Goal: Information Seeking & Learning: Learn about a topic

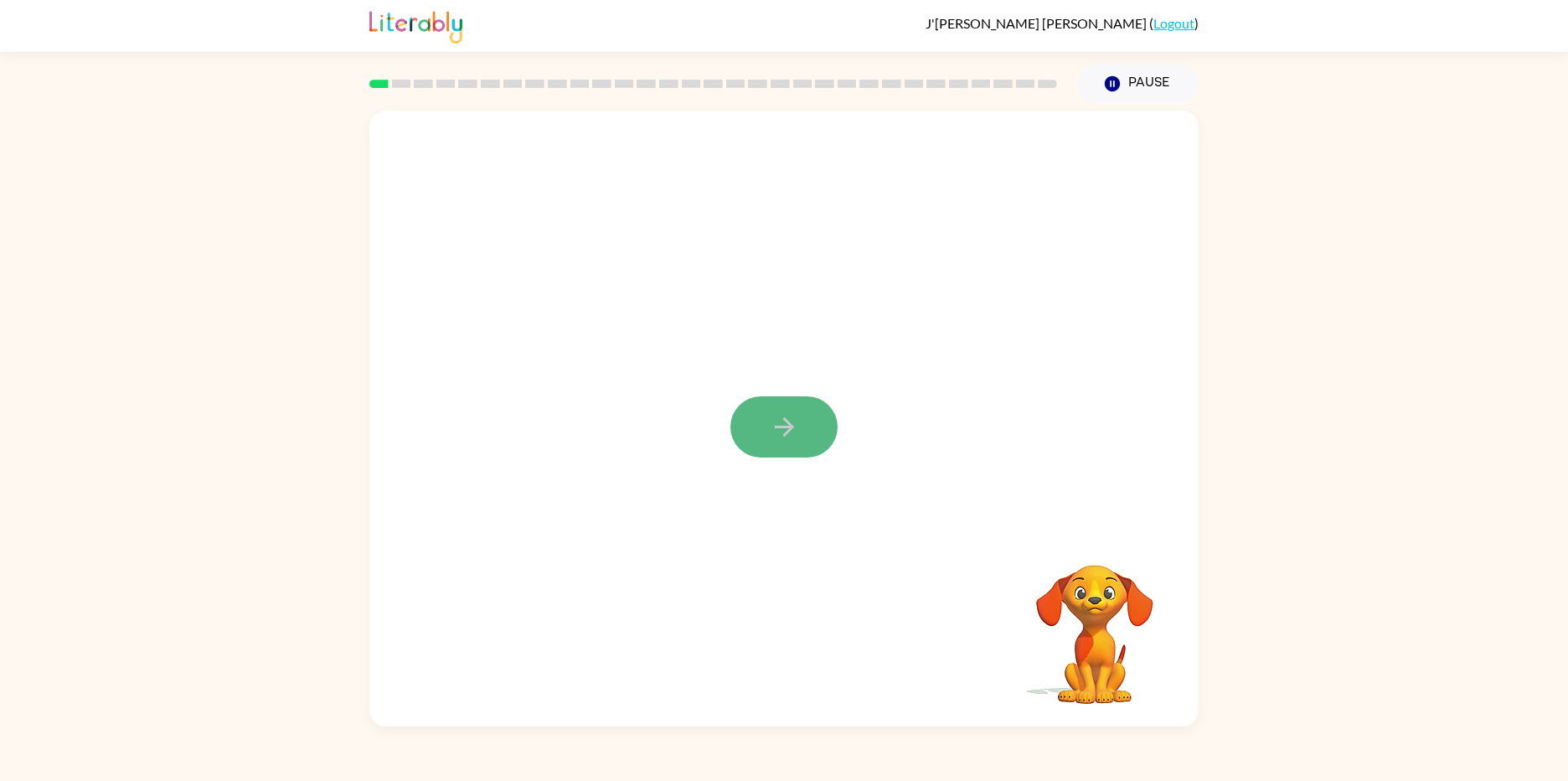
click at [786, 447] on button "button" at bounding box center [784, 427] width 107 height 61
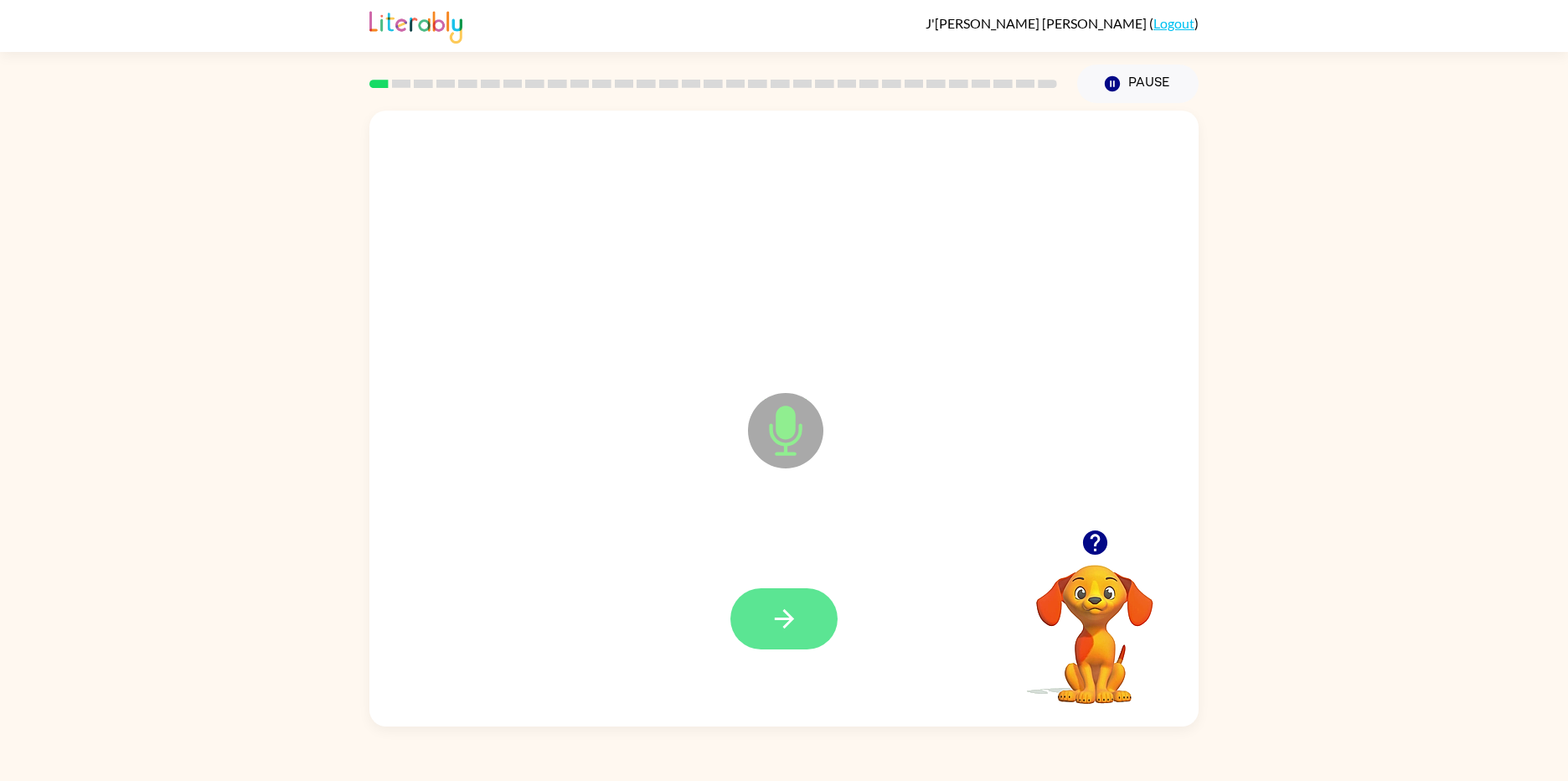
click at [773, 604] on icon "button" at bounding box center [784, 619] width 29 height 29
drag, startPoint x: 773, startPoint y: 604, endPoint x: 754, endPoint y: 607, distance: 19.2
click at [759, 606] on button "button" at bounding box center [784, 619] width 107 height 61
click at [743, 610] on button "button" at bounding box center [784, 619] width 107 height 61
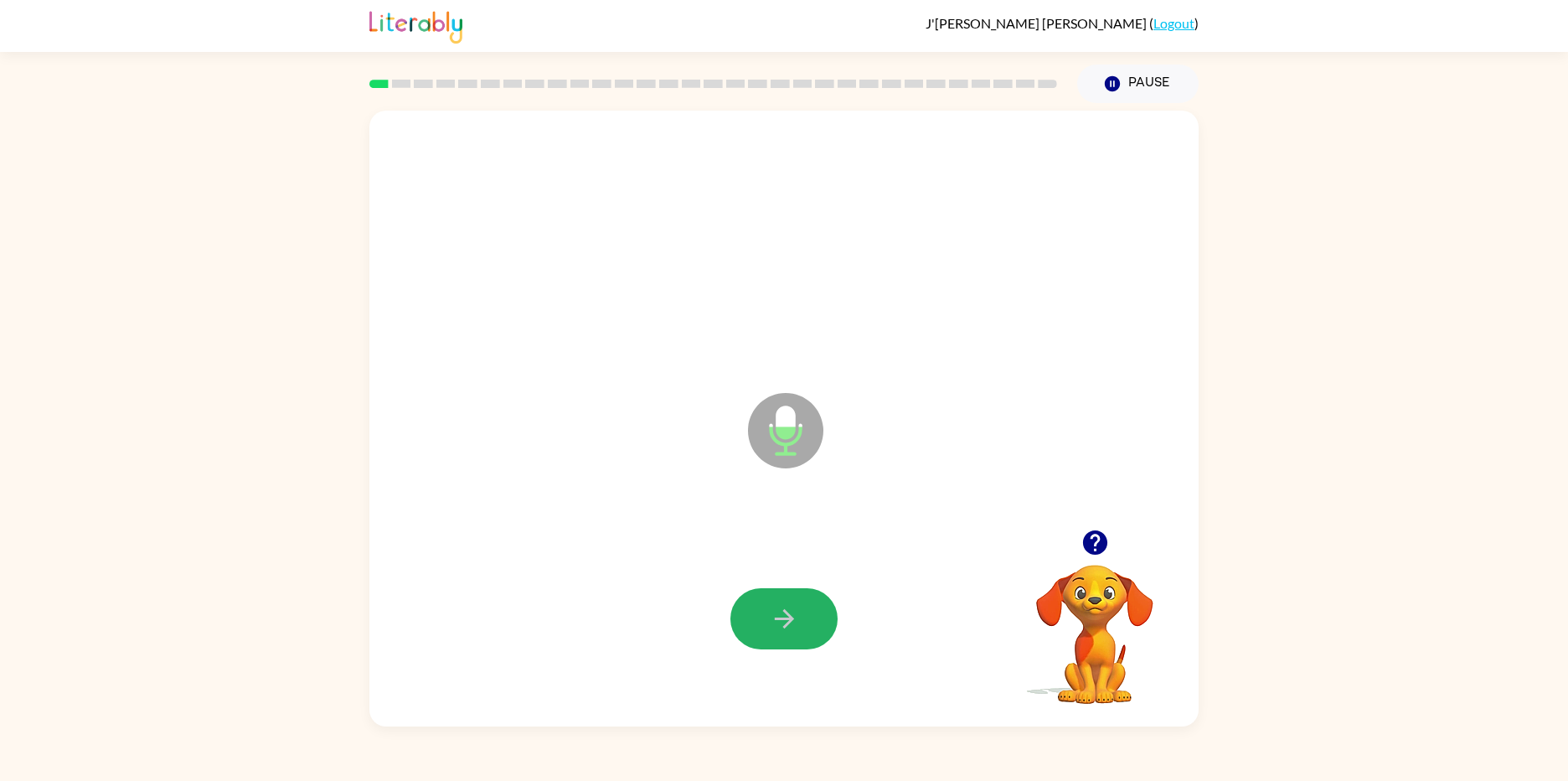
click at [743, 610] on button "button" at bounding box center [784, 619] width 107 height 61
click at [779, 615] on icon "button" at bounding box center [784, 619] width 29 height 29
click at [759, 617] on button "button" at bounding box center [784, 619] width 107 height 61
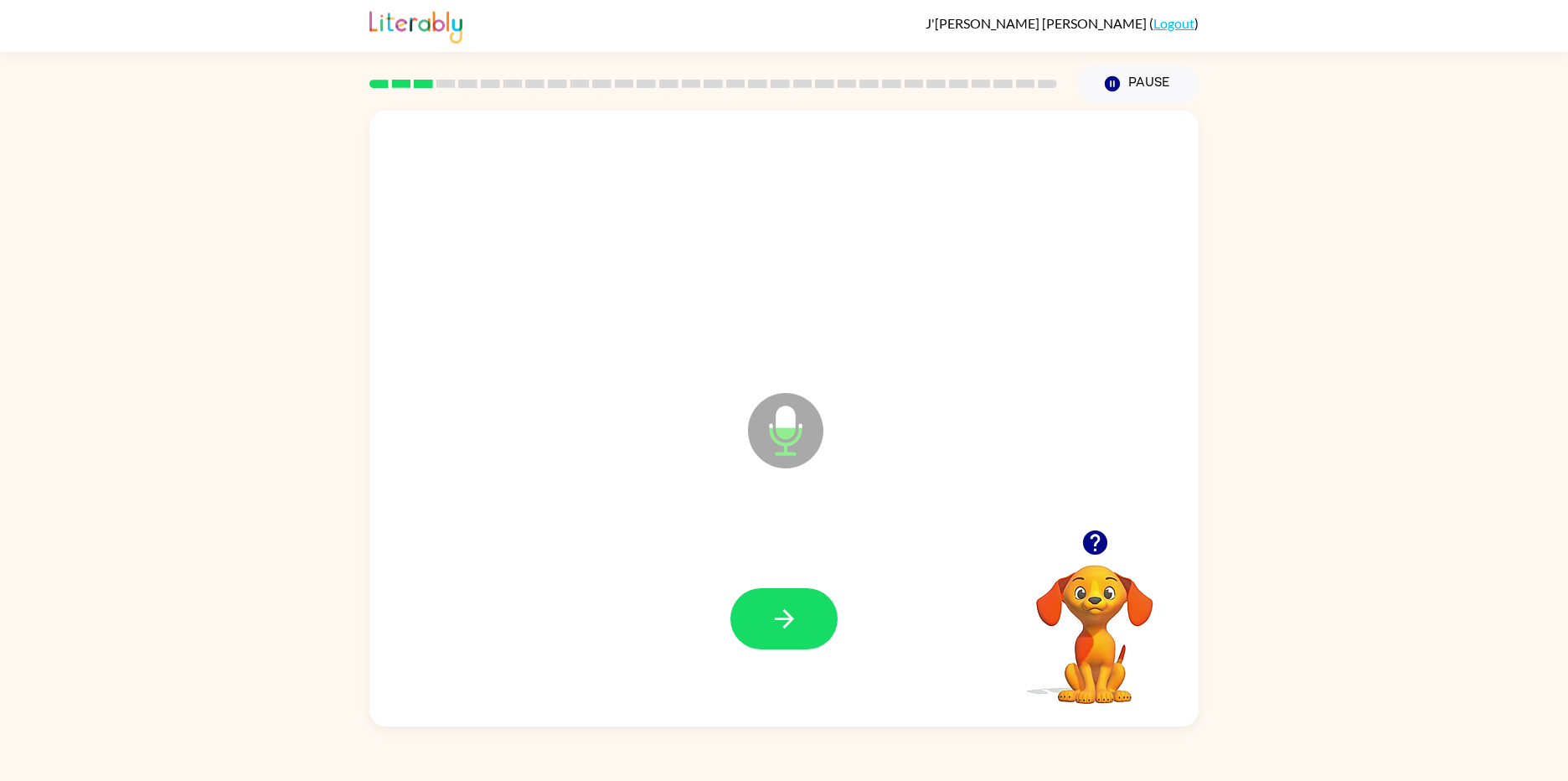
click at [759, 617] on button "button" at bounding box center [784, 619] width 107 height 61
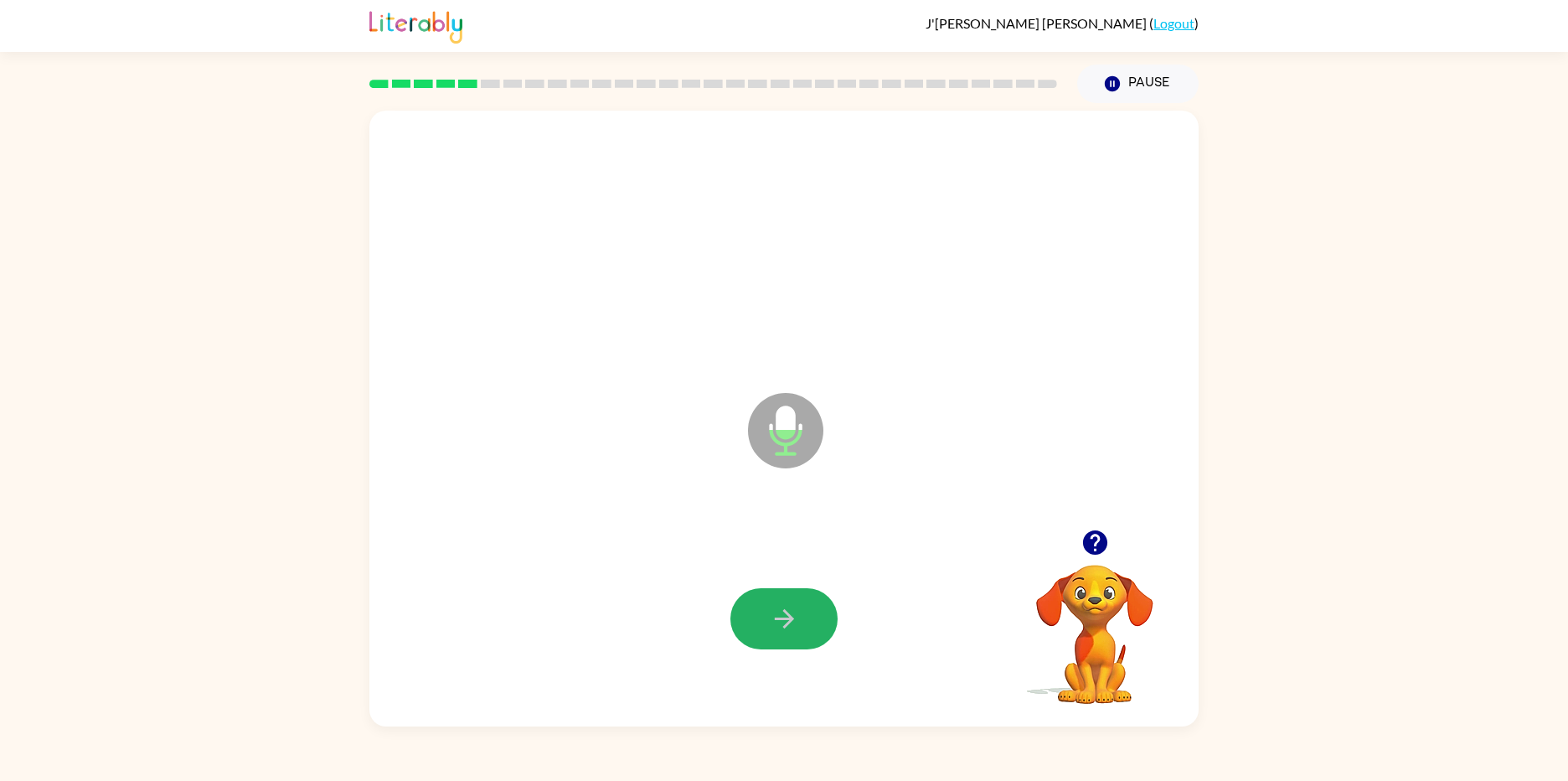
click at [759, 617] on button "button" at bounding box center [784, 619] width 107 height 61
drag, startPoint x: 754, startPoint y: 629, endPoint x: 754, endPoint y: 651, distance: 22.0
click at [789, 595] on button "button" at bounding box center [784, 619] width 107 height 61
drag, startPoint x: 789, startPoint y: 595, endPoint x: 800, endPoint y: 592, distance: 11.4
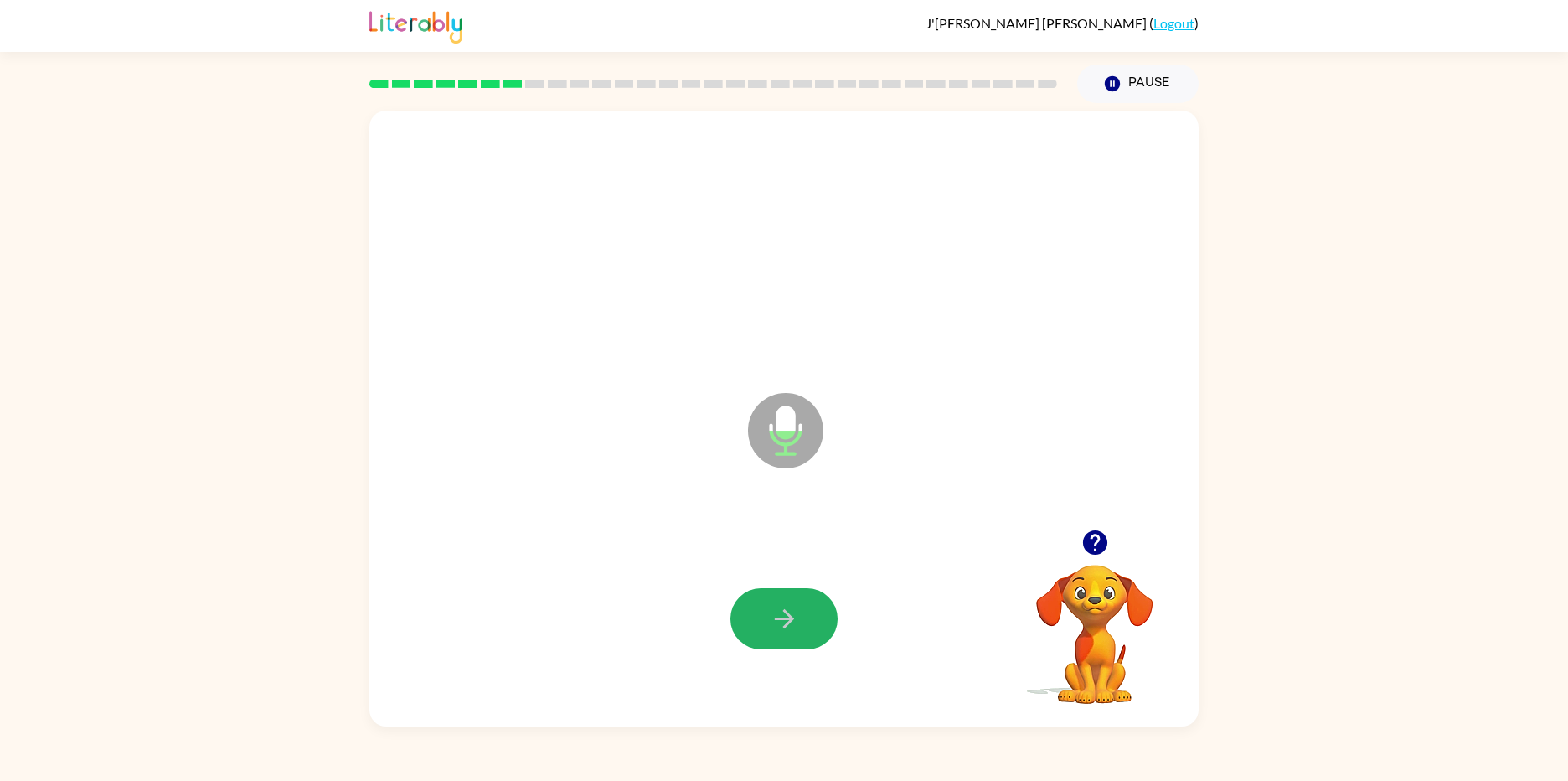
click at [800, 592] on button "button" at bounding box center [784, 619] width 107 height 61
click at [761, 620] on button "button" at bounding box center [784, 619] width 107 height 61
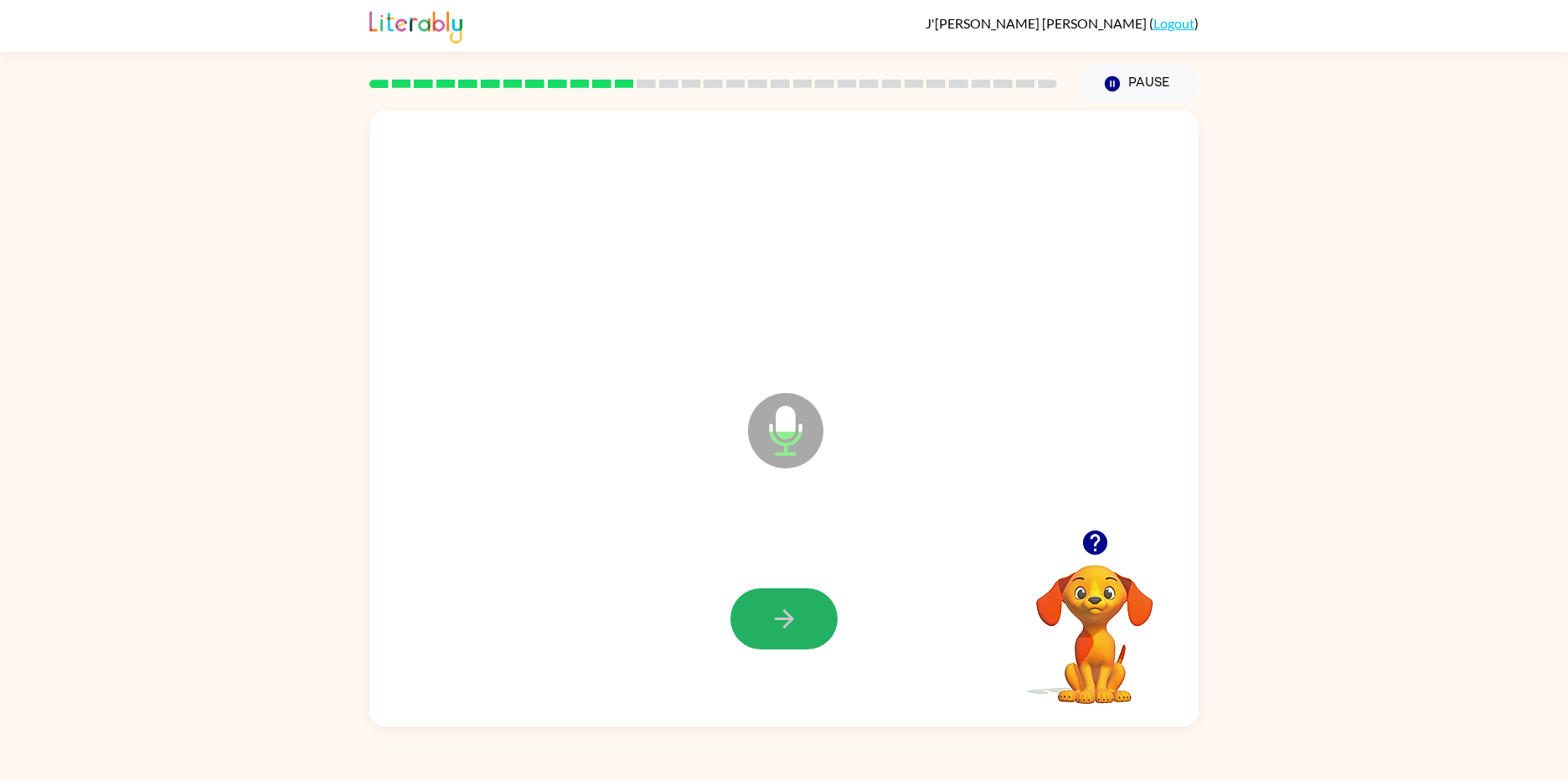
click at [761, 620] on button "button" at bounding box center [784, 619] width 107 height 61
click at [792, 604] on icon "button" at bounding box center [784, 619] width 29 height 29
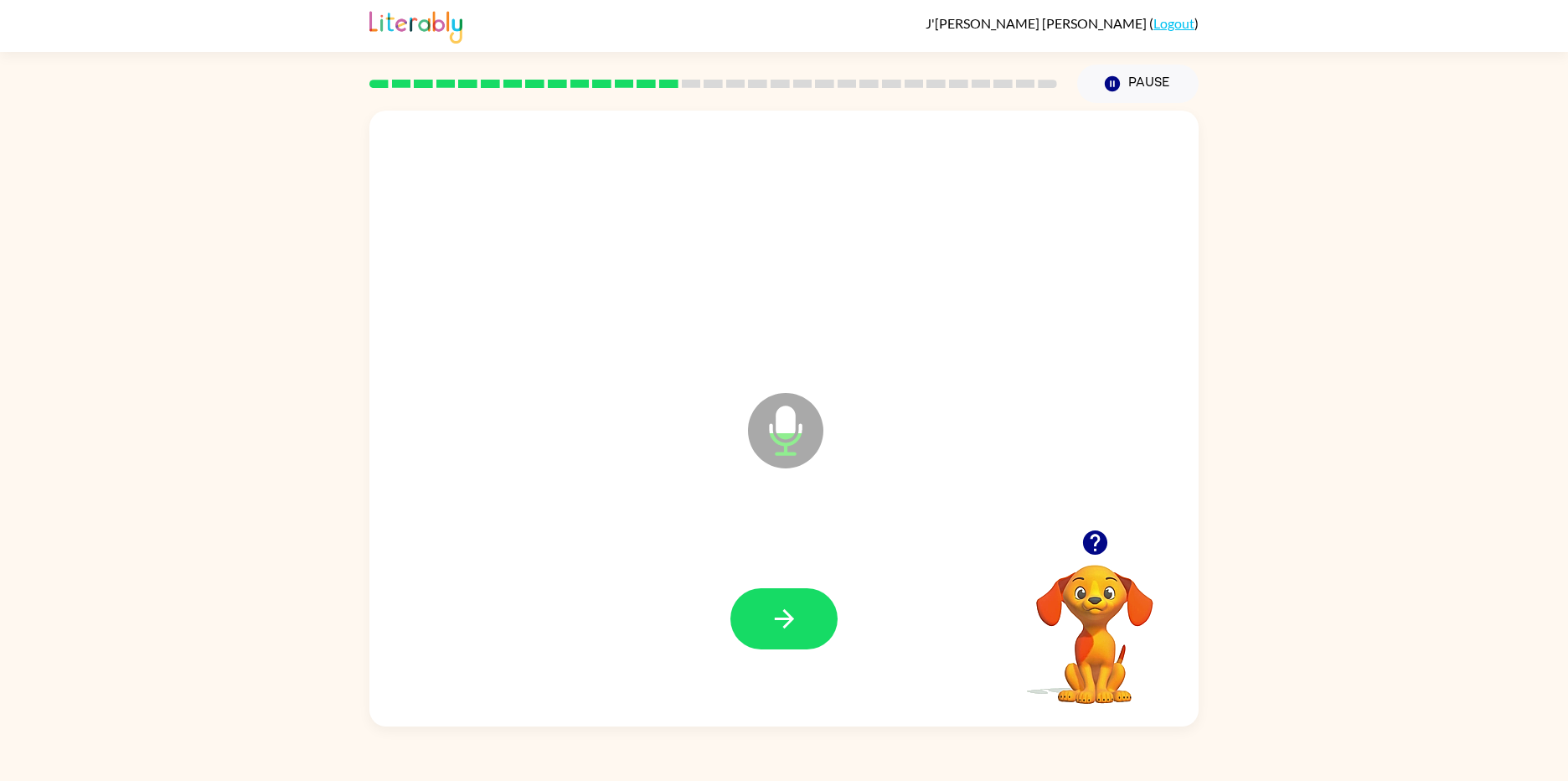
click at [792, 604] on icon "button" at bounding box center [784, 619] width 29 height 29
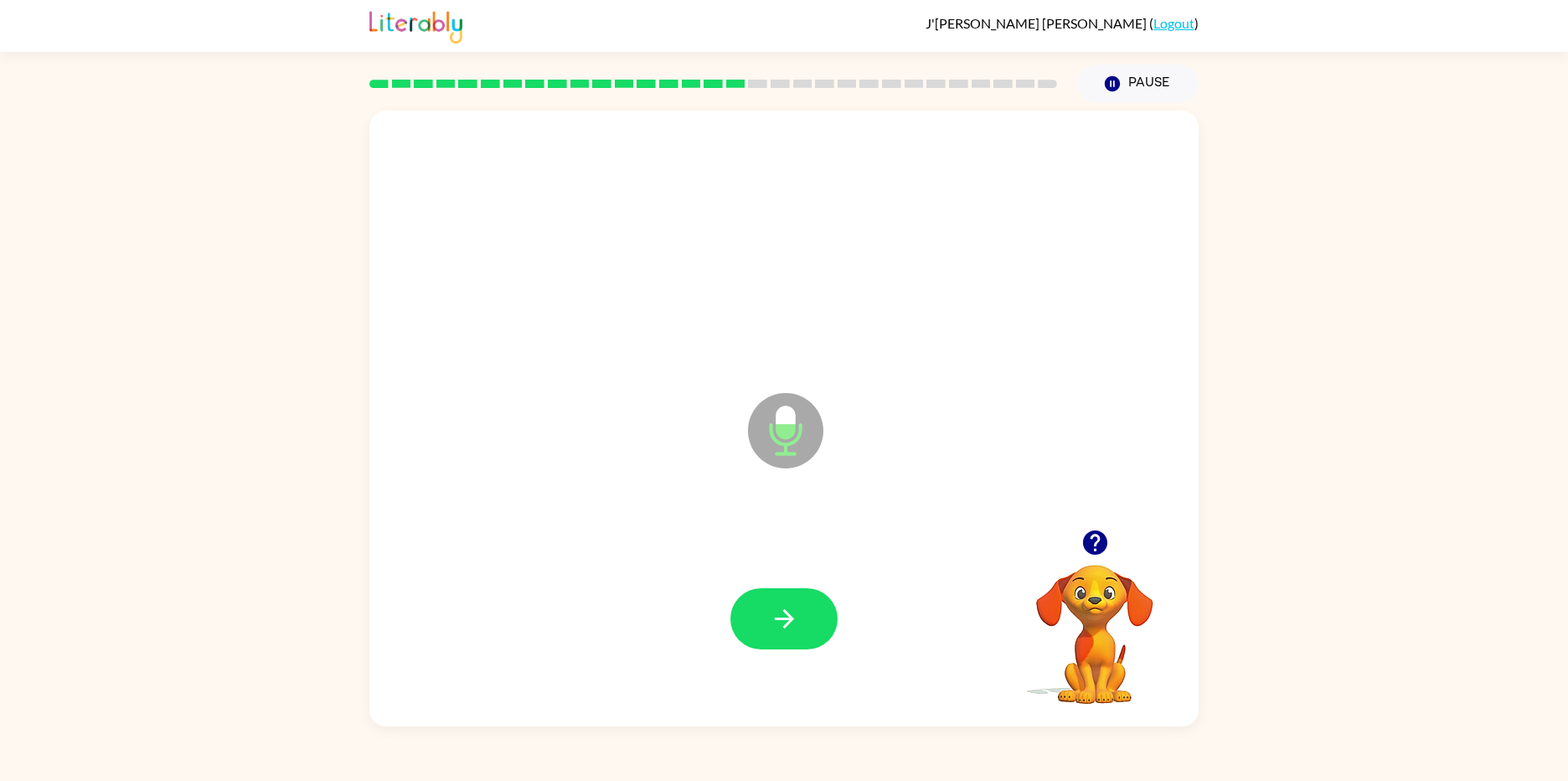
click at [792, 604] on icon "button" at bounding box center [784, 619] width 29 height 29
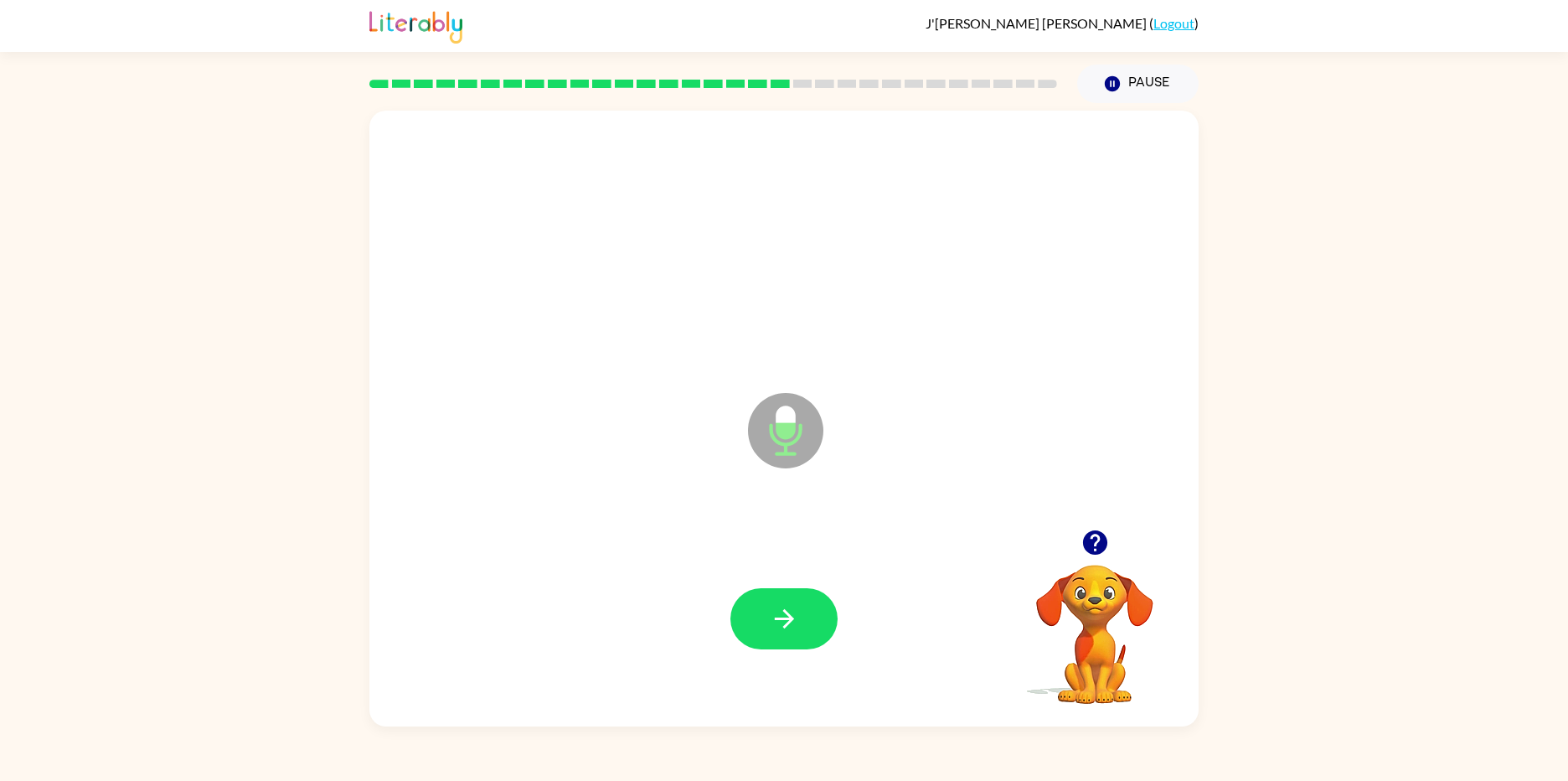
click at [792, 604] on icon "button" at bounding box center [784, 619] width 29 height 29
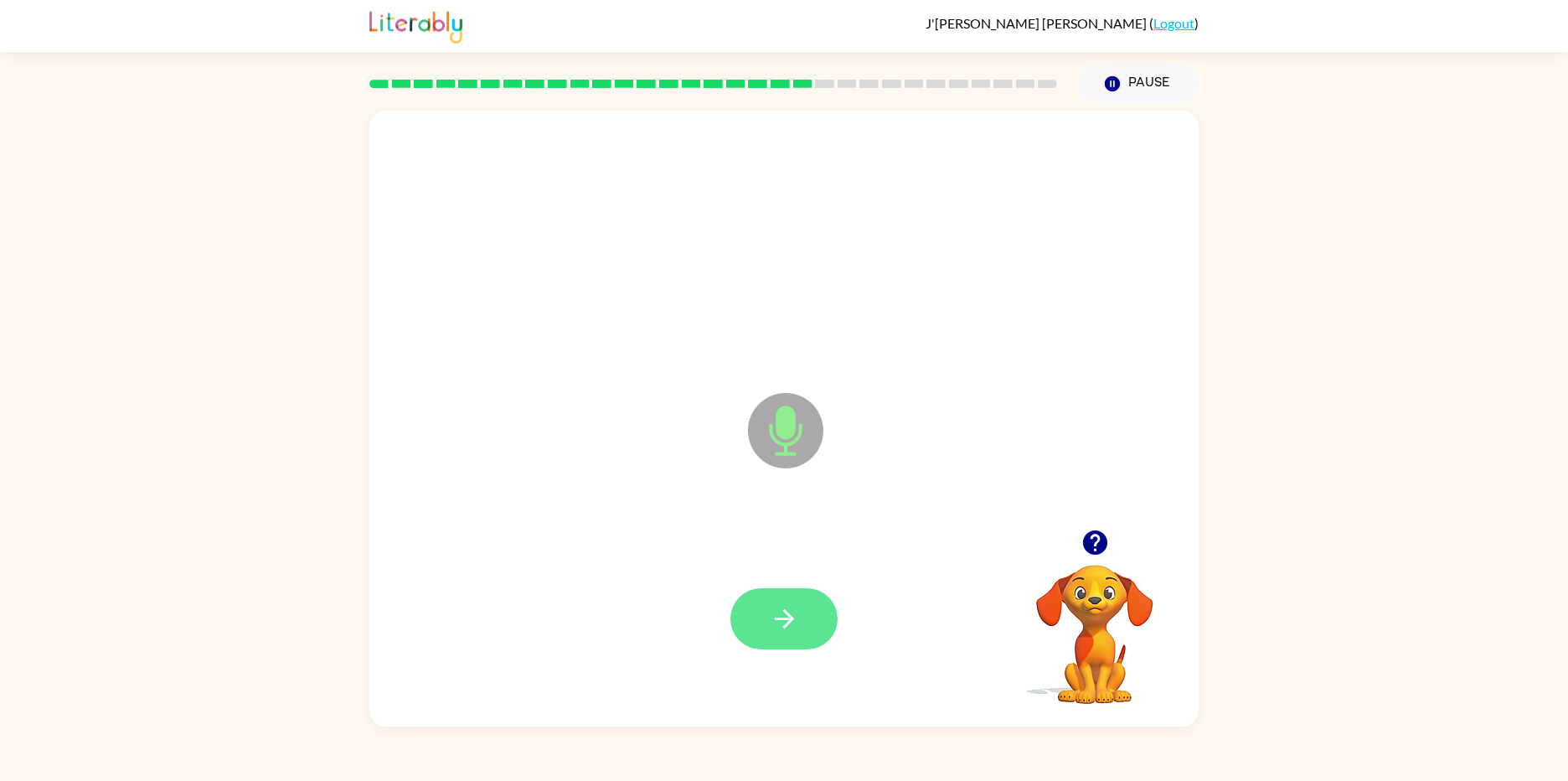
click at [784, 628] on icon "button" at bounding box center [784, 619] width 29 height 29
click at [779, 619] on icon "button" at bounding box center [784, 619] width 19 height 19
click at [778, 617] on icon "button" at bounding box center [784, 619] width 29 height 29
click at [767, 617] on button "button" at bounding box center [784, 619] width 107 height 61
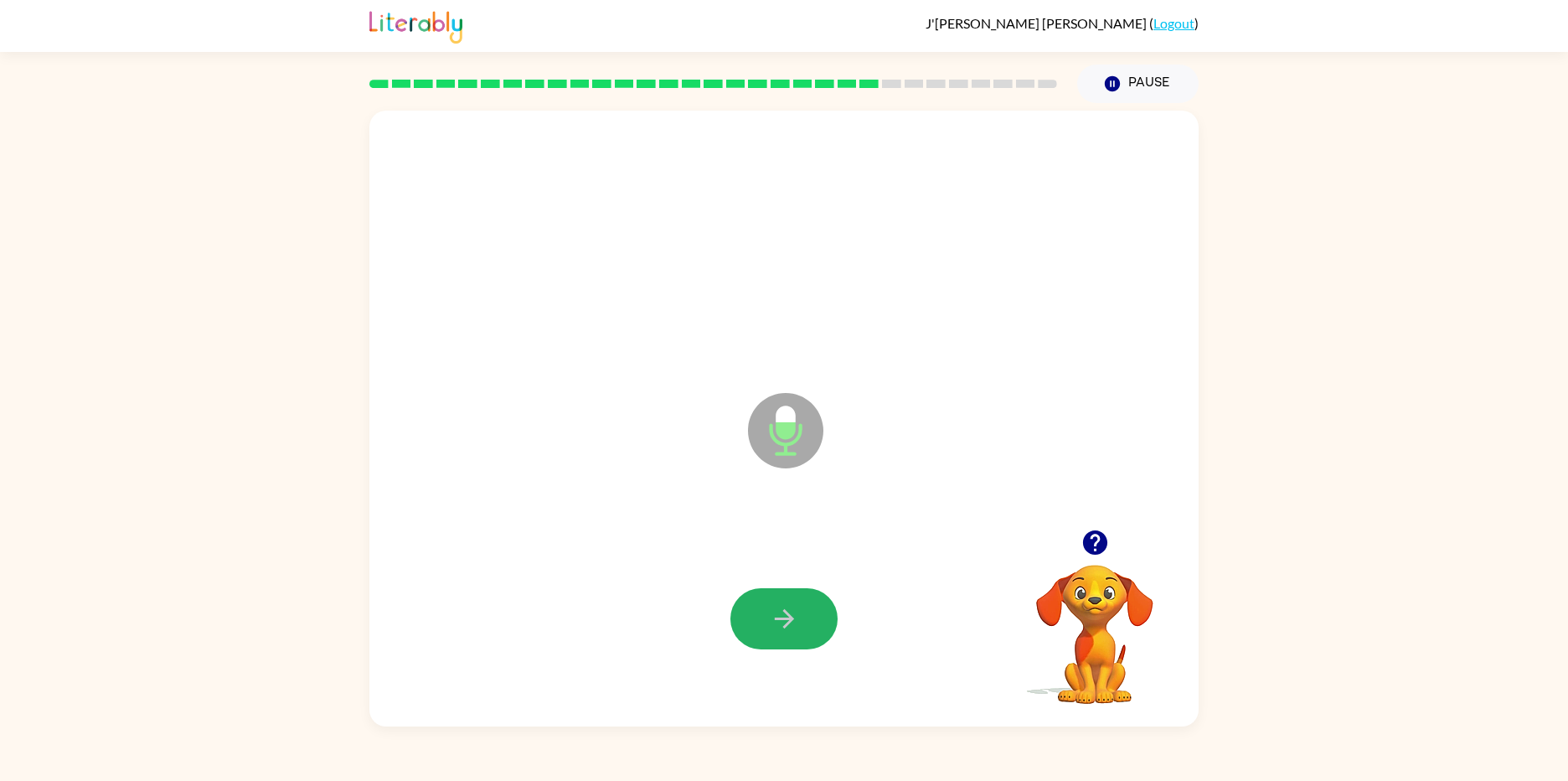
drag, startPoint x: 767, startPoint y: 617, endPoint x: 766, endPoint y: 641, distance: 24.0
click at [767, 622] on button "button" at bounding box center [784, 619] width 107 height 61
click at [770, 627] on icon "button" at bounding box center [784, 619] width 29 height 29
click at [773, 600] on button "button" at bounding box center [784, 619] width 107 height 61
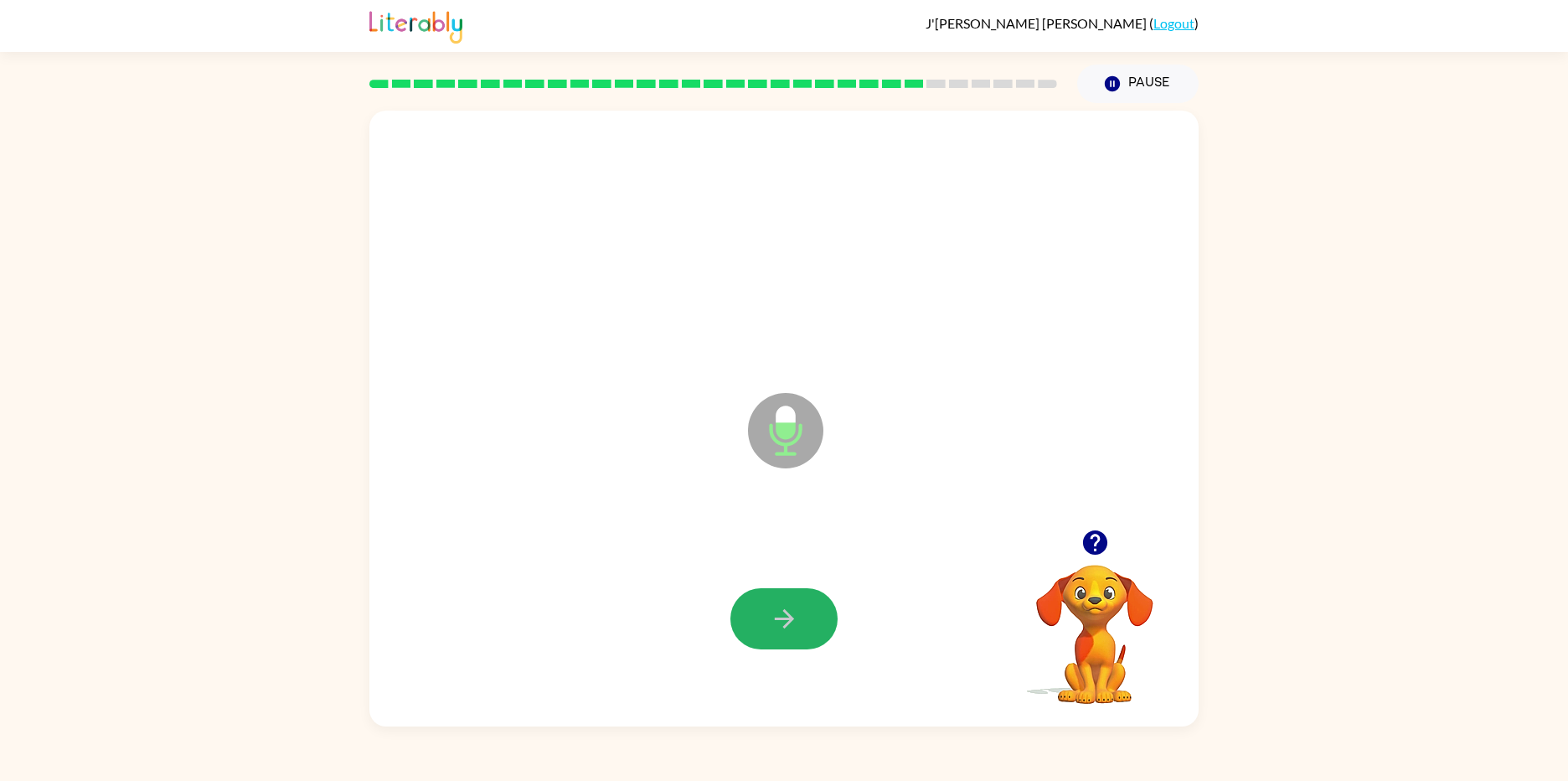
click at [773, 600] on button "button" at bounding box center [784, 619] width 107 height 61
click at [792, 605] on icon "button" at bounding box center [784, 619] width 29 height 29
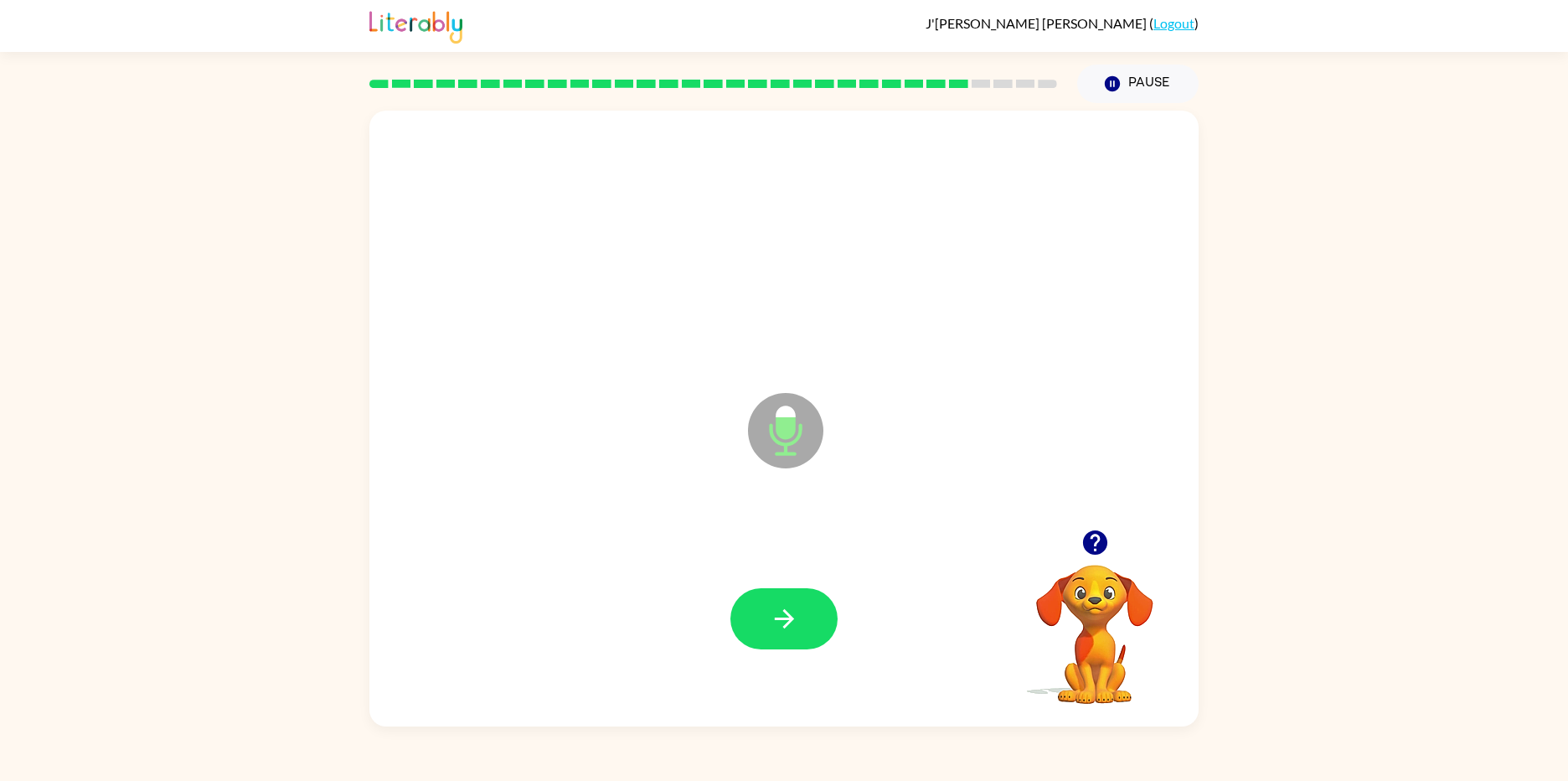
click at [792, 605] on icon "button" at bounding box center [784, 619] width 29 height 29
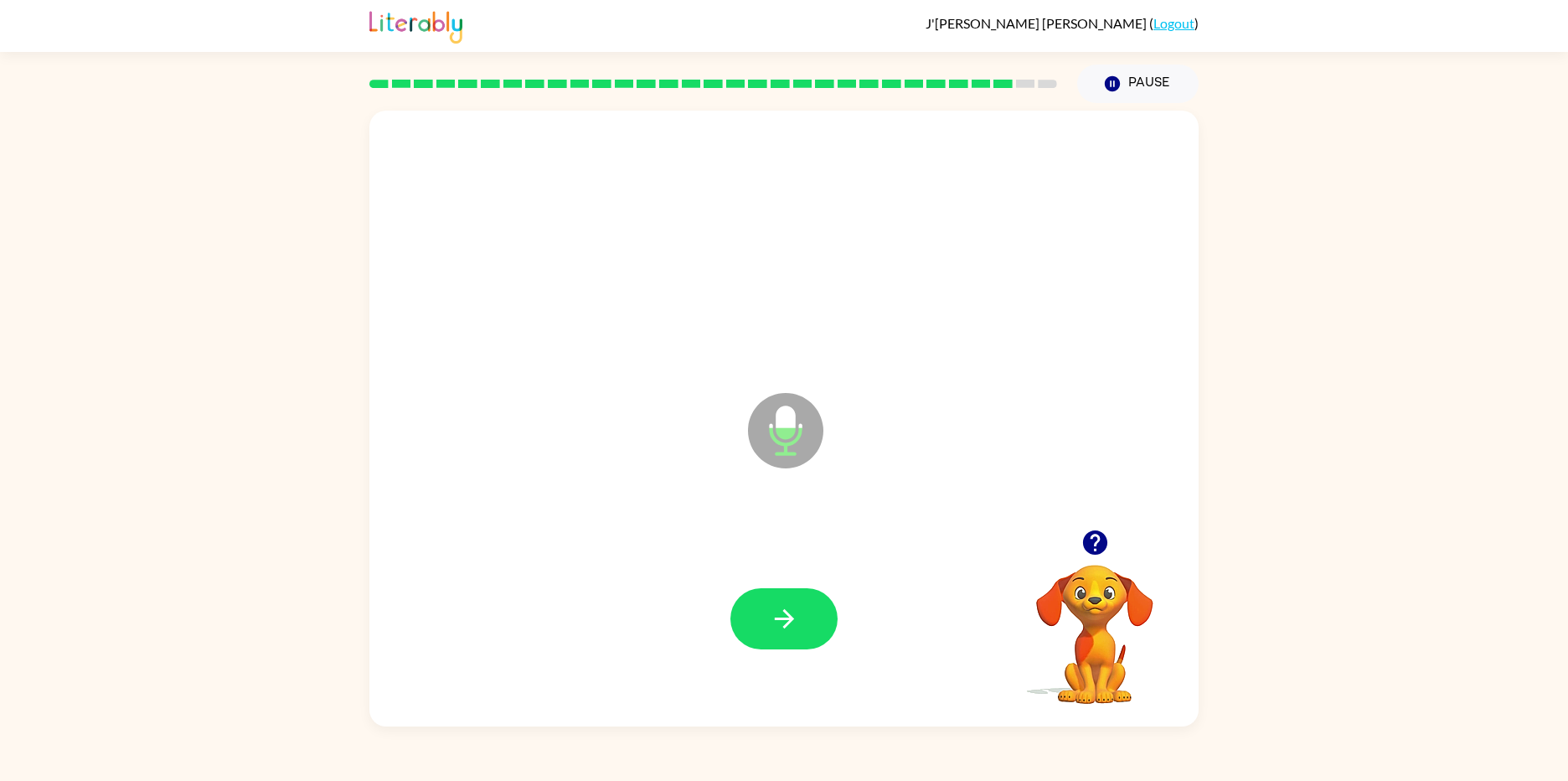
click at [792, 605] on icon "button" at bounding box center [784, 619] width 29 height 29
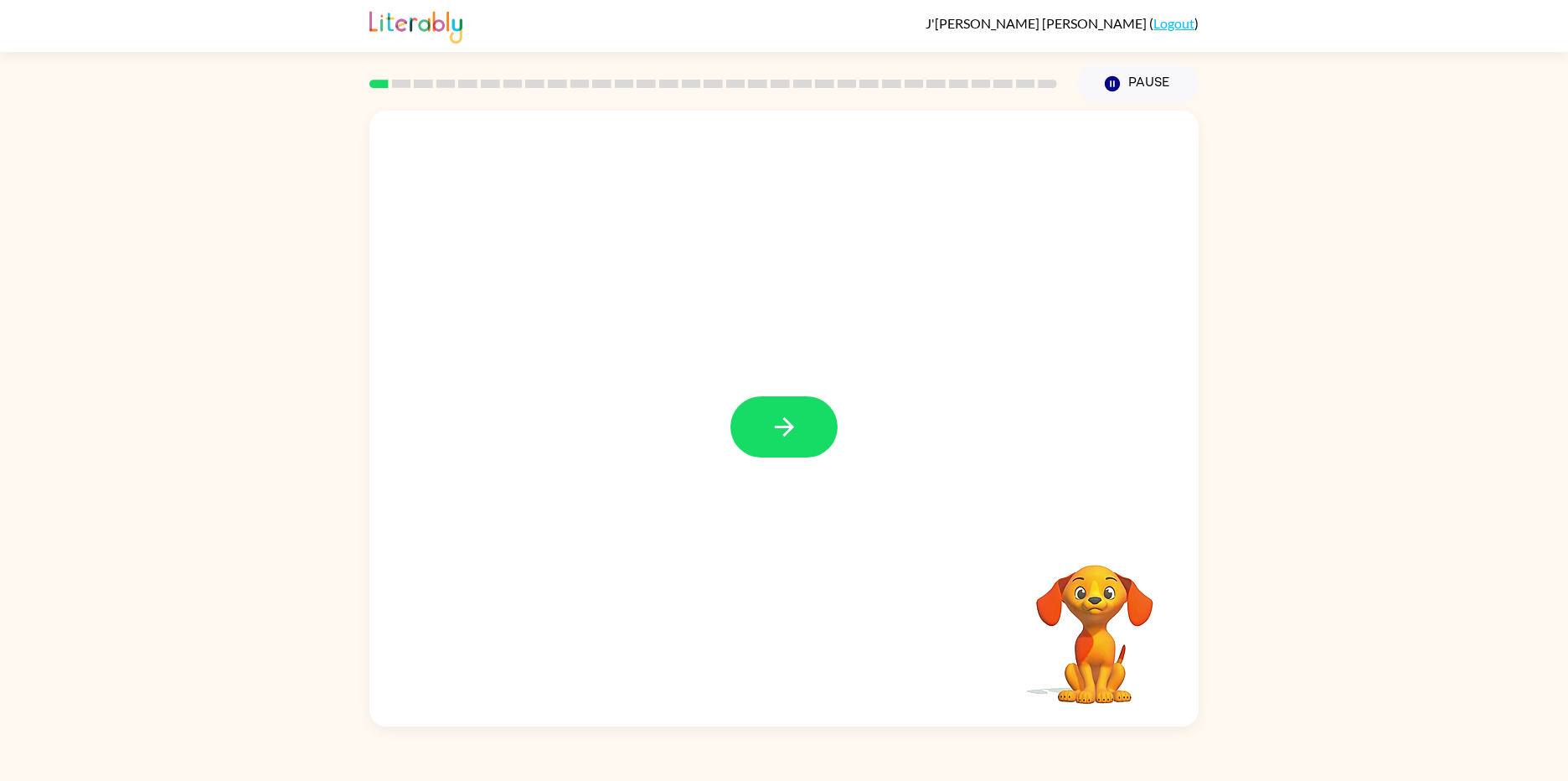
click at [758, 368] on div at bounding box center [784, 418] width 829 height 616
click at [749, 428] on button "button" at bounding box center [784, 427] width 107 height 61
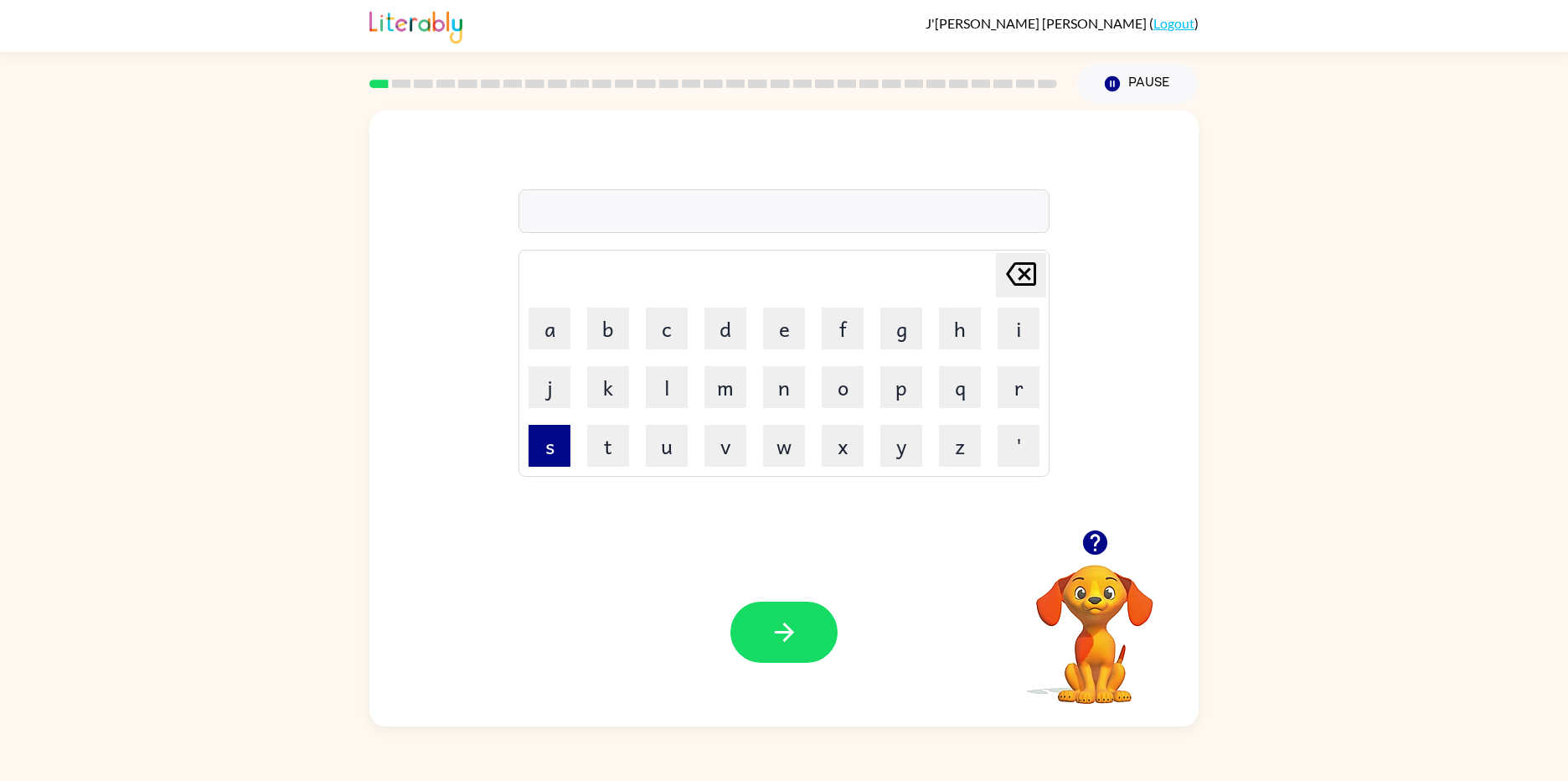
click at [531, 433] on button "s" at bounding box center [549, 445] width 42 height 42
click at [658, 426] on button "u" at bounding box center [666, 445] width 42 height 42
click at [536, 430] on button "s" at bounding box center [549, 445] width 42 height 42
click at [957, 338] on button "h" at bounding box center [959, 328] width 42 height 42
click at [803, 613] on button "button" at bounding box center [784, 632] width 107 height 61
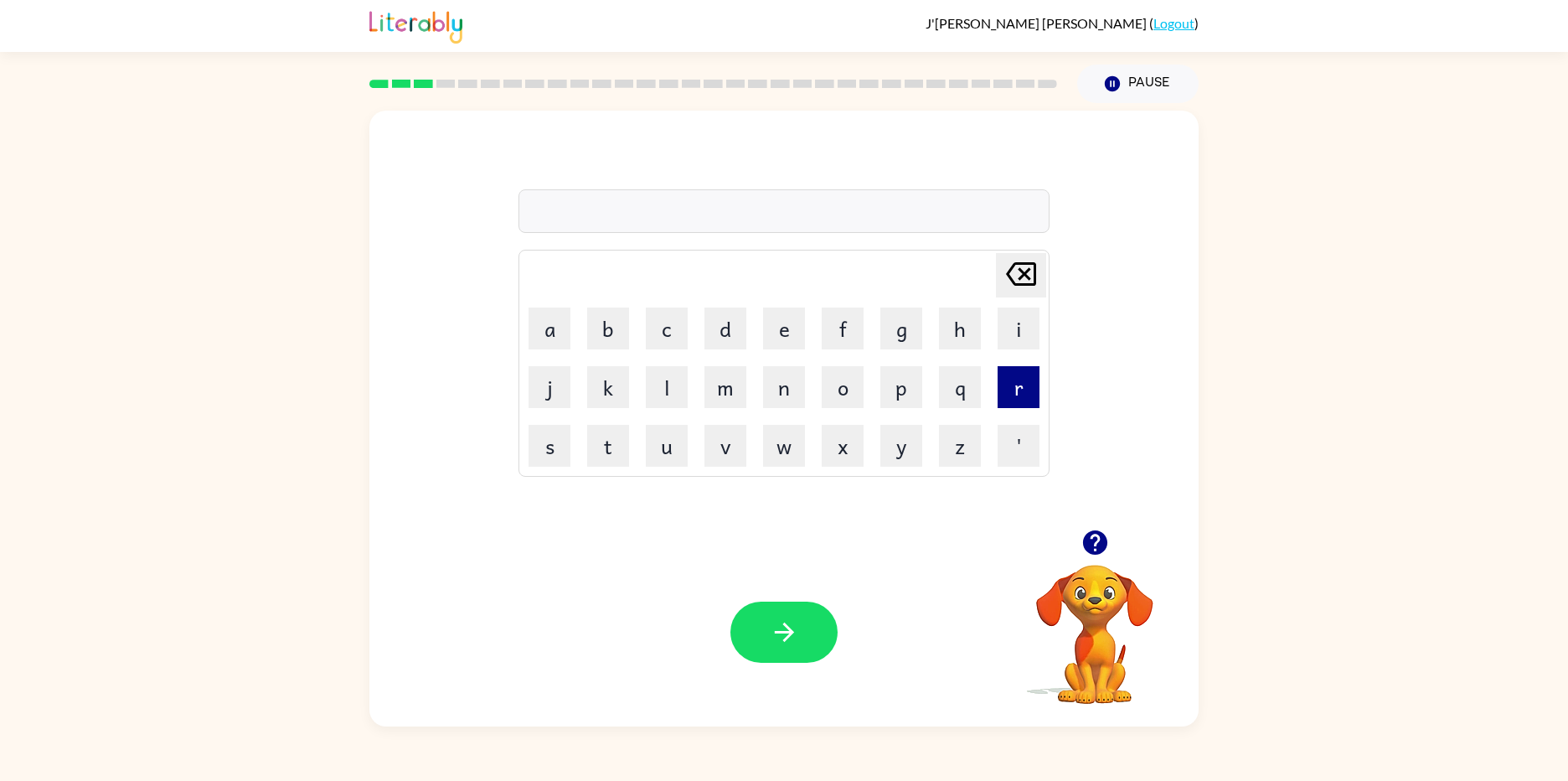
click at [1006, 385] on button "r" at bounding box center [1018, 387] width 42 height 42
click at [767, 325] on button "e" at bounding box center [784, 328] width 42 height 42
click at [565, 327] on button "a" at bounding box center [549, 328] width 42 height 42
click at [674, 378] on button "l" at bounding box center [666, 387] width 42 height 42
click at [1015, 344] on button "i" at bounding box center [1018, 328] width 42 height 42
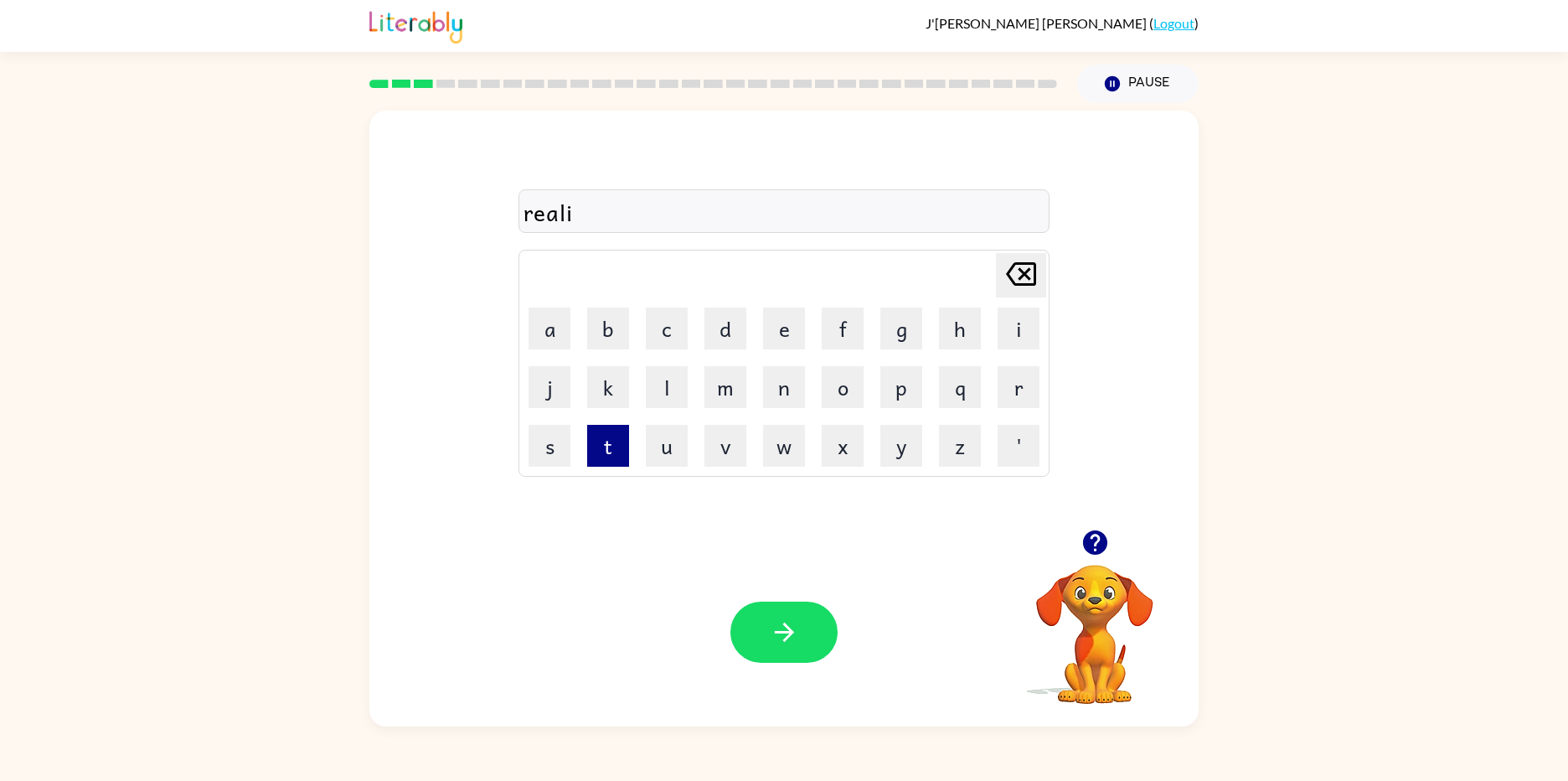
click at [599, 434] on button "t" at bounding box center [608, 445] width 42 height 42
click at [867, 437] on td "x" at bounding box center [843, 445] width 57 height 57
click at [908, 443] on button "y" at bounding box center [901, 445] width 42 height 42
click at [797, 627] on icon "button" at bounding box center [784, 632] width 29 height 29
click at [798, 632] on icon "button" at bounding box center [784, 632] width 29 height 29
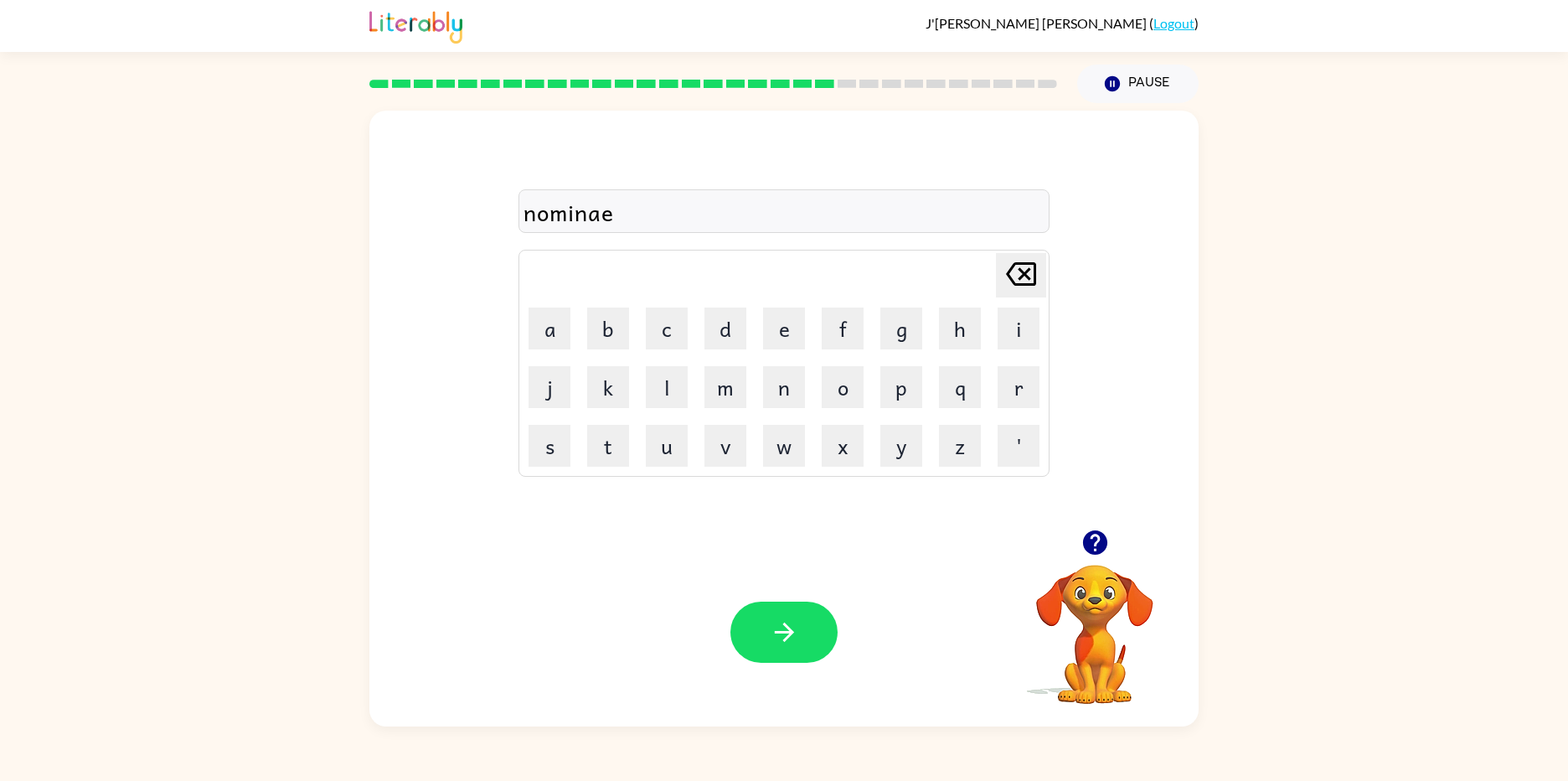
click at [1035, 264] on icon at bounding box center [1021, 274] width 30 height 23
type button "delete"
click at [1007, 271] on icon "Delete Delete last character input" at bounding box center [1021, 273] width 40 height 40
click at [998, 270] on button "Delete Delete last character input" at bounding box center [1022, 275] width 51 height 45
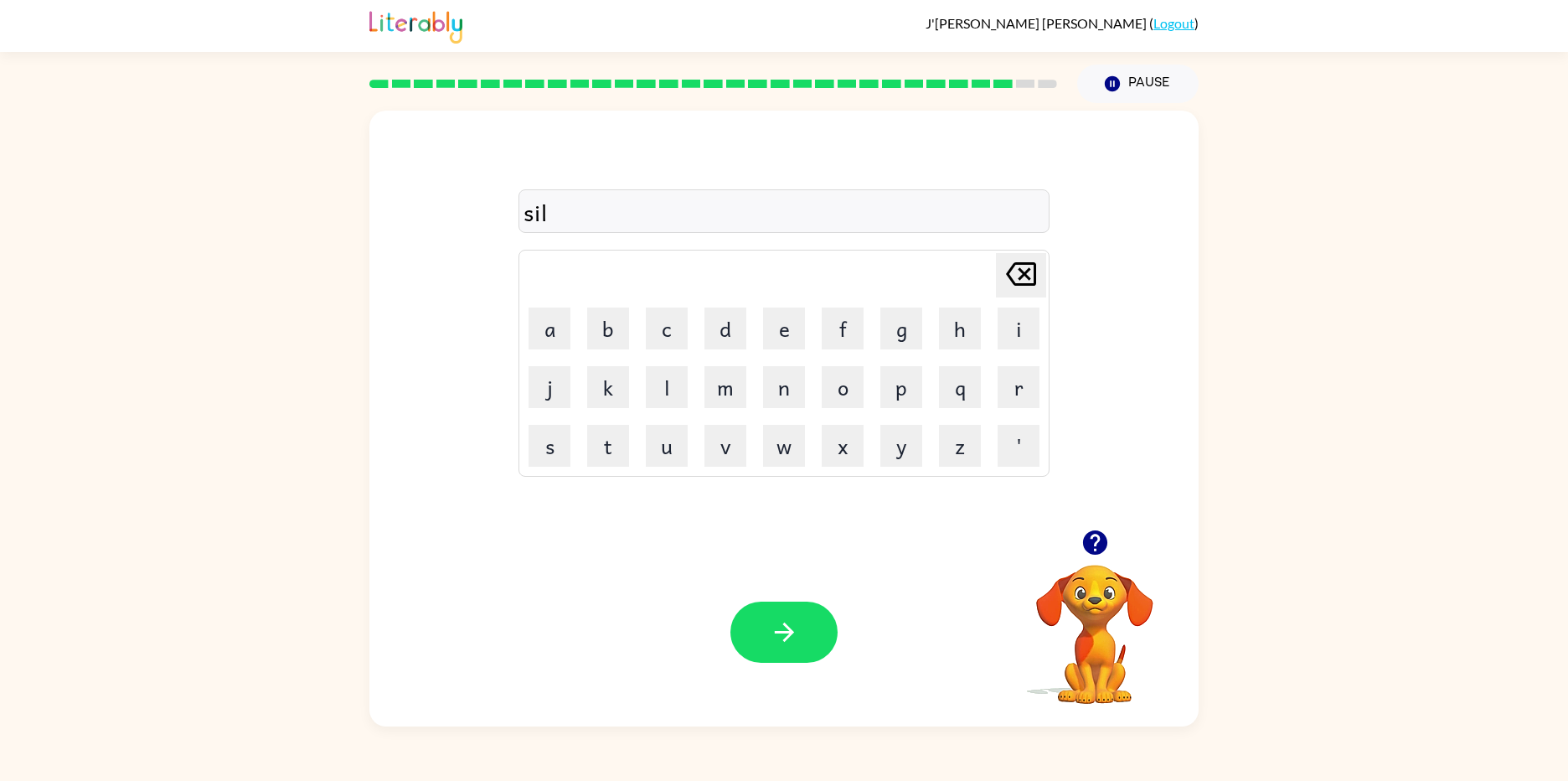
type button "delete"
click at [996, 253] on button "Delete Delete last character input" at bounding box center [1022, 275] width 51 height 45
click at [998, 270] on button "Delete Delete last character input" at bounding box center [1022, 275] width 51 height 45
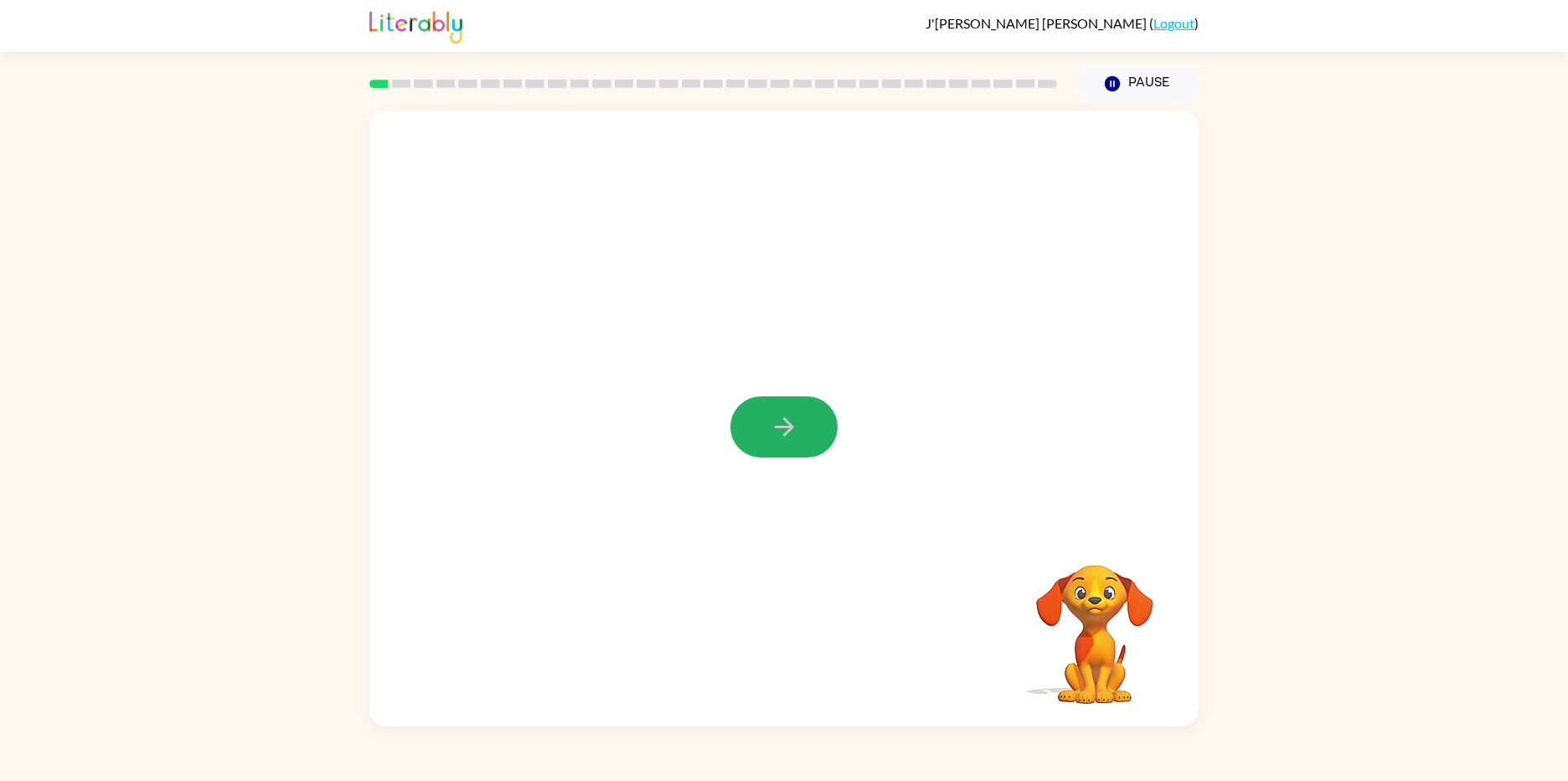
click at [803, 421] on button "button" at bounding box center [784, 427] width 107 height 61
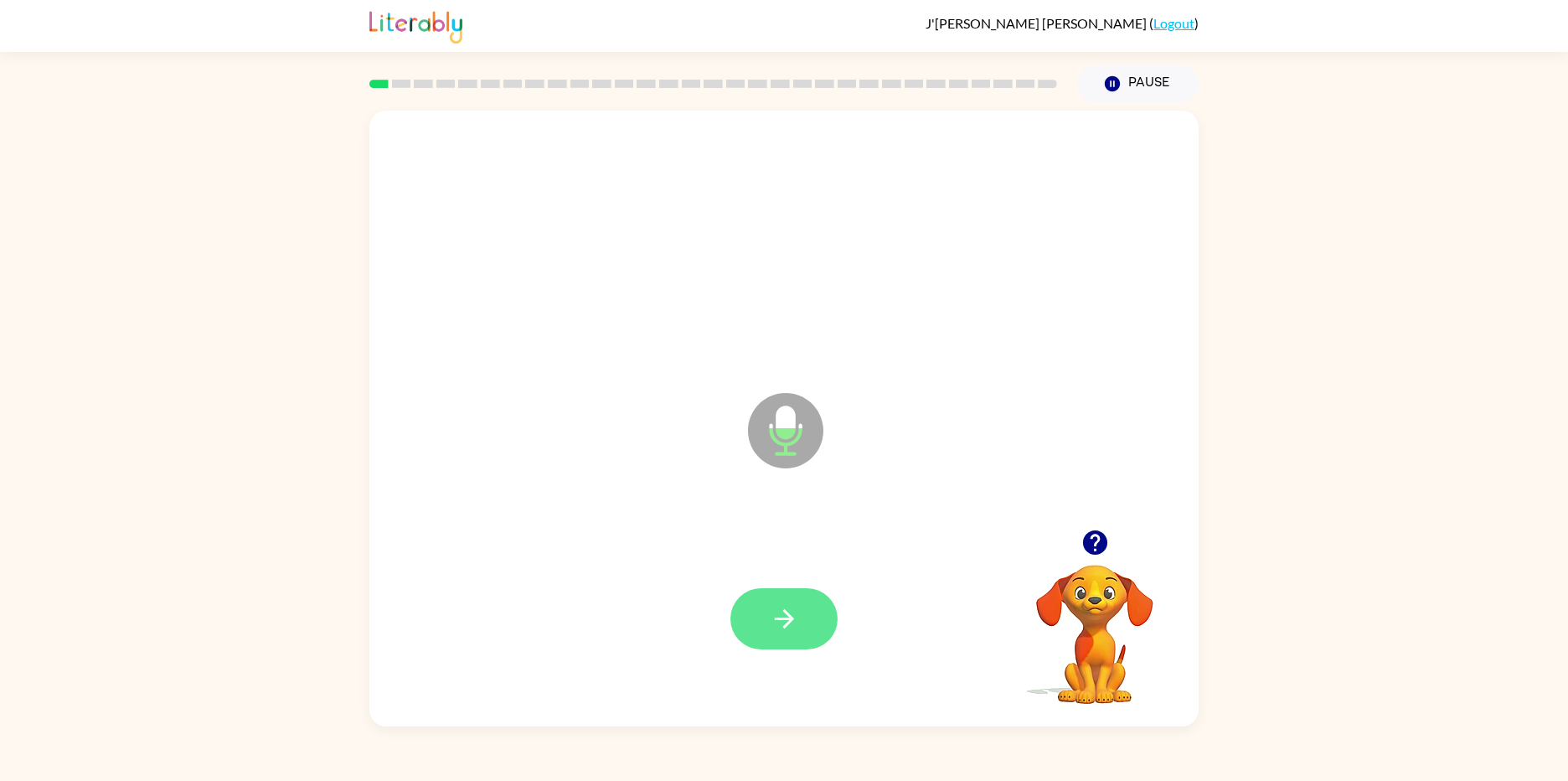
click at [764, 620] on button "button" at bounding box center [784, 619] width 107 height 61
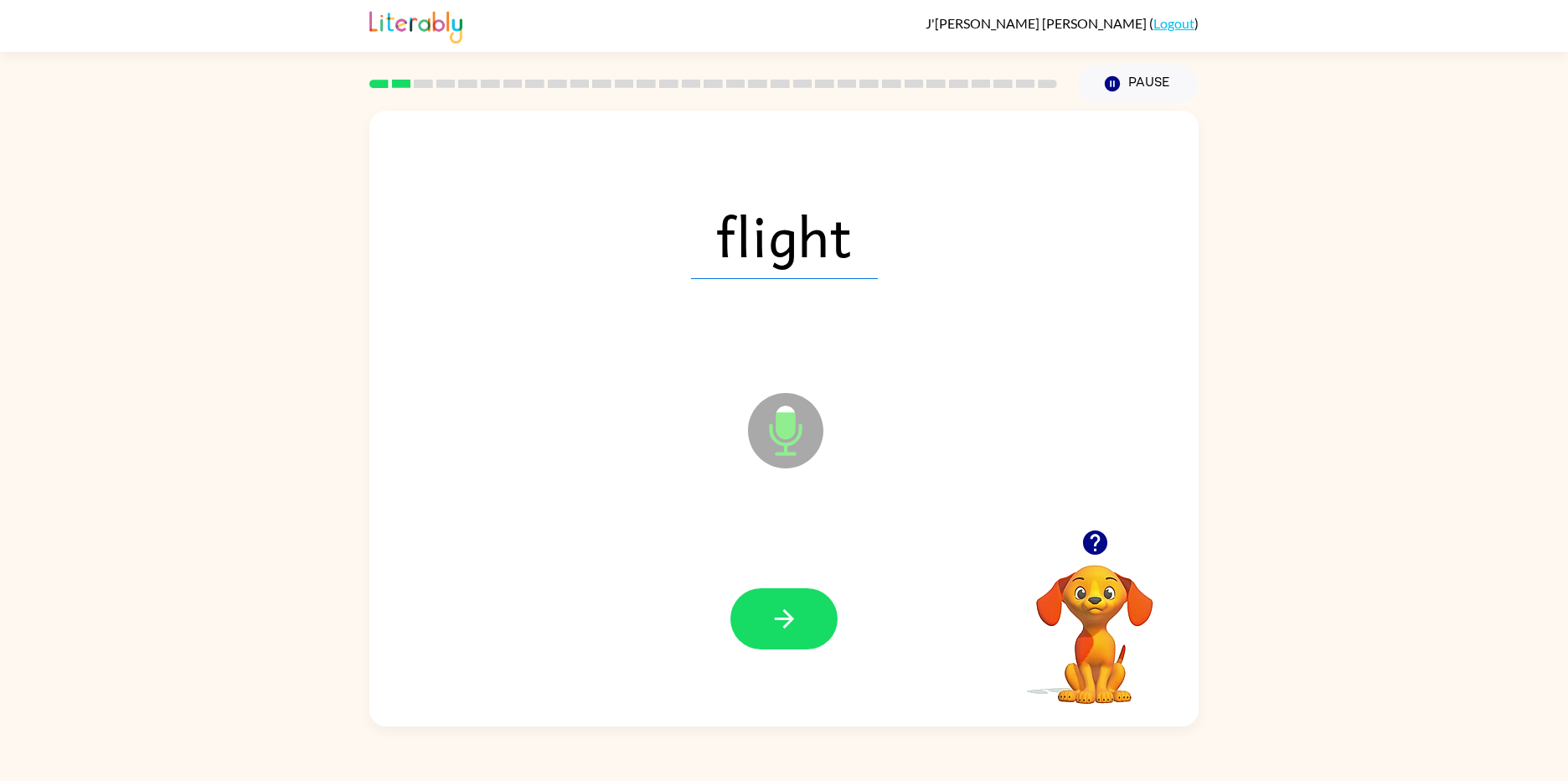
click at [764, 620] on button "button" at bounding box center [784, 619] width 107 height 61
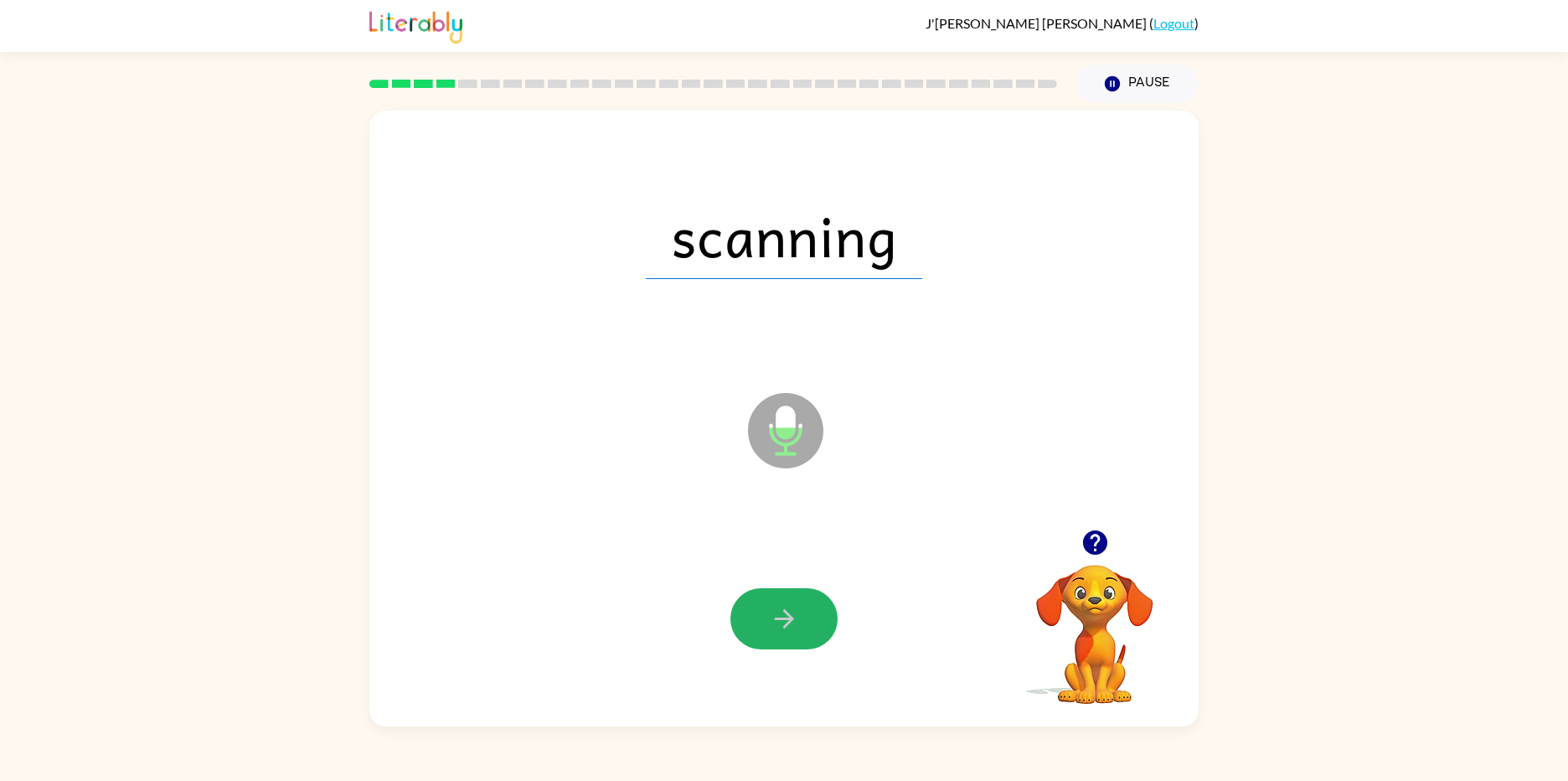
click at [764, 620] on button "button" at bounding box center [784, 619] width 107 height 61
click at [767, 619] on button "button" at bounding box center [784, 619] width 107 height 61
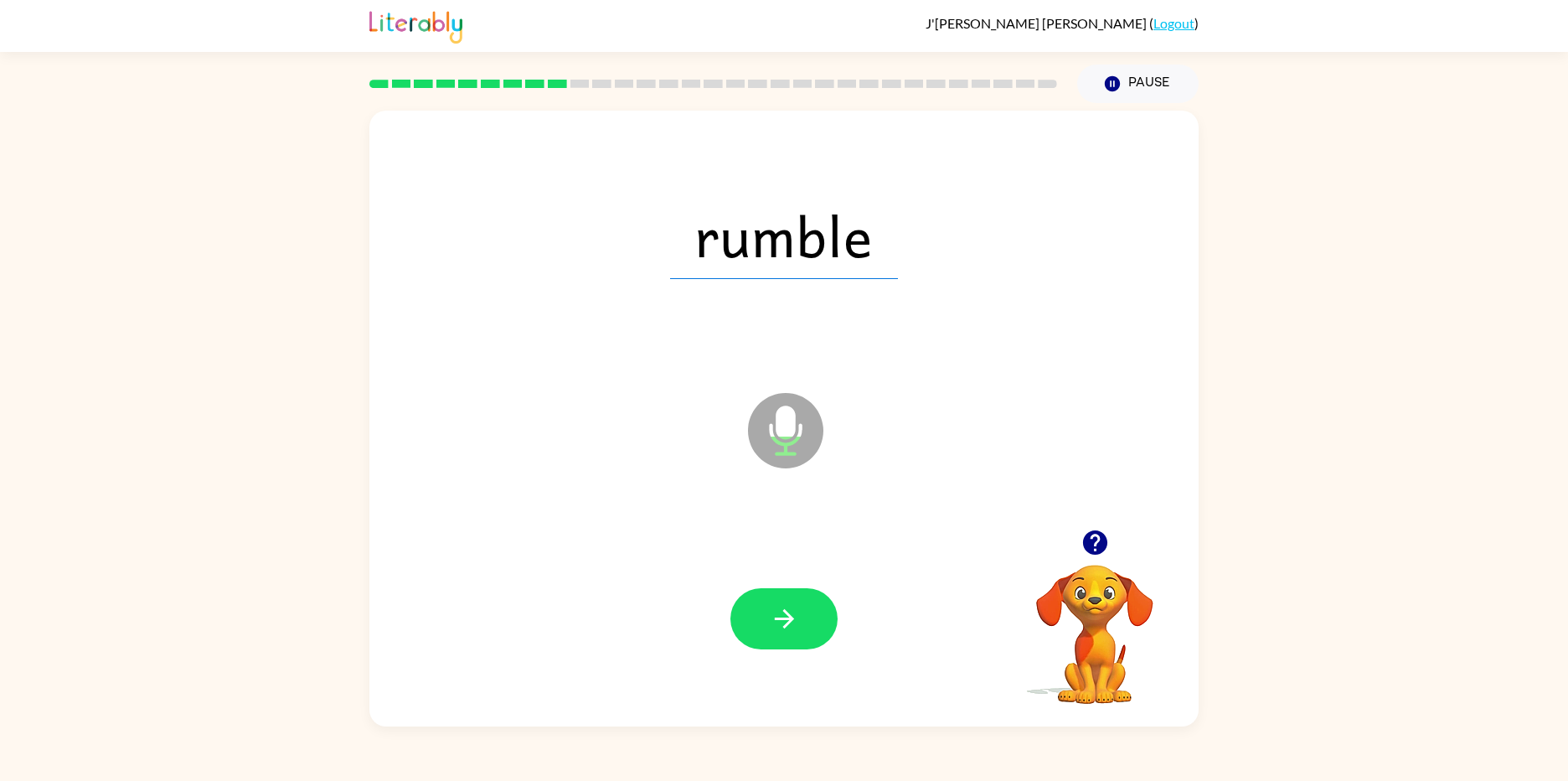
click at [767, 619] on button "button" at bounding box center [784, 619] width 107 height 61
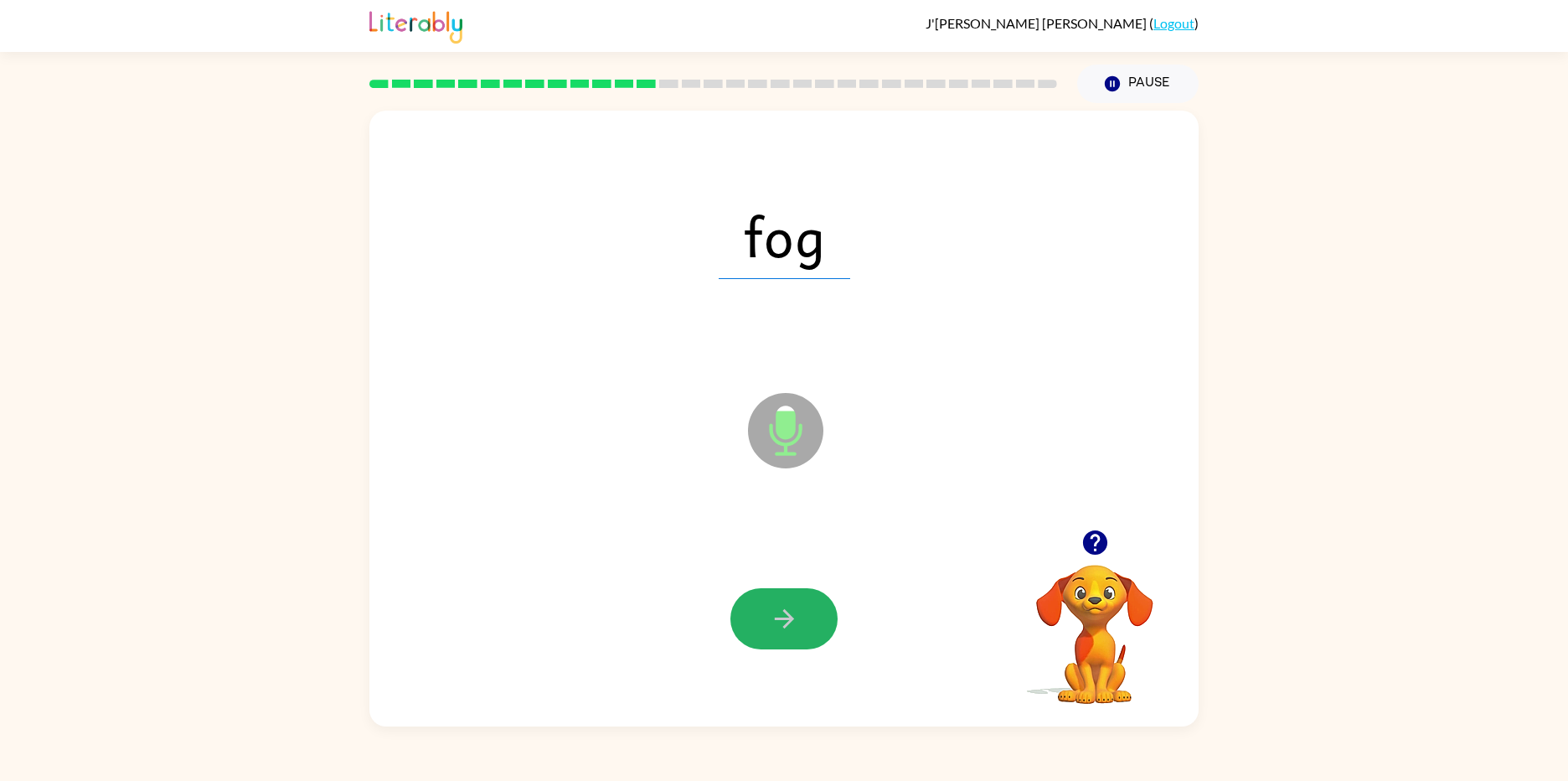
click at [767, 619] on button "button" at bounding box center [784, 619] width 107 height 61
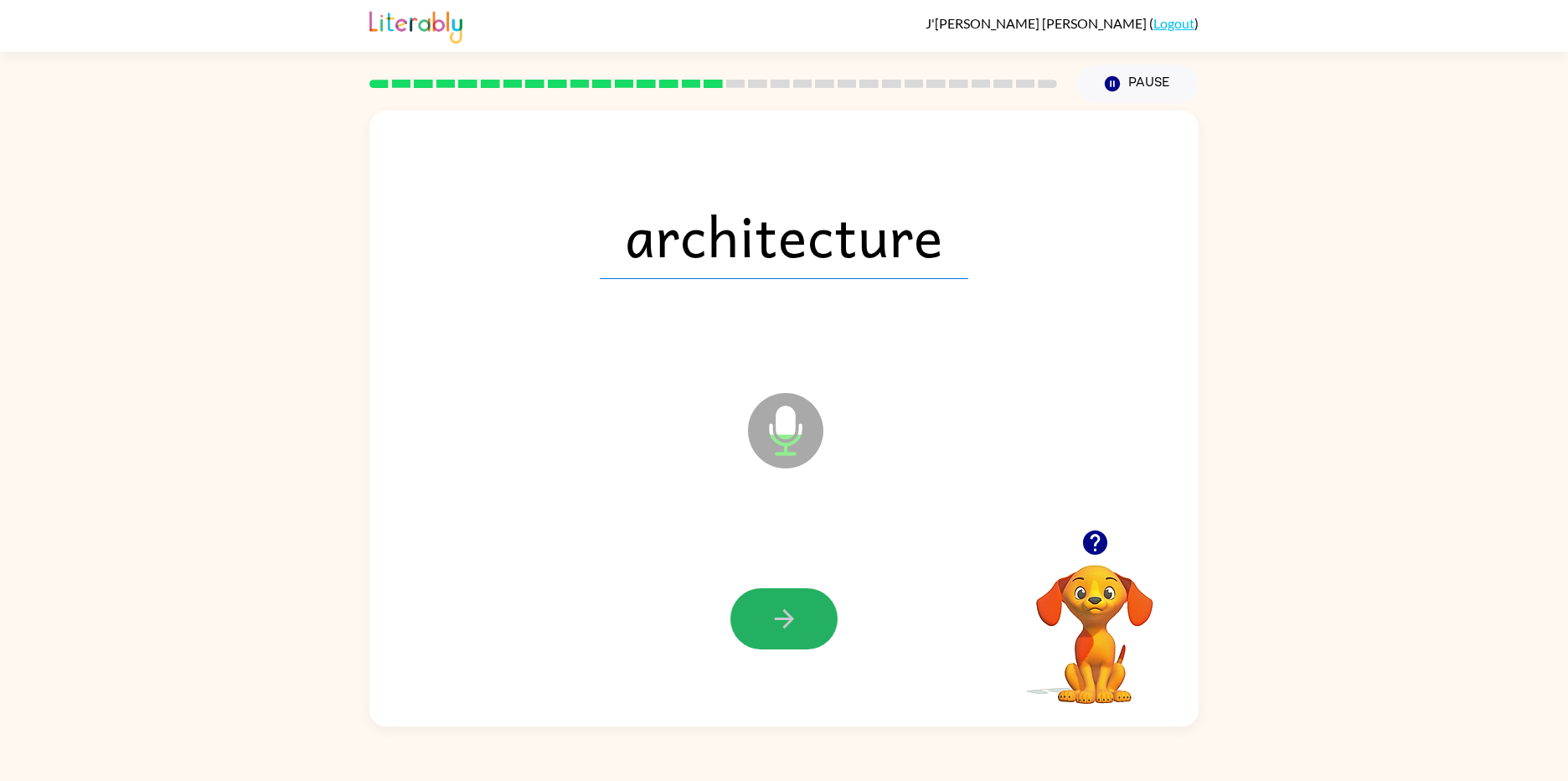
click at [767, 619] on button "button" at bounding box center [784, 619] width 107 height 61
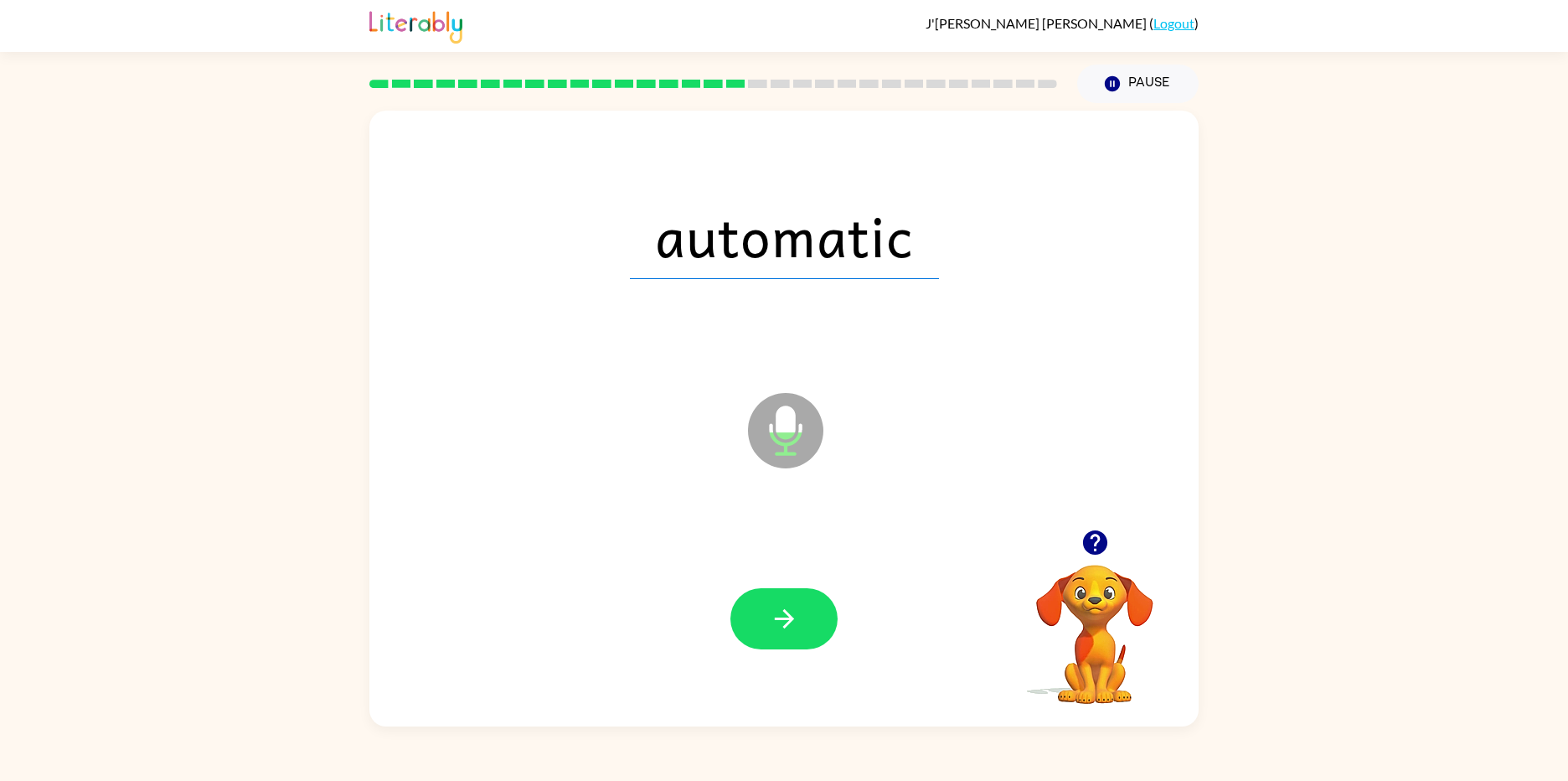
click at [767, 619] on button "button" at bounding box center [784, 619] width 107 height 61
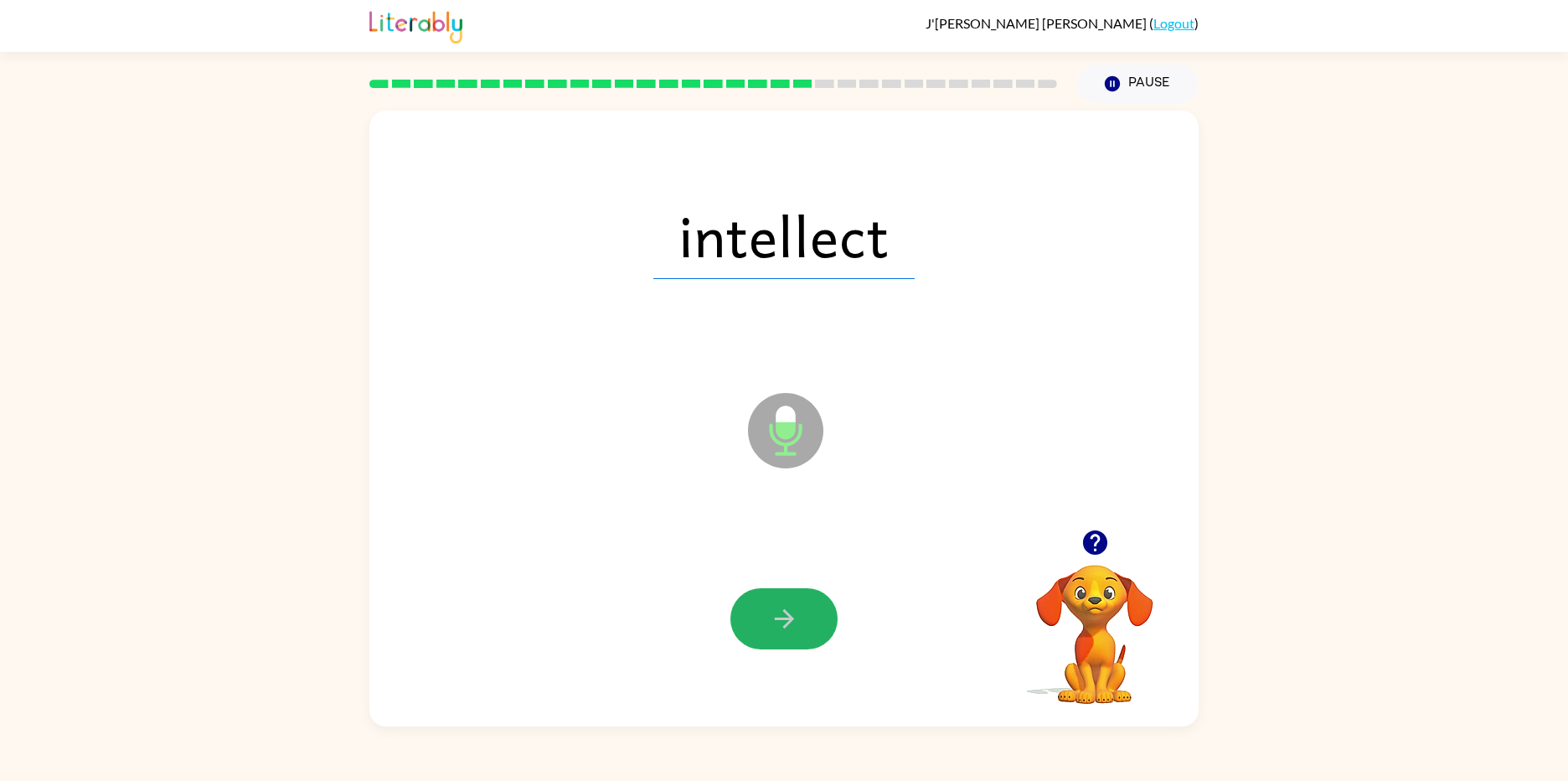
click at [767, 619] on button "button" at bounding box center [784, 619] width 107 height 61
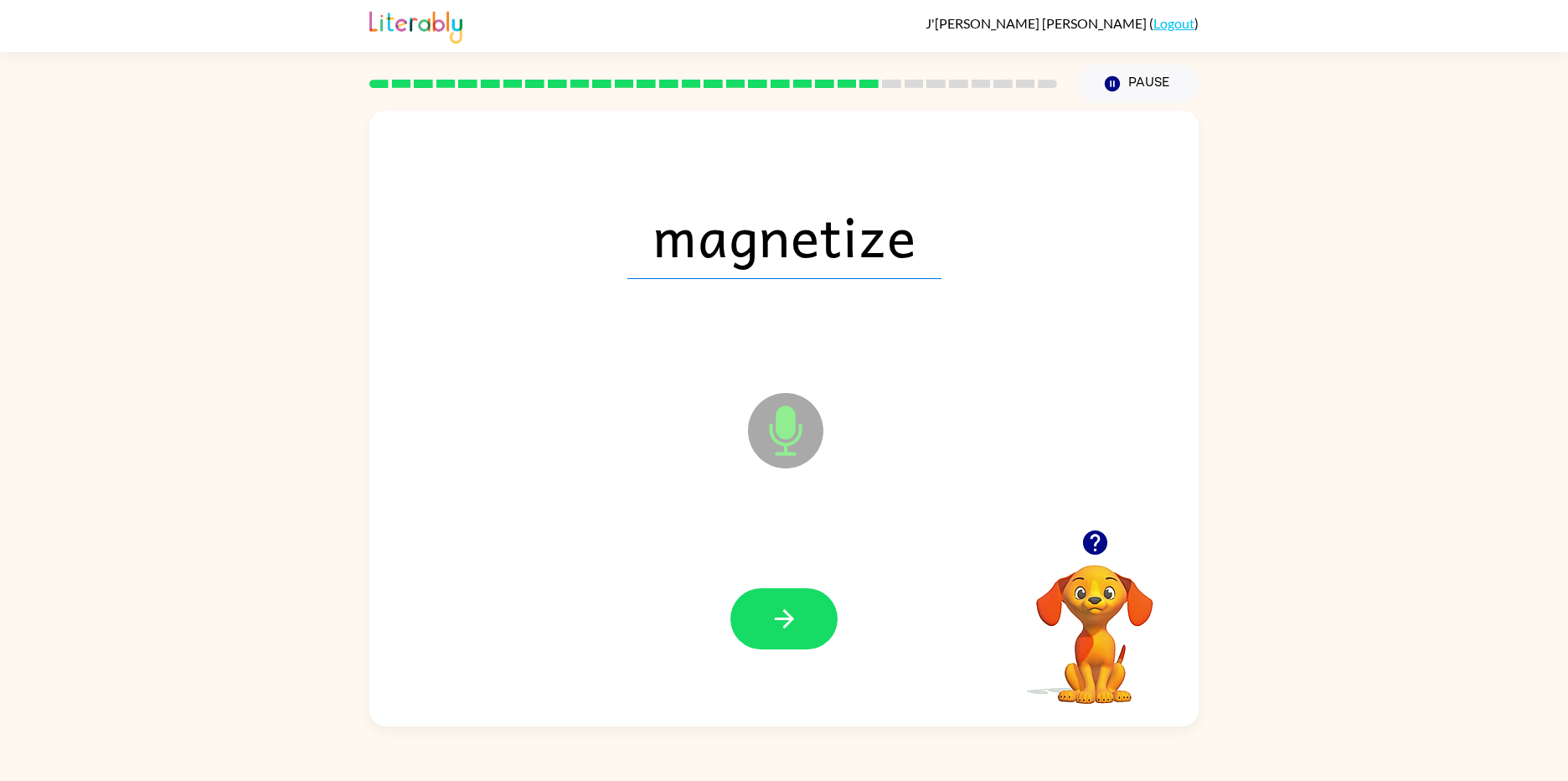
click at [767, 619] on button "button" at bounding box center [784, 619] width 107 height 61
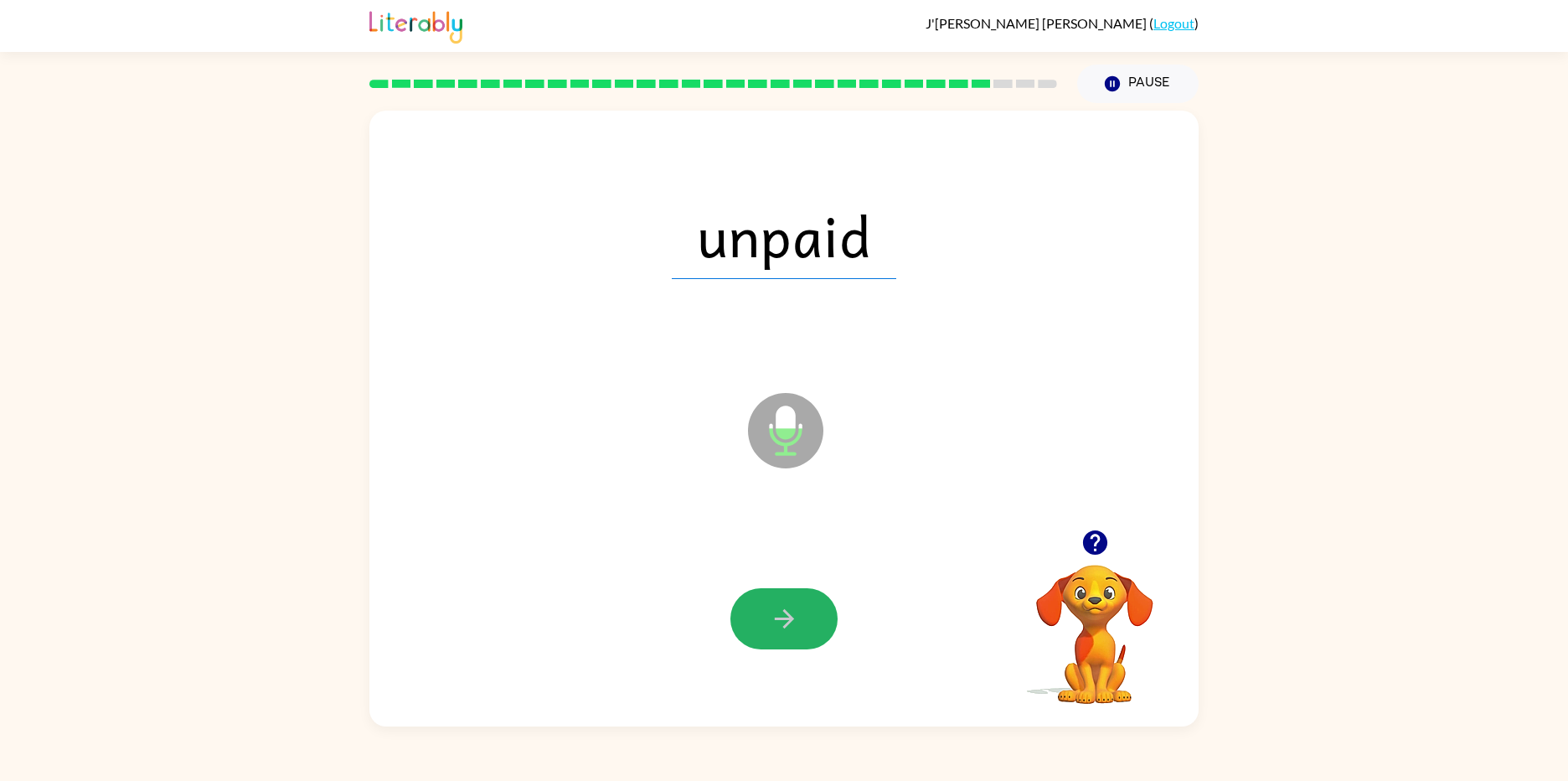
click at [767, 619] on button "button" at bounding box center [784, 619] width 107 height 61
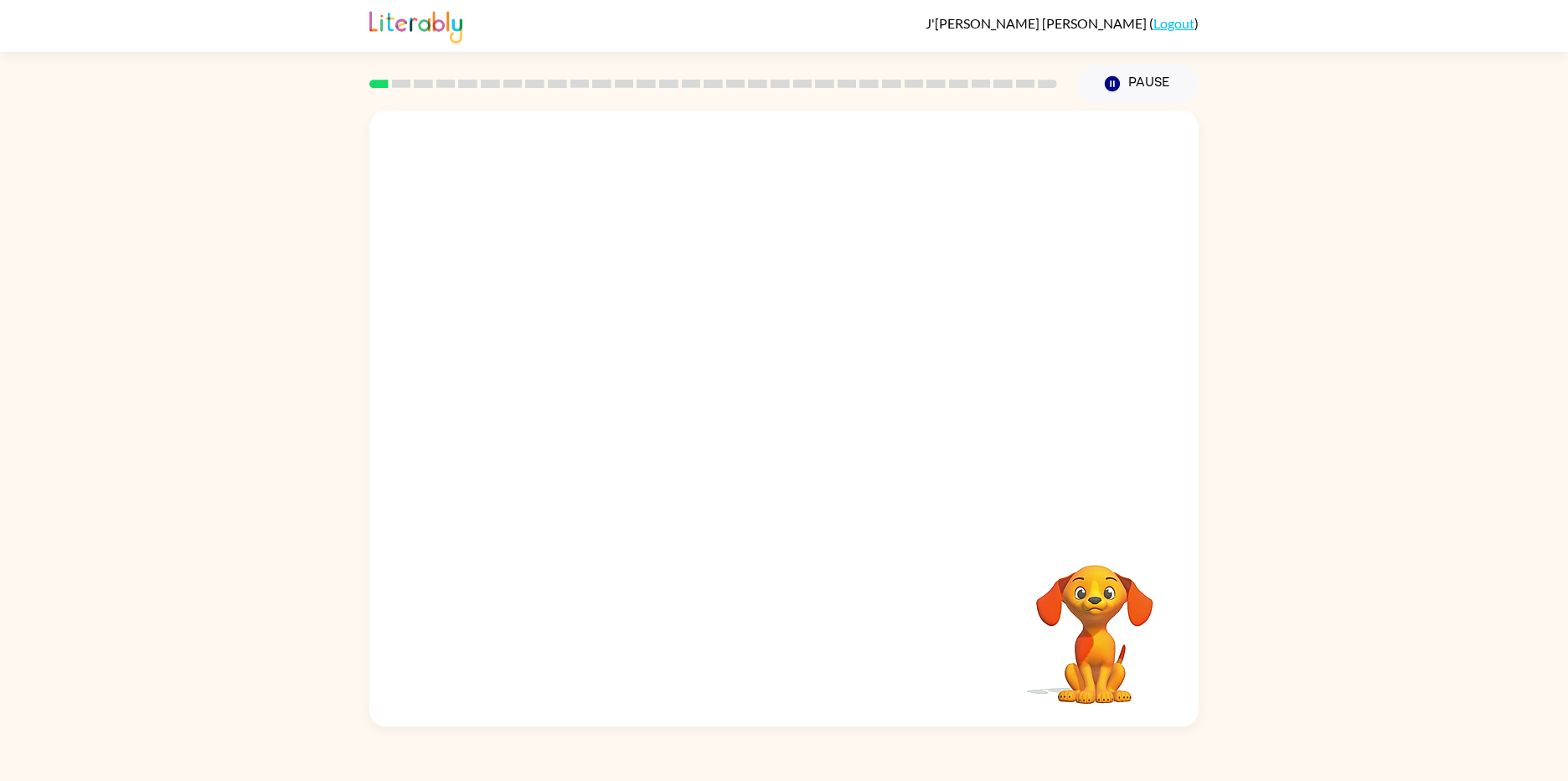
click at [530, 421] on video "Your browser must support playing .mp4 files to use Literably. Please try using…" at bounding box center [784, 320] width 829 height 419
click at [741, 422] on button "button" at bounding box center [784, 427] width 107 height 61
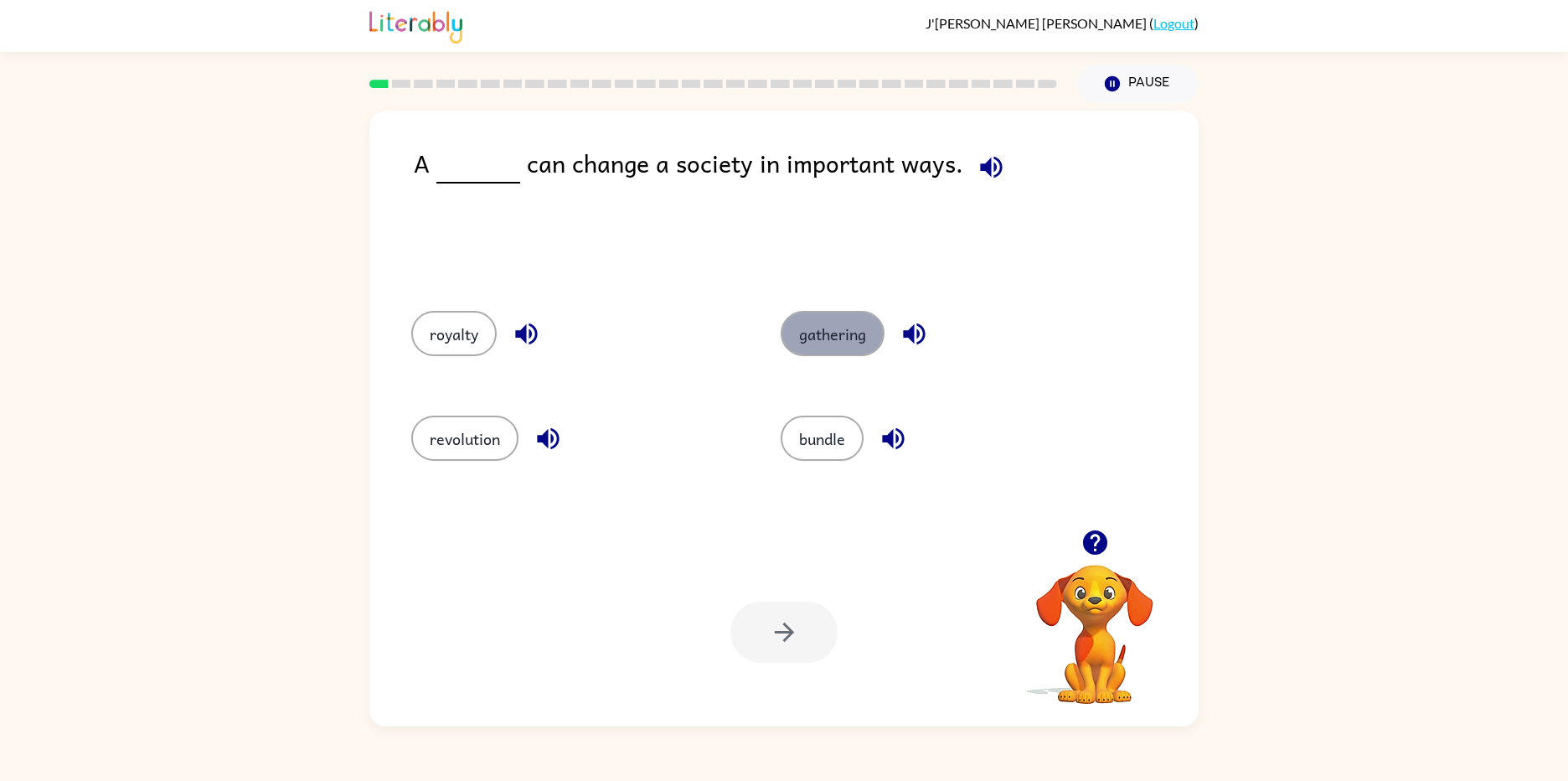
click at [837, 337] on button "gathering" at bounding box center [832, 334] width 104 height 46
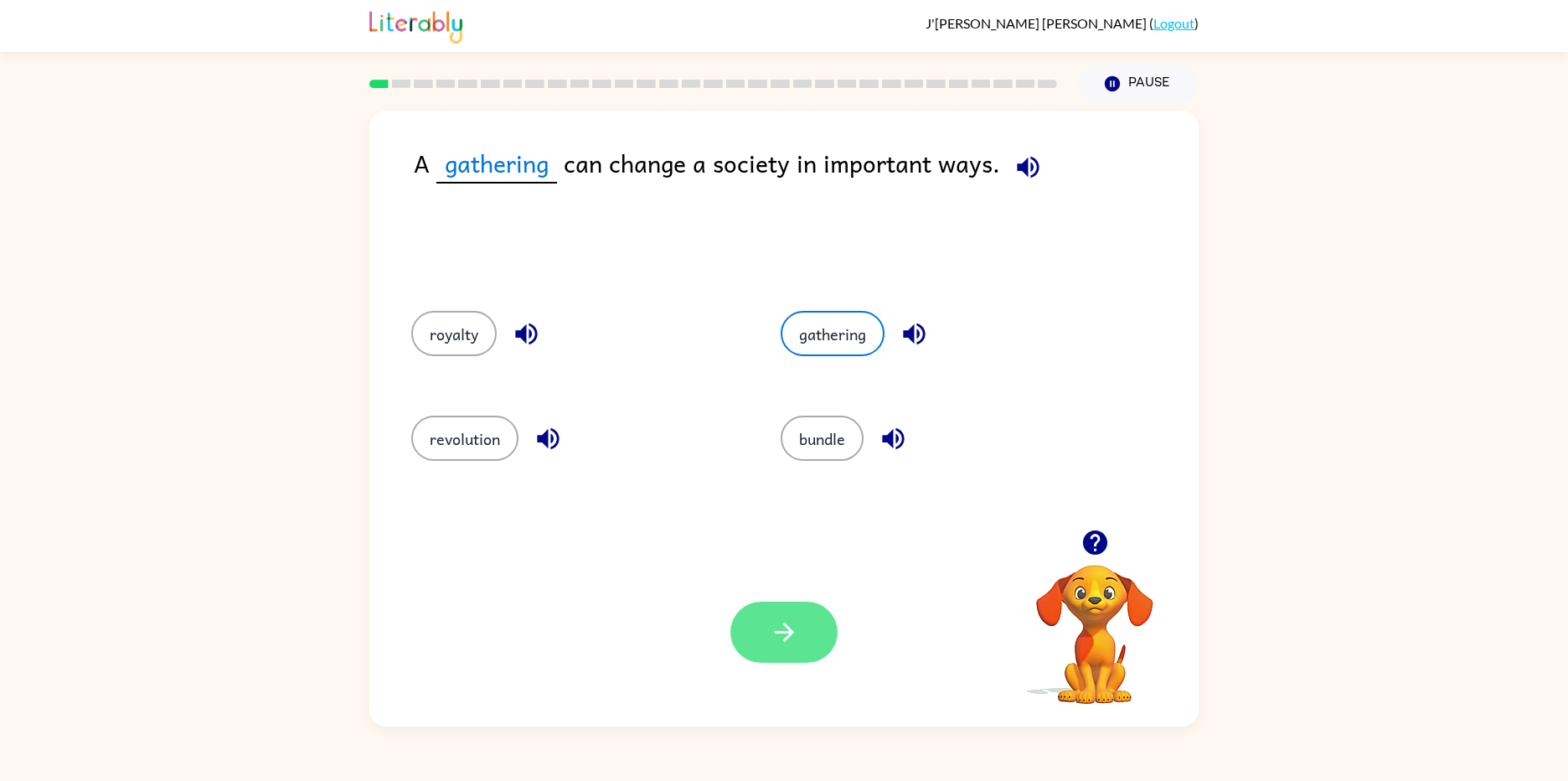
click at [756, 620] on button "button" at bounding box center [784, 632] width 107 height 61
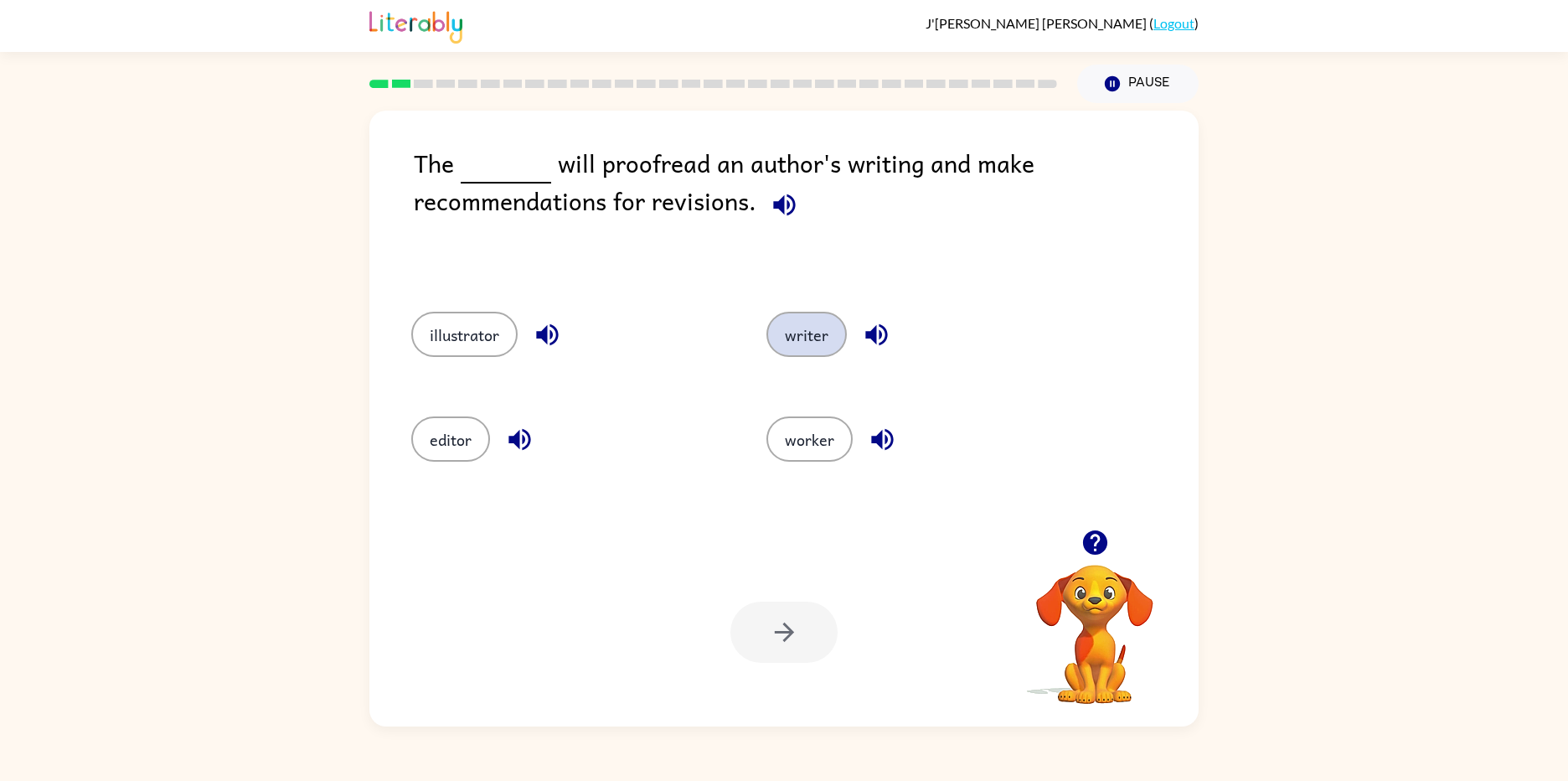
click at [796, 342] on button "writer" at bounding box center [807, 335] width 81 height 46
click at [786, 626] on icon "button" at bounding box center [784, 632] width 19 height 19
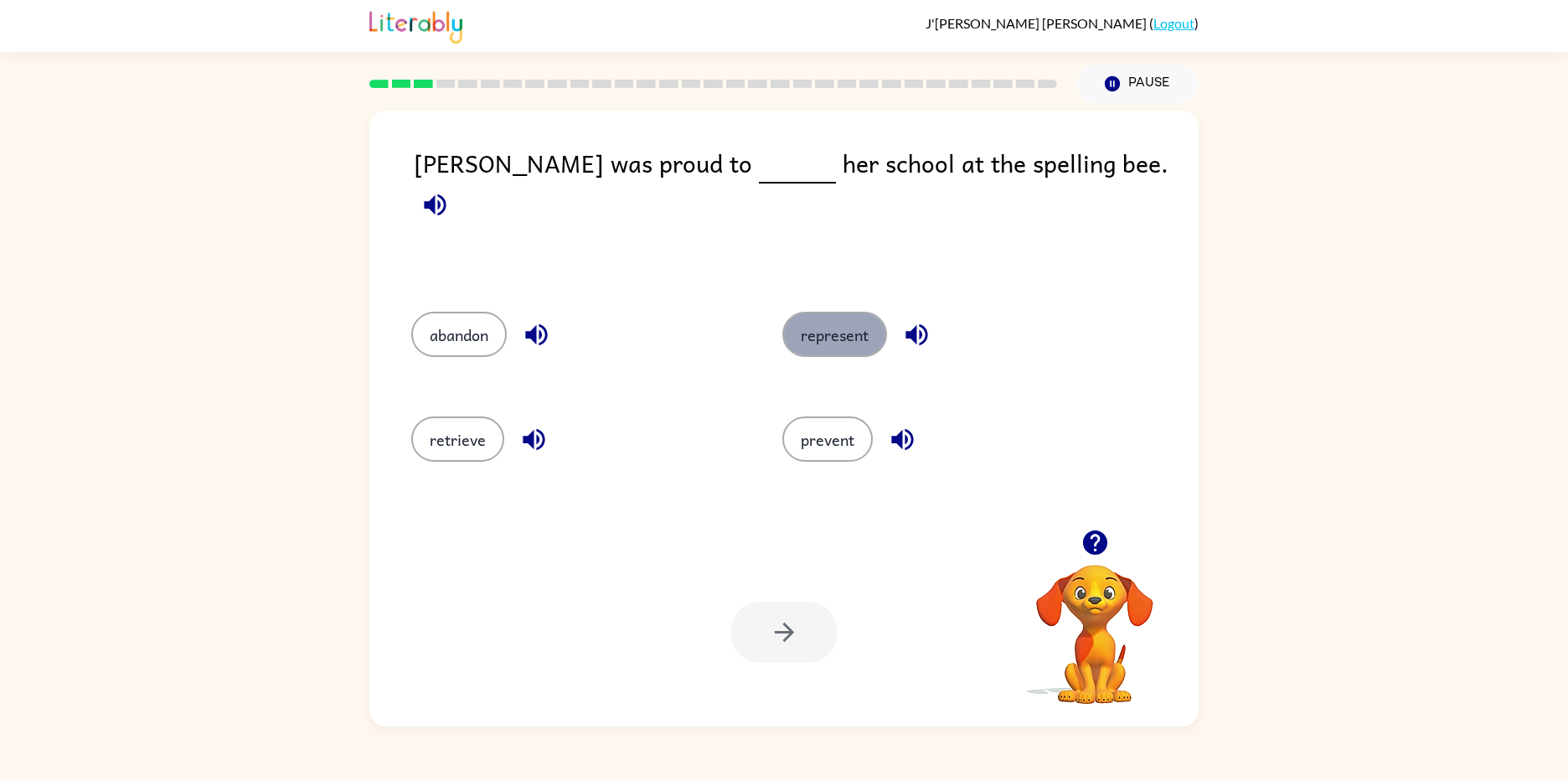
click at [828, 324] on button "represent" at bounding box center [835, 335] width 105 height 46
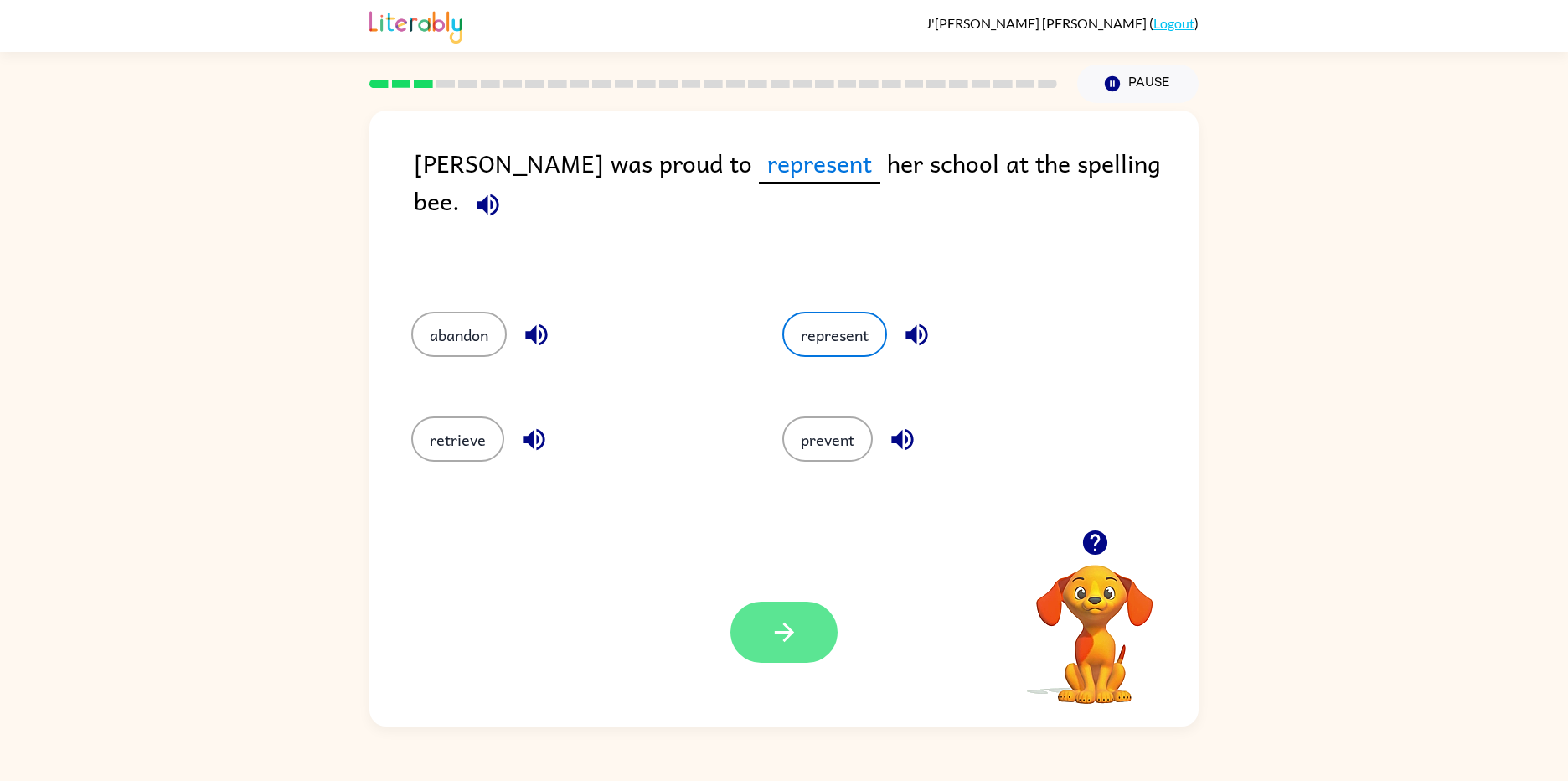
click at [772, 617] on button "button" at bounding box center [784, 632] width 107 height 61
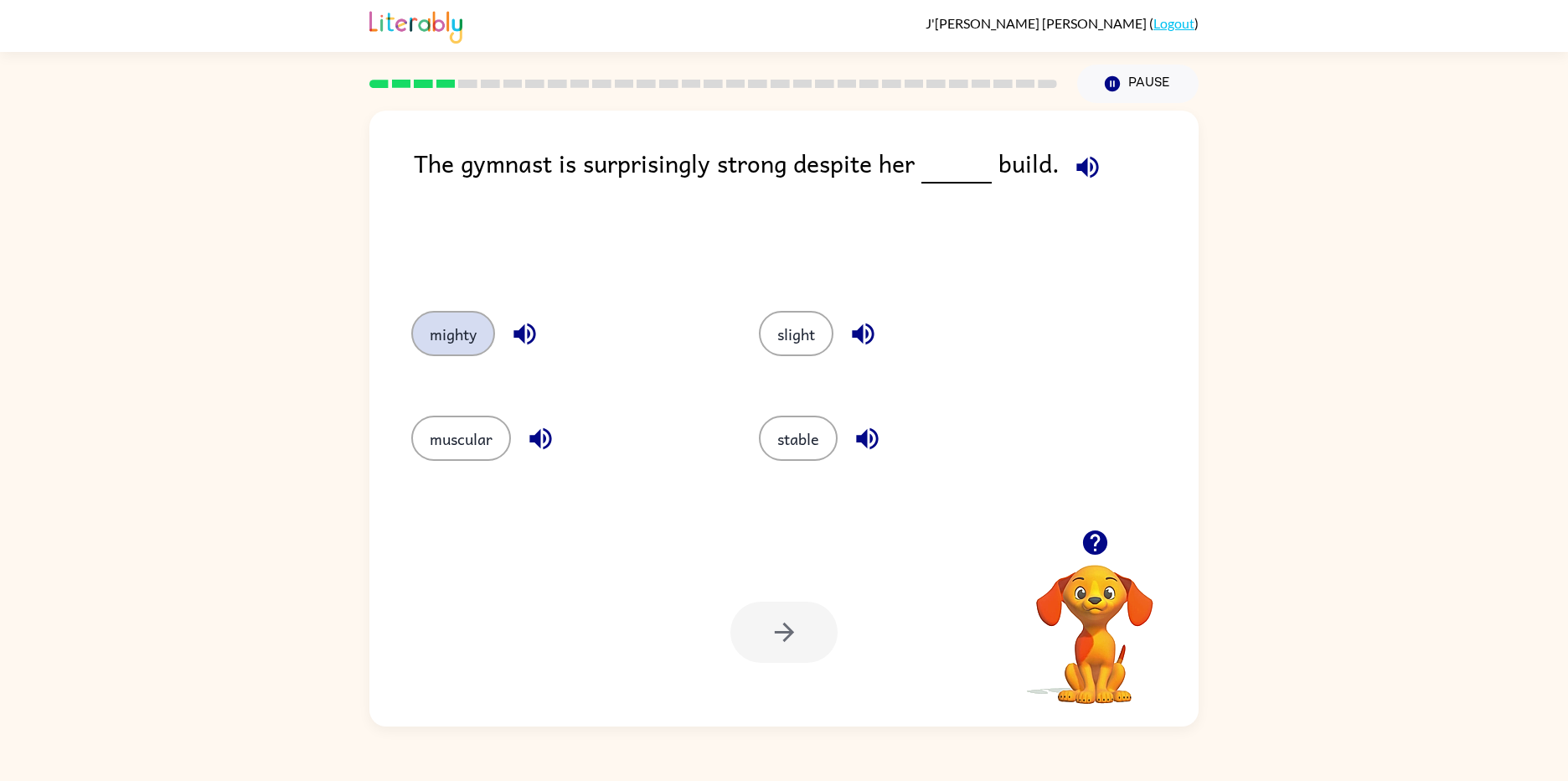
click at [446, 343] on button "mighty" at bounding box center [453, 334] width 84 height 46
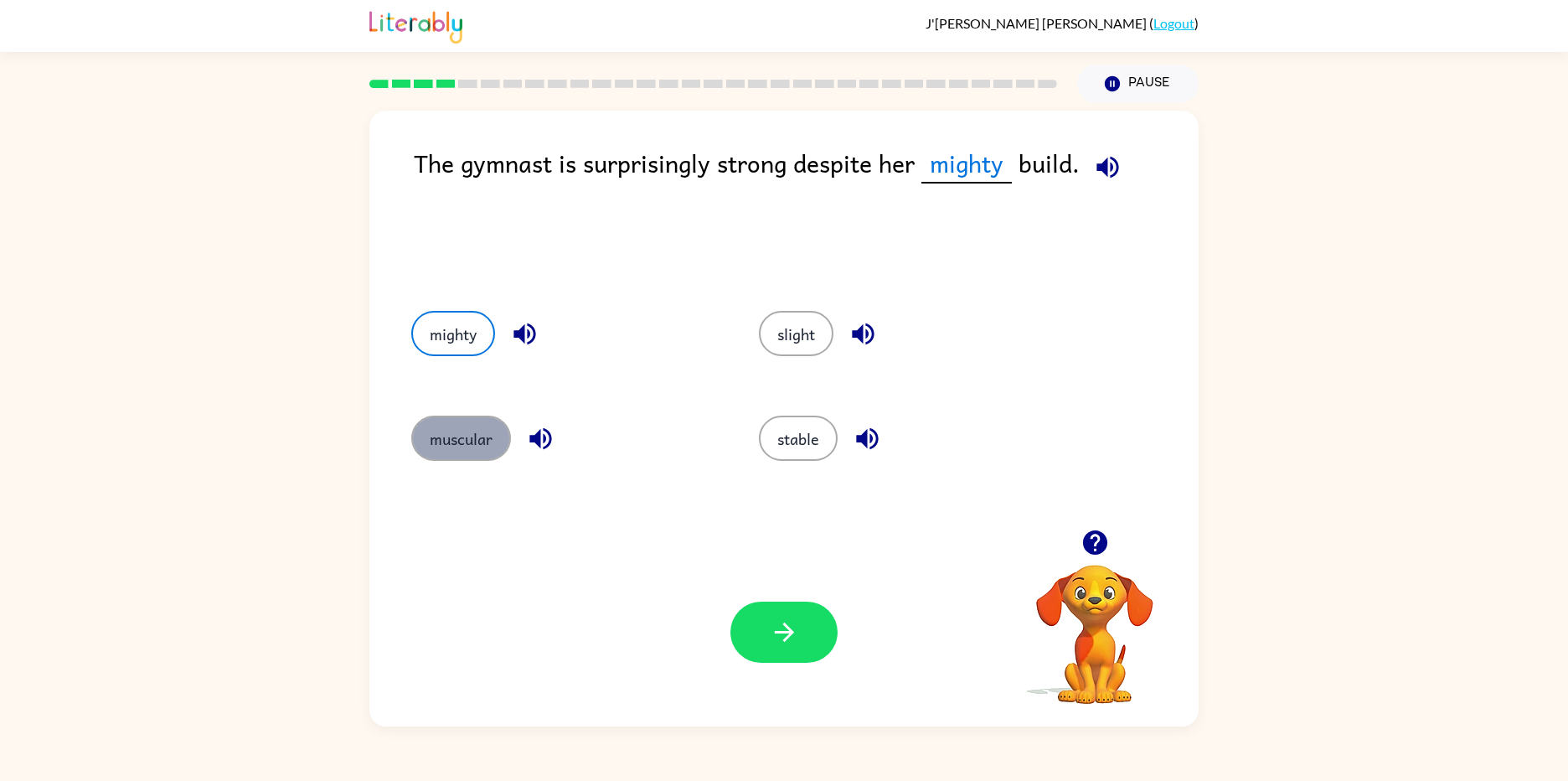
click at [471, 450] on button "muscular" at bounding box center [461, 438] width 100 height 46
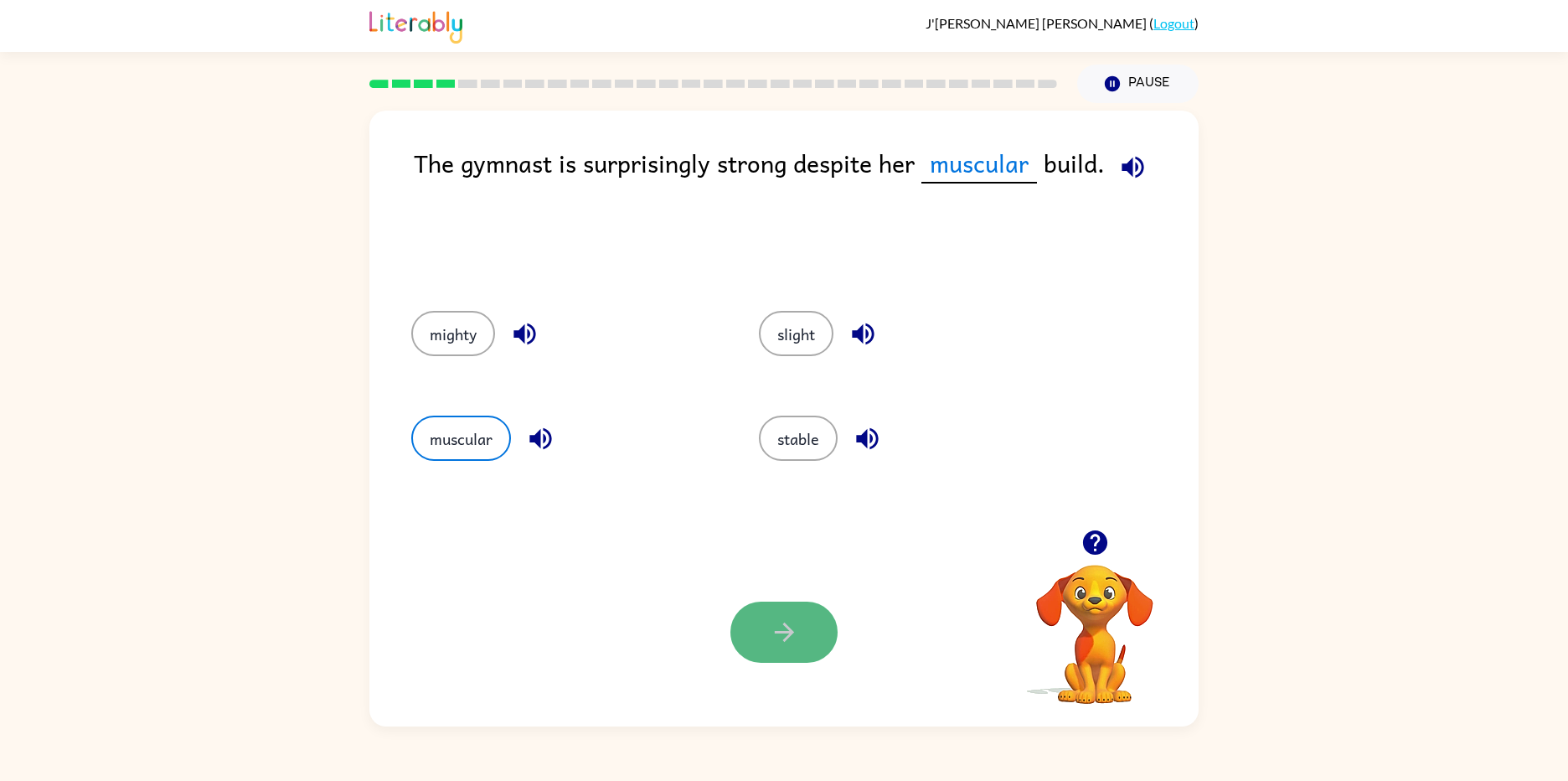
click at [761, 615] on button "button" at bounding box center [784, 632] width 107 height 61
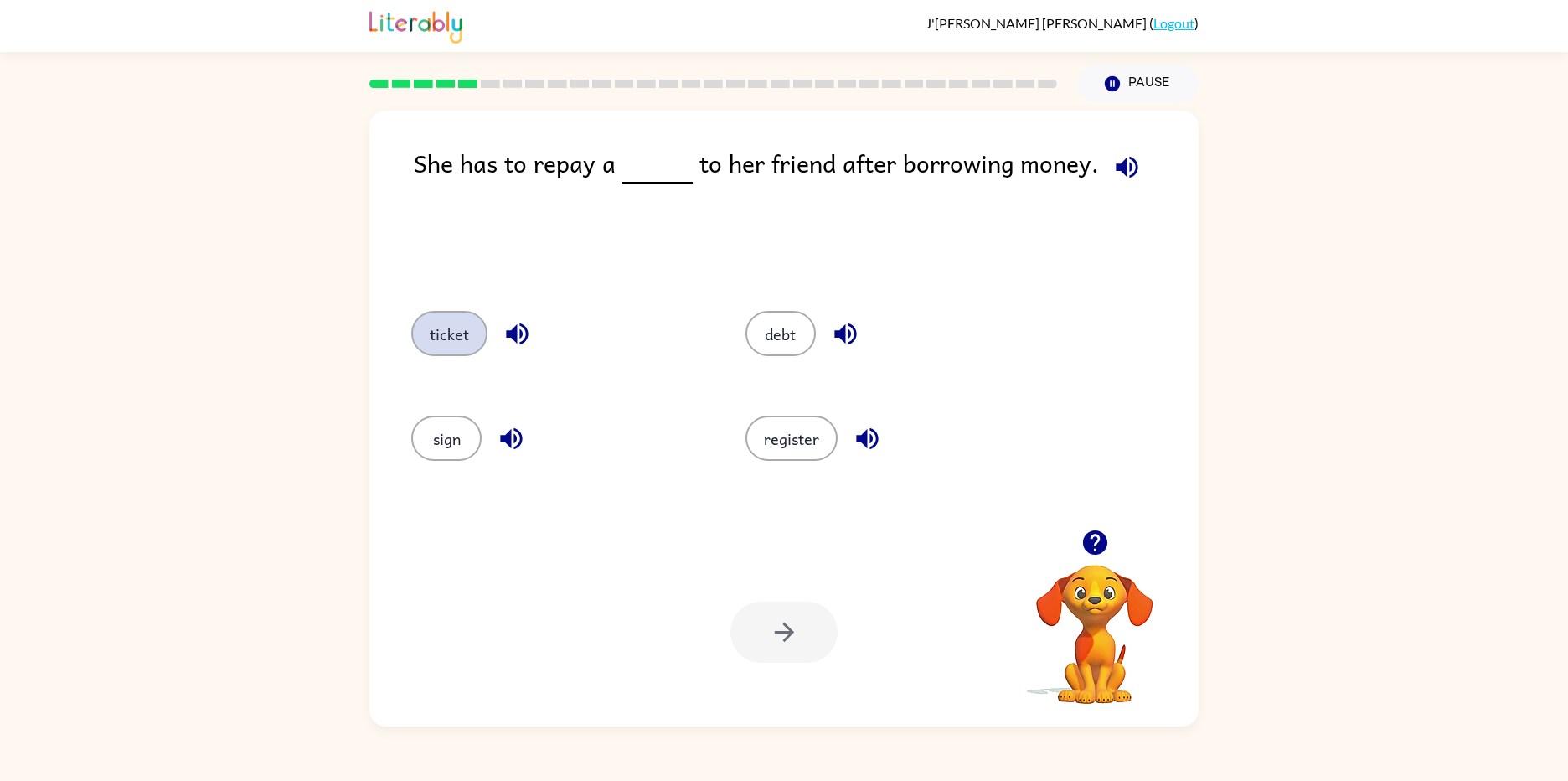
click at [436, 328] on button "ticket" at bounding box center [449, 334] width 76 height 46
click at [778, 641] on icon "button" at bounding box center [784, 632] width 29 height 29
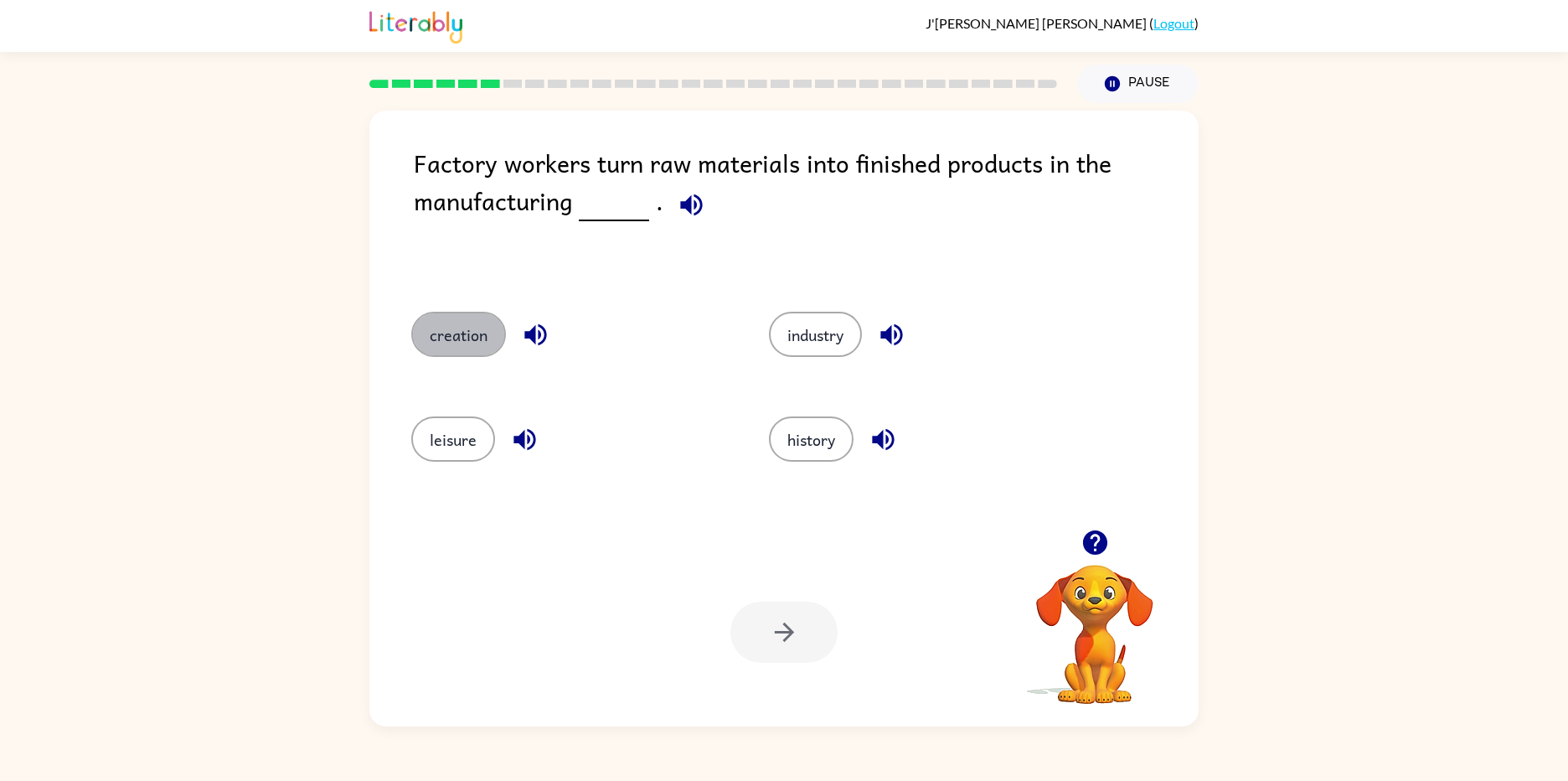
drag, startPoint x: 441, startPoint y: 341, endPoint x: 445, endPoint y: 361, distance: 20.4
click at [442, 341] on button "creation" at bounding box center [458, 335] width 94 height 46
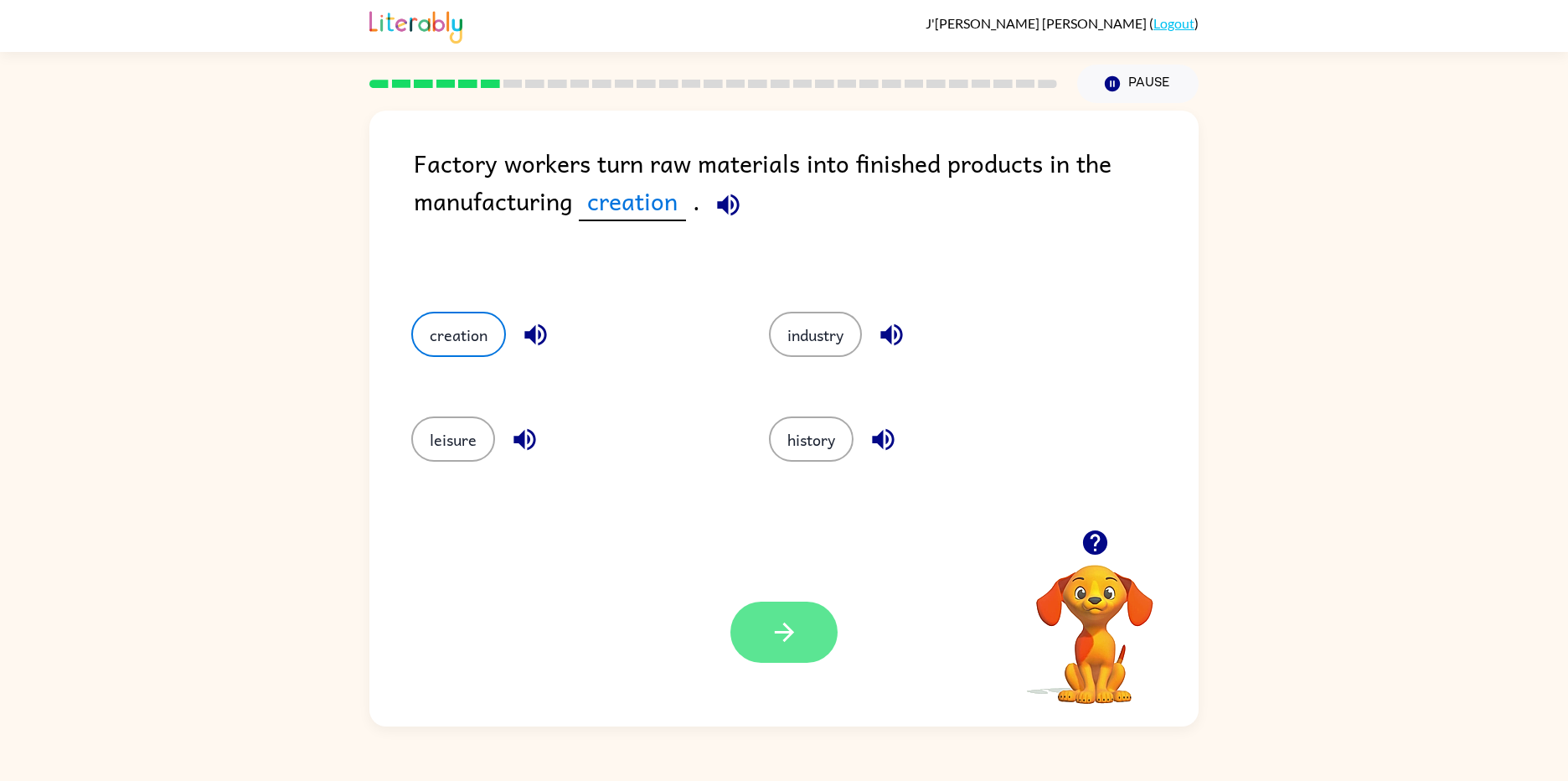
click at [775, 613] on button "button" at bounding box center [784, 632] width 107 height 61
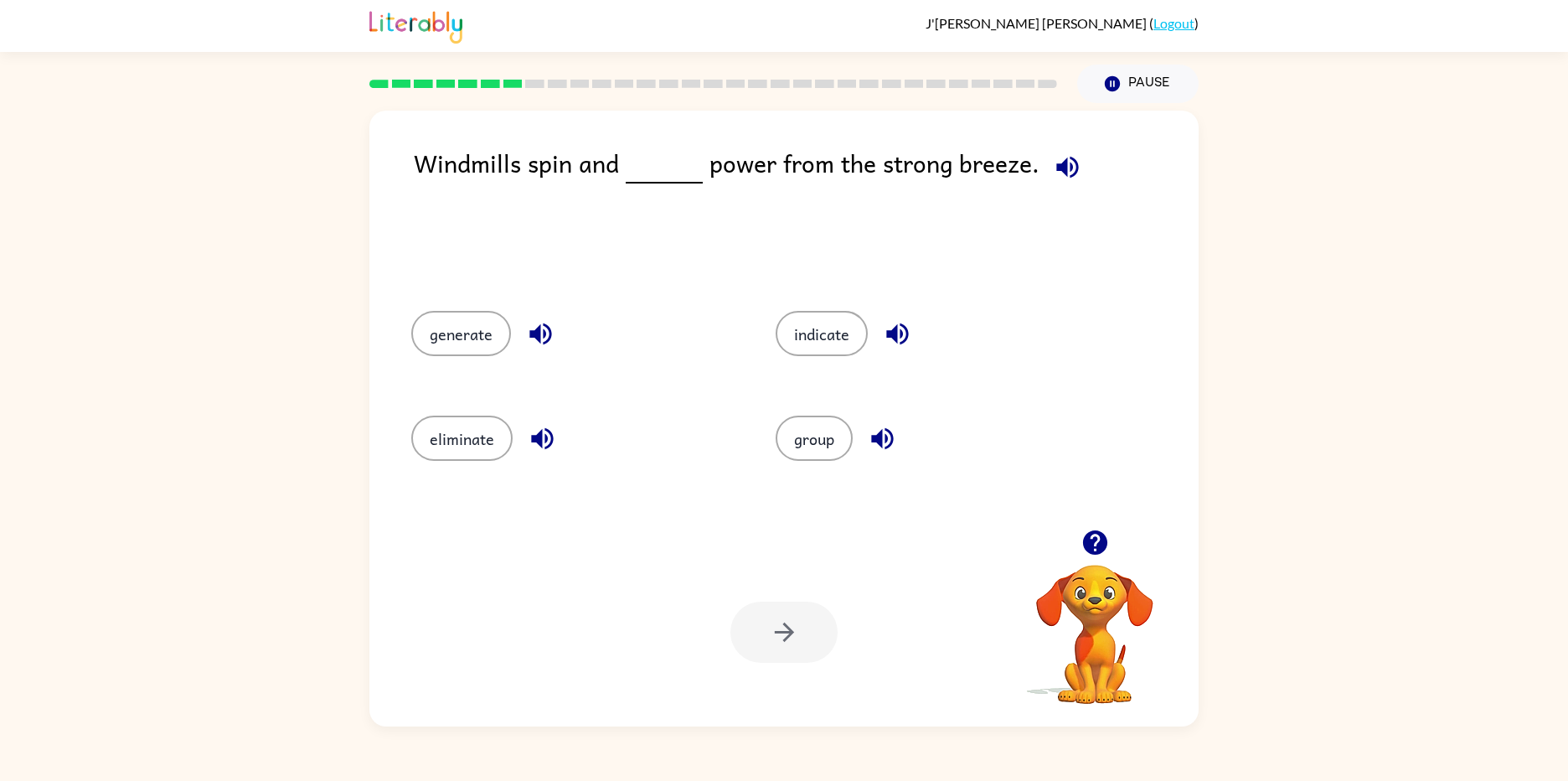
click at [424, 299] on div "generate" at bounding box center [561, 332] width 365 height 105
click at [415, 335] on button "generate" at bounding box center [461, 334] width 100 height 46
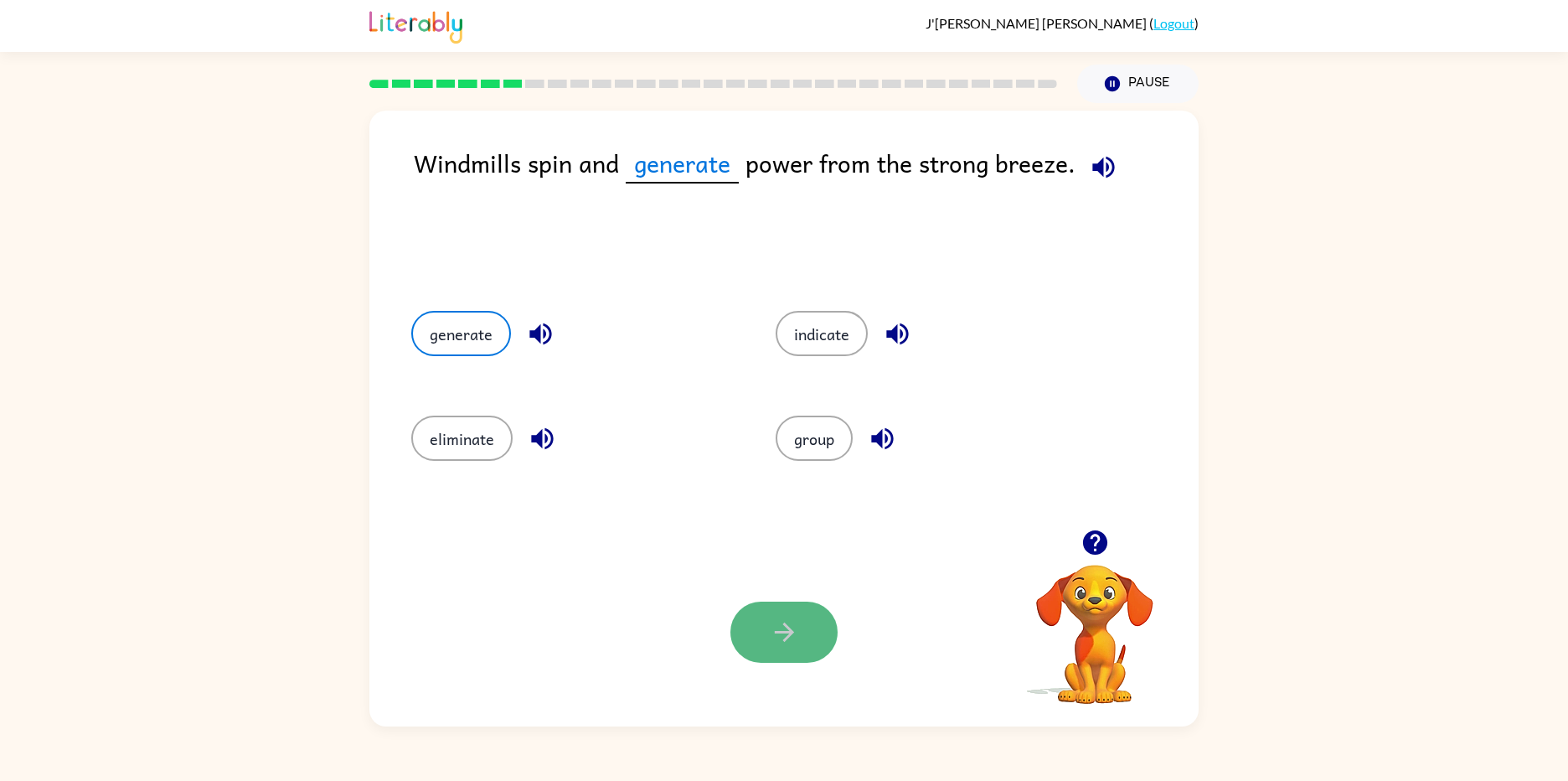
click at [816, 623] on button "button" at bounding box center [784, 632] width 107 height 61
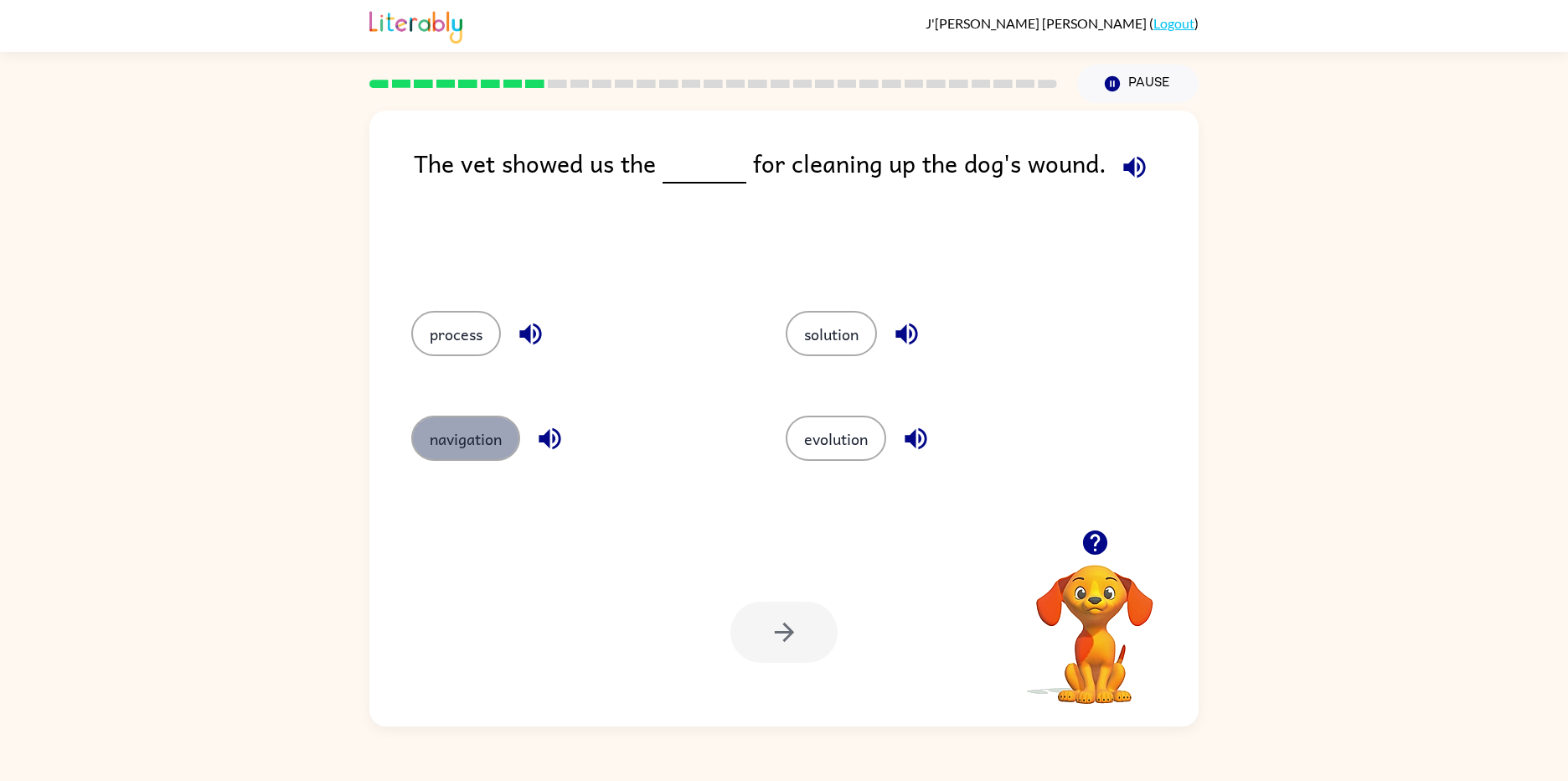
click at [511, 439] on button "navigation" at bounding box center [466, 438] width 109 height 46
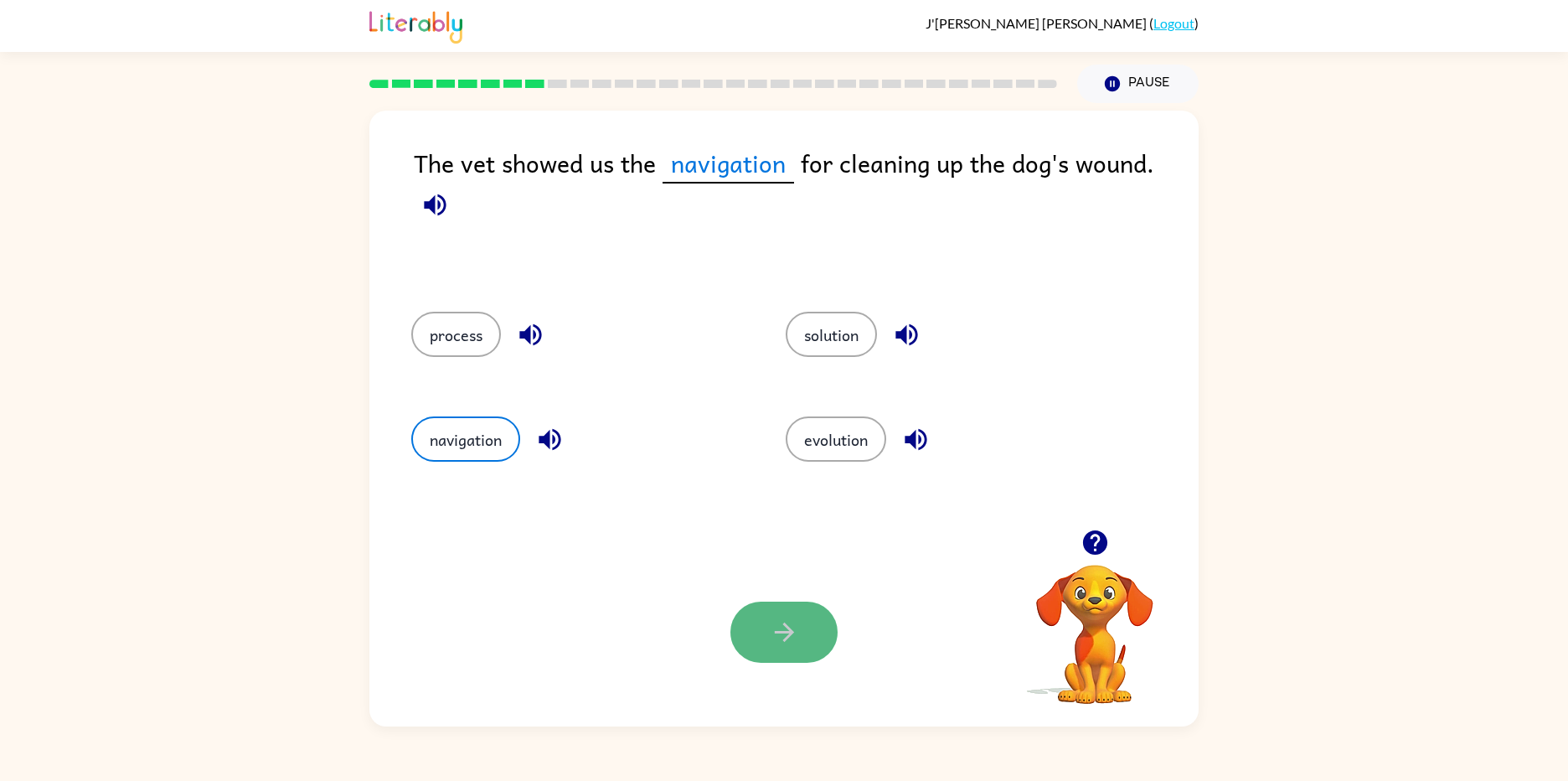
click at [776, 611] on button "button" at bounding box center [784, 632] width 107 height 61
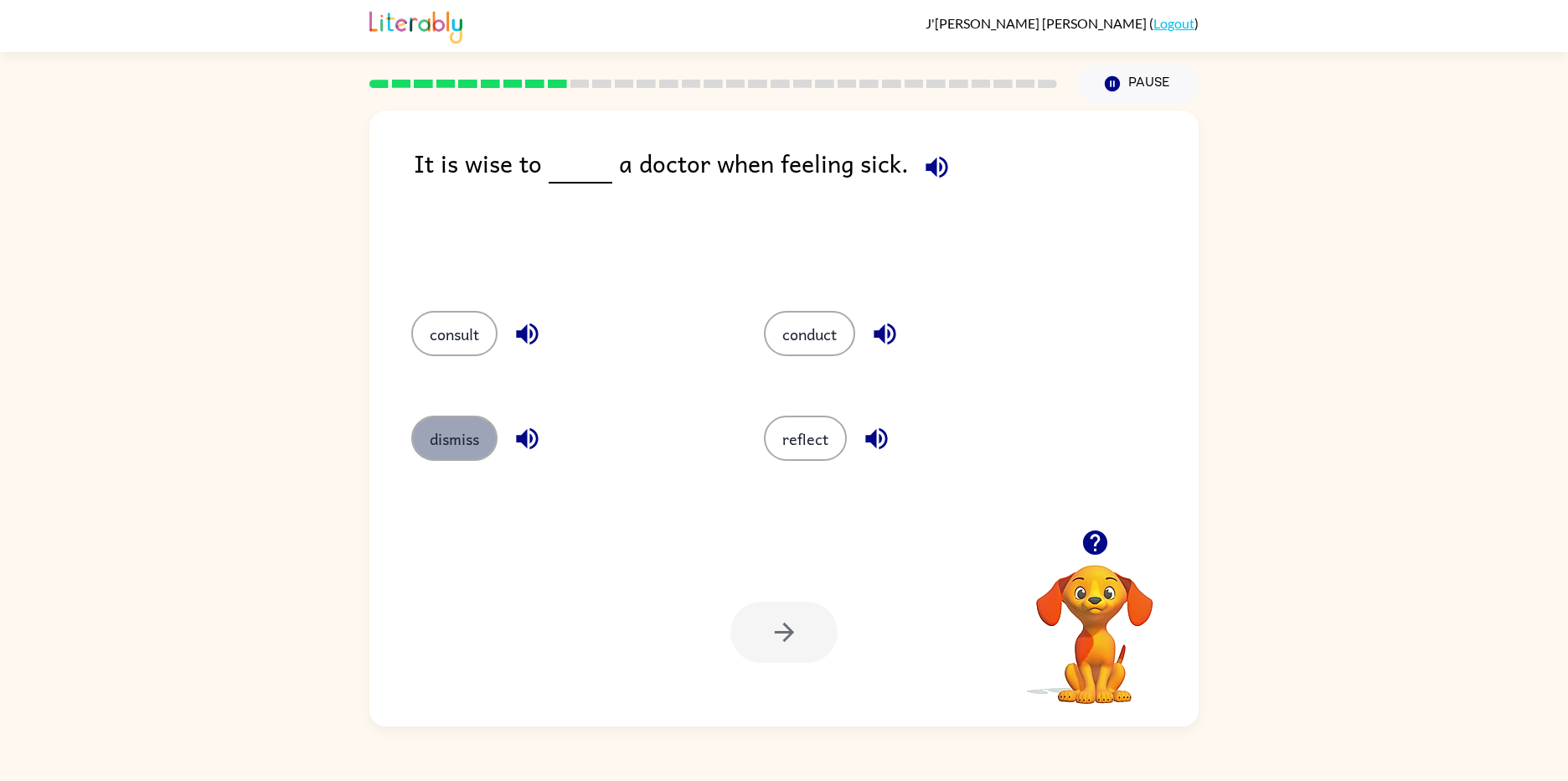
click at [425, 429] on button "dismiss" at bounding box center [454, 438] width 87 height 46
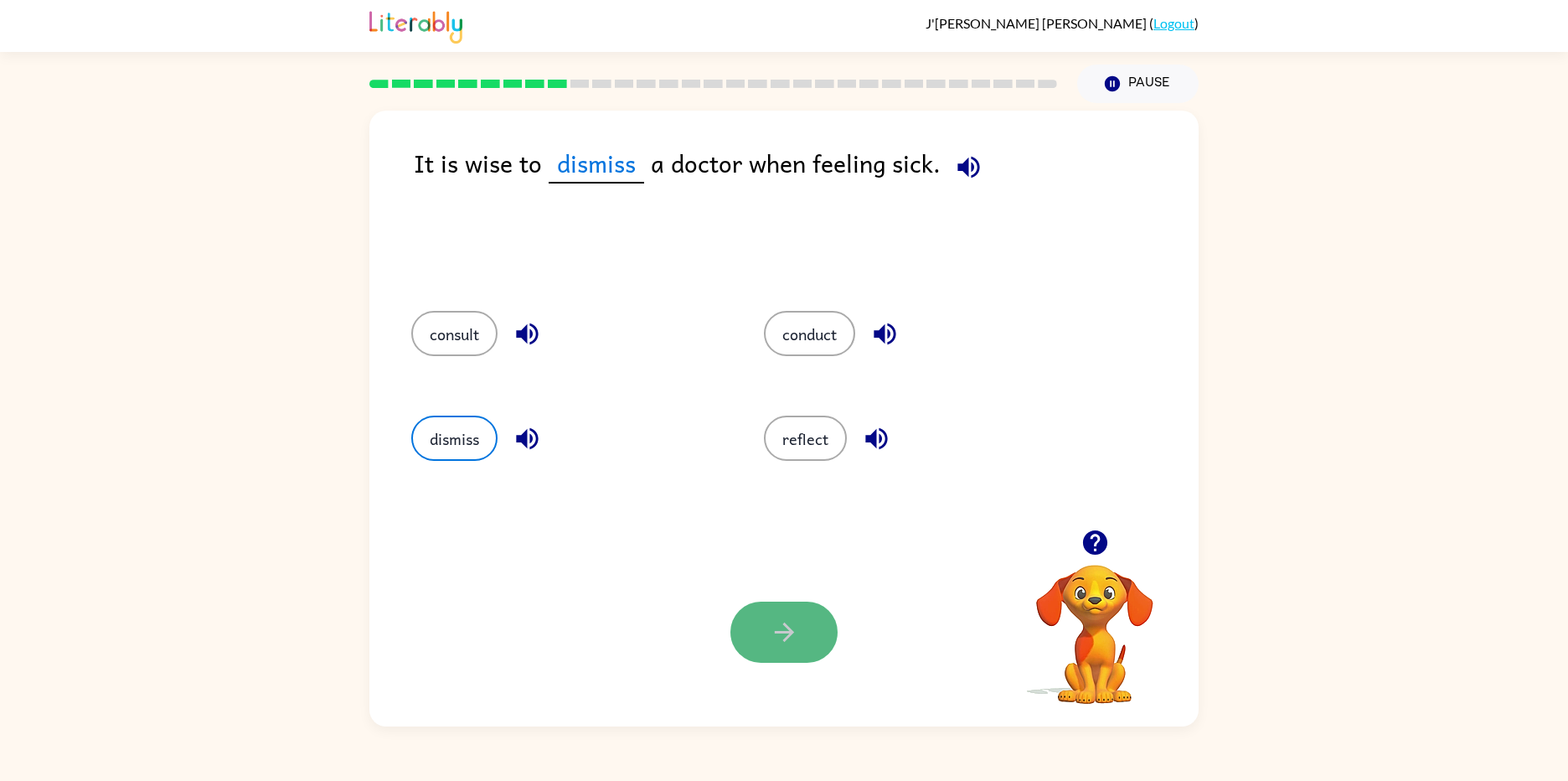
click at [762, 637] on button "button" at bounding box center [784, 632] width 107 height 61
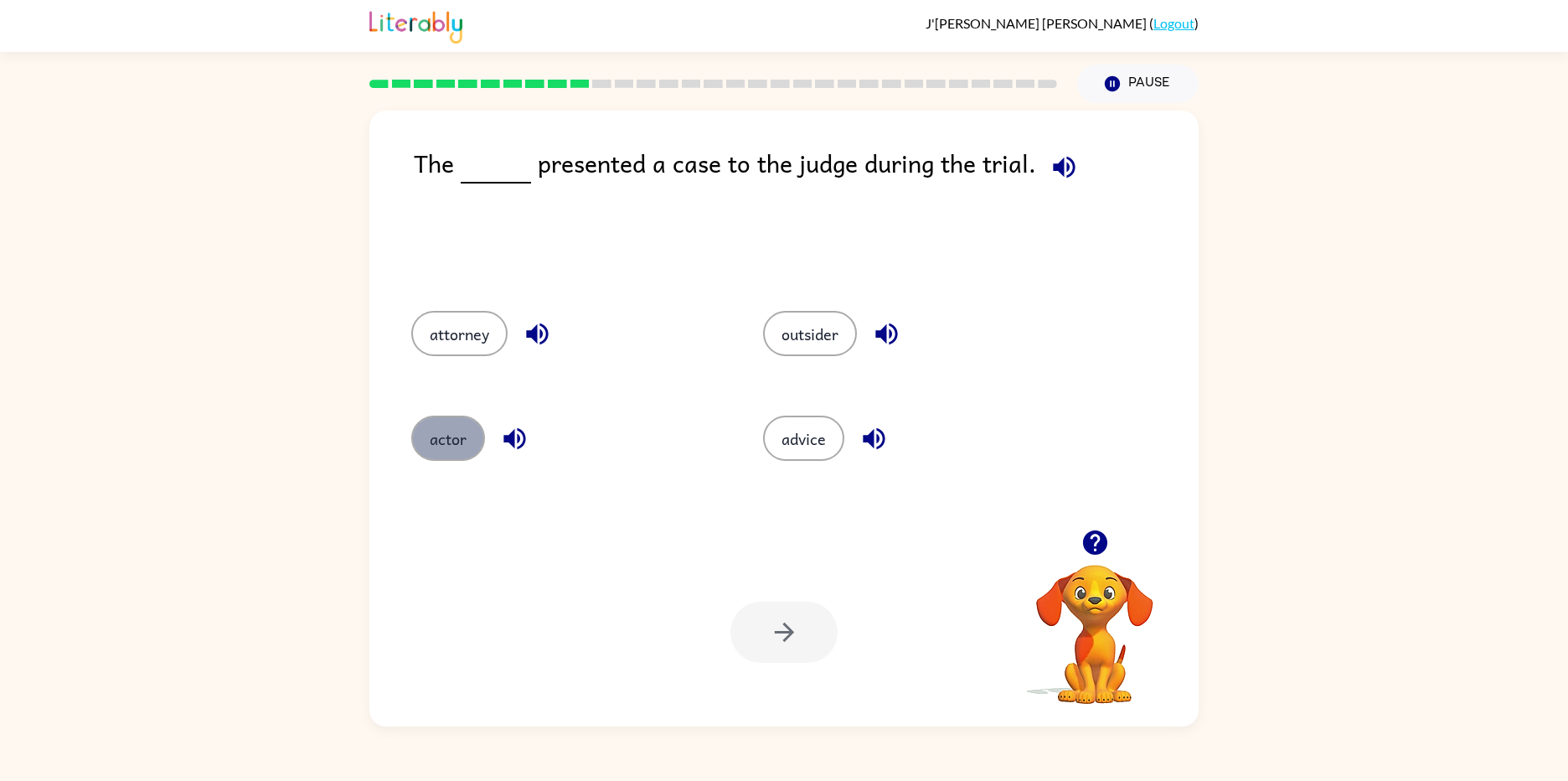
click at [451, 433] on button "actor" at bounding box center [448, 438] width 74 height 46
click at [819, 651] on button "button" at bounding box center [784, 632] width 107 height 61
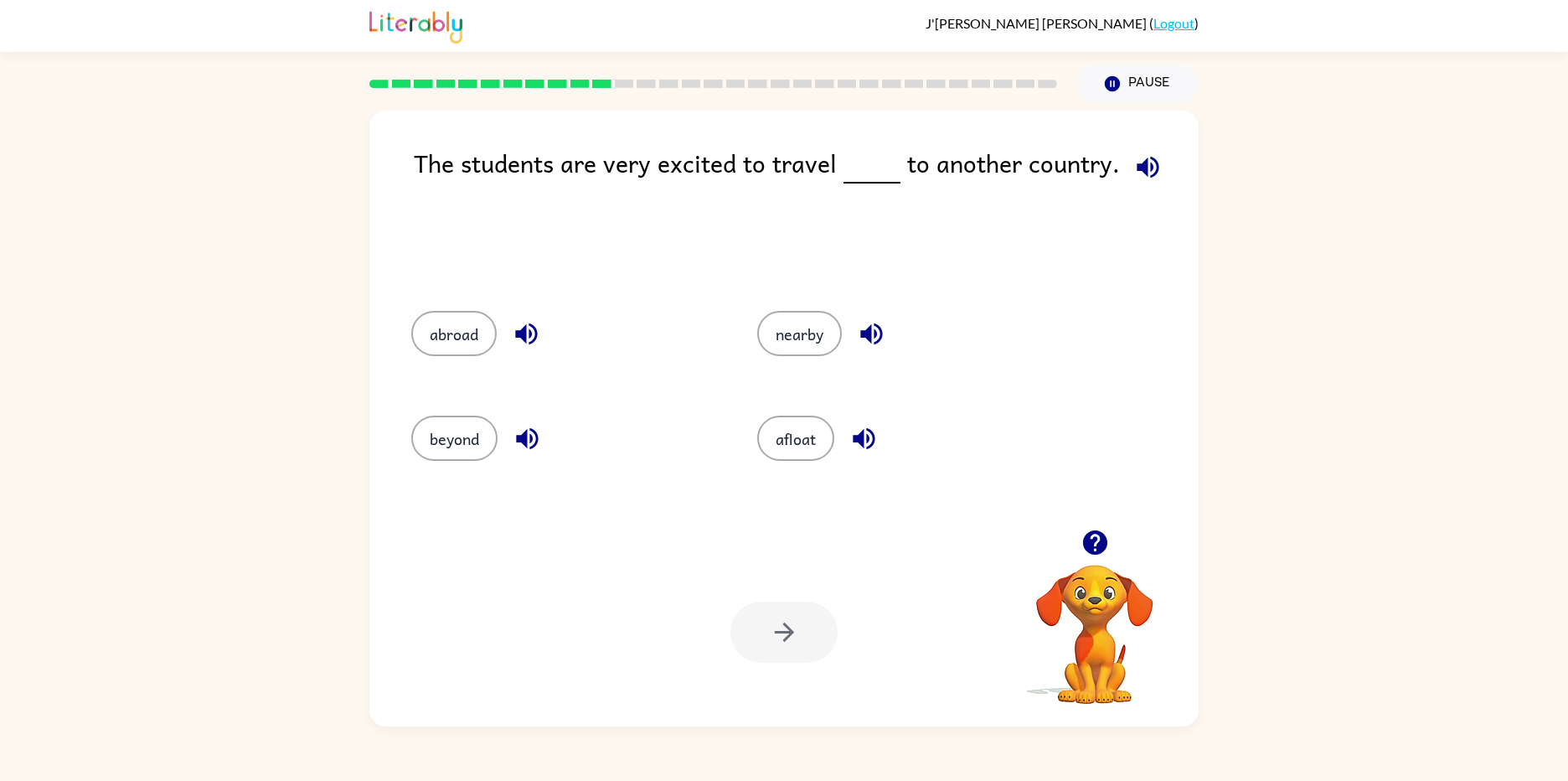
click at [799, 358] on div "nearby" at bounding box center [898, 332] width 346 height 105
click at [813, 329] on button "nearby" at bounding box center [799, 334] width 85 height 46
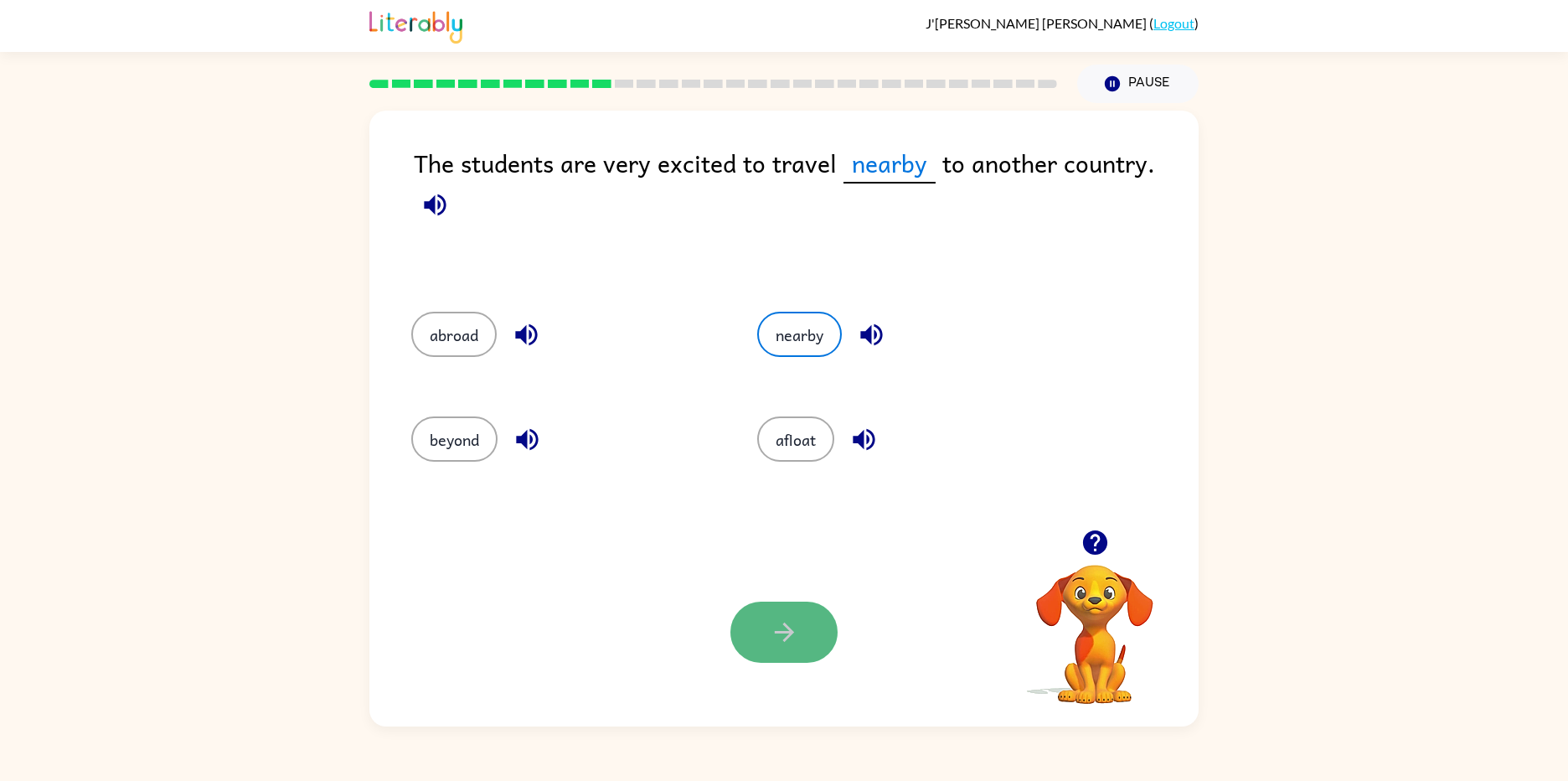
click at [763, 660] on button "button" at bounding box center [784, 632] width 107 height 61
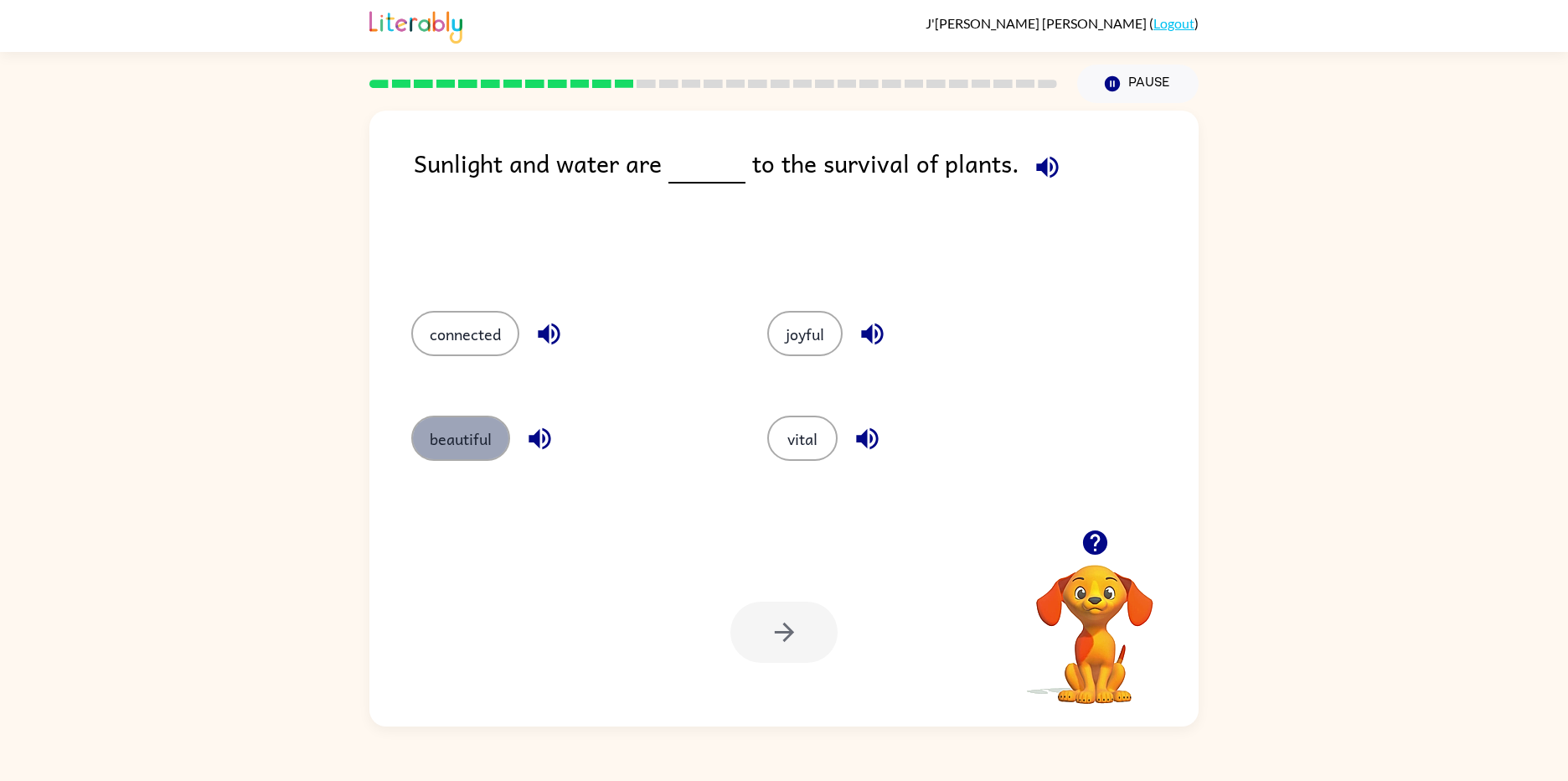
click at [471, 436] on button "beautiful" at bounding box center [461, 438] width 99 height 46
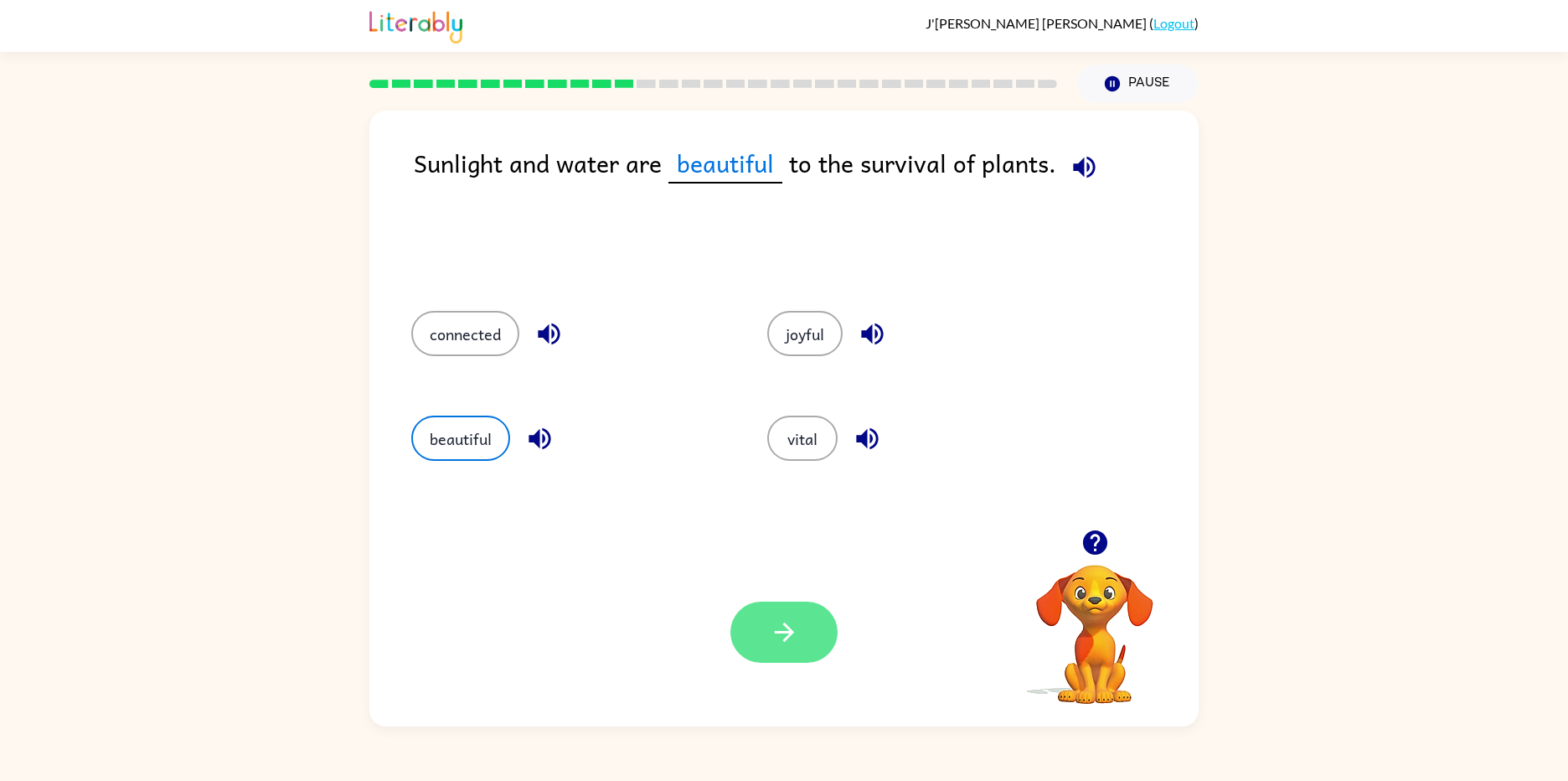
click at [807, 635] on button "button" at bounding box center [784, 632] width 107 height 61
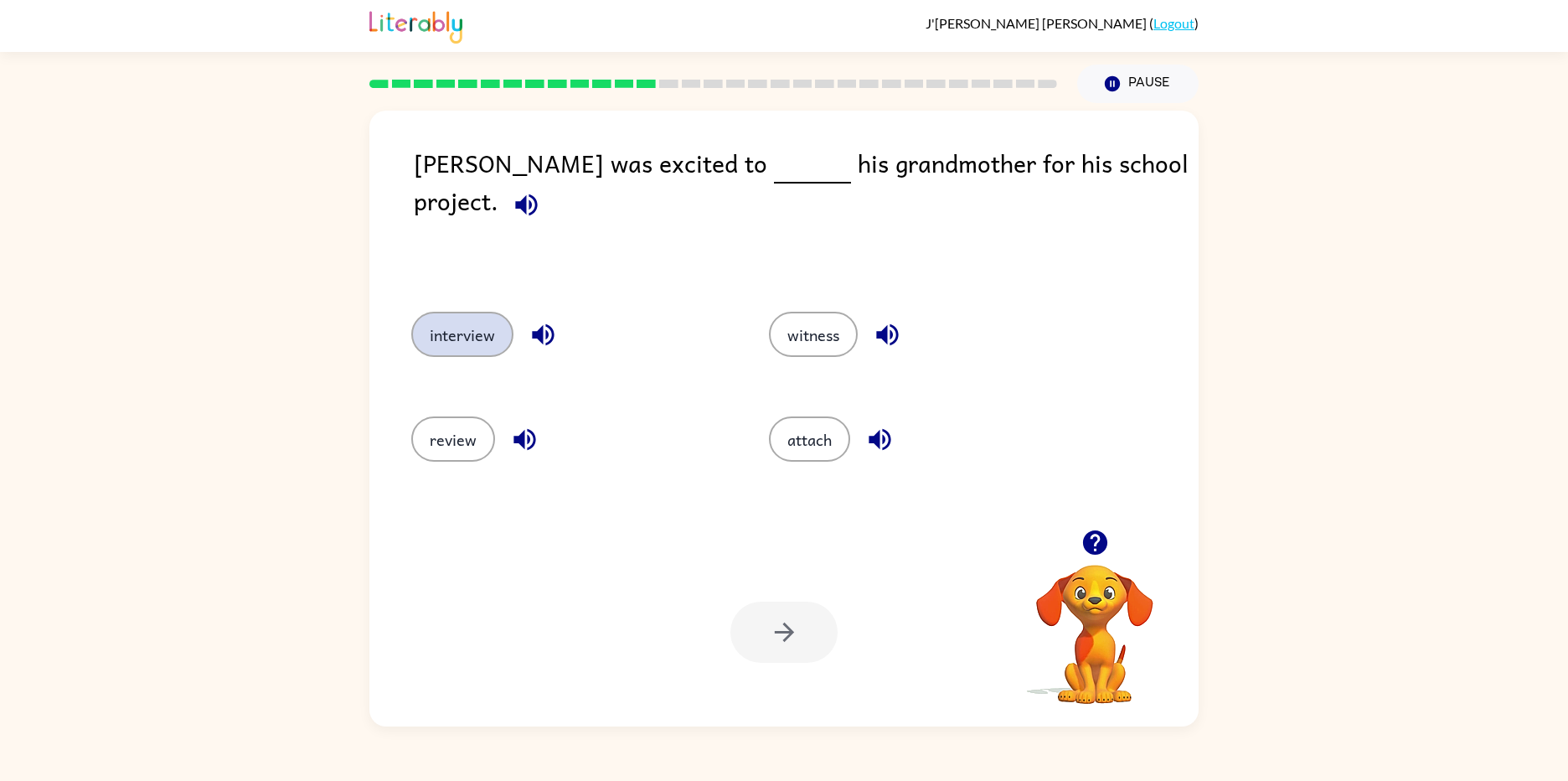
click at [437, 342] on button "interview" at bounding box center [462, 335] width 102 height 46
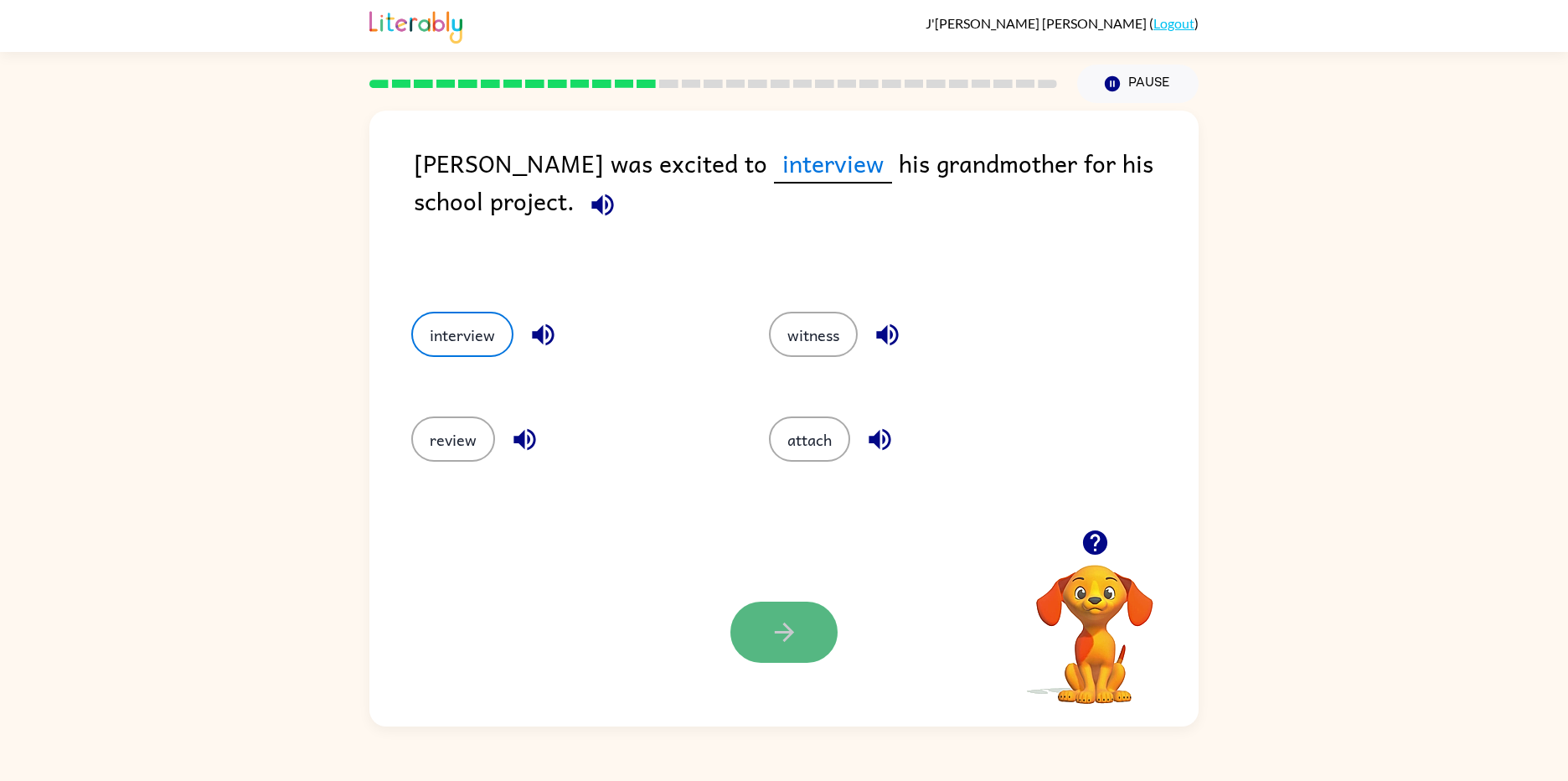
click at [797, 623] on icon "button" at bounding box center [784, 632] width 29 height 29
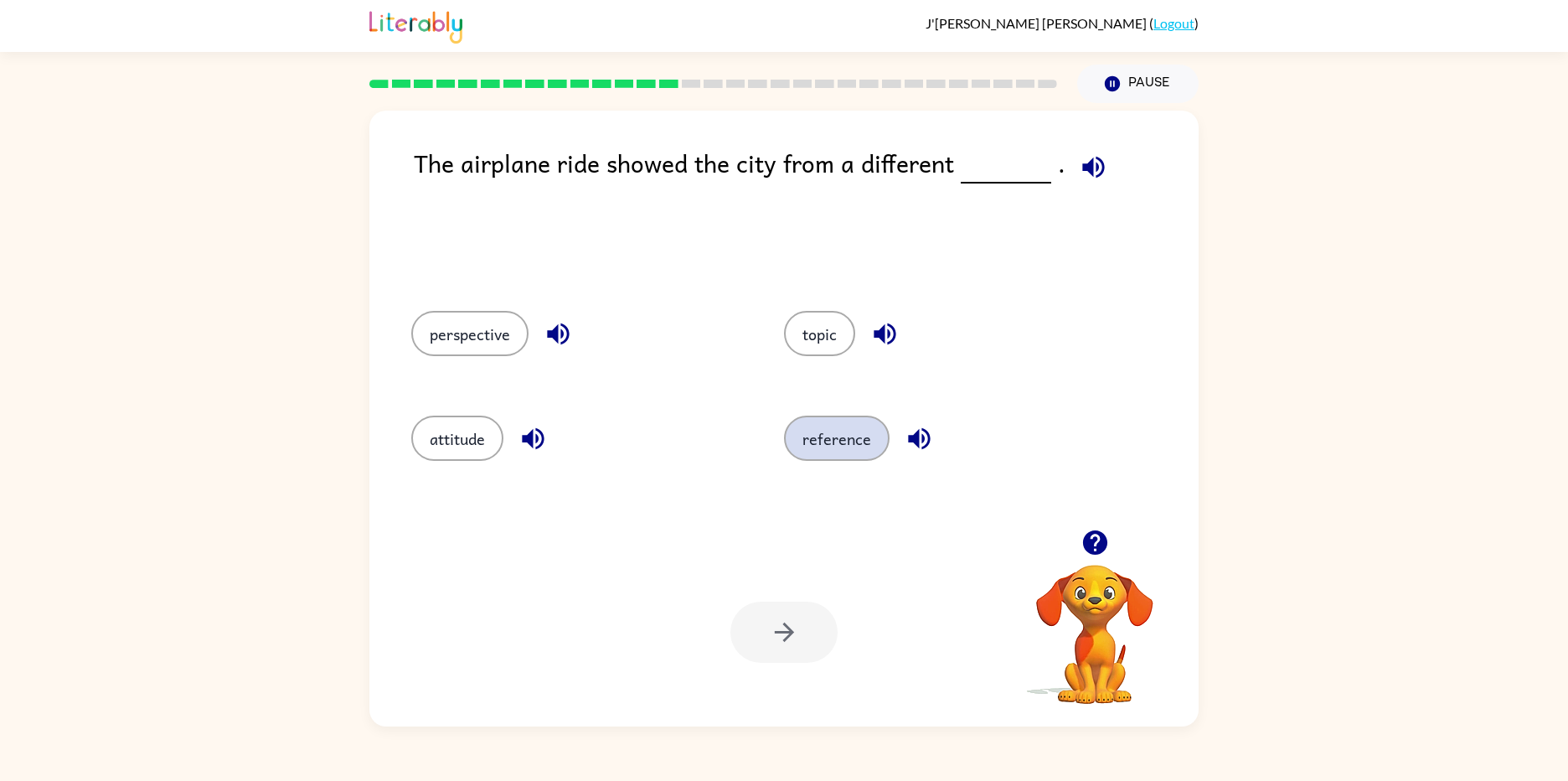
click at [846, 433] on button "reference" at bounding box center [837, 438] width 106 height 46
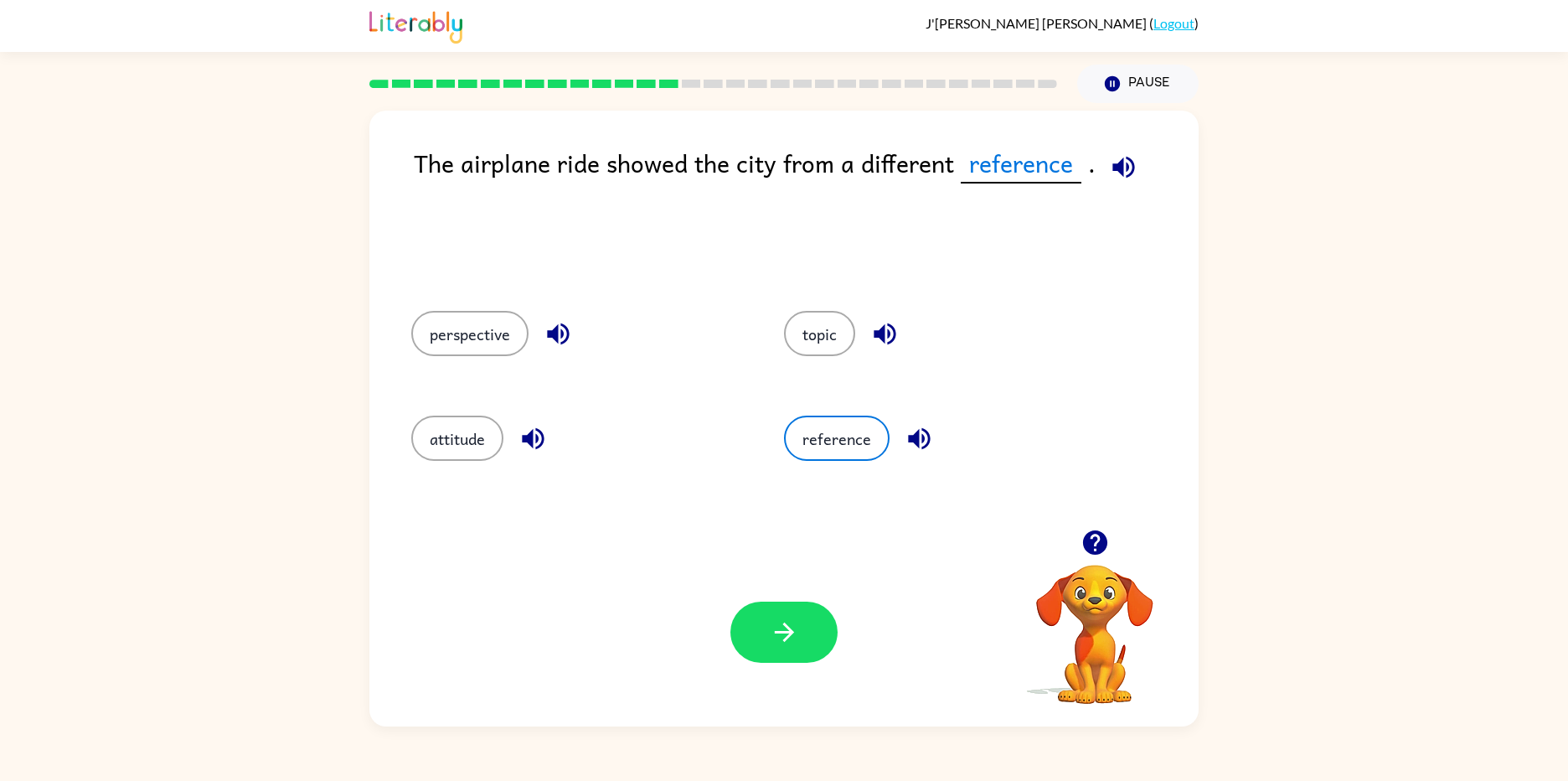
drag, startPoint x: 720, startPoint y: 606, endPoint x: 876, endPoint y: 615, distance: 156.3
click at [732, 615] on div "Your browser must support playing .mp4 files to use Literably. Please try using…" at bounding box center [784, 632] width 829 height 189
click at [785, 614] on button "button" at bounding box center [784, 632] width 107 height 61
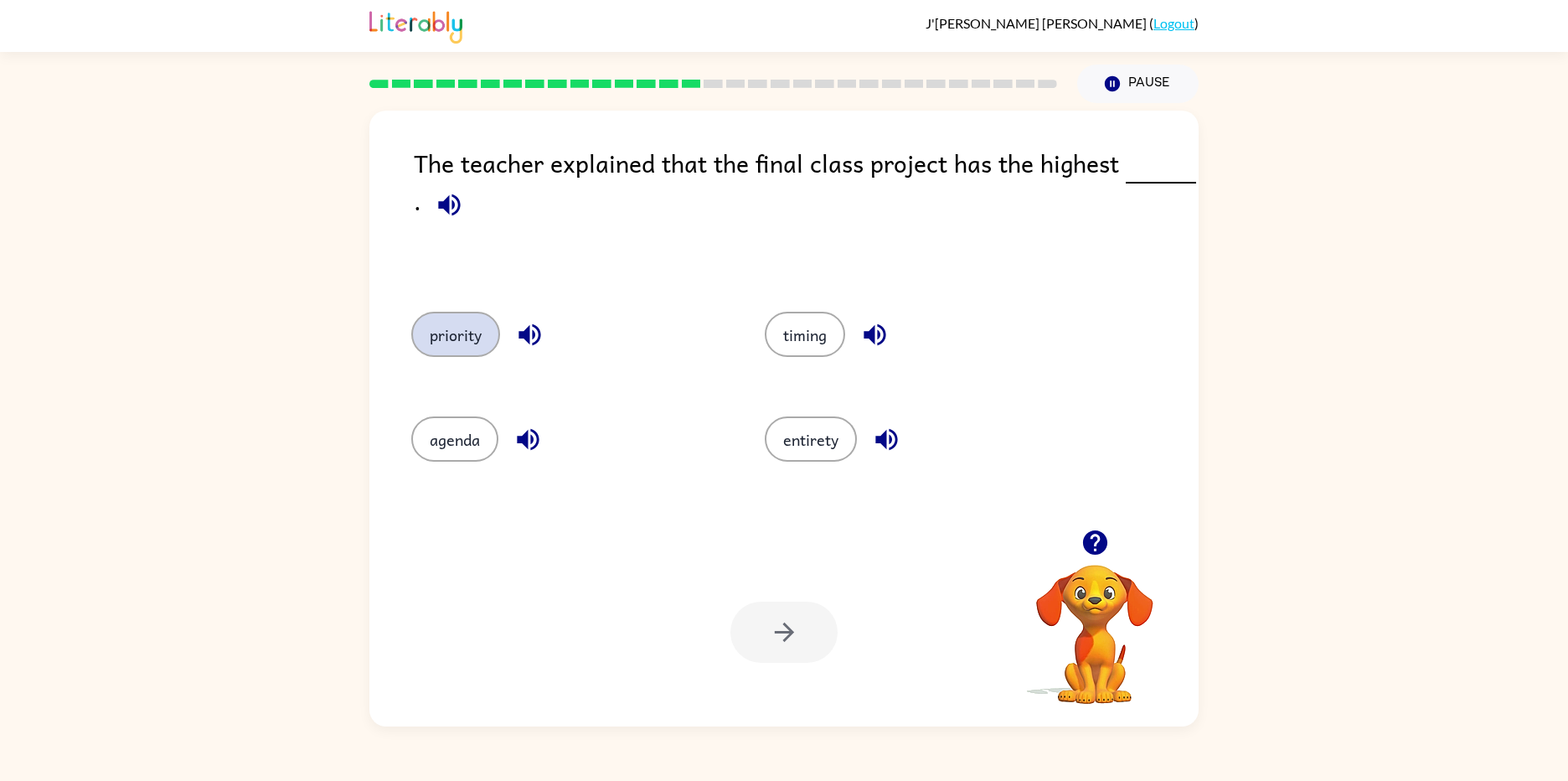
click at [467, 341] on button "priority" at bounding box center [455, 335] width 88 height 46
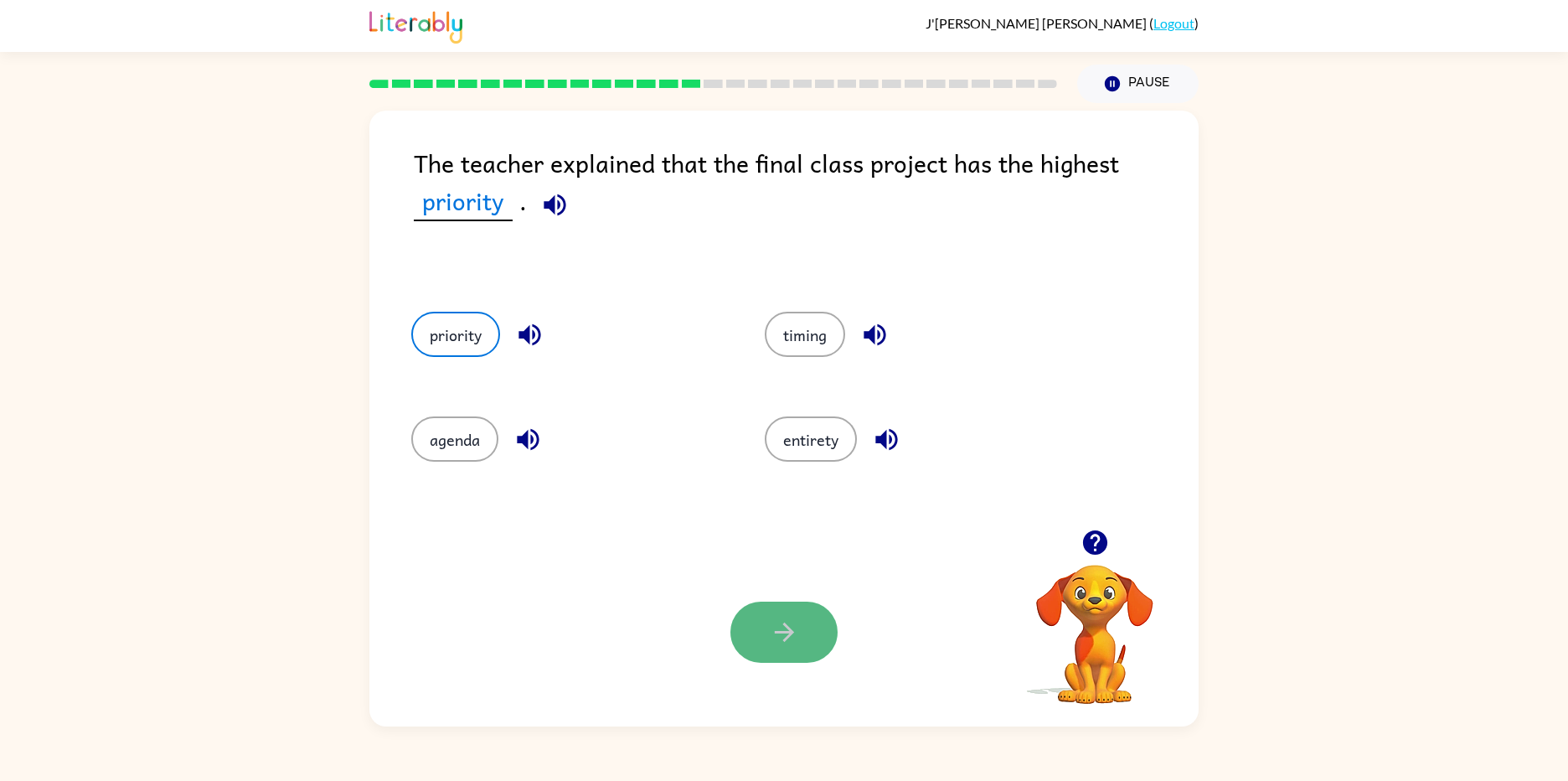
click at [799, 621] on button "button" at bounding box center [784, 632] width 107 height 61
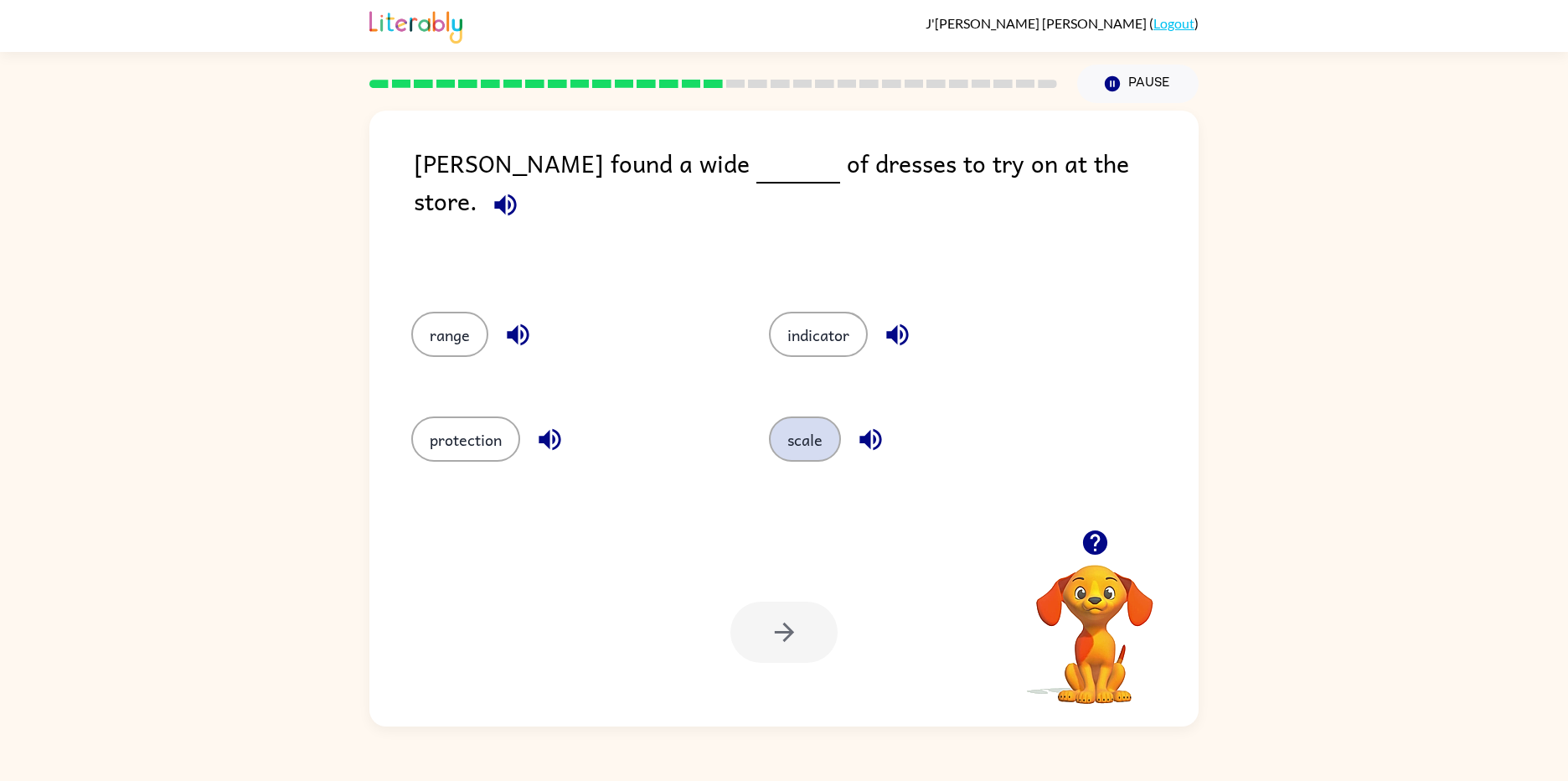
click at [821, 447] on button "scale" at bounding box center [805, 439] width 72 height 46
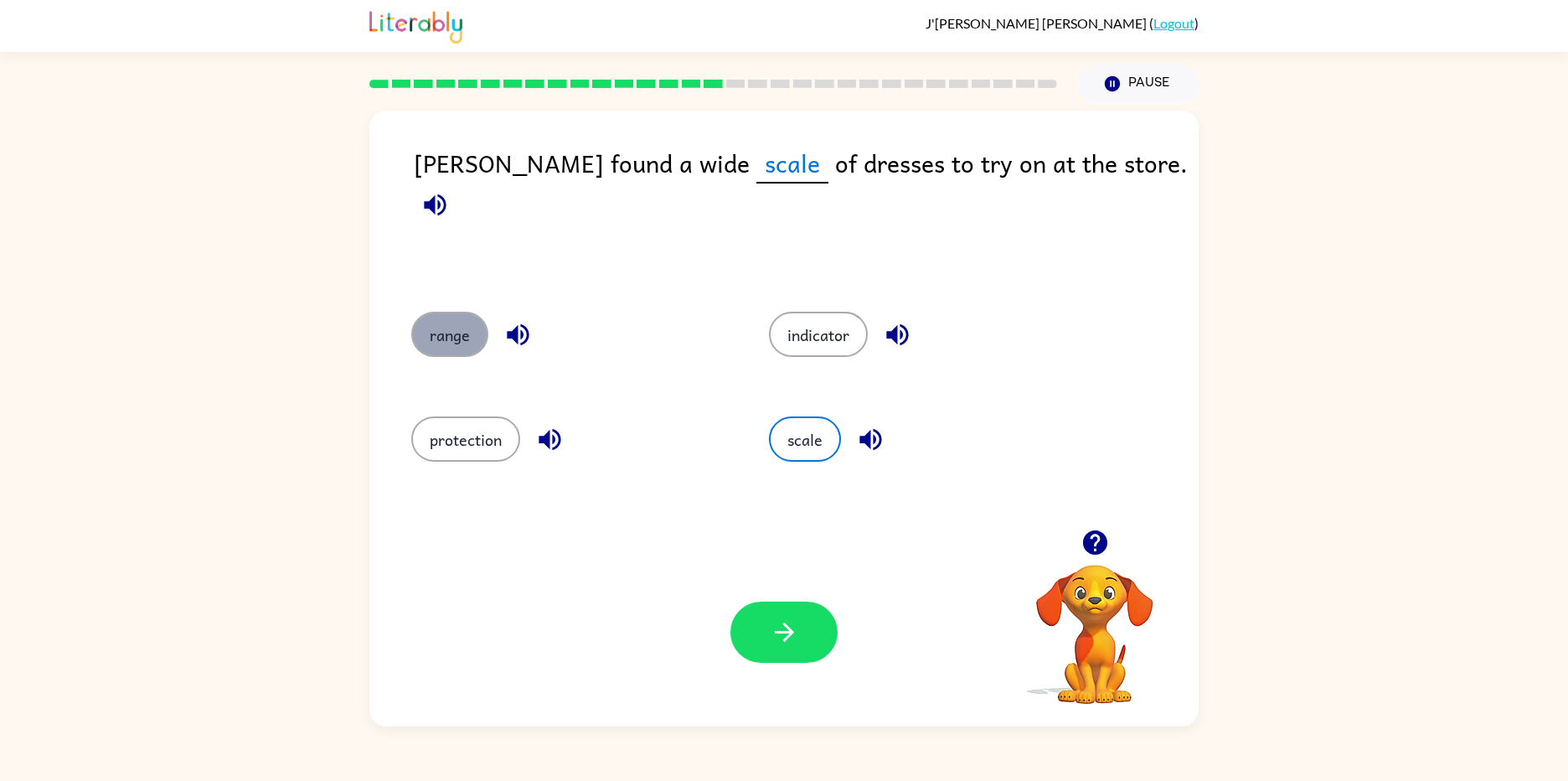
click at [458, 342] on button "range" at bounding box center [449, 335] width 77 height 46
click at [411, 312] on button "range" at bounding box center [449, 335] width 77 height 46
click at [765, 621] on button "button" at bounding box center [784, 632] width 107 height 61
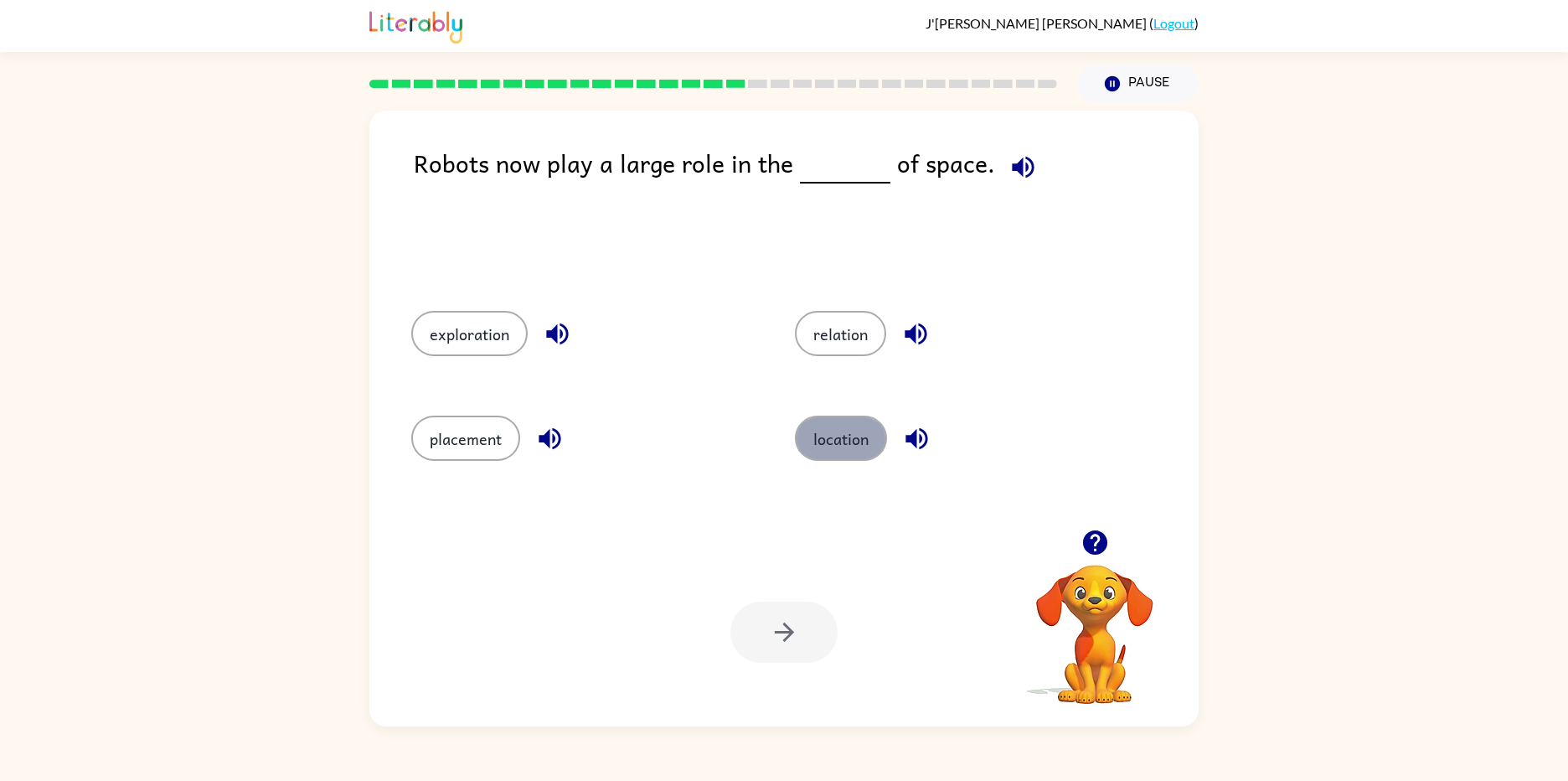
click at [838, 430] on button "location" at bounding box center [841, 438] width 92 height 46
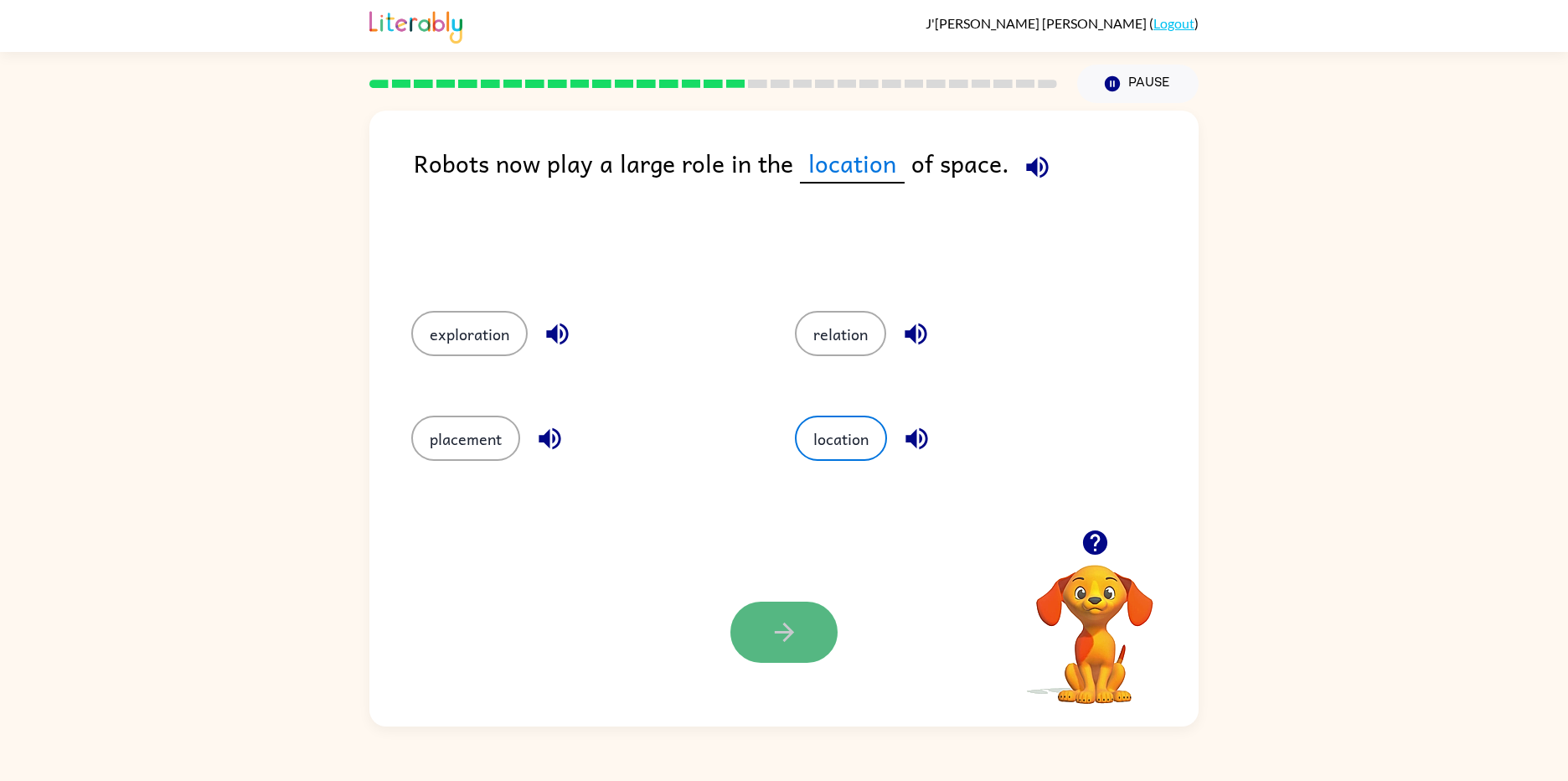
click at [791, 610] on button "button" at bounding box center [784, 632] width 107 height 61
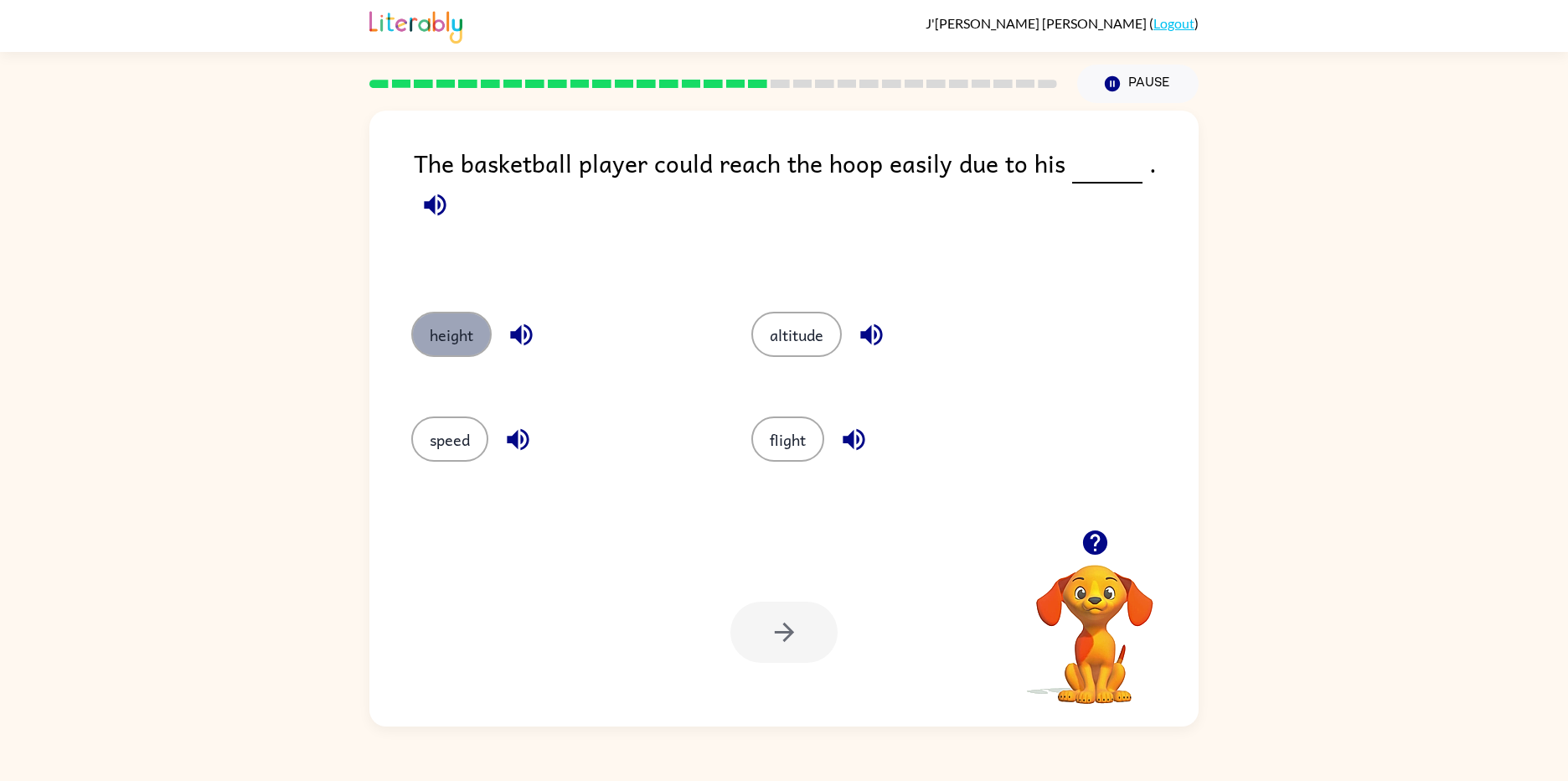
click at [473, 344] on button "height" at bounding box center [451, 335] width 81 height 46
click at [819, 622] on button "button" at bounding box center [784, 632] width 107 height 61
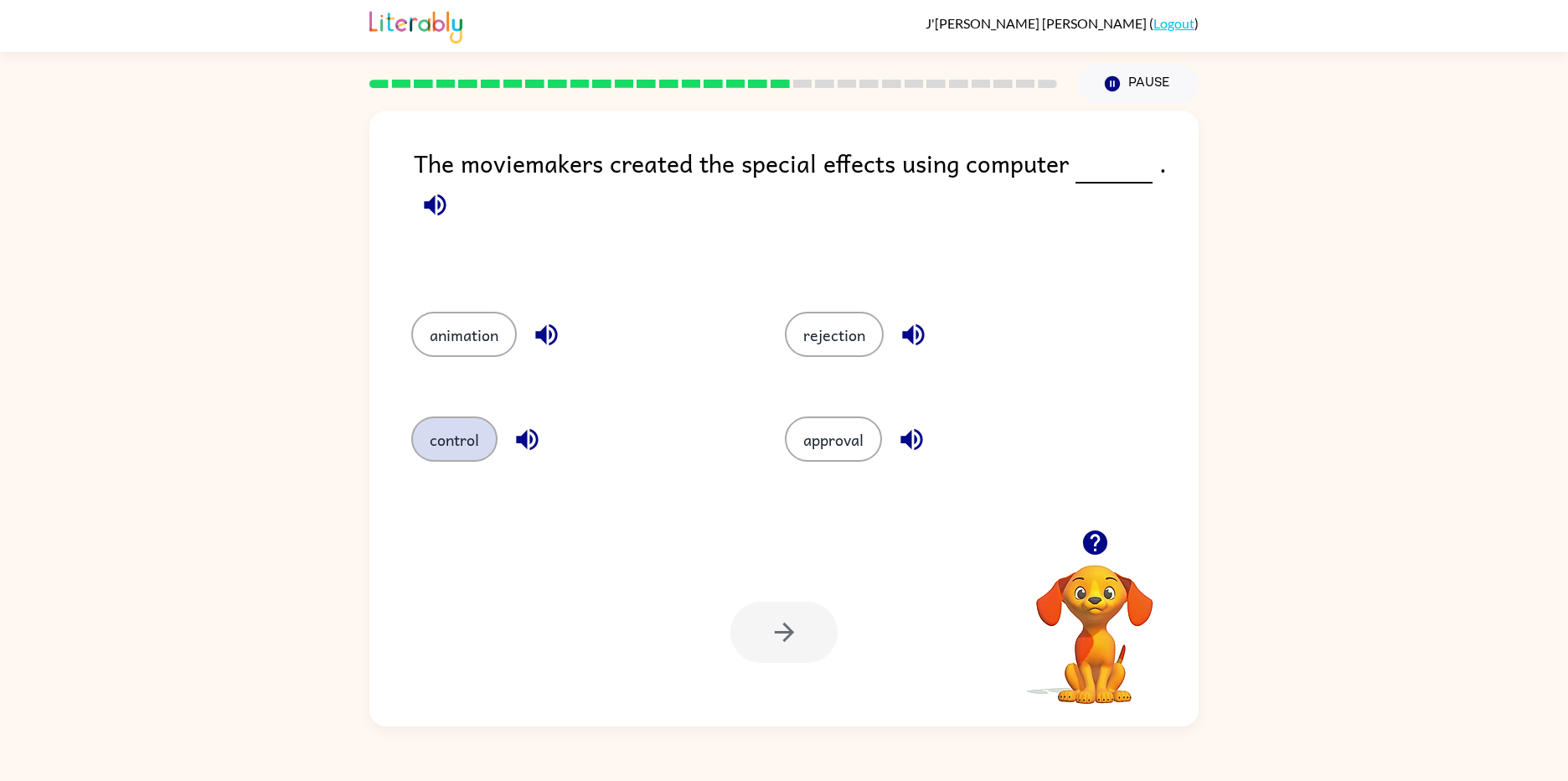
click at [441, 432] on button "control" at bounding box center [454, 439] width 87 height 46
click at [771, 630] on icon "button" at bounding box center [784, 632] width 29 height 29
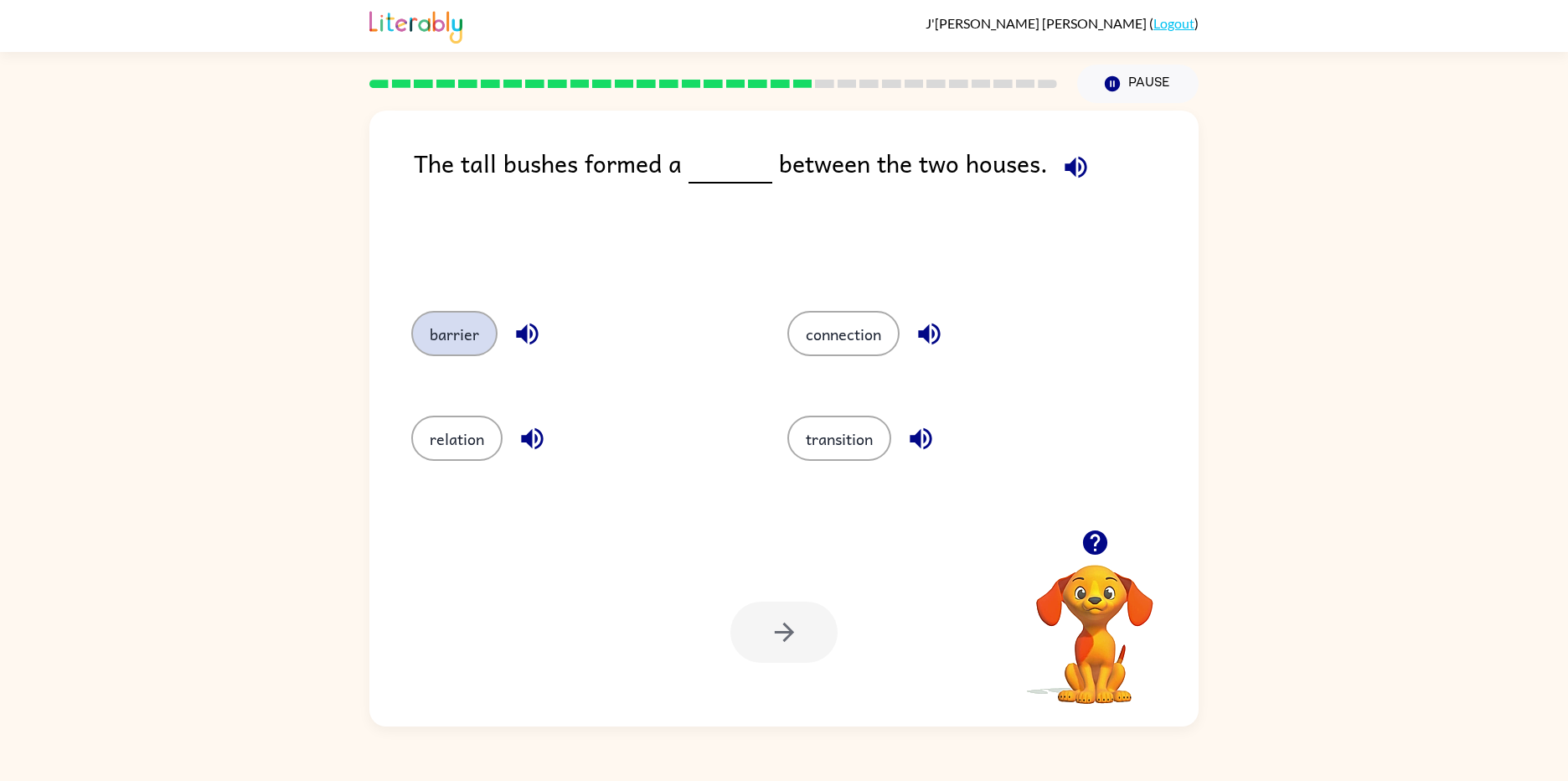
click at [449, 337] on button "barrier" at bounding box center [454, 334] width 87 height 46
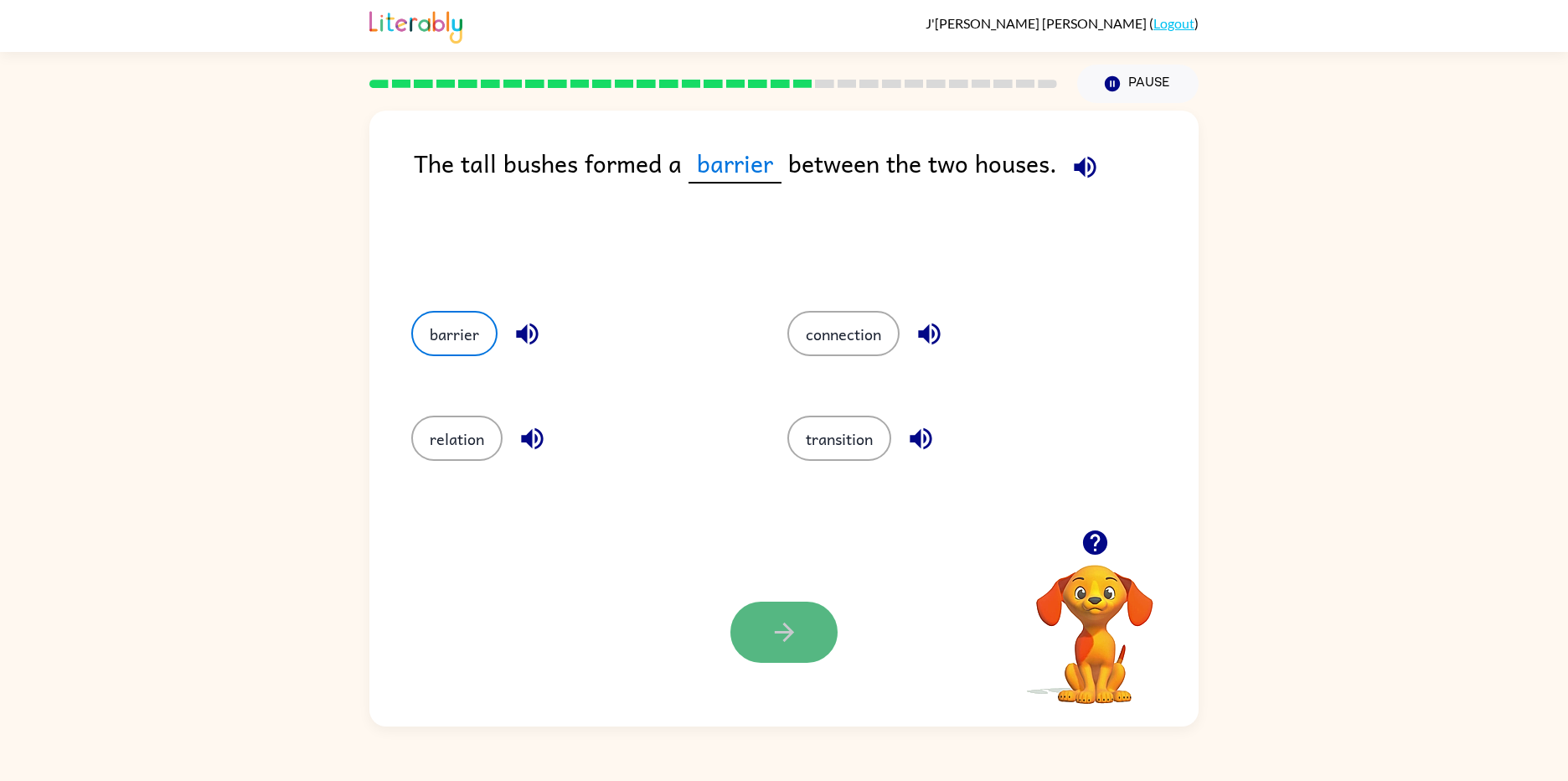
click at [797, 612] on button "button" at bounding box center [784, 632] width 107 height 61
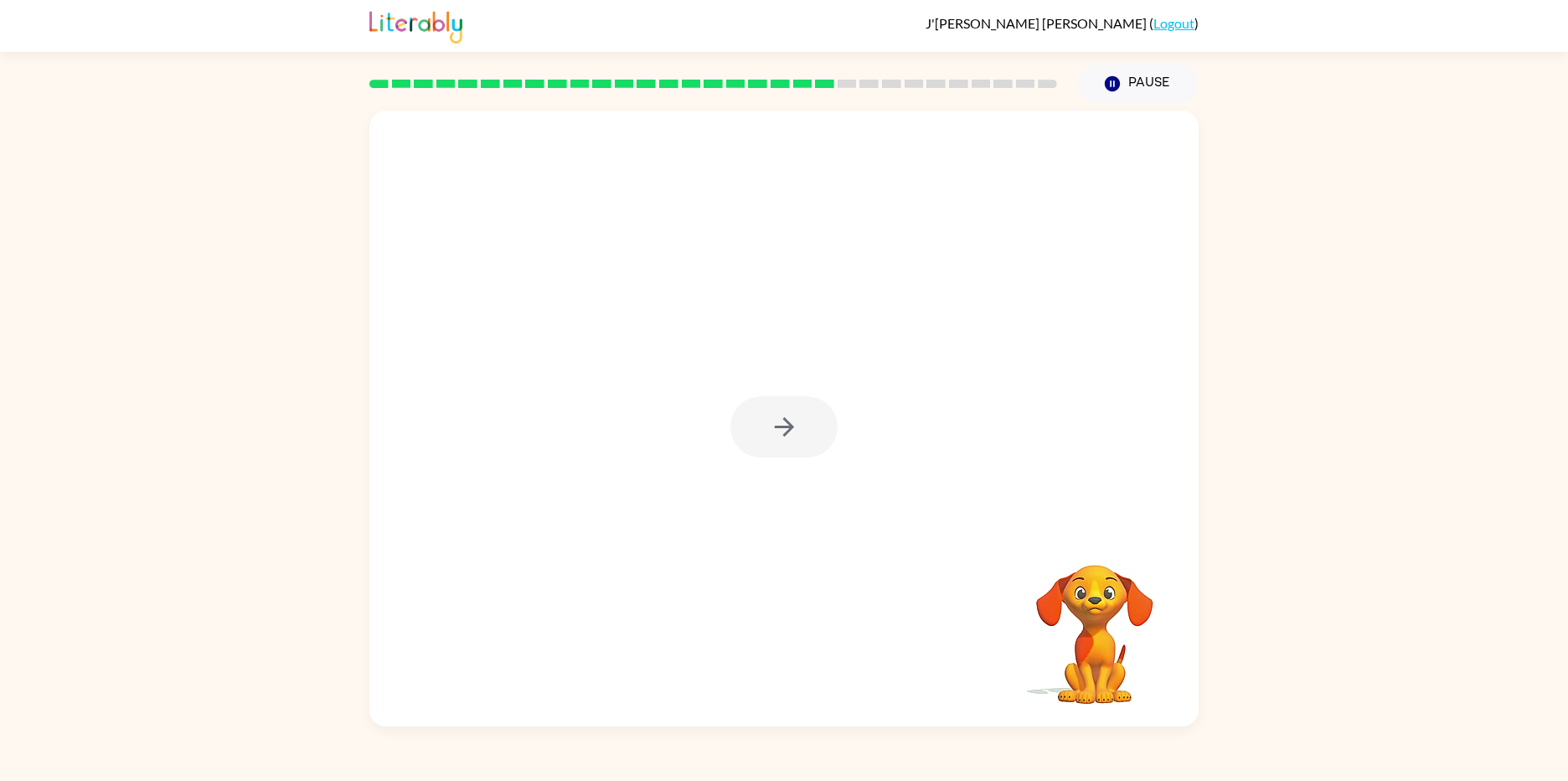
click at [793, 414] on div at bounding box center [784, 427] width 107 height 61
click at [786, 417] on icon "button" at bounding box center [784, 427] width 29 height 29
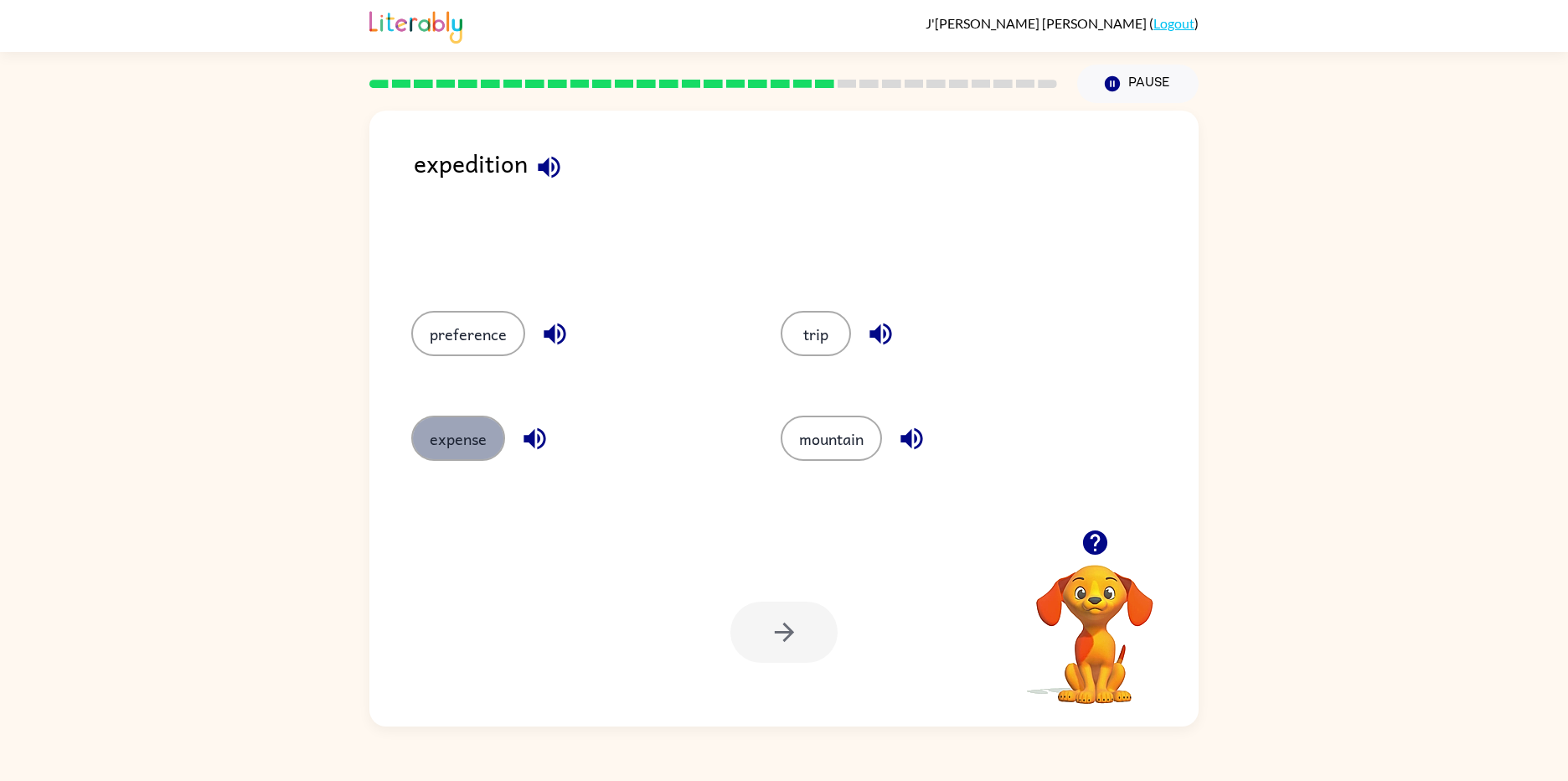
click at [416, 424] on button "expense" at bounding box center [458, 438] width 94 height 46
click at [815, 611] on button "button" at bounding box center [784, 632] width 107 height 61
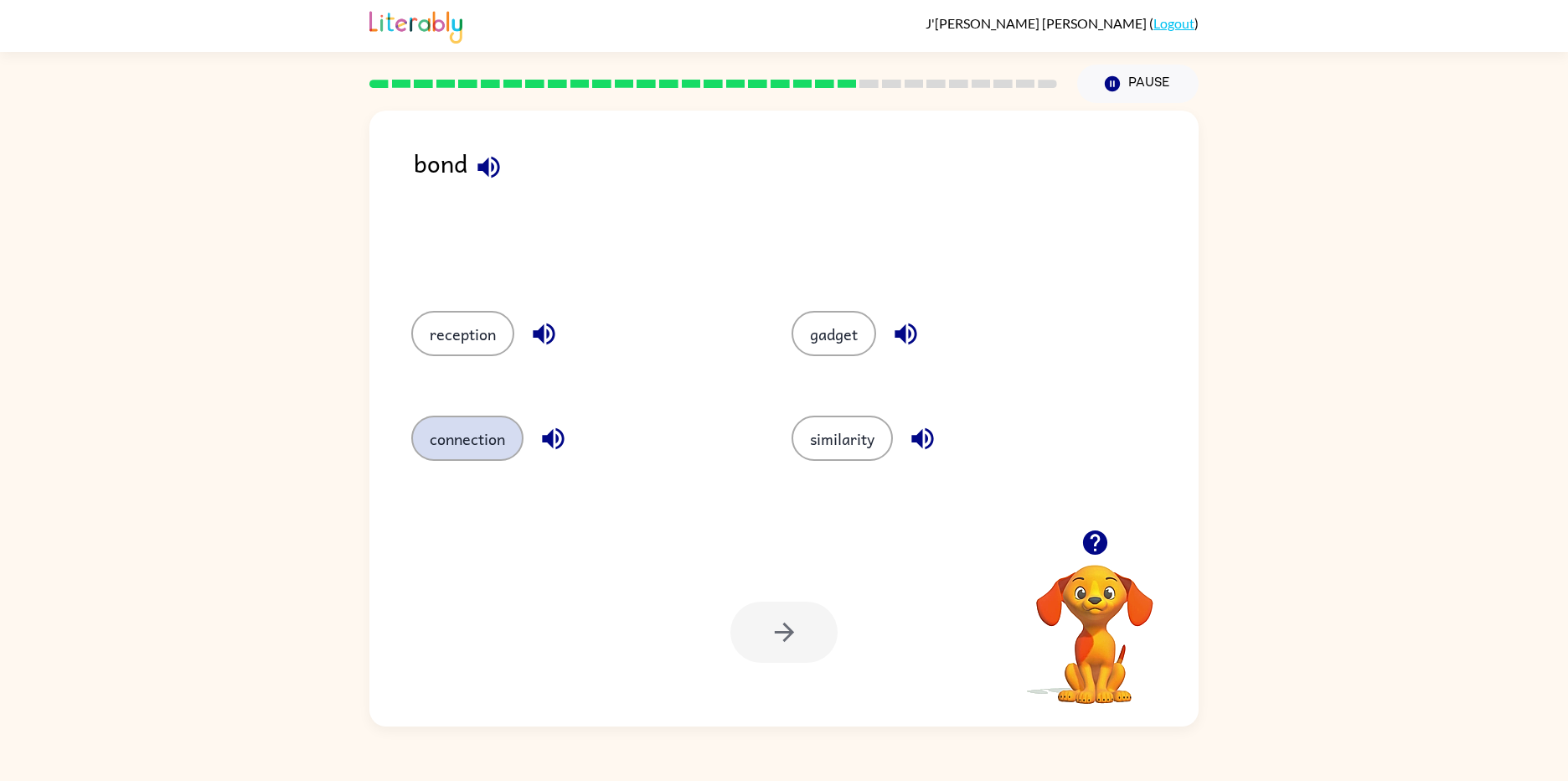
click at [431, 441] on button "connection" at bounding box center [467, 438] width 112 height 46
click at [785, 629] on icon "button" at bounding box center [784, 632] width 29 height 29
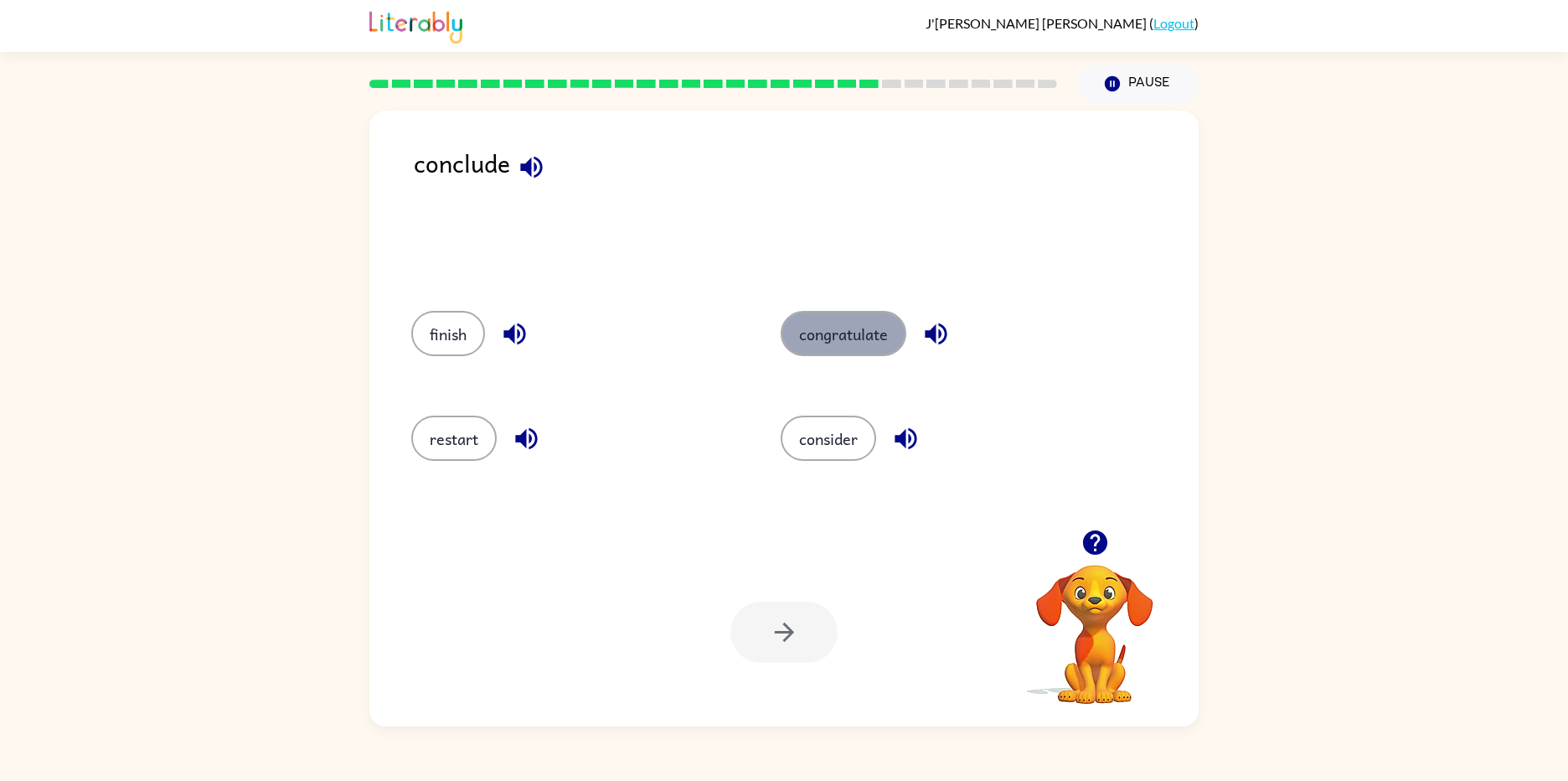
click at [841, 325] on button "congratulate" at bounding box center [843, 334] width 125 height 46
click at [766, 607] on button "button" at bounding box center [784, 632] width 107 height 61
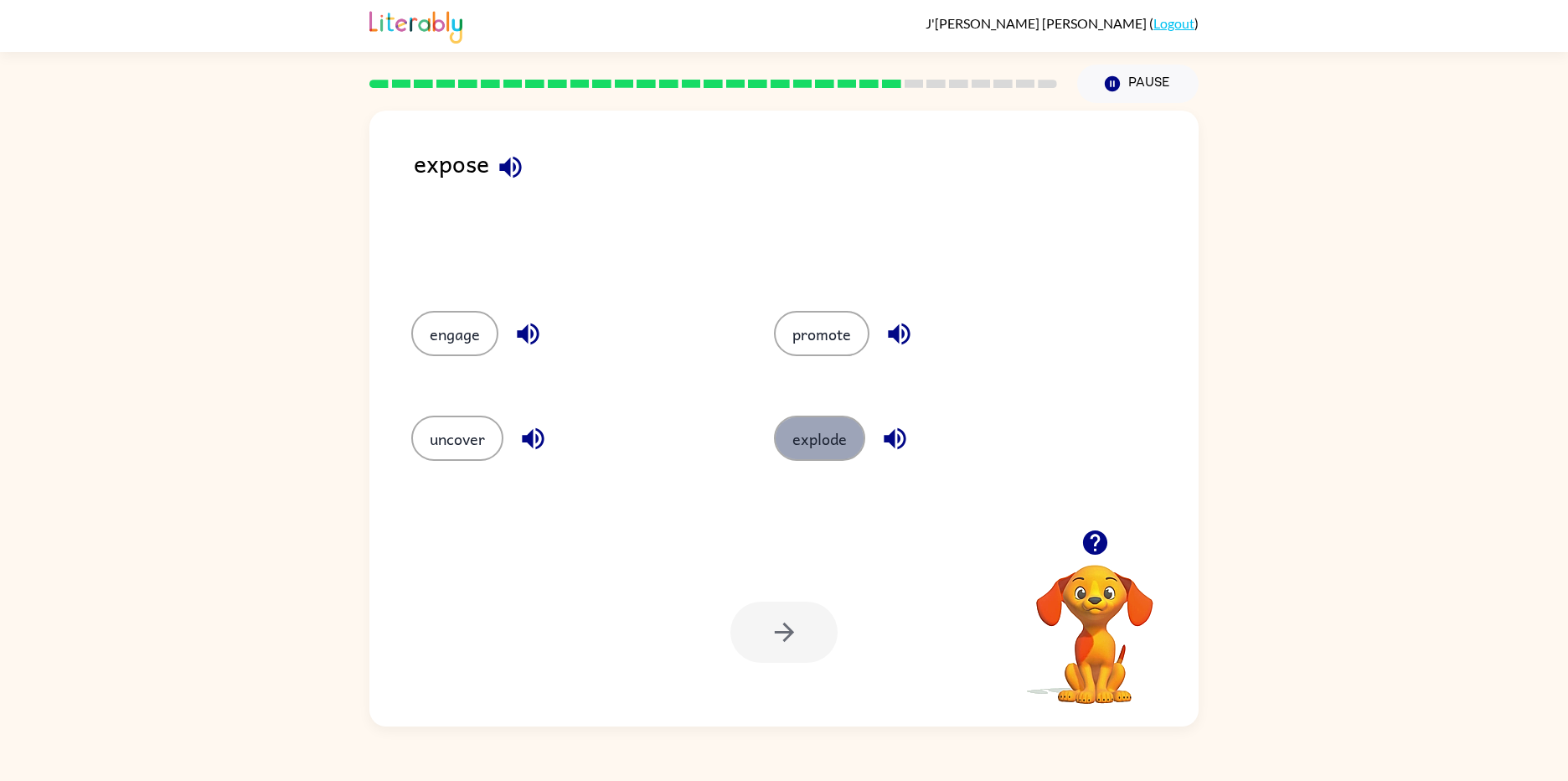
click at [802, 446] on button "explode" at bounding box center [819, 438] width 91 height 46
click at [750, 634] on button "button" at bounding box center [784, 632] width 107 height 61
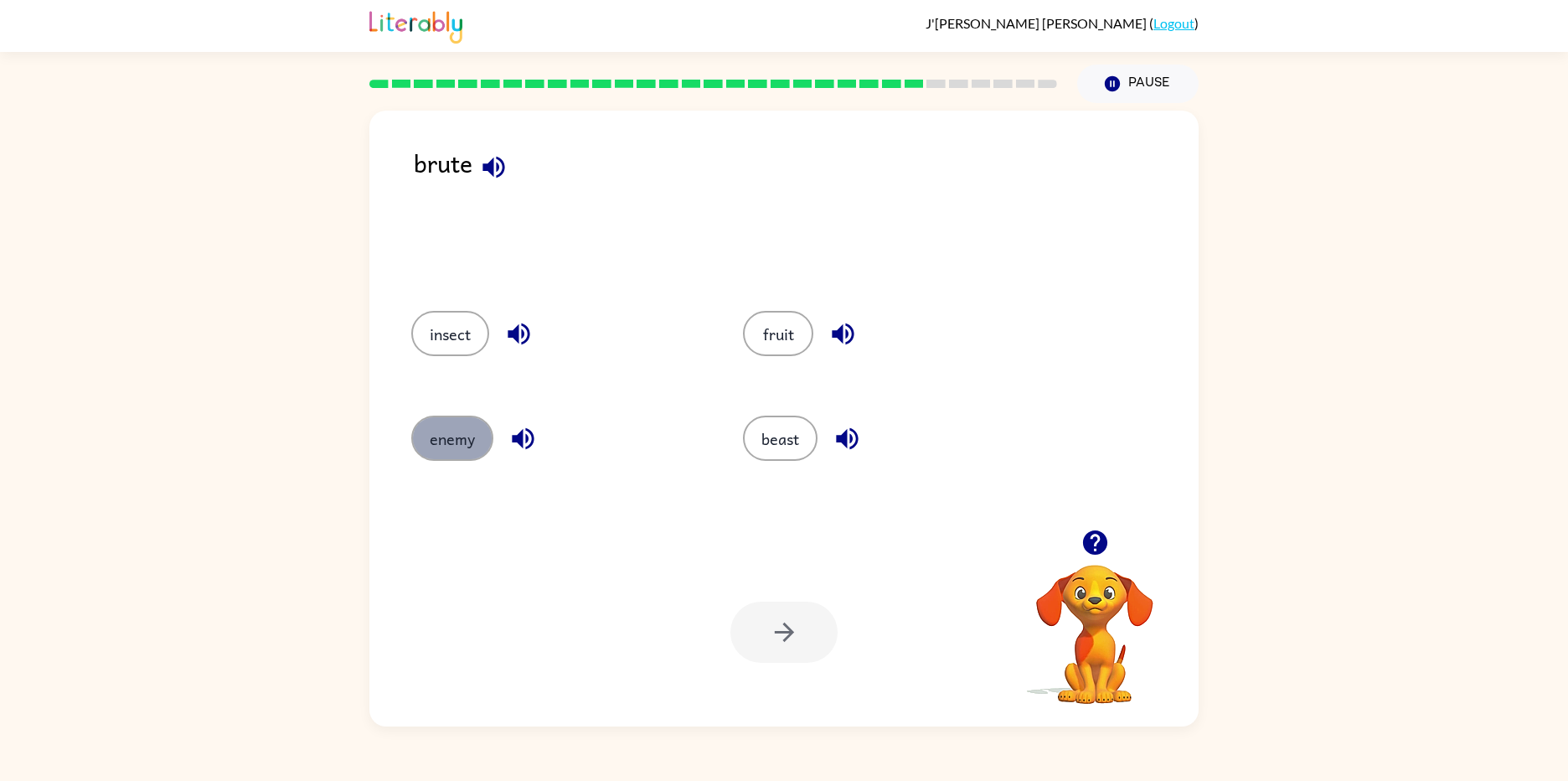
click at [458, 452] on button "enemy" at bounding box center [452, 438] width 82 height 46
click at [806, 653] on button "button" at bounding box center [784, 632] width 107 height 61
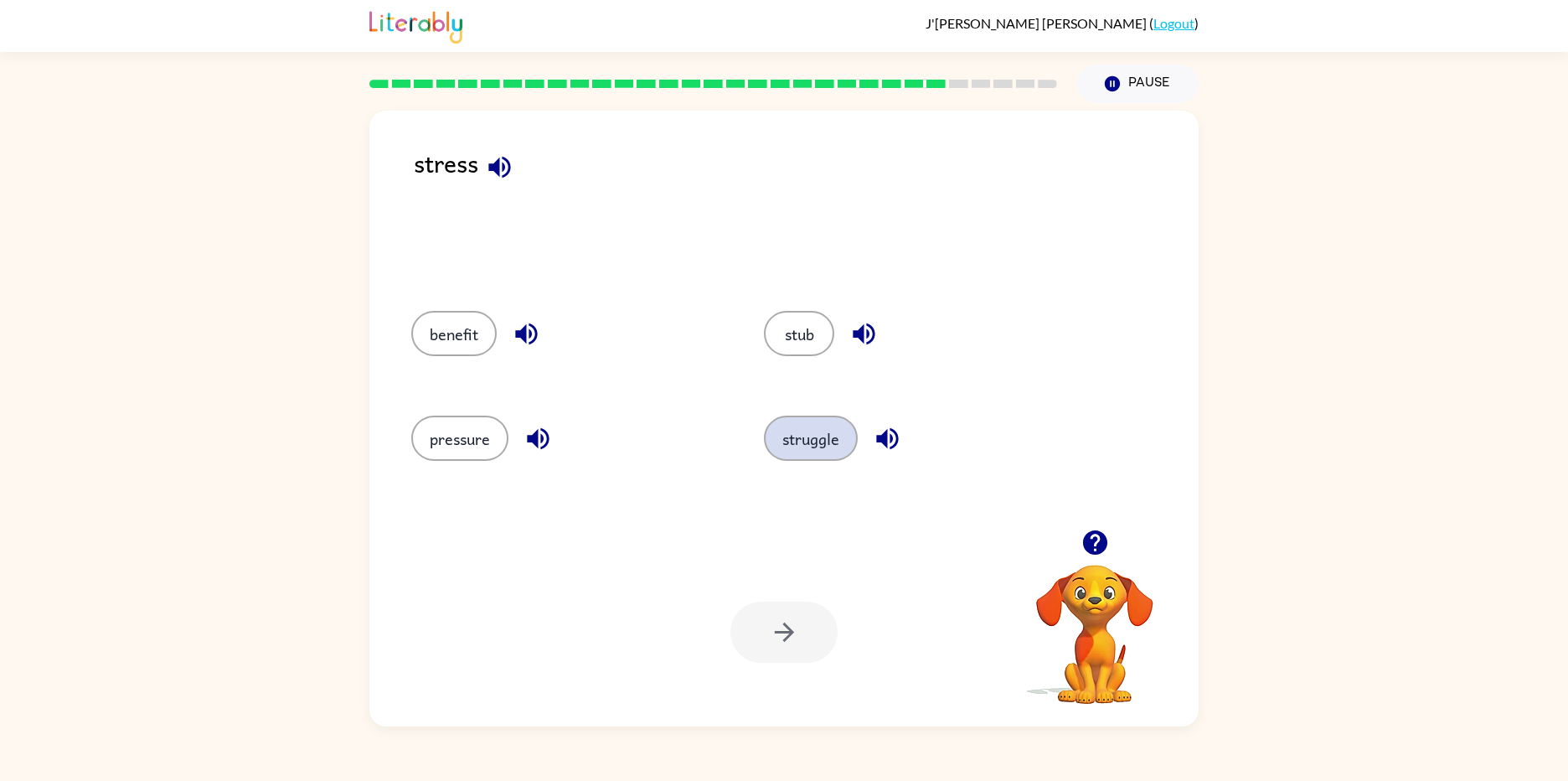
click at [771, 431] on button "struggle" at bounding box center [811, 438] width 94 height 46
click at [744, 622] on button "button" at bounding box center [784, 632] width 107 height 61
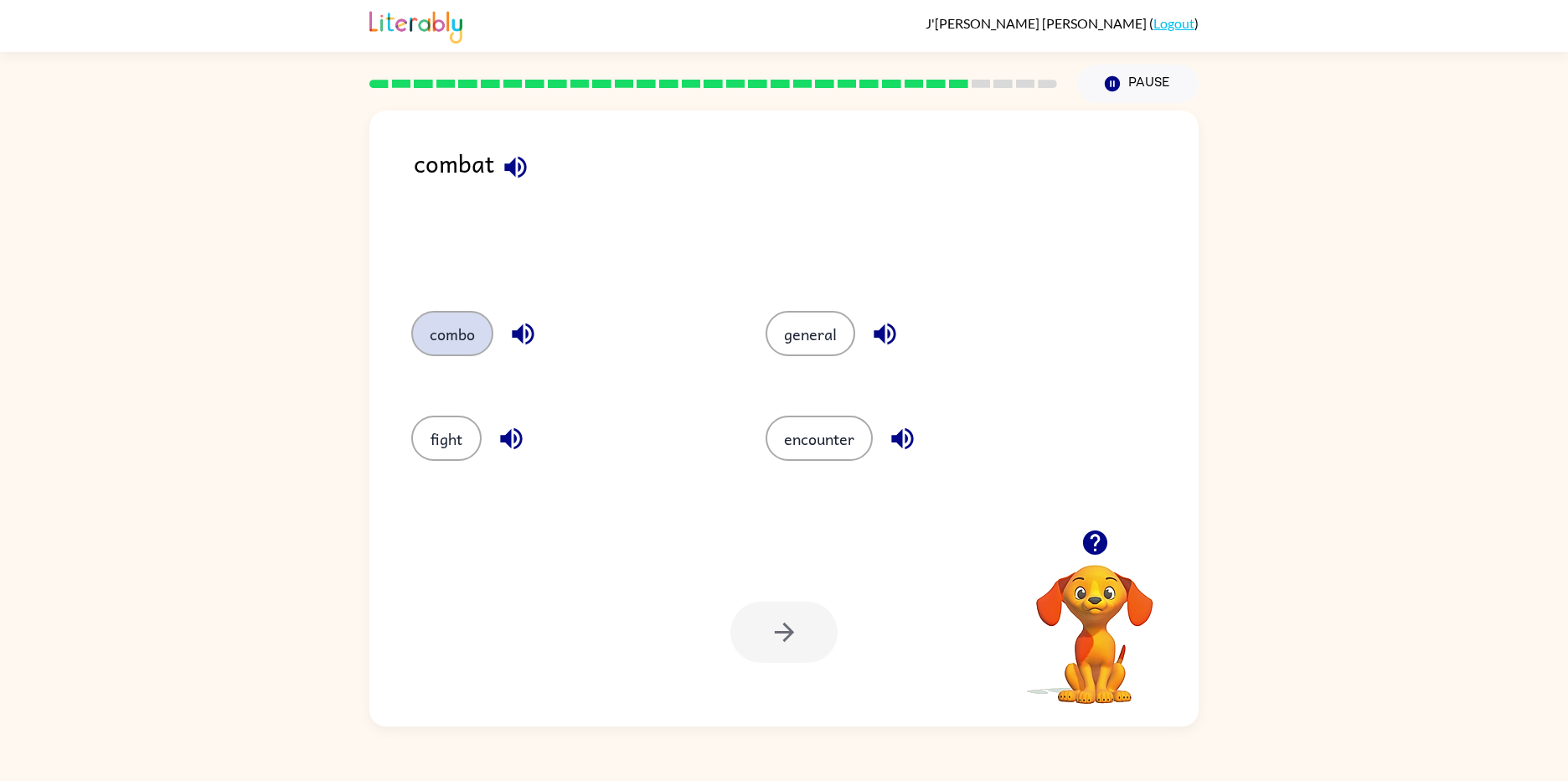
click at [473, 342] on button "combo" at bounding box center [452, 334] width 82 height 46
click at [753, 646] on button "button" at bounding box center [784, 632] width 107 height 61
click at [460, 313] on button "secure" at bounding box center [452, 334] width 83 height 46
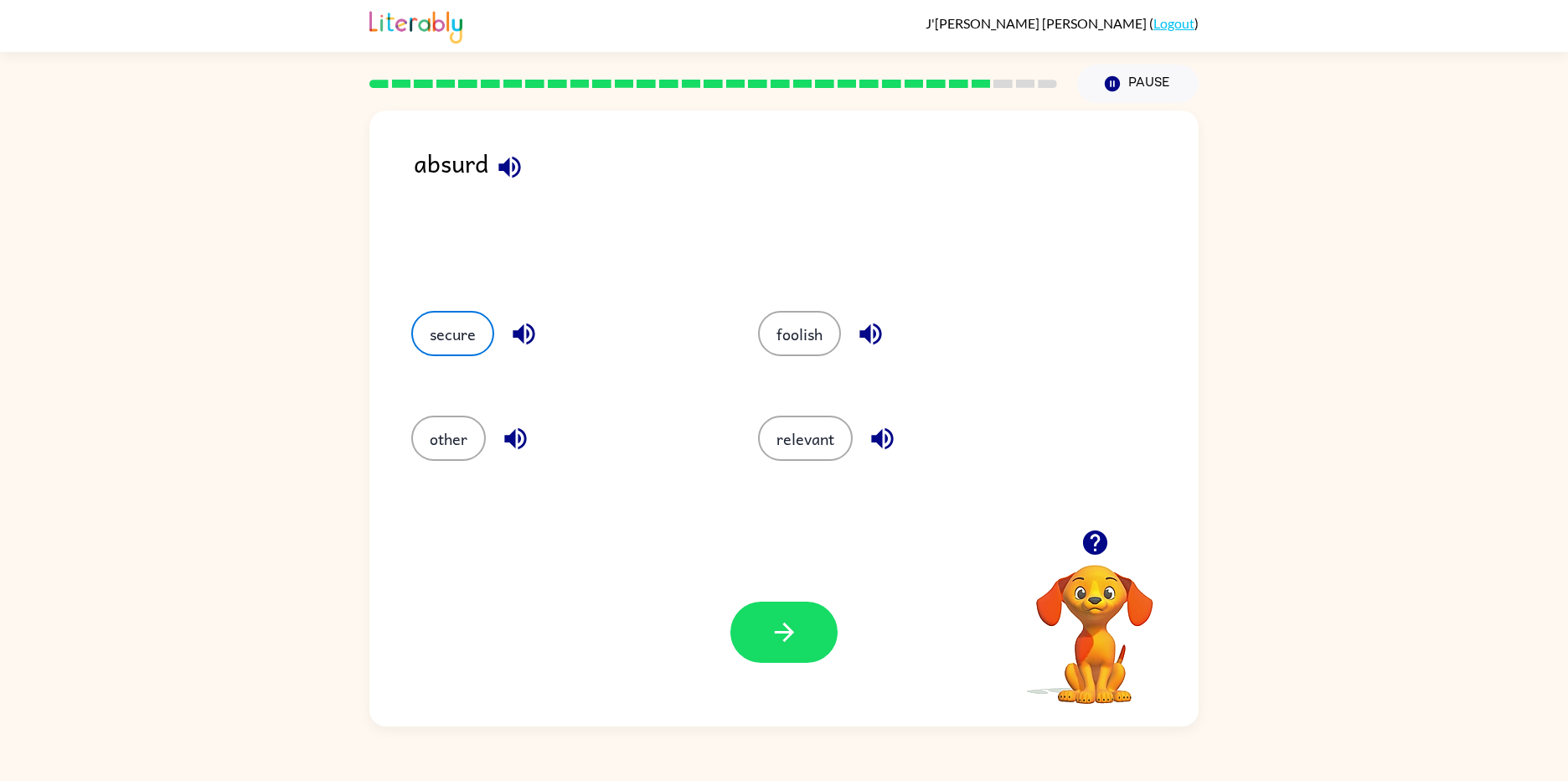
click at [646, 629] on div "Your browser must support playing .mp4 files to use Literably. Please try using…" at bounding box center [784, 632] width 829 height 189
click at [755, 631] on button "button" at bounding box center [784, 632] width 107 height 61
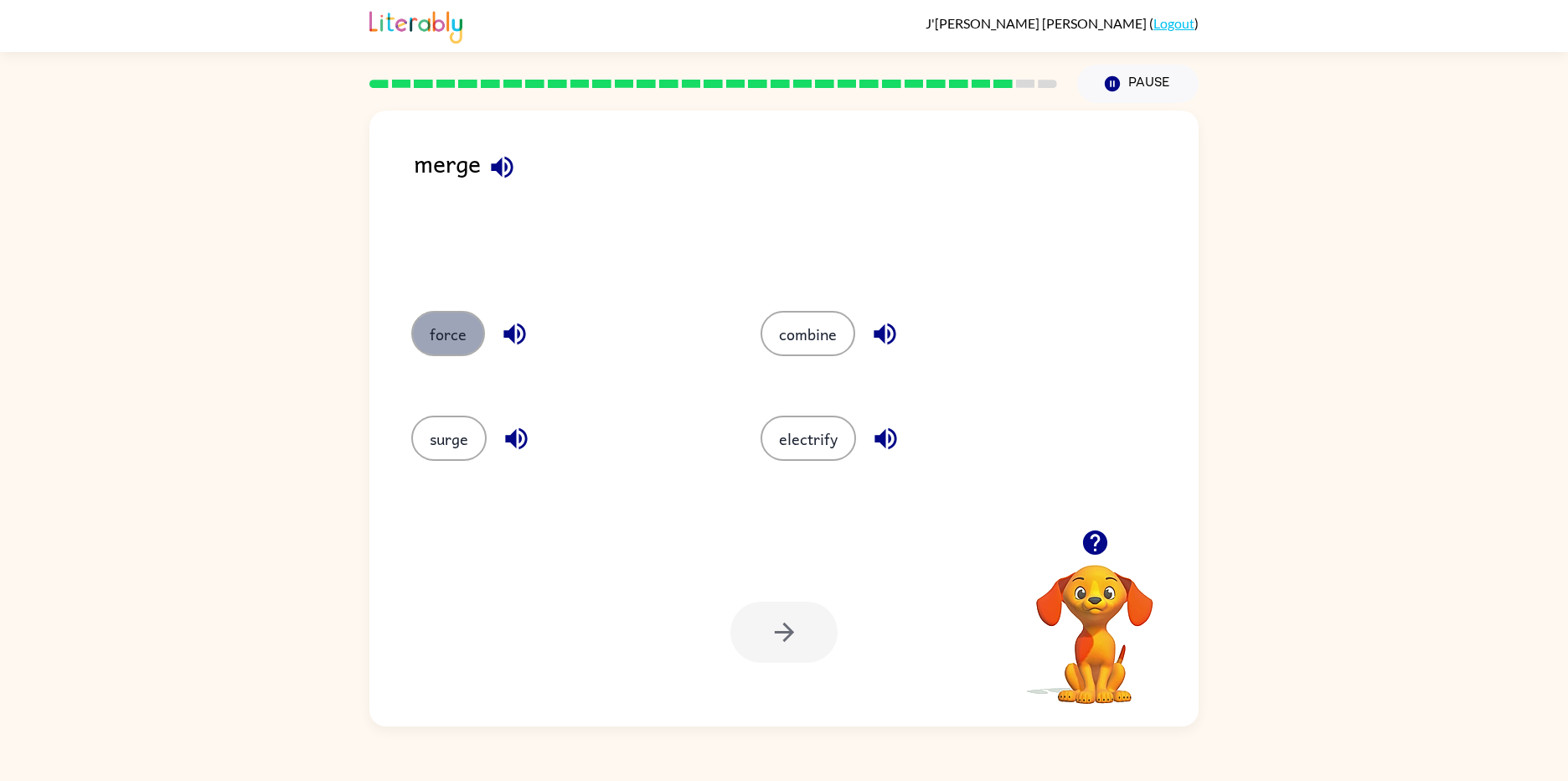
click at [470, 344] on button "force" at bounding box center [448, 334] width 74 height 46
click at [753, 631] on button "button" at bounding box center [784, 632] width 107 height 61
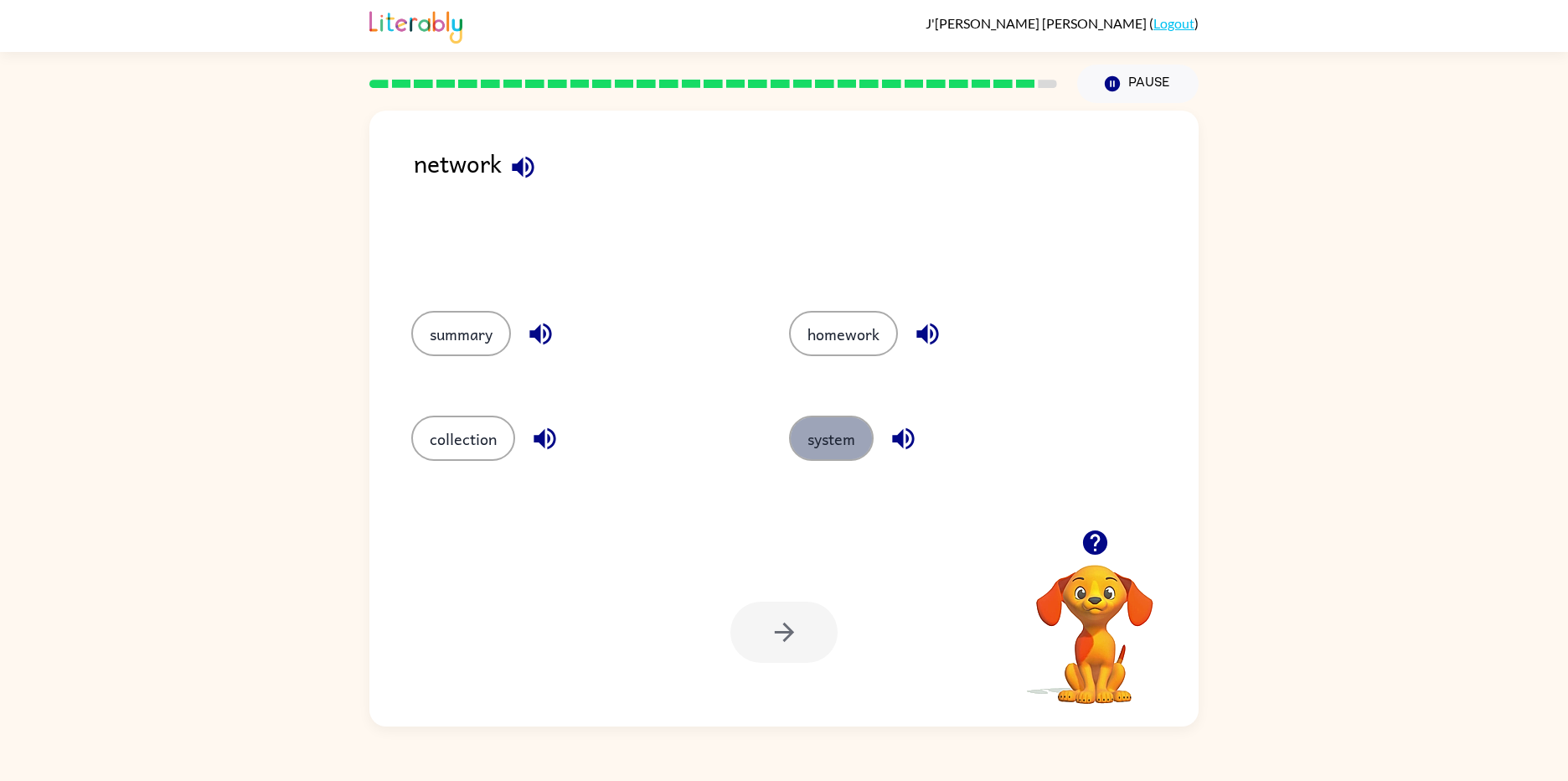
click at [867, 426] on button "system" at bounding box center [831, 438] width 85 height 46
click at [784, 617] on button "button" at bounding box center [784, 632] width 107 height 61
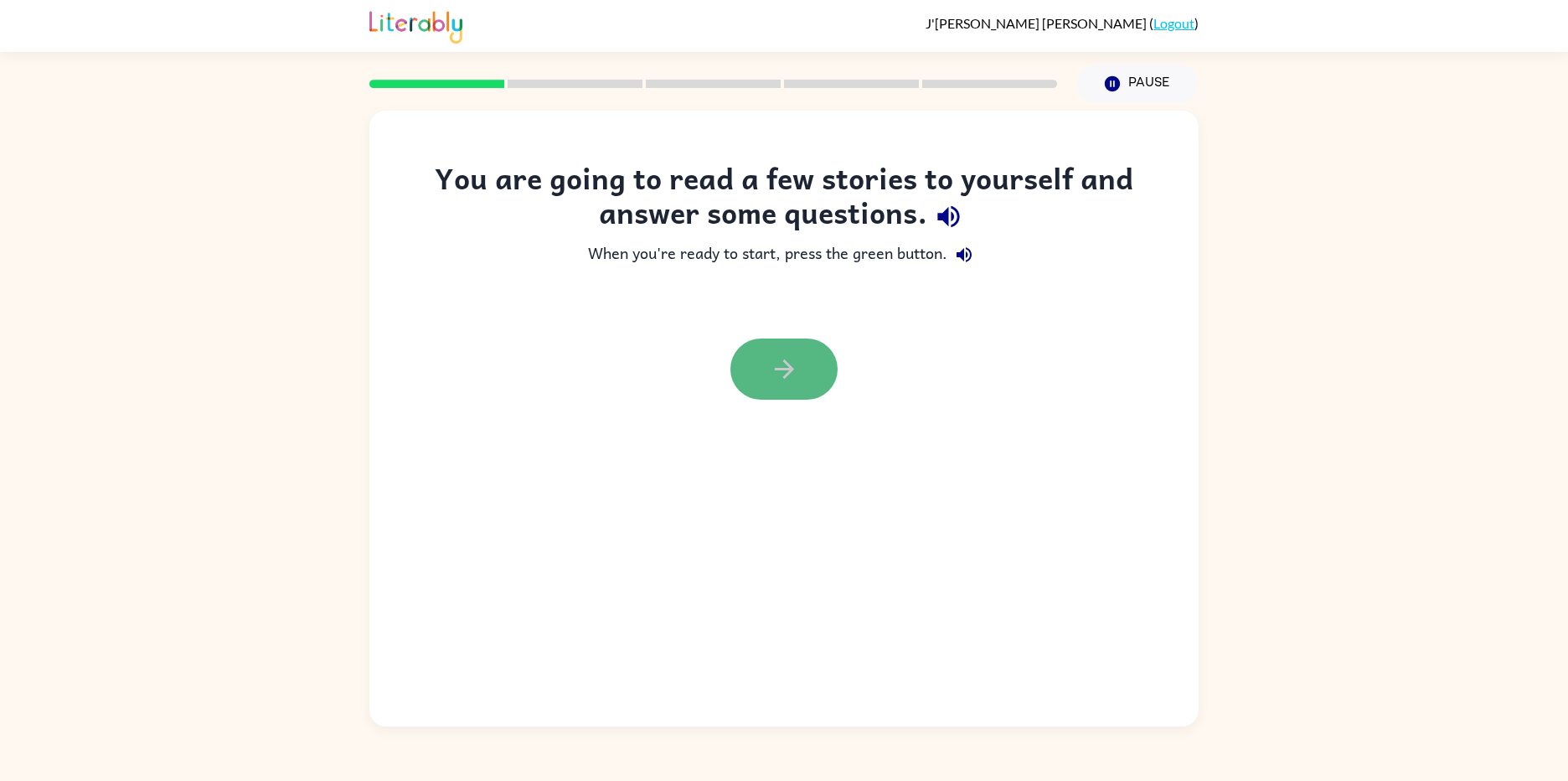
click at [779, 366] on icon "button" at bounding box center [784, 370] width 29 height 29
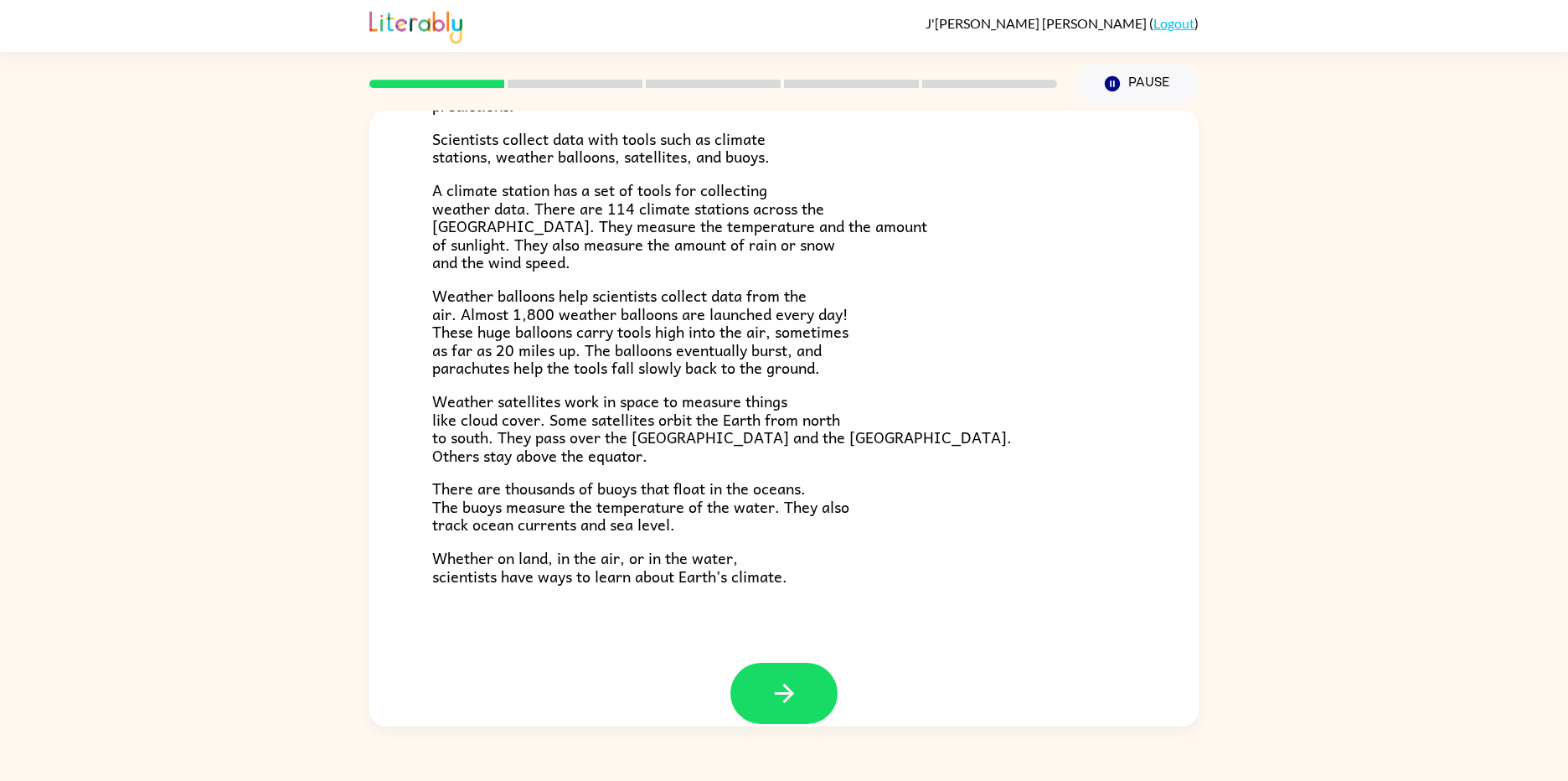
scroll to position [331, 0]
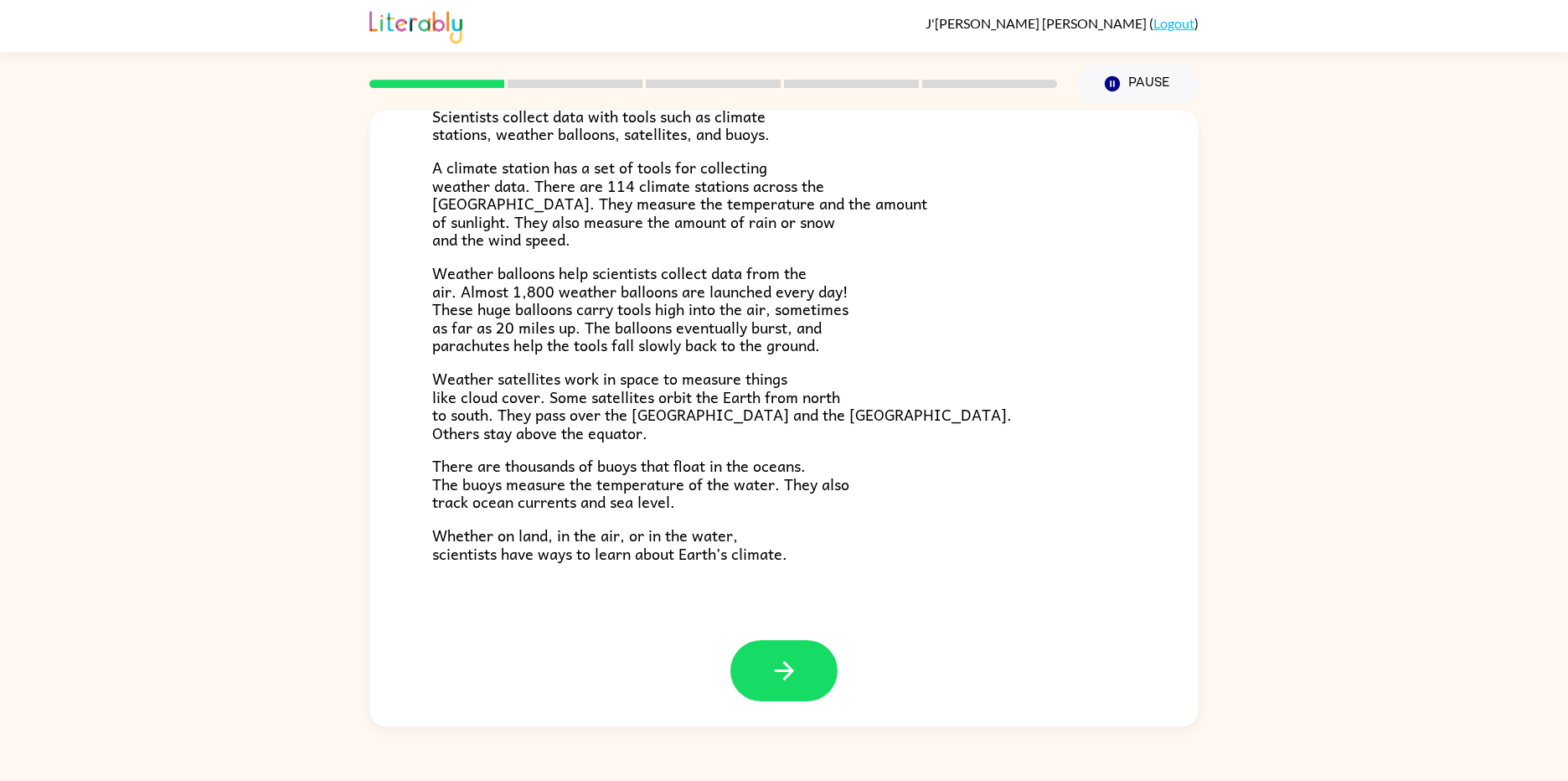
click at [731, 659] on button "button" at bounding box center [784, 670] width 107 height 61
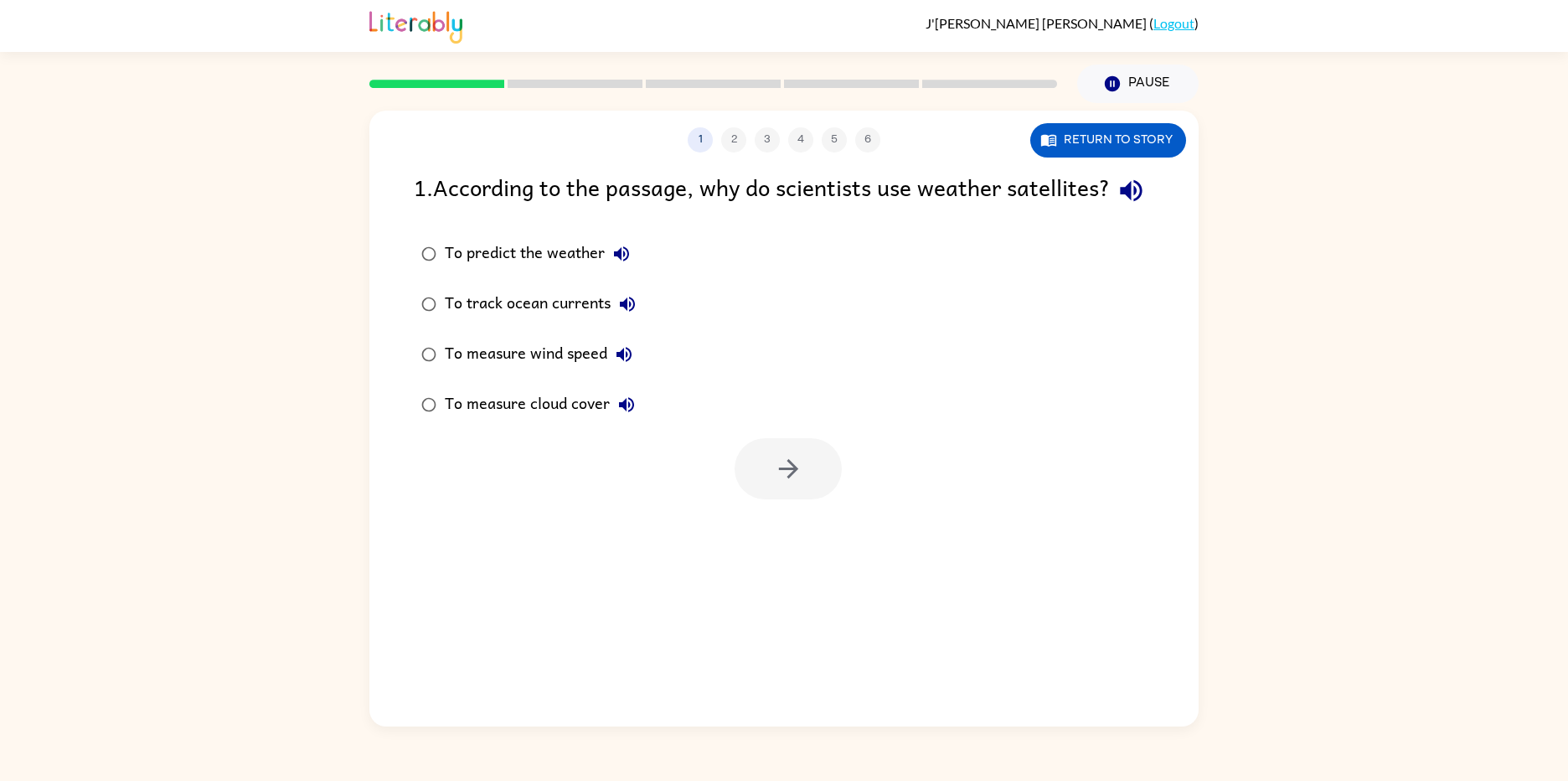
scroll to position [0, 0]
click at [800, 500] on button "button" at bounding box center [788, 469] width 107 height 61
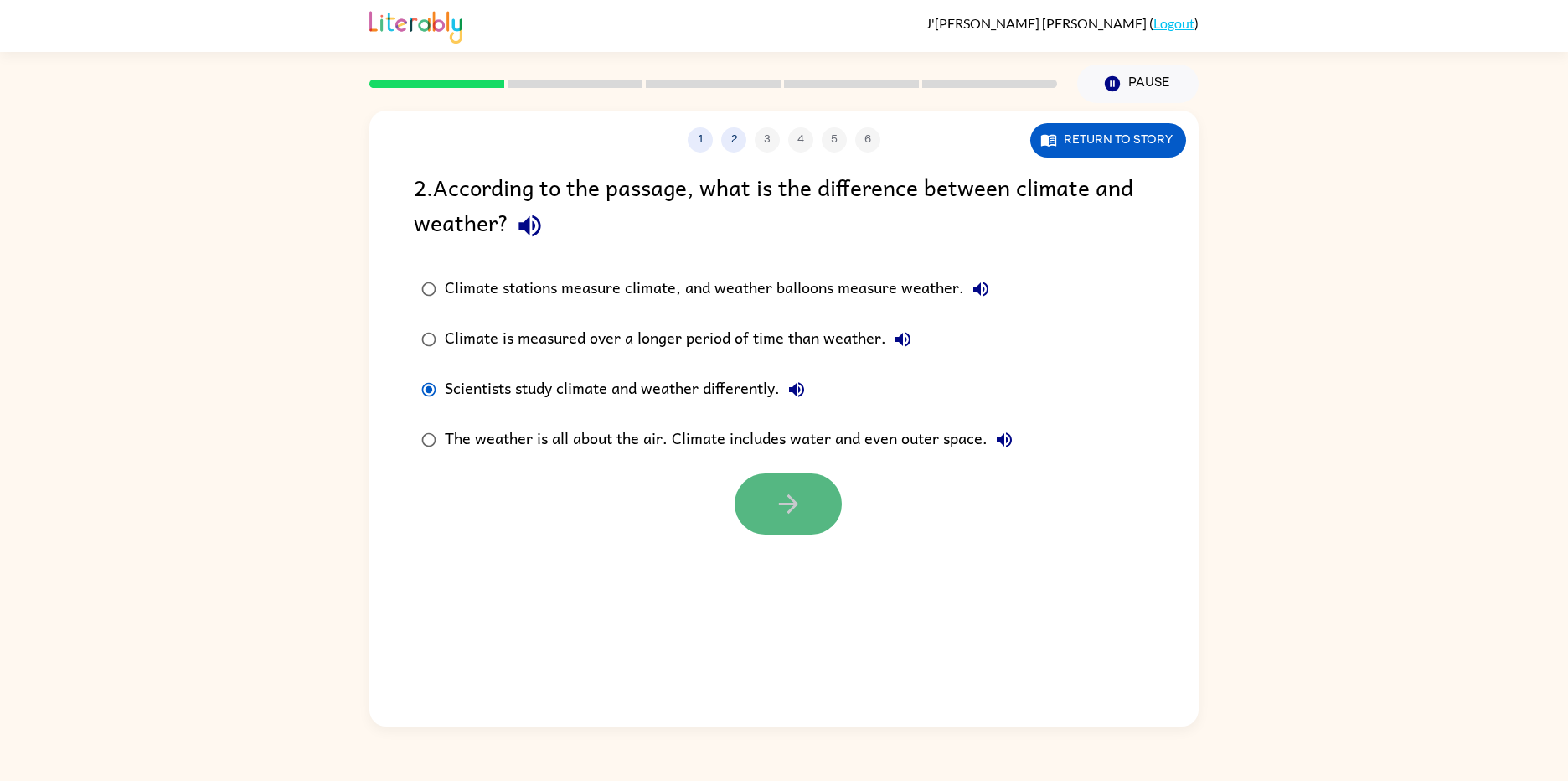
click at [775, 478] on button "button" at bounding box center [788, 504] width 107 height 61
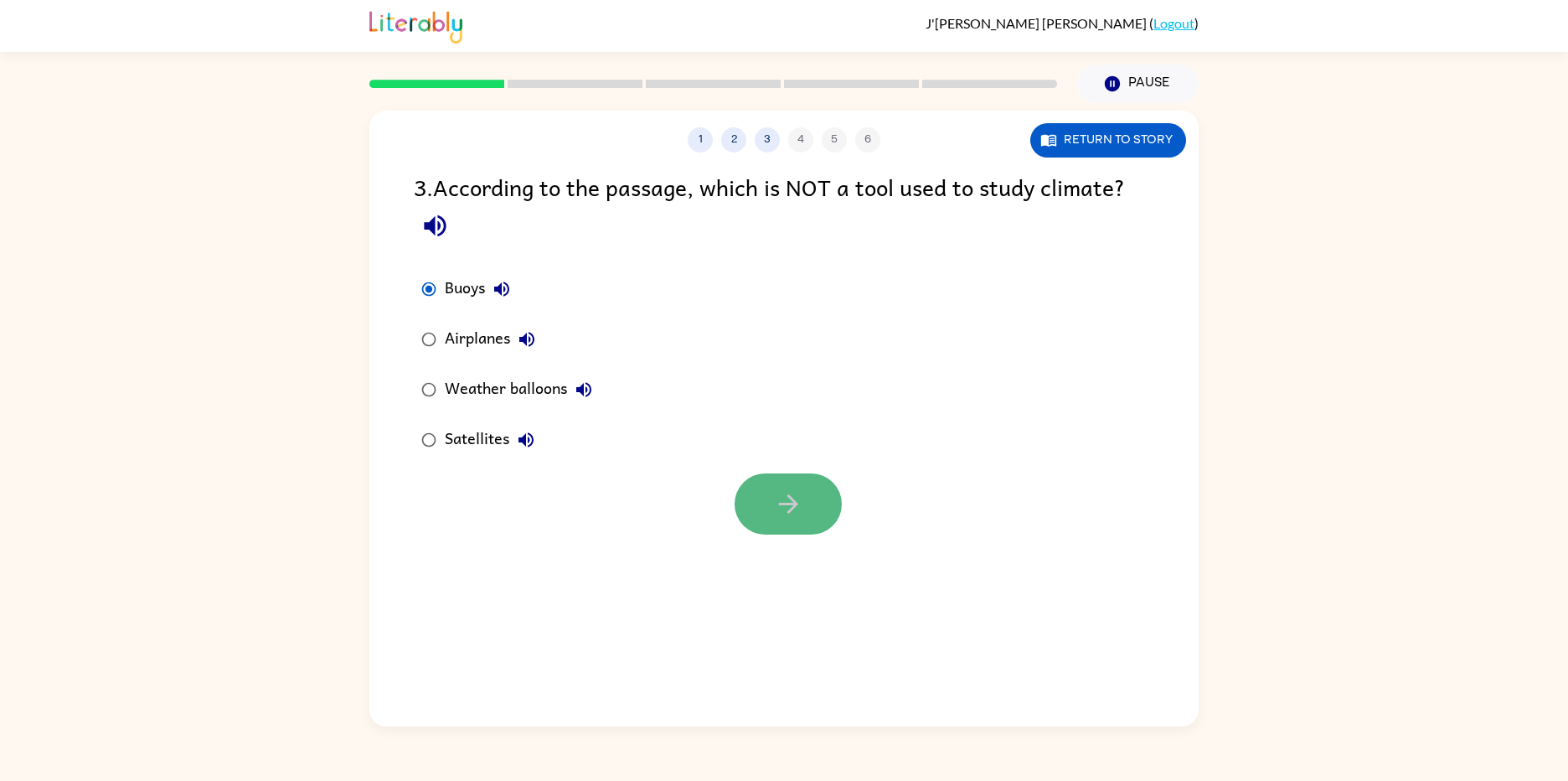
click at [766, 493] on button "button" at bounding box center [788, 504] width 107 height 61
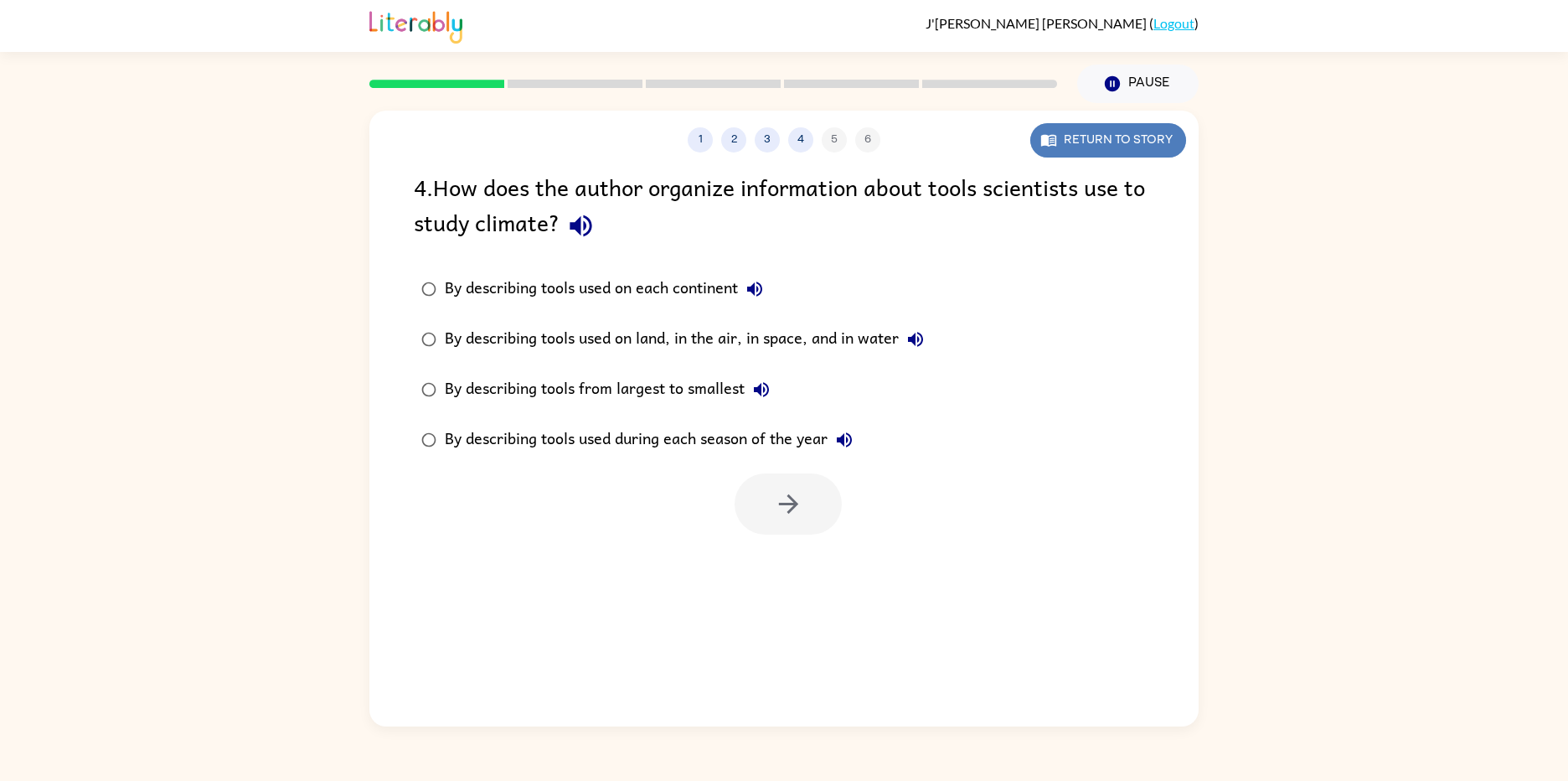
click at [1038, 143] on button "Return to story" at bounding box center [1108, 140] width 156 height 34
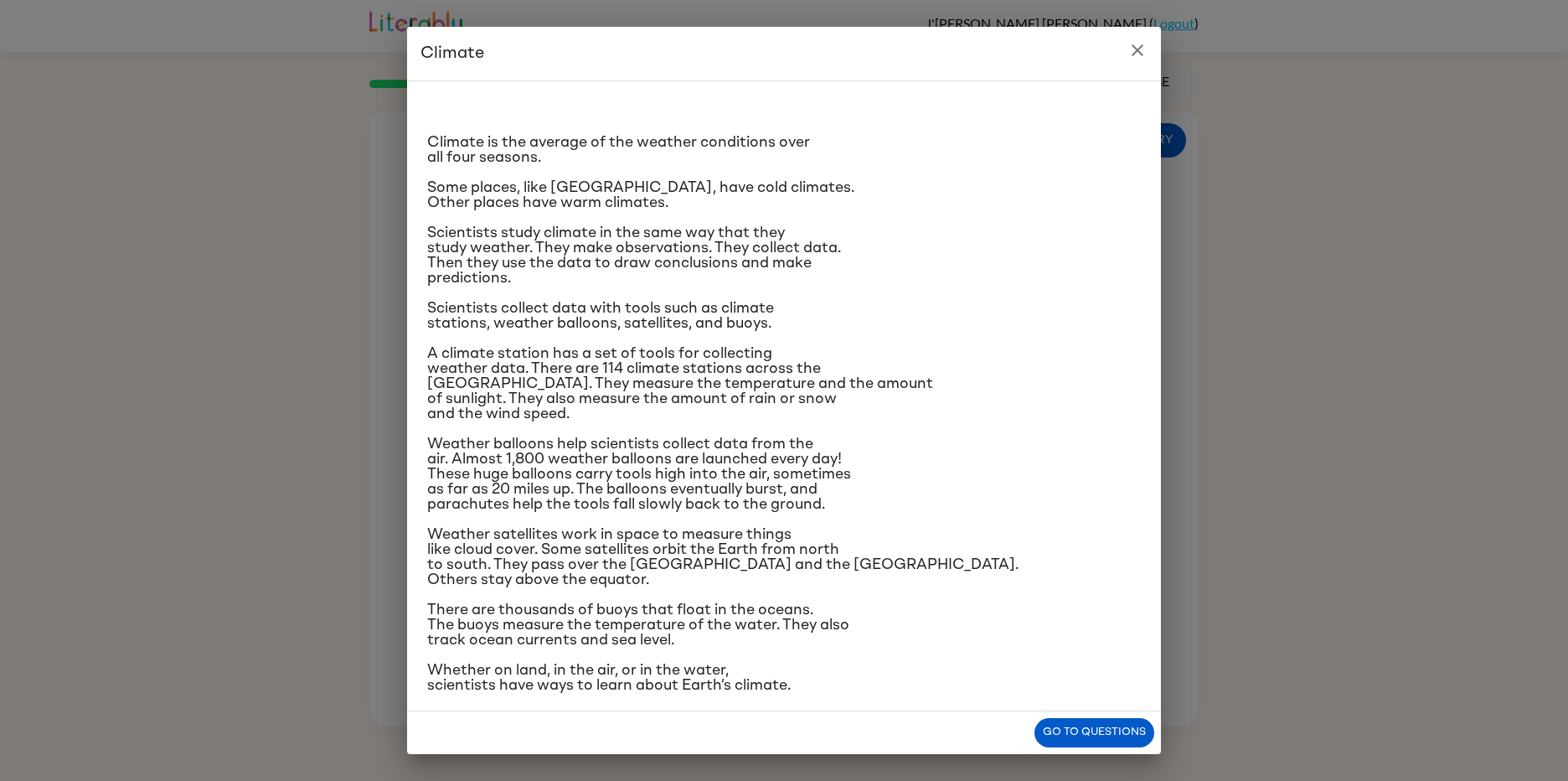
click at [1101, 716] on div "Go to questions" at bounding box center [784, 733] width 754 height 43
click at [1073, 748] on div "Go to questions" at bounding box center [784, 733] width 754 height 43
click at [1077, 726] on button "Go to questions" at bounding box center [1094, 733] width 120 height 29
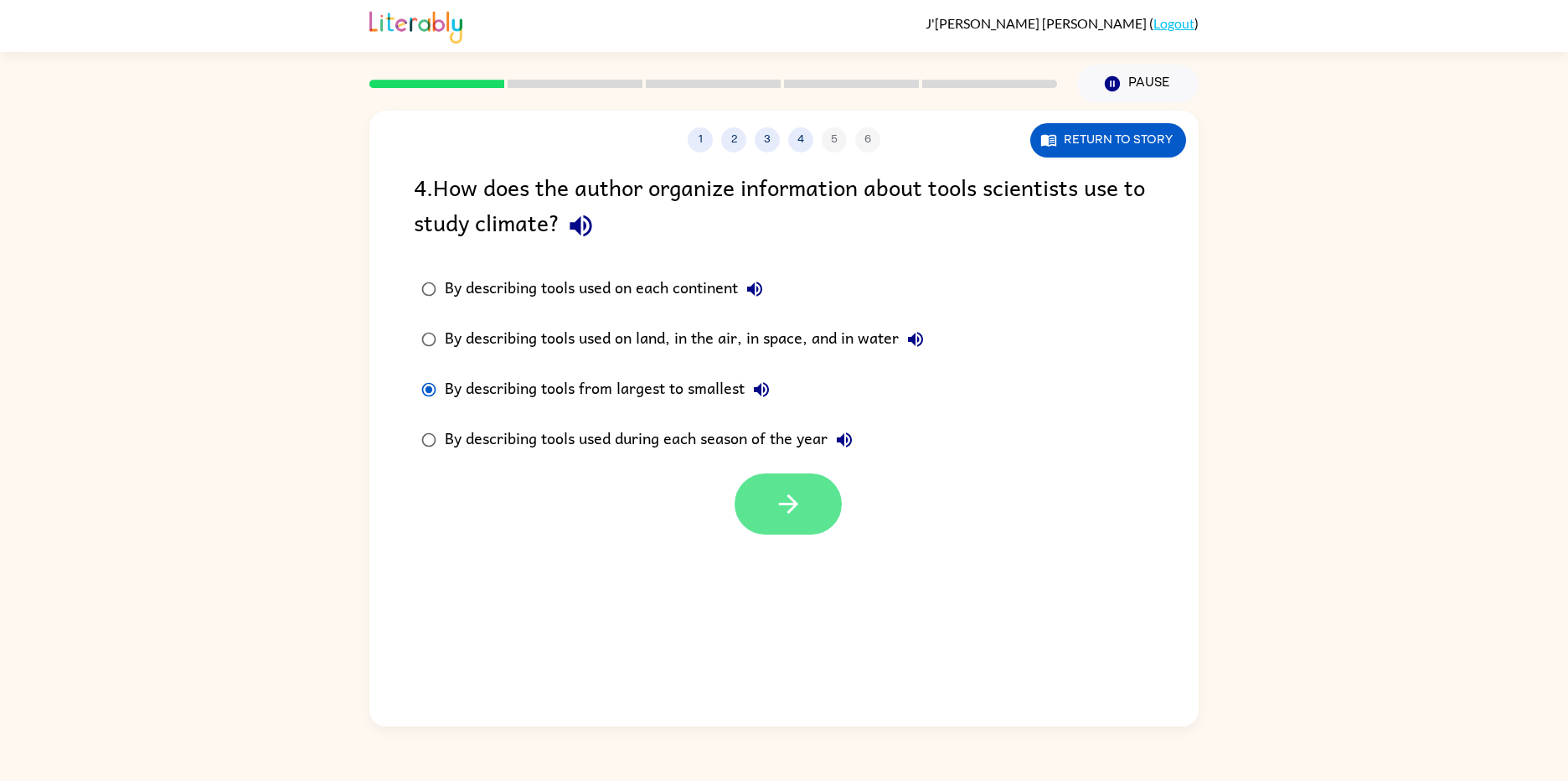
click at [768, 501] on button "button" at bounding box center [788, 504] width 107 height 61
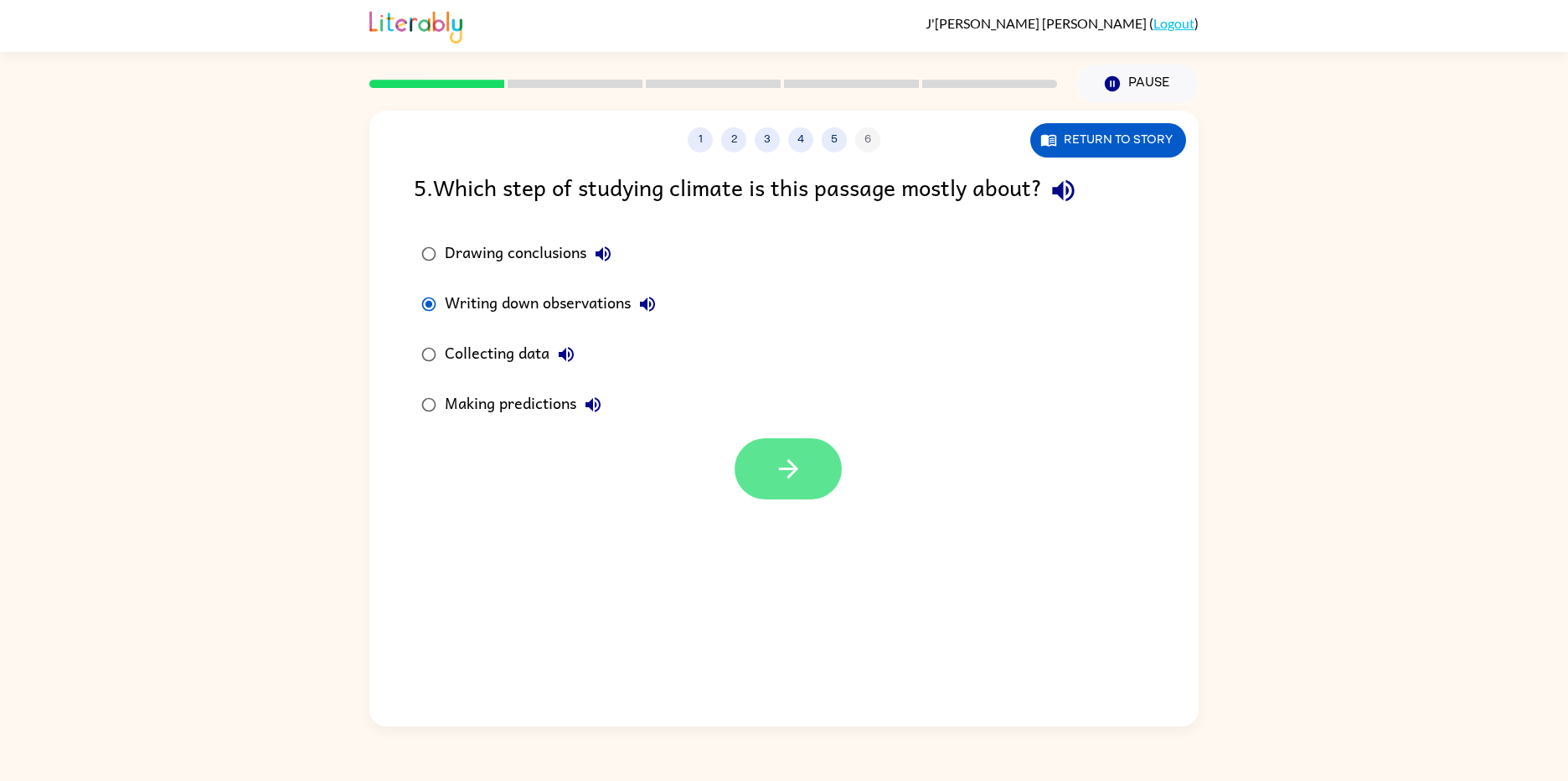
click at [801, 477] on icon "button" at bounding box center [788, 469] width 29 height 29
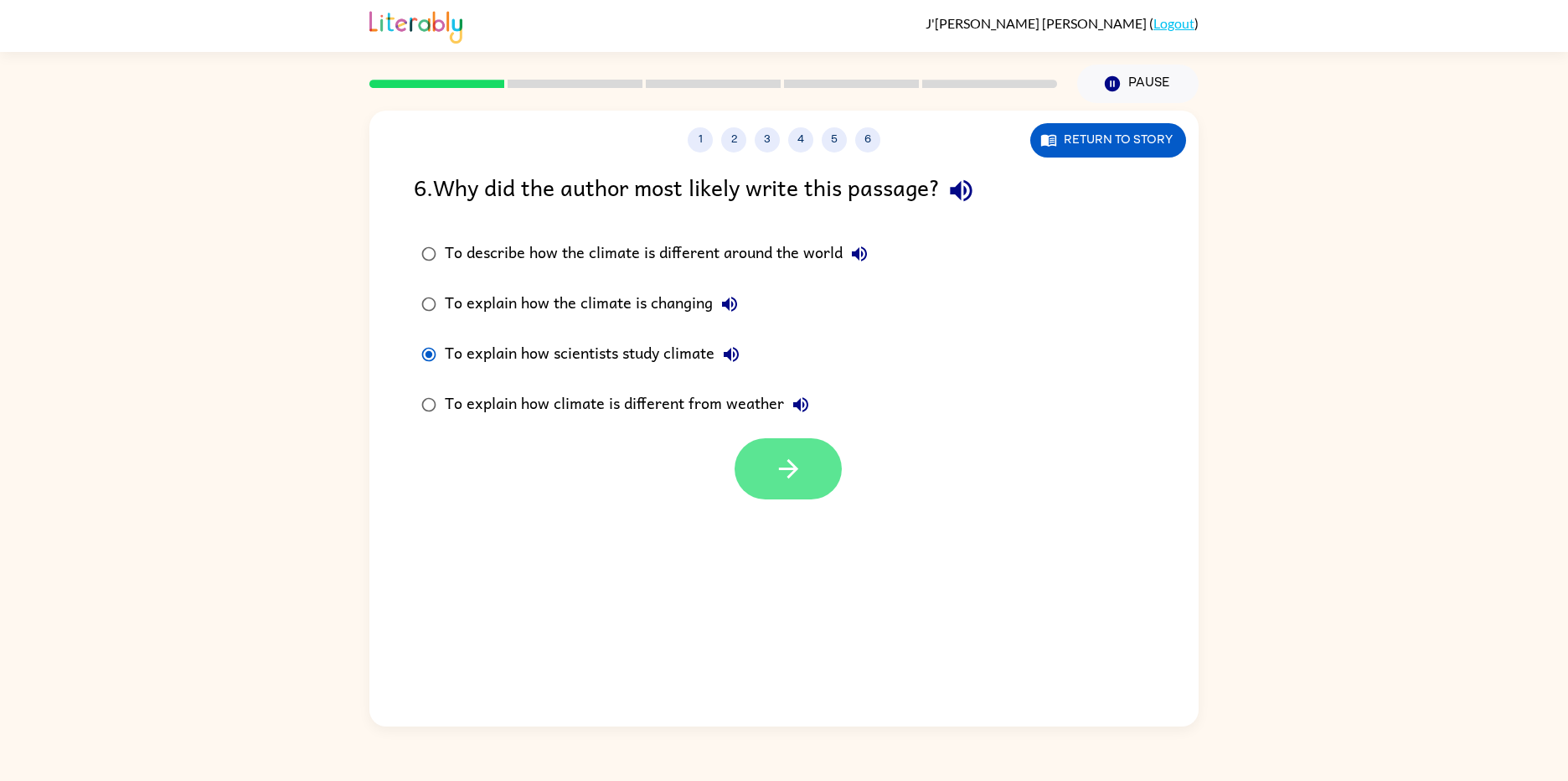
click at [762, 444] on button "button" at bounding box center [788, 469] width 107 height 61
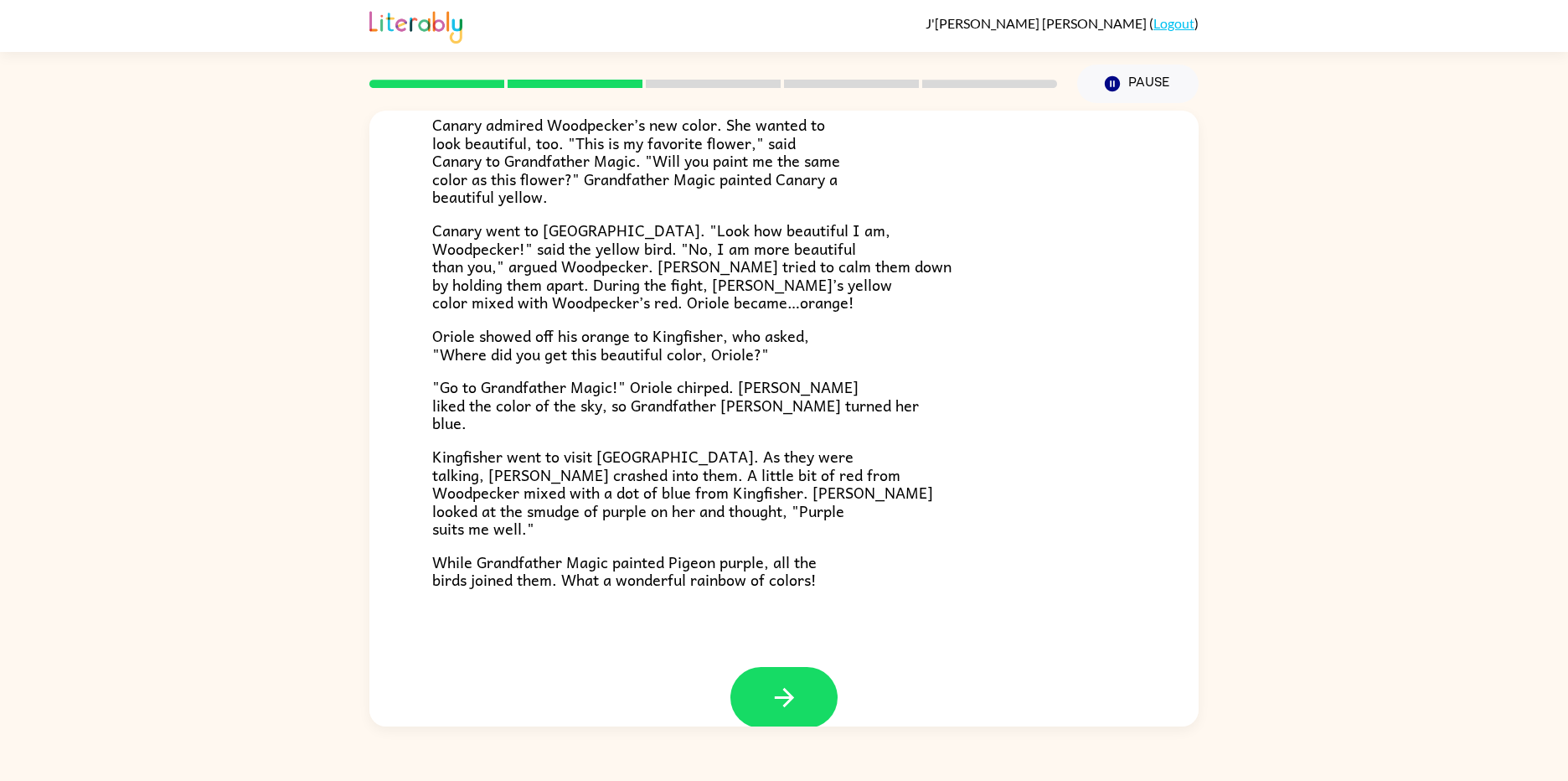
scroll to position [295, 0]
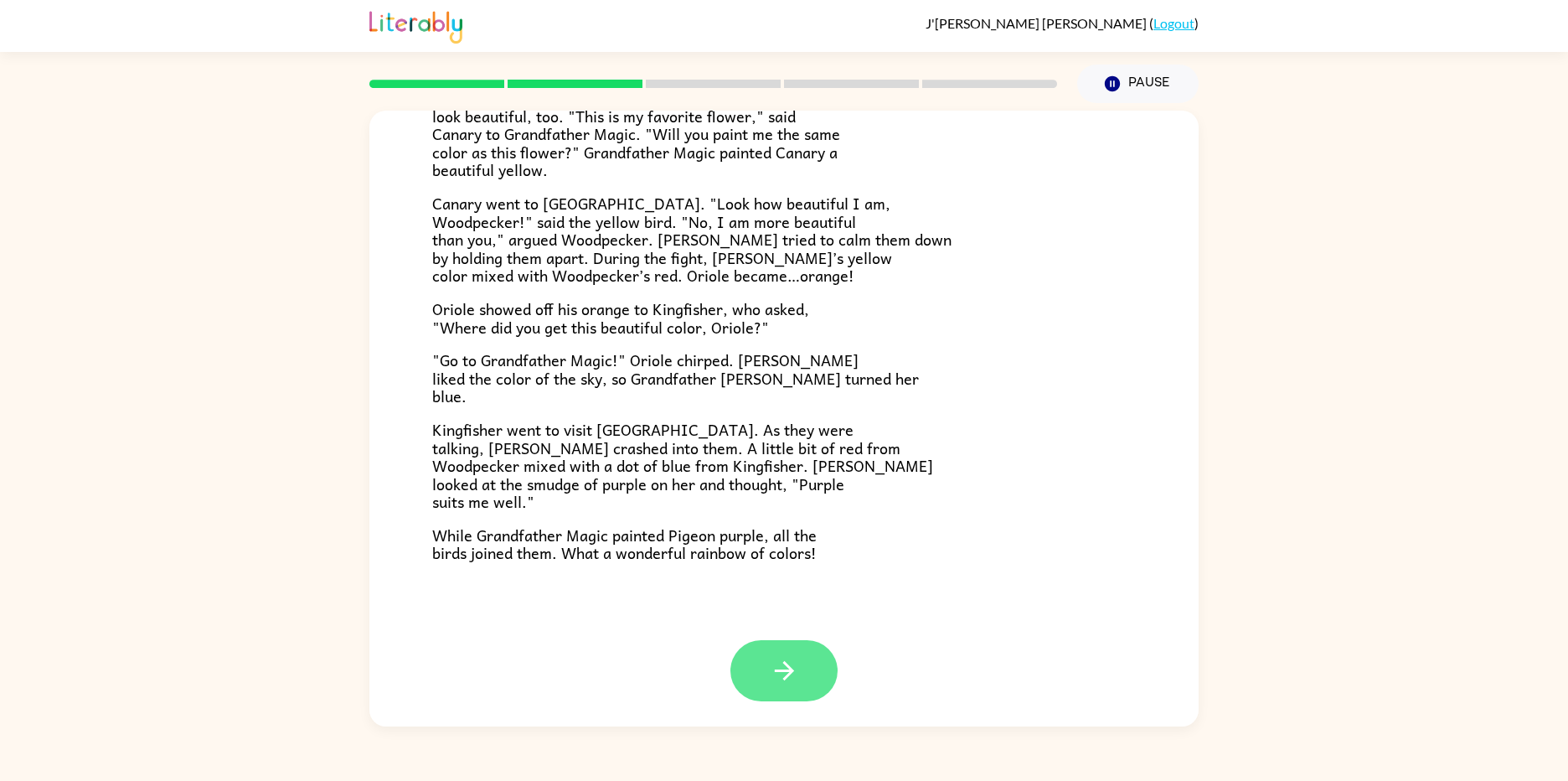
click at [804, 682] on button "button" at bounding box center [784, 670] width 107 height 61
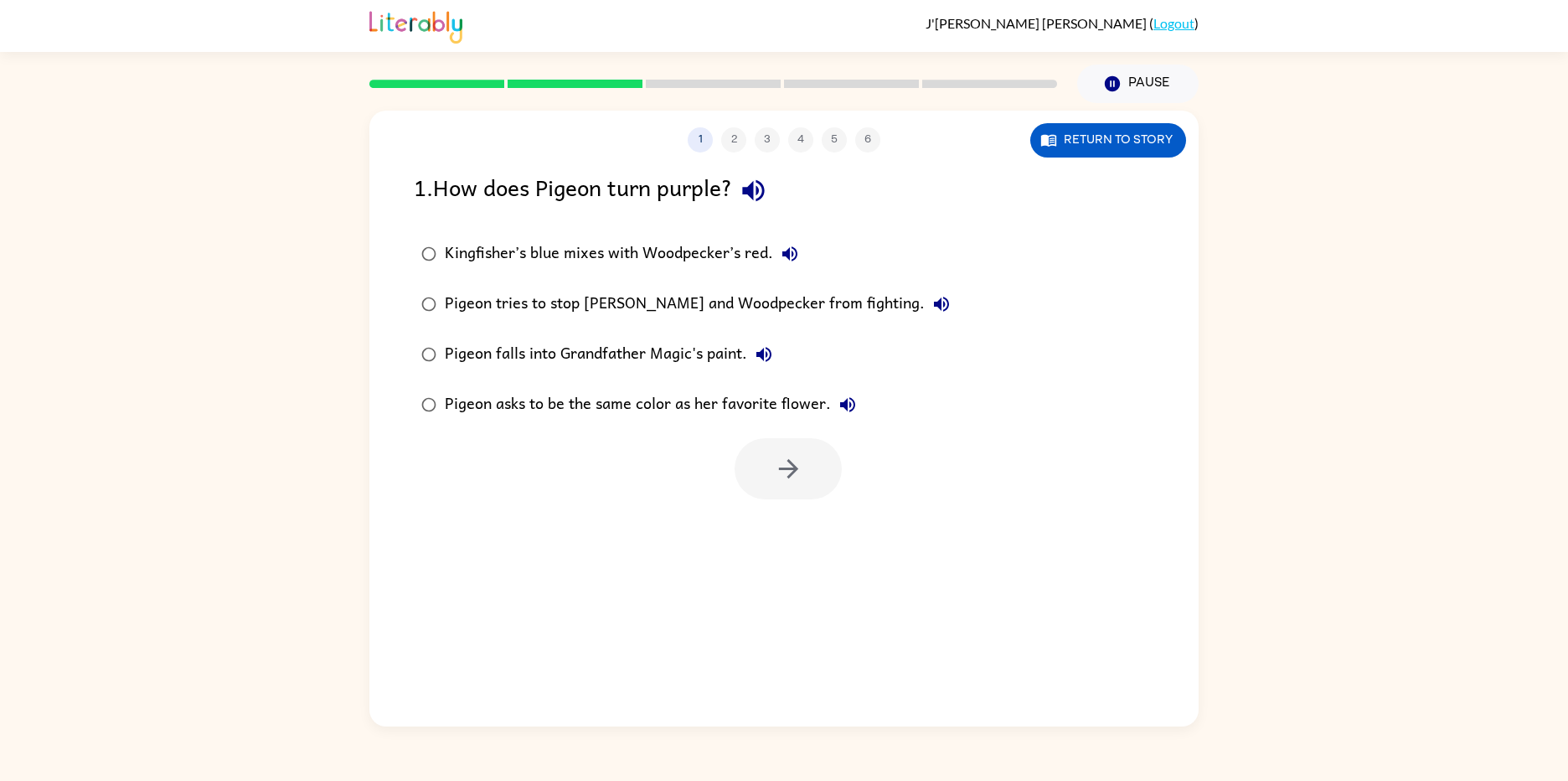
scroll to position [0, 0]
click at [445, 410] on div "Pigeon asks to be the same color as her favorite flower." at bounding box center [655, 405] width 420 height 33
click at [765, 458] on button "button" at bounding box center [788, 469] width 107 height 61
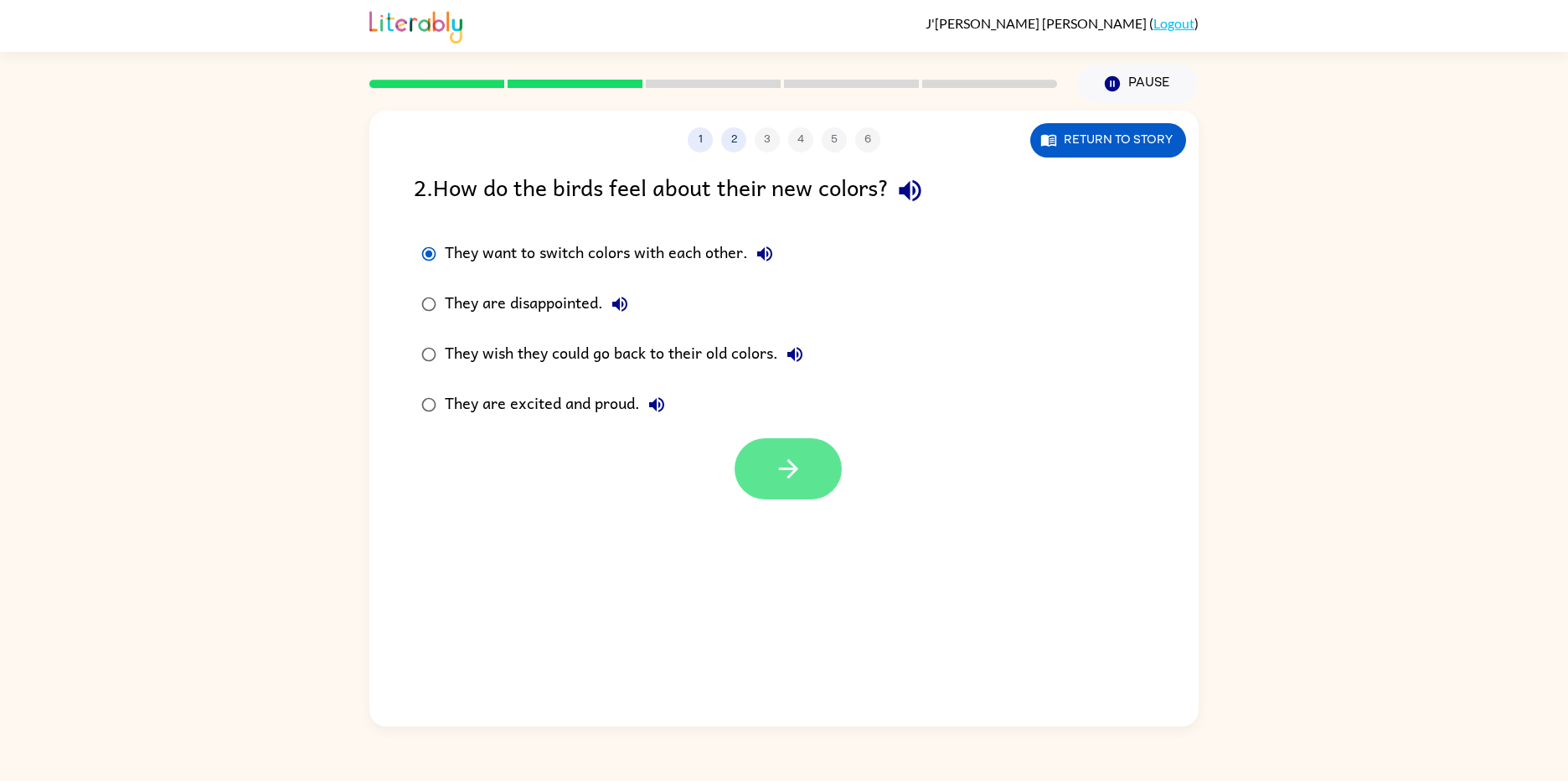
click at [808, 478] on button "button" at bounding box center [788, 469] width 107 height 61
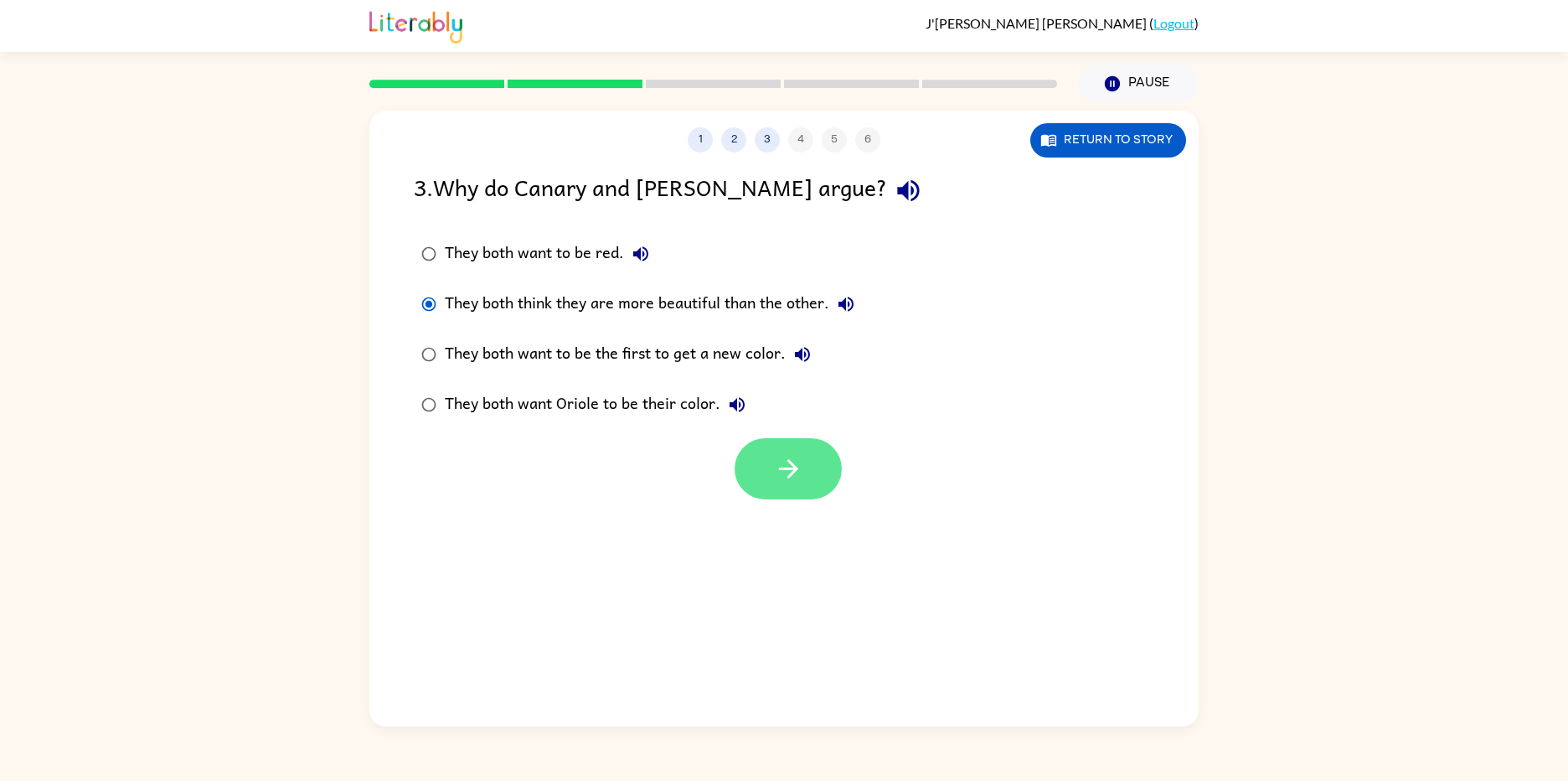
click at [782, 457] on icon "button" at bounding box center [788, 469] width 29 height 29
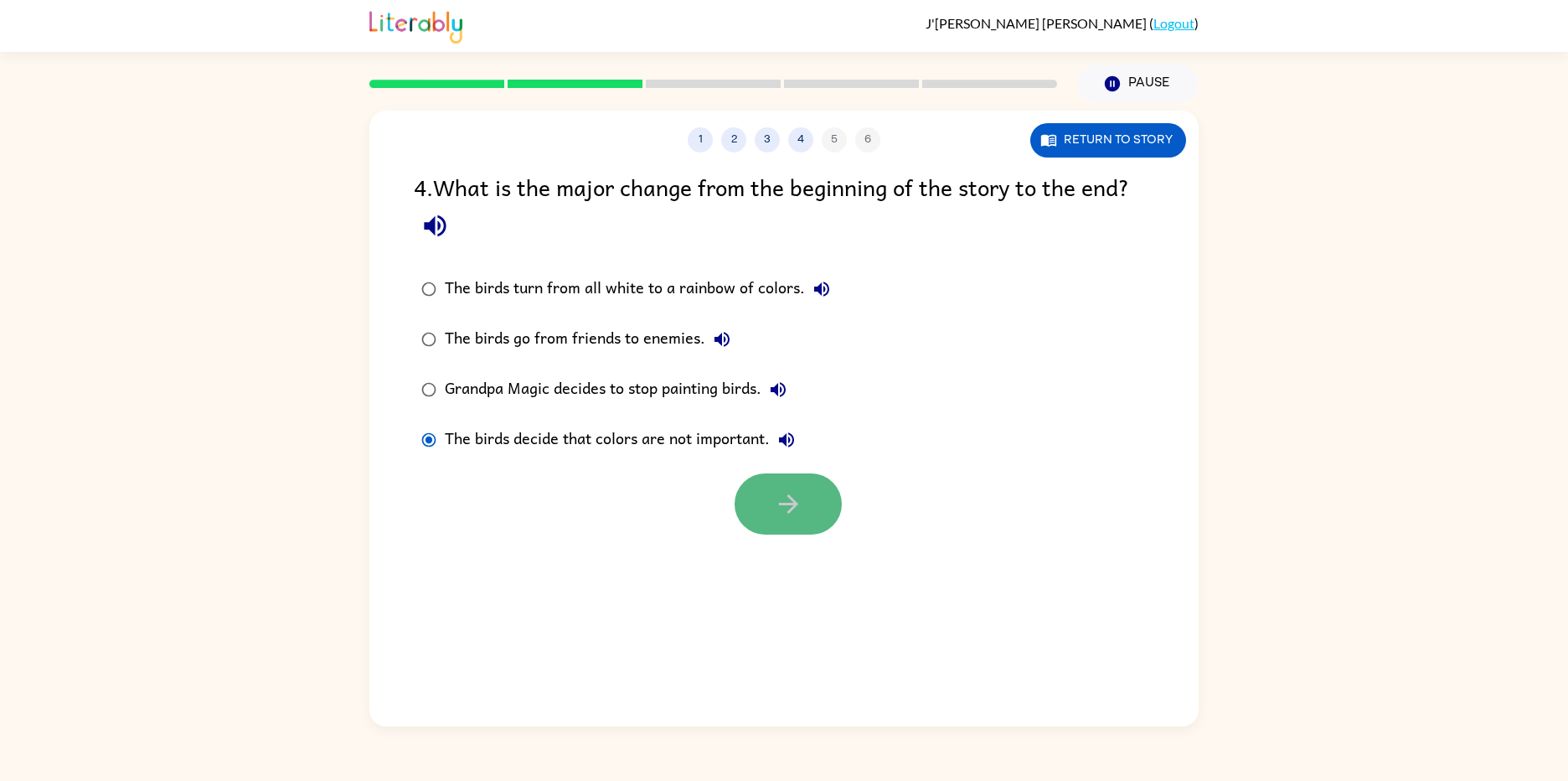
click at [793, 509] on icon "button" at bounding box center [788, 504] width 19 height 19
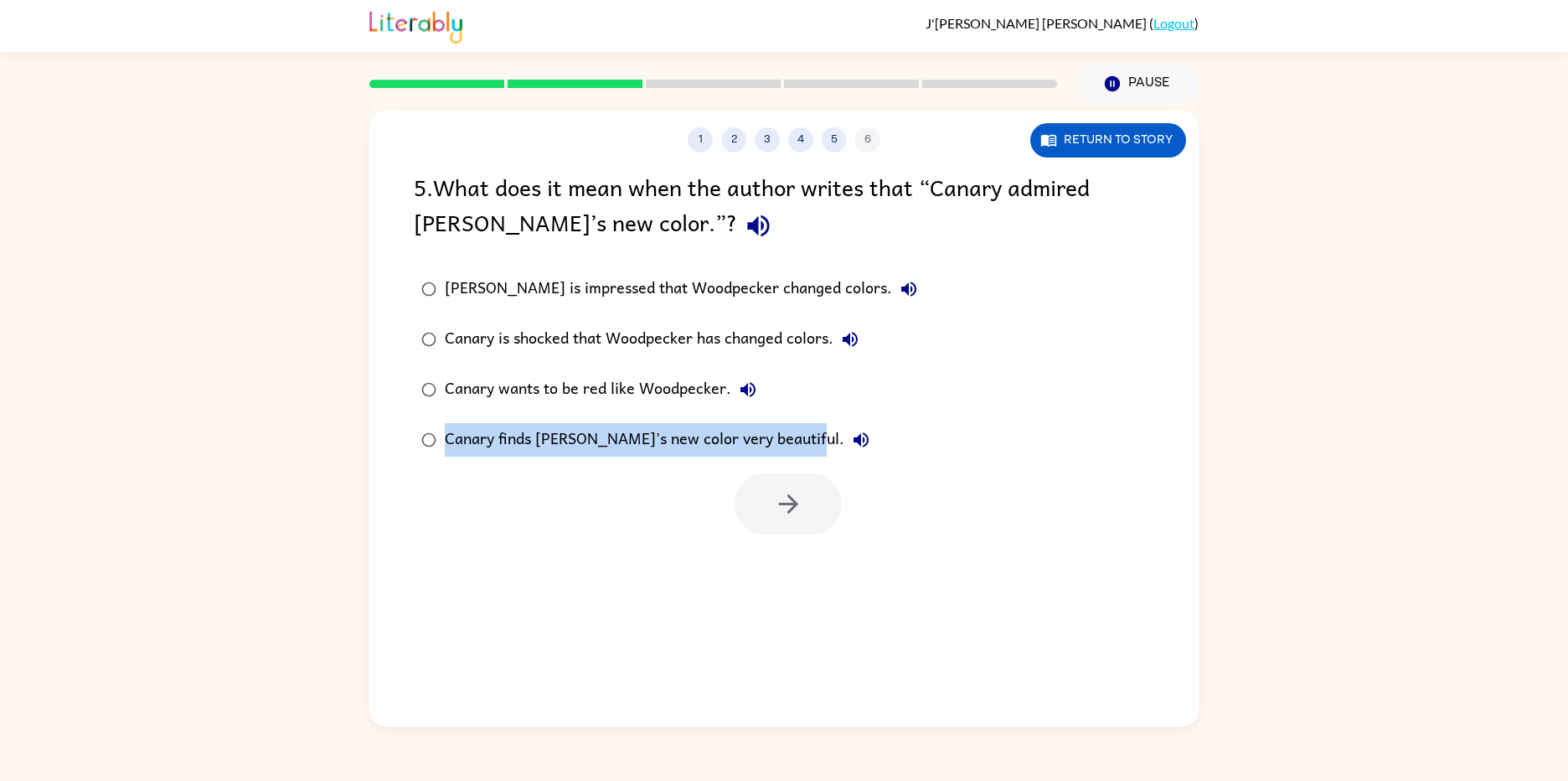
click at [421, 480] on div "5 . What does it mean when the author writes that “Canary admired Woodpecker’s …" at bounding box center [784, 352] width 829 height 366
click at [836, 486] on div at bounding box center [788, 504] width 107 height 61
click at [804, 518] on button "button" at bounding box center [788, 504] width 107 height 61
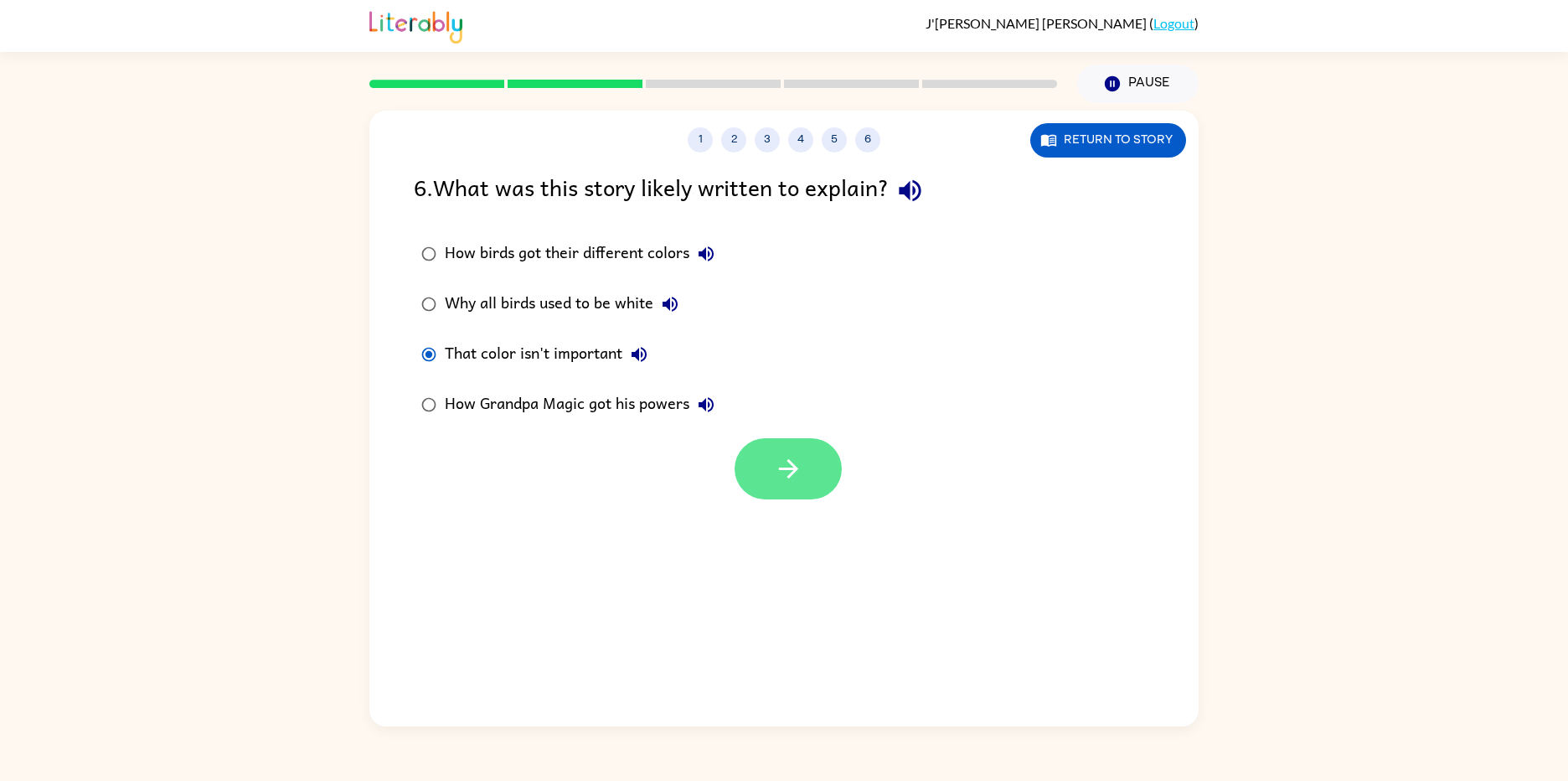
click at [791, 463] on icon "button" at bounding box center [788, 469] width 29 height 29
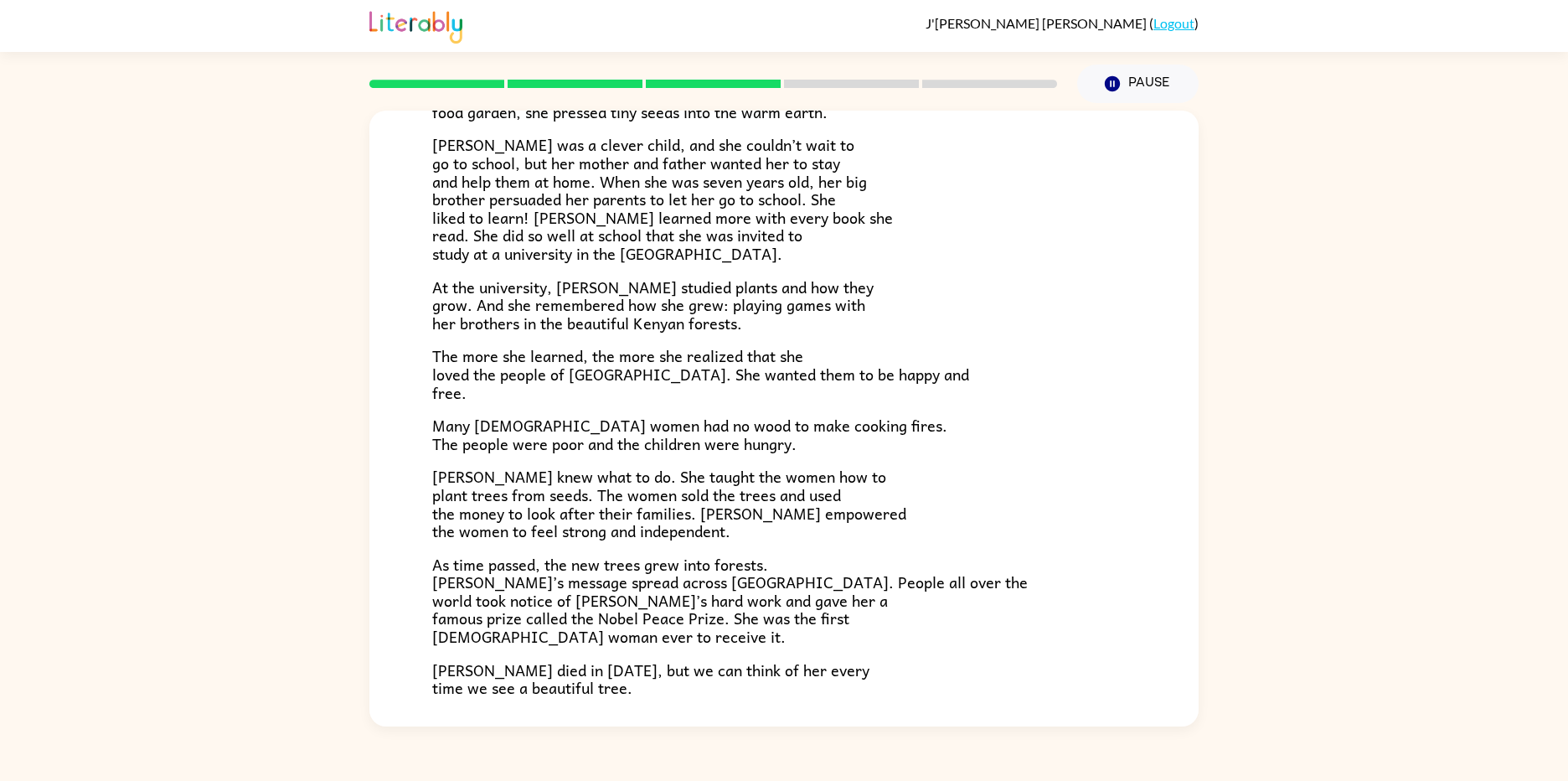
scroll to position [335, 0]
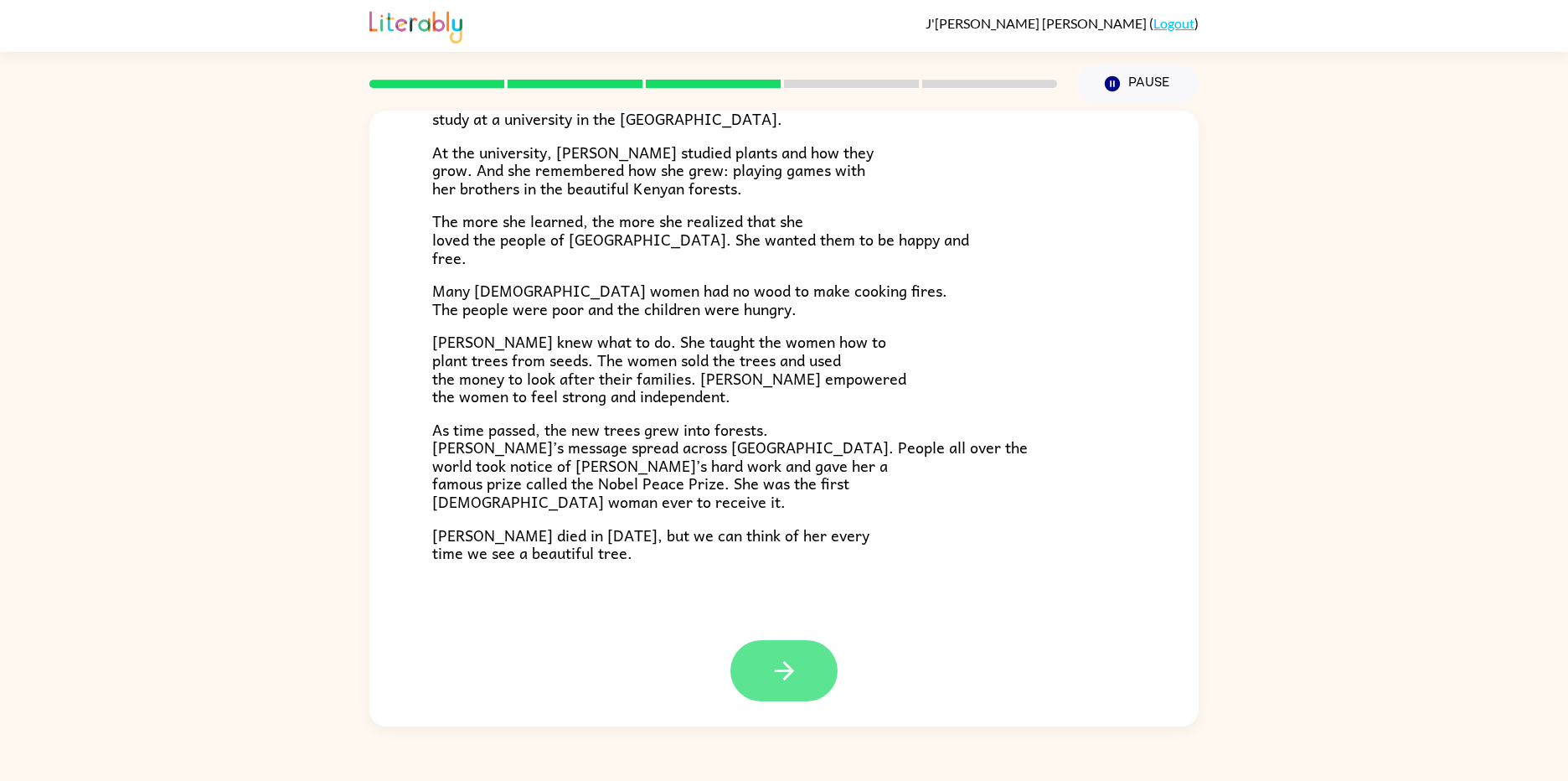
click at [785, 675] on icon "button" at bounding box center [784, 671] width 29 height 29
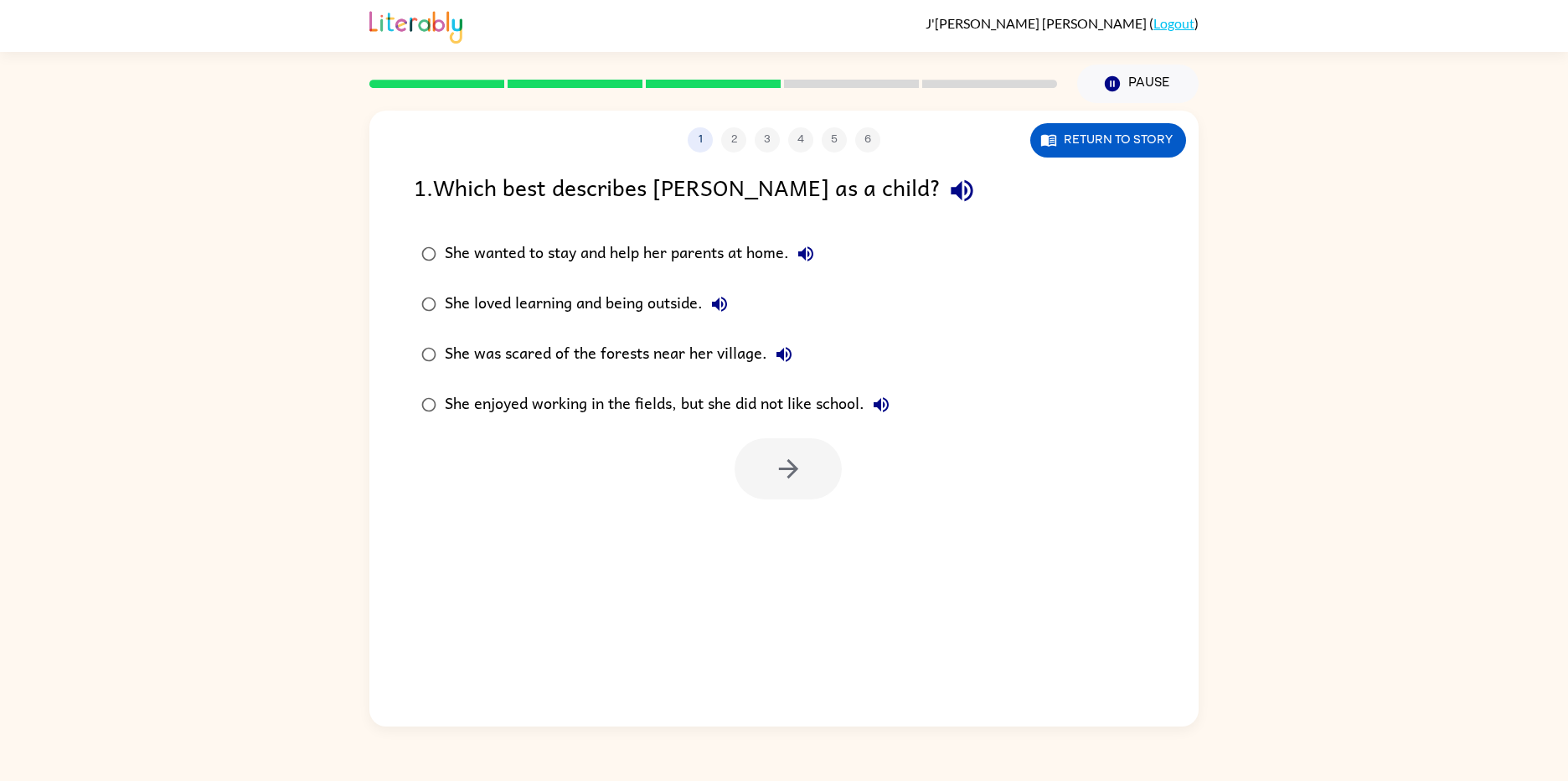
scroll to position [0, 0]
click at [773, 482] on button "button" at bounding box center [788, 469] width 107 height 61
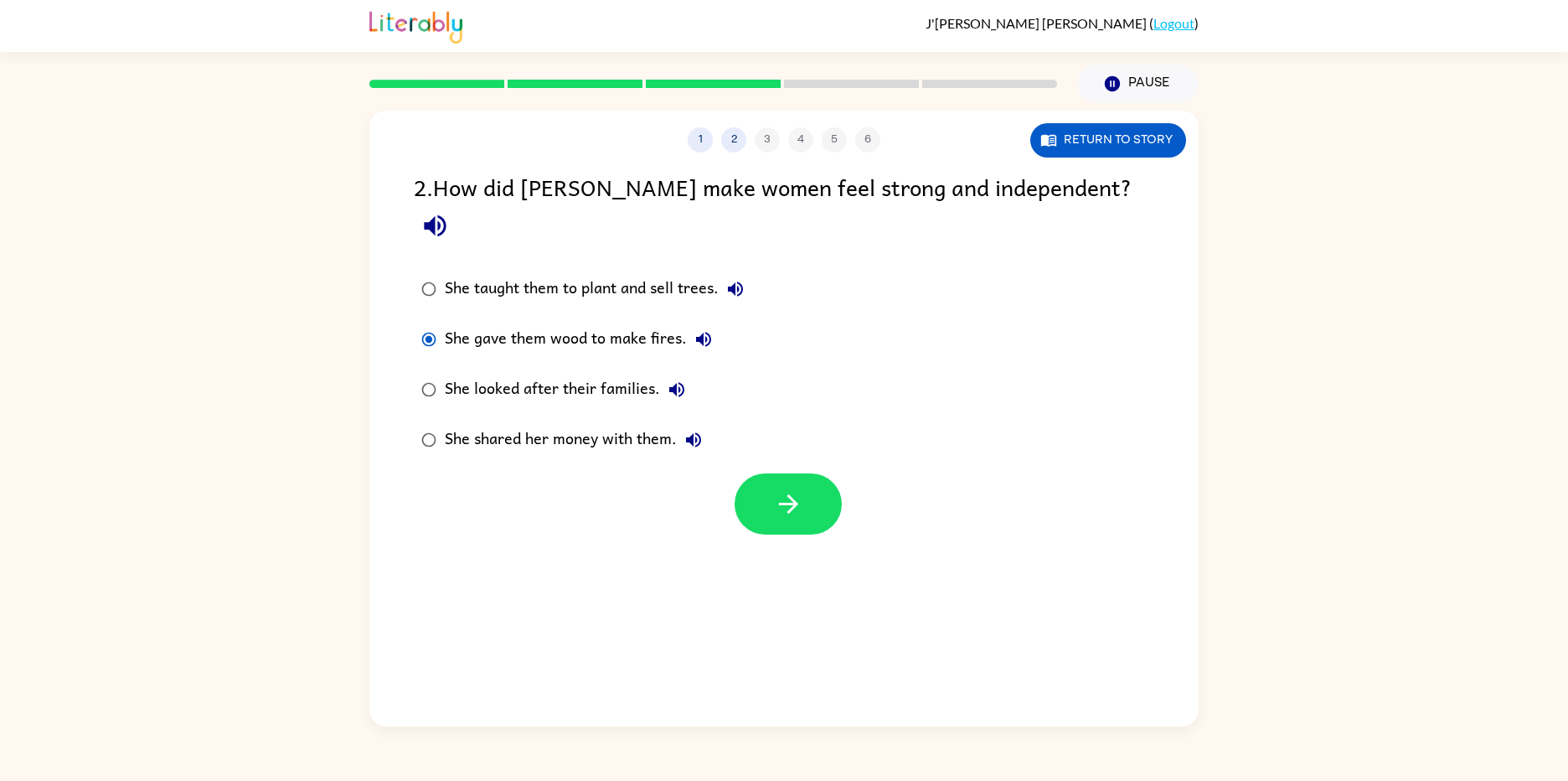
click at [745, 465] on div at bounding box center [784, 500] width 829 height 70
click at [840, 481] on div at bounding box center [788, 504] width 107 height 61
click at [834, 474] on button "button" at bounding box center [788, 504] width 107 height 61
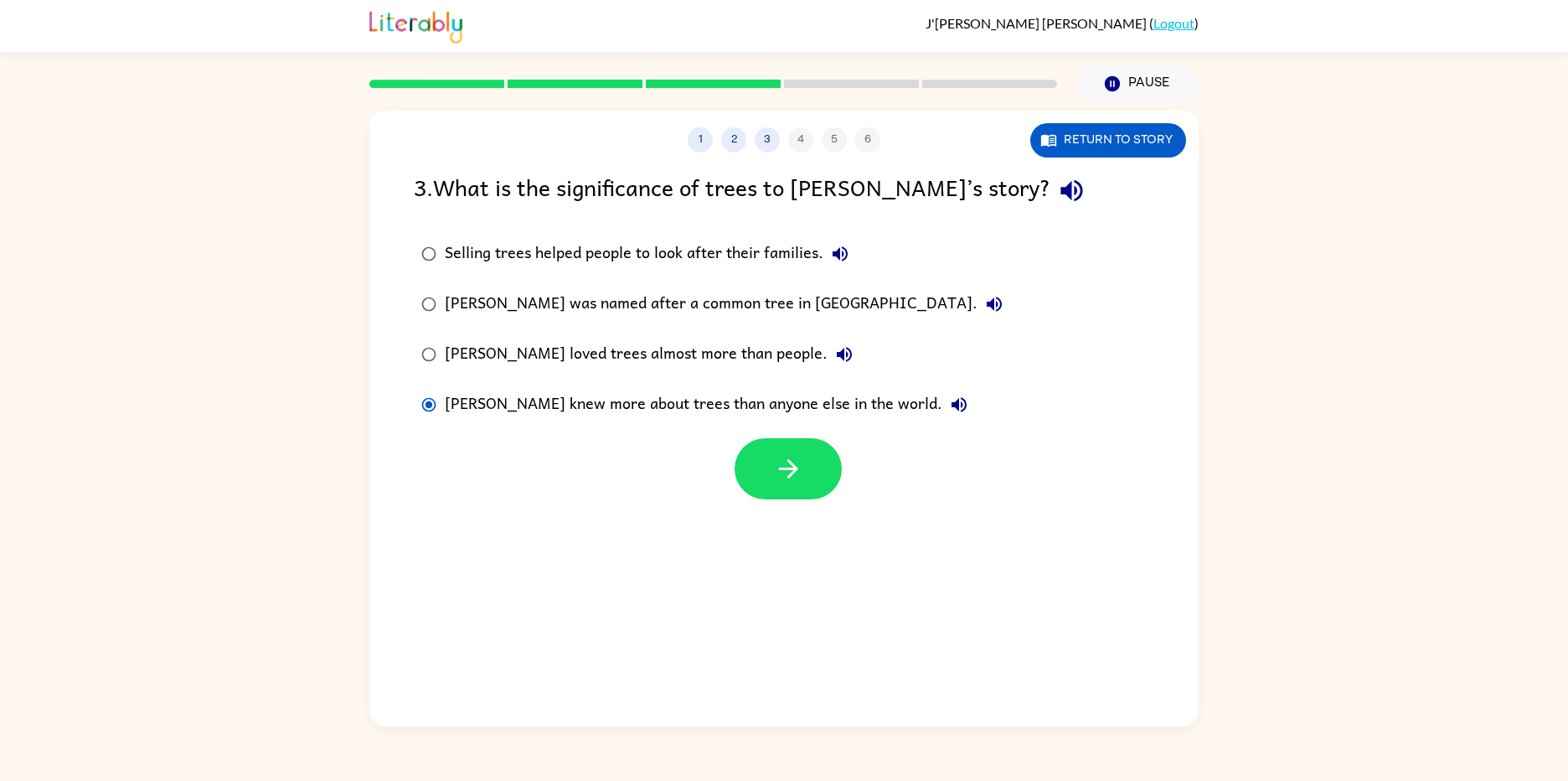
click at [875, 488] on div at bounding box center [784, 465] width 829 height 70
click at [795, 490] on button "button" at bounding box center [788, 469] width 107 height 61
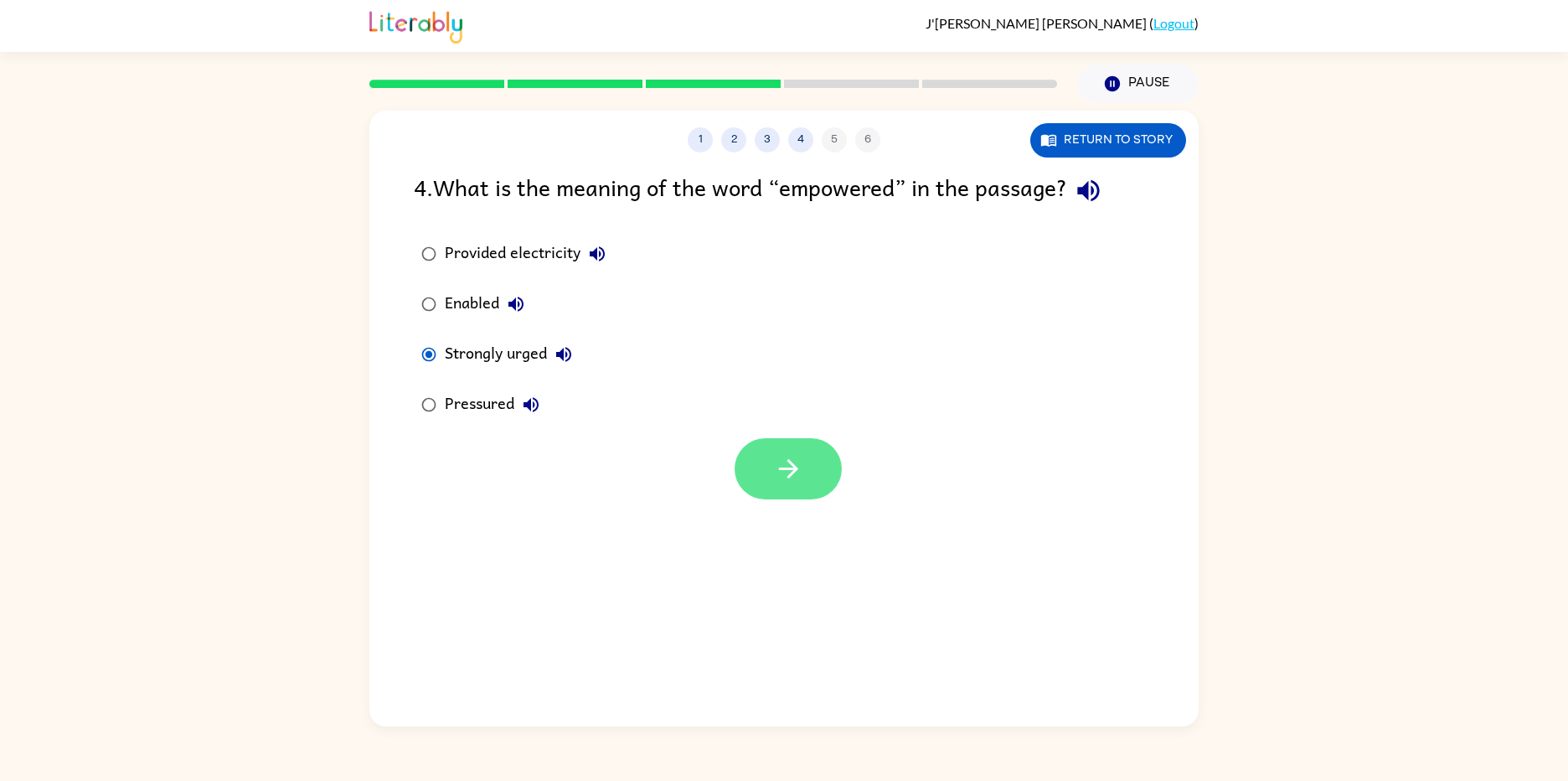
click at [773, 450] on button "button" at bounding box center [788, 469] width 107 height 61
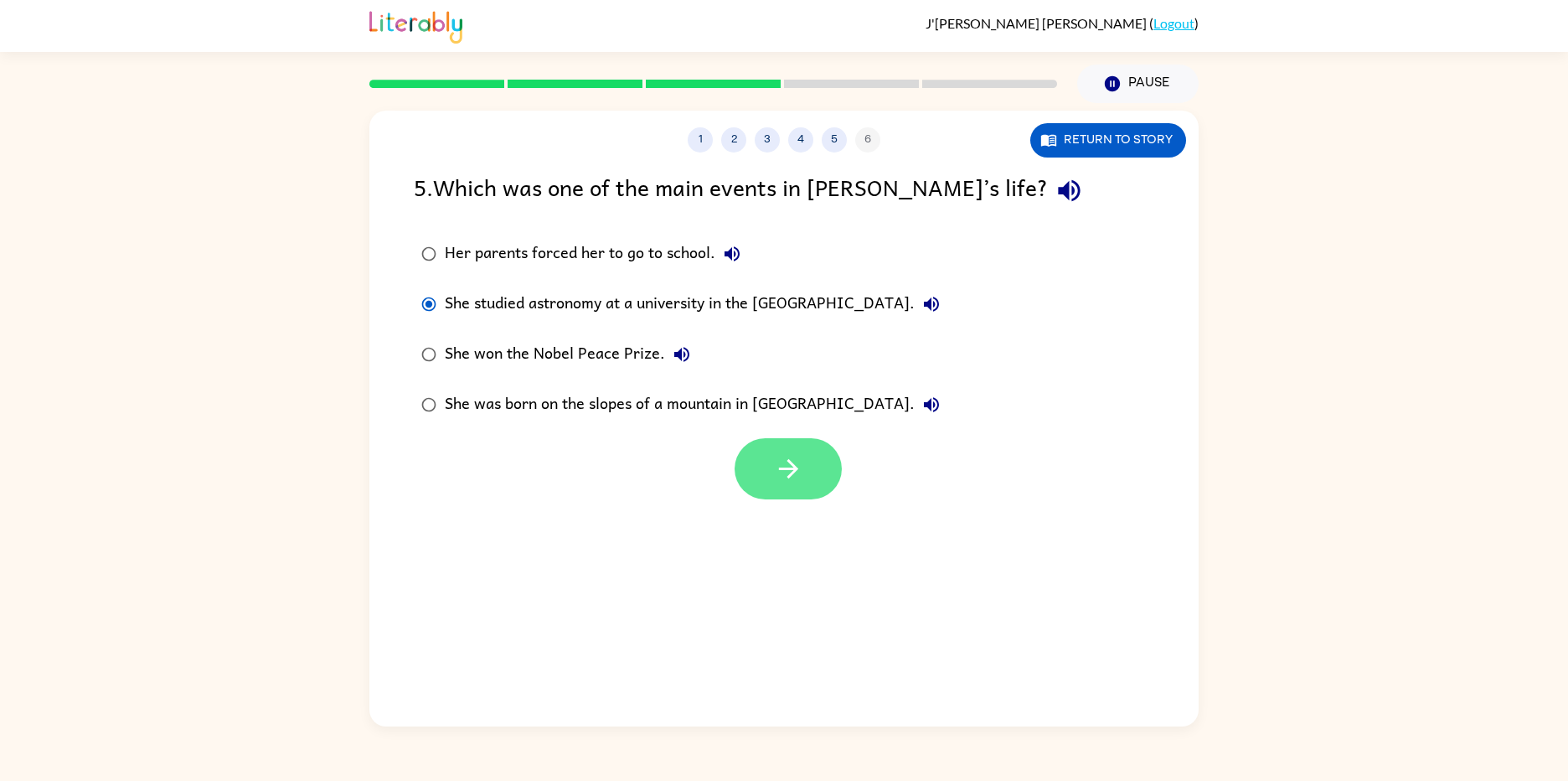
click at [754, 459] on button "button" at bounding box center [788, 469] width 107 height 61
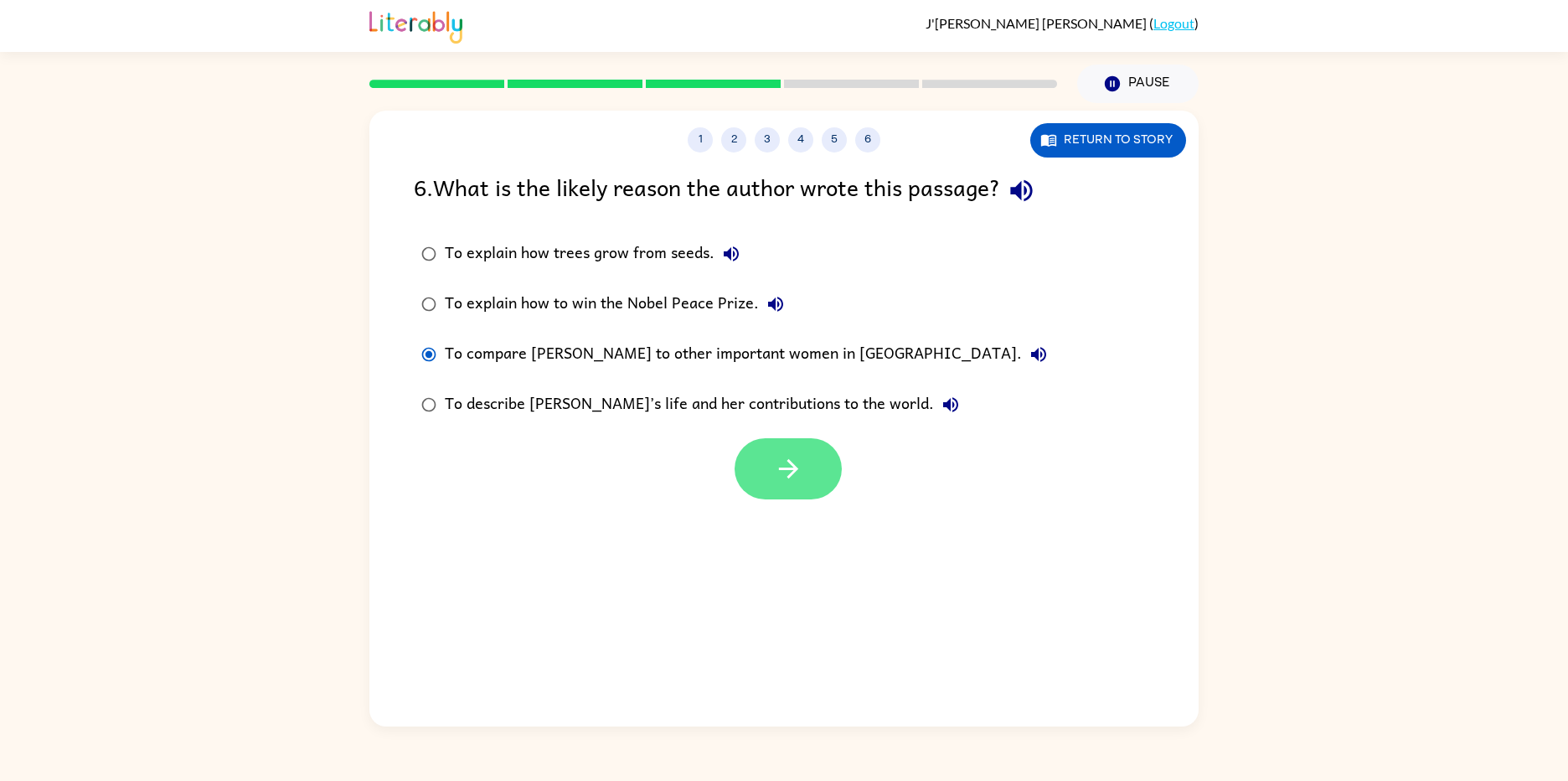
click at [809, 444] on button "button" at bounding box center [788, 469] width 107 height 61
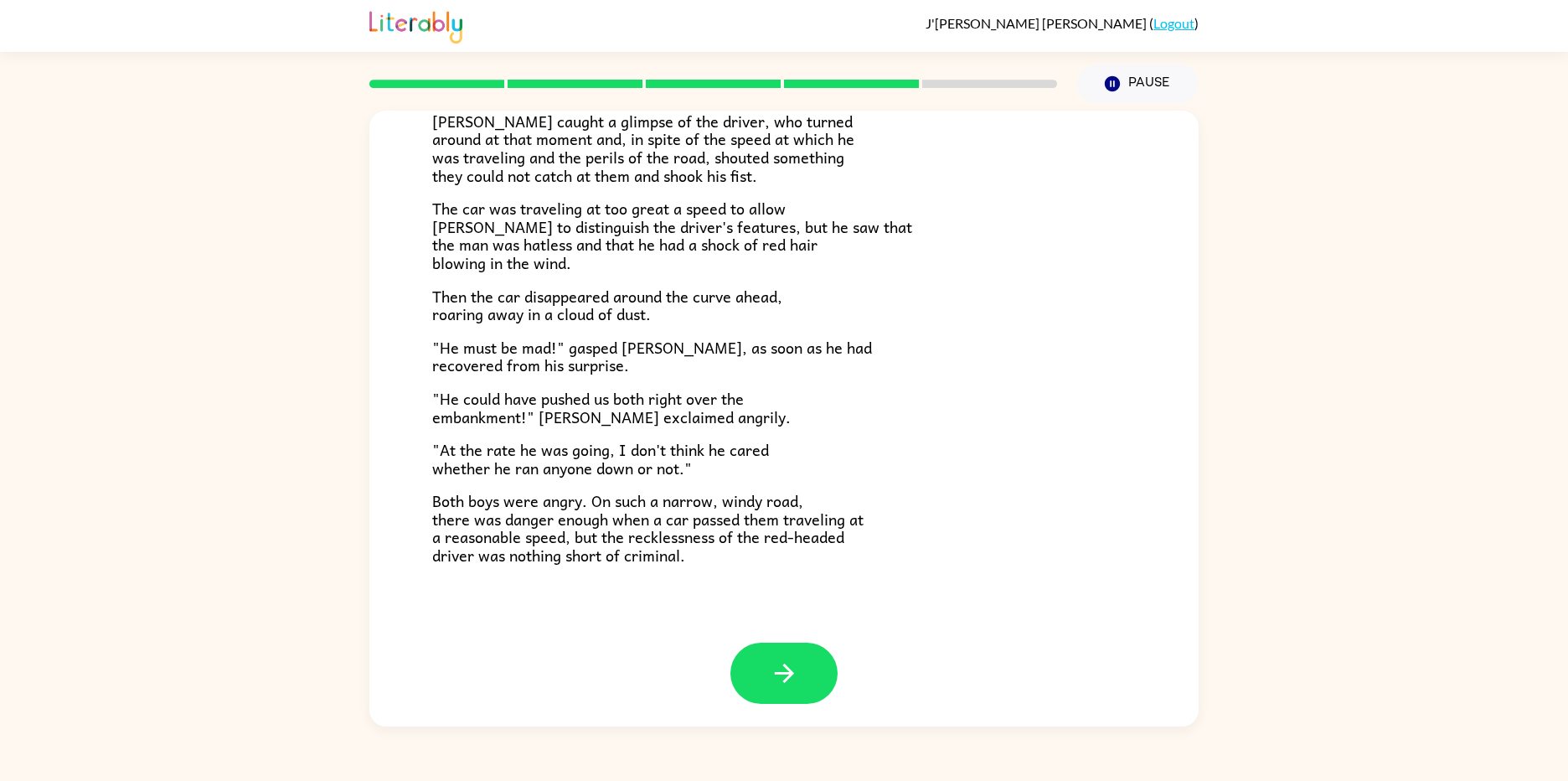
scroll to position [328, 0]
click at [784, 685] on icon "button" at bounding box center [784, 672] width 29 height 29
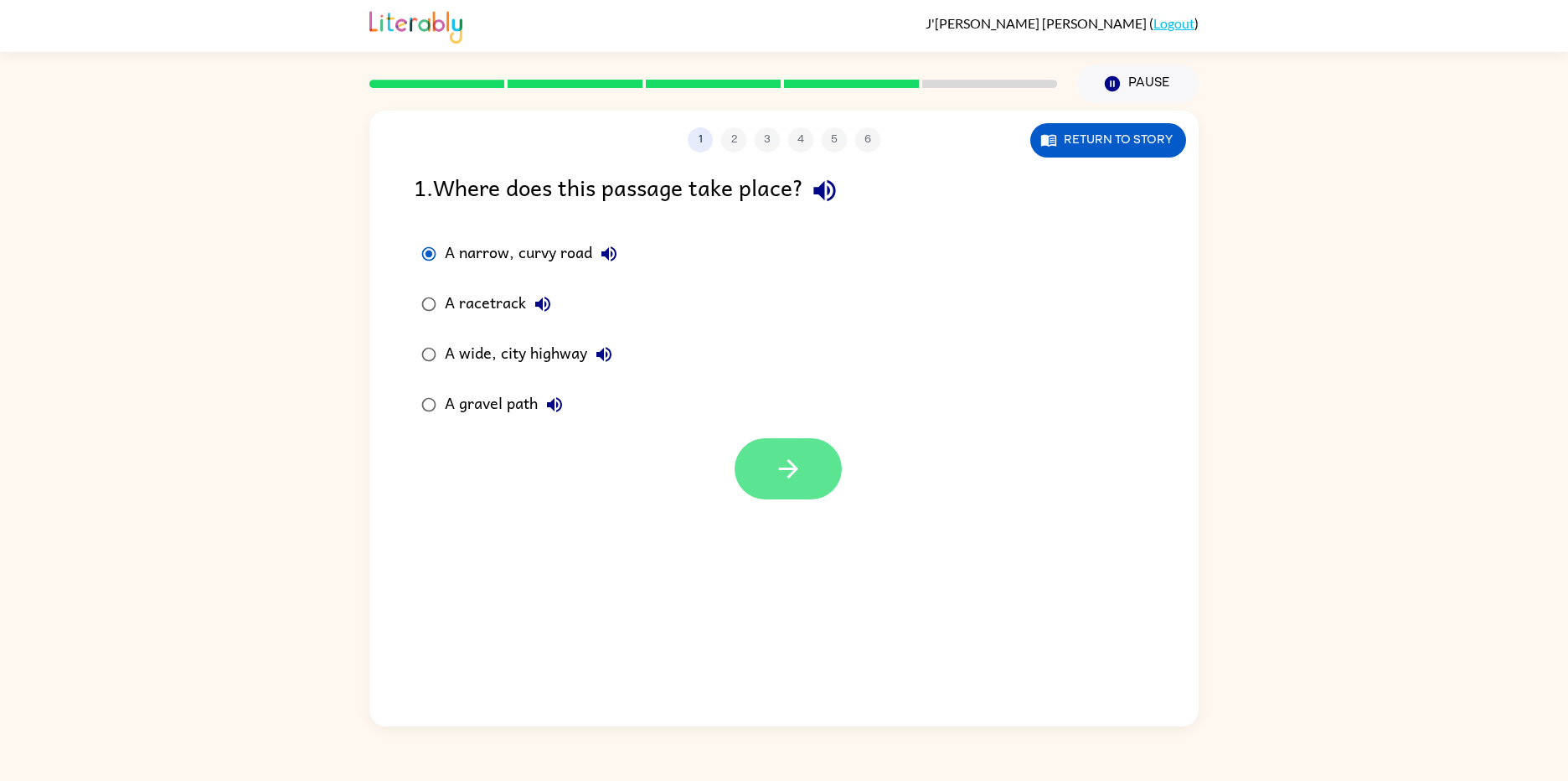
click at [755, 443] on button "button" at bounding box center [788, 469] width 107 height 61
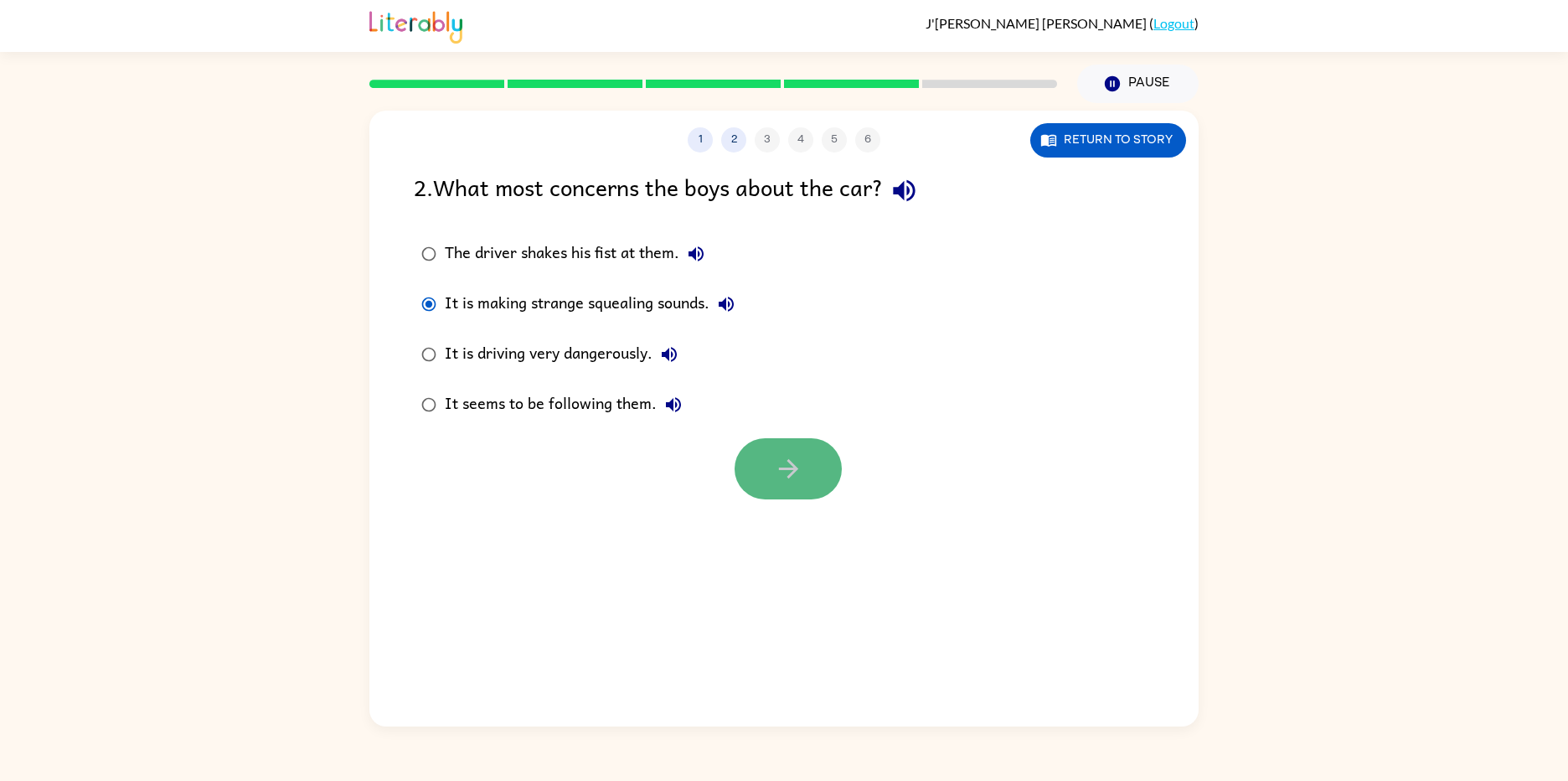
click at [759, 456] on button "button" at bounding box center [788, 469] width 107 height 61
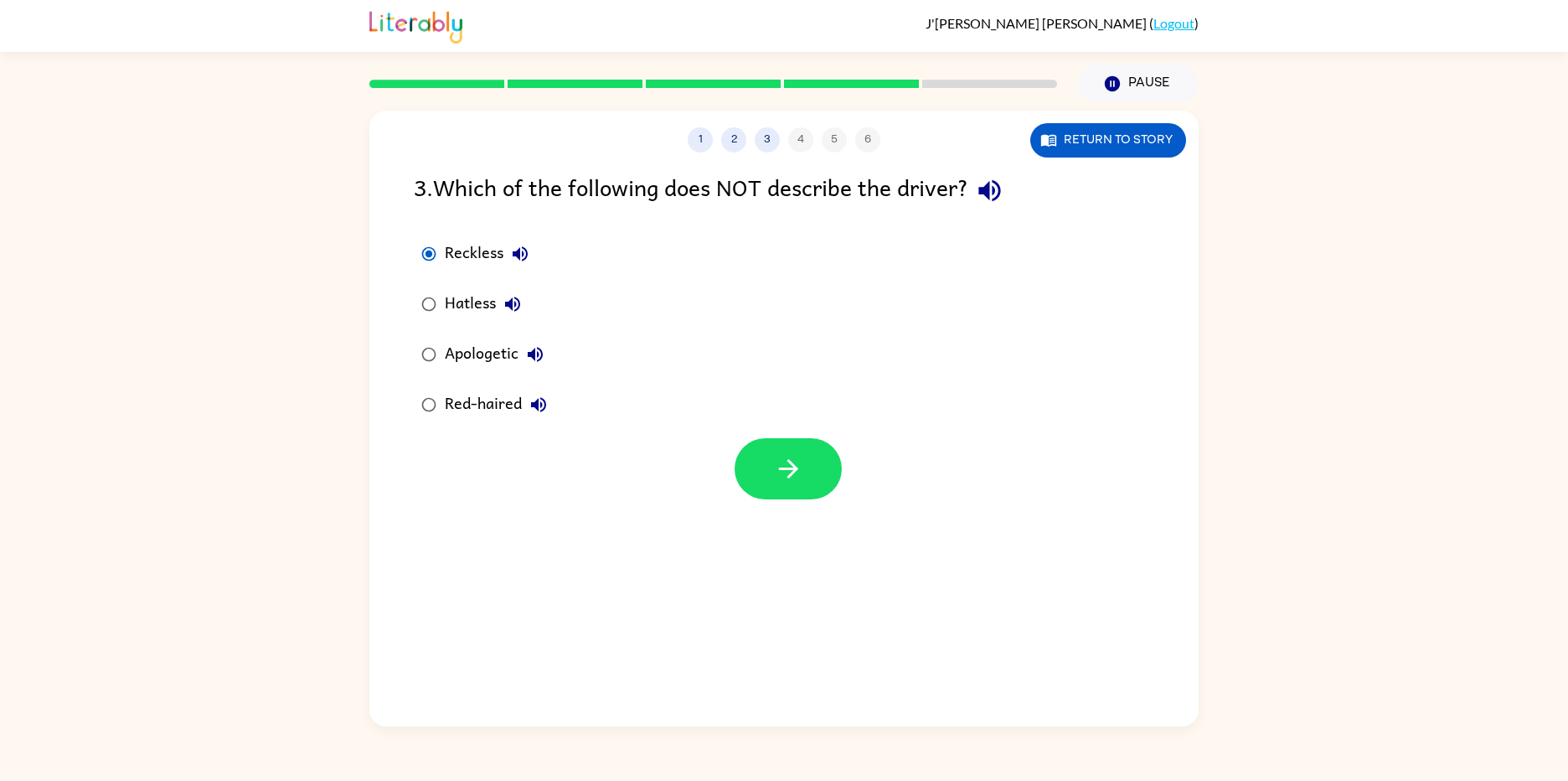
click at [760, 431] on div at bounding box center [784, 465] width 829 height 70
click at [851, 503] on div "1 2 3 4 5 6 Return to story 3 . Which of the following does NOT describe the dr…" at bounding box center [784, 418] width 829 height 616
click at [810, 469] on button "button" at bounding box center [788, 469] width 107 height 61
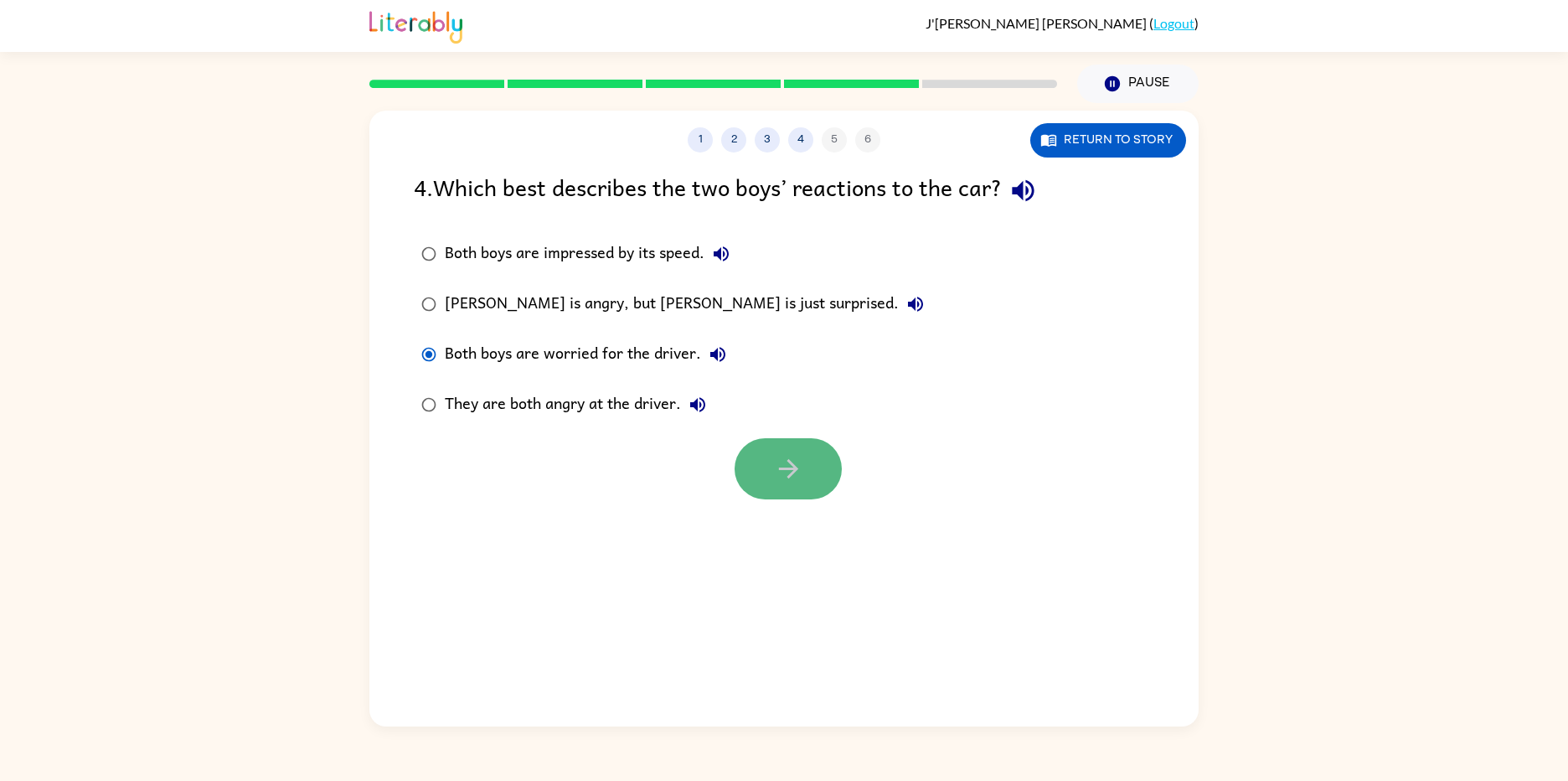
click at [770, 465] on button "button" at bounding box center [788, 469] width 107 height 61
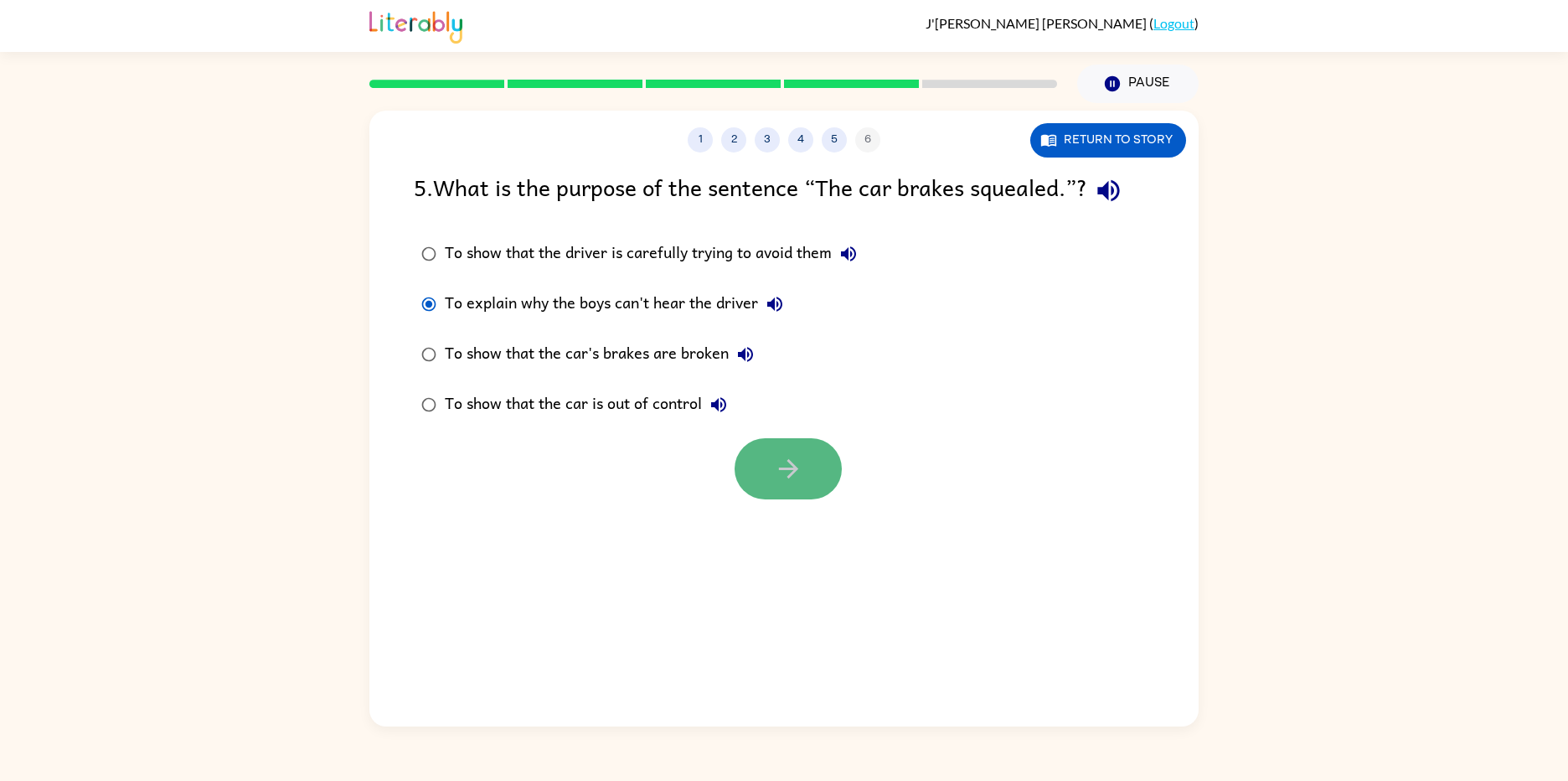
click at [762, 446] on button "button" at bounding box center [788, 469] width 107 height 61
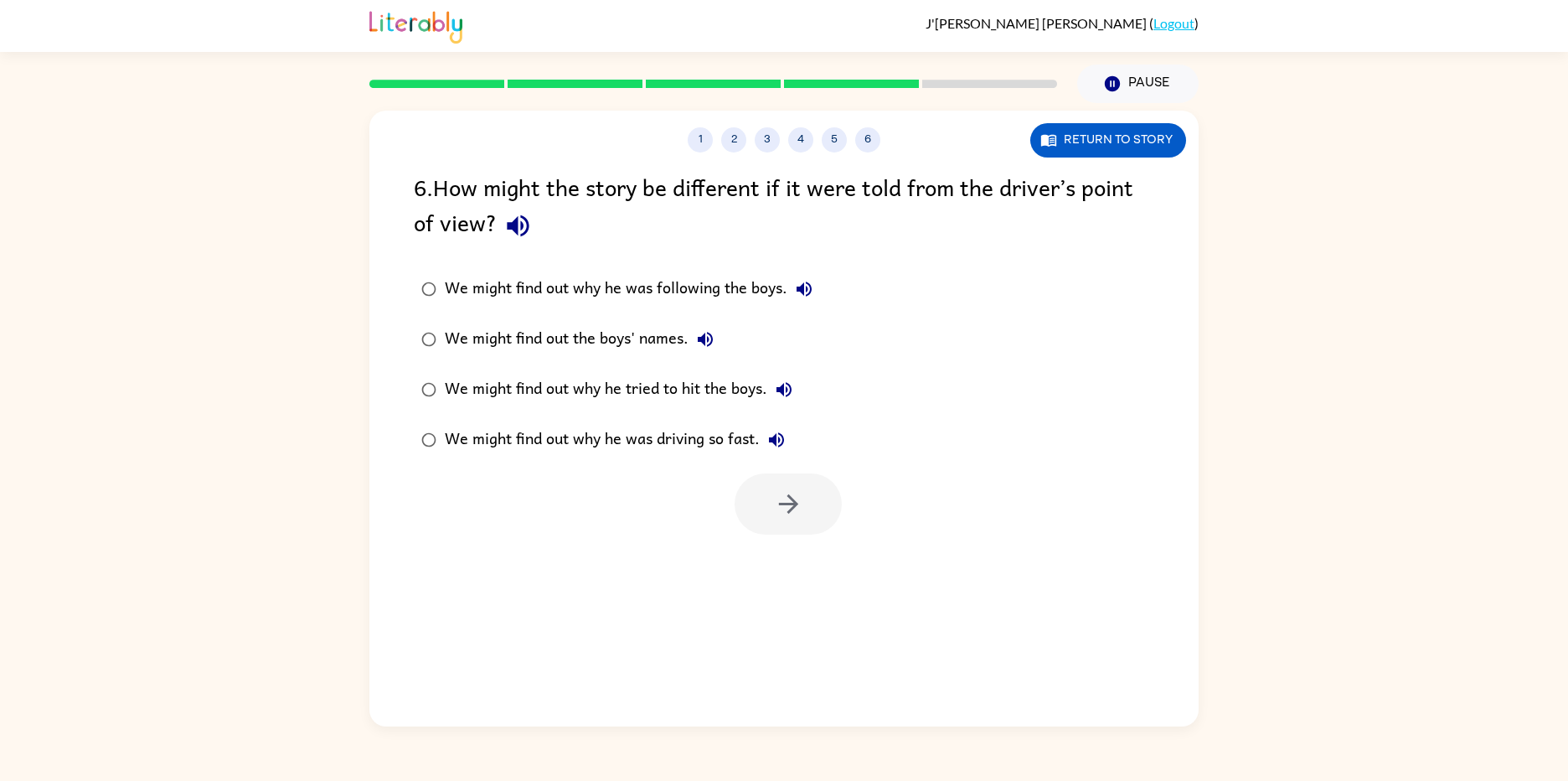
click at [412, 337] on label "We might find out the boys' names." at bounding box center [616, 339] width 425 height 51
click at [782, 489] on icon "button" at bounding box center [788, 504] width 29 height 29
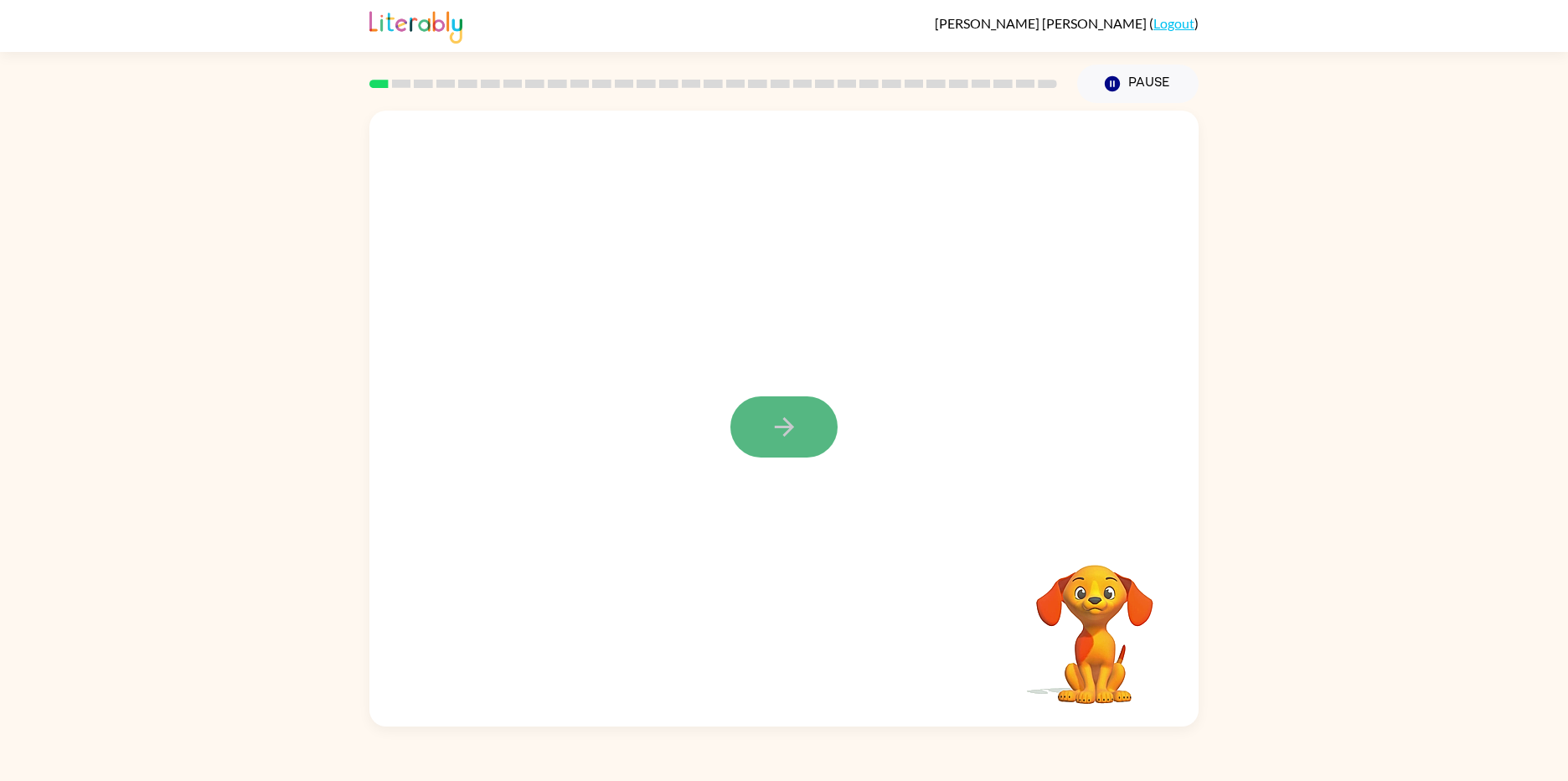
click at [795, 445] on button "button" at bounding box center [784, 427] width 107 height 61
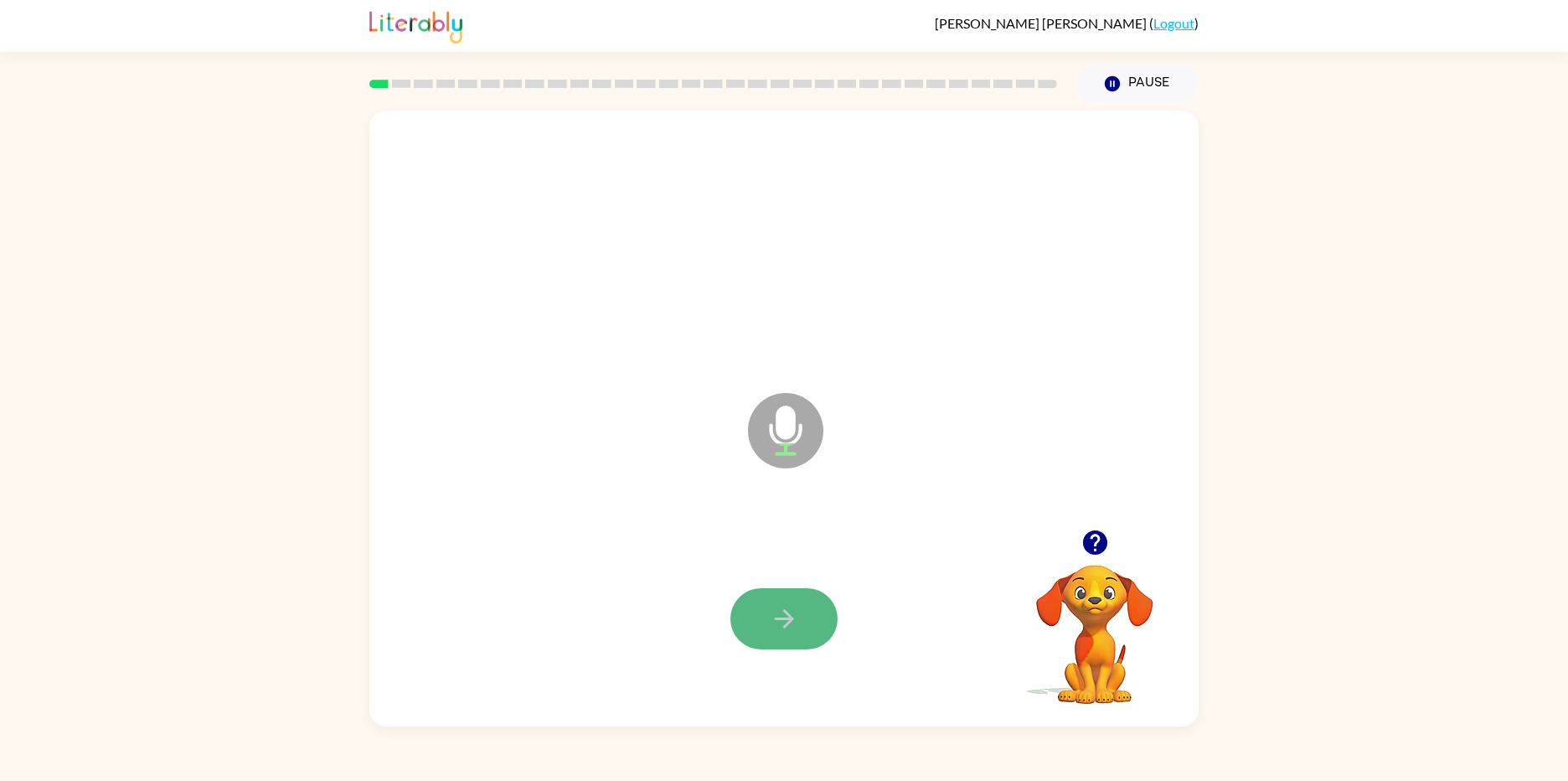
click at [816, 625] on button "button" at bounding box center [784, 619] width 107 height 61
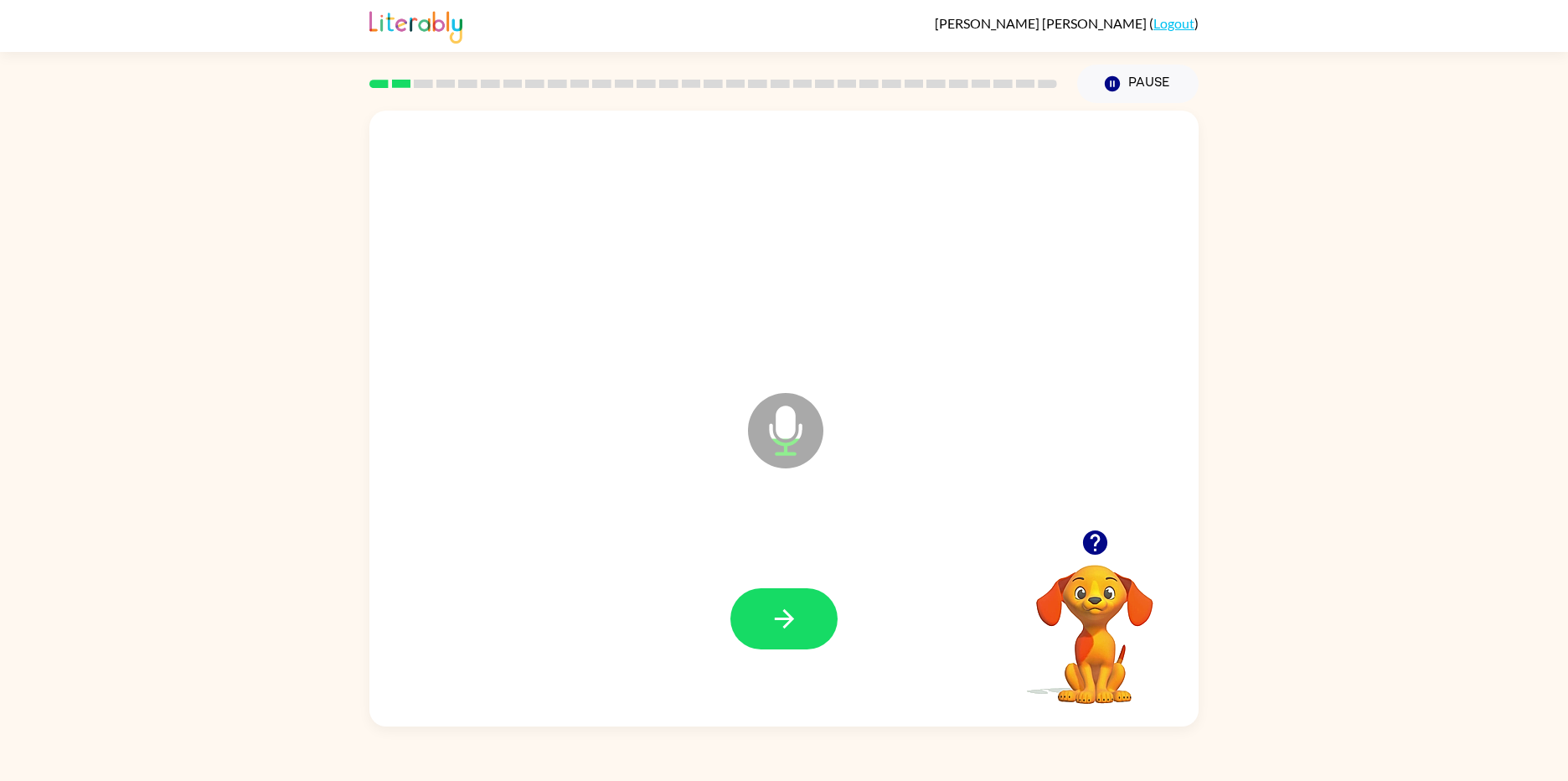
click at [816, 625] on button "button" at bounding box center [784, 619] width 107 height 61
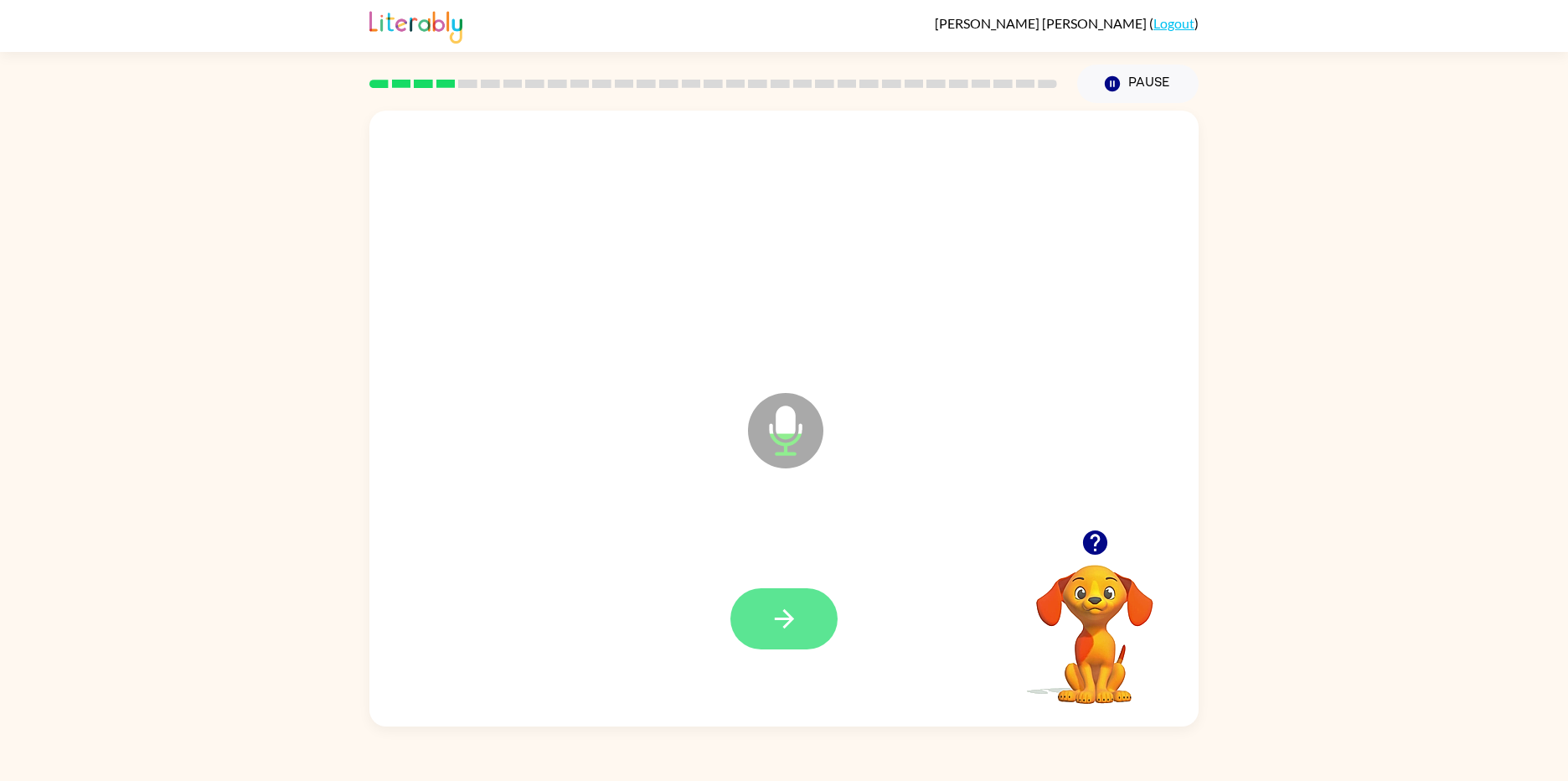
click at [816, 625] on button "button" at bounding box center [784, 619] width 107 height 61
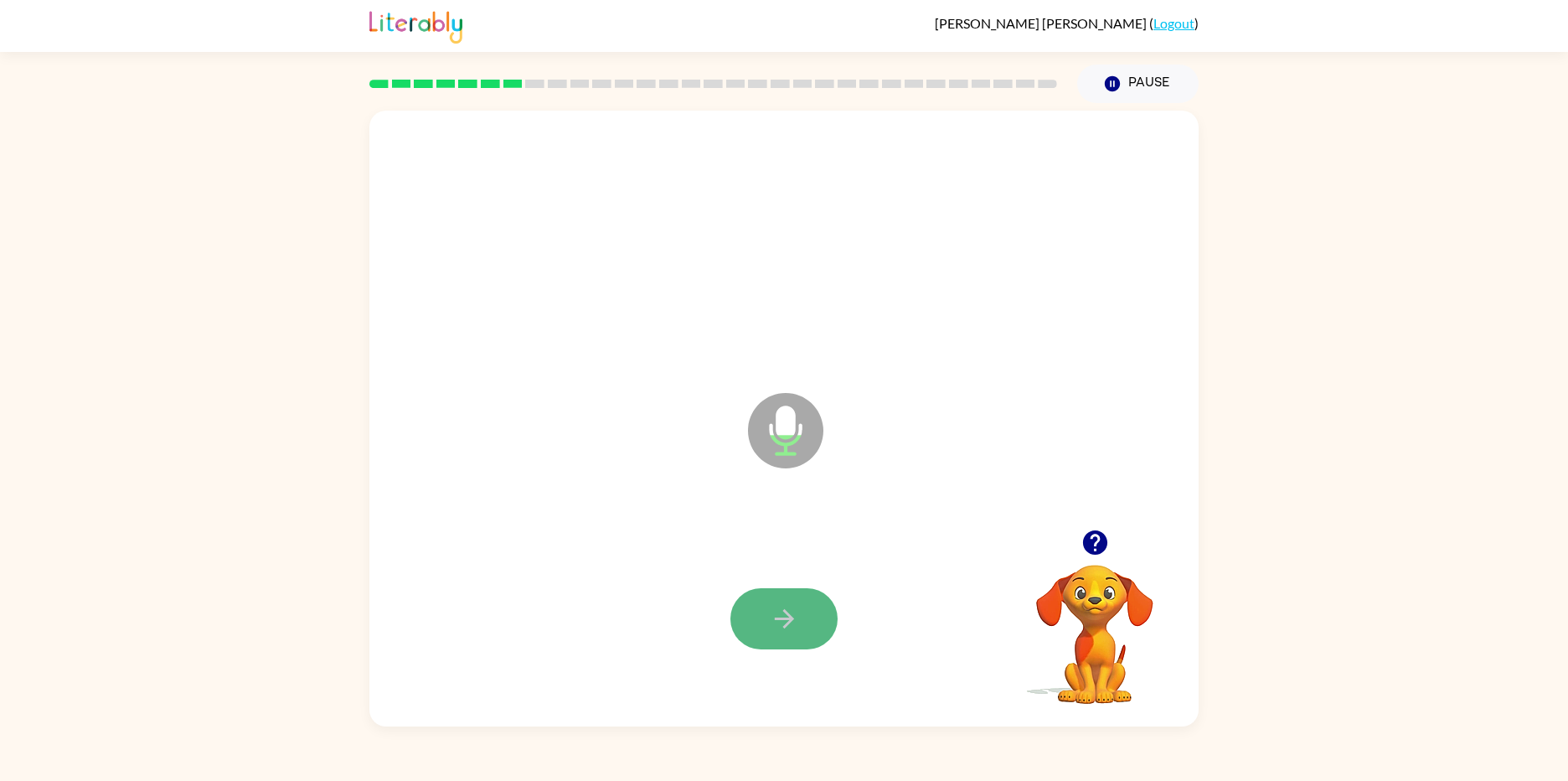
drag, startPoint x: 816, startPoint y: 625, endPoint x: 761, endPoint y: 611, distance: 56.8
click at [761, 611] on button "button" at bounding box center [784, 619] width 107 height 61
click at [821, 627] on button "button" at bounding box center [784, 619] width 107 height 61
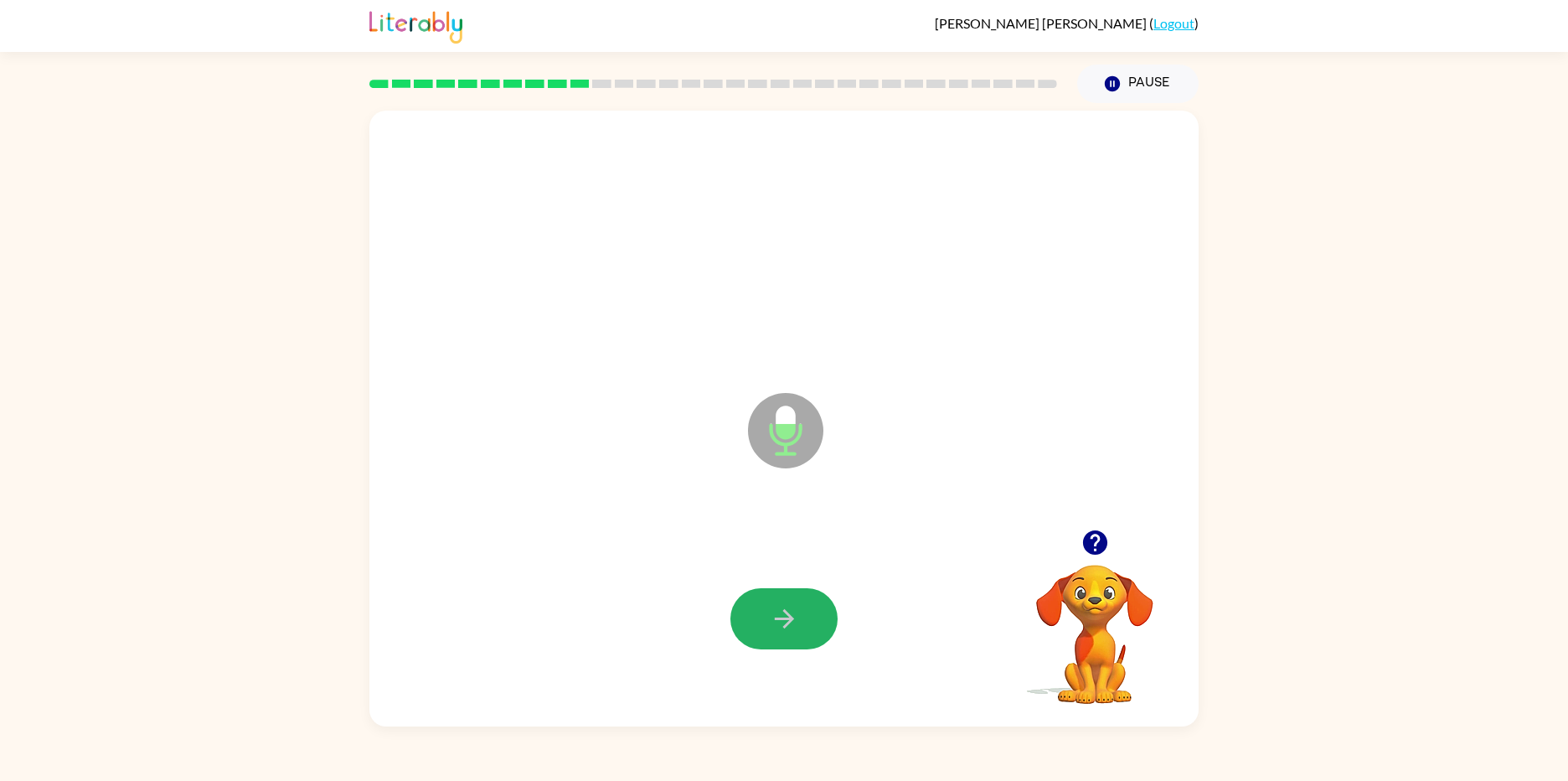
click at [821, 627] on button "button" at bounding box center [784, 619] width 107 height 61
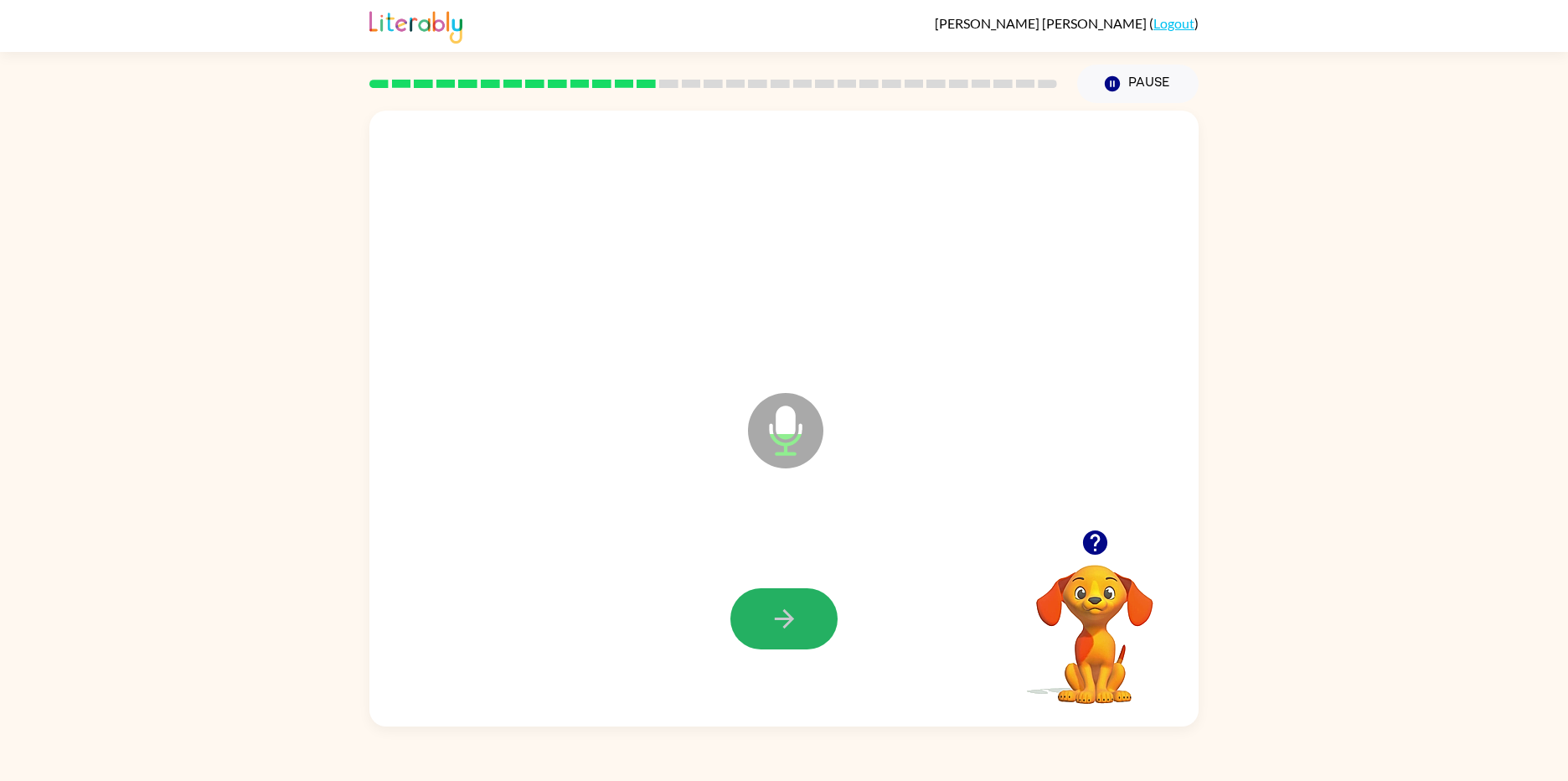
click at [821, 627] on button "button" at bounding box center [784, 619] width 107 height 61
click at [777, 604] on icon "button" at bounding box center [784, 619] width 29 height 29
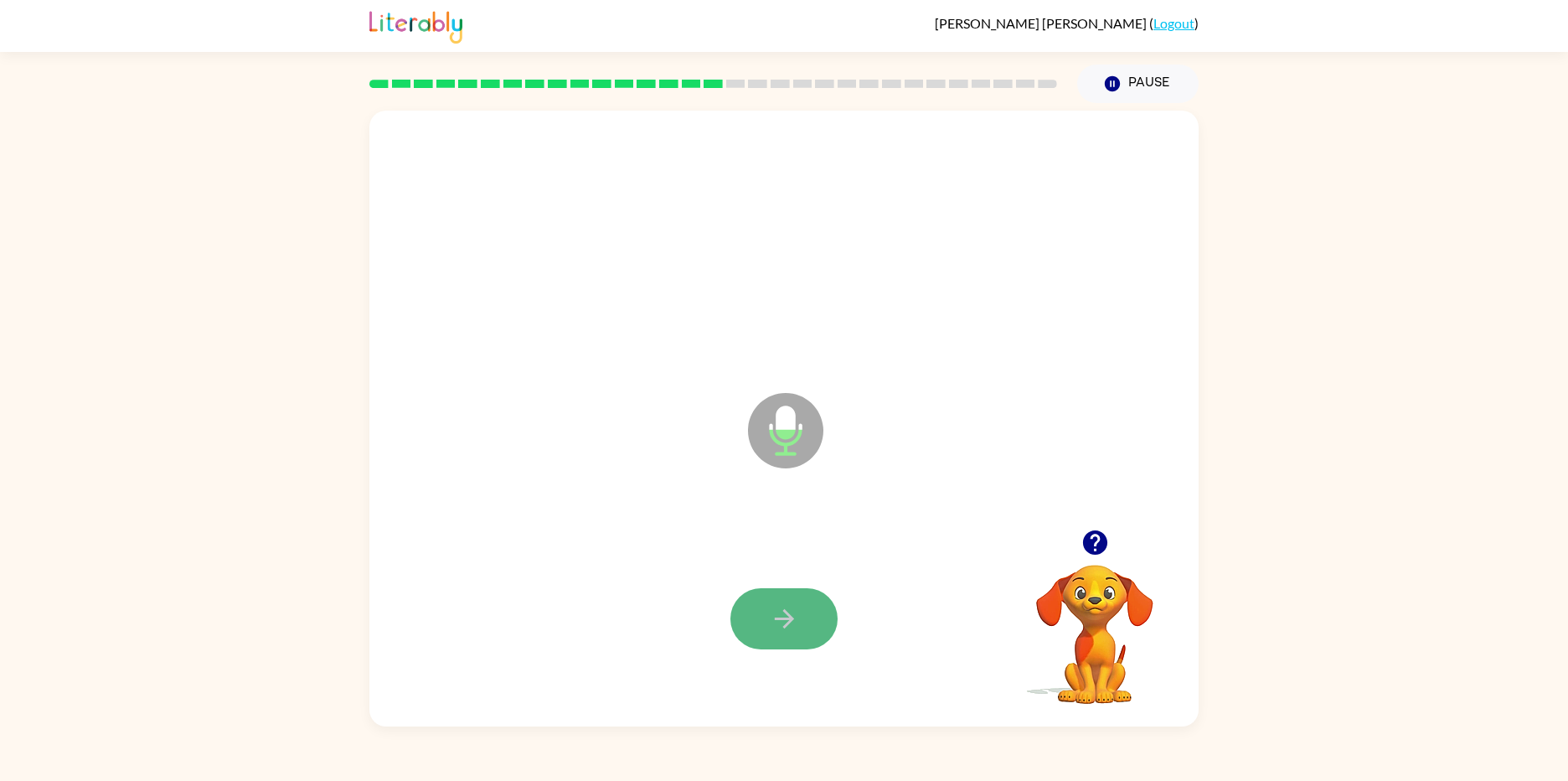
click at [827, 611] on button "button" at bounding box center [784, 619] width 107 height 61
click at [780, 629] on icon "button" at bounding box center [784, 619] width 29 height 29
click at [767, 612] on button "button" at bounding box center [784, 619] width 107 height 61
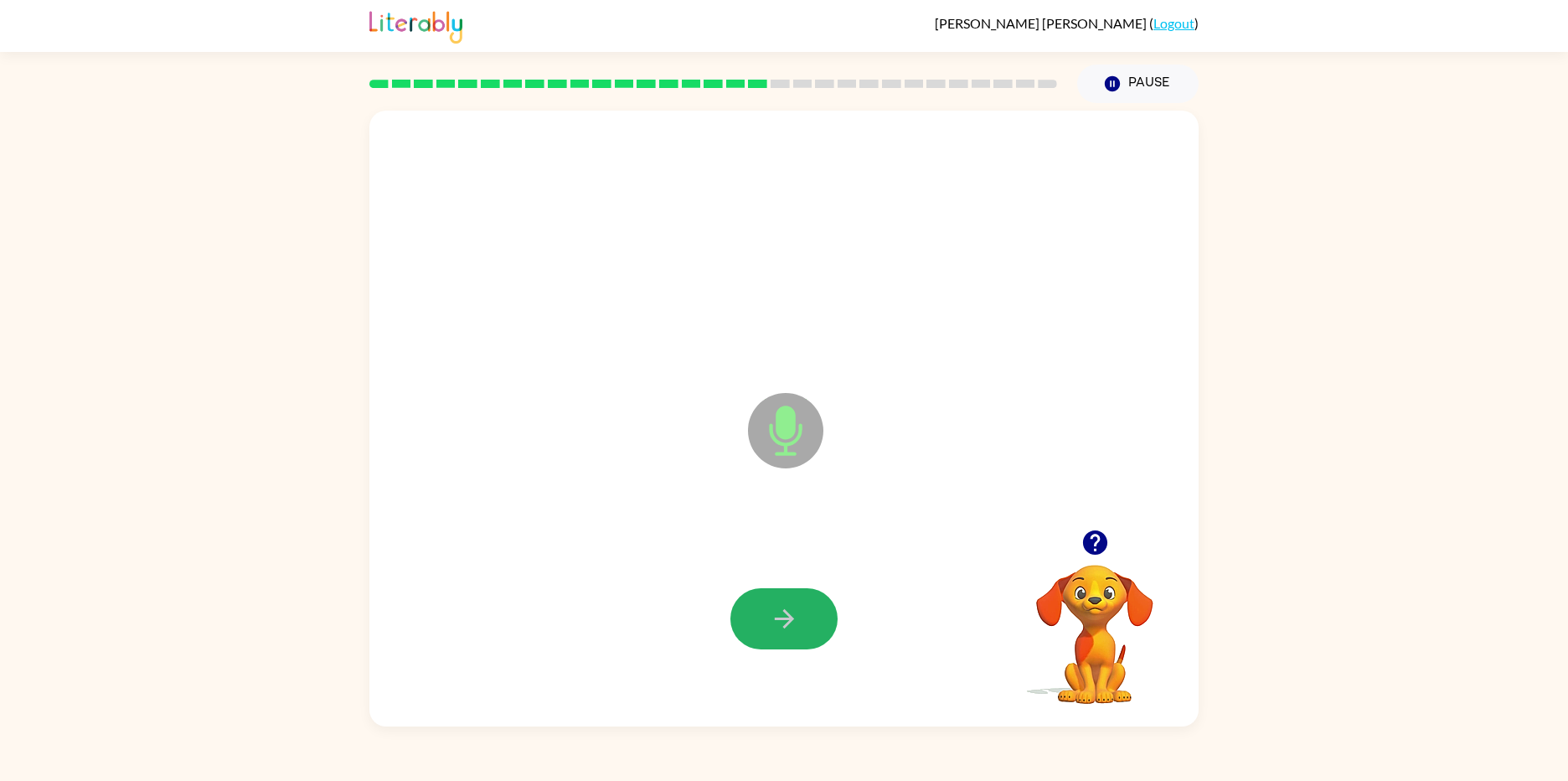
click at [767, 612] on button "button" at bounding box center [784, 619] width 107 height 61
click at [748, 598] on button "button" at bounding box center [784, 619] width 107 height 61
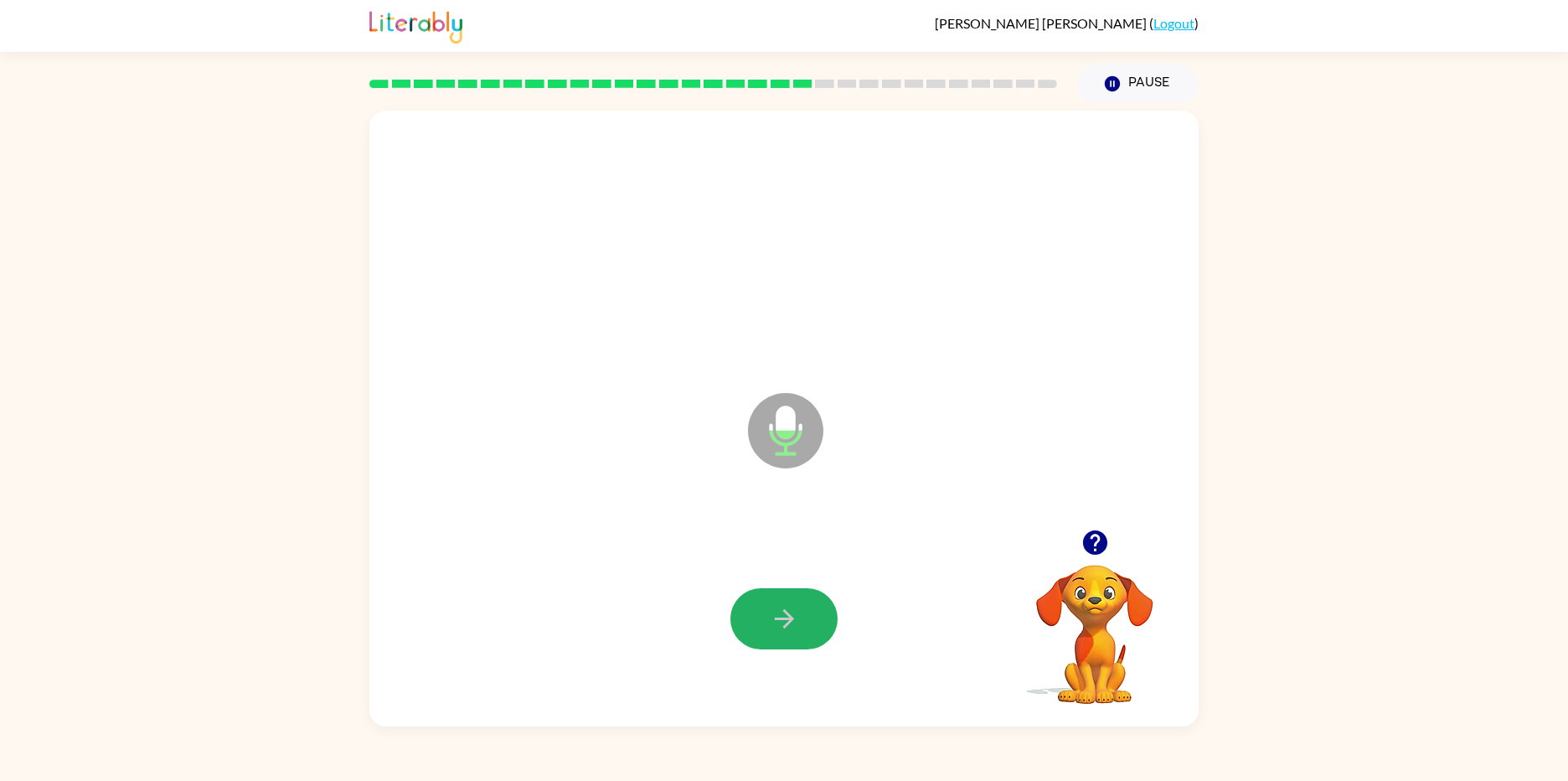
click at [748, 598] on button "button" at bounding box center [784, 619] width 107 height 61
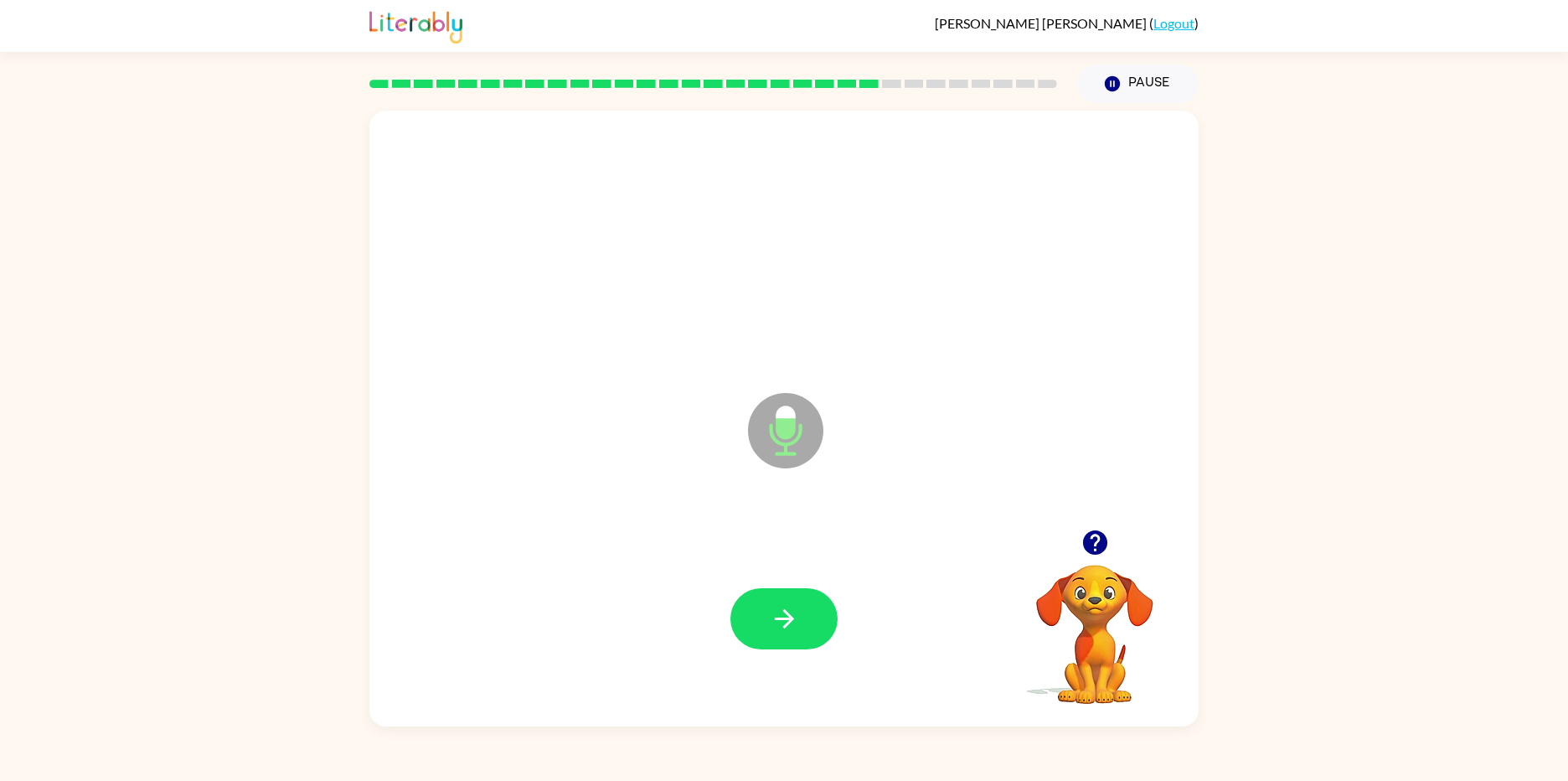
click at [748, 598] on button "button" at bounding box center [784, 619] width 107 height 61
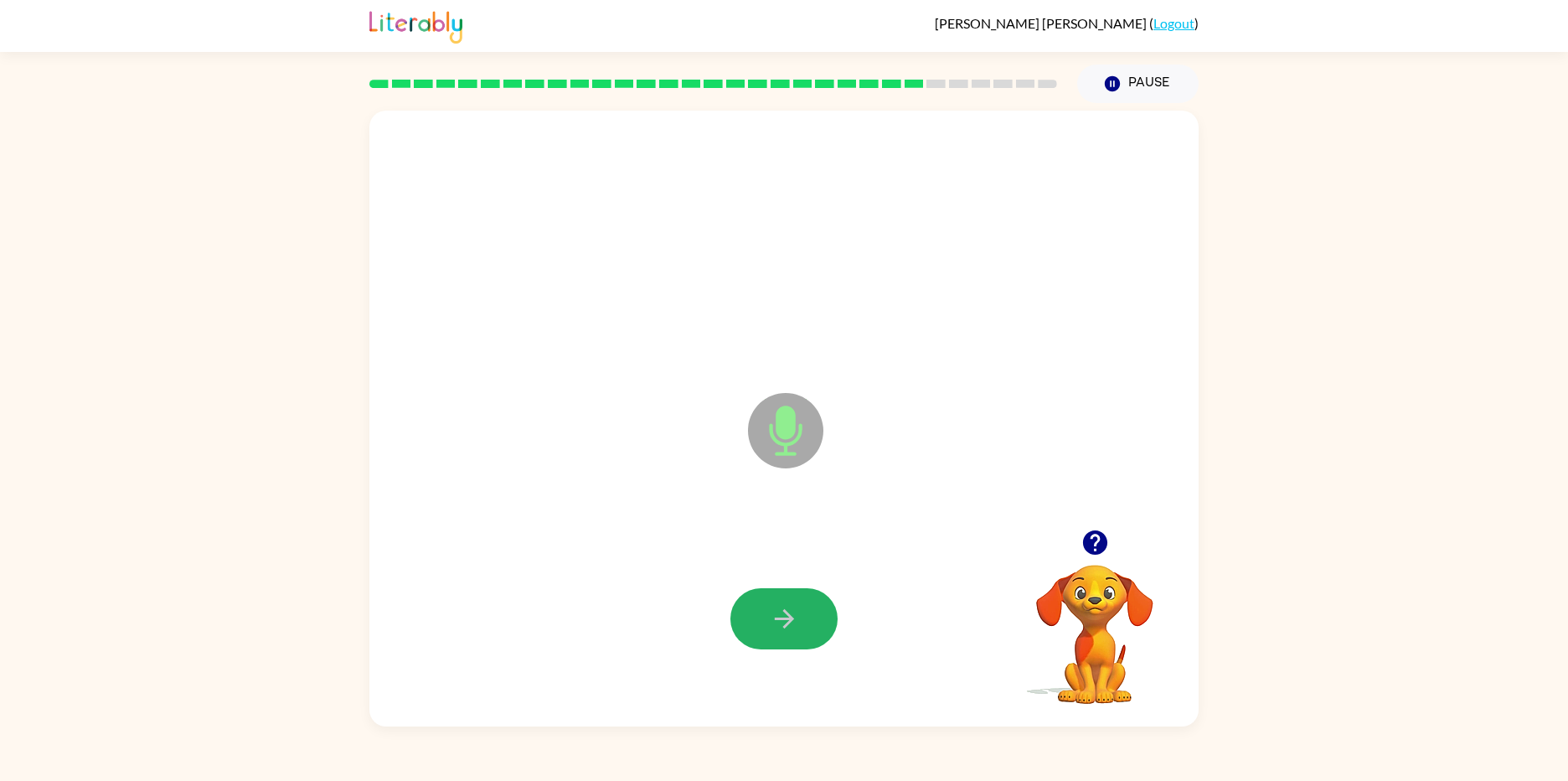
click at [748, 598] on button "button" at bounding box center [784, 619] width 107 height 61
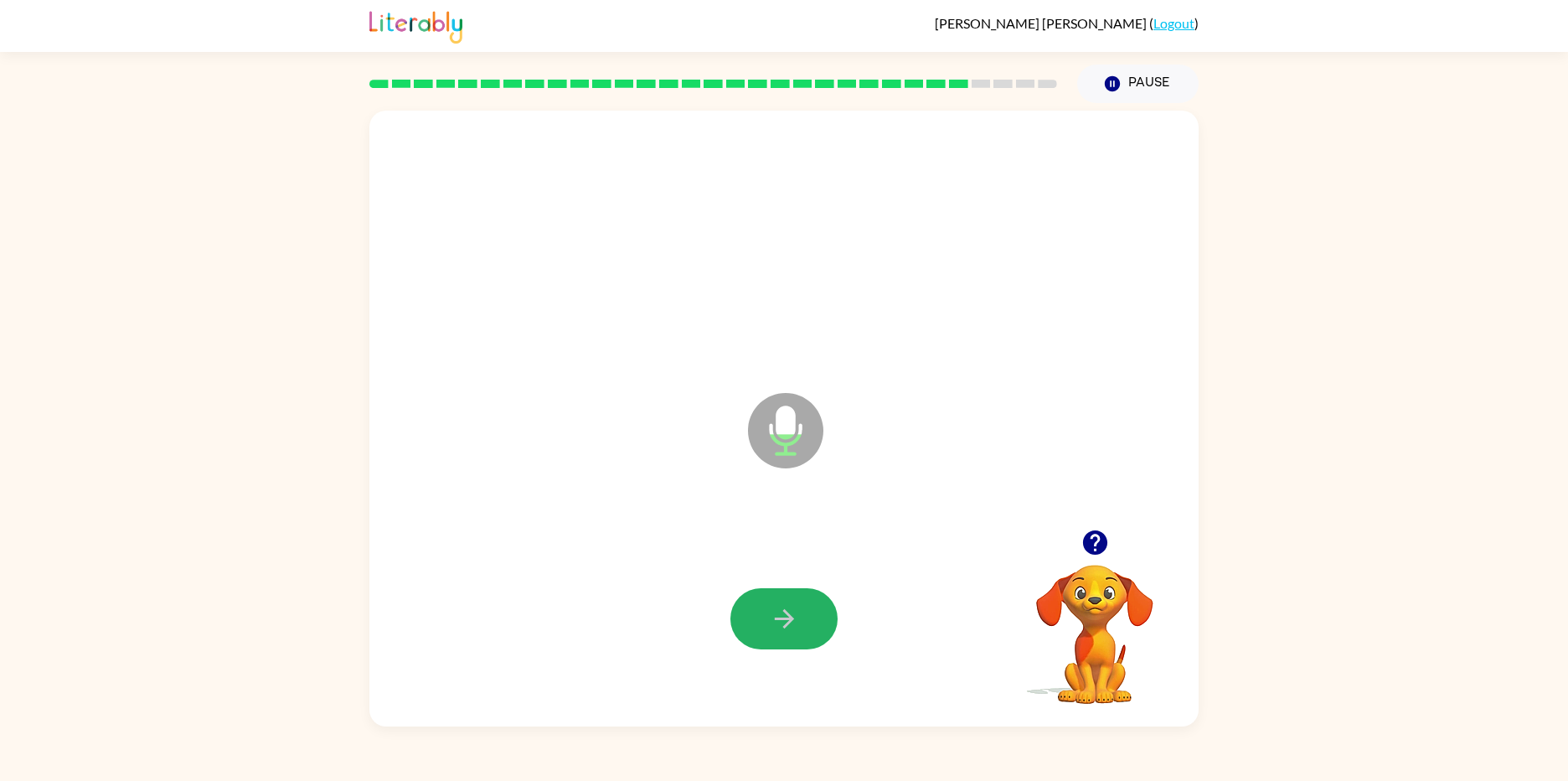
click at [748, 598] on button "button" at bounding box center [784, 619] width 107 height 61
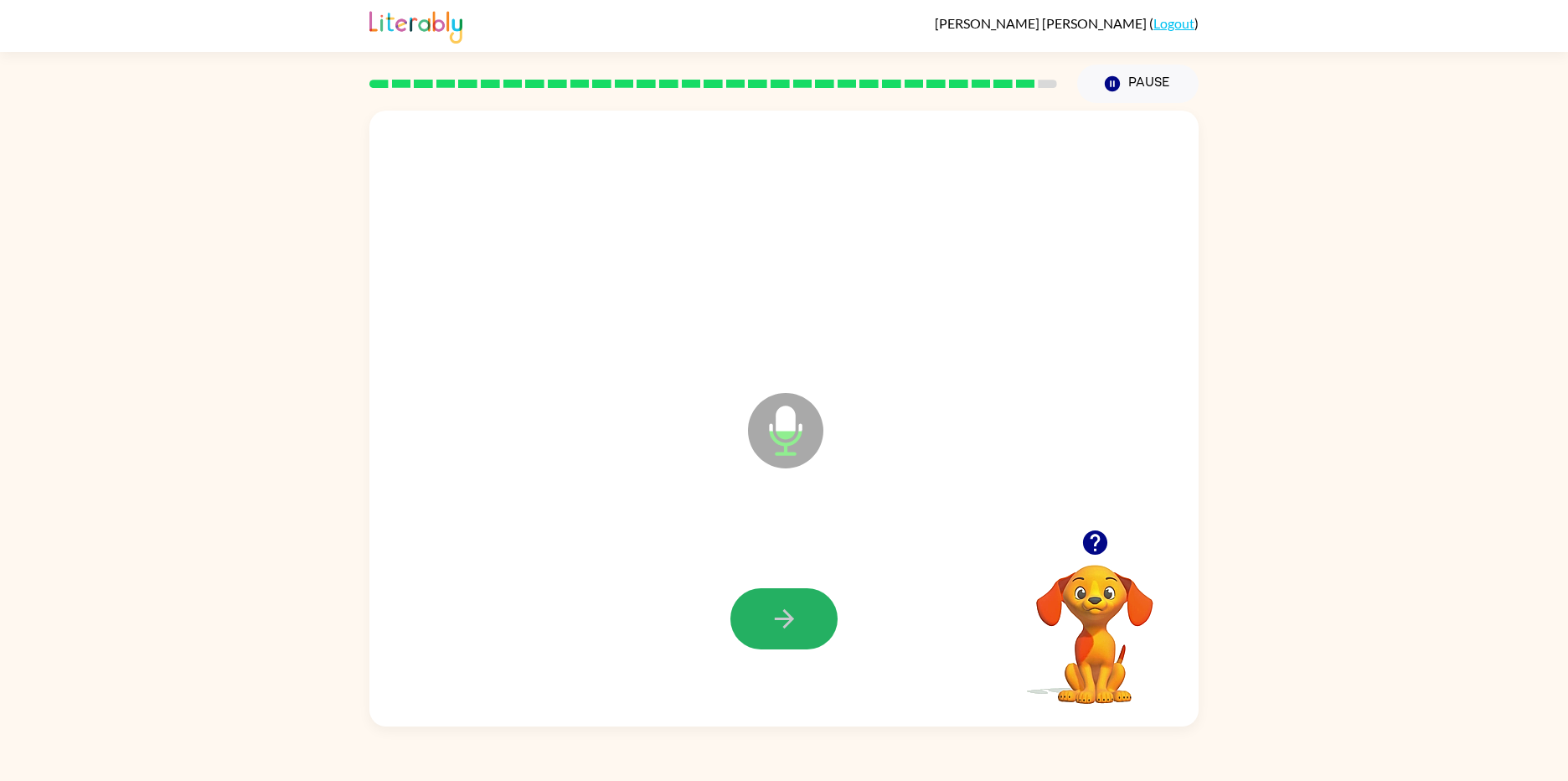
click at [748, 598] on button "button" at bounding box center [784, 619] width 107 height 61
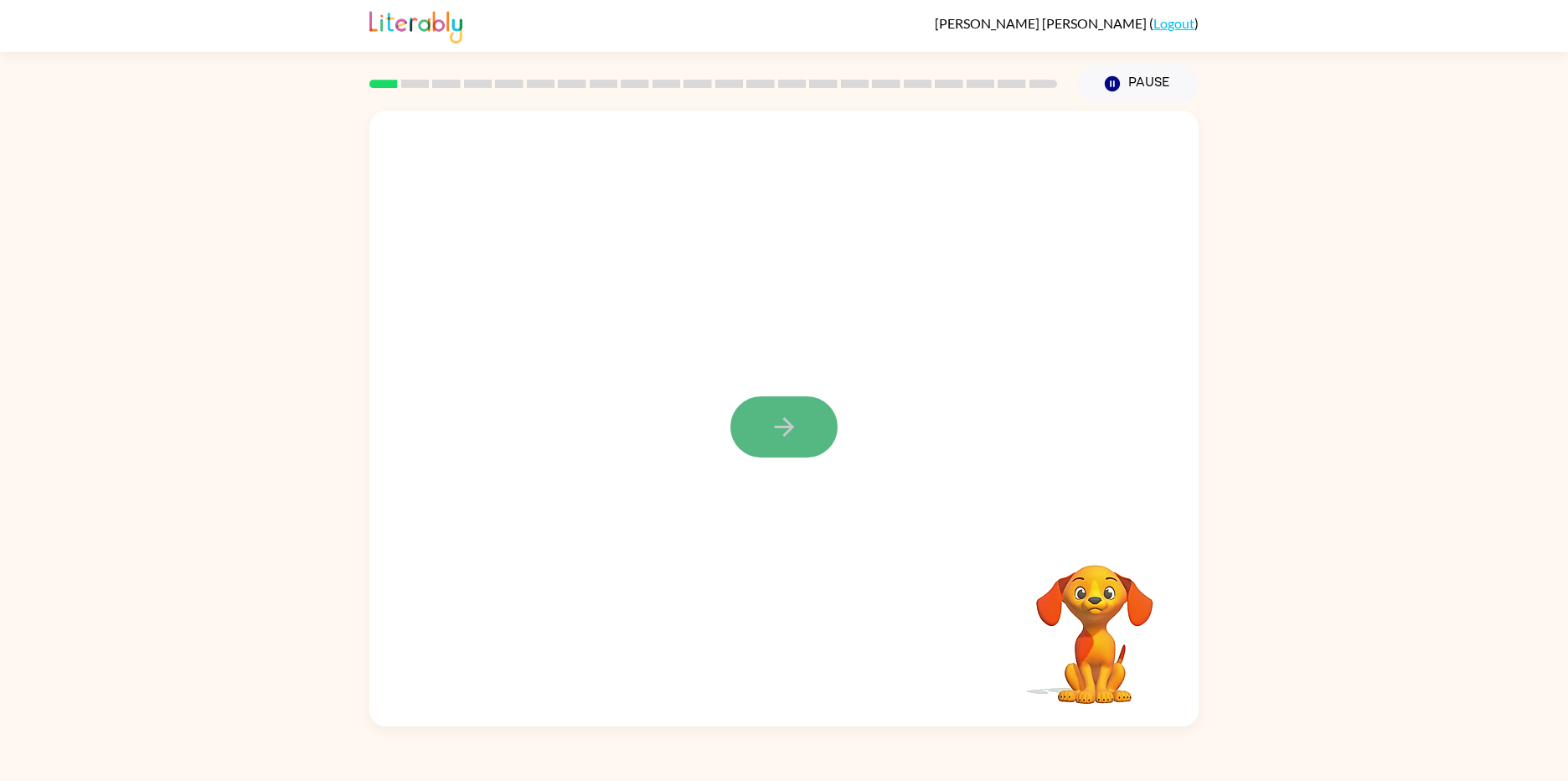
click at [780, 417] on icon "button" at bounding box center [784, 427] width 29 height 29
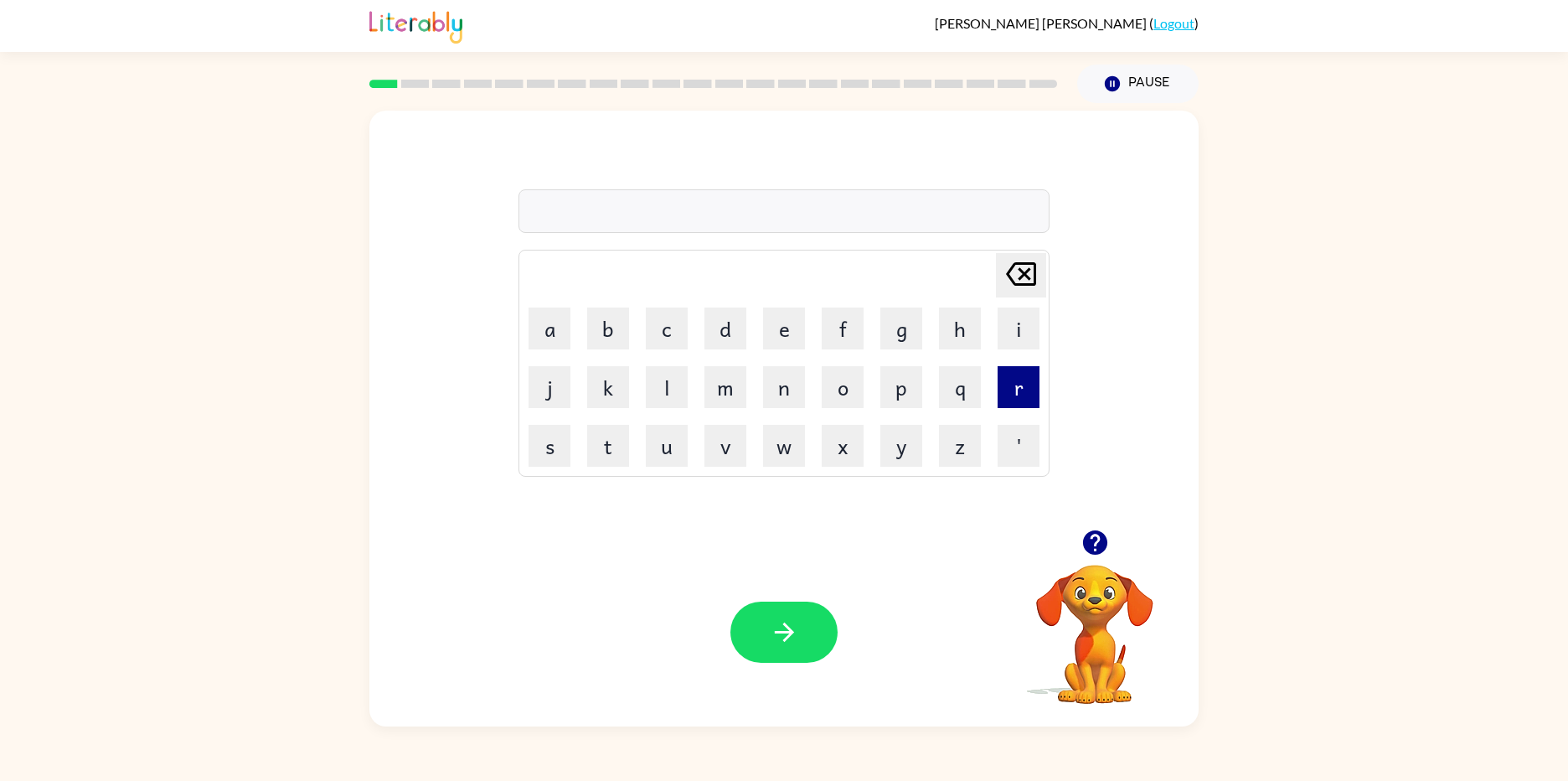
click at [1020, 385] on button "r" at bounding box center [1018, 387] width 42 height 42
click at [779, 335] on button "e" at bounding box center [784, 328] width 42 height 42
click at [823, 316] on button "f" at bounding box center [842, 328] width 42 height 42
click at [839, 404] on button "o" at bounding box center [842, 387] width 42 height 42
click at [1004, 383] on button "r" at bounding box center [1018, 387] width 42 height 42
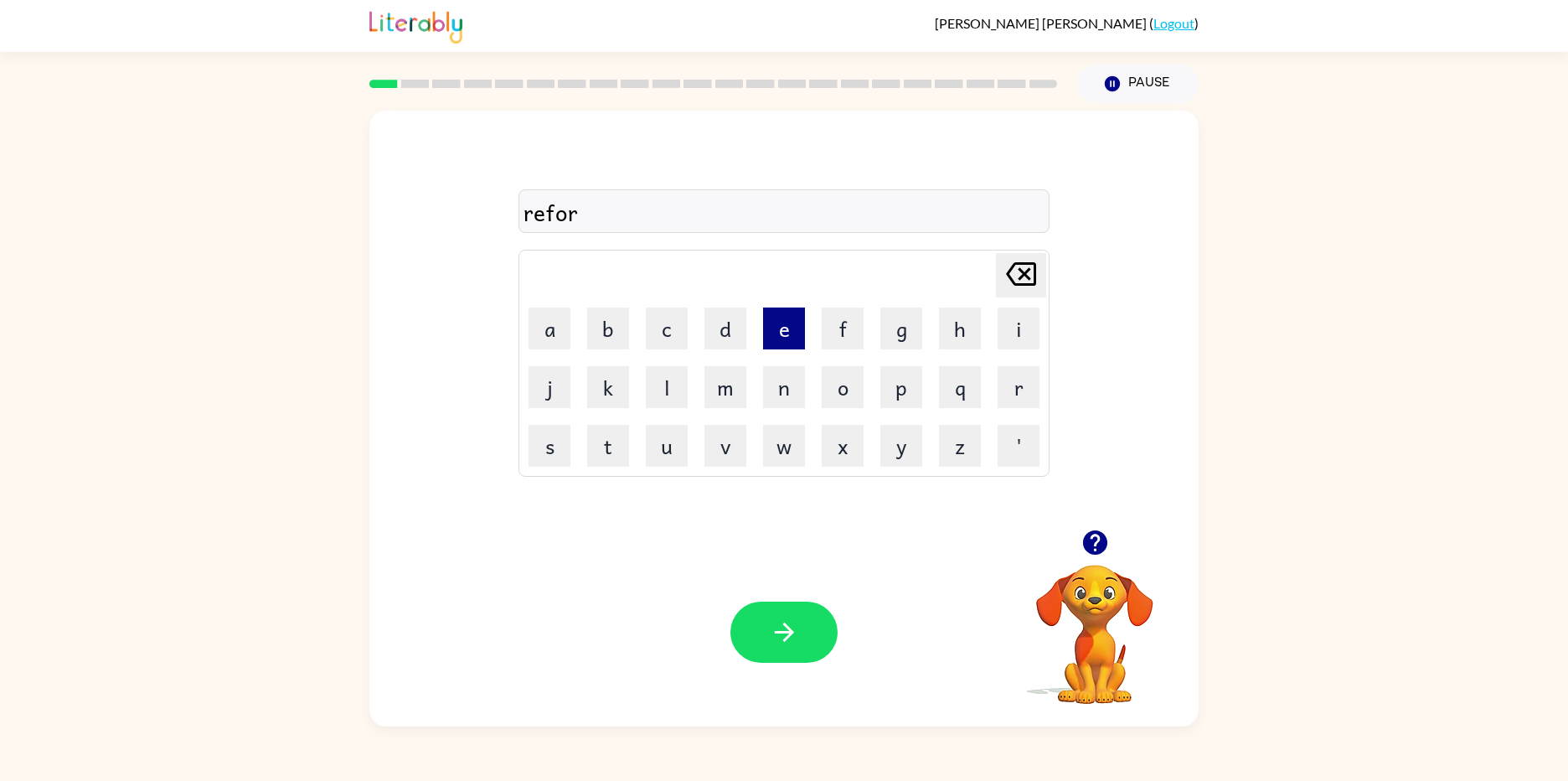
click at [779, 330] on button "e" at bounding box center [784, 328] width 42 height 42
click at [568, 437] on button "s" at bounding box center [549, 445] width 42 height 42
click at [619, 439] on button "t" at bounding box center [608, 445] width 42 height 42
click at [773, 633] on icon "button" at bounding box center [784, 632] width 29 height 29
click at [1016, 401] on button "r" at bounding box center [1018, 387] width 42 height 42
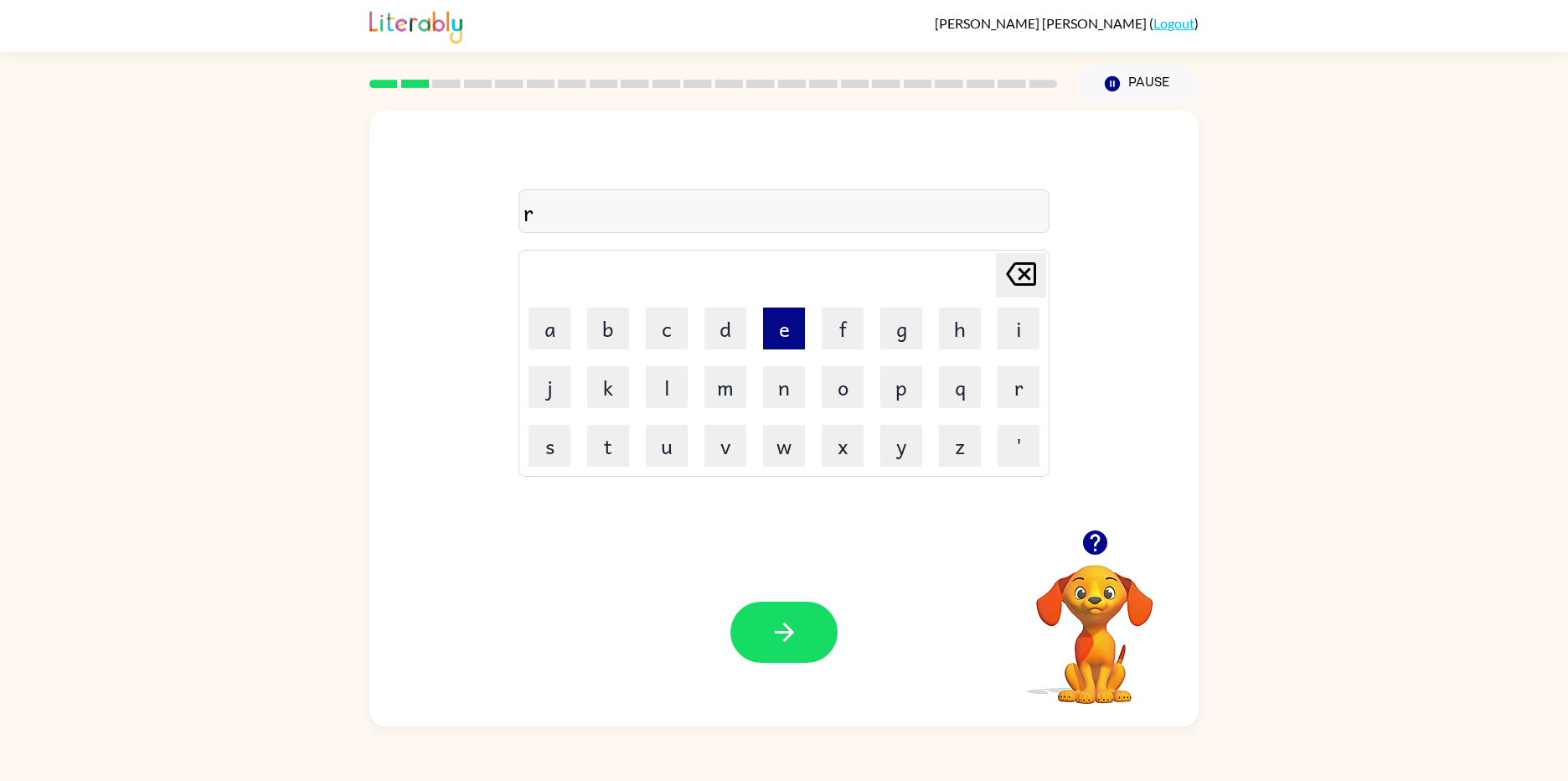
click at [768, 344] on button "e" at bounding box center [784, 328] width 42 height 42
click at [716, 382] on button "m" at bounding box center [725, 387] width 42 height 42
click at [567, 346] on button "a" at bounding box center [549, 328] width 42 height 42
click at [1005, 395] on button "r" at bounding box center [1018, 387] width 42 height 42
click at [615, 402] on button "k" at bounding box center [608, 387] width 42 height 42
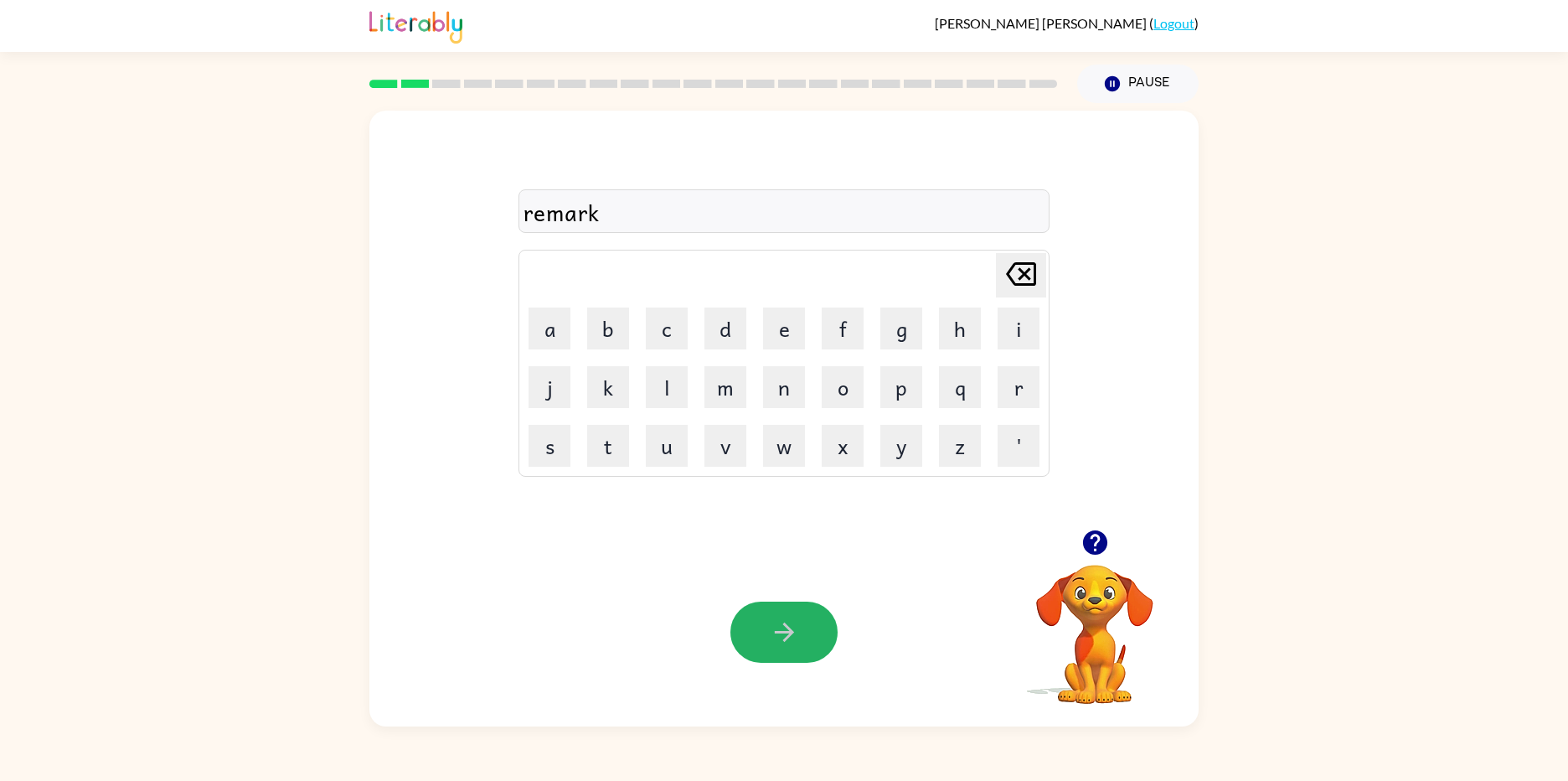
click at [781, 605] on button "button" at bounding box center [784, 632] width 107 height 61
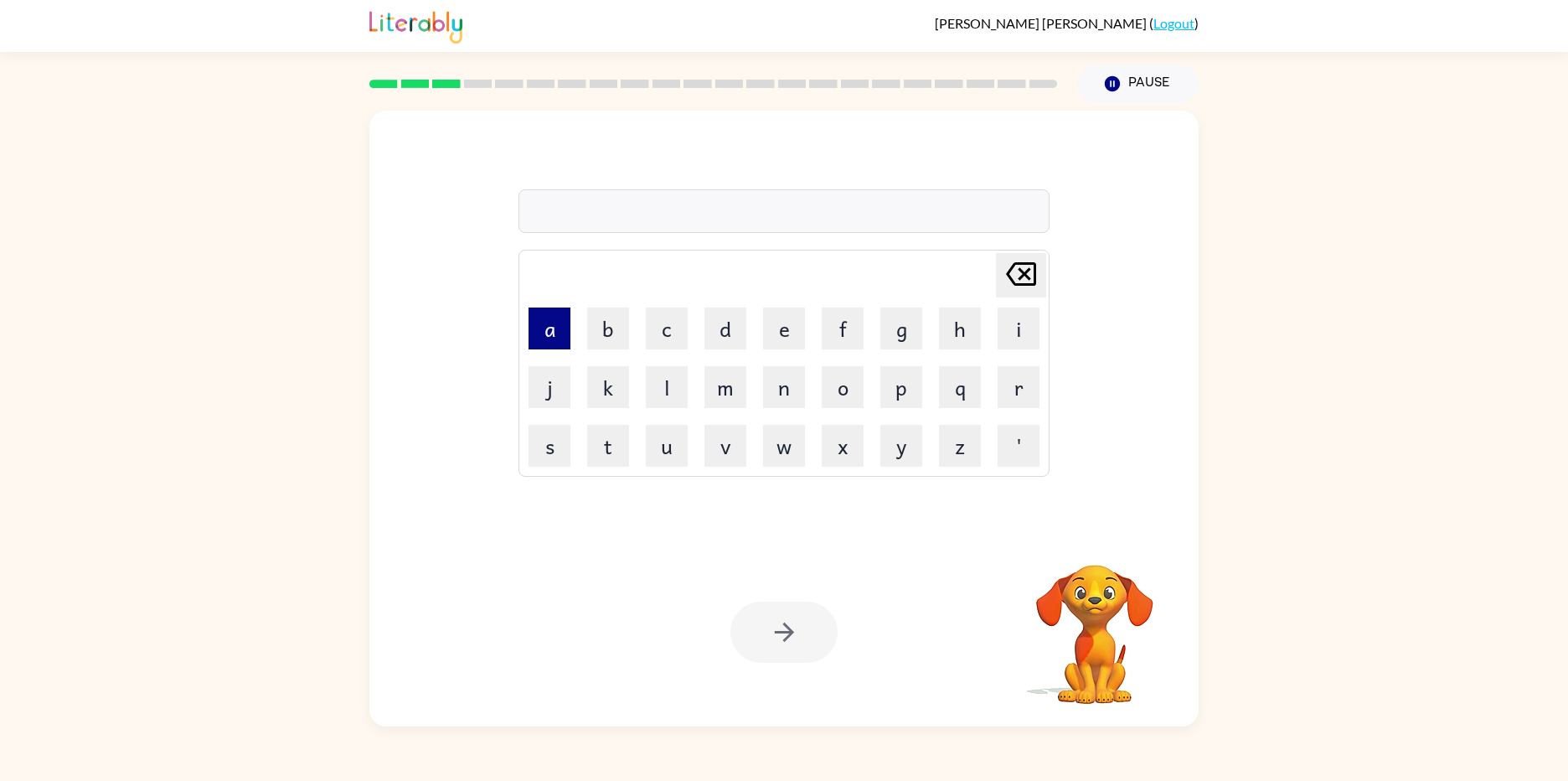
click at [553, 337] on button "a" at bounding box center [549, 328] width 42 height 42
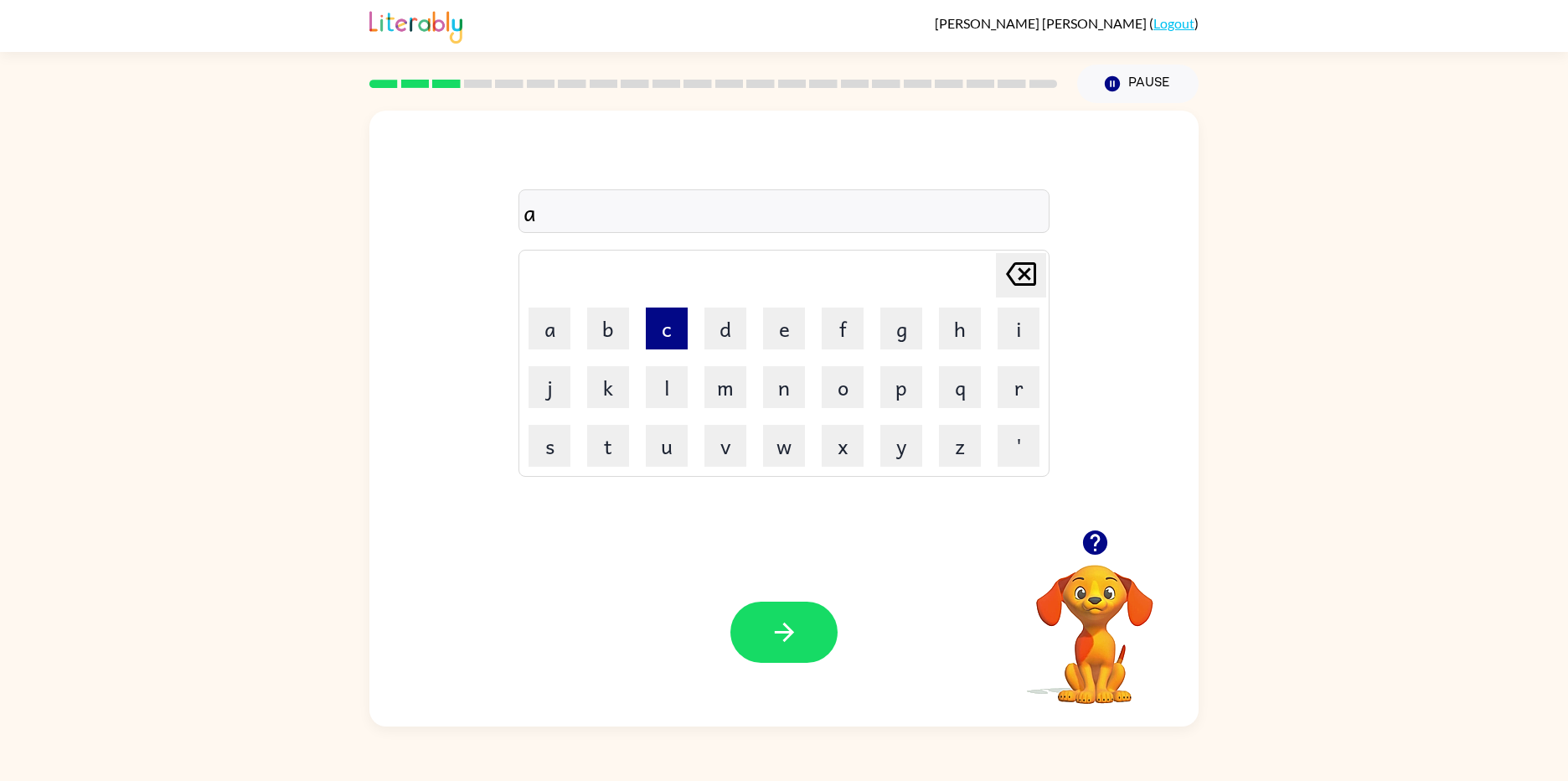
click at [676, 322] on button "c" at bounding box center [666, 328] width 42 height 42
click at [838, 396] on button "o" at bounding box center [842, 387] width 42 height 42
click at [1021, 387] on button "r" at bounding box center [1018, 387] width 42 height 42
click at [794, 382] on button "n" at bounding box center [784, 387] width 42 height 42
click at [751, 618] on button "button" at bounding box center [784, 632] width 107 height 61
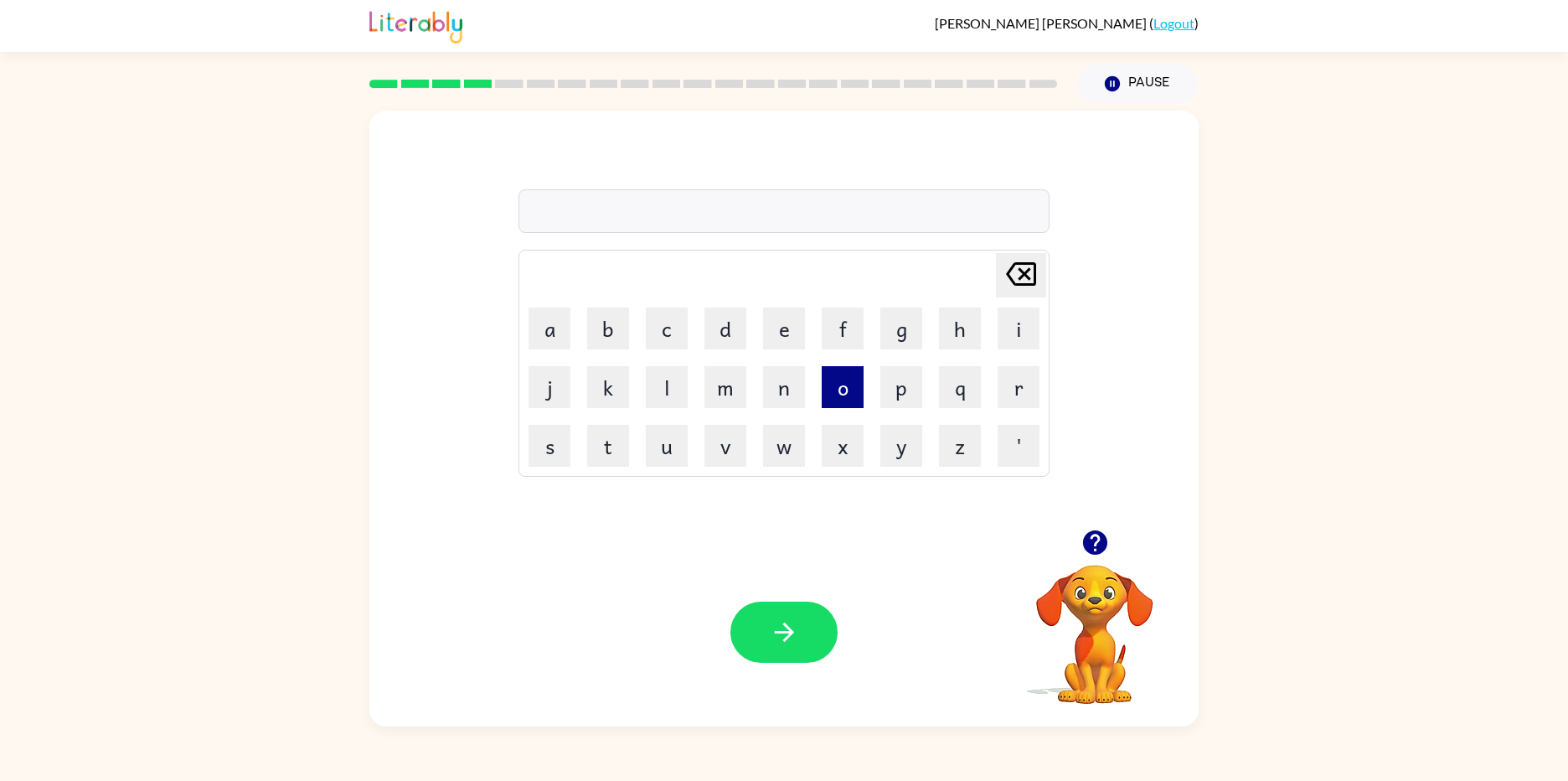
click at [823, 381] on button "o" at bounding box center [842, 387] width 42 height 42
click at [737, 439] on button "v" at bounding box center [725, 445] width 42 height 42
click at [769, 331] on button "e" at bounding box center [784, 328] width 42 height 42
click at [1031, 390] on button "r" at bounding box center [1018, 387] width 42 height 42
click at [896, 370] on button "p" at bounding box center [901, 387] width 42 height 42
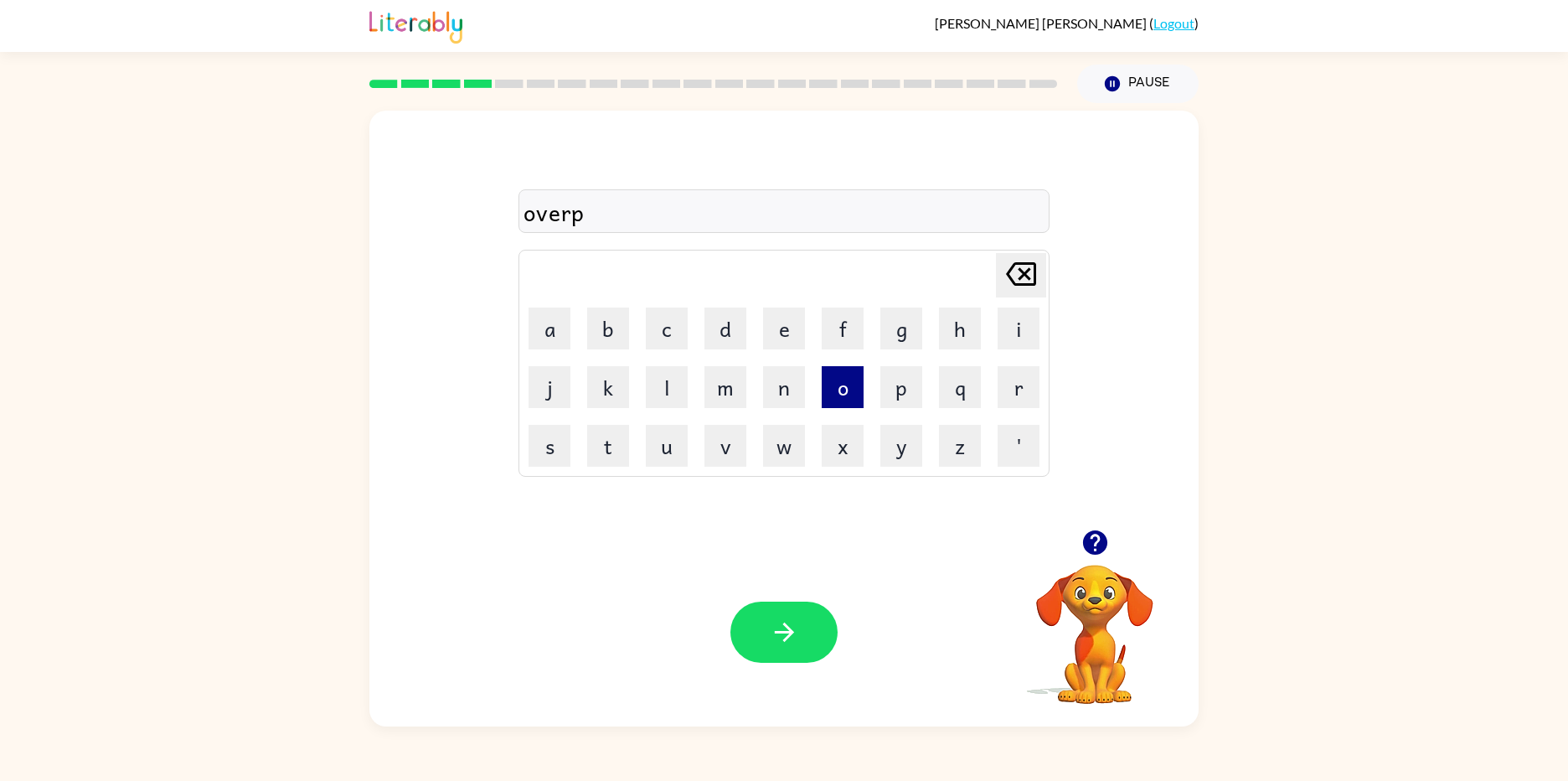
click at [839, 376] on button "o" at bounding box center [842, 387] width 42 height 42
click at [779, 455] on button "w" at bounding box center [784, 445] width 42 height 42
click at [783, 324] on button "e" at bounding box center [784, 328] width 42 height 42
click at [1032, 386] on button "r" at bounding box center [1018, 387] width 42 height 42
click at [1007, 341] on button "i" at bounding box center [1018, 328] width 42 height 42
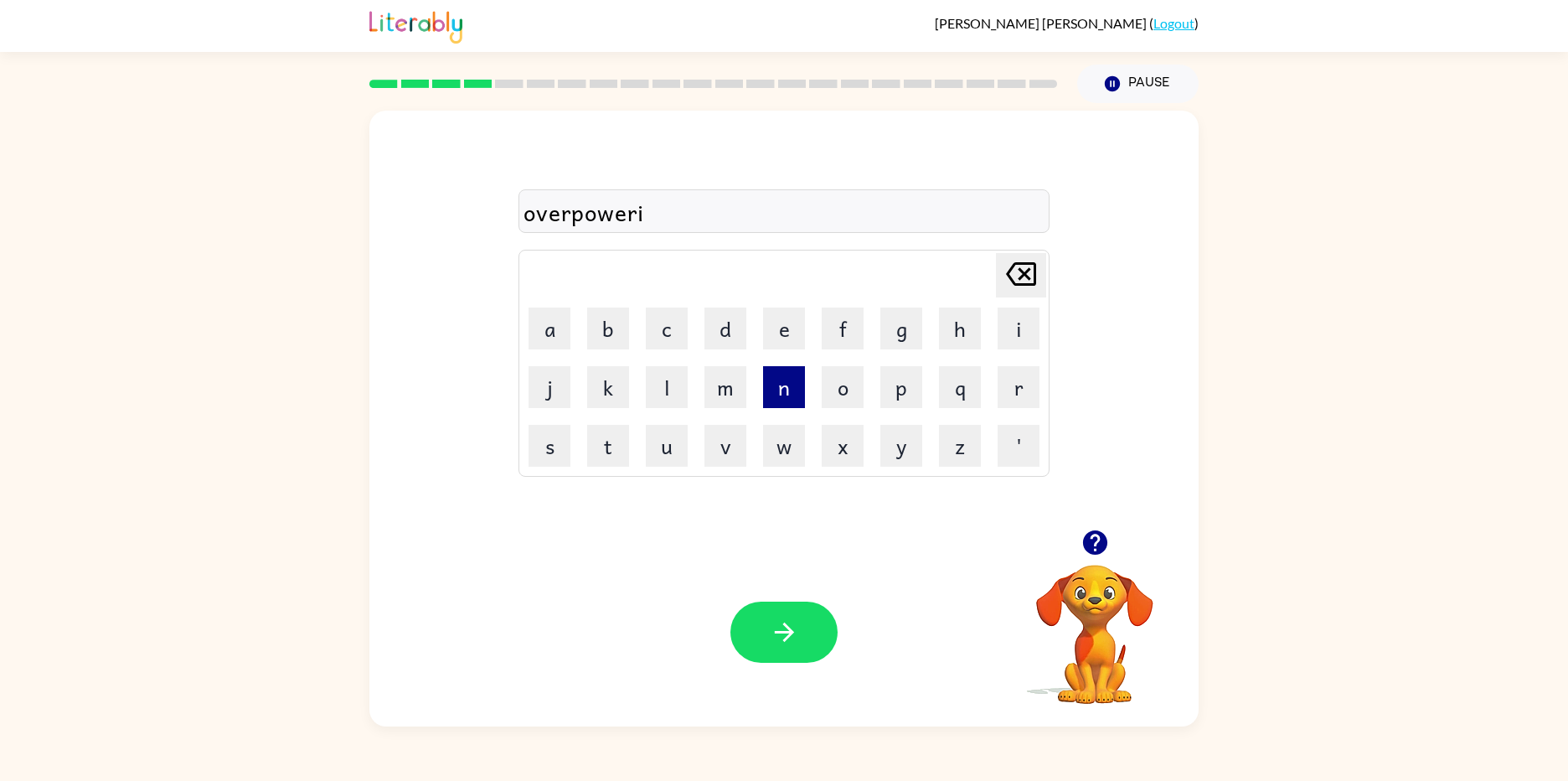
click at [786, 385] on button "n" at bounding box center [784, 387] width 42 height 42
click at [917, 336] on button "g" at bounding box center [901, 328] width 42 height 42
drag, startPoint x: 658, startPoint y: 383, endPoint x: 646, endPoint y: 385, distance: 12.2
click at [649, 385] on button "l" at bounding box center [666, 387] width 42 height 42
click at [882, 444] on button "y" at bounding box center [901, 445] width 42 height 42
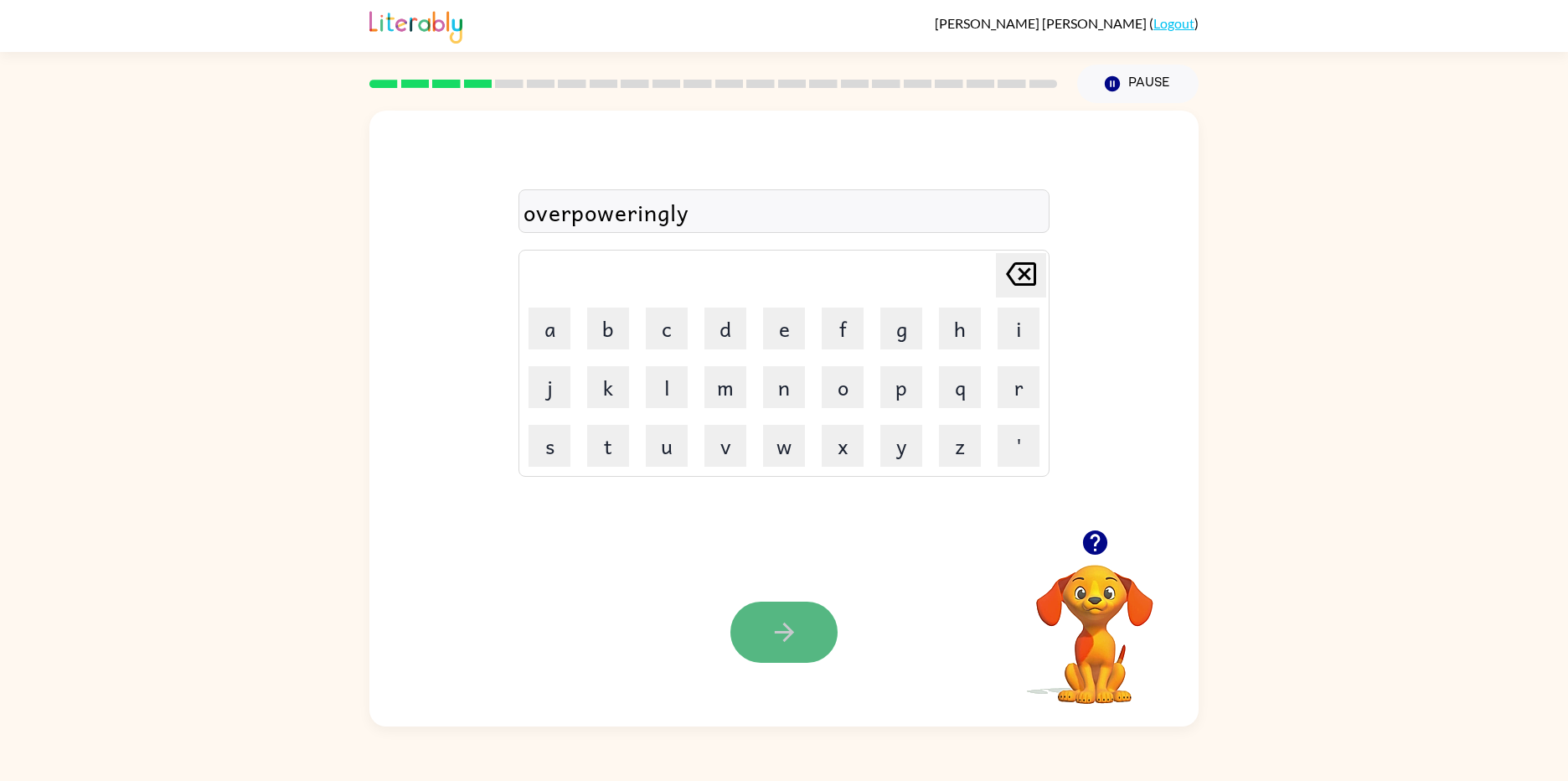
click at [767, 634] on button "button" at bounding box center [784, 632] width 107 height 61
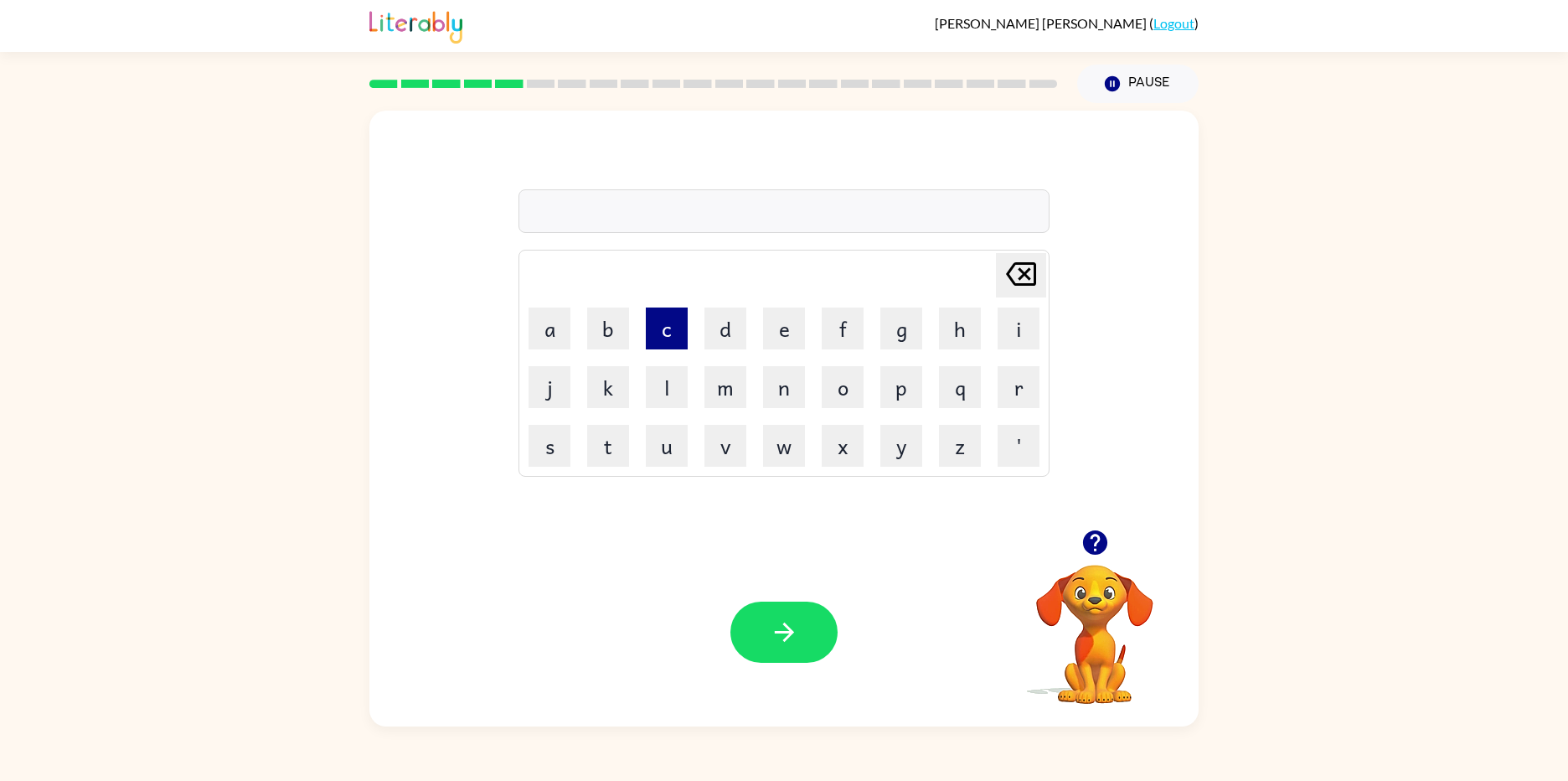
click at [685, 329] on button "c" at bounding box center [666, 328] width 42 height 42
click at [673, 368] on button "l" at bounding box center [666, 387] width 42 height 42
click at [830, 394] on button "o" at bounding box center [842, 387] width 42 height 42
click at [793, 429] on button "w" at bounding box center [784, 445] width 42 height 42
click at [803, 397] on button "n" at bounding box center [784, 387] width 42 height 42
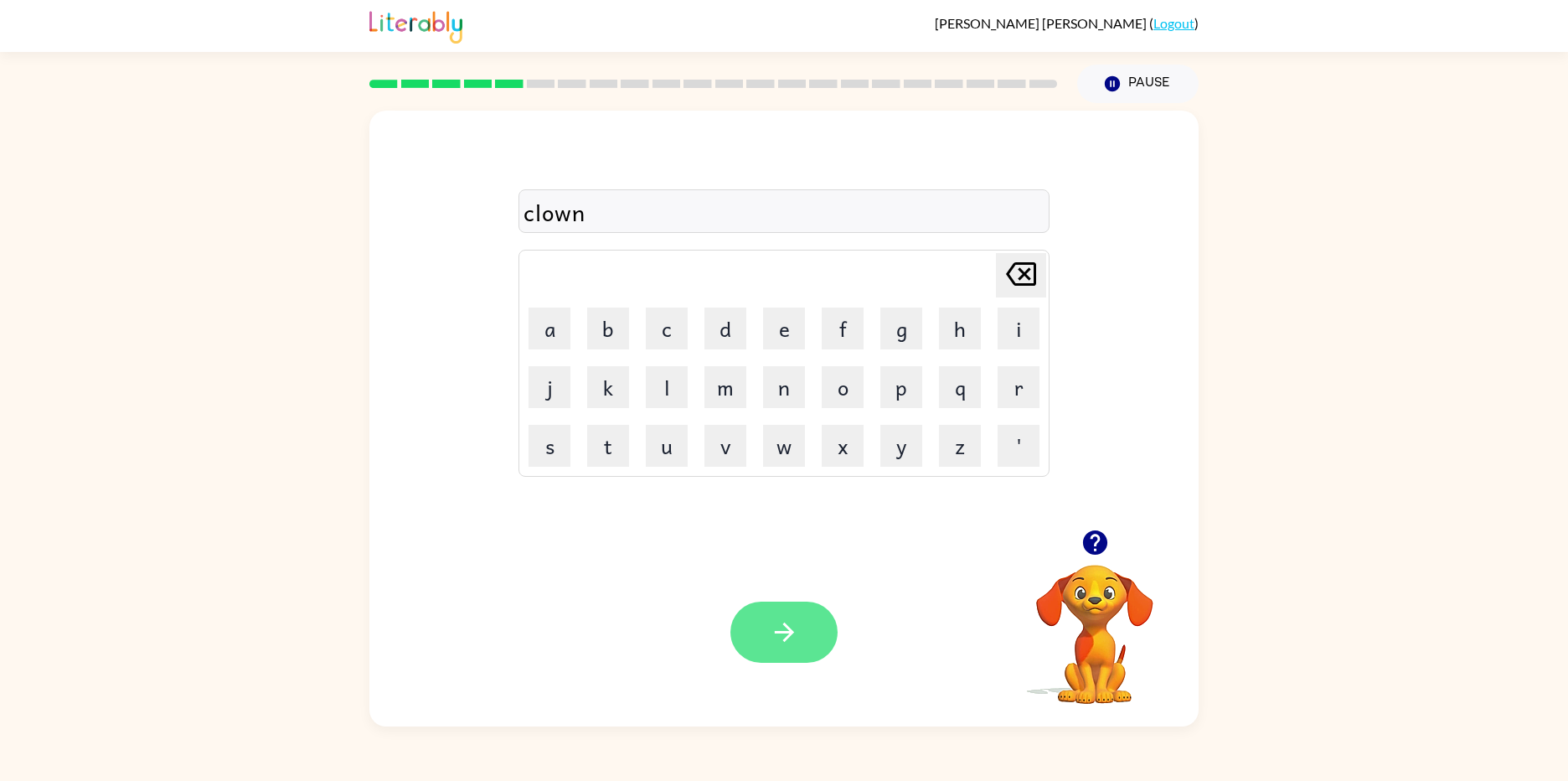
click at [778, 652] on button "button" at bounding box center [784, 632] width 107 height 61
click at [534, 399] on button "j" at bounding box center [549, 387] width 42 height 42
click at [552, 331] on button "a" at bounding box center [549, 328] width 42 height 42
click at [787, 455] on button "w" at bounding box center [784, 445] width 42 height 42
click at [623, 342] on button "b" at bounding box center [608, 328] width 42 height 42
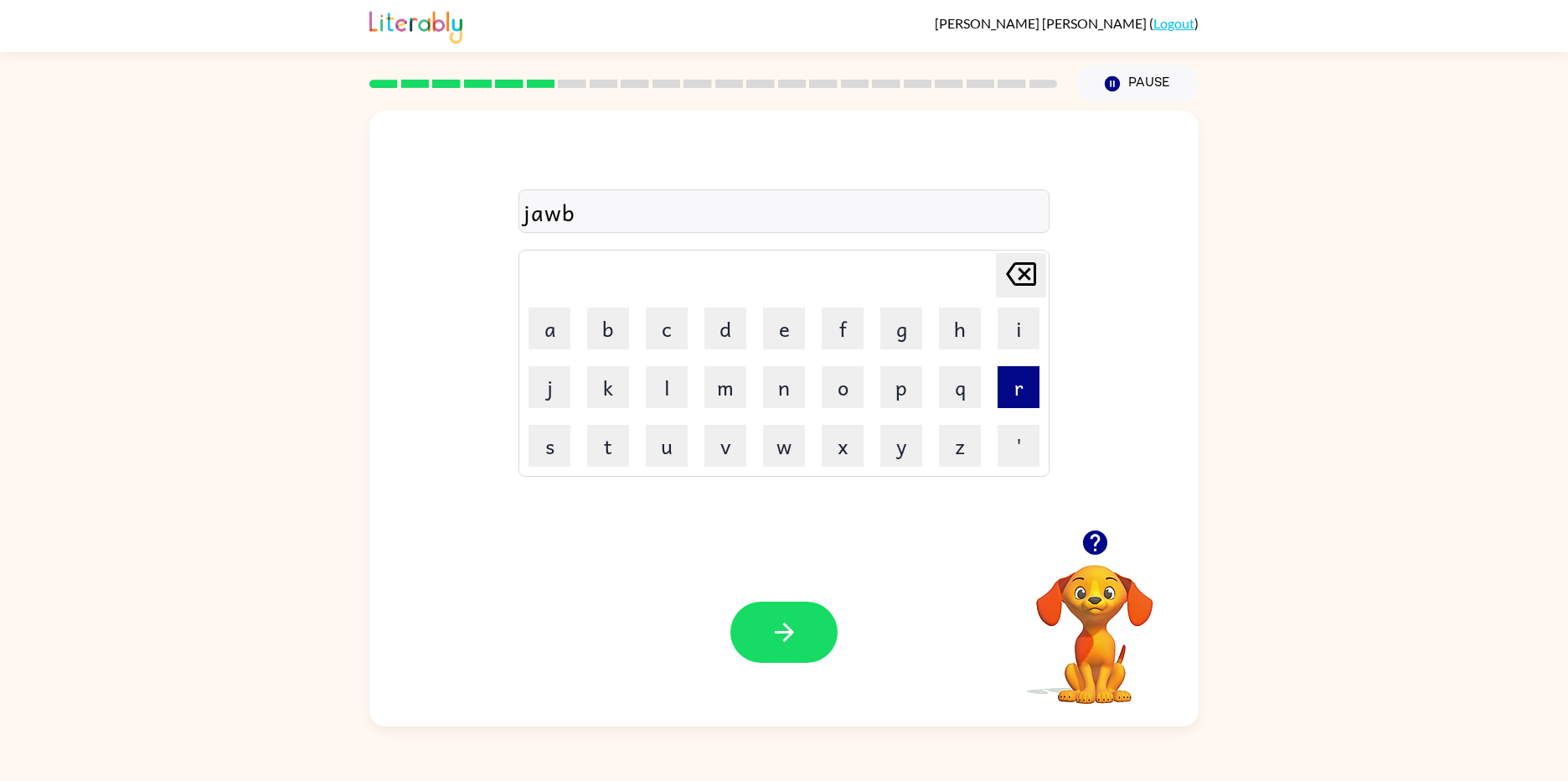
click at [1027, 391] on button "r" at bounding box center [1018, 387] width 42 height 42
click at [795, 332] on button "e" at bounding box center [784, 328] width 42 height 42
click at [542, 324] on button "a" at bounding box center [549, 328] width 42 height 42
click at [617, 370] on button "k" at bounding box center [608, 387] width 42 height 42
click at [791, 331] on button "e" at bounding box center [784, 328] width 42 height 42
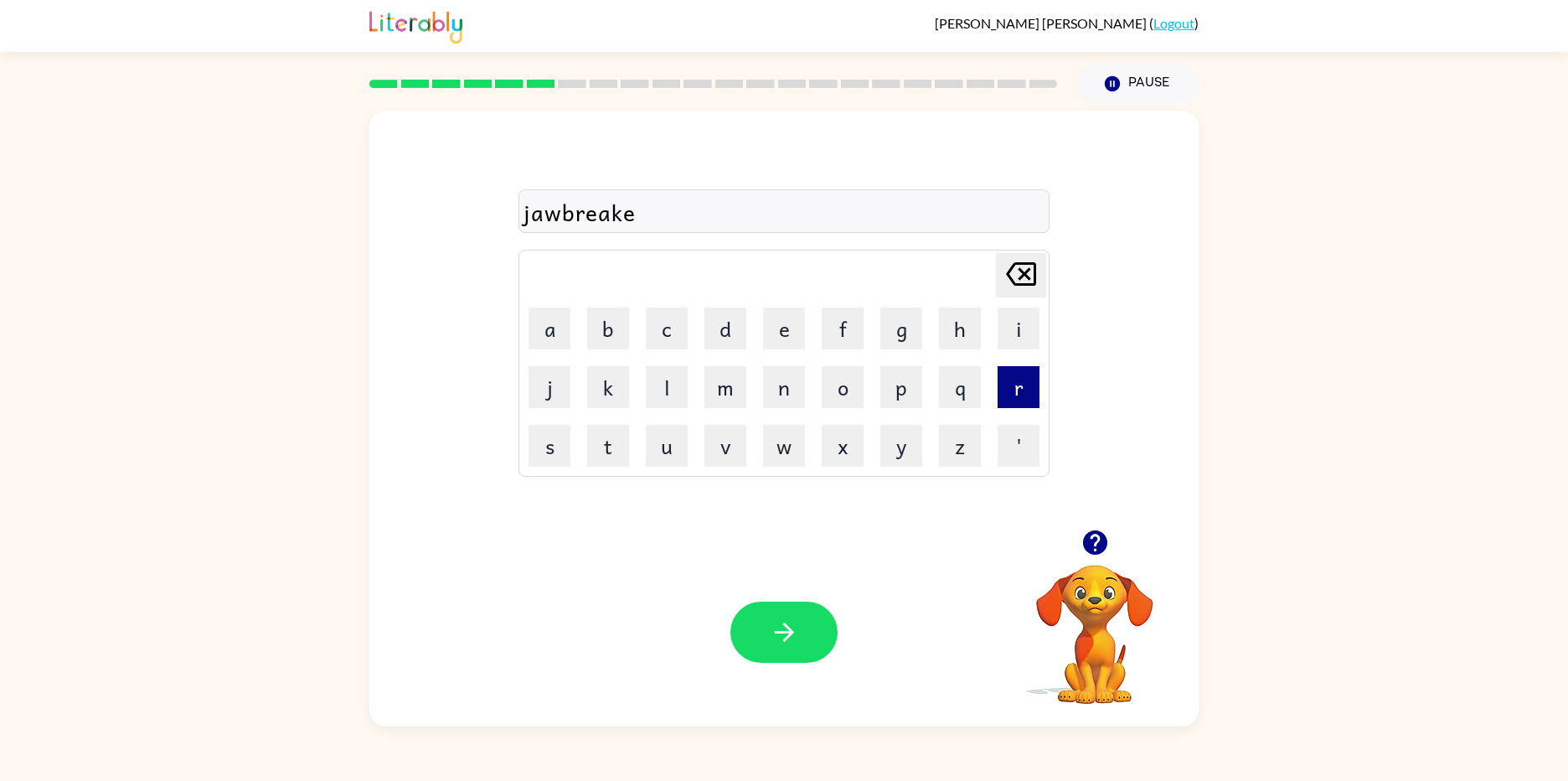
click at [1012, 375] on button "r" at bounding box center [1018, 387] width 42 height 42
click at [766, 609] on button "button" at bounding box center [784, 632] width 107 height 61
click at [680, 390] on button "l" at bounding box center [666, 387] width 42 height 42
click at [681, 443] on button "u" at bounding box center [666, 445] width 42 height 42
click at [740, 389] on button "m" at bounding box center [725, 387] width 42 height 42
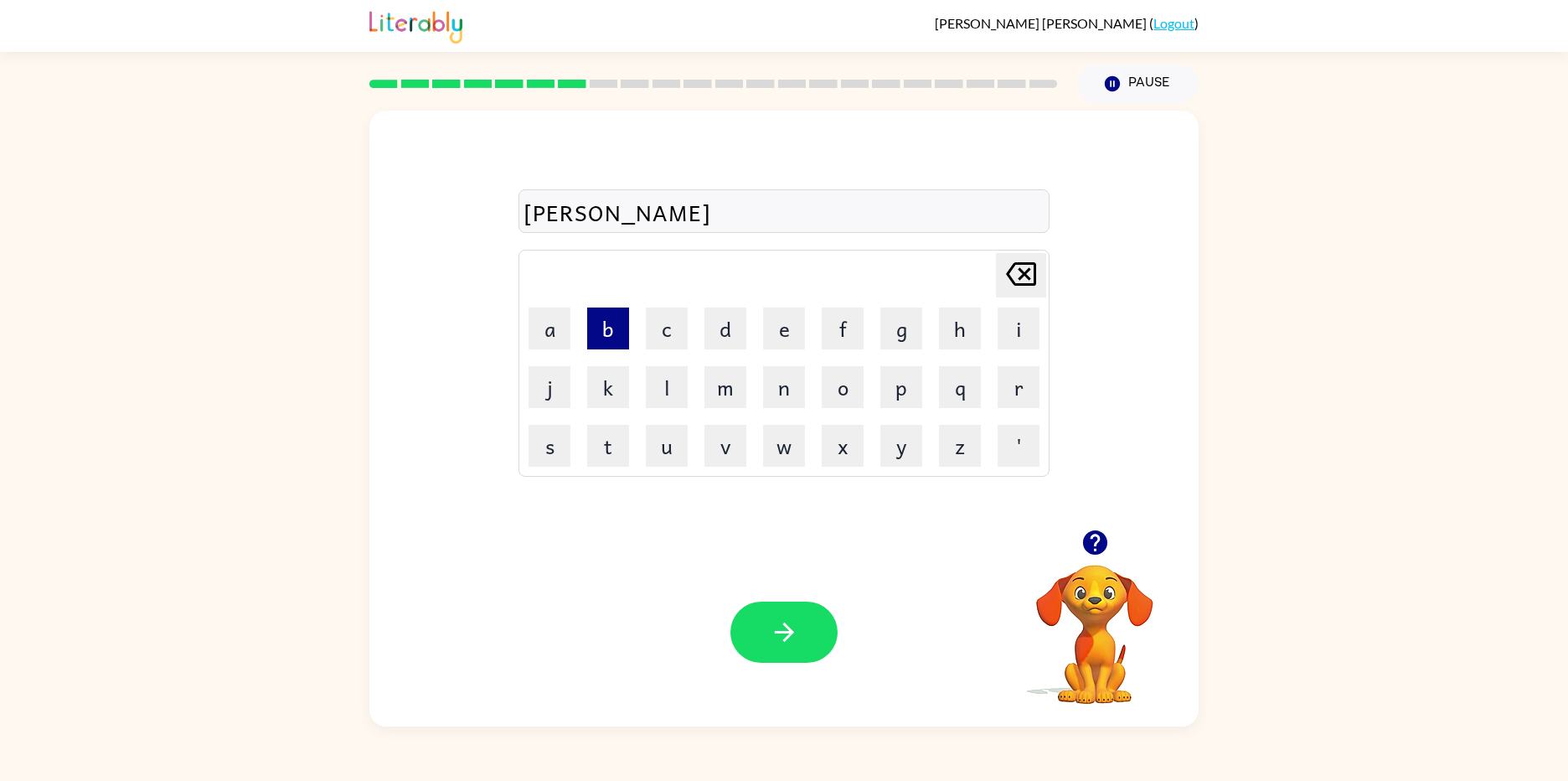
click at [604, 318] on button "b" at bounding box center [608, 328] width 42 height 42
click at [780, 333] on button "e" at bounding box center [784, 328] width 42 height 42
click at [1028, 383] on button "r" at bounding box center [1018, 387] width 42 height 42
click at [900, 431] on button "y" at bounding box center [901, 445] width 42 height 42
click at [541, 341] on button "a" at bounding box center [549, 328] width 42 height 42
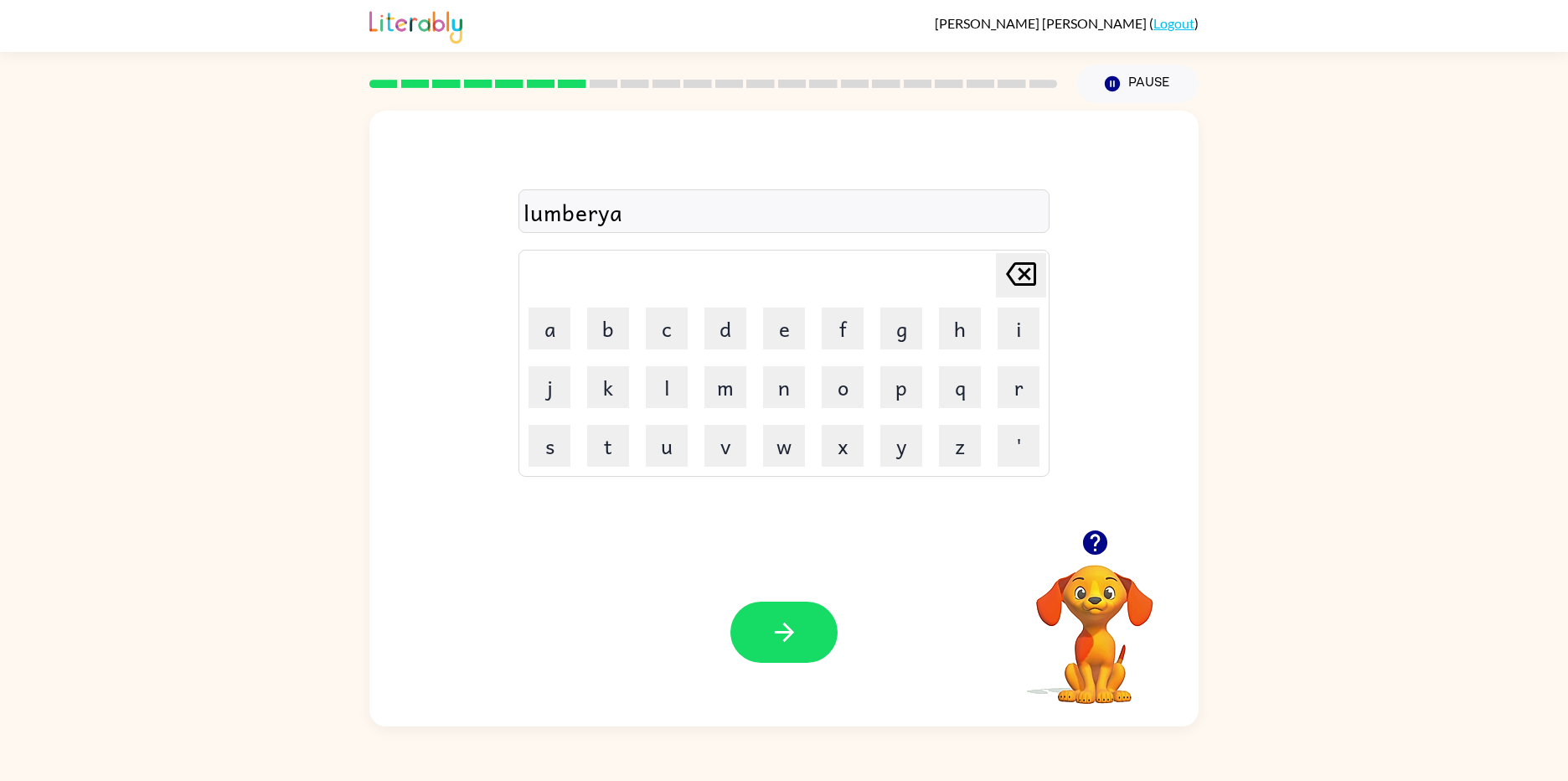
click at [985, 391] on td "q" at bounding box center [959, 387] width 57 height 57
click at [1007, 386] on button "r" at bounding box center [1018, 387] width 42 height 42
click at [739, 337] on button "d" at bounding box center [725, 328] width 42 height 42
click at [764, 629] on button "button" at bounding box center [784, 632] width 107 height 61
click at [908, 380] on button "p" at bounding box center [901, 387] width 42 height 42
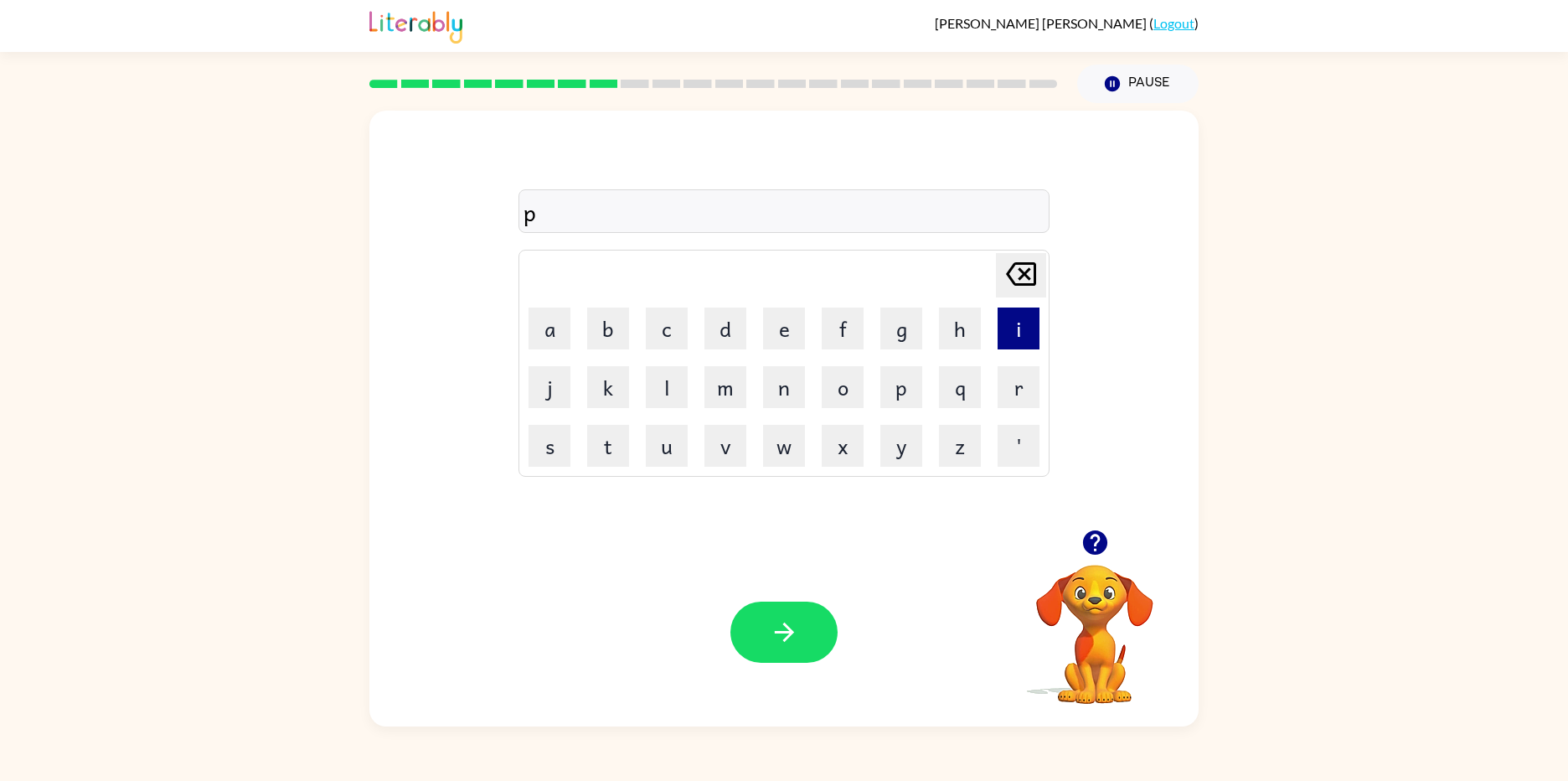
click at [1018, 325] on button "i" at bounding box center [1018, 328] width 42 height 42
click at [778, 386] on button "n" at bounding box center [784, 387] width 42 height 42
click at [879, 334] on td "g" at bounding box center [901, 329] width 57 height 57
click at [883, 330] on button "g" at bounding box center [901, 328] width 42 height 42
click at [774, 617] on button "button" at bounding box center [784, 632] width 107 height 61
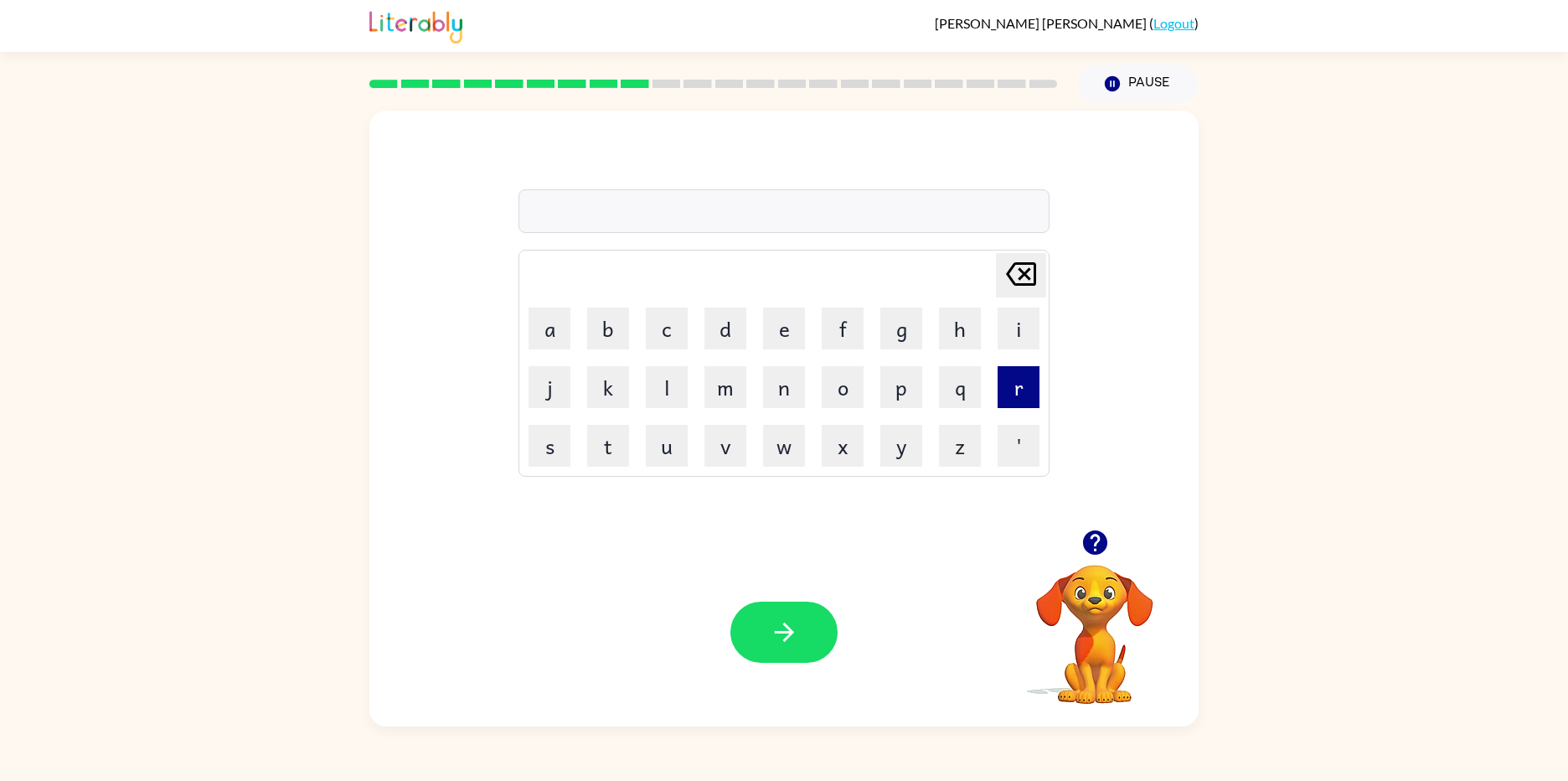
click at [1033, 401] on button "r" at bounding box center [1018, 387] width 42 height 42
click at [791, 338] on button "e" at bounding box center [784, 328] width 42 height 42
click at [881, 314] on button "g" at bounding box center [901, 328] width 42 height 42
click at [1021, 337] on button "i" at bounding box center [1018, 328] width 42 height 42
click at [565, 461] on button "s" at bounding box center [549, 445] width 42 height 42
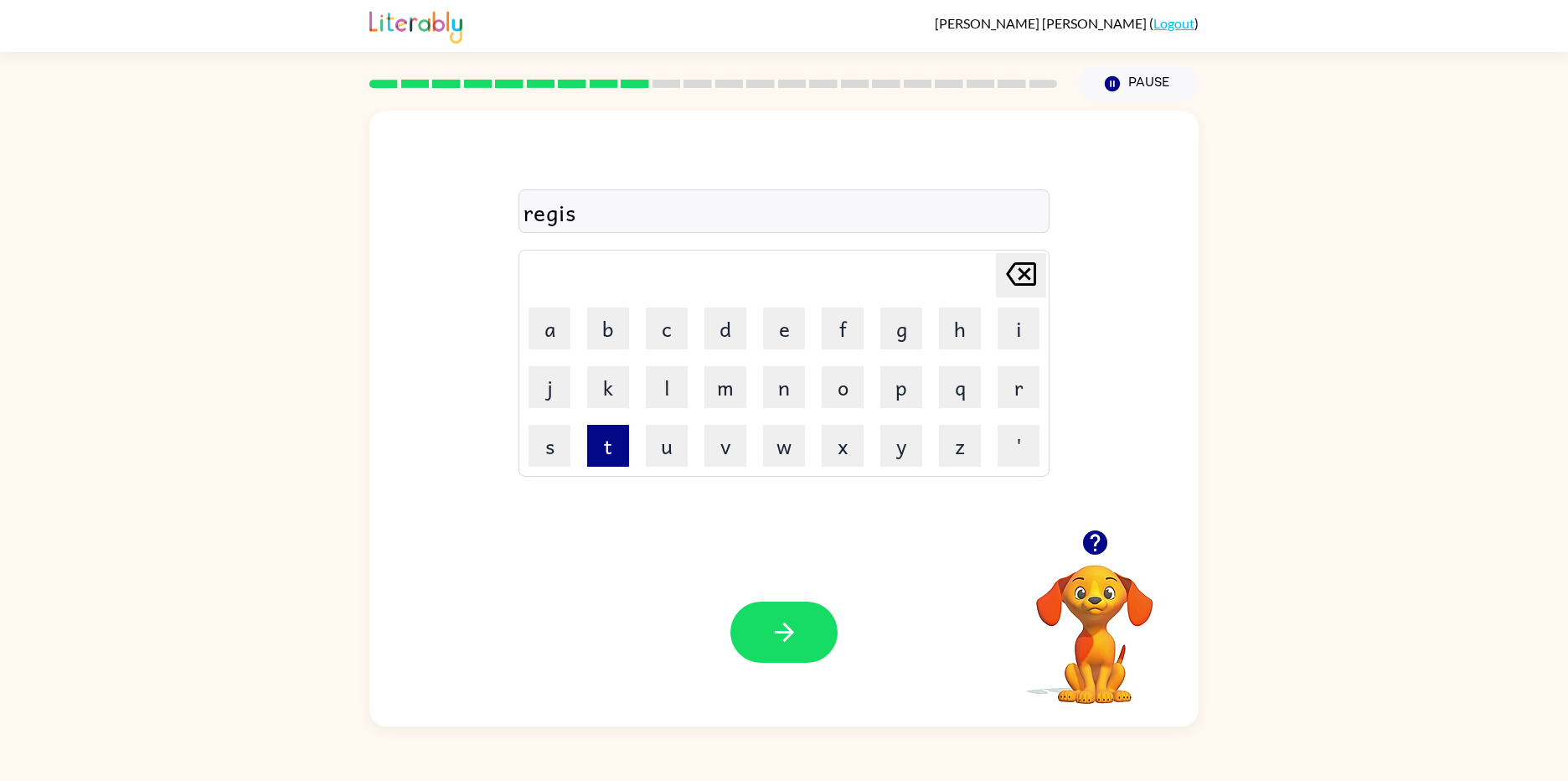
click at [624, 449] on button "t" at bounding box center [608, 445] width 42 height 42
click at [535, 440] on button "s" at bounding box center [549, 445] width 42 height 42
click at [614, 444] on button "t" at bounding box center [608, 445] width 42 height 42
click at [1009, 282] on icon "[PERSON_NAME] last character input" at bounding box center [1021, 273] width 40 height 40
click at [1007, 373] on button "r" at bounding box center [1018, 387] width 42 height 42
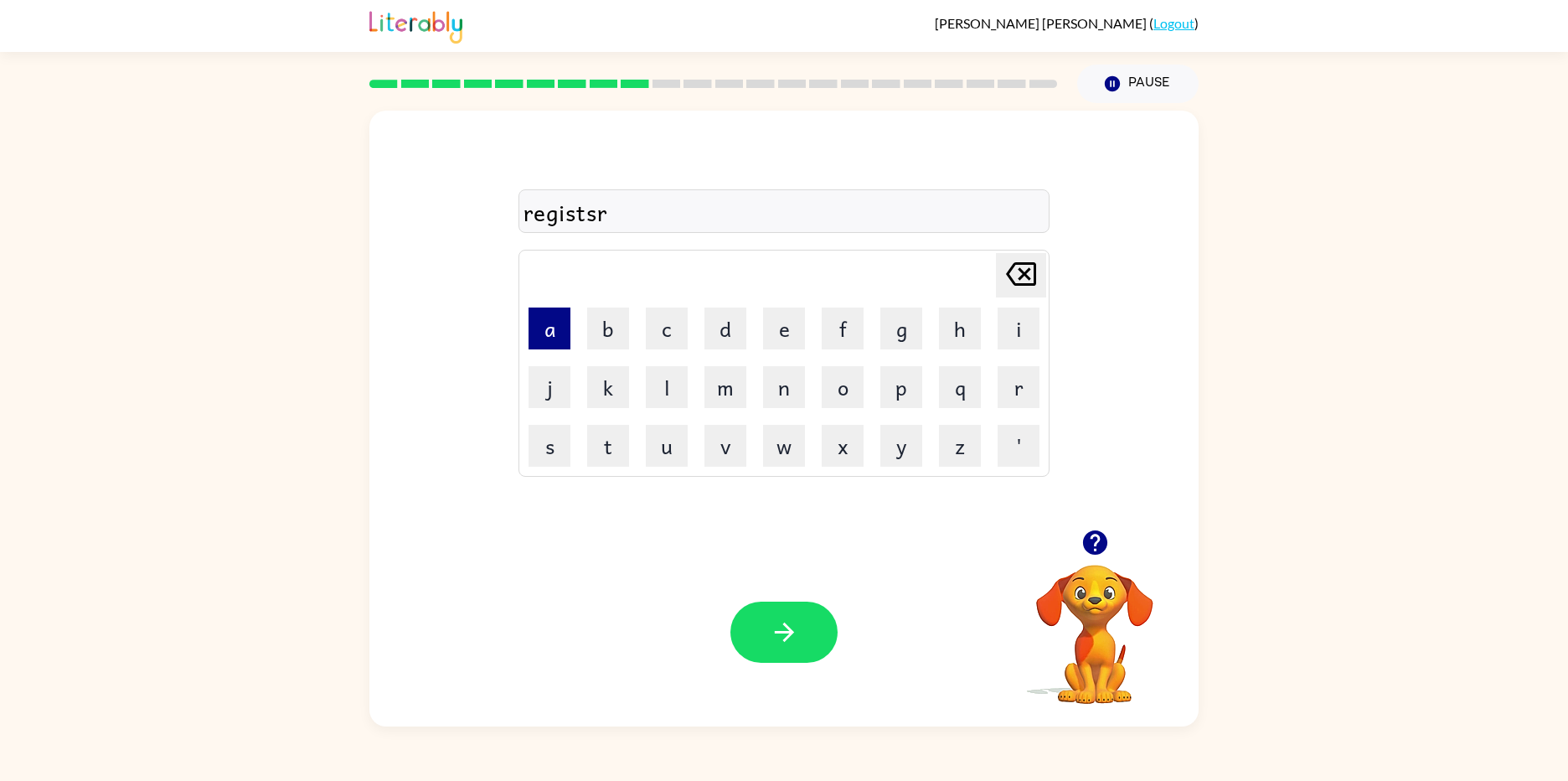
click at [538, 331] on button "a" at bounding box center [549, 328] width 42 height 42
click at [618, 451] on button "t" at bounding box center [608, 445] width 42 height 42
click at [1022, 325] on button "i" at bounding box center [1018, 328] width 42 height 42
click at [823, 391] on button "o" at bounding box center [842, 387] width 42 height 42
click at [767, 400] on button "n" at bounding box center [784, 387] width 42 height 42
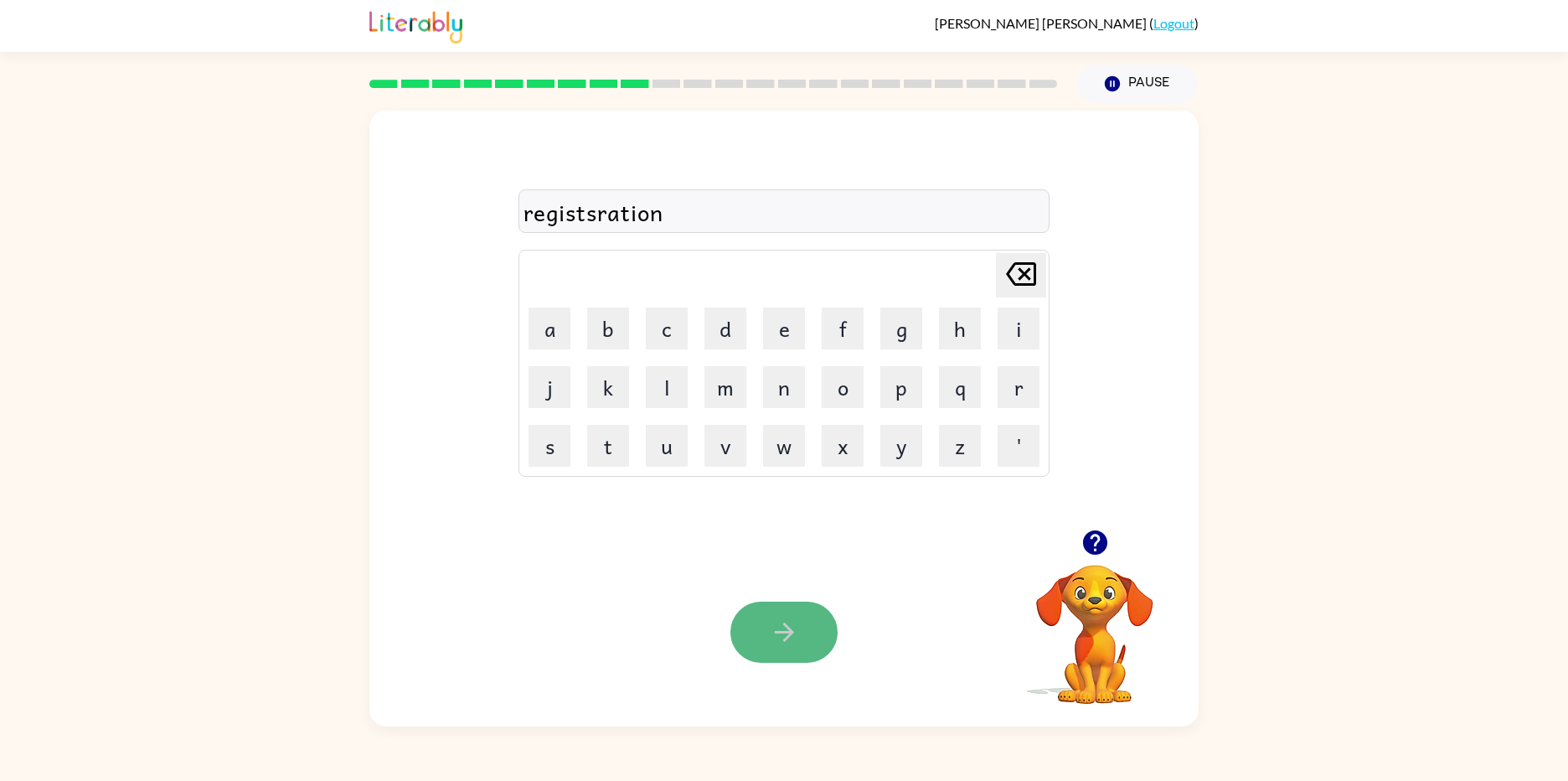
click at [794, 627] on icon "button" at bounding box center [784, 632] width 29 height 29
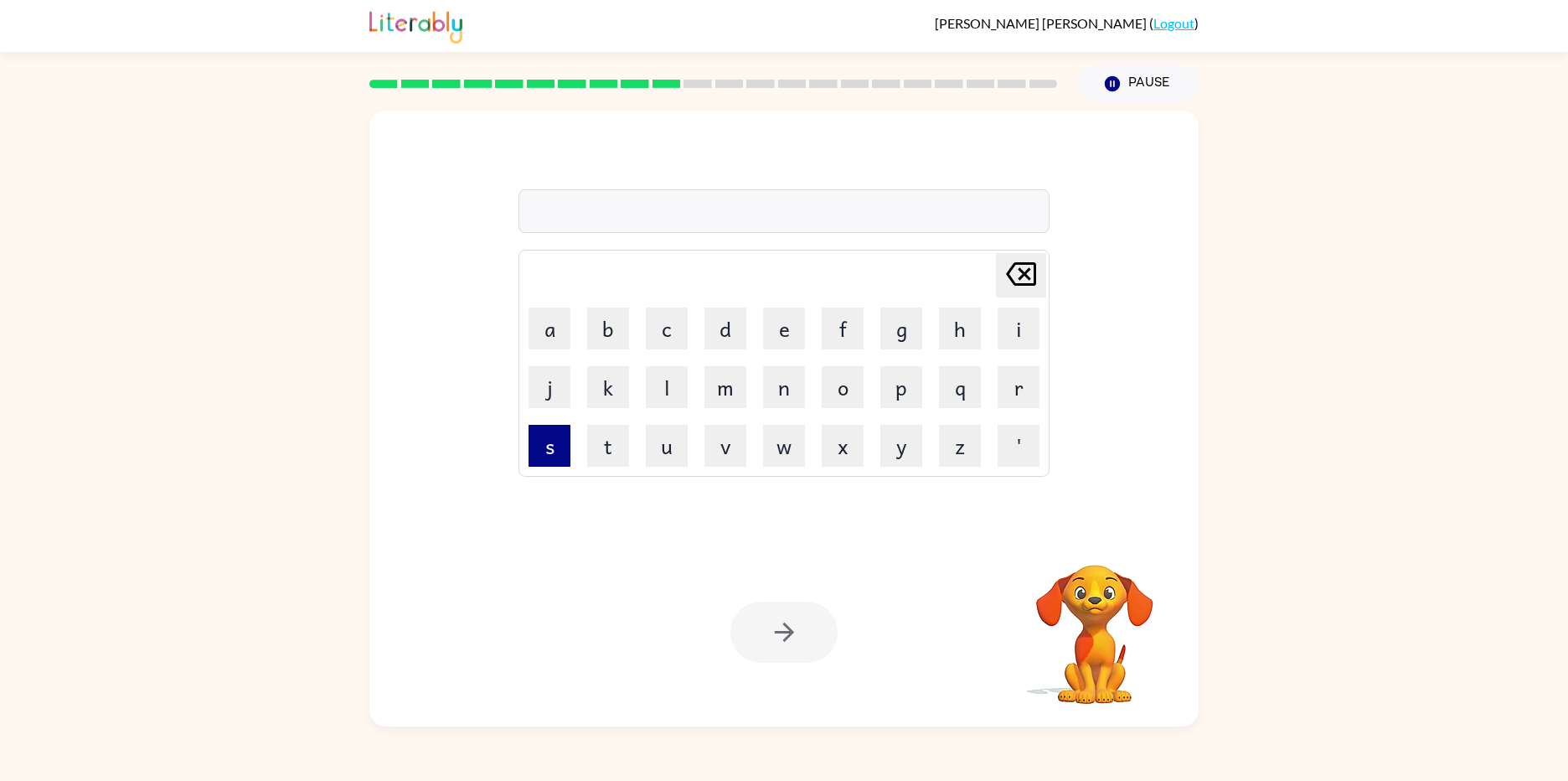
click at [553, 439] on button "s" at bounding box center [549, 445] width 42 height 42
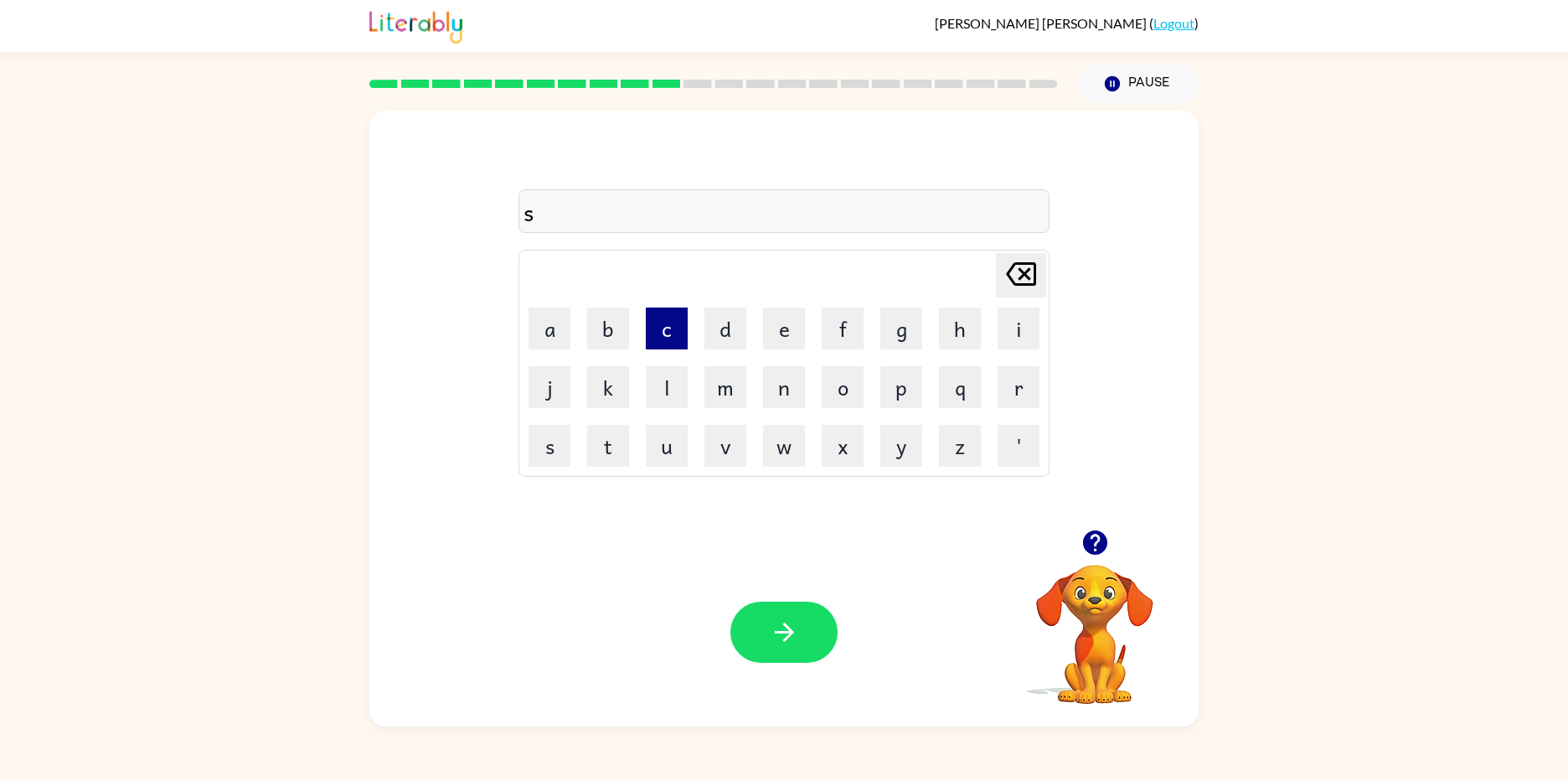
click at [679, 313] on button "c" at bounding box center [666, 328] width 42 height 42
click at [559, 331] on button "a" at bounding box center [549, 328] width 42 height 42
click at [1012, 393] on button "r" at bounding box center [1018, 387] width 42 height 42
click at [854, 324] on button "f" at bounding box center [842, 328] width 42 height 42
click at [798, 621] on icon "button" at bounding box center [784, 632] width 29 height 29
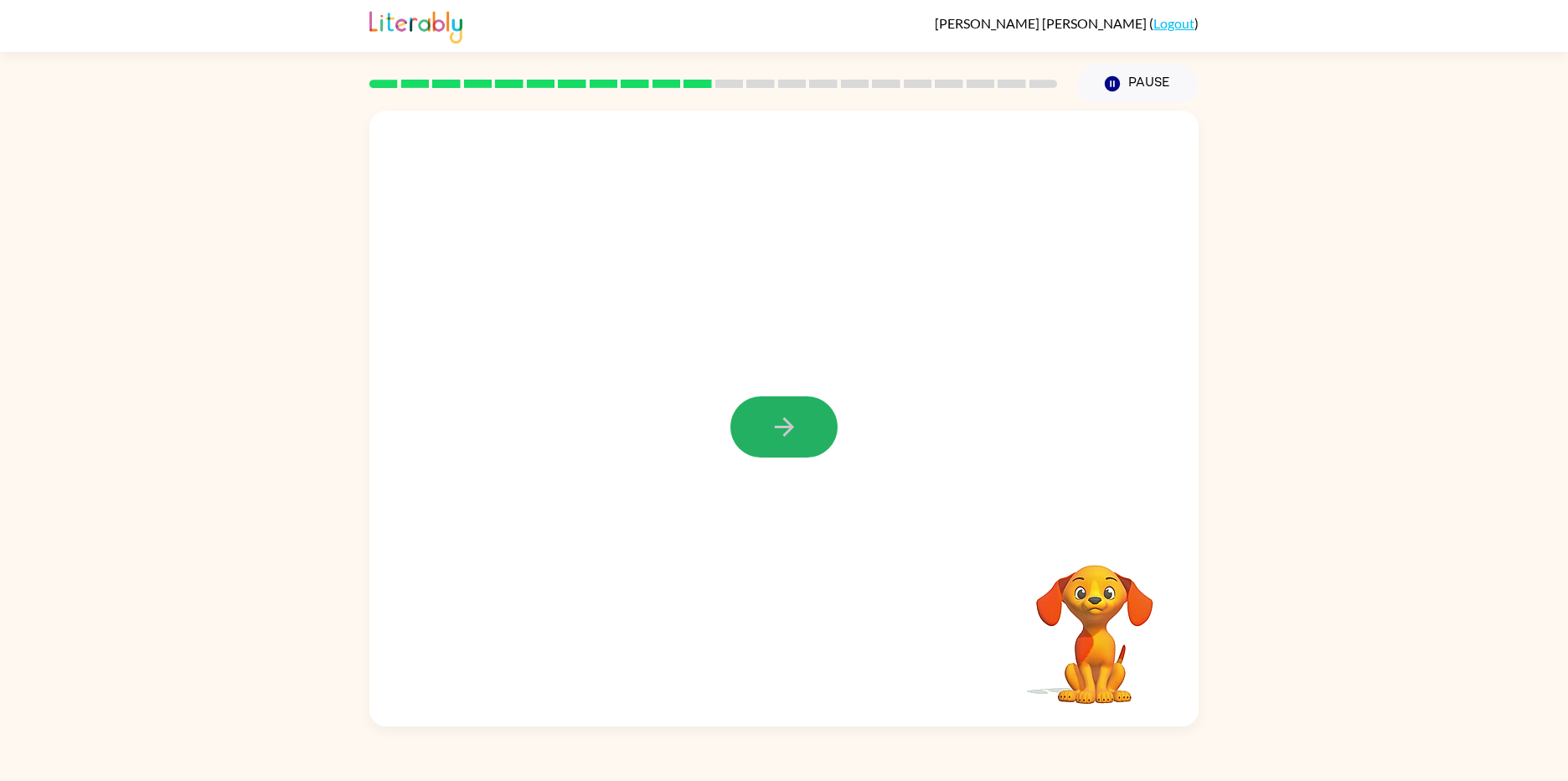
click at [779, 440] on icon "button" at bounding box center [784, 427] width 29 height 29
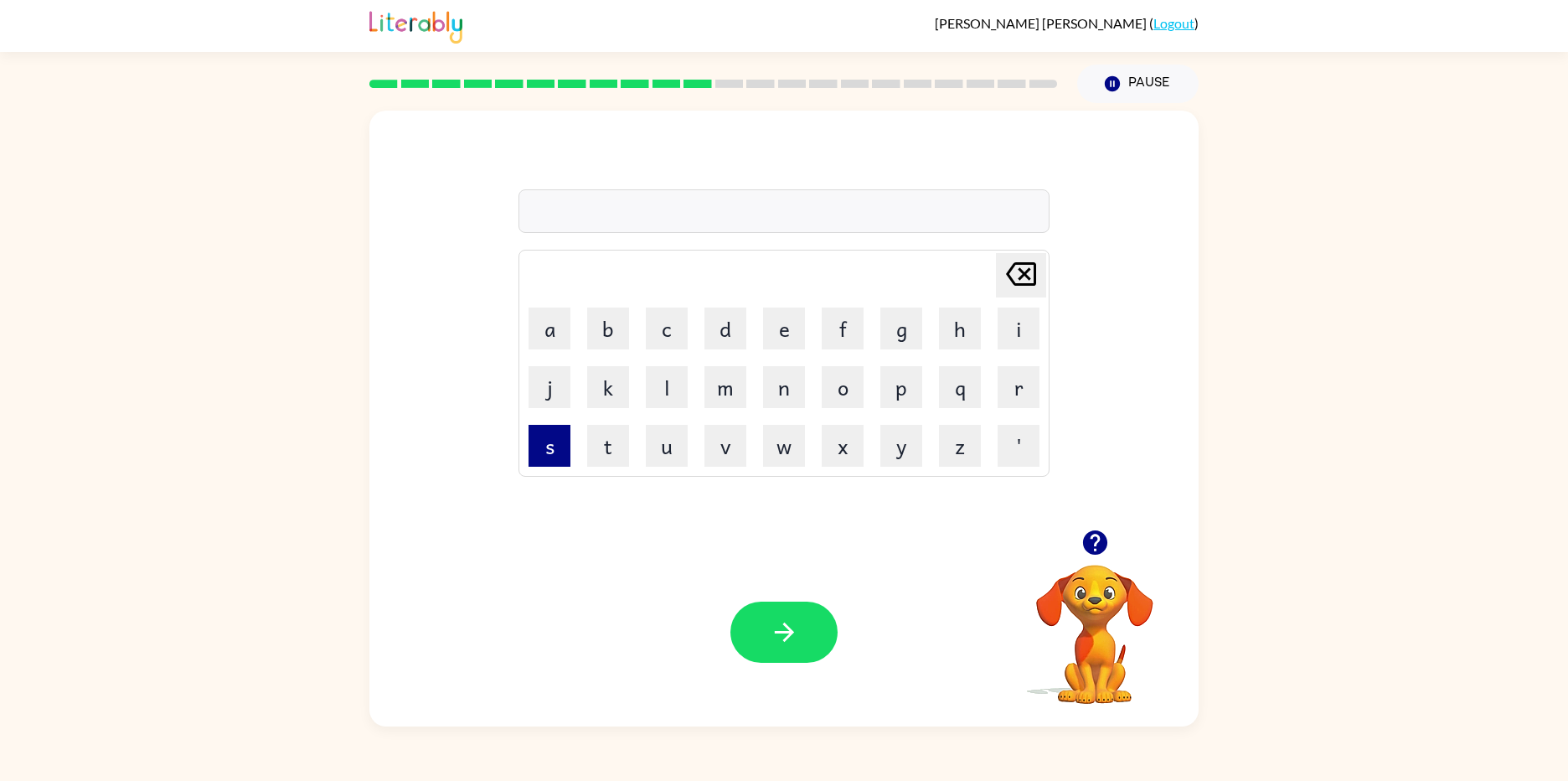
click at [551, 452] on button "s" at bounding box center [549, 445] width 42 height 42
click at [949, 333] on button "h" at bounding box center [959, 328] width 42 height 42
click at [1017, 324] on button "i" at bounding box center [1018, 328] width 42 height 42
click at [620, 345] on button "b" at bounding box center [608, 328] width 42 height 42
click at [820, 636] on button "button" at bounding box center [784, 632] width 107 height 61
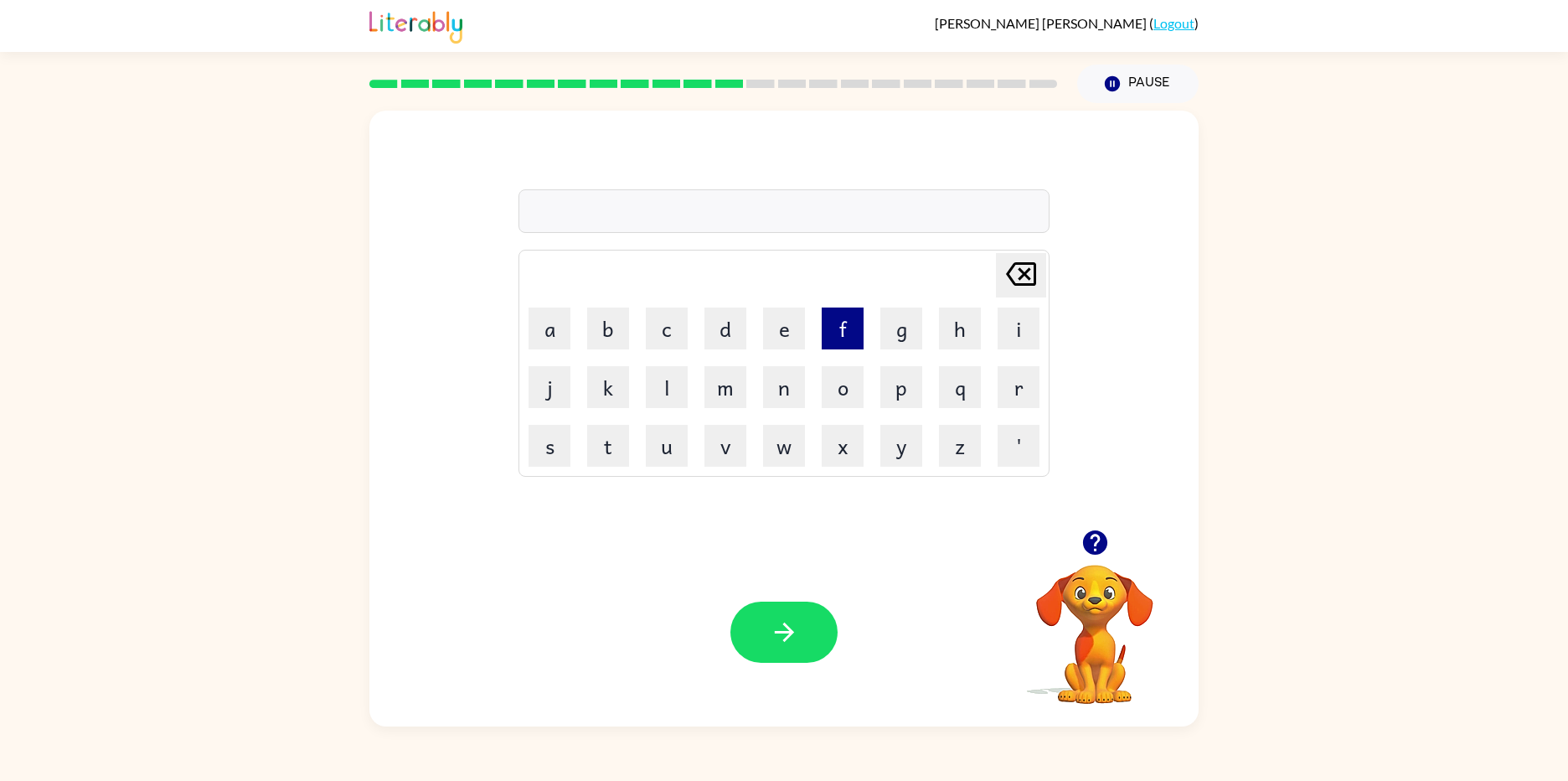
click at [840, 331] on button "f" at bounding box center [842, 328] width 42 height 42
click at [688, 386] on td "l" at bounding box center [667, 387] width 57 height 57
click at [651, 380] on button "l" at bounding box center [666, 387] width 42 height 42
click at [543, 337] on button "a" at bounding box center [549, 328] width 42 height 42
click at [739, 340] on button "d" at bounding box center [725, 328] width 42 height 42
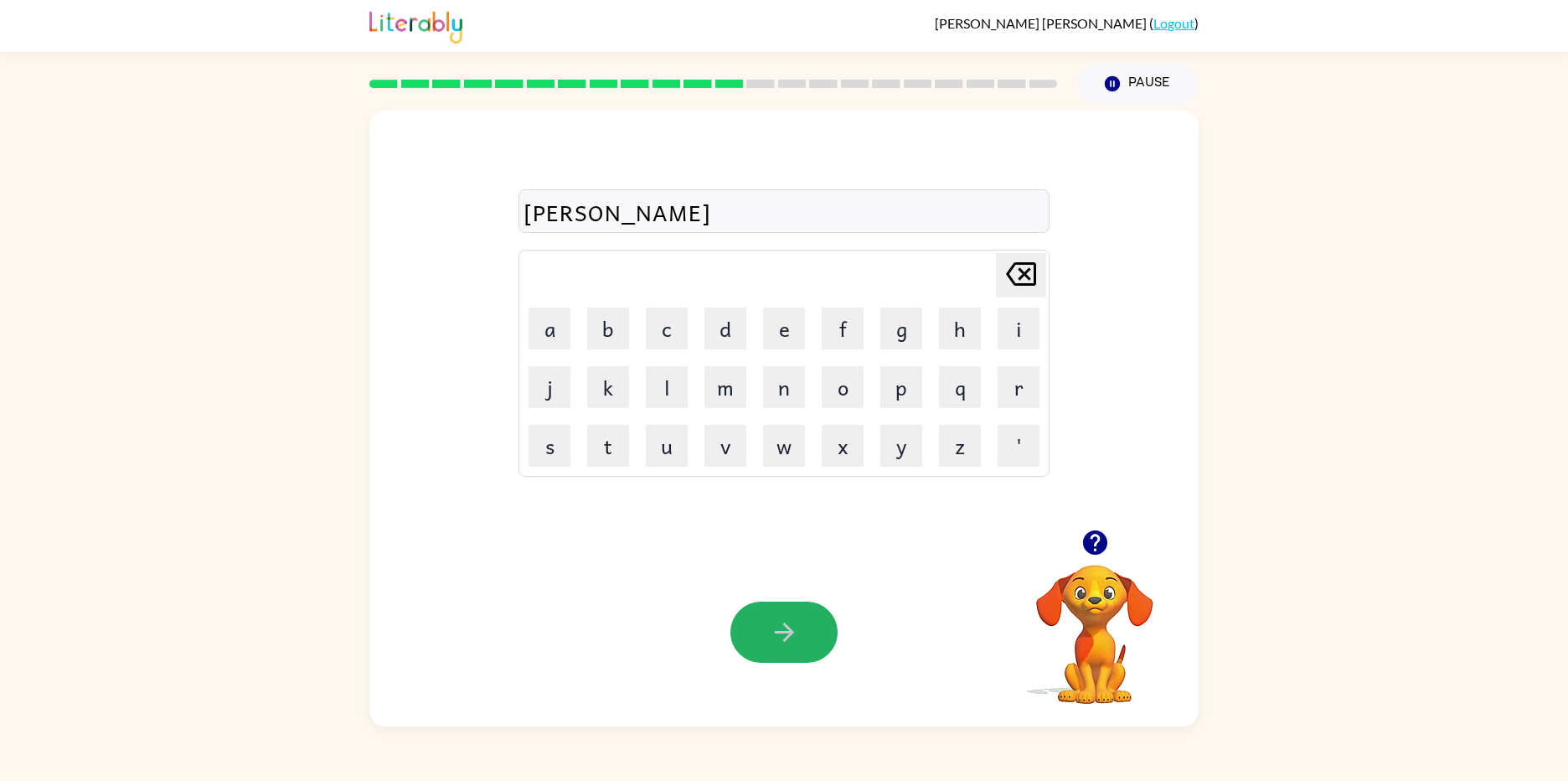
drag, startPoint x: 804, startPoint y: 605, endPoint x: 797, endPoint y: 610, distance: 8.6
click at [797, 610] on button "button" at bounding box center [784, 632] width 107 height 61
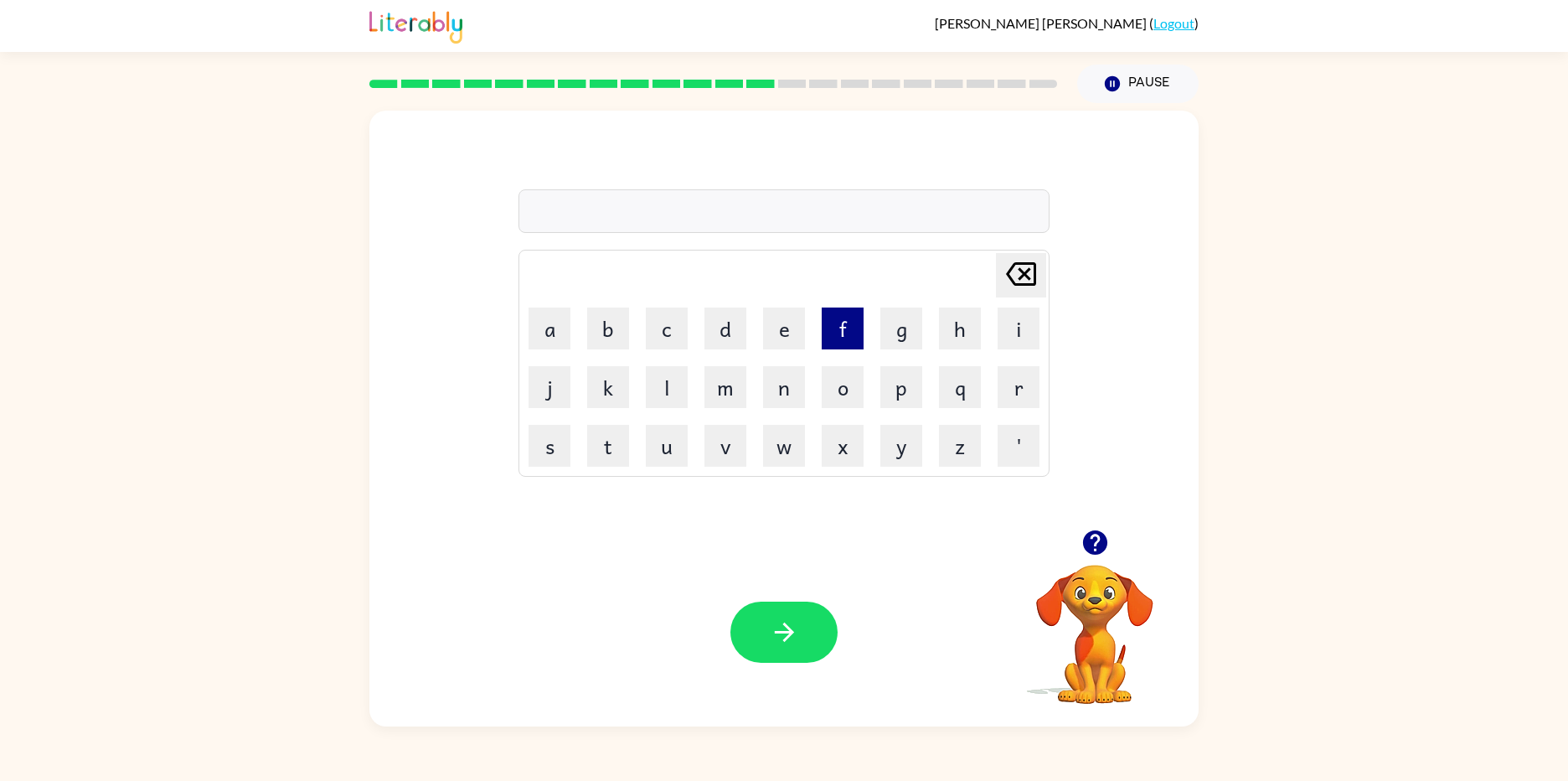
click at [826, 340] on button "f" at bounding box center [842, 328] width 42 height 42
click at [670, 396] on button "l" at bounding box center [666, 387] width 42 height 42
click at [540, 329] on button "a" at bounding box center [549, 328] width 42 height 42
click at [784, 401] on button "n" at bounding box center [784, 387] width 42 height 42
click at [719, 339] on button "d" at bounding box center [725, 328] width 42 height 42
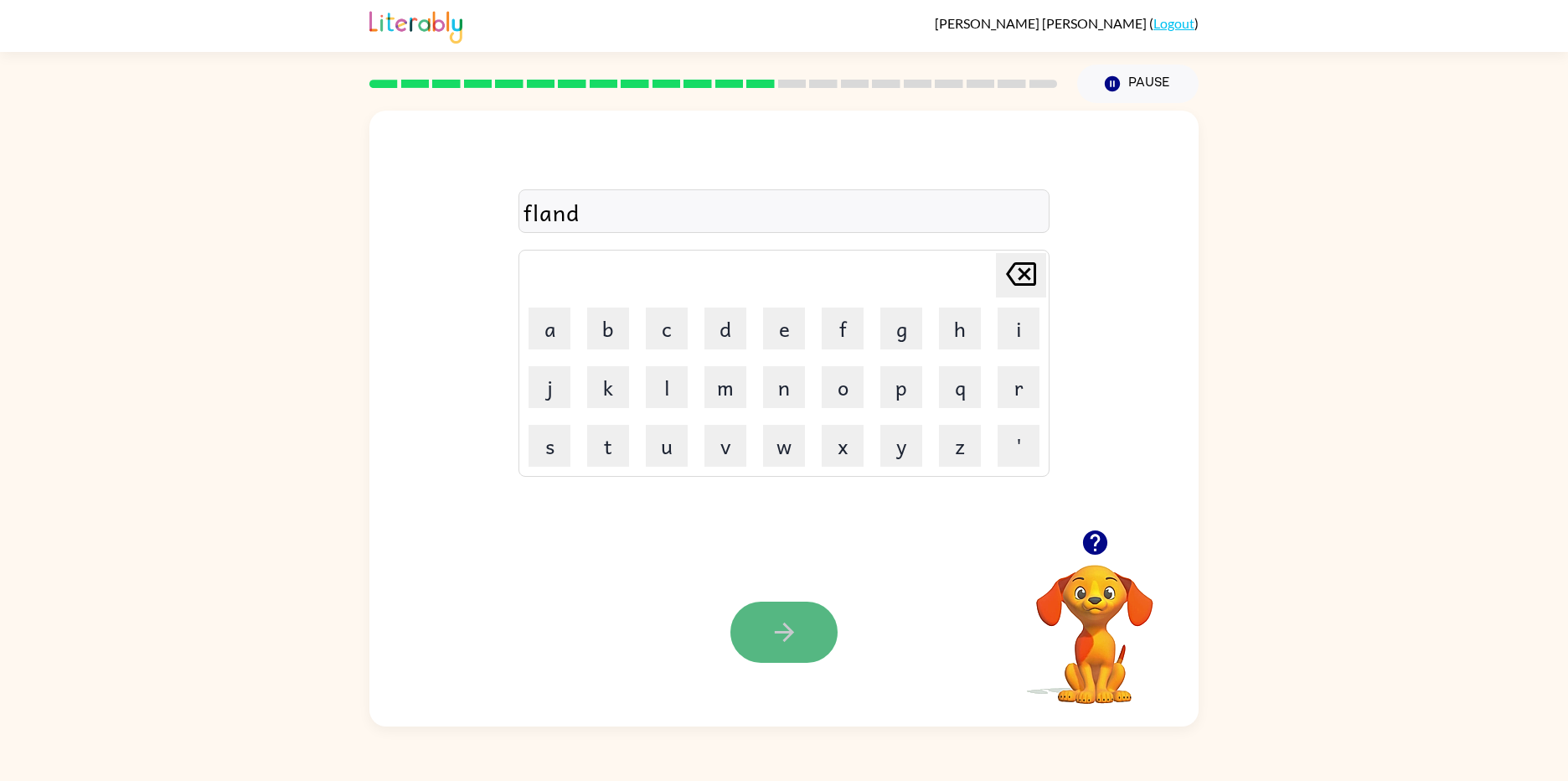
click at [760, 643] on button "button" at bounding box center [784, 632] width 107 height 61
click at [551, 443] on button "s" at bounding box center [549, 445] width 42 height 42
click at [660, 388] on button "l" at bounding box center [666, 387] width 42 height 42
click at [1003, 266] on icon "[PERSON_NAME] last character input" at bounding box center [1021, 273] width 40 height 40
click at [898, 399] on button "p" at bounding box center [901, 387] width 42 height 42
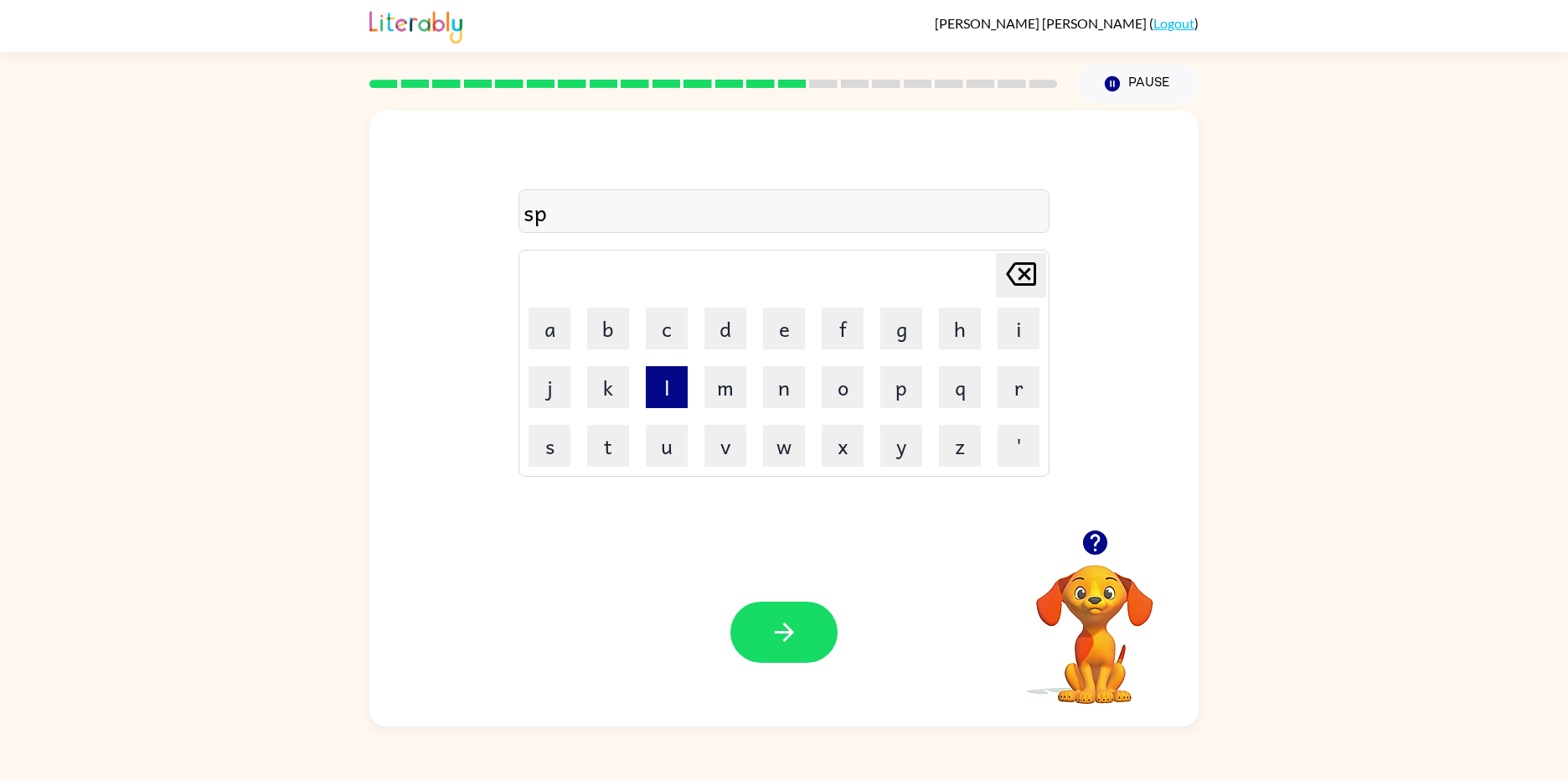
click at [668, 407] on button "l" at bounding box center [666, 387] width 42 height 42
click at [1012, 317] on button "i" at bounding box center [1018, 328] width 42 height 42
click at [768, 385] on button "n" at bounding box center [784, 387] width 42 height 42
drag, startPoint x: 763, startPoint y: 616, endPoint x: 755, endPoint y: 621, distance: 9.4
click at [755, 621] on button "button" at bounding box center [784, 632] width 107 height 61
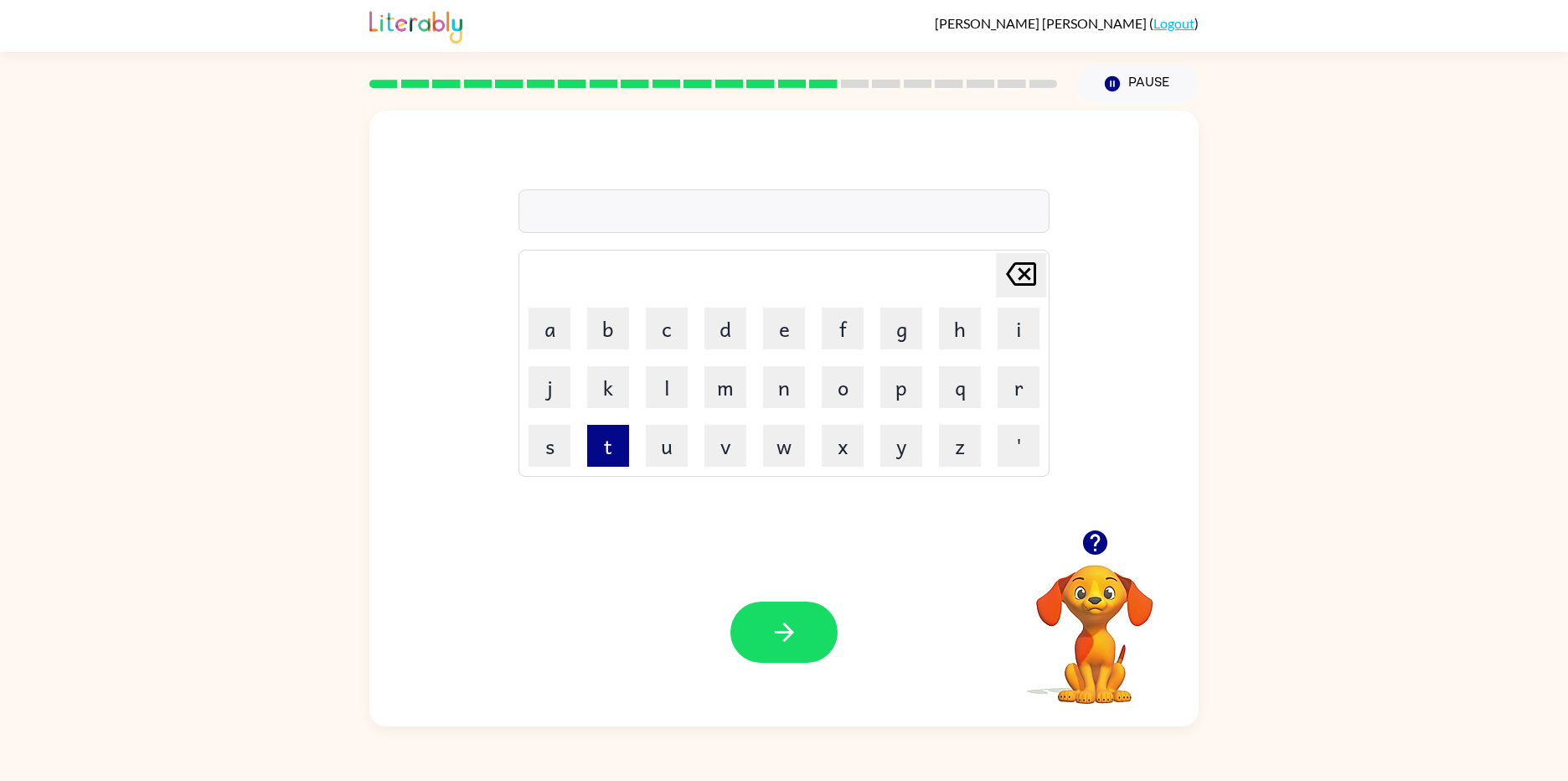
click at [621, 444] on button "t" at bounding box center [608, 445] width 42 height 42
click at [1011, 377] on button "r" at bounding box center [1018, 387] width 42 height 42
click at [663, 446] on button "u" at bounding box center [666, 445] width 42 height 42
click at [628, 342] on button "b" at bounding box center [608, 328] width 42 height 42
click at [770, 646] on icon "button" at bounding box center [784, 632] width 29 height 29
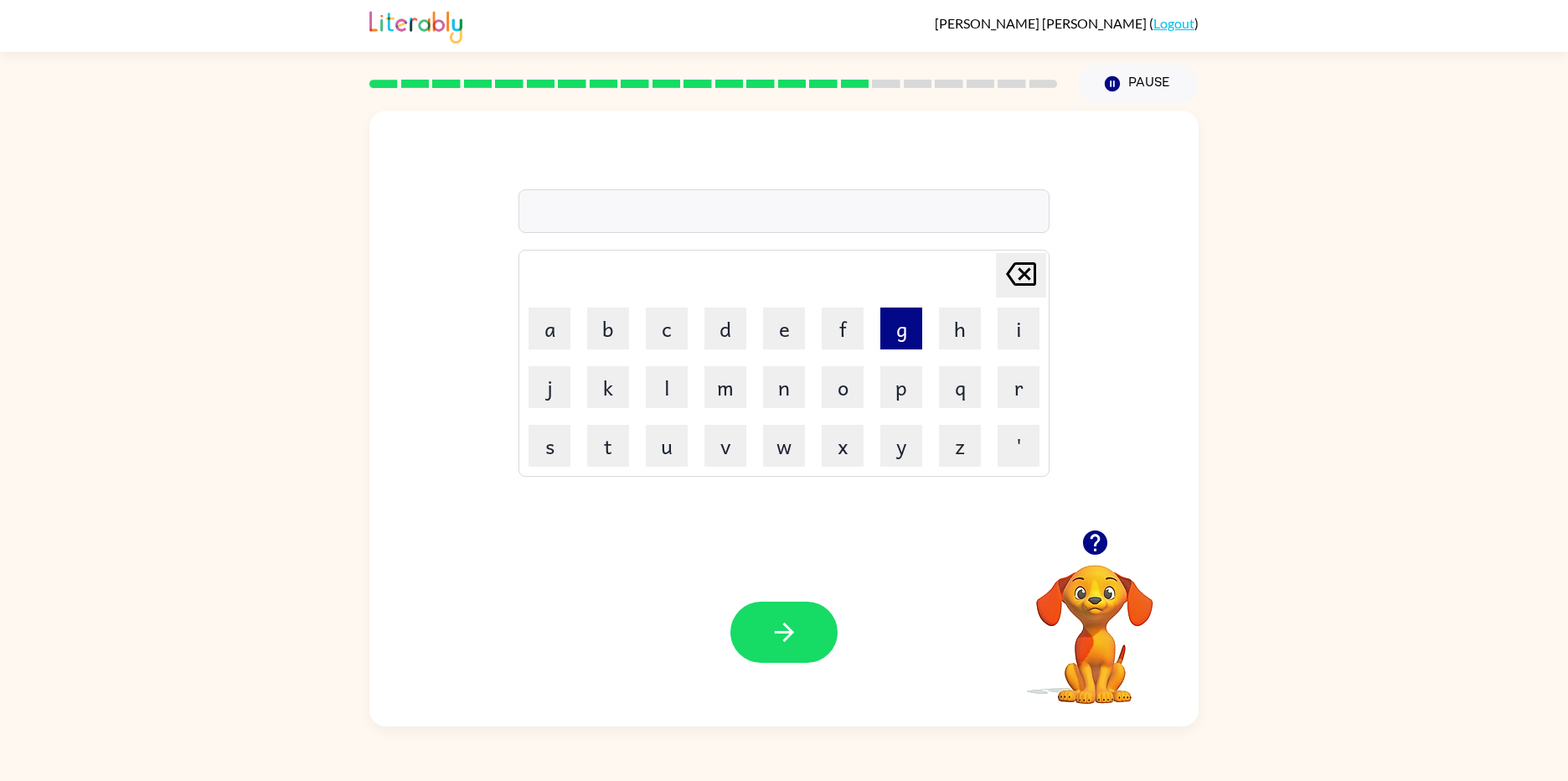
click at [915, 349] on button "g" at bounding box center [901, 328] width 42 height 42
click at [606, 418] on tbody "Delete Delete last character input a b c d e f g h i j k l m n o p q r s t u v …" at bounding box center [784, 363] width 526 height 222
click at [548, 318] on button "a" at bounding box center [549, 328] width 42 height 42
click at [845, 329] on button "f" at bounding box center [842, 328] width 42 height 42
click at [878, 433] on td "y" at bounding box center [901, 445] width 57 height 57
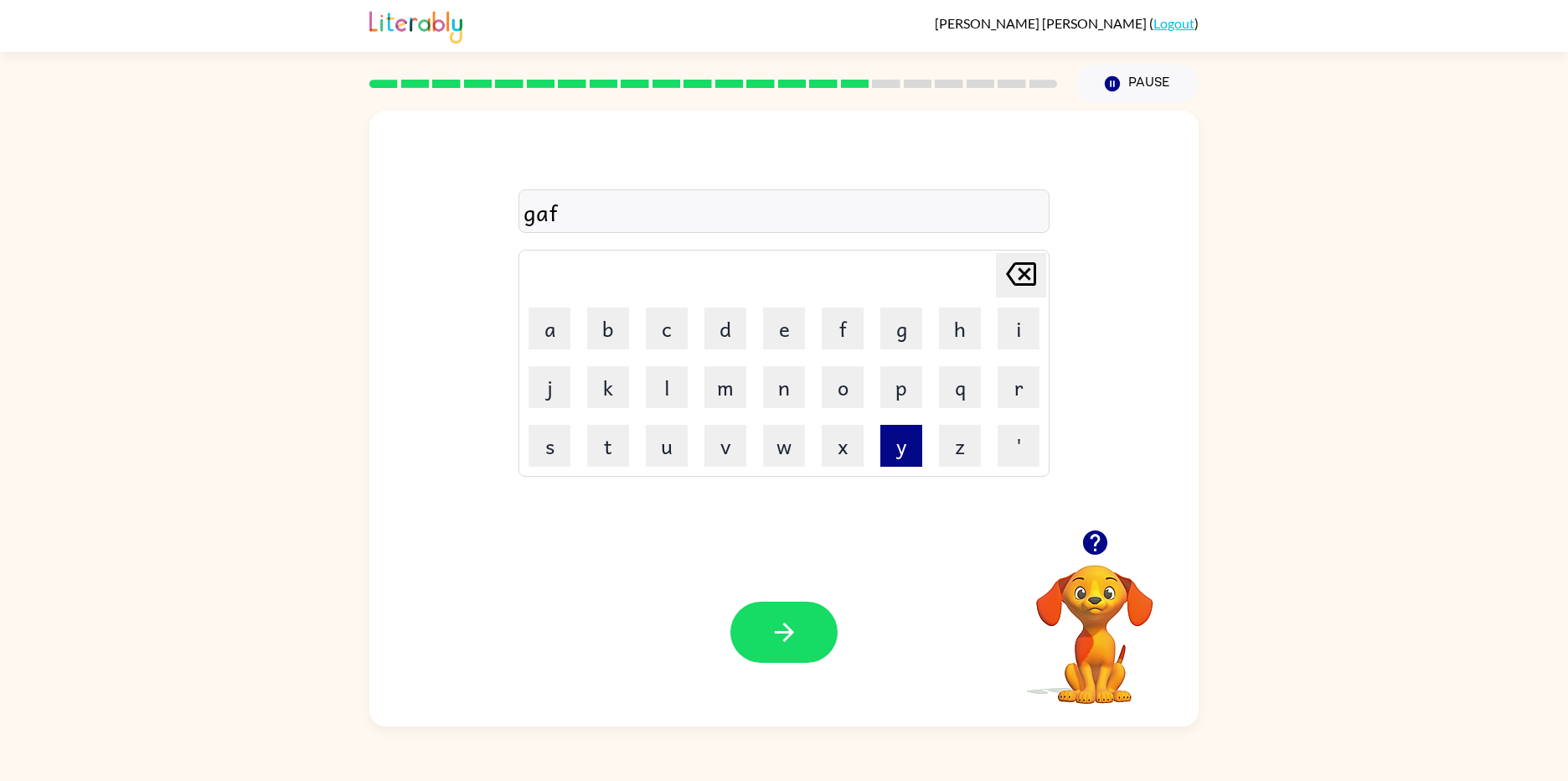
click at [886, 435] on button "y" at bounding box center [901, 445] width 42 height 42
click at [803, 645] on button "button" at bounding box center [784, 632] width 107 height 61
click at [945, 327] on button "h" at bounding box center [959, 328] width 42 height 42
click at [1028, 327] on button "i" at bounding box center [1018, 328] width 42 height 42
click at [918, 325] on button "g" at bounding box center [901, 328] width 42 height 42
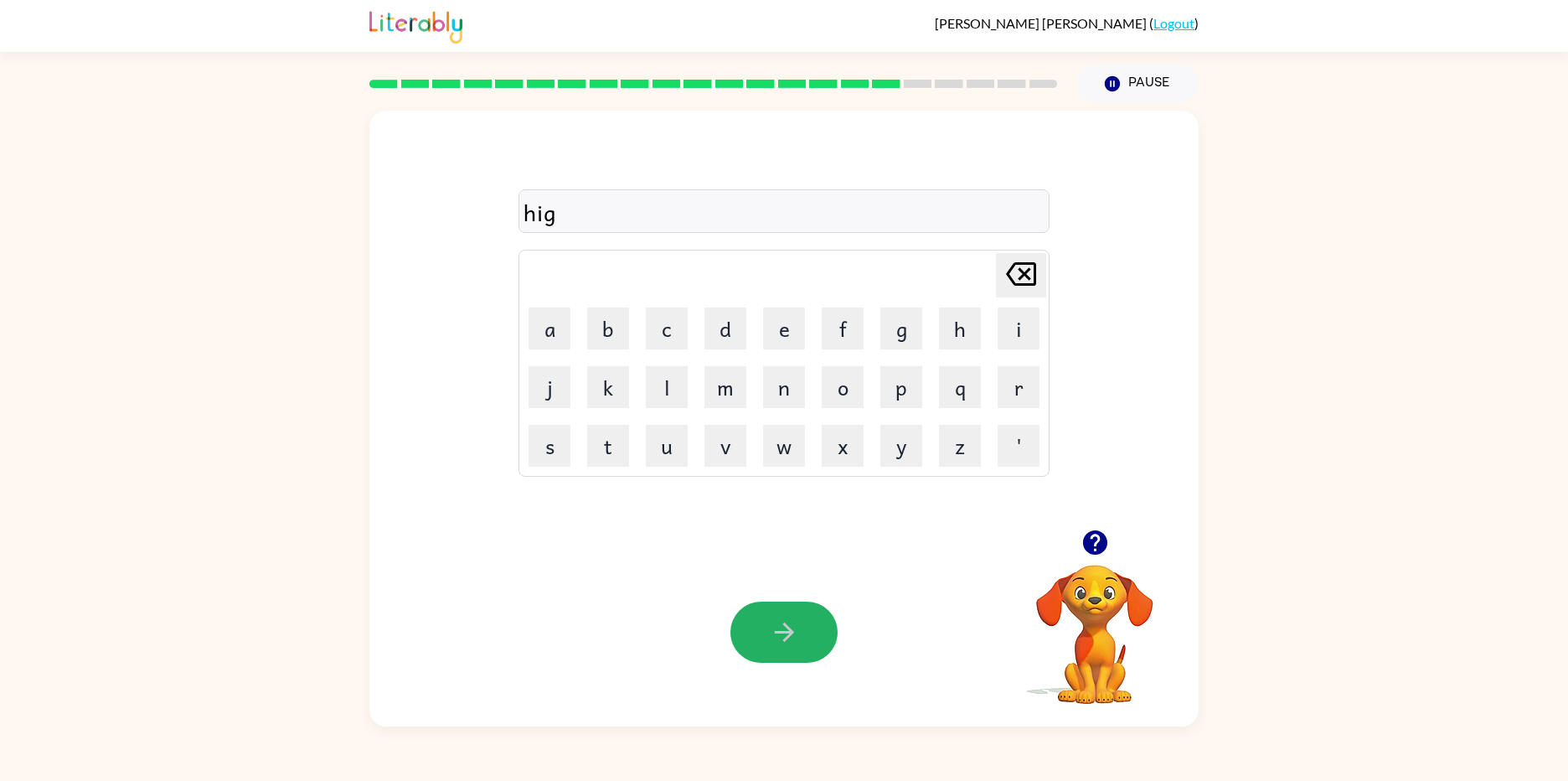
click at [762, 617] on button "button" at bounding box center [784, 632] width 107 height 61
click at [906, 392] on button "p" at bounding box center [901, 387] width 42 height 42
click at [661, 385] on button "l" at bounding box center [666, 387] width 42 height 42
click at [555, 445] on button "s" at bounding box center [549, 445] width 42 height 42
click at [897, 383] on button "p" at bounding box center [901, 387] width 42 height 42
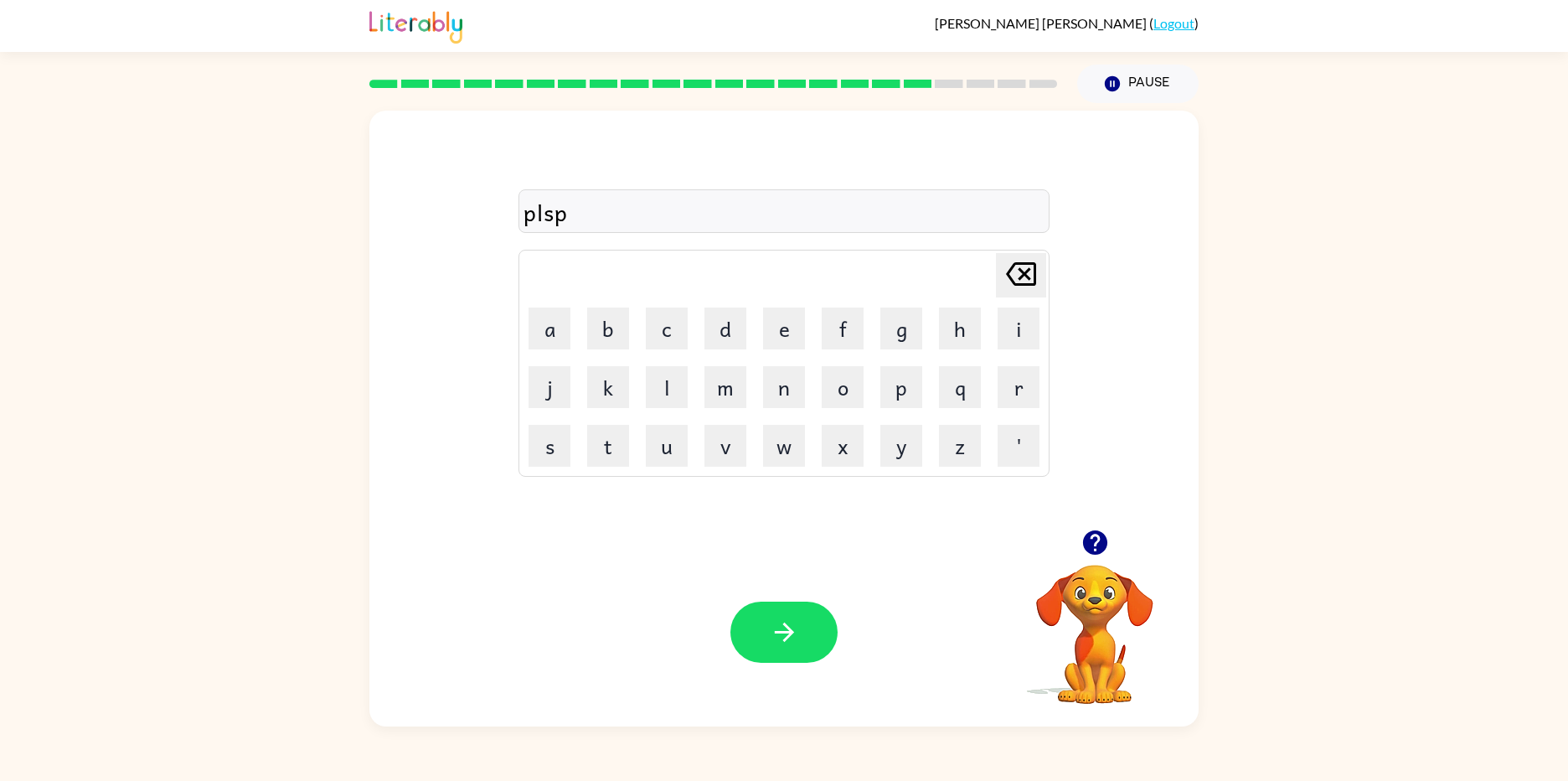
click at [1015, 282] on icon at bounding box center [1021, 274] width 30 height 23
click at [574, 334] on td "a" at bounding box center [549, 329] width 57 height 57
click at [537, 332] on button "a" at bounding box center [549, 328] width 42 height 42
click at [545, 436] on button "s" at bounding box center [549, 445] width 42 height 42
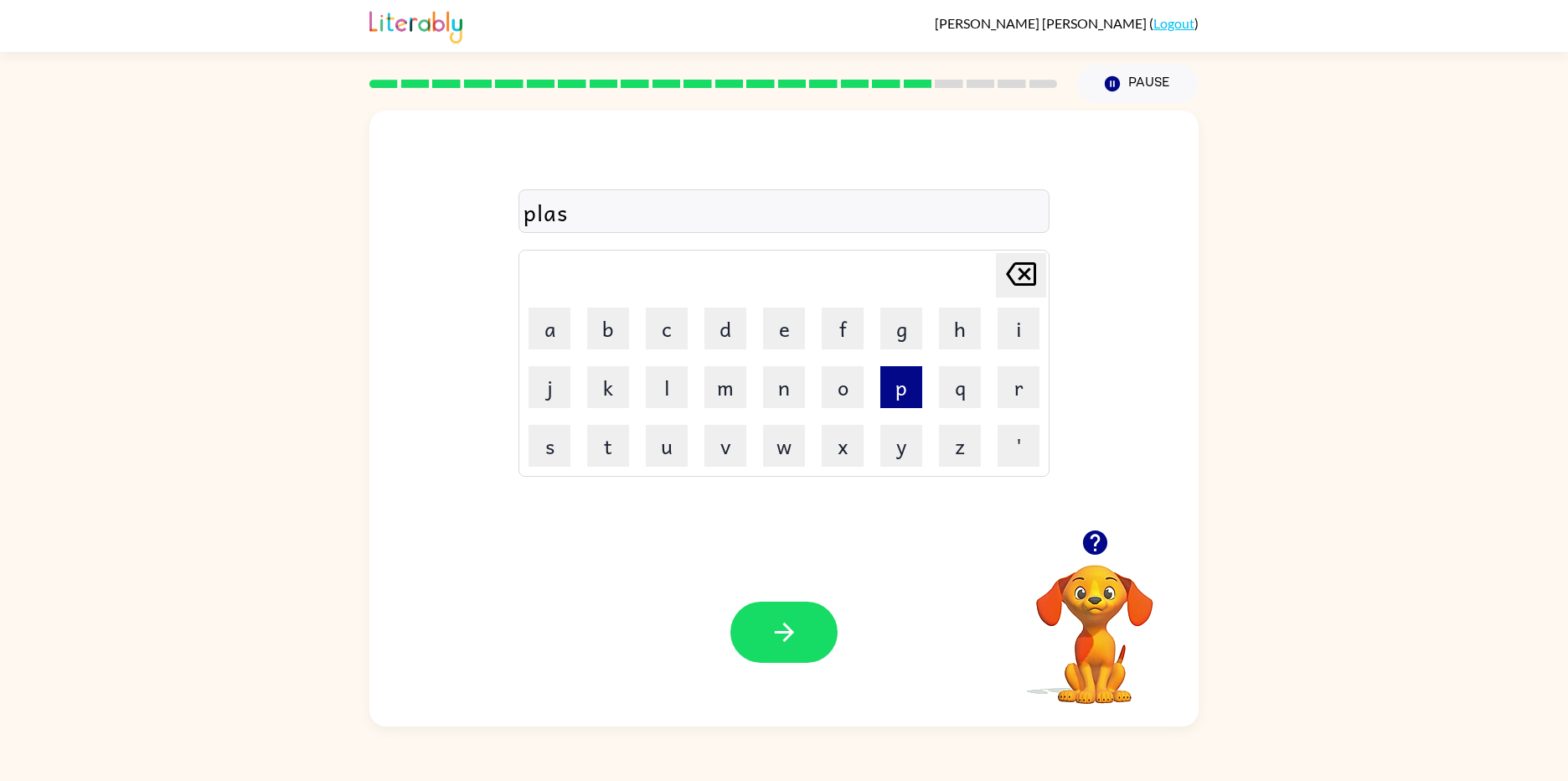
click at [917, 403] on button "p" at bounding box center [901, 387] width 42 height 42
click at [794, 657] on button "button" at bounding box center [784, 632] width 107 height 61
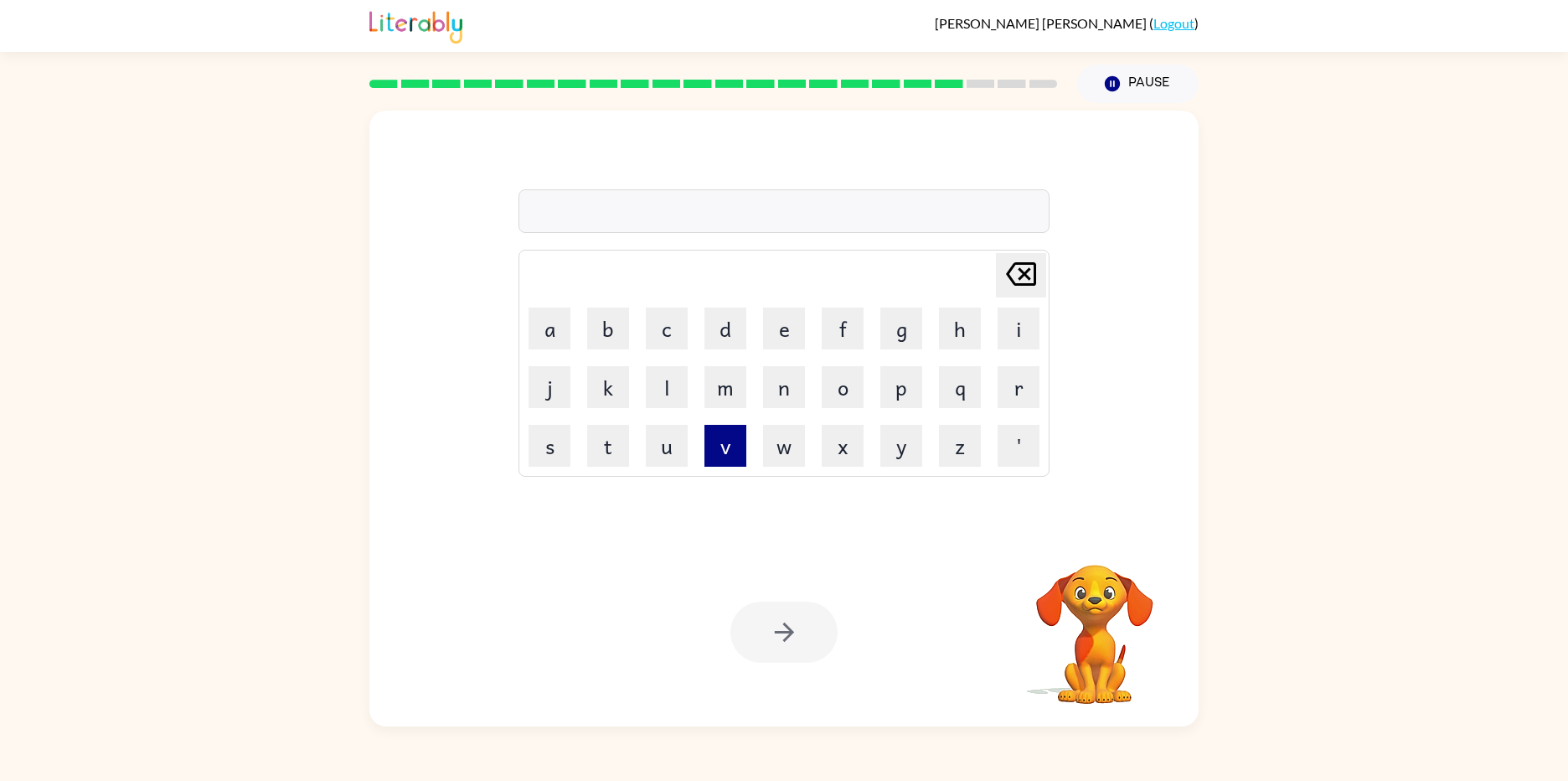
click at [710, 449] on button "v" at bounding box center [725, 445] width 42 height 42
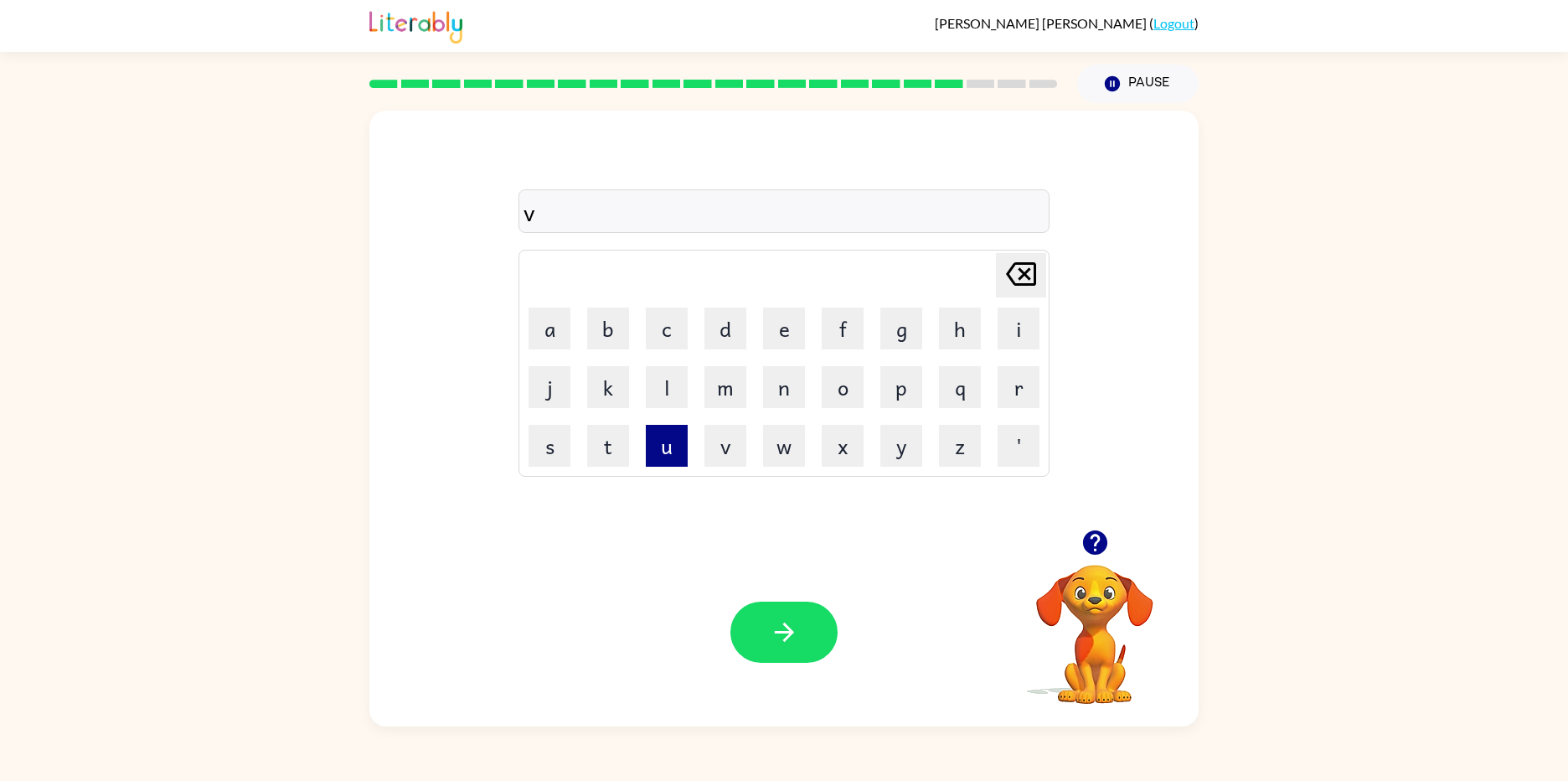
click at [678, 444] on button "u" at bounding box center [666, 445] width 42 height 42
click at [725, 386] on button "m" at bounding box center [725, 387] width 42 height 42
click at [746, 621] on button "button" at bounding box center [784, 632] width 107 height 61
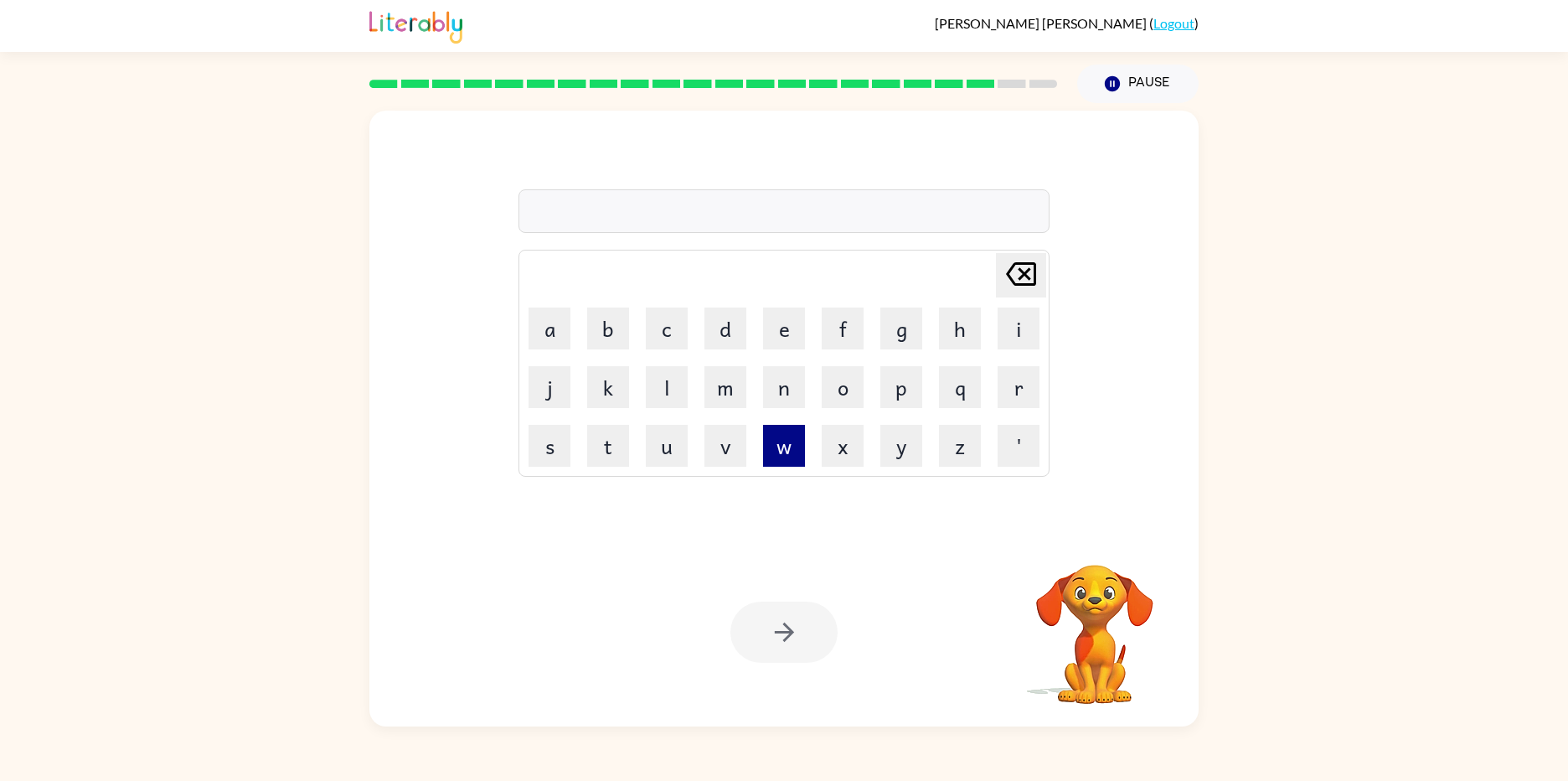
drag, startPoint x: 788, startPoint y: 441, endPoint x: 779, endPoint y: 444, distance: 9.5
click at [779, 444] on button "w" at bounding box center [784, 445] width 42 height 42
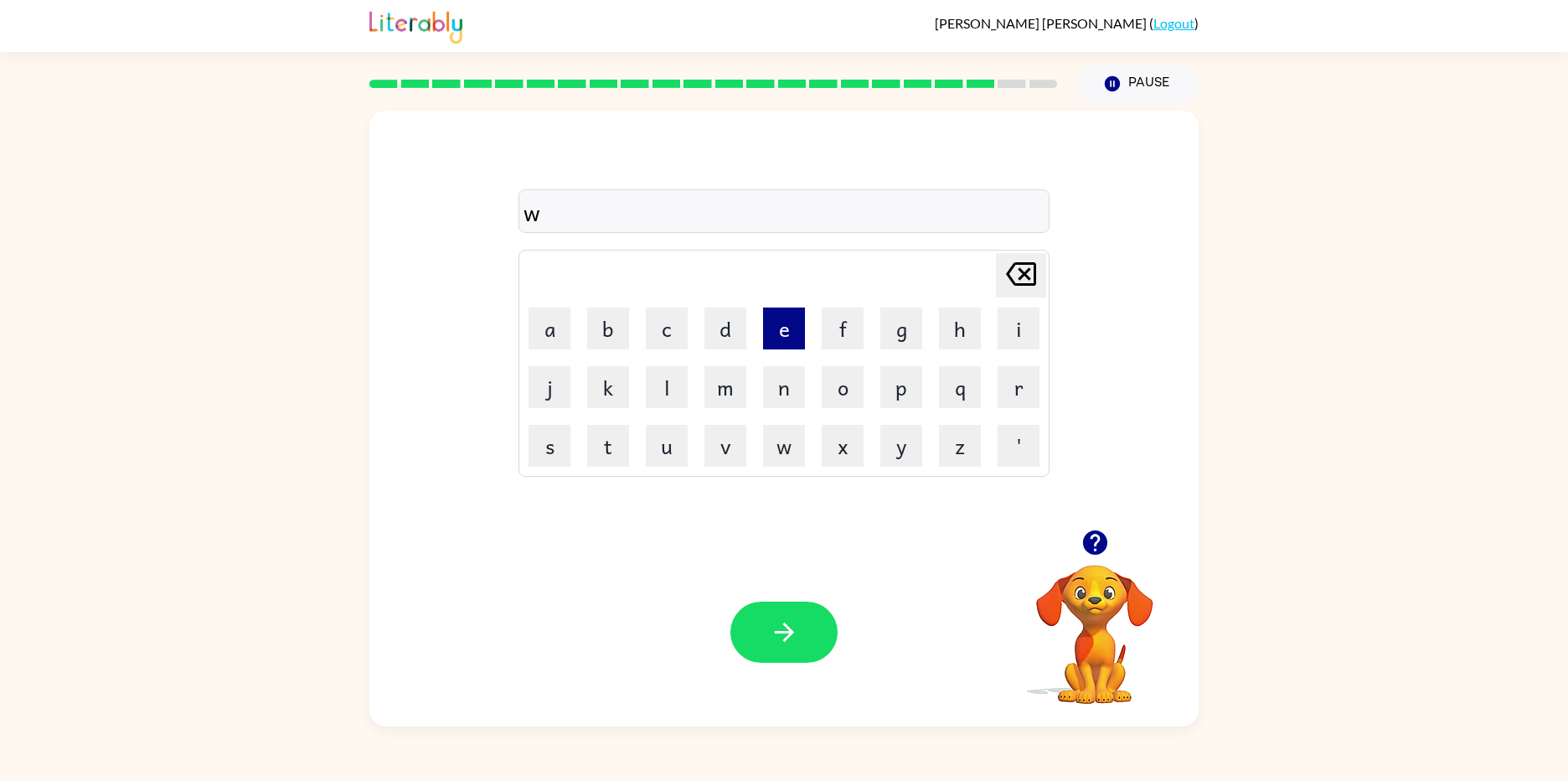
click at [779, 332] on button "e" at bounding box center [784, 328] width 42 height 42
click at [937, 438] on td "z" at bounding box center [959, 445] width 57 height 57
click at [958, 445] on button "z" at bounding box center [959, 445] width 42 height 42
click at [809, 631] on button "button" at bounding box center [784, 632] width 107 height 61
click at [977, 452] on button "z" at bounding box center [959, 445] width 42 height 42
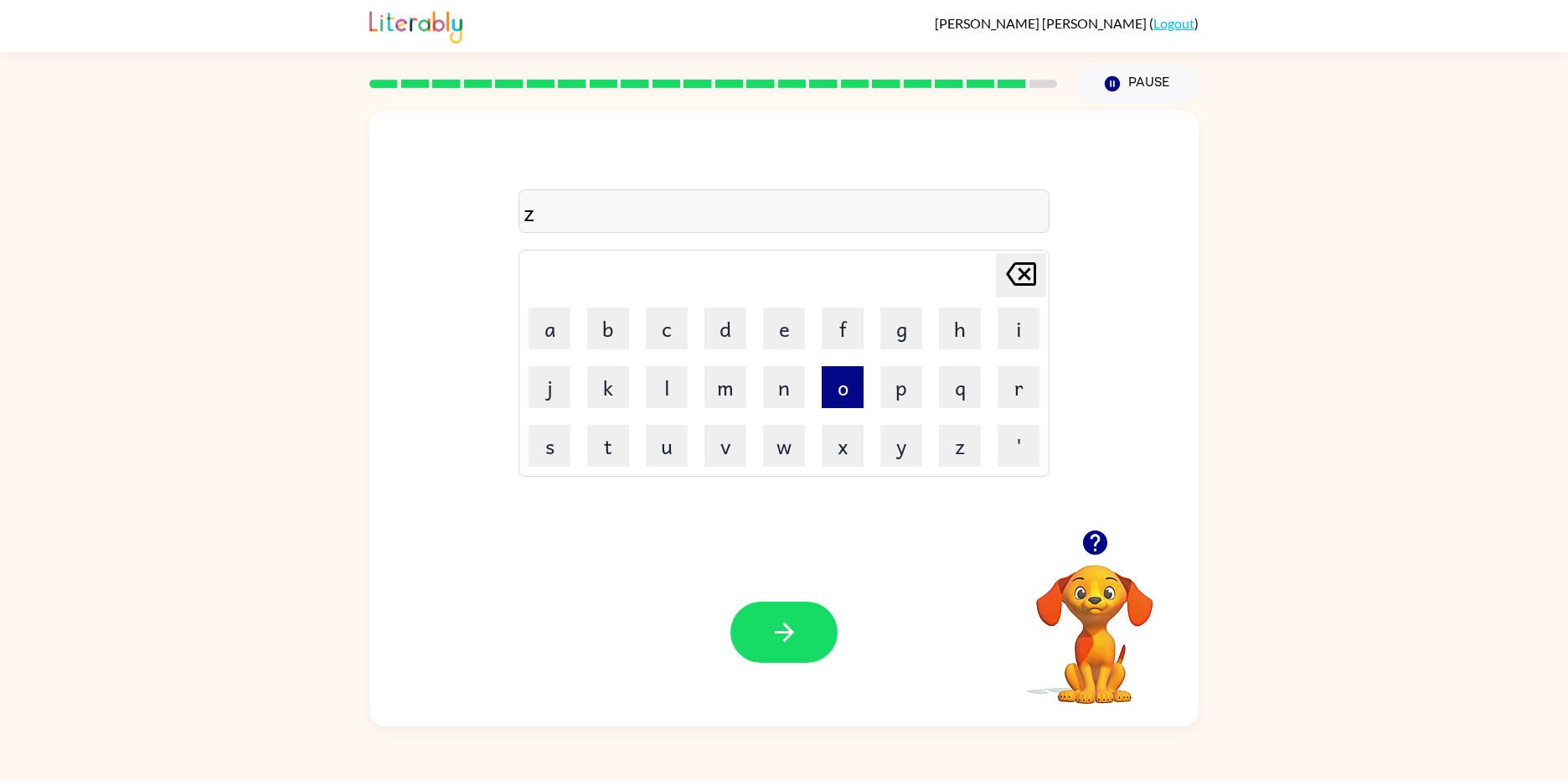
click at [839, 399] on button "o" at bounding box center [842, 387] width 42 height 42
click at [893, 391] on button "p" at bounding box center [901, 387] width 42 height 42
drag, startPoint x: 791, startPoint y: 633, endPoint x: 779, endPoint y: 670, distance: 38.9
click at [779, 670] on div "Your browser must support playing .mp4 files to use Literably. Please try using…" at bounding box center [784, 632] width 829 height 189
click at [775, 654] on button "button" at bounding box center [784, 632] width 107 height 61
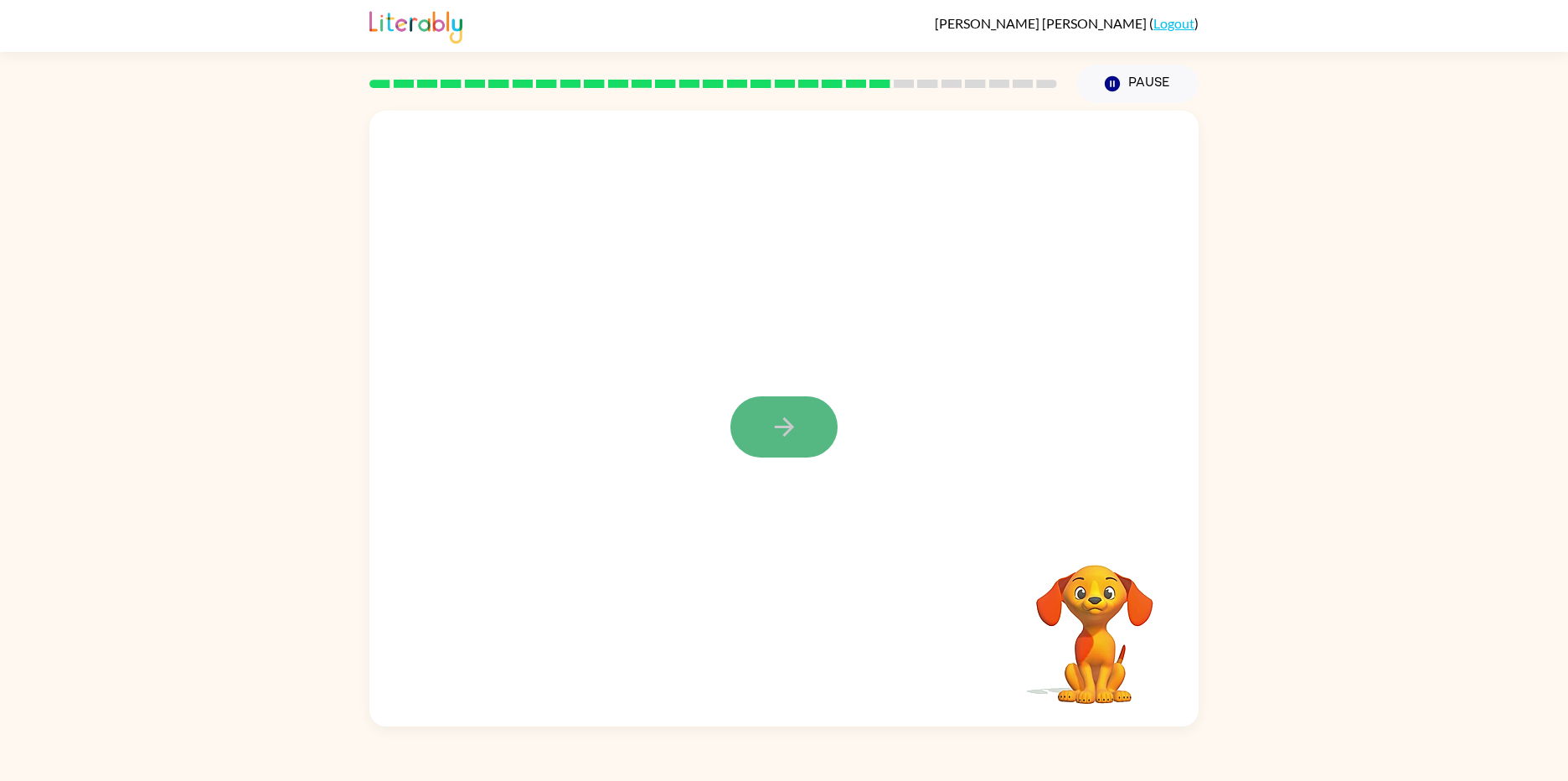
click at [771, 409] on button "button" at bounding box center [784, 427] width 107 height 61
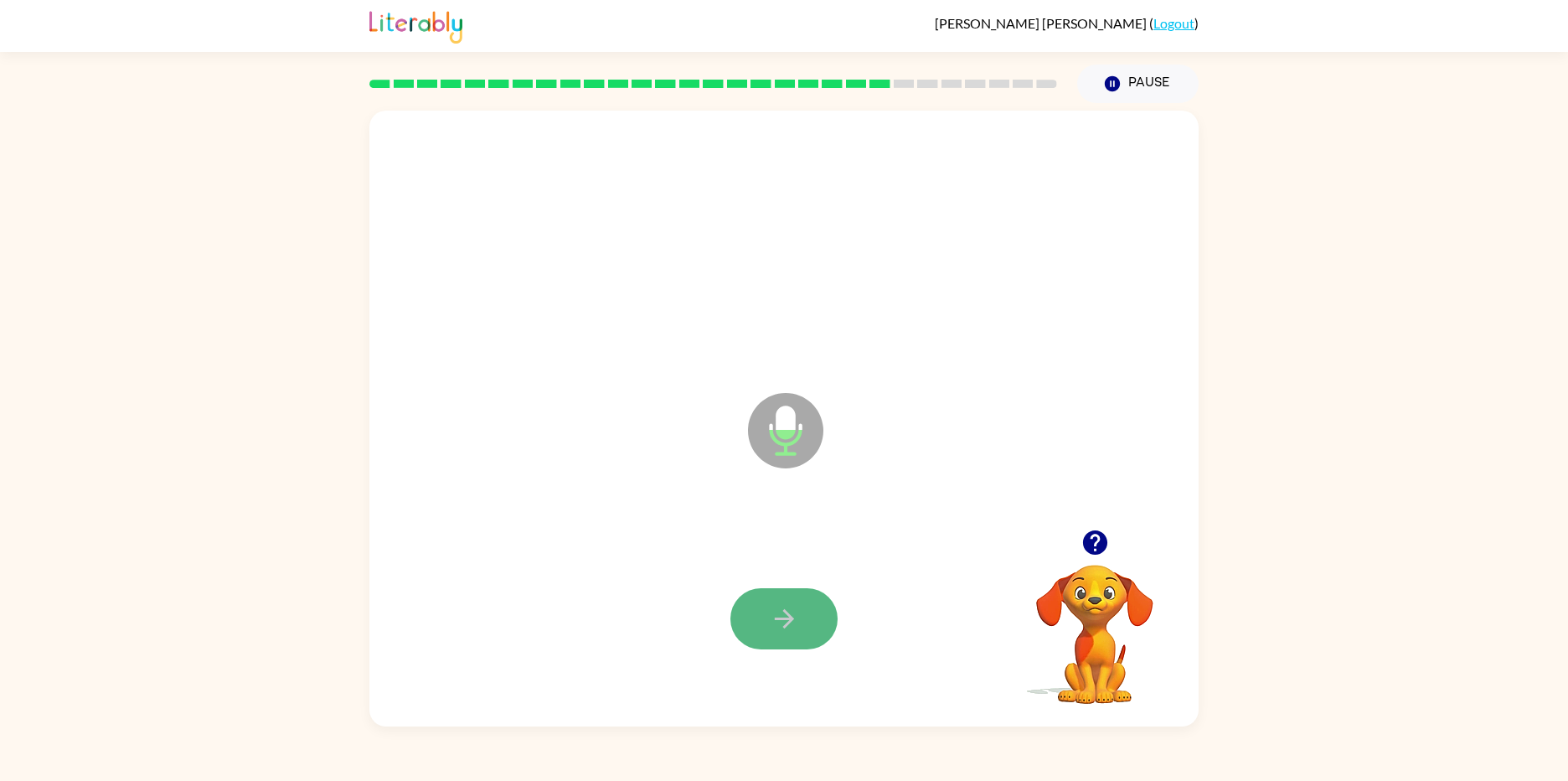
click at [780, 609] on icon "button" at bounding box center [784, 619] width 29 height 29
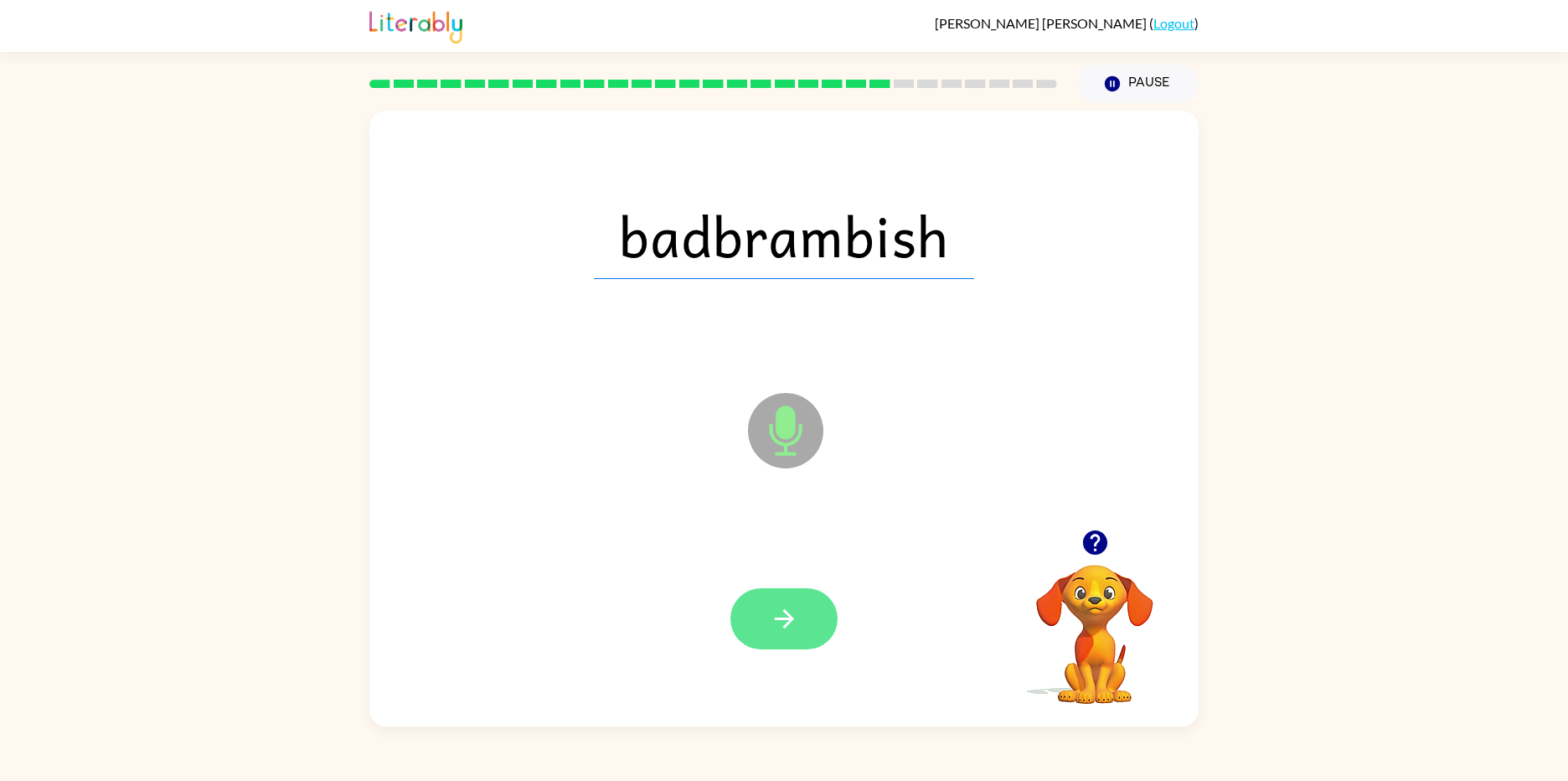
click at [813, 619] on button "button" at bounding box center [784, 619] width 107 height 61
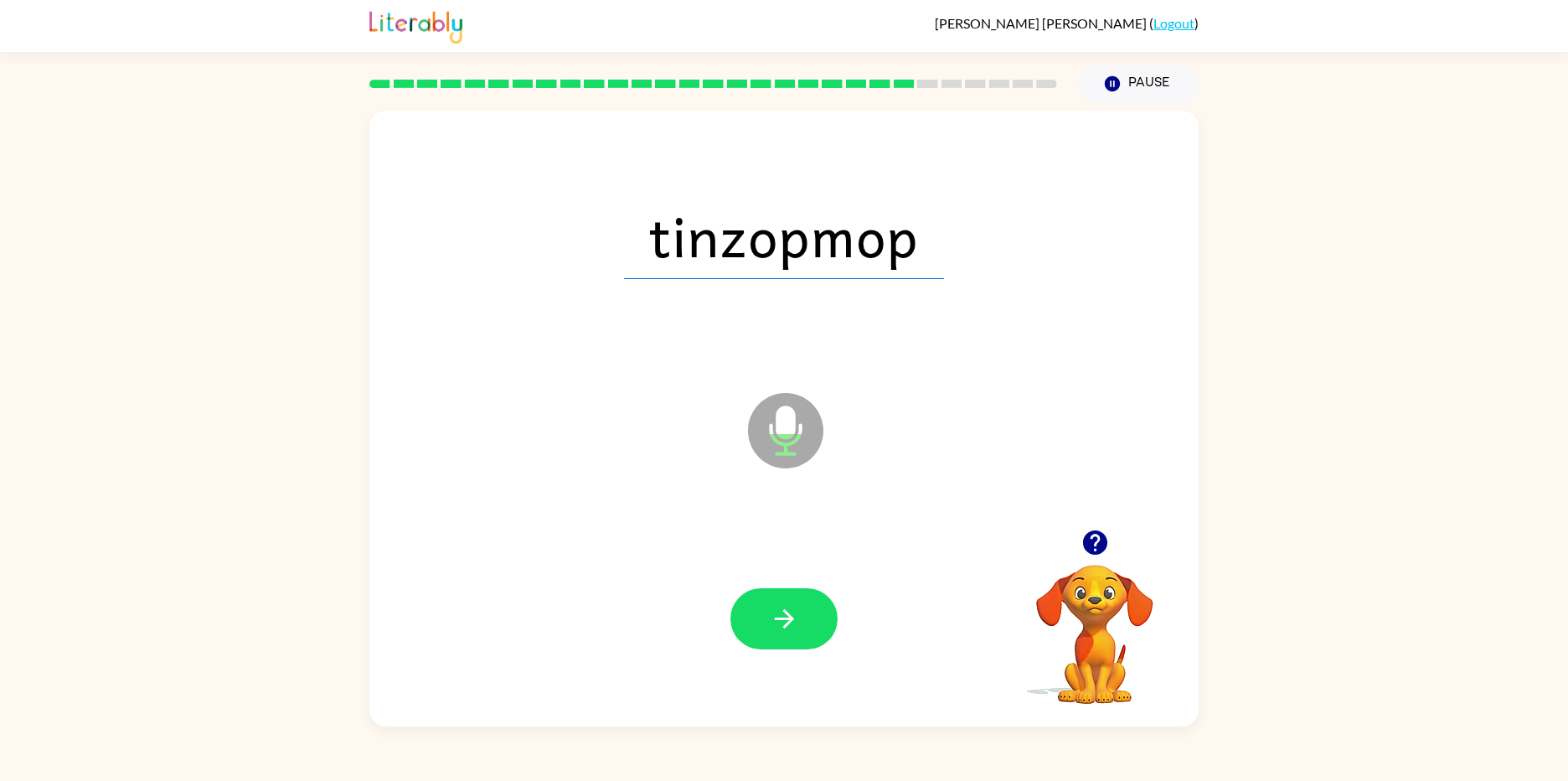
click at [813, 619] on button "button" at bounding box center [784, 619] width 107 height 61
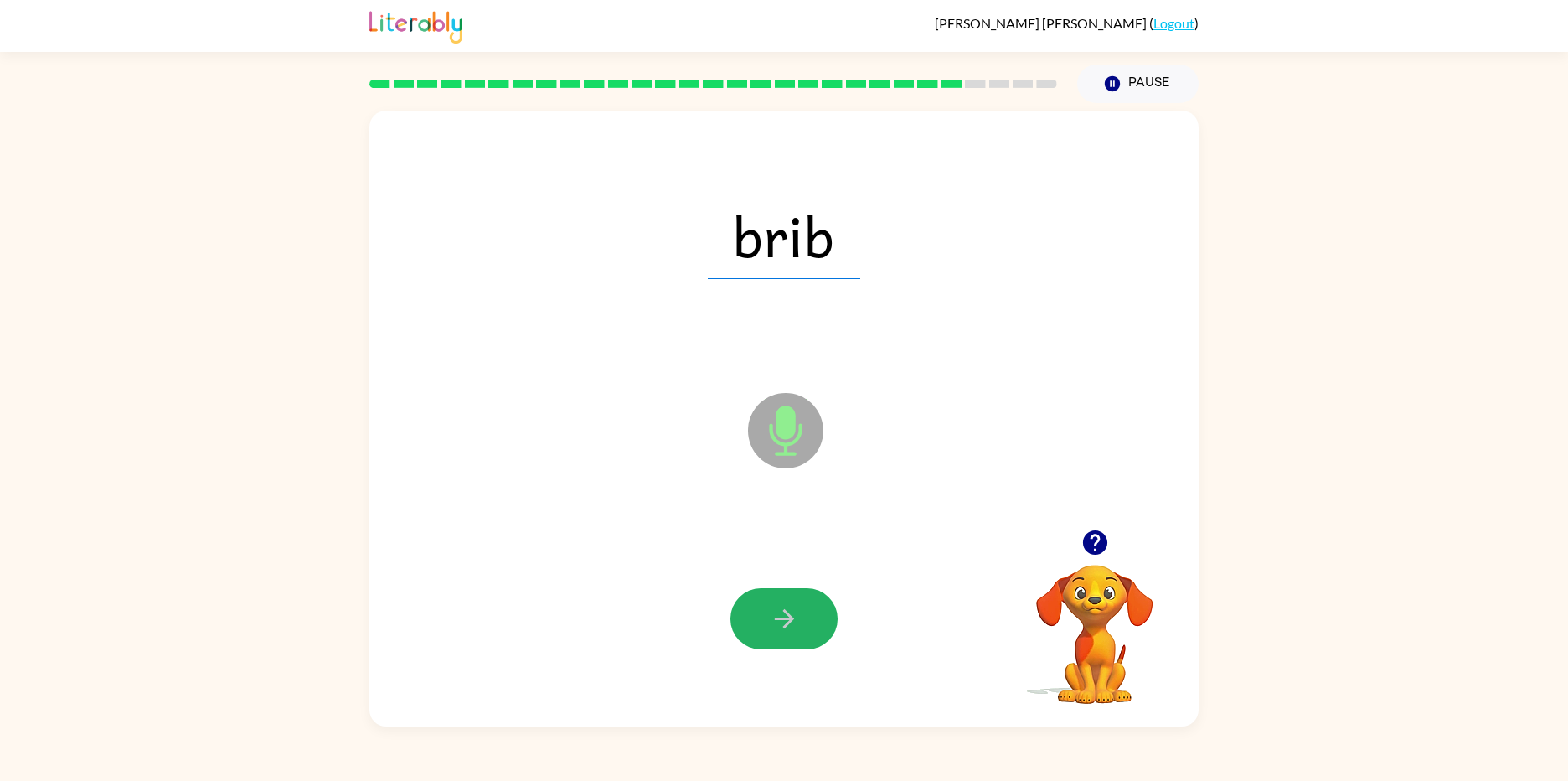
click at [813, 619] on button "button" at bounding box center [784, 619] width 107 height 61
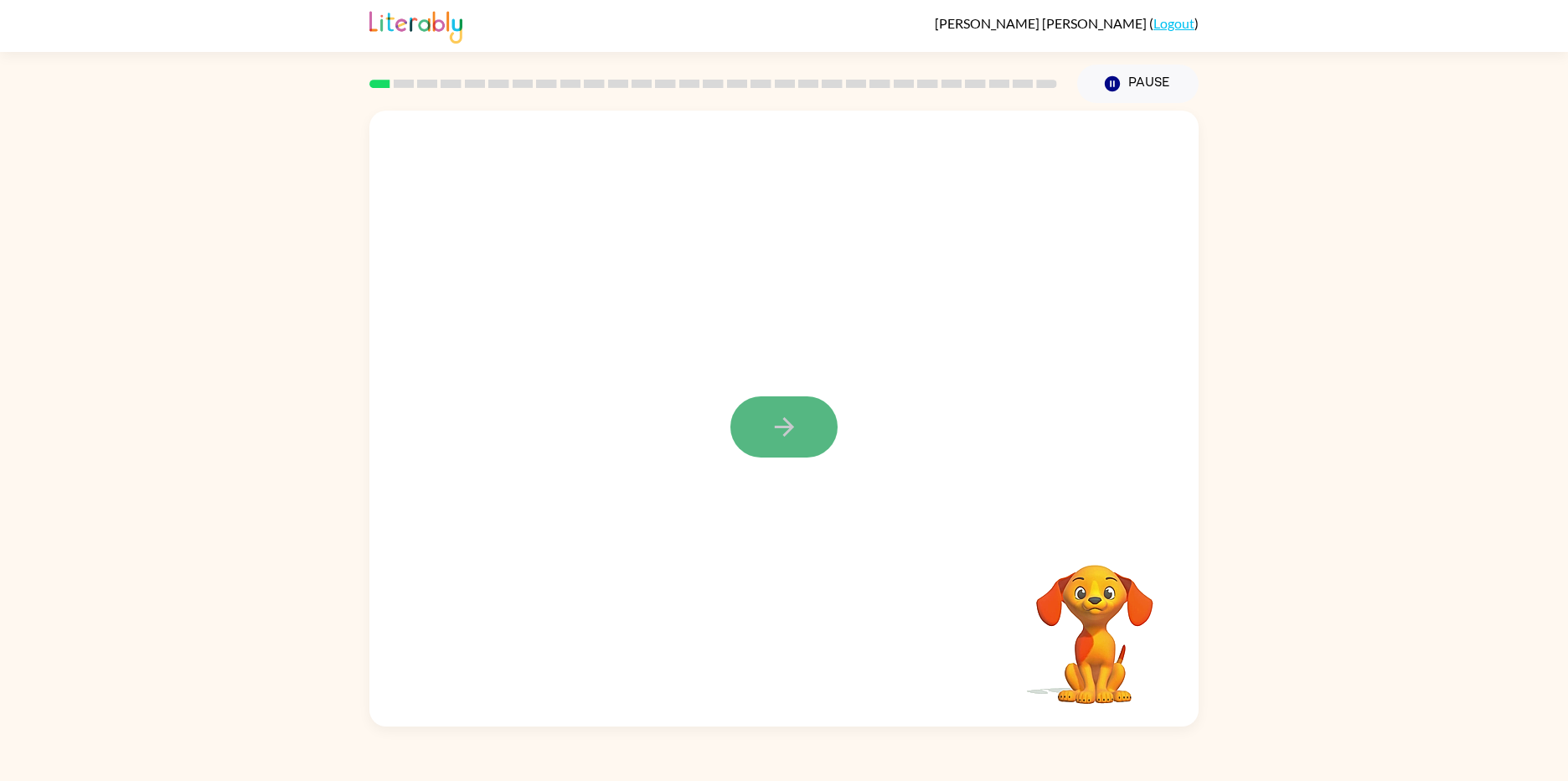
click at [749, 404] on button "button" at bounding box center [784, 427] width 107 height 61
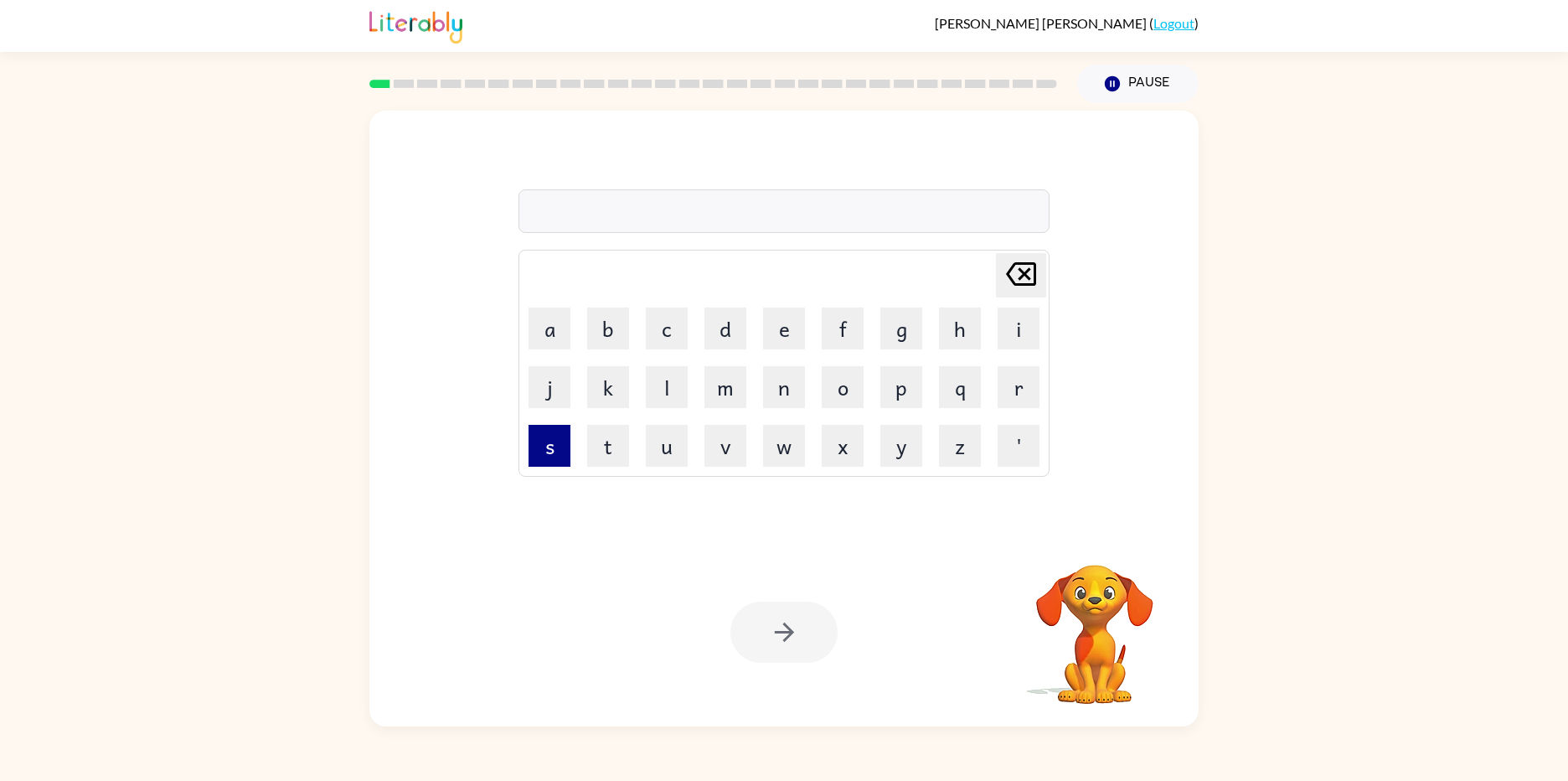
click at [550, 451] on button "s" at bounding box center [549, 445] width 42 height 42
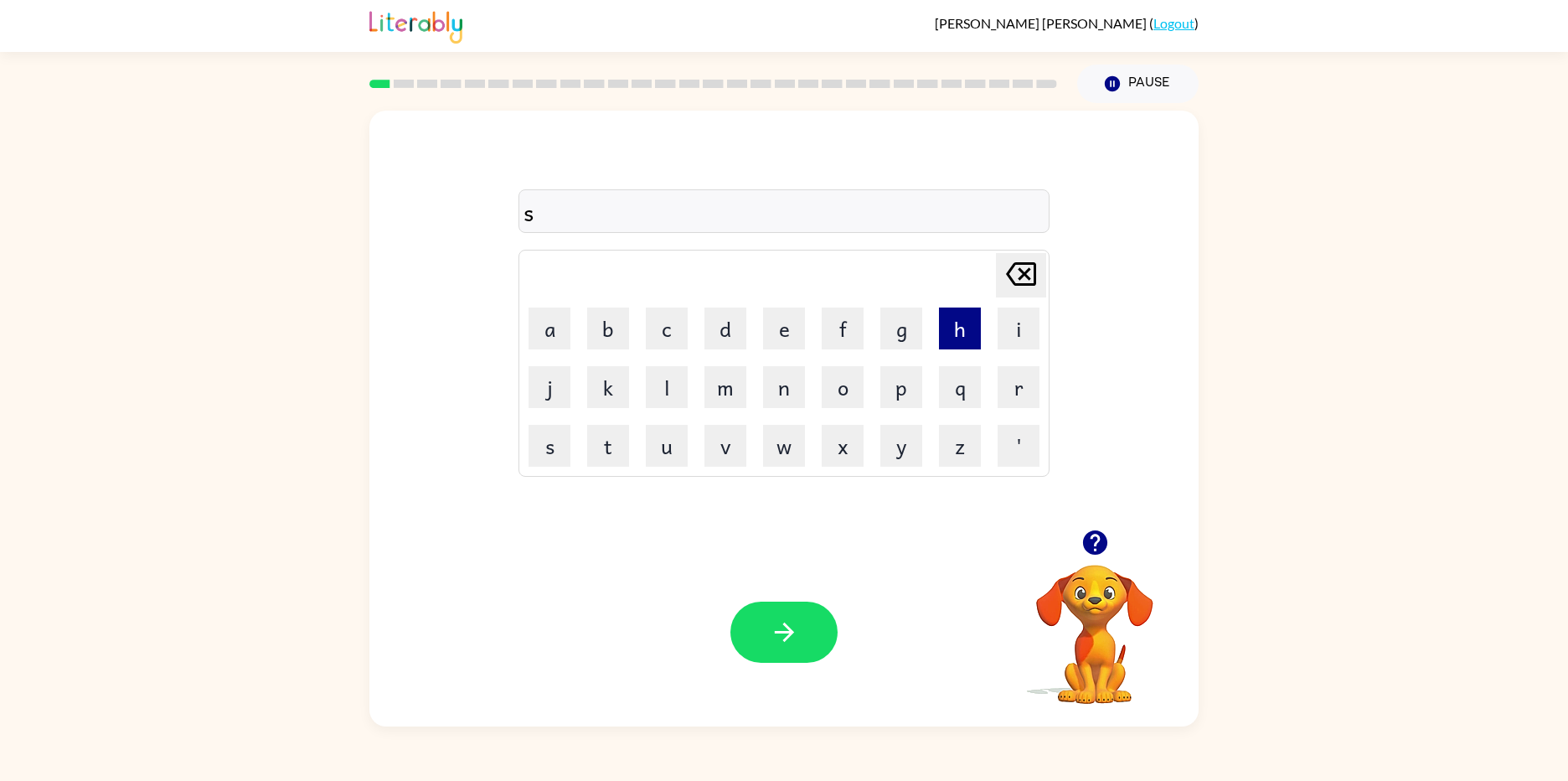
click at [962, 334] on button "h" at bounding box center [959, 328] width 42 height 42
click at [675, 477] on div "sh [PERSON_NAME] last character input a b c d e f g h i j k l m n o p q r s t u…" at bounding box center [784, 320] width 829 height 419
click at [677, 461] on button "u" at bounding box center [666, 445] width 42 height 42
click at [724, 329] on button "d" at bounding box center [725, 328] width 42 height 42
click at [655, 397] on button "l" at bounding box center [666, 387] width 42 height 42
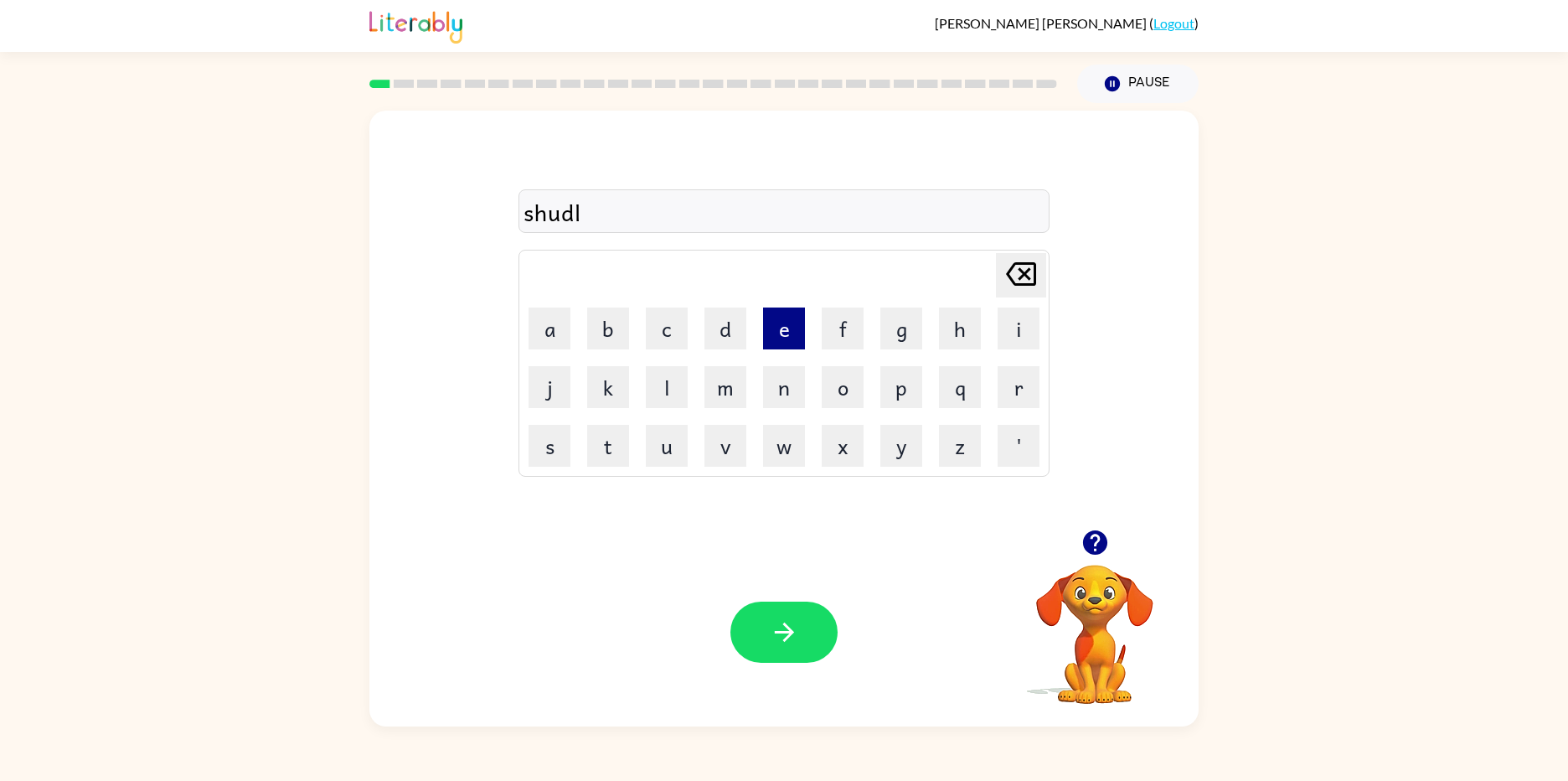
click at [776, 344] on button "e" at bounding box center [784, 328] width 42 height 42
click at [795, 620] on icon "button" at bounding box center [784, 632] width 29 height 29
click at [789, 444] on button "w" at bounding box center [784, 445] width 42 height 42
click at [555, 347] on button "a" at bounding box center [549, 328] width 42 height 42
click at [993, 266] on td "[PERSON_NAME] last character input" at bounding box center [784, 274] width 526 height 46
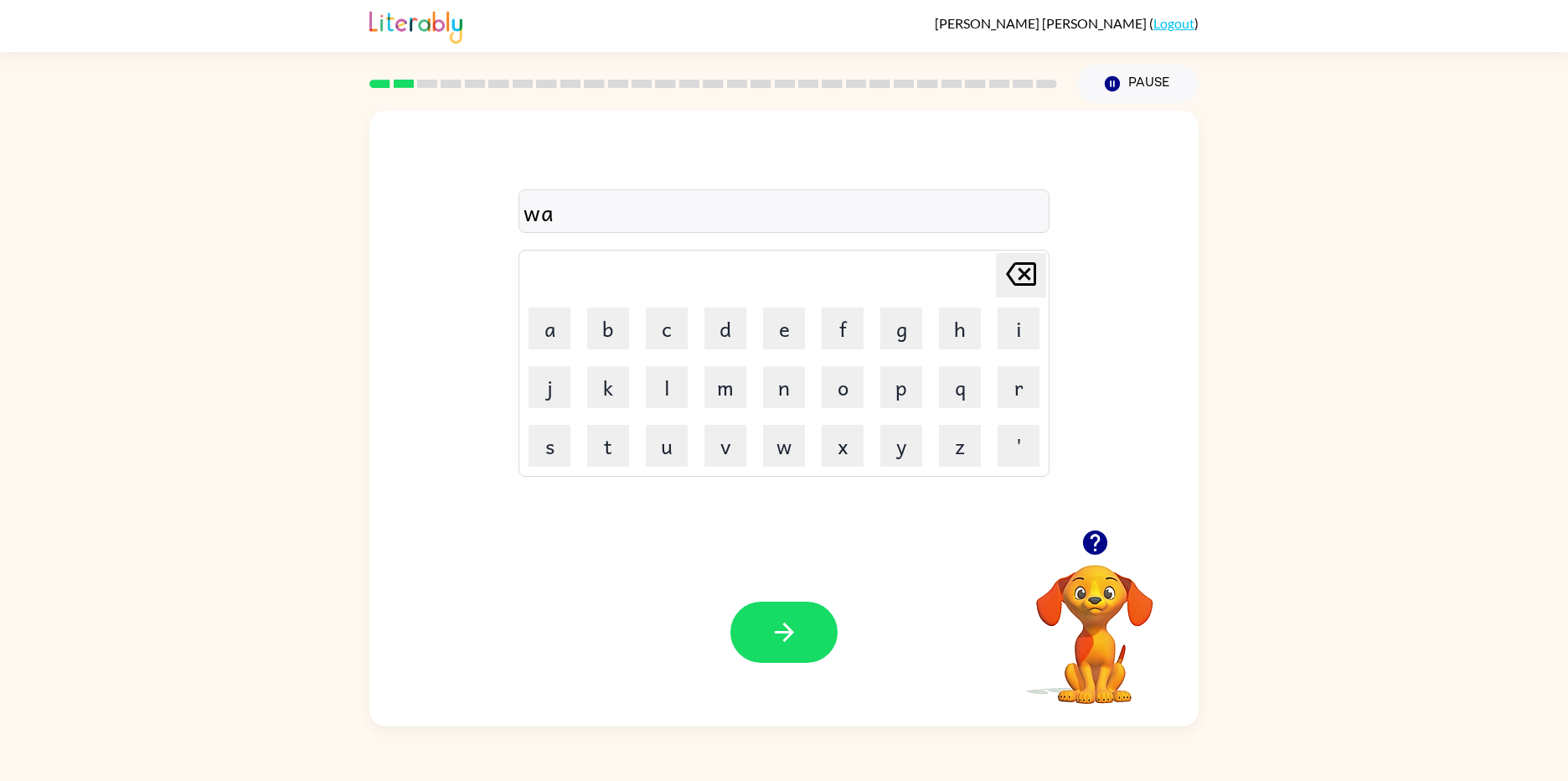
click at [1010, 266] on icon "[PERSON_NAME] last character input" at bounding box center [1021, 273] width 40 height 40
click at [965, 339] on button "h" at bounding box center [959, 328] width 42 height 42
click at [551, 339] on button "a" at bounding box center [549, 328] width 42 height 42
click at [659, 381] on button "l" at bounding box center [666, 387] width 42 height 42
click at [786, 331] on button "e" at bounding box center [784, 328] width 42 height 42
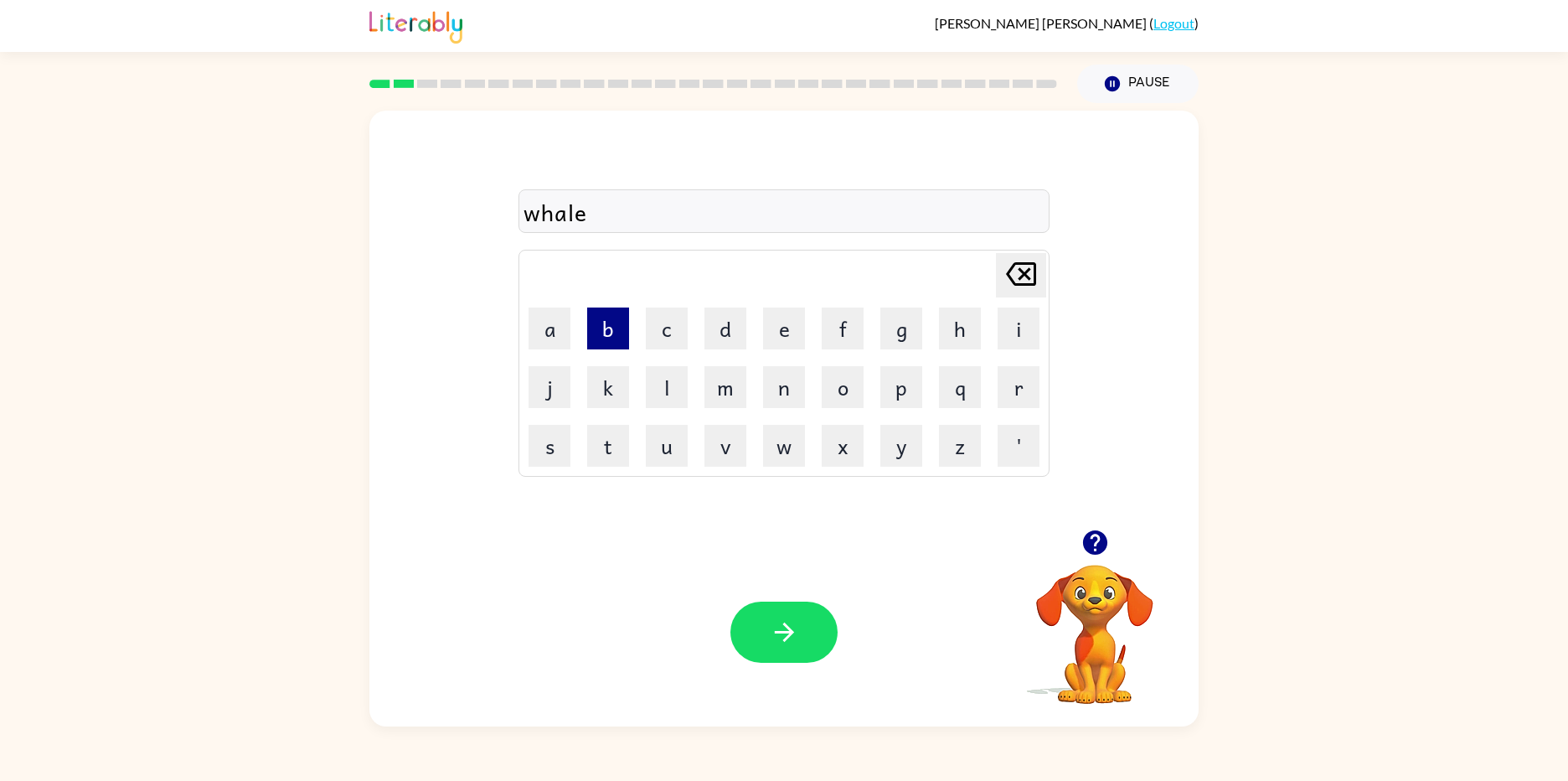
click at [620, 318] on button "b" at bounding box center [608, 328] width 42 height 42
click at [837, 383] on button "o" at bounding box center [842, 387] width 42 height 42
click at [794, 376] on button "n" at bounding box center [784, 387] width 42 height 42
click at [776, 327] on button "e" at bounding box center [784, 328] width 42 height 42
click at [772, 628] on icon "button" at bounding box center [784, 632] width 29 height 29
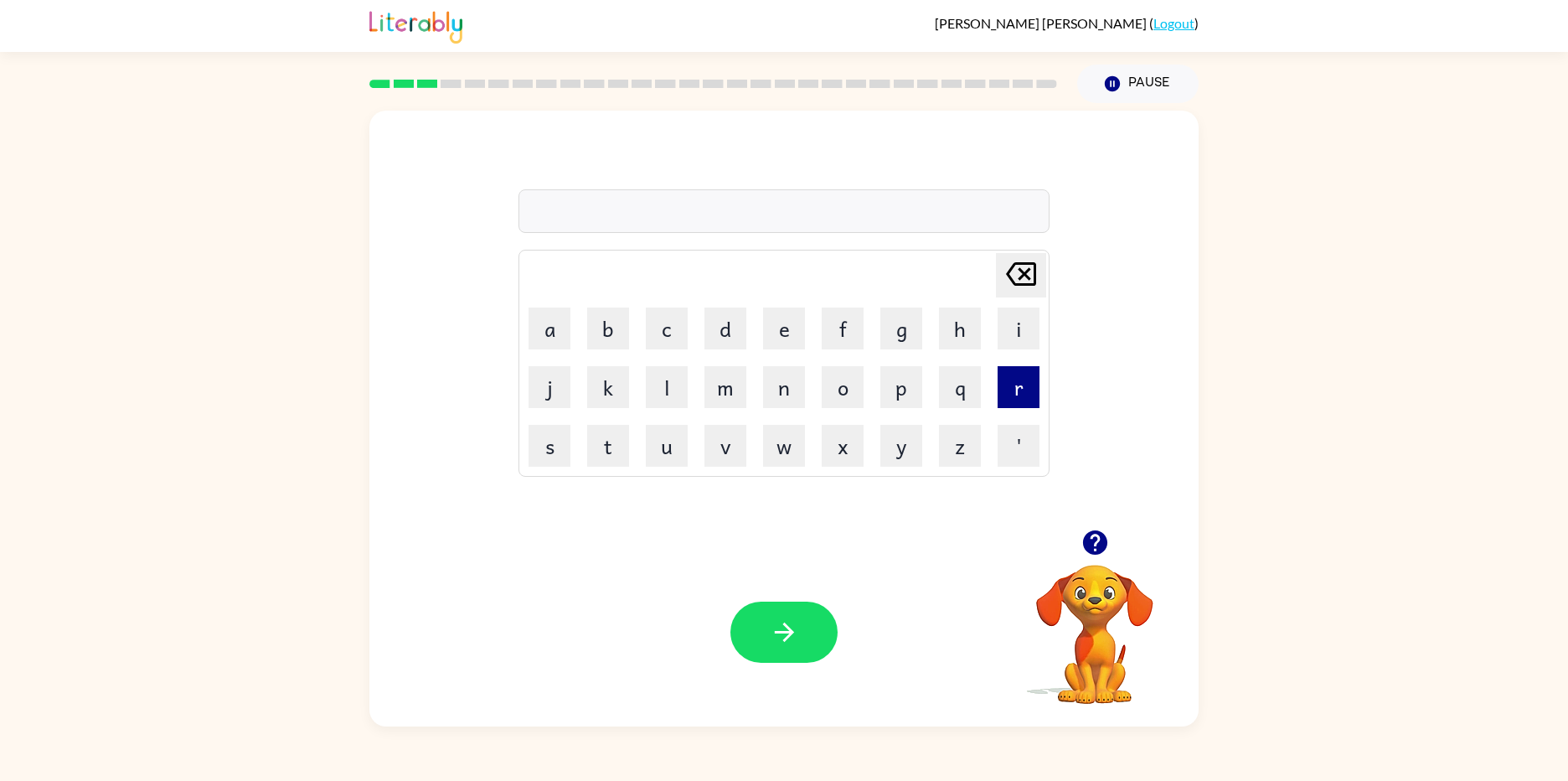
click at [1022, 393] on button "r" at bounding box center [1018, 387] width 42 height 42
click at [797, 338] on button "e" at bounding box center [784, 328] width 42 height 42
click at [903, 404] on button "p" at bounding box center [901, 387] width 42 height 42
click at [854, 392] on button "o" at bounding box center [842, 387] width 42 height 42
click at [1021, 391] on button "r" at bounding box center [1018, 387] width 42 height 42
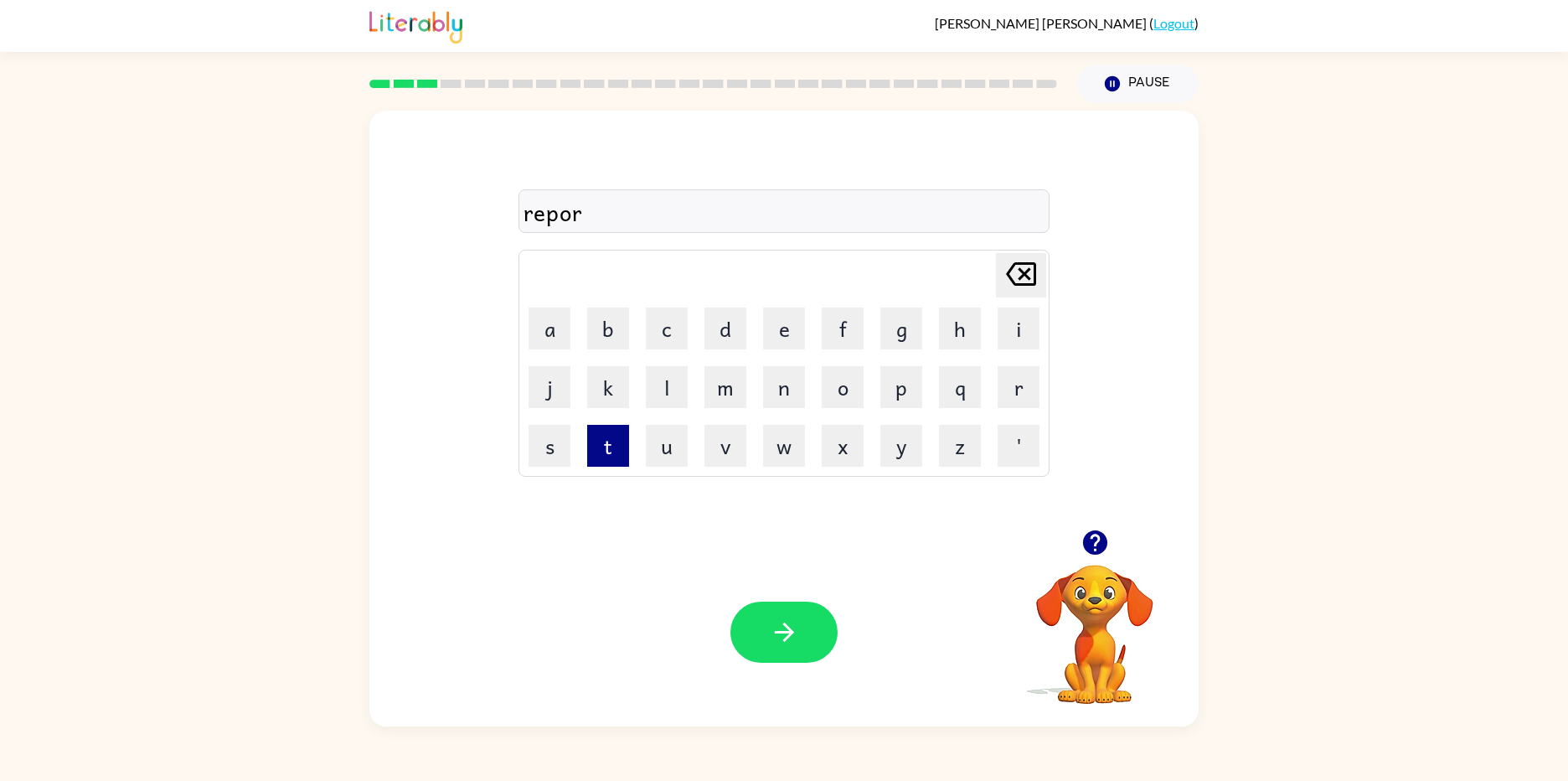
click at [596, 437] on button "t" at bounding box center [608, 445] width 42 height 42
click at [773, 338] on button "e" at bounding box center [784, 328] width 42 height 42
click at [740, 339] on button "d" at bounding box center [725, 328] width 42 height 42
click at [762, 615] on button "button" at bounding box center [784, 632] width 107 height 61
drag, startPoint x: 657, startPoint y: 331, endPoint x: 644, endPoint y: 333, distance: 13.2
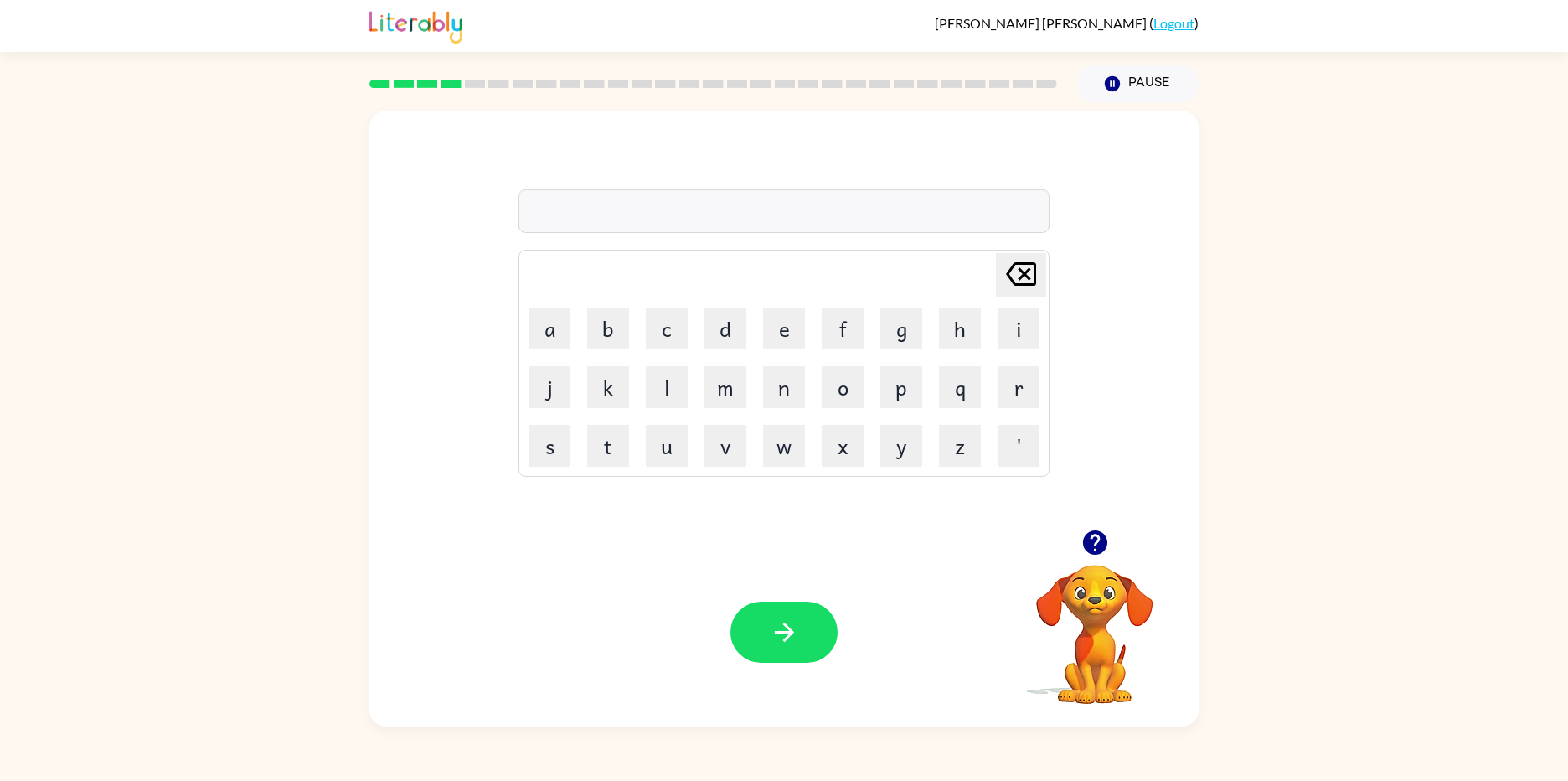
click at [644, 333] on td "c" at bounding box center [667, 329] width 57 height 57
click at [672, 335] on button "c" at bounding box center [666, 328] width 42 height 42
drag, startPoint x: 836, startPoint y: 379, endPoint x: 811, endPoint y: 388, distance: 26.6
click at [811, 388] on tr "j k l m n o p q r" at bounding box center [784, 387] width 526 height 57
click at [827, 397] on button "o" at bounding box center [842, 387] width 42 height 42
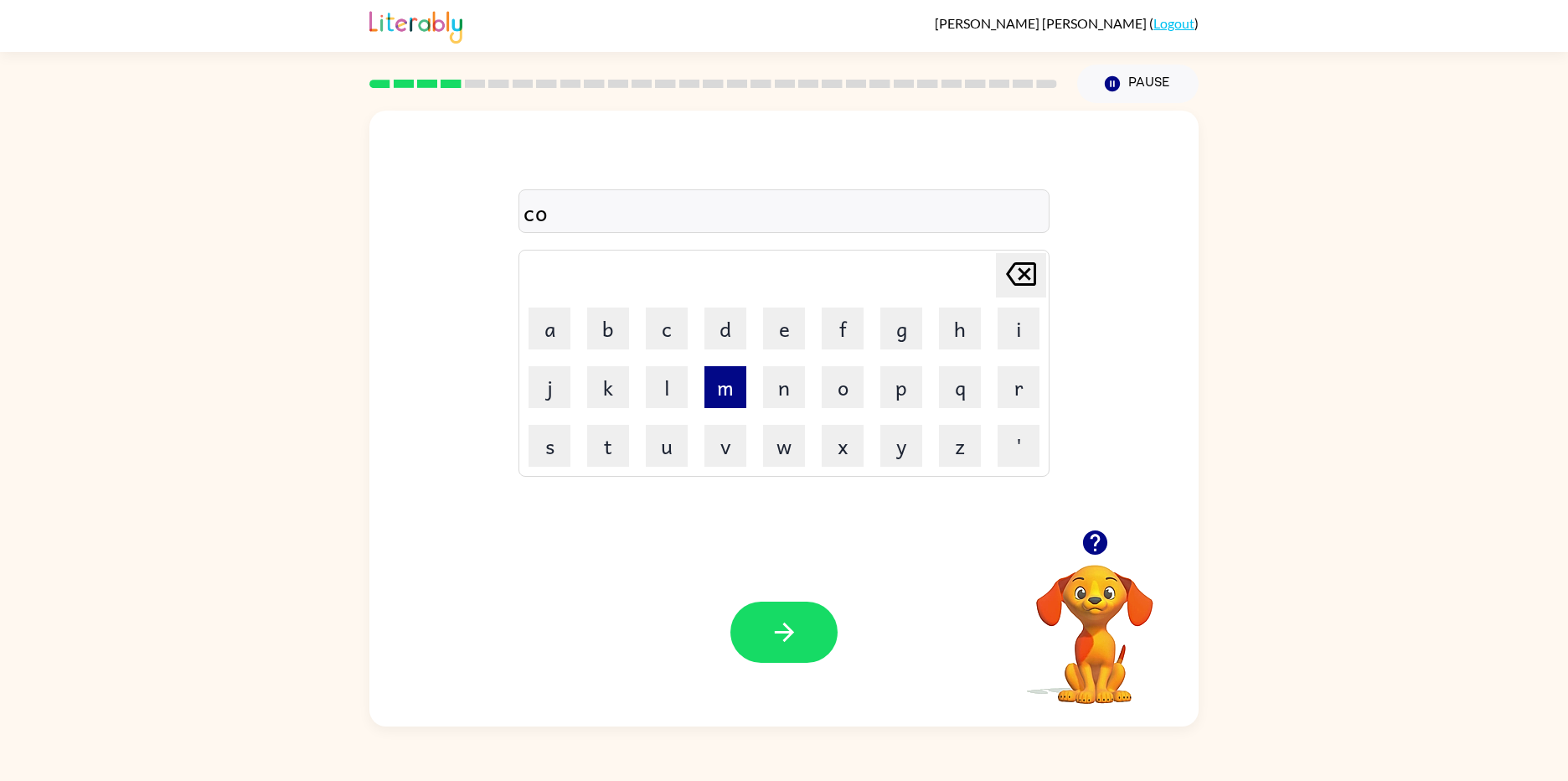
click at [719, 394] on button "m" at bounding box center [725, 387] width 42 height 42
click at [894, 373] on button "p" at bounding box center [901, 387] width 42 height 42
click at [670, 395] on button "l" at bounding box center [666, 387] width 42 height 42
click at [785, 316] on button "e" at bounding box center [784, 328] width 42 height 42
click at [828, 437] on button "x" at bounding box center [842, 445] width 42 height 42
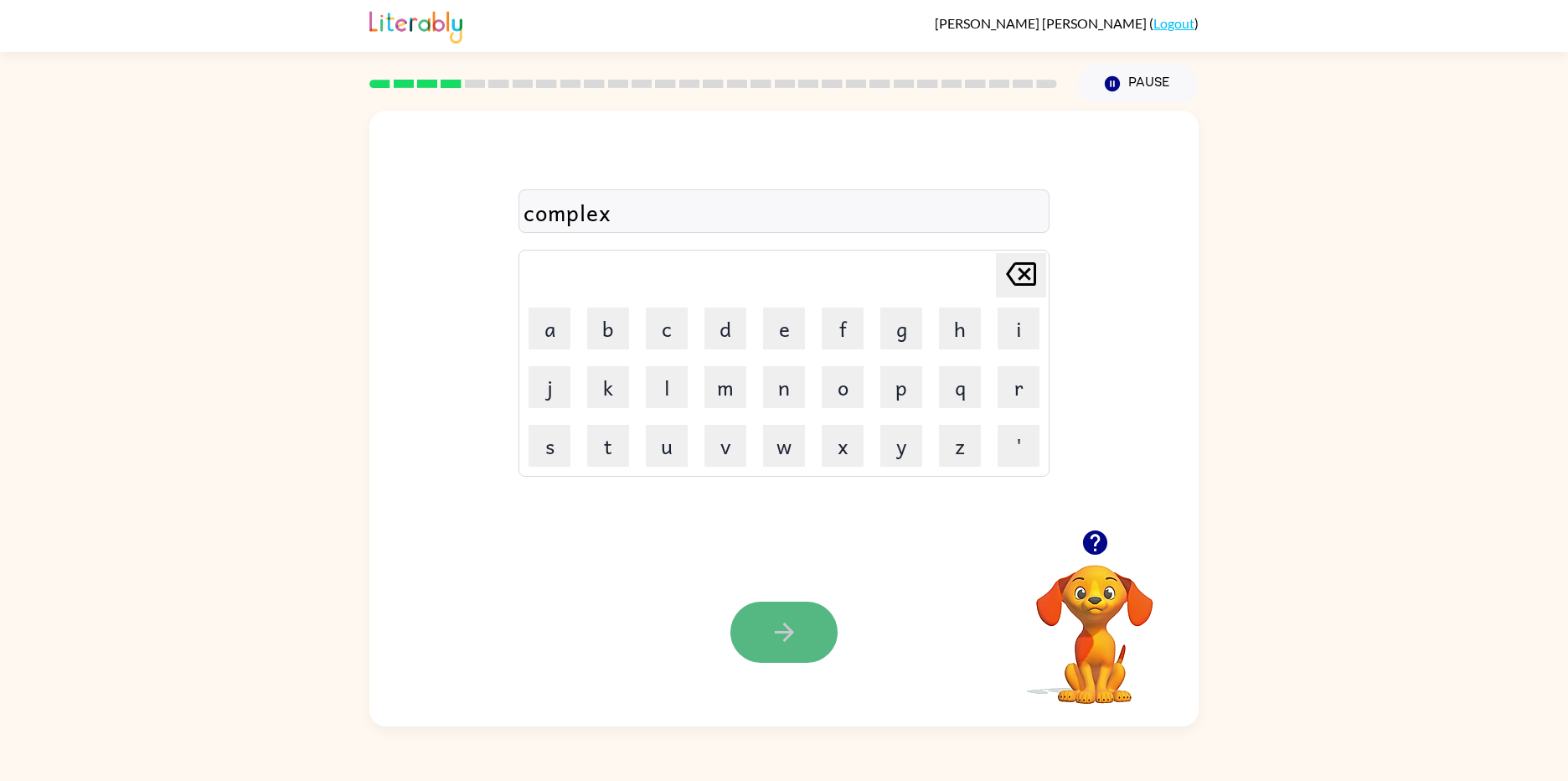
click at [803, 617] on button "button" at bounding box center [784, 632] width 107 height 61
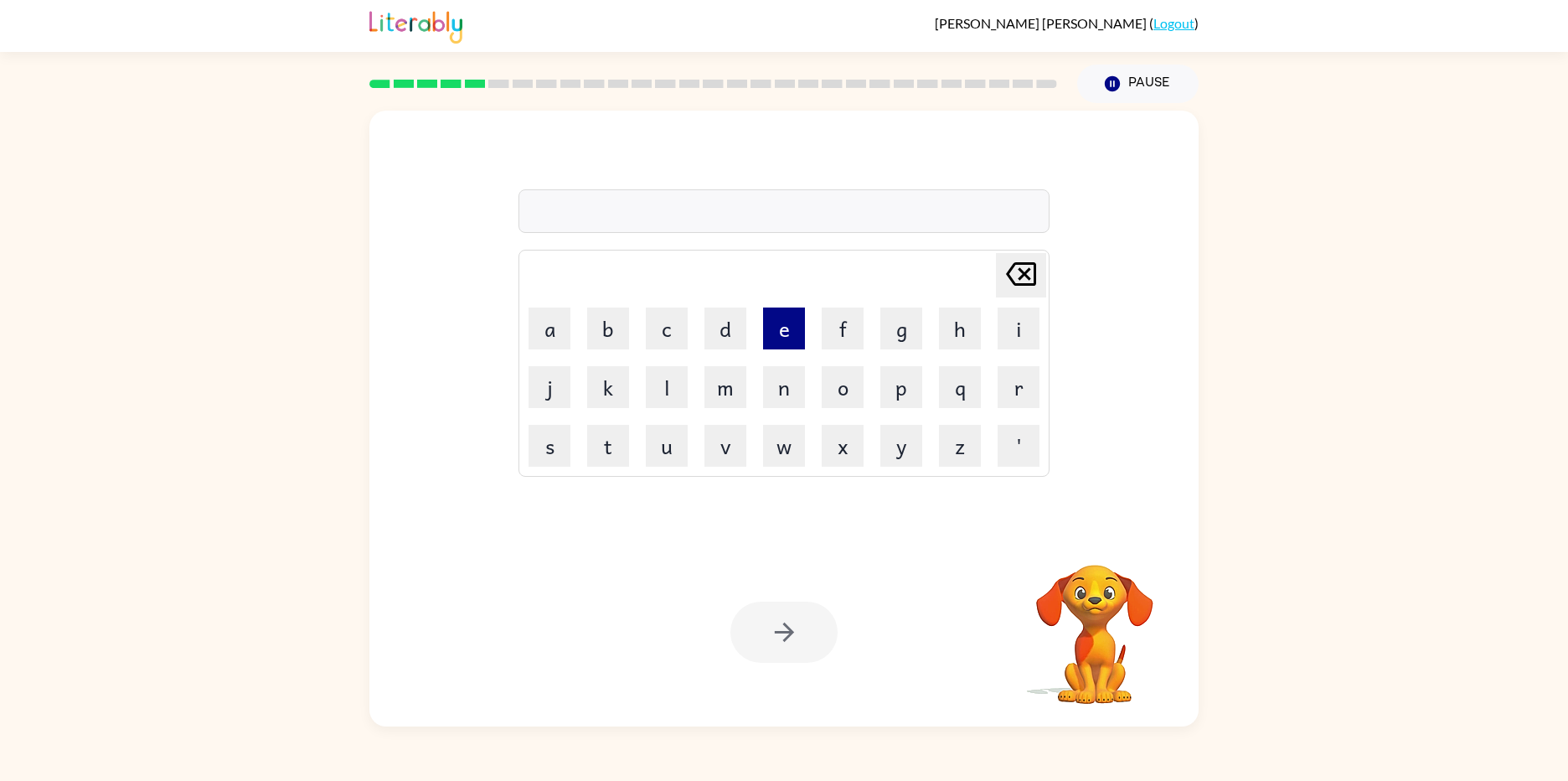
click at [772, 337] on button "e" at bounding box center [784, 328] width 42 height 42
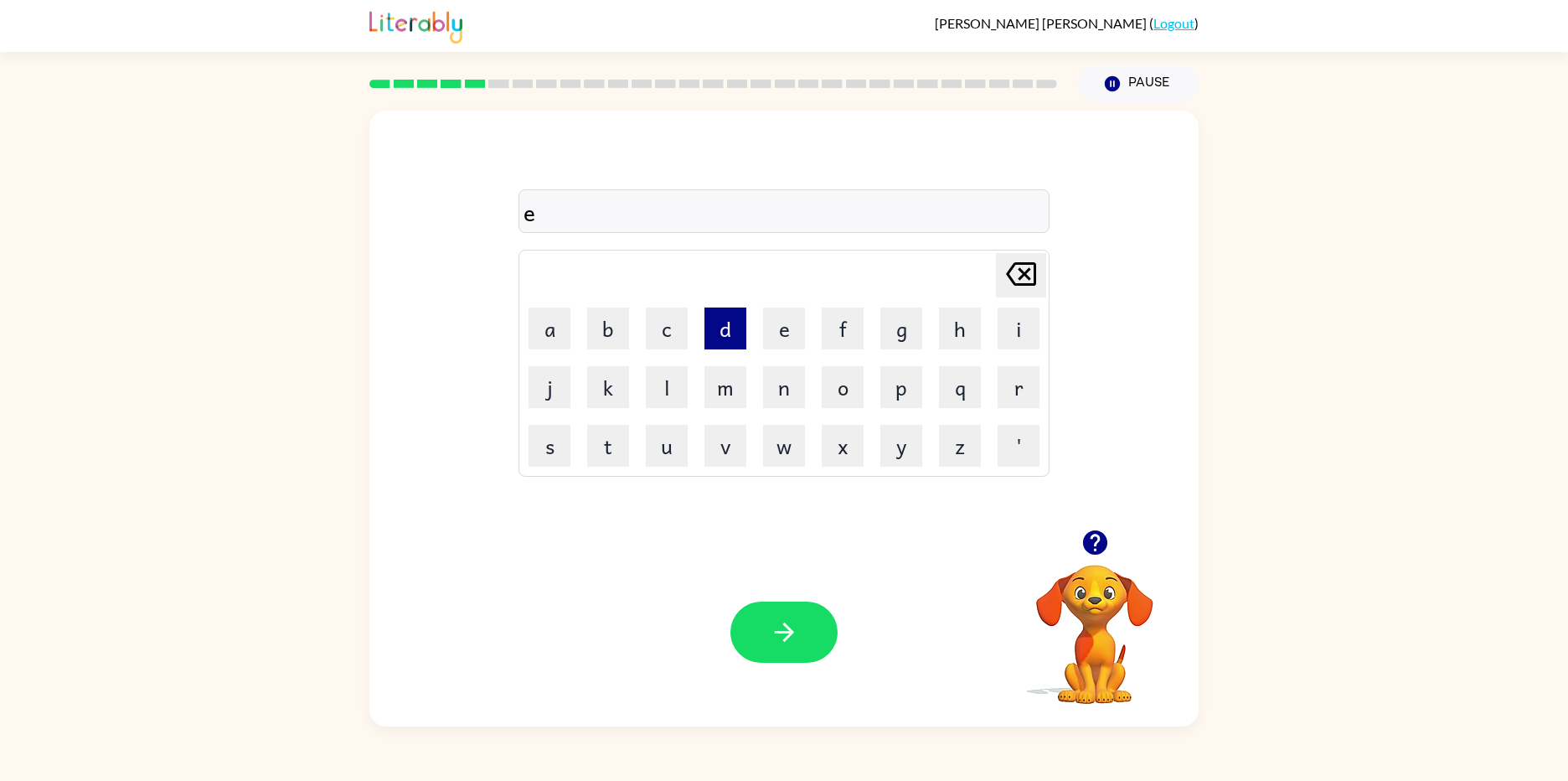
click at [735, 337] on button "d" at bounding box center [725, 328] width 42 height 42
click at [683, 435] on button "u" at bounding box center [666, 445] width 42 height 42
click at [682, 336] on button "c" at bounding box center [666, 328] width 42 height 42
click at [534, 323] on button "a" at bounding box center [549, 328] width 42 height 42
click at [621, 445] on button "t" at bounding box center [608, 445] width 42 height 42
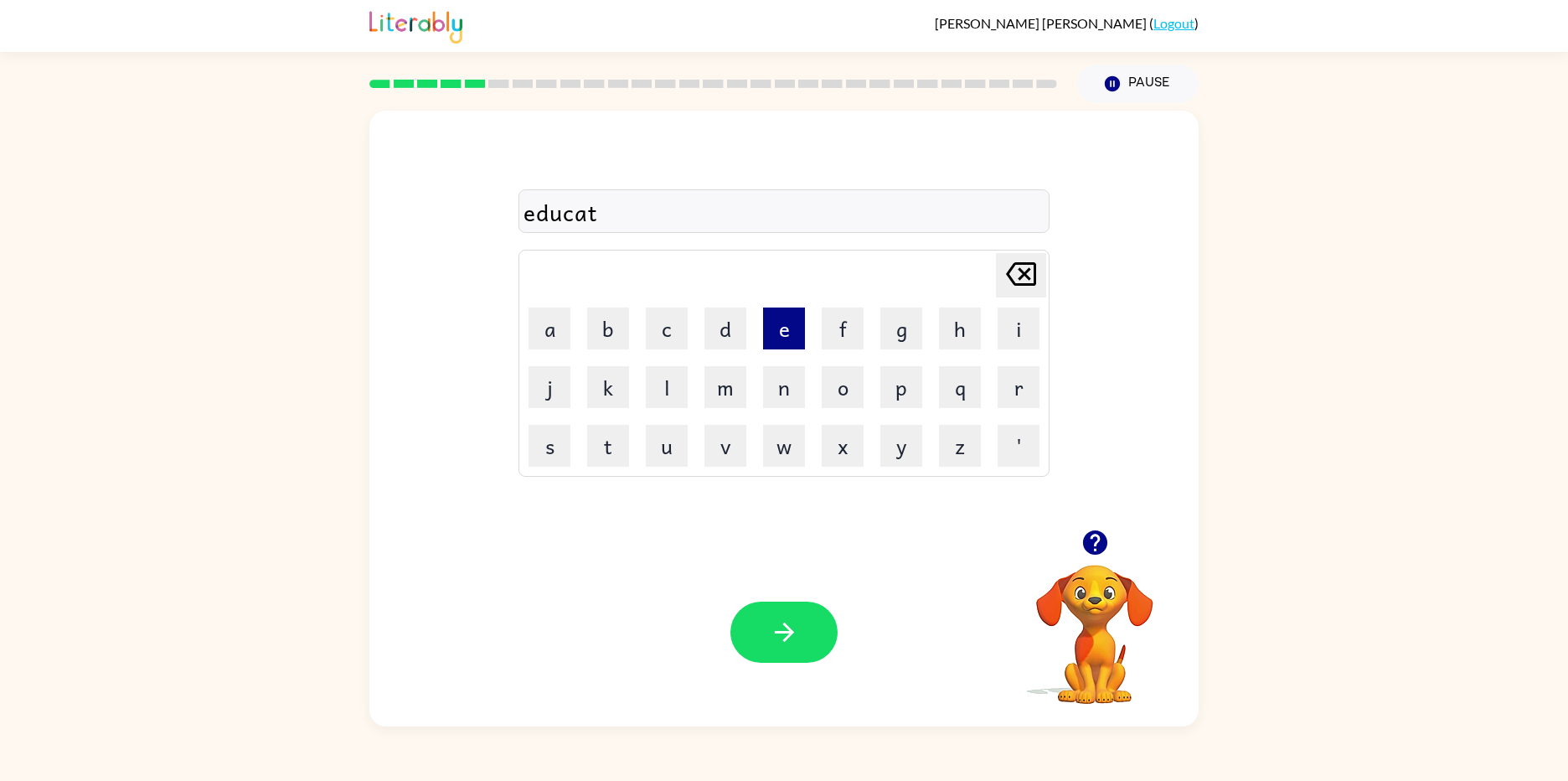
click at [774, 348] on button "e" at bounding box center [784, 328] width 42 height 42
click at [754, 610] on button "button" at bounding box center [784, 632] width 107 height 61
click at [786, 328] on button "e" at bounding box center [784, 328] width 42 height 42
click at [773, 393] on button "n" at bounding box center [784, 387] width 42 height 42
click at [841, 396] on button "o" at bounding box center [842, 387] width 42 height 42
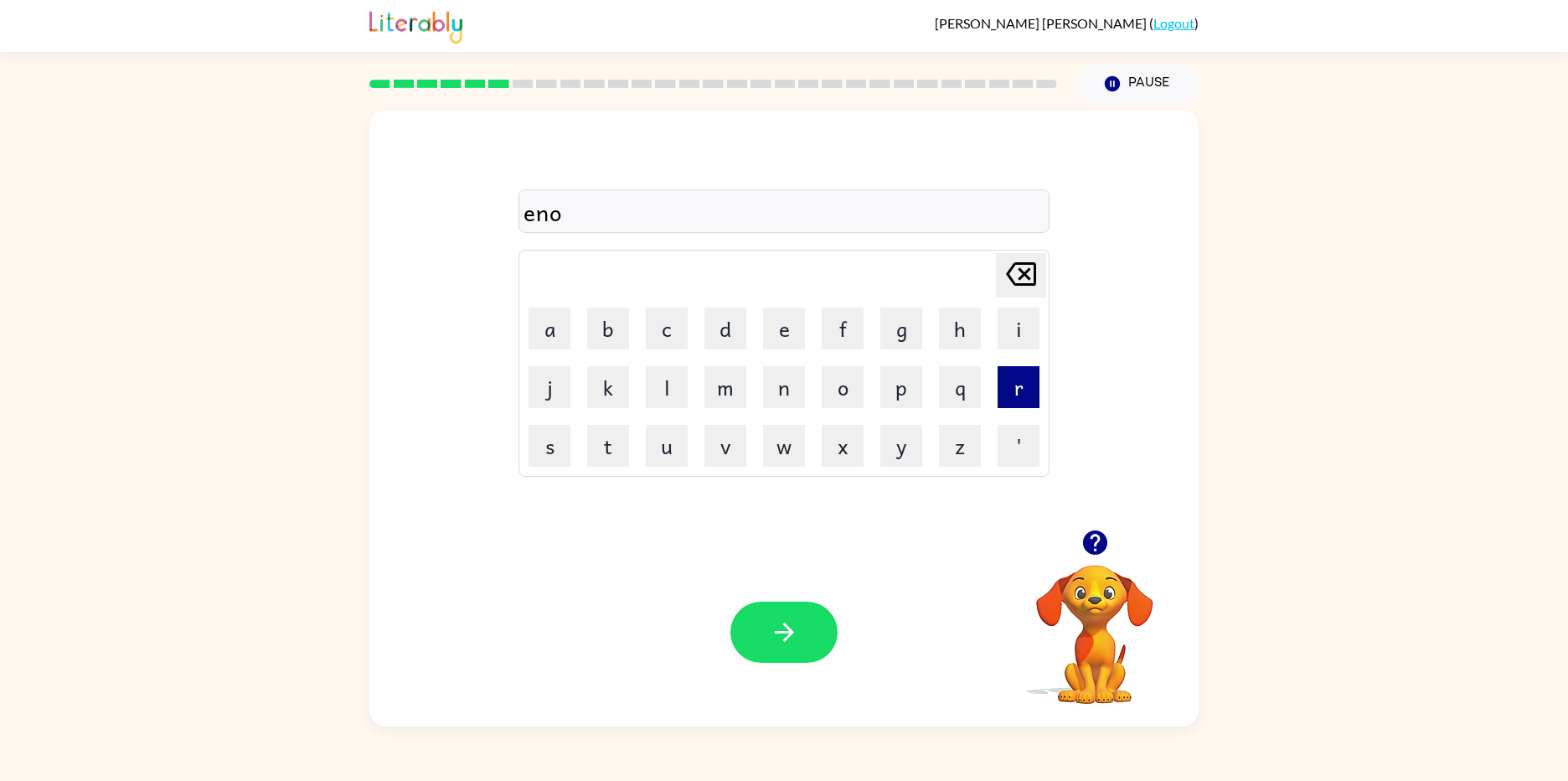
click at [1030, 383] on button "r" at bounding box center [1018, 387] width 42 height 42
click at [715, 384] on button "m" at bounding box center [725, 387] width 42 height 42
click at [843, 372] on button "o" at bounding box center [842, 387] width 42 height 42
click at [542, 456] on button "s" at bounding box center [549, 445] width 42 height 42
click at [786, 634] on icon "button" at bounding box center [784, 632] width 29 height 29
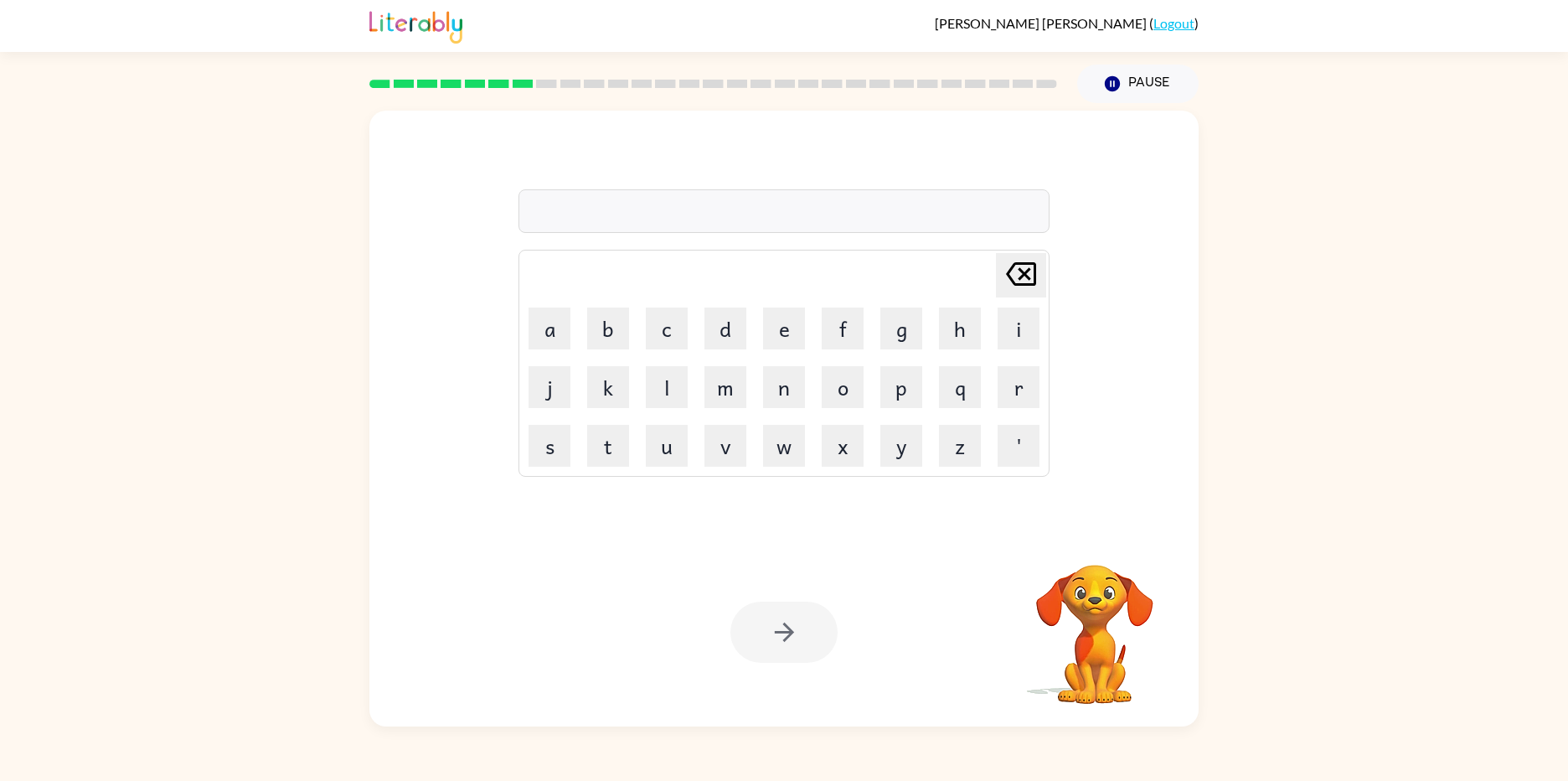
click at [573, 450] on td "s" at bounding box center [549, 445] width 57 height 57
click at [553, 450] on button "s" at bounding box center [549, 445] width 42 height 42
click at [670, 333] on button "c" at bounding box center [666, 328] width 42 height 42
drag, startPoint x: 1019, startPoint y: 399, endPoint x: 1019, endPoint y: 380, distance: 19.0
click at [1019, 385] on button "r" at bounding box center [1018, 387] width 42 height 42
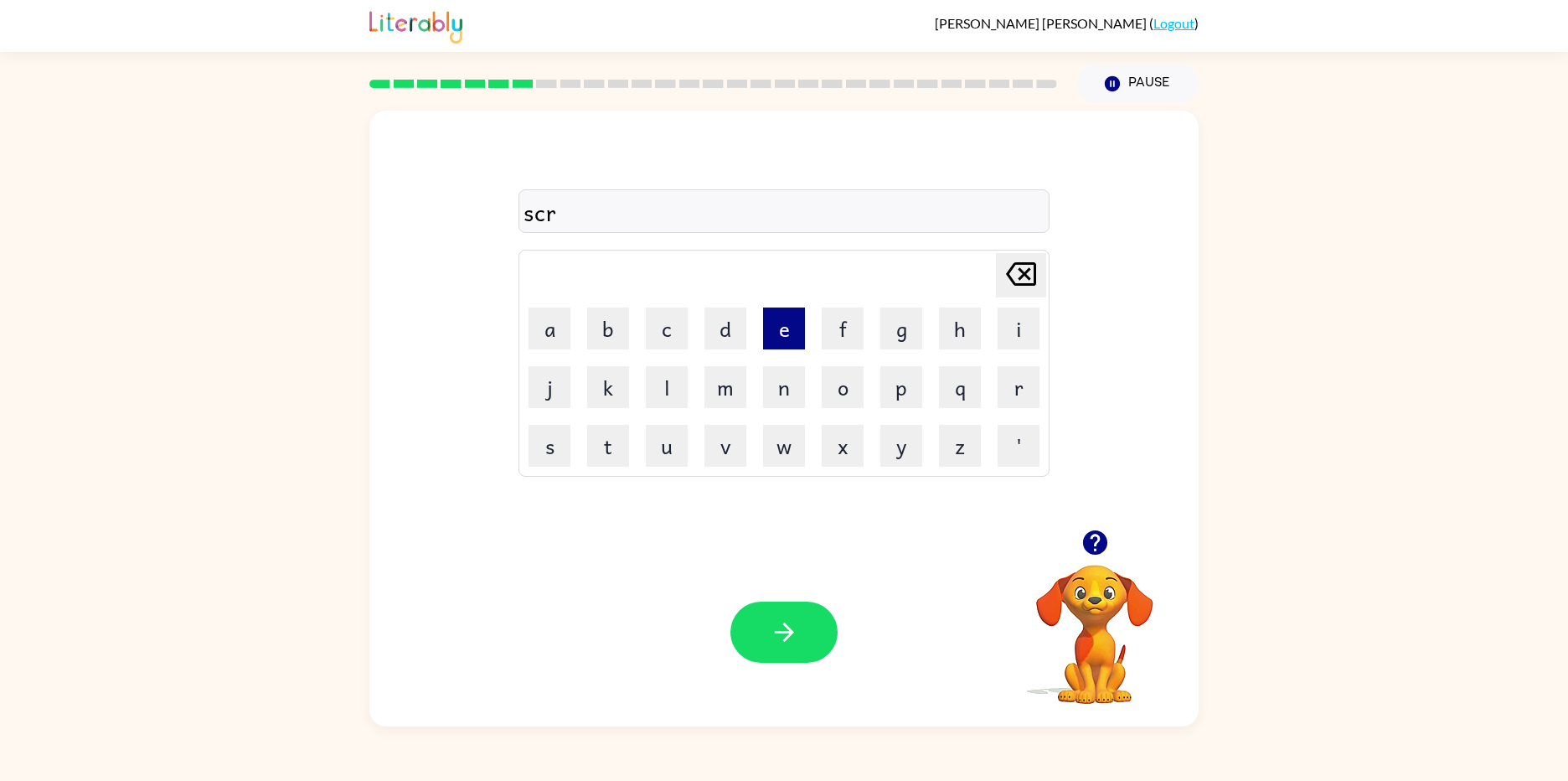
click at [781, 342] on button "e" at bounding box center [784, 328] width 42 height 42
click at [763, 392] on button "n" at bounding box center [784, 387] width 42 height 42
click at [780, 640] on icon "button" at bounding box center [784, 632] width 29 height 29
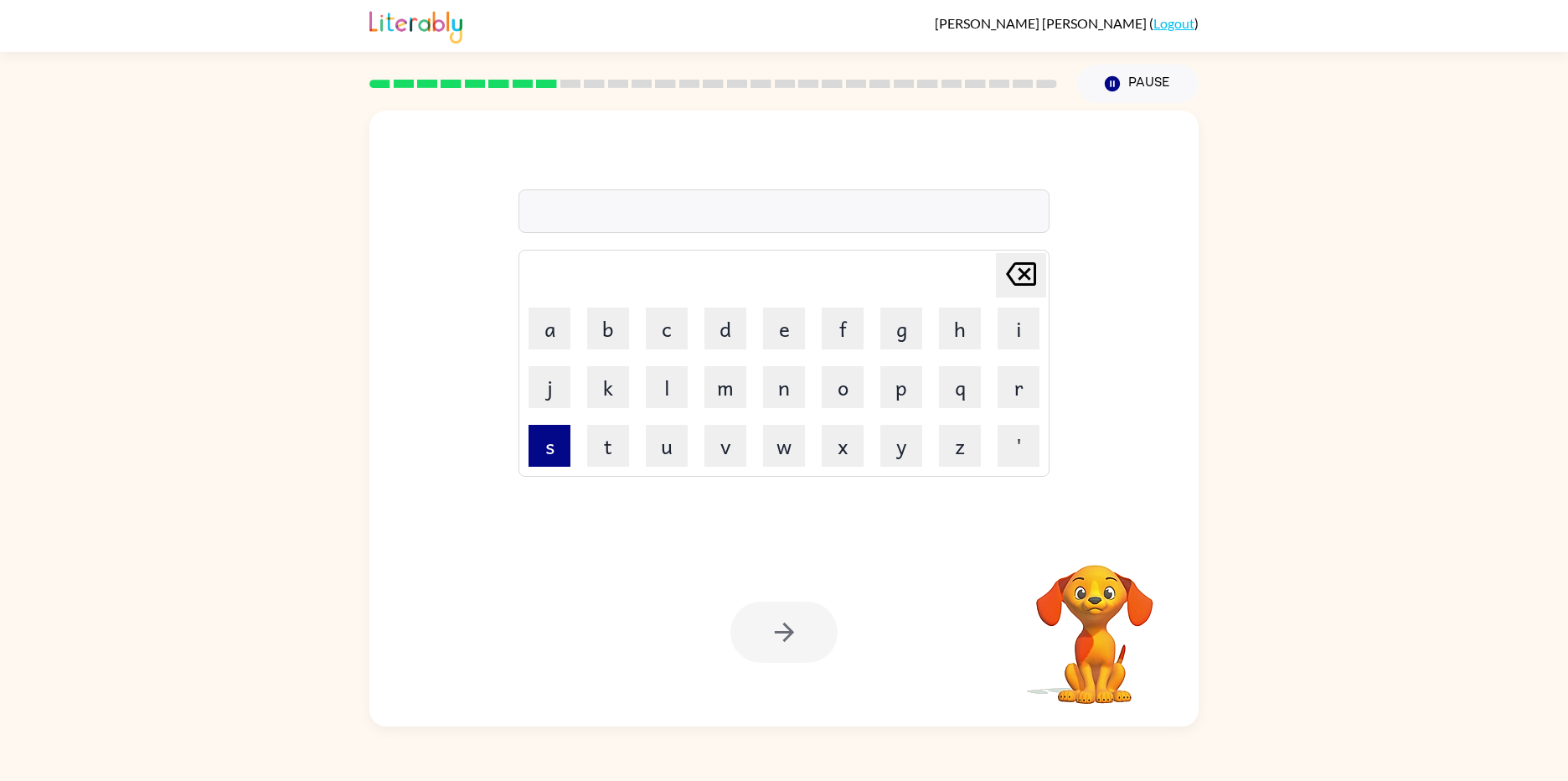
click at [540, 444] on button "s" at bounding box center [549, 445] width 42 height 42
click at [684, 329] on button "c" at bounding box center [666, 328] width 42 height 42
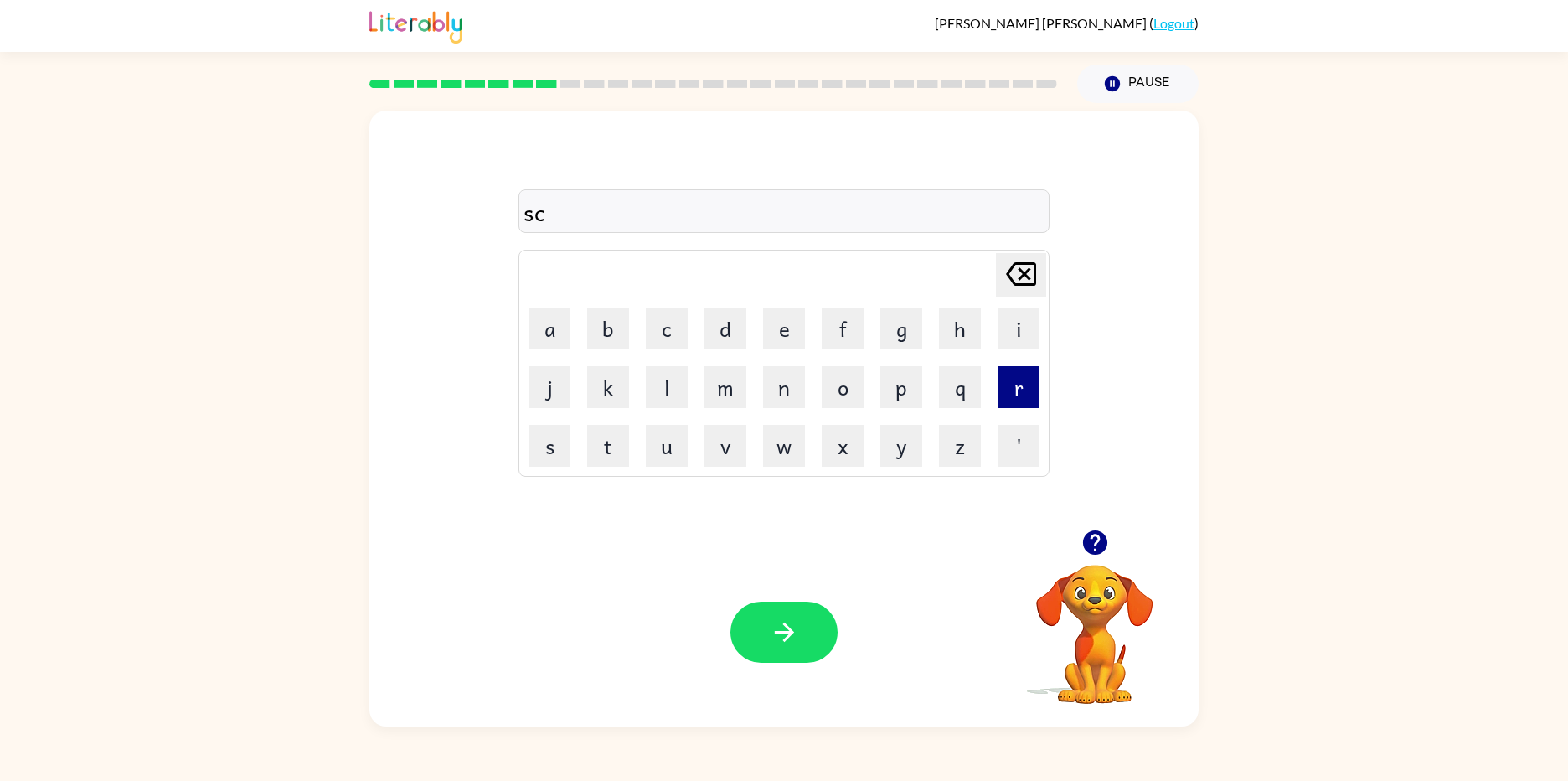
click at [1022, 392] on button "r" at bounding box center [1018, 387] width 42 height 42
click at [1022, 325] on button "i" at bounding box center [1018, 328] width 42 height 42
click at [610, 328] on button "b" at bounding box center [608, 328] width 42 height 42
click at [542, 324] on button "a" at bounding box center [549, 328] width 42 height 42
click at [671, 387] on button "l" at bounding box center [666, 387] width 42 height 42
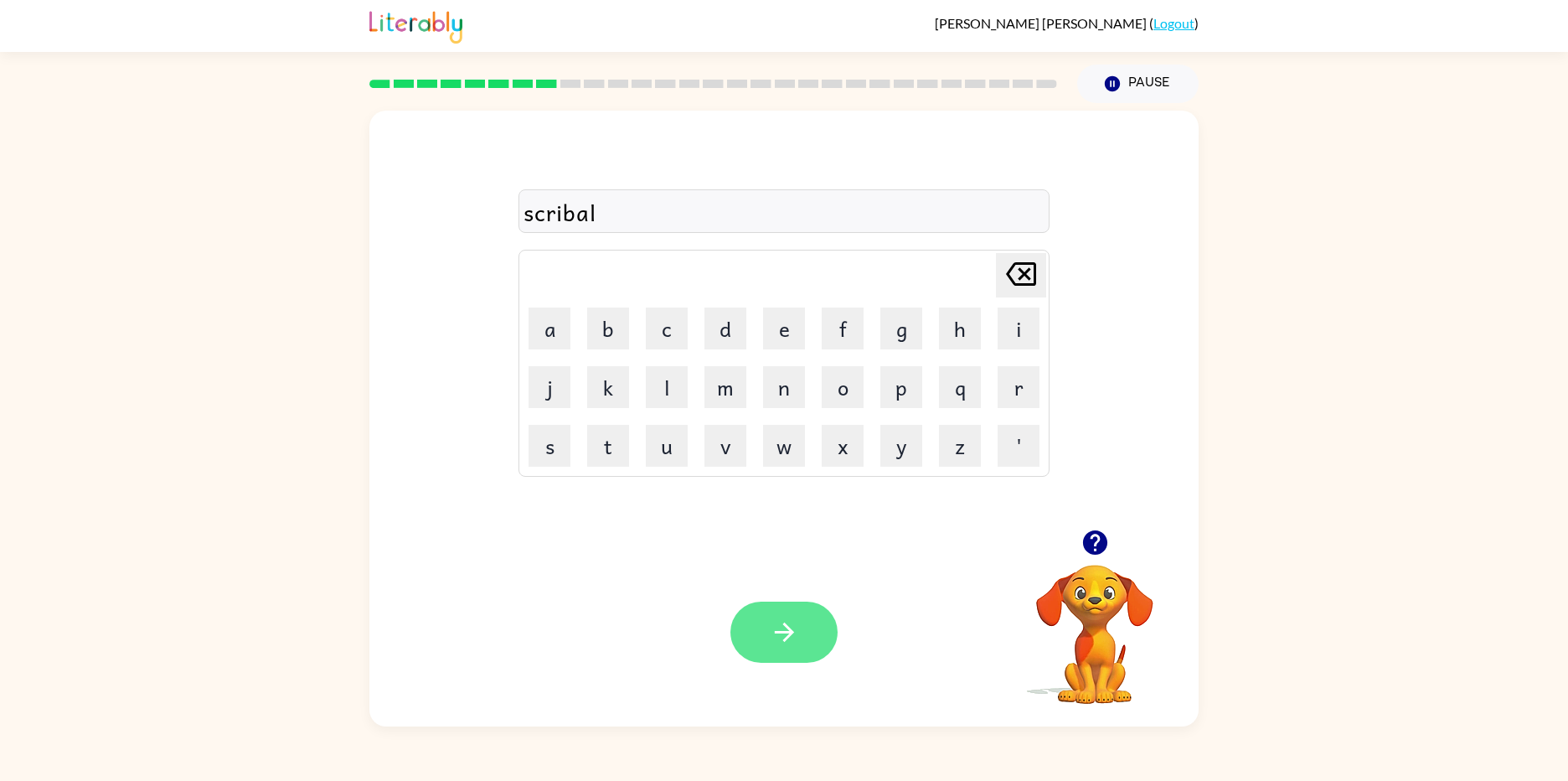
click at [750, 638] on button "button" at bounding box center [784, 632] width 107 height 61
click at [608, 345] on button "b" at bounding box center [608, 328] width 42 height 42
click at [843, 391] on button "o" at bounding box center [842, 387] width 42 height 42
click at [854, 452] on button "x" at bounding box center [842, 445] width 42 height 42
click at [918, 452] on button "y" at bounding box center [901, 445] width 42 height 42
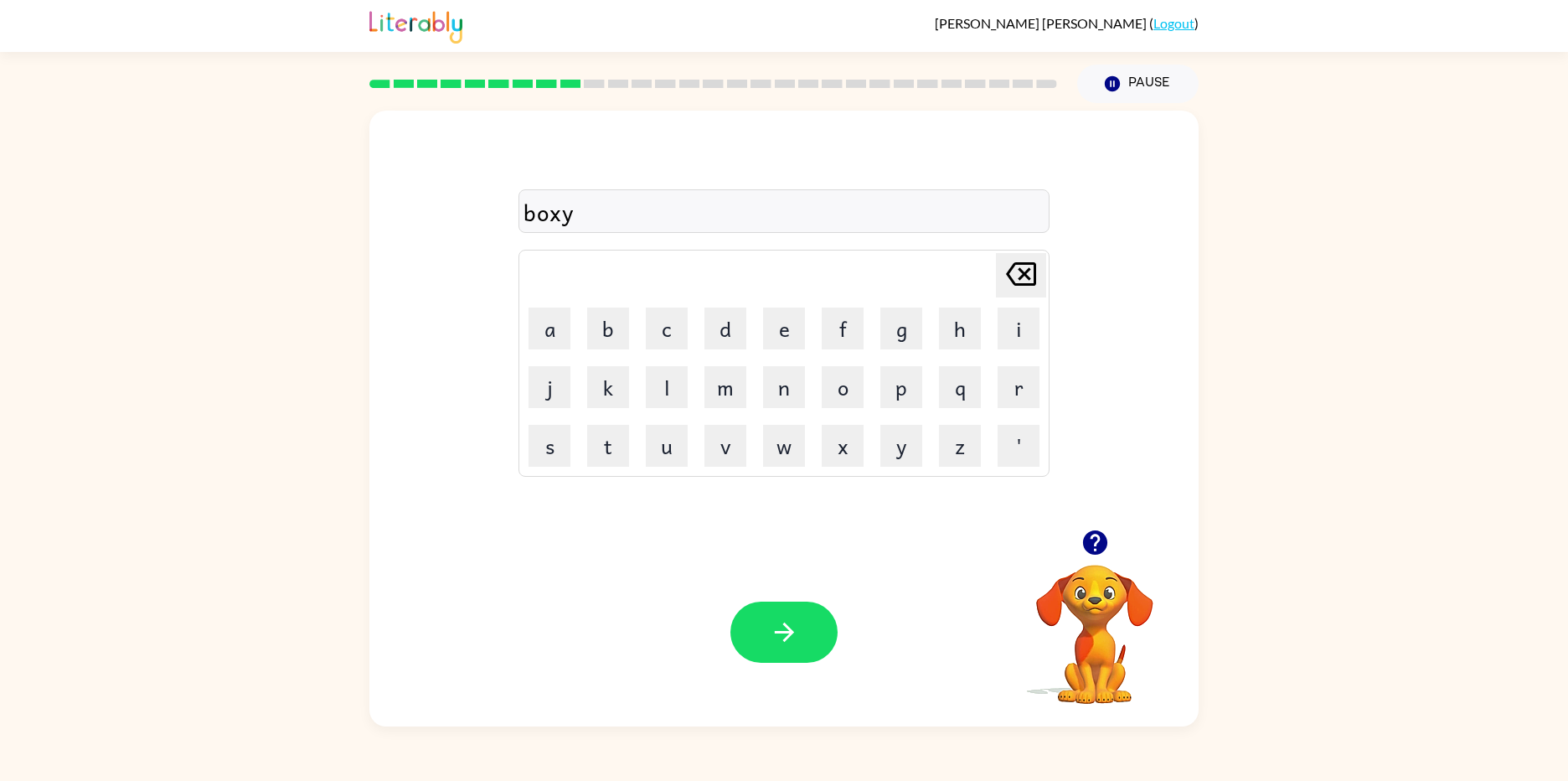
drag, startPoint x: 811, startPoint y: 627, endPoint x: 651, endPoint y: 610, distance: 160.9
click at [801, 629] on button "button" at bounding box center [784, 632] width 107 height 61
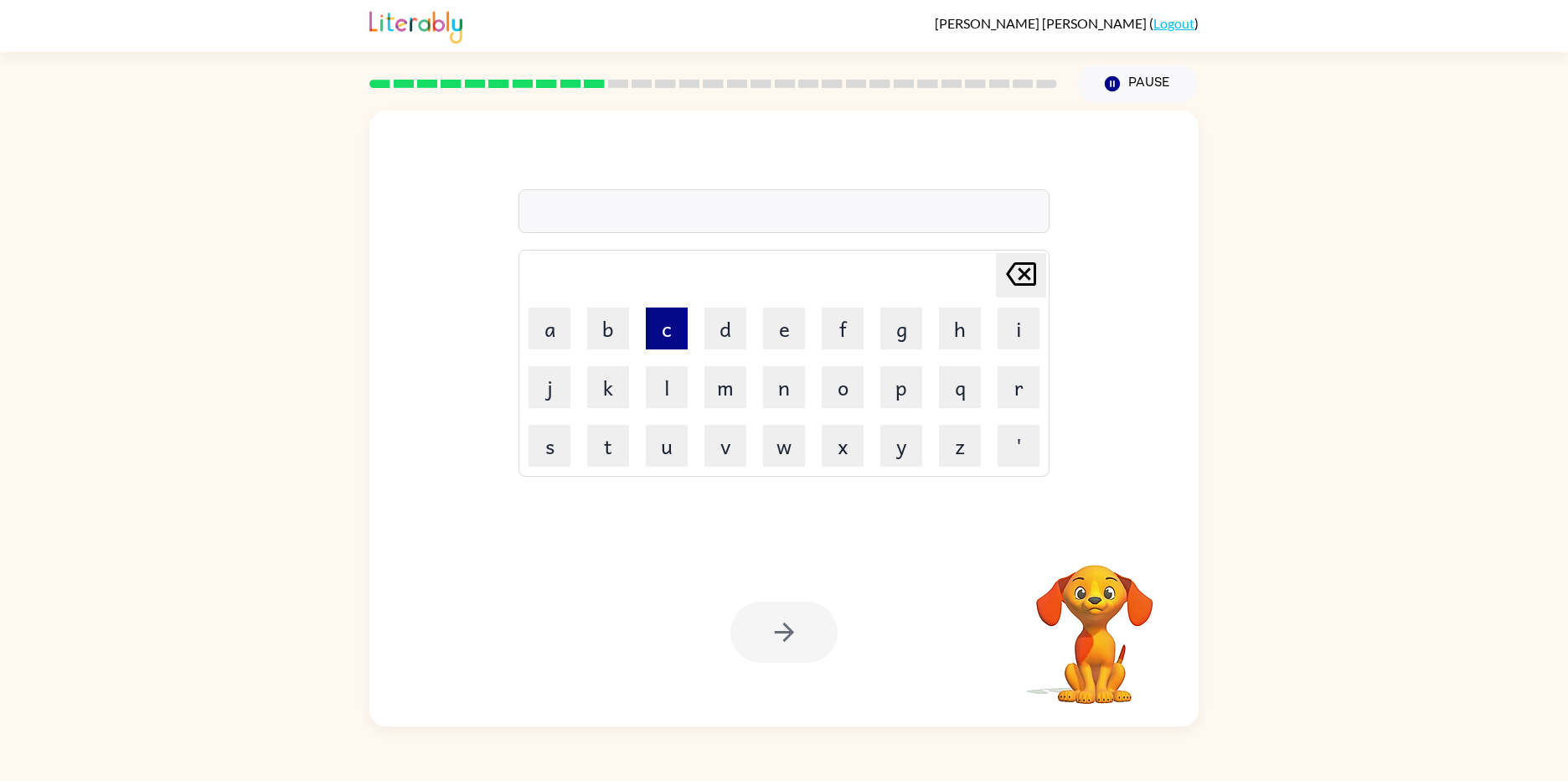
click at [660, 312] on button "c" at bounding box center [666, 328] width 42 height 42
click at [818, 392] on td "o" at bounding box center [843, 387] width 57 height 57
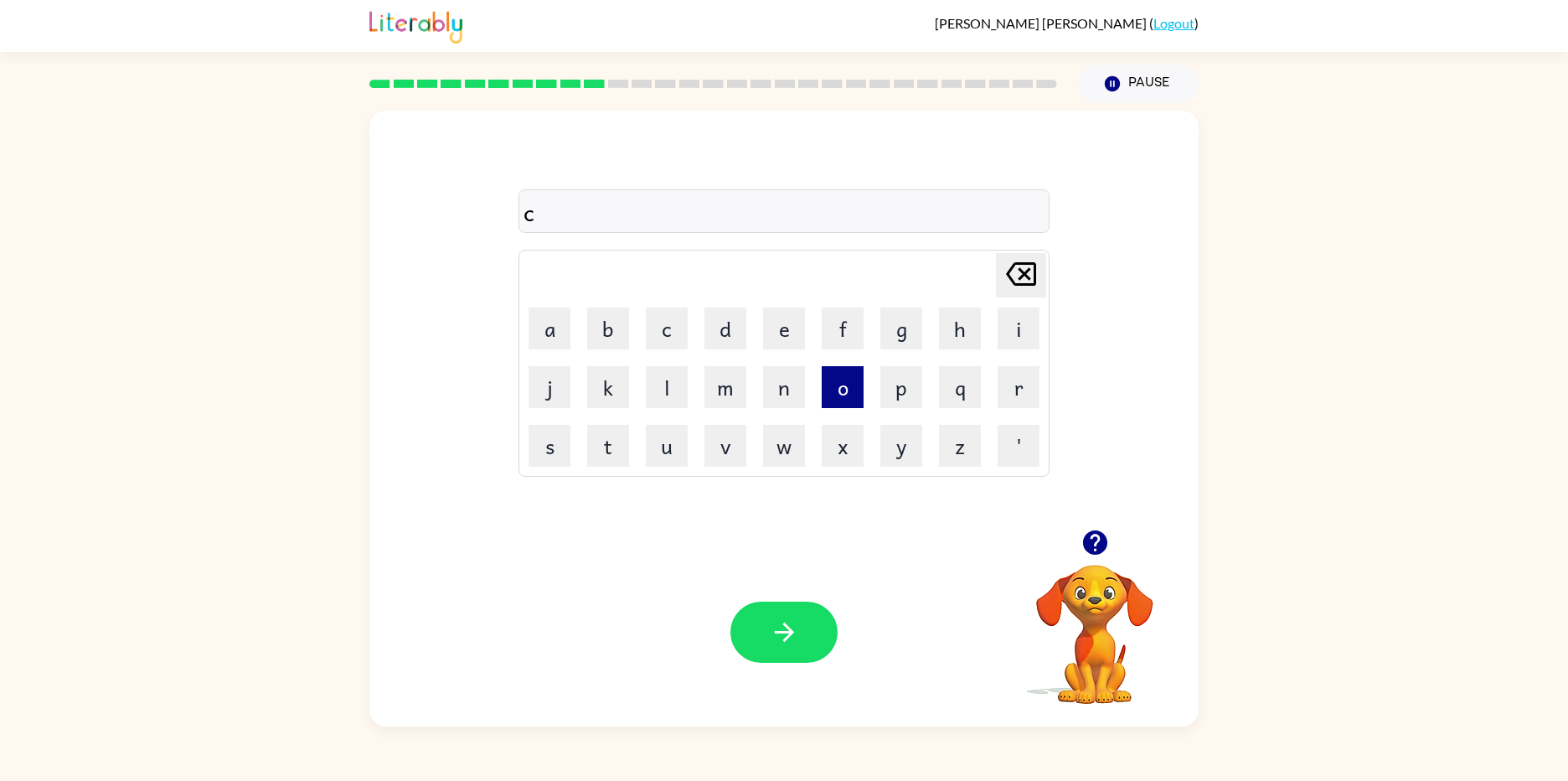
click at [837, 391] on button "o" at bounding box center [842, 387] width 42 height 42
click at [1001, 377] on button "r" at bounding box center [1018, 387] width 42 height 42
click at [554, 311] on button "a" at bounding box center [549, 328] width 42 height 42
click at [913, 337] on button "g" at bounding box center [901, 328] width 42 height 42
click at [655, 436] on button "u" at bounding box center [666, 445] width 42 height 42
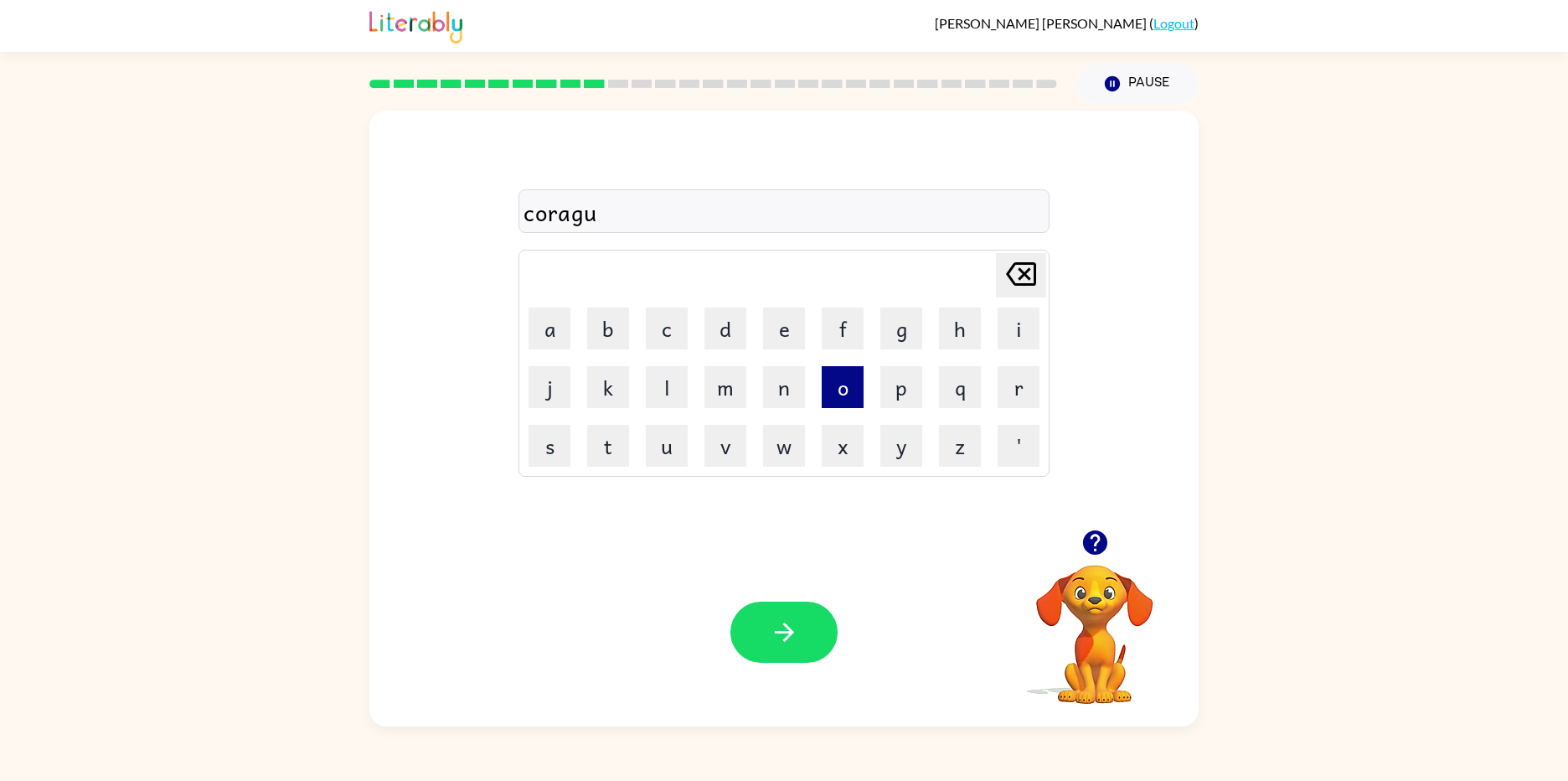
click at [824, 385] on button "o" at bounding box center [842, 387] width 42 height 42
click at [548, 450] on button "s" at bounding box center [549, 445] width 42 height 42
click at [1028, 274] on icon "[PERSON_NAME] last character input" at bounding box center [1021, 273] width 40 height 40
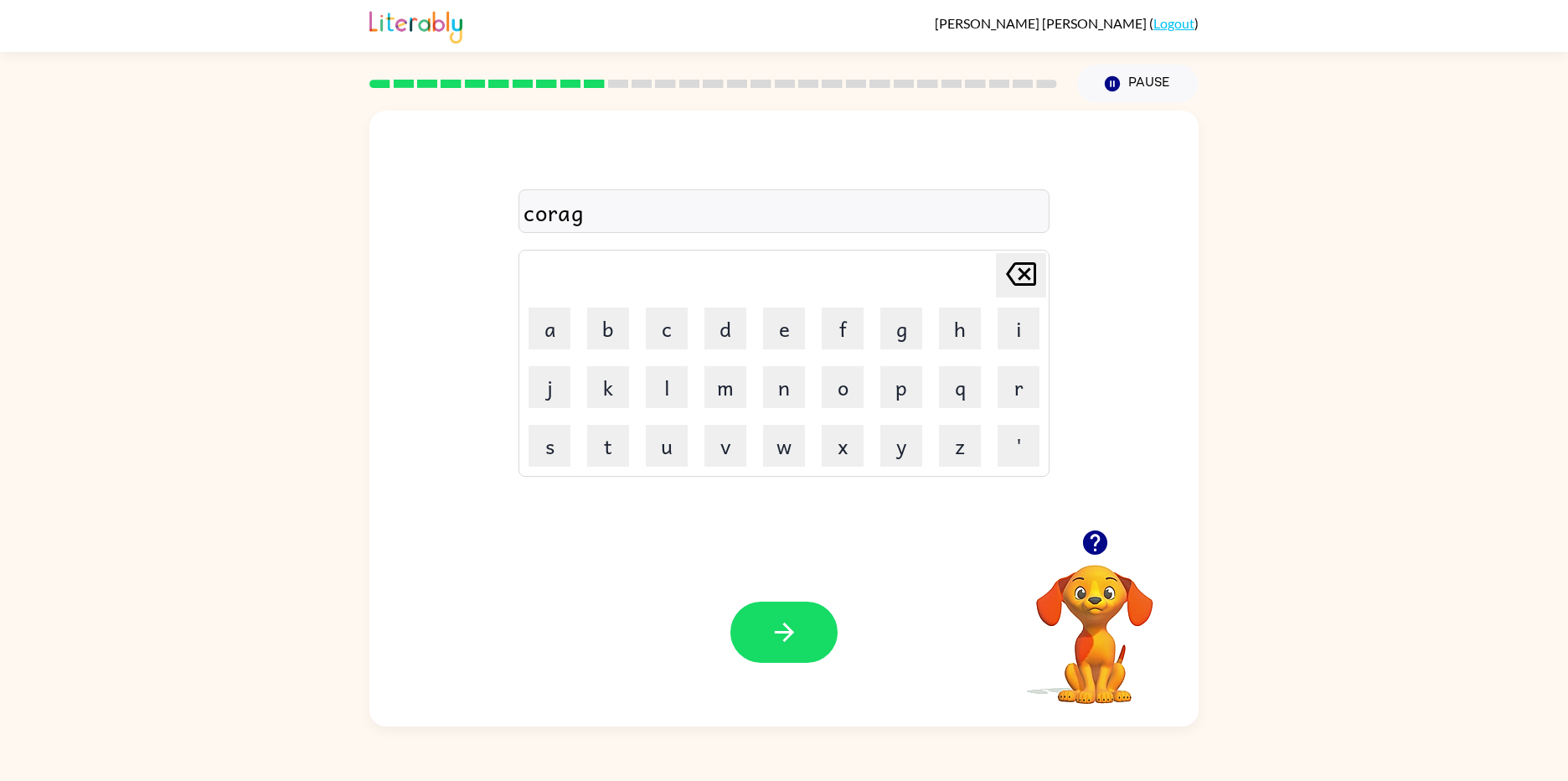
click at [864, 390] on td "o" at bounding box center [843, 387] width 57 height 57
click at [830, 394] on button "o" at bounding box center [842, 387] width 42 height 42
click at [682, 445] on button "u" at bounding box center [666, 445] width 42 height 42
click at [555, 436] on button "s" at bounding box center [549, 445] width 42 height 42
click at [828, 627] on button "button" at bounding box center [784, 632] width 107 height 61
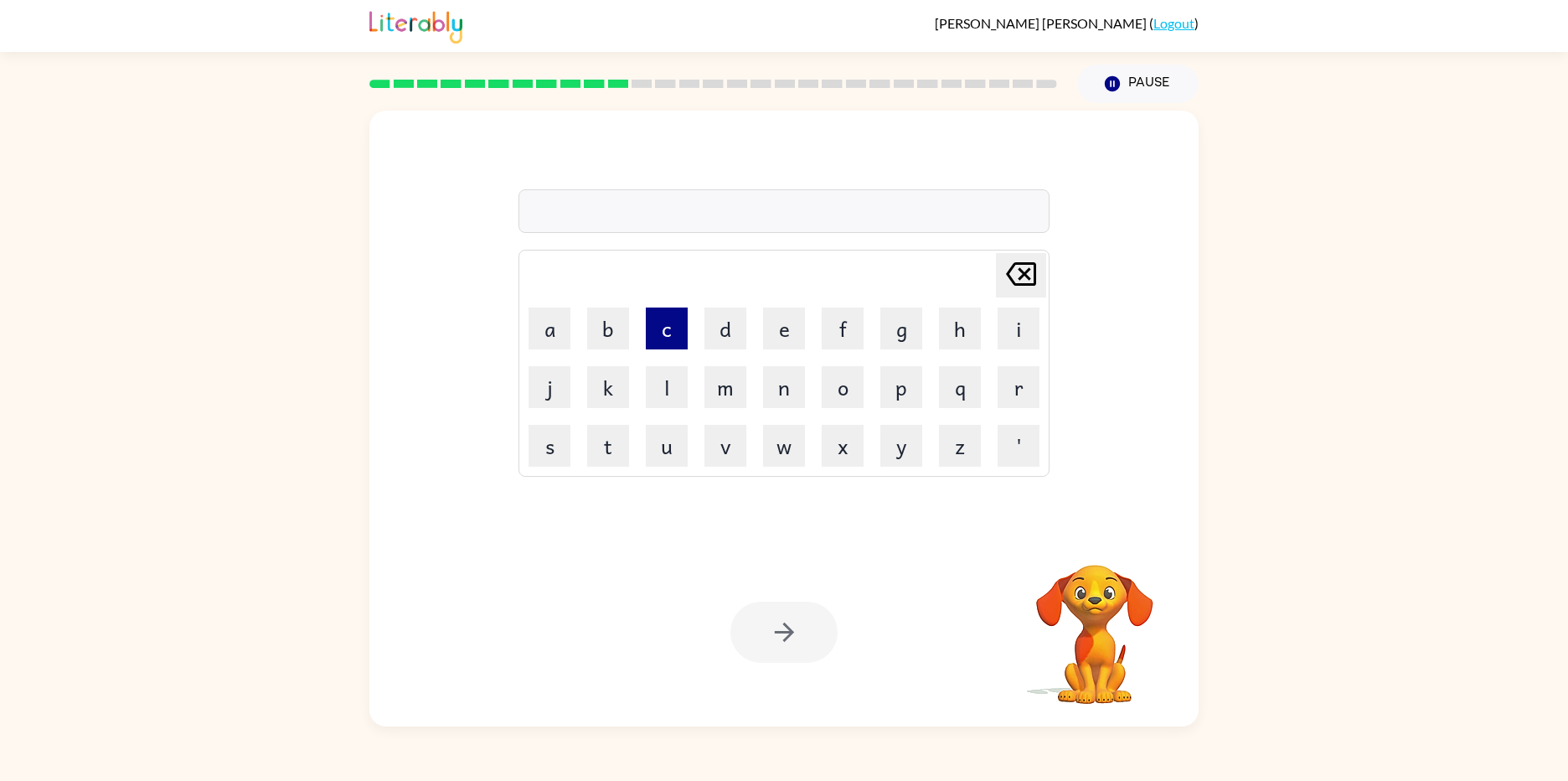
click at [674, 312] on button "c" at bounding box center [666, 328] width 42 height 42
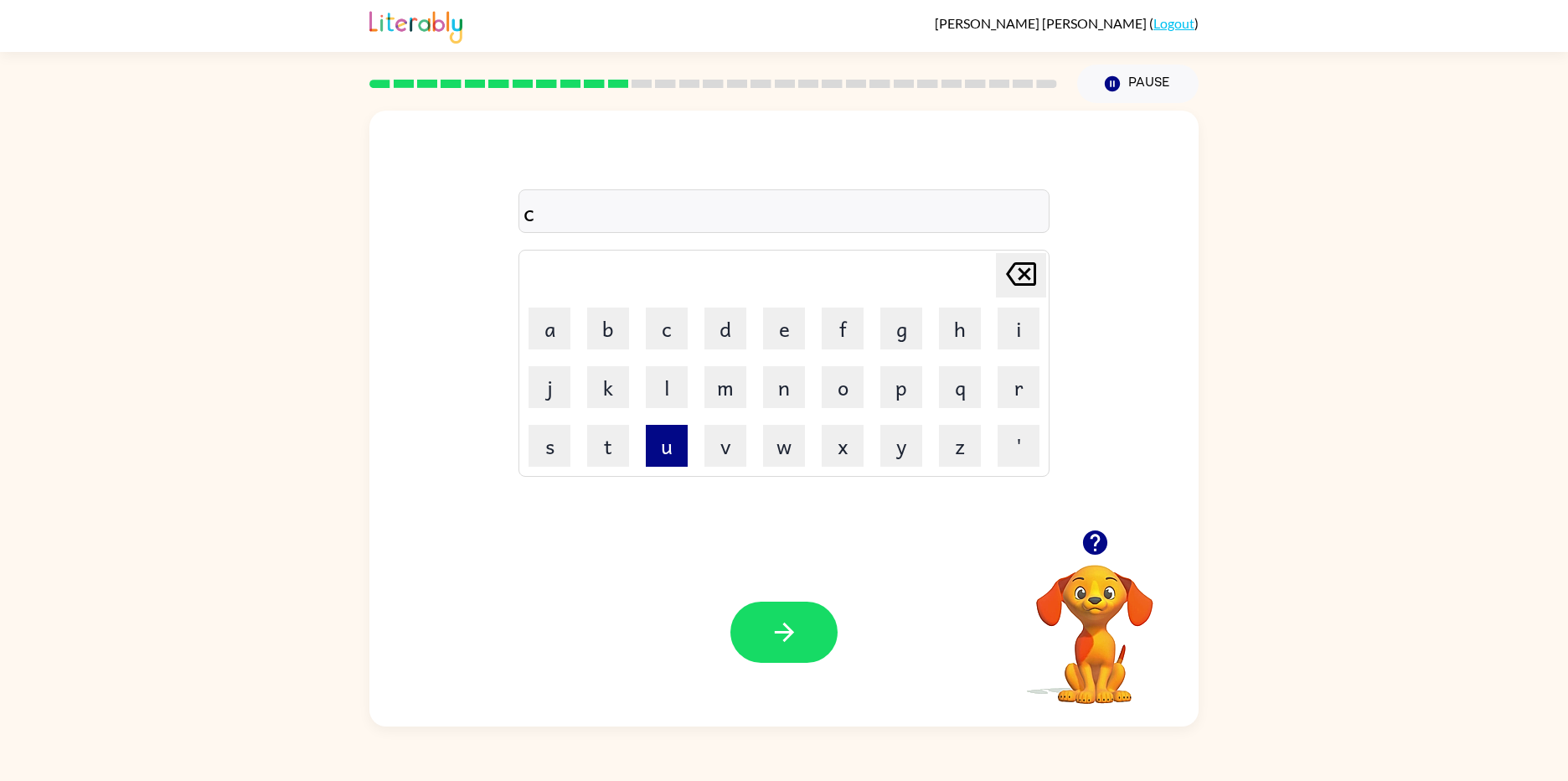
click at [673, 446] on button "u" at bounding box center [666, 445] width 42 height 42
click at [895, 381] on button "p" at bounding box center [901, 387] width 42 height 42
click at [734, 617] on button "button" at bounding box center [784, 632] width 107 height 61
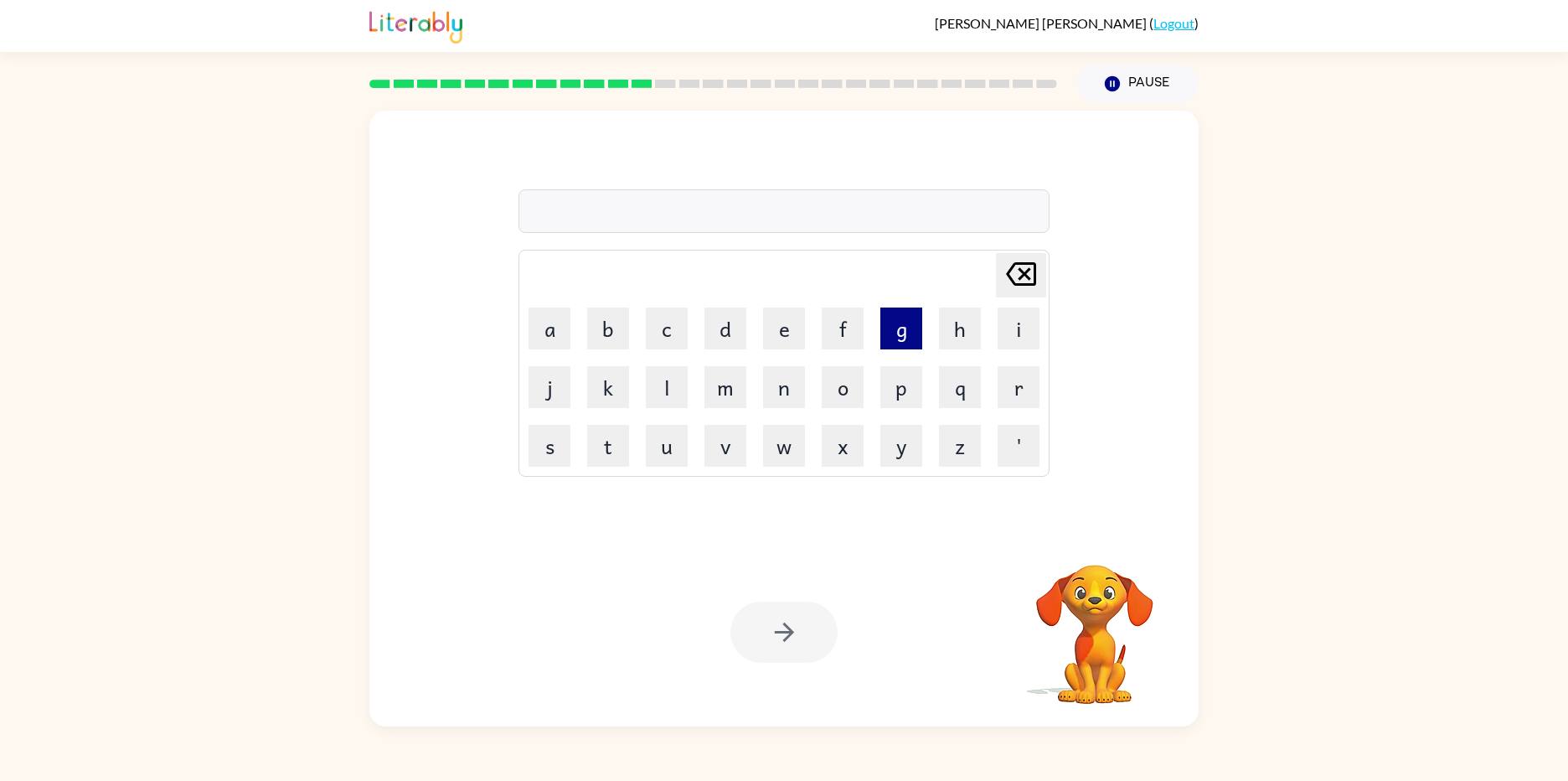
click at [896, 336] on button "g" at bounding box center [901, 328] width 42 height 42
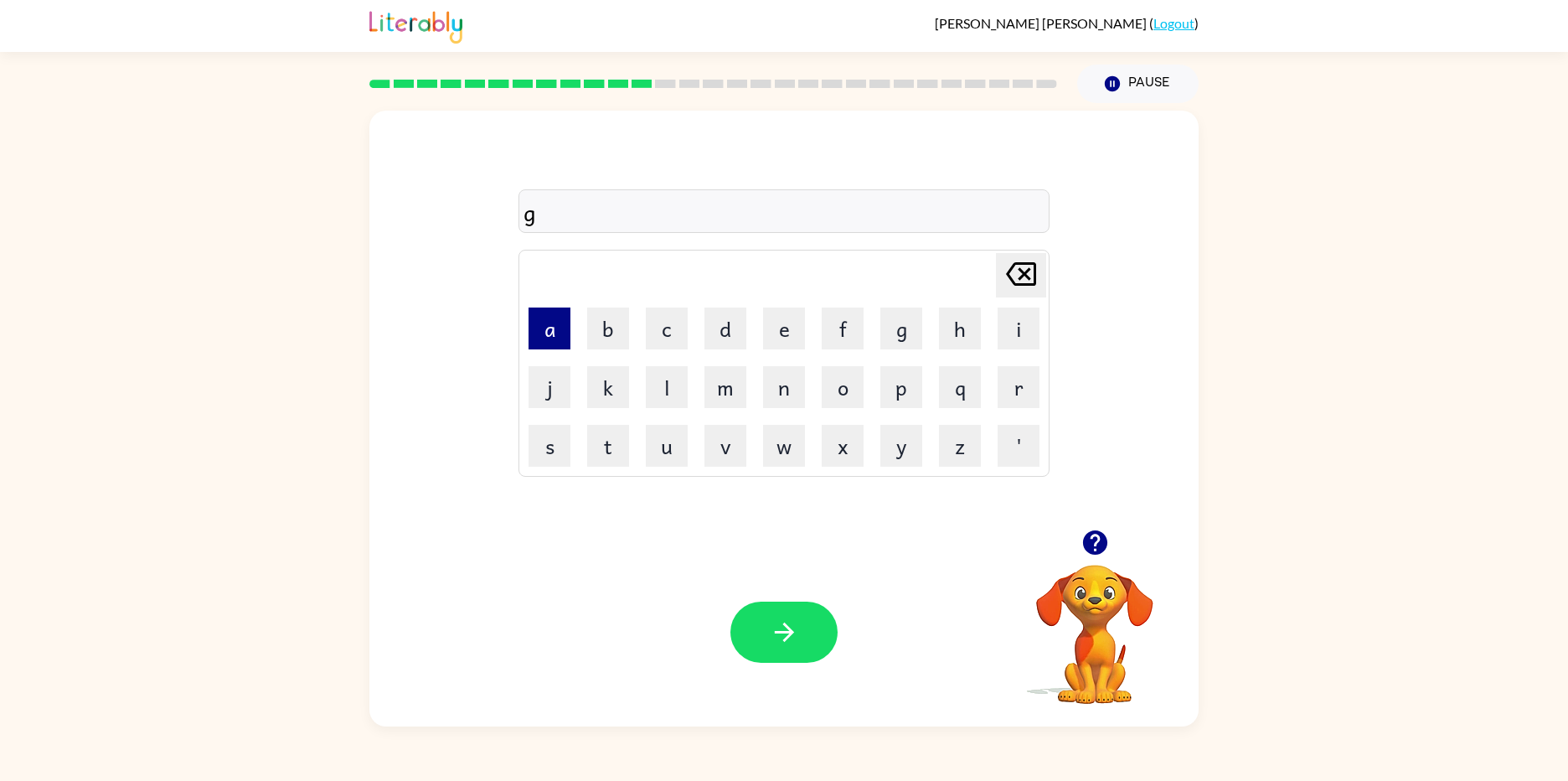
click at [554, 330] on button "a" at bounding box center [549, 328] width 42 height 42
click at [1026, 395] on button "r" at bounding box center [1018, 387] width 42 height 42
click at [666, 392] on button "l" at bounding box center [666, 387] width 42 height 42
click at [1038, 331] on button "i" at bounding box center [1018, 328] width 42 height 42
drag, startPoint x: 663, startPoint y: 322, endPoint x: 647, endPoint y: 322, distance: 16.0
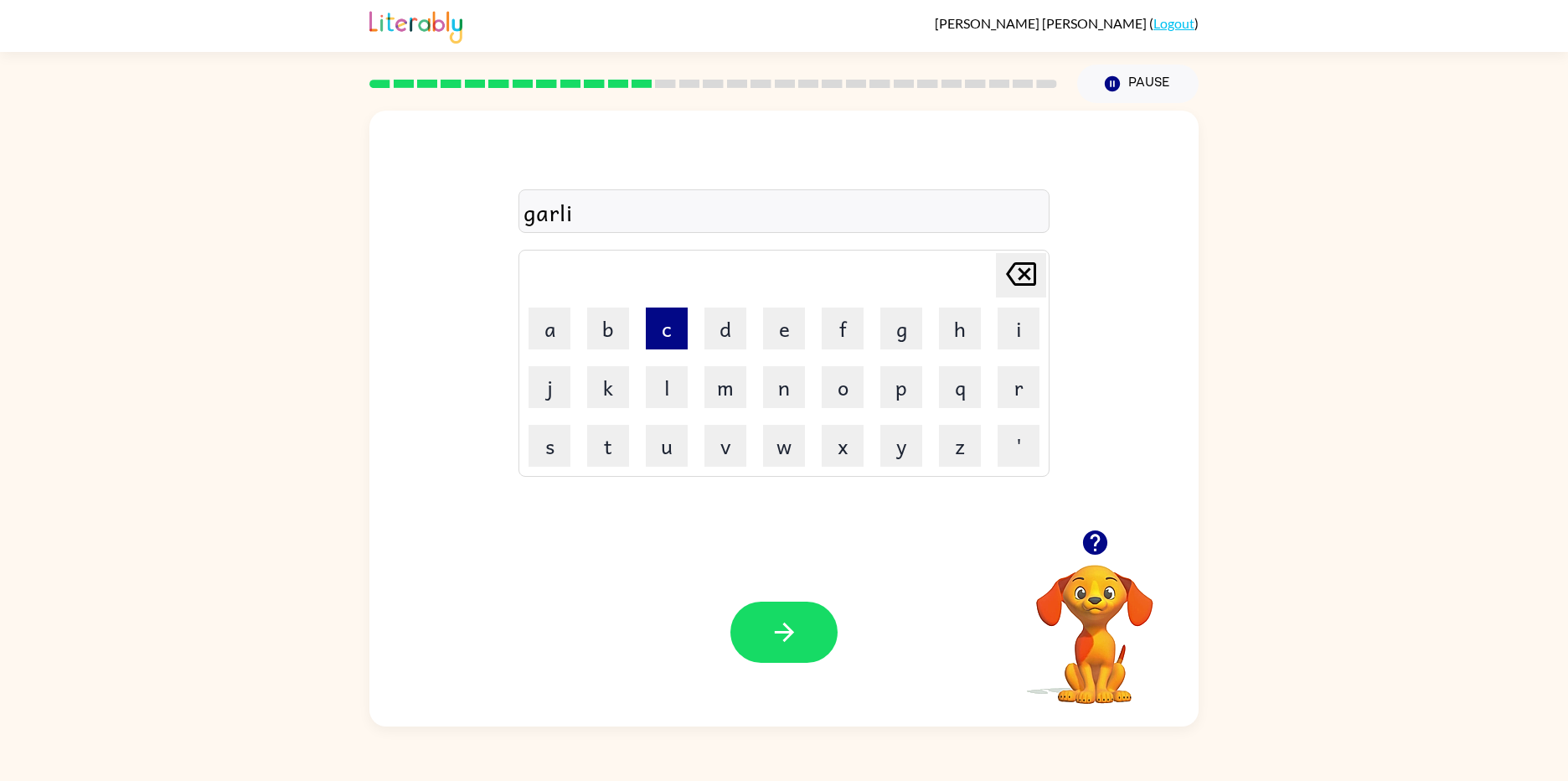
click at [648, 322] on button "c" at bounding box center [666, 328] width 42 height 42
click at [769, 603] on button "button" at bounding box center [784, 632] width 107 height 61
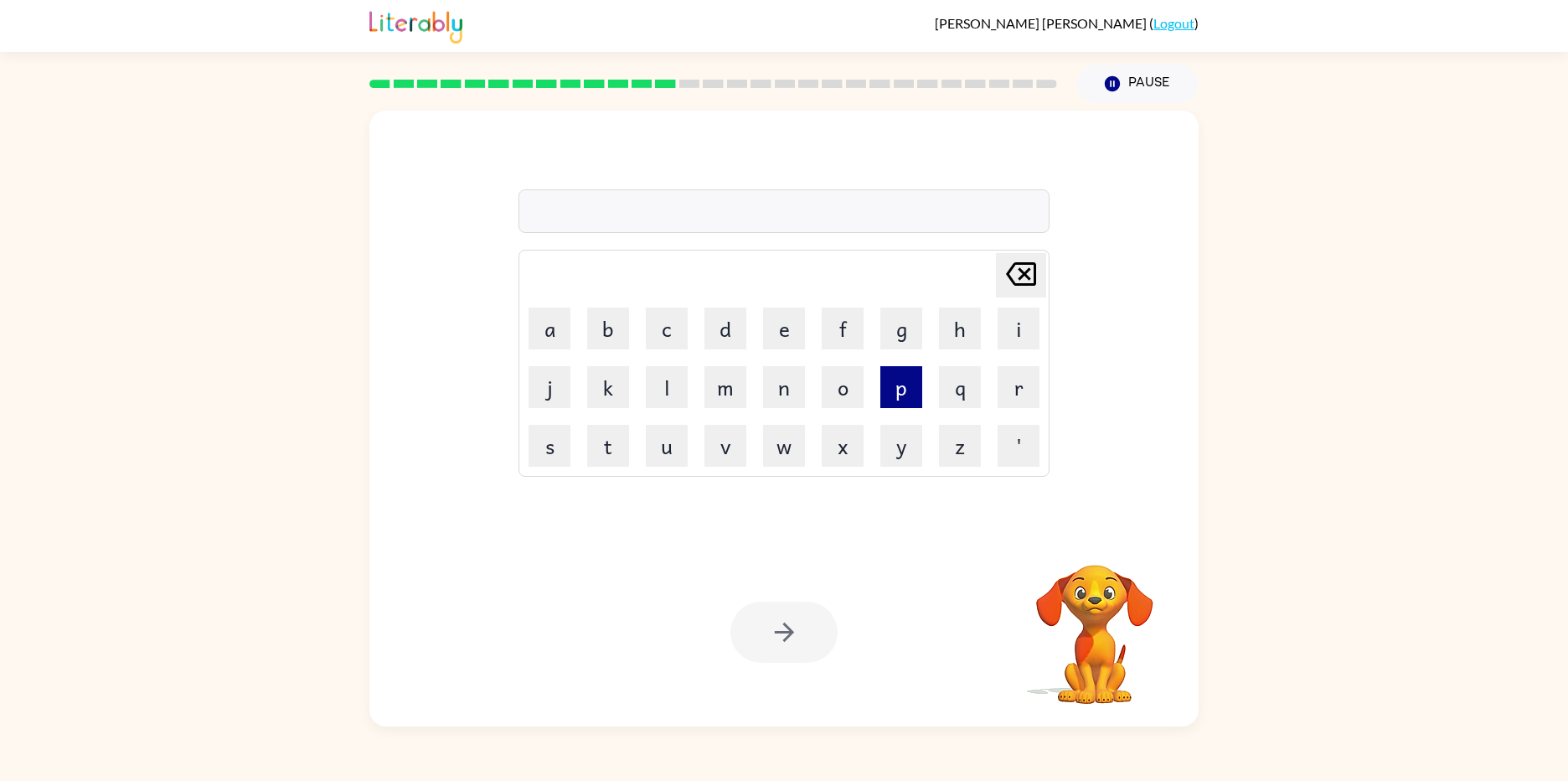
click at [908, 389] on button "p" at bounding box center [901, 387] width 42 height 42
click at [804, 328] on button "e" at bounding box center [784, 328] width 42 height 42
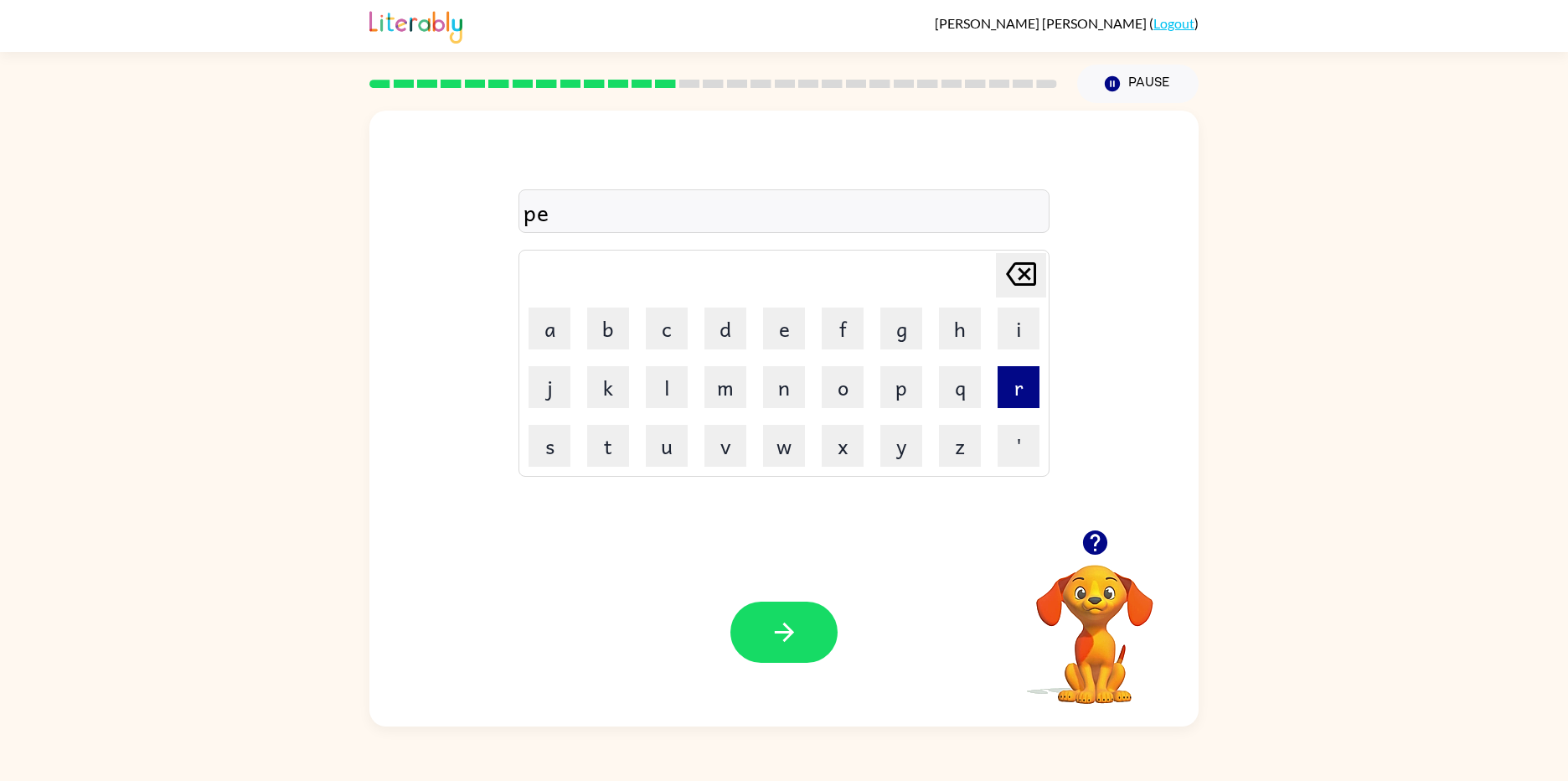
click at [1033, 376] on button "r" at bounding box center [1018, 387] width 42 height 42
click at [836, 325] on button "f" at bounding box center [842, 328] width 42 height 42
click at [834, 370] on button "o" at bounding box center [842, 387] width 42 height 42
click at [1037, 389] on button "r" at bounding box center [1018, 387] width 42 height 42
click at [729, 382] on button "m" at bounding box center [725, 387] width 42 height 42
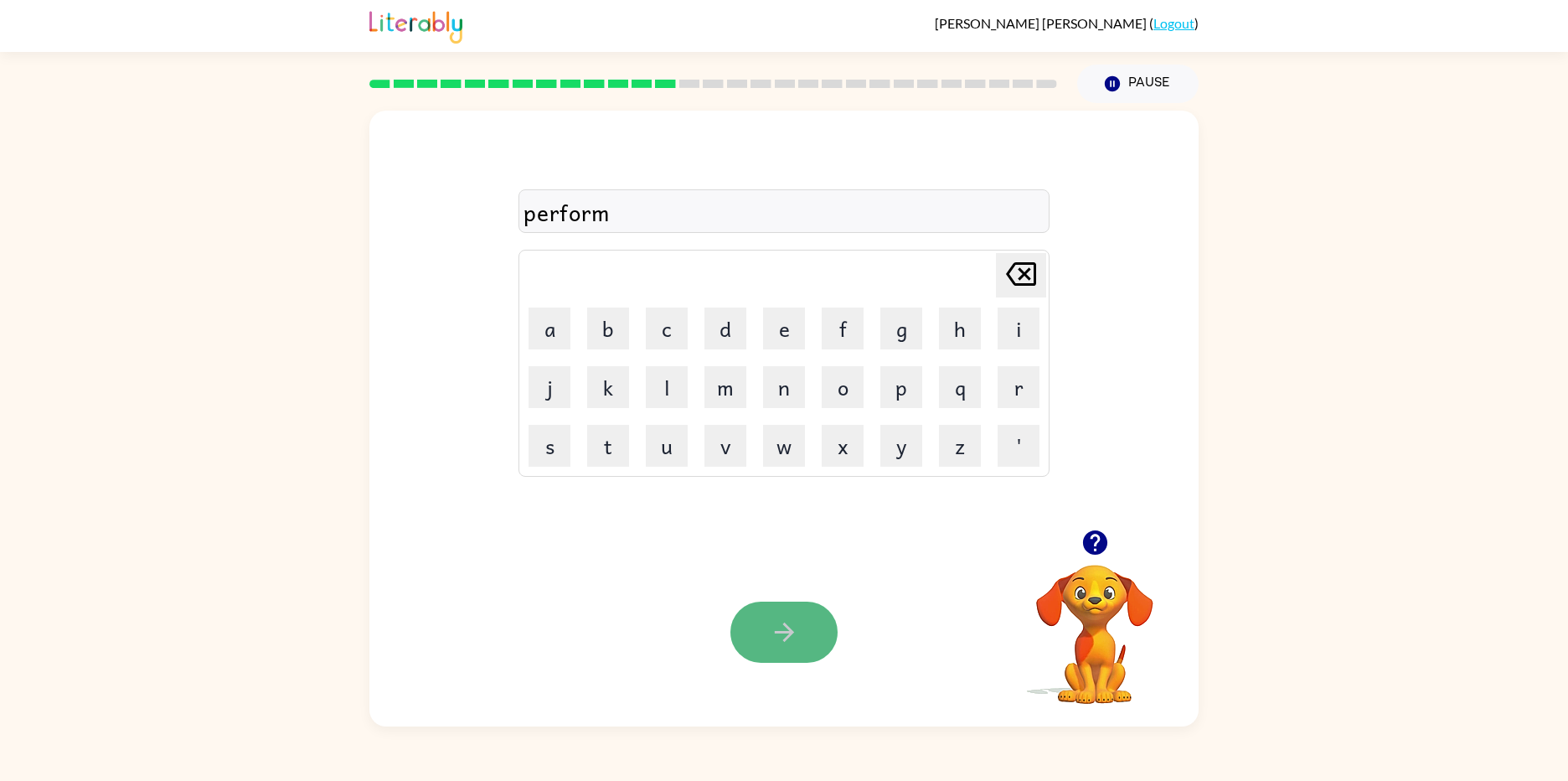
click at [762, 646] on button "button" at bounding box center [784, 632] width 107 height 61
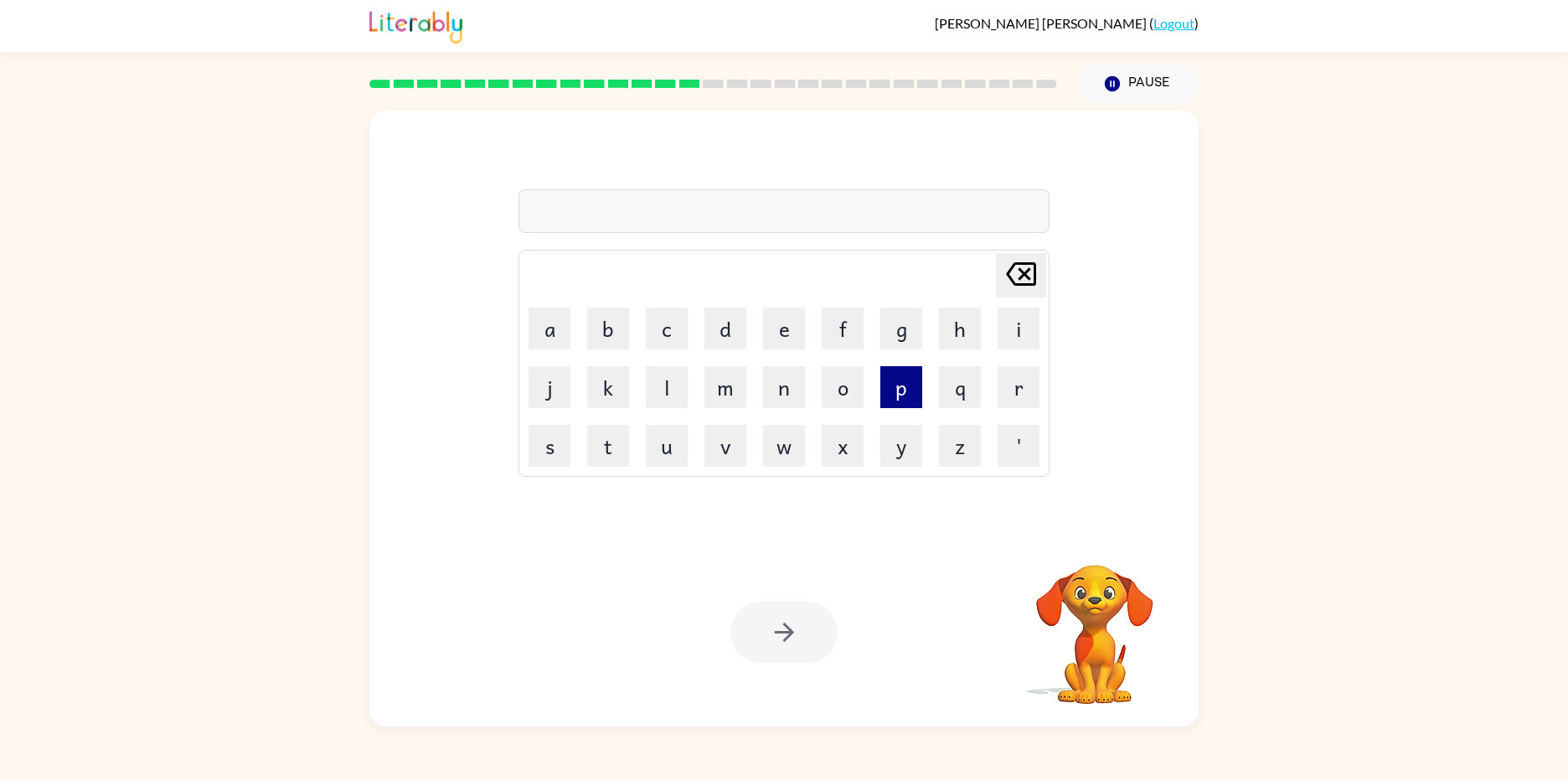
click at [918, 388] on button "p" at bounding box center [901, 387] width 42 height 42
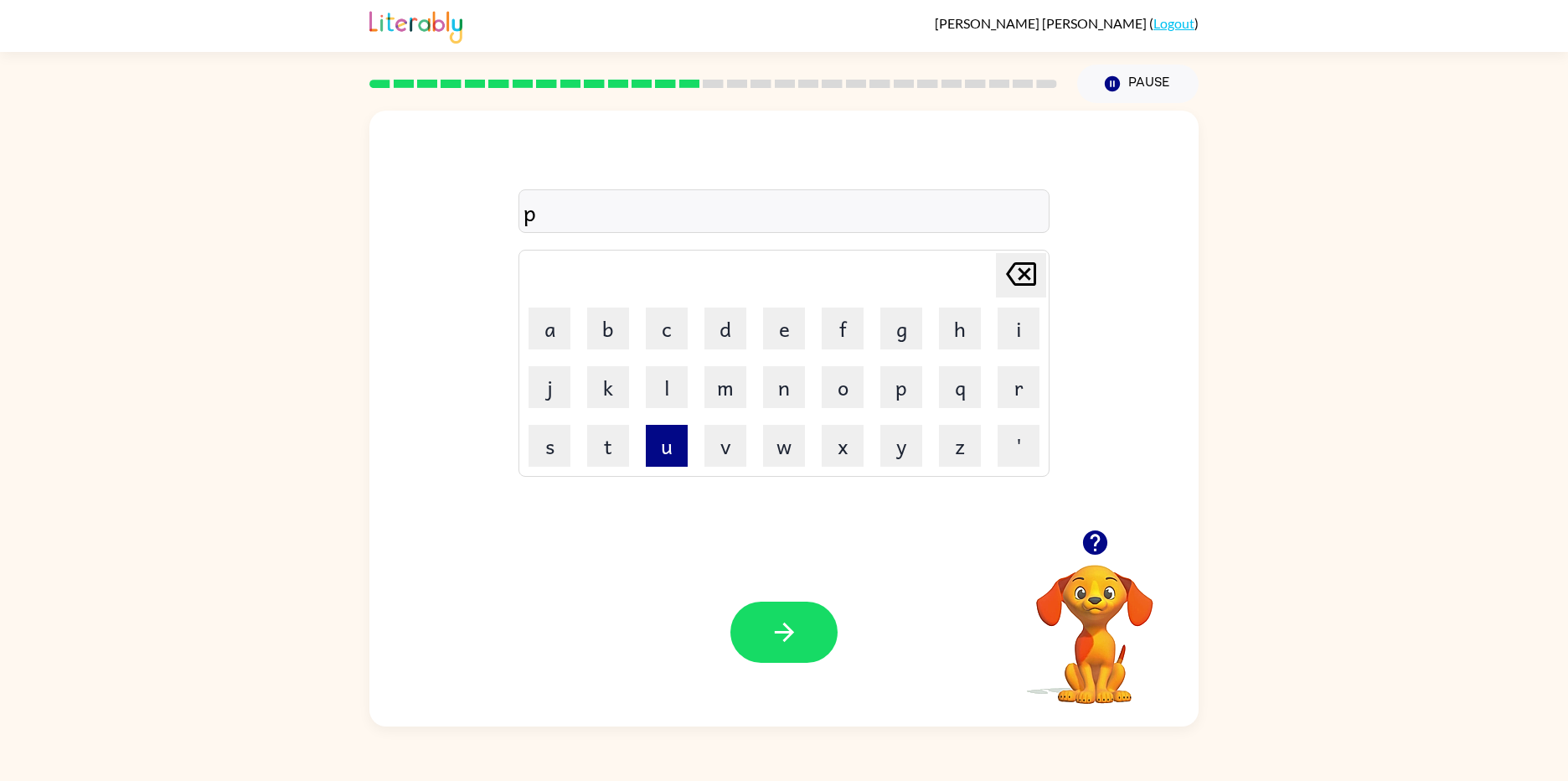
click at [677, 436] on button "u" at bounding box center [666, 445] width 42 height 42
click at [725, 444] on button "v" at bounding box center [725, 445] width 42 height 42
click at [1015, 326] on button "i" at bounding box center [1018, 328] width 42 height 42
click at [660, 373] on button "l" at bounding box center [666, 387] width 42 height 42
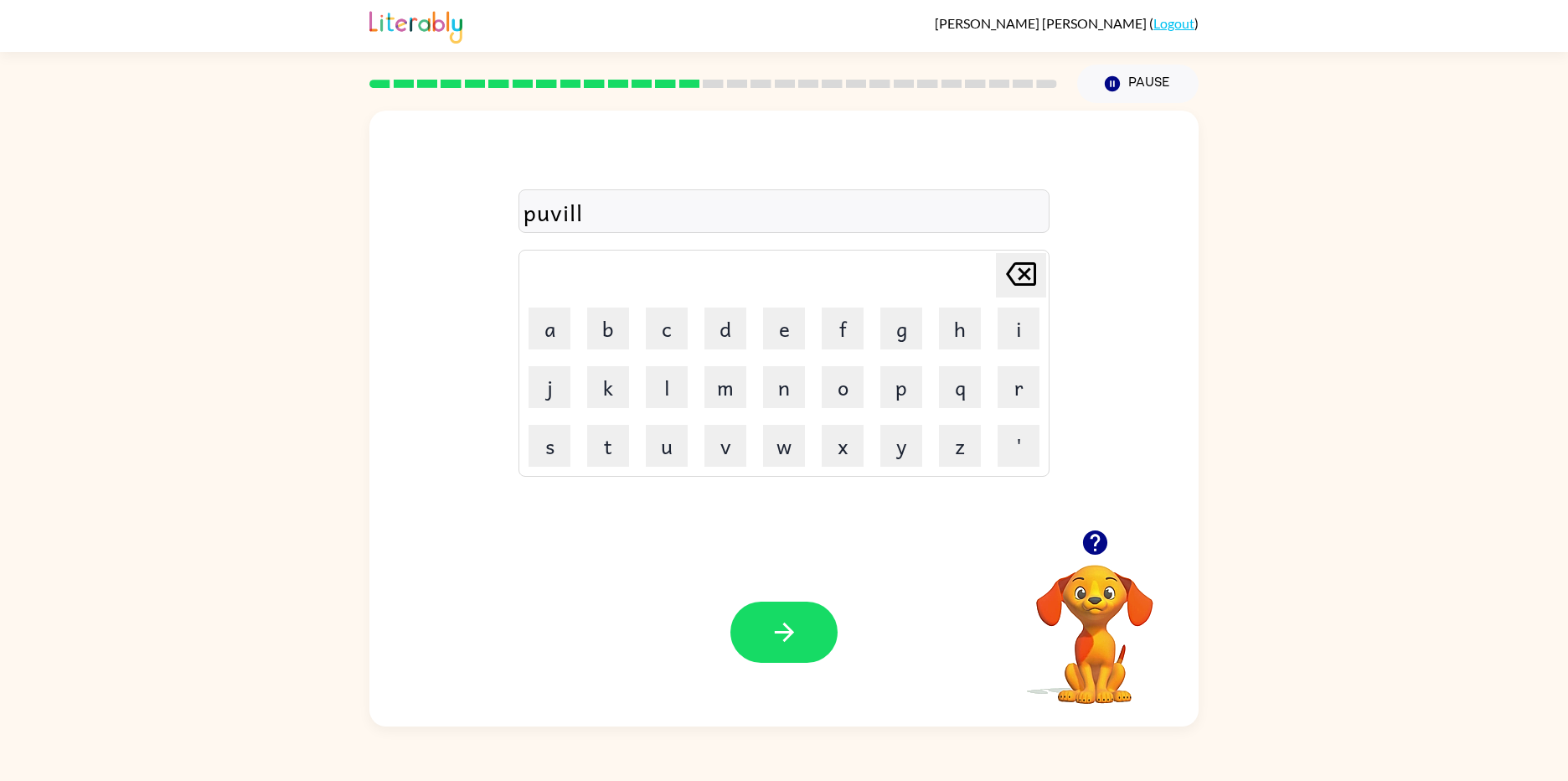
drag, startPoint x: 767, startPoint y: 328, endPoint x: 757, endPoint y: 329, distance: 10.0
click at [757, 329] on td "e" at bounding box center [784, 329] width 57 height 57
click at [751, 326] on tr "a b c d e f g h i" at bounding box center [784, 329] width 526 height 57
click at [767, 322] on button "e" at bounding box center [784, 328] width 42 height 42
click at [838, 378] on button "o" at bounding box center [842, 387] width 42 height 42
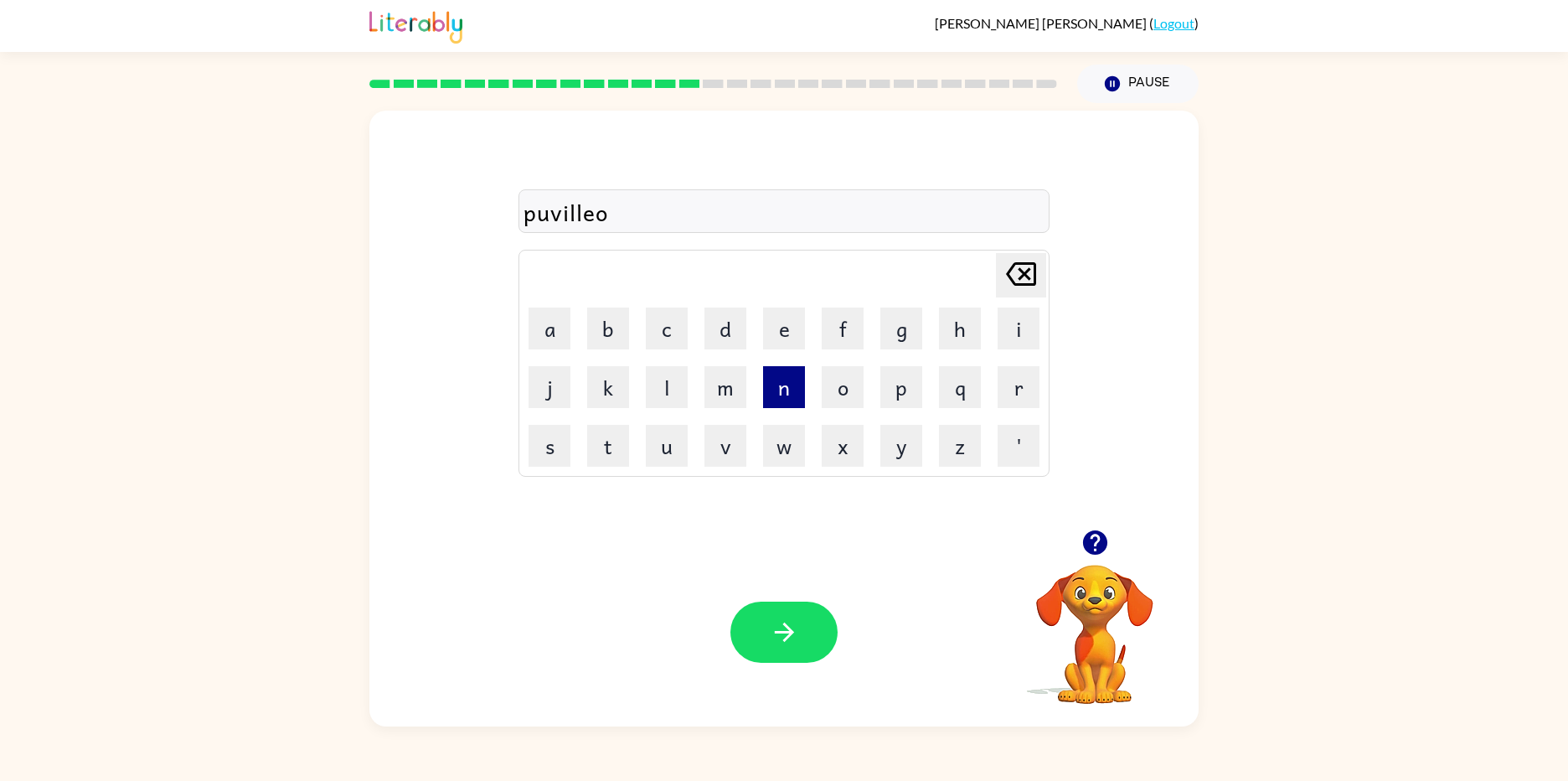
click at [792, 379] on button "n" at bounding box center [784, 387] width 42 height 42
click at [786, 643] on icon "button" at bounding box center [784, 632] width 29 height 29
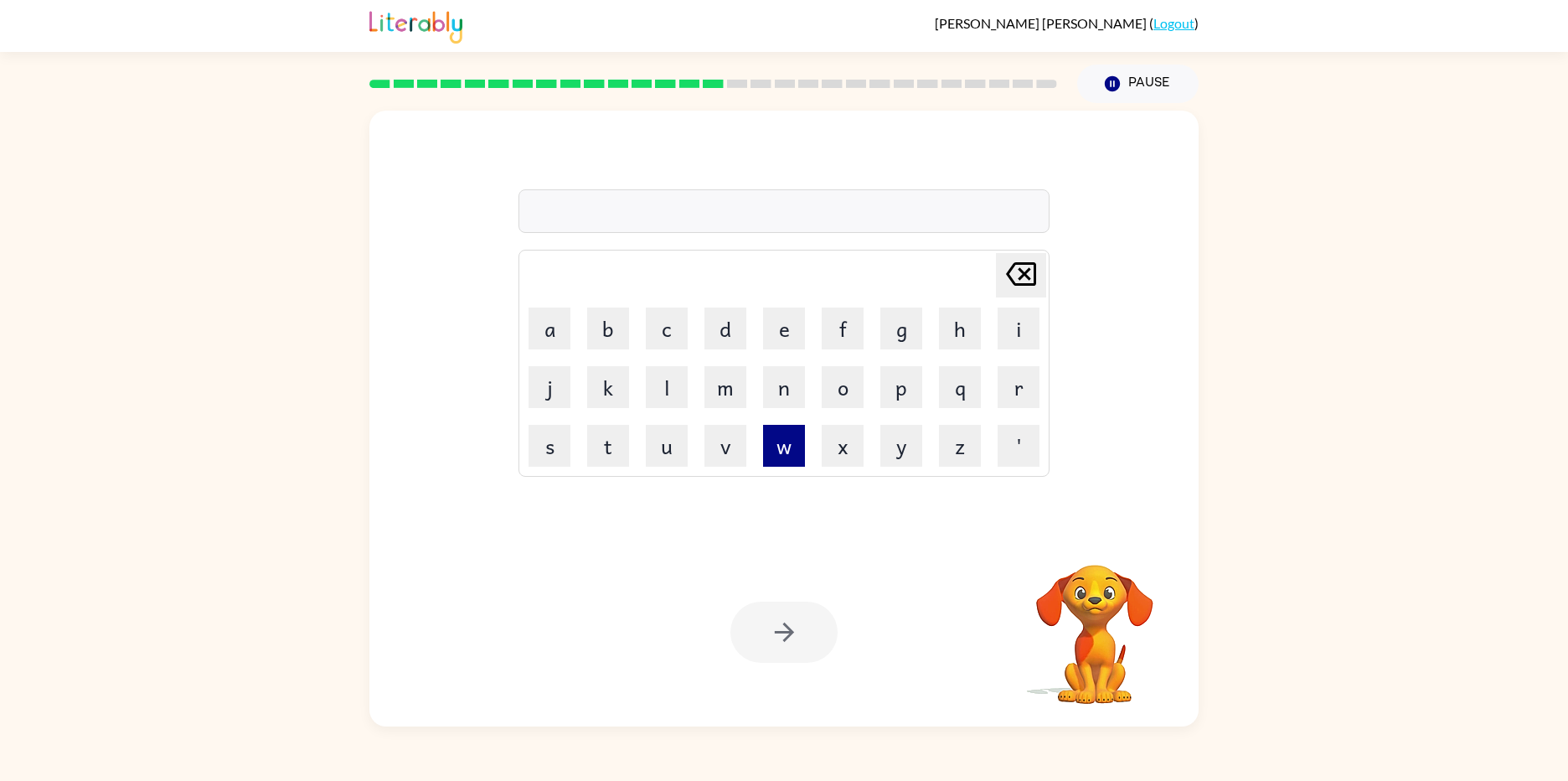
click at [766, 441] on button "w" at bounding box center [784, 445] width 42 height 42
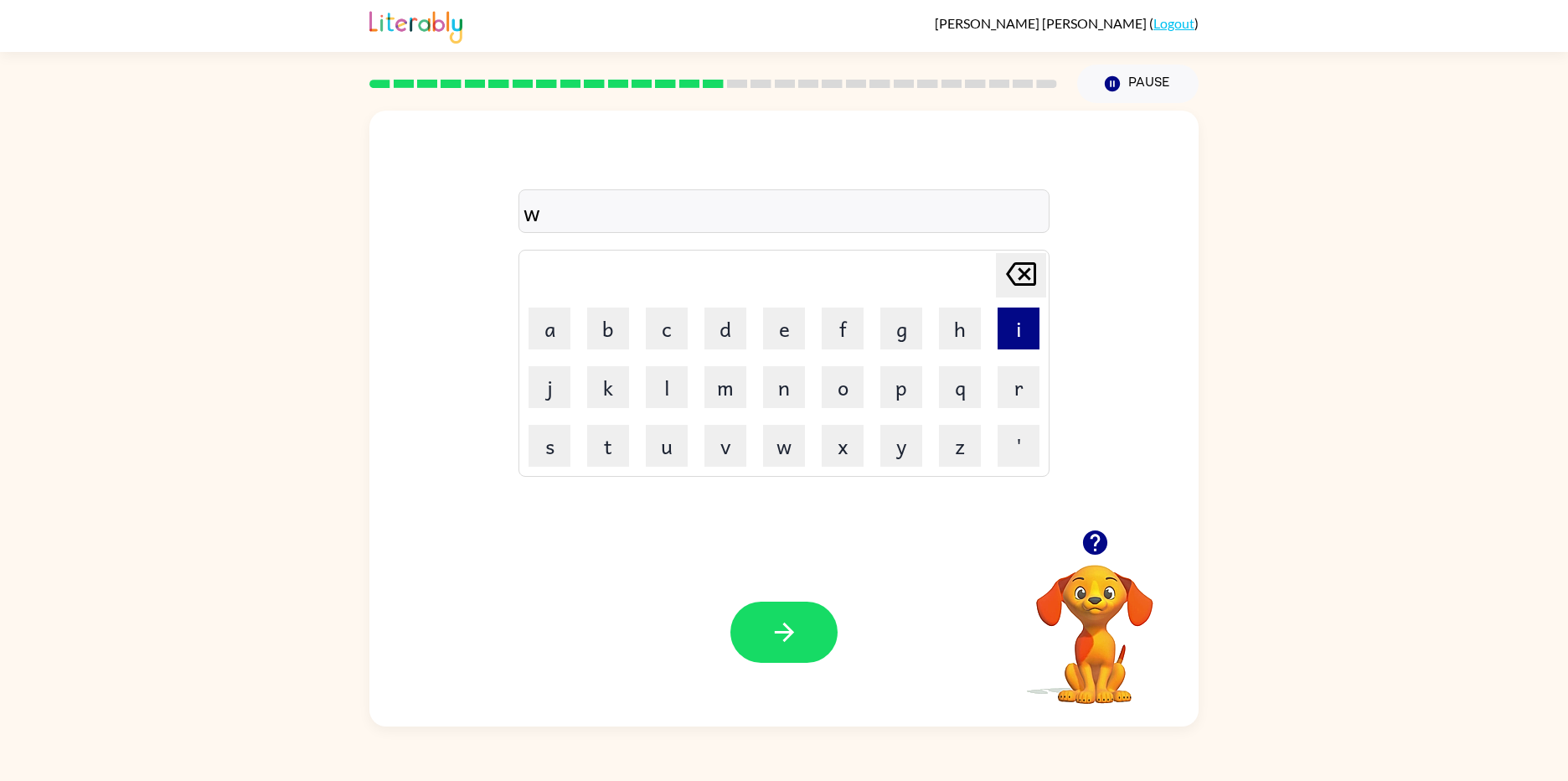
click at [1028, 331] on button "i" at bounding box center [1018, 328] width 42 height 42
click at [679, 374] on button "l" at bounding box center [666, 387] width 42 height 42
click at [844, 405] on button "o" at bounding box center [842, 387] width 42 height 42
click at [801, 431] on button "w" at bounding box center [784, 445] width 42 height 42
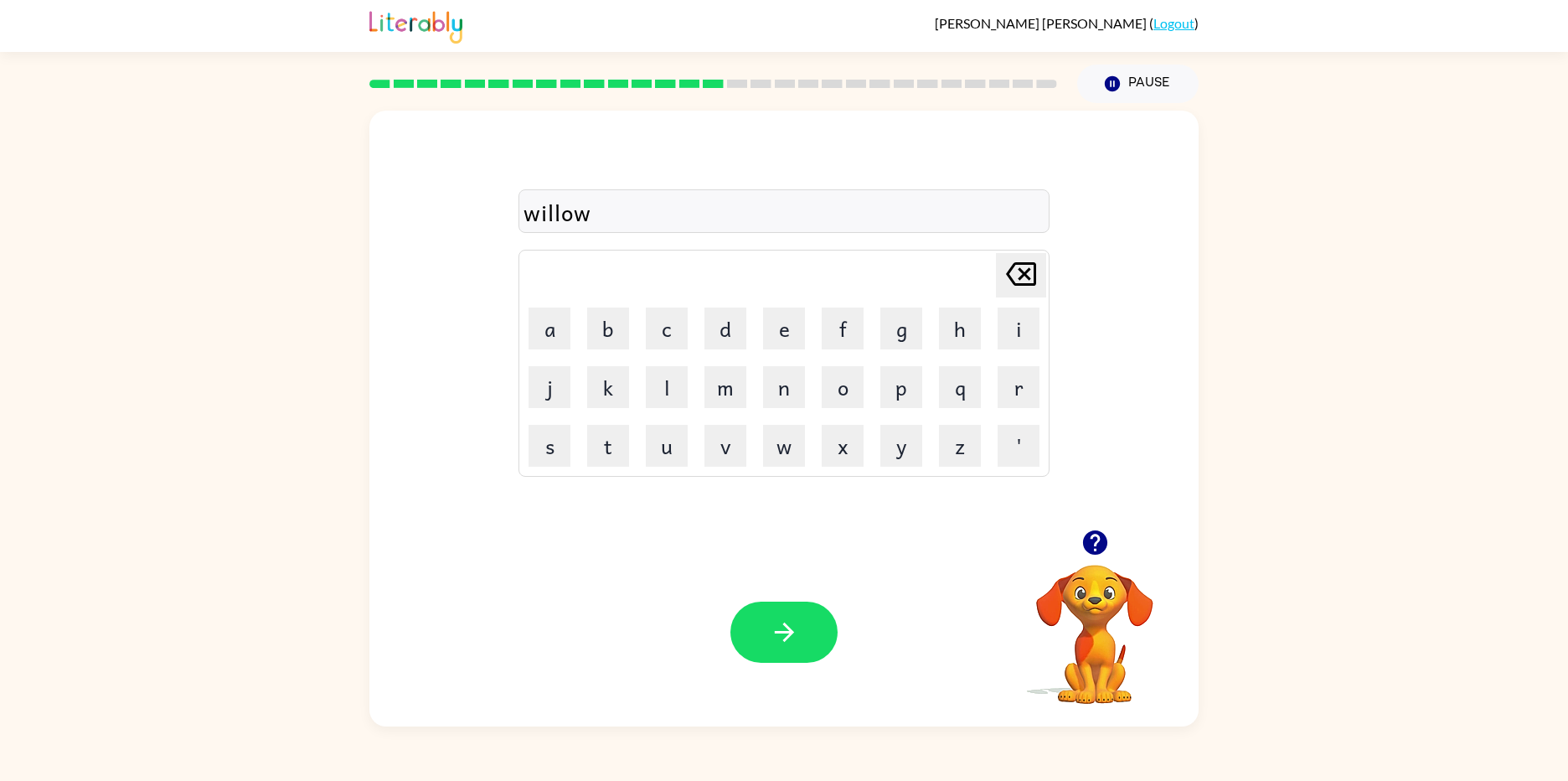
click at [992, 269] on td "Delete Delete last character input" at bounding box center [784, 274] width 526 height 46
click at [1026, 278] on icon "Delete Delete last character input" at bounding box center [1021, 273] width 40 height 40
click at [779, 613] on button "button" at bounding box center [784, 632] width 107 height 61
click at [784, 457] on button "w" at bounding box center [784, 445] width 42 height 42
click at [1037, 339] on button "i" at bounding box center [1018, 328] width 42 height 42
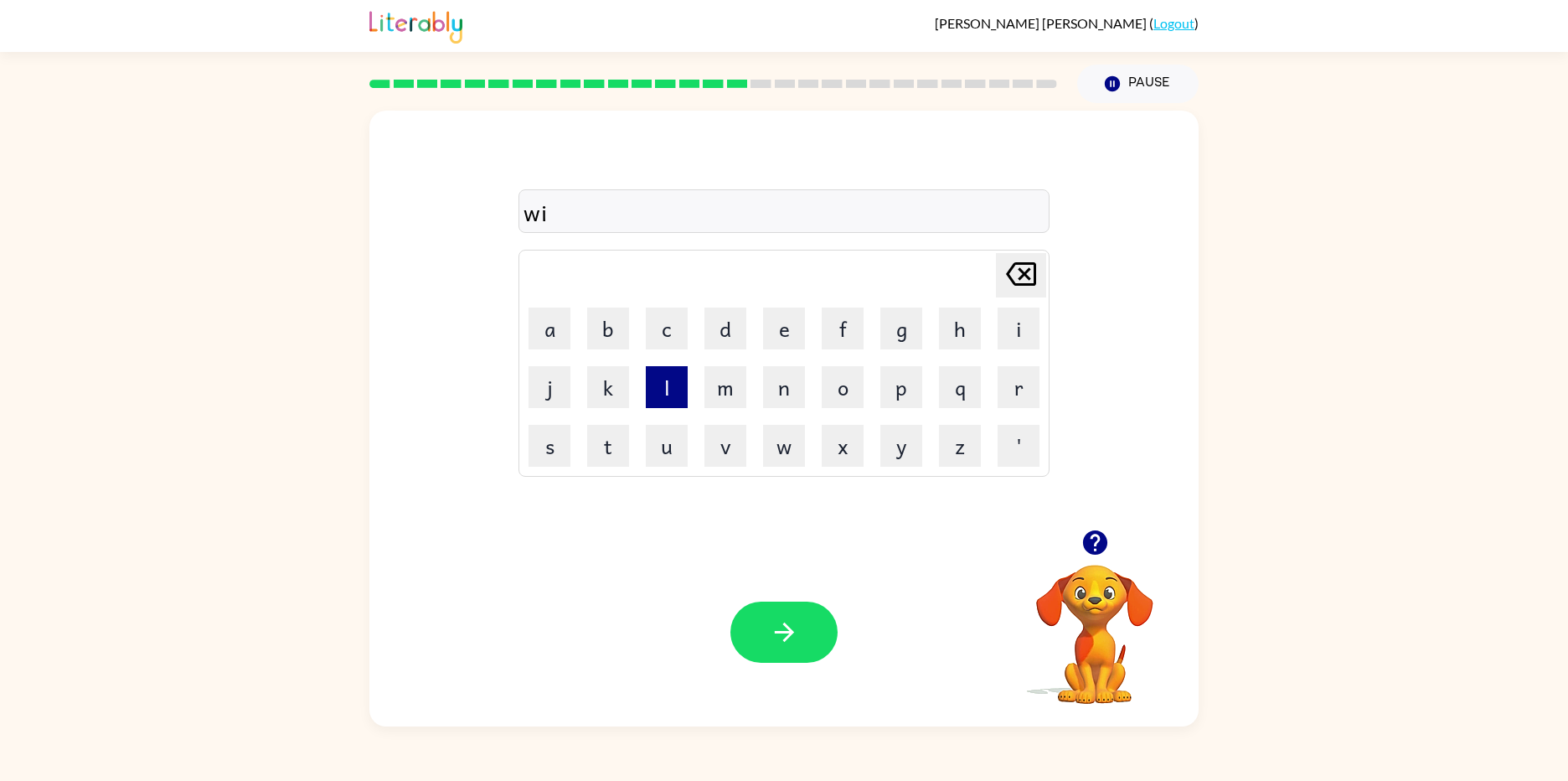
click at [682, 397] on button "l" at bounding box center [666, 387] width 42 height 42
click at [737, 324] on button "d" at bounding box center [725, 328] width 42 height 42
click at [849, 343] on button "f" at bounding box center [842, 328] width 42 height 42
click at [1000, 331] on button "i" at bounding box center [1018, 328] width 42 height 42
click at [997, 373] on button "r" at bounding box center [1018, 387] width 42 height 42
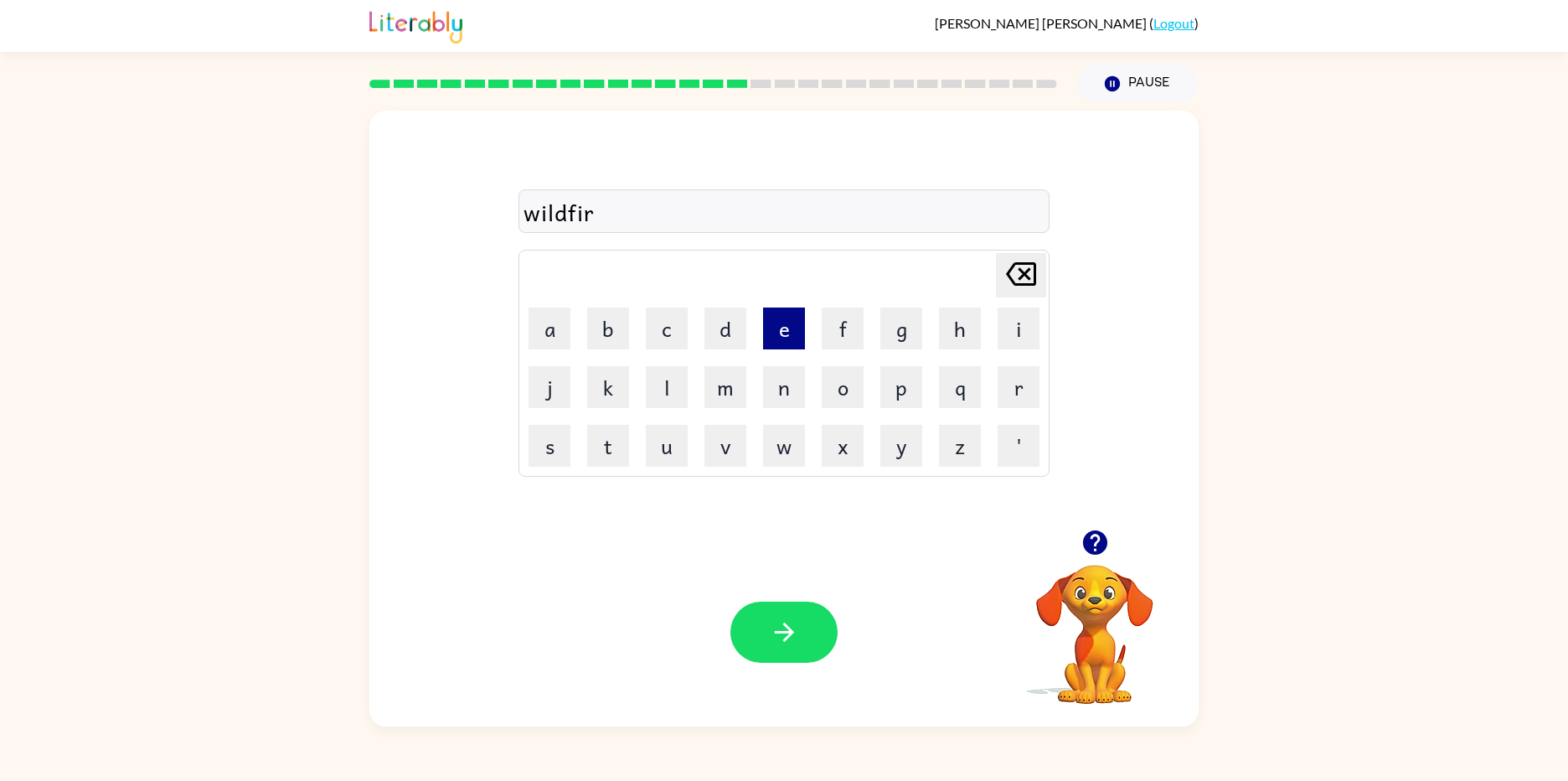
click at [785, 347] on button "e" at bounding box center [784, 328] width 42 height 42
click at [747, 603] on div at bounding box center [784, 632] width 107 height 61
click at [795, 621] on icon "button" at bounding box center [784, 632] width 29 height 29
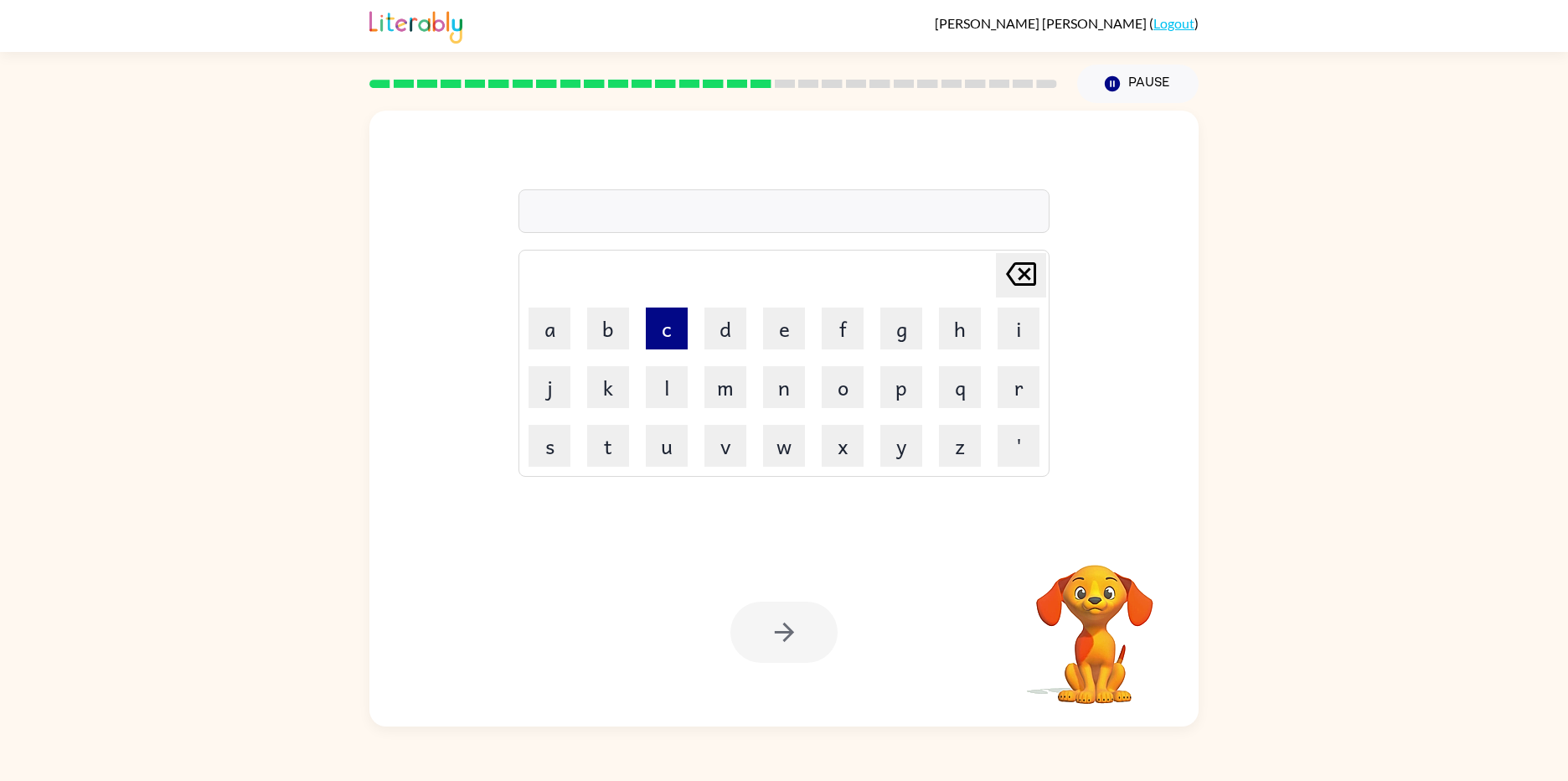
click at [678, 337] on button "c" at bounding box center [666, 328] width 42 height 42
click at [963, 337] on button "h" at bounding box center [959, 328] width 42 height 42
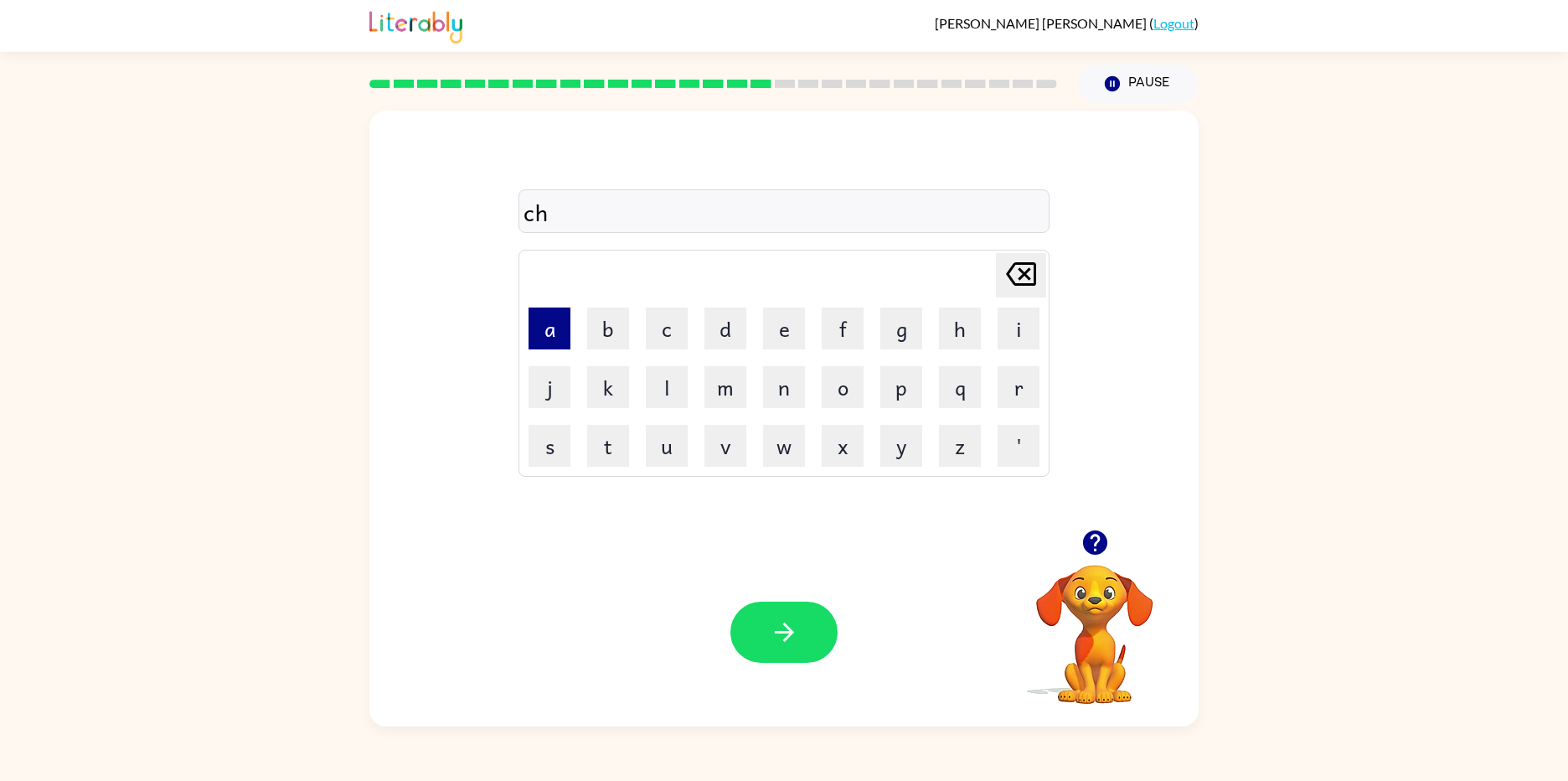
click at [562, 314] on button "a" at bounding box center [549, 328] width 42 height 42
click at [886, 381] on button "p" at bounding box center [901, 387] width 42 height 42
click at [1011, 287] on icon "Delete Delete last character input" at bounding box center [1021, 273] width 40 height 40
click at [713, 404] on button "m" at bounding box center [725, 387] width 42 height 42
click at [917, 400] on button "p" at bounding box center [901, 387] width 42 height 42
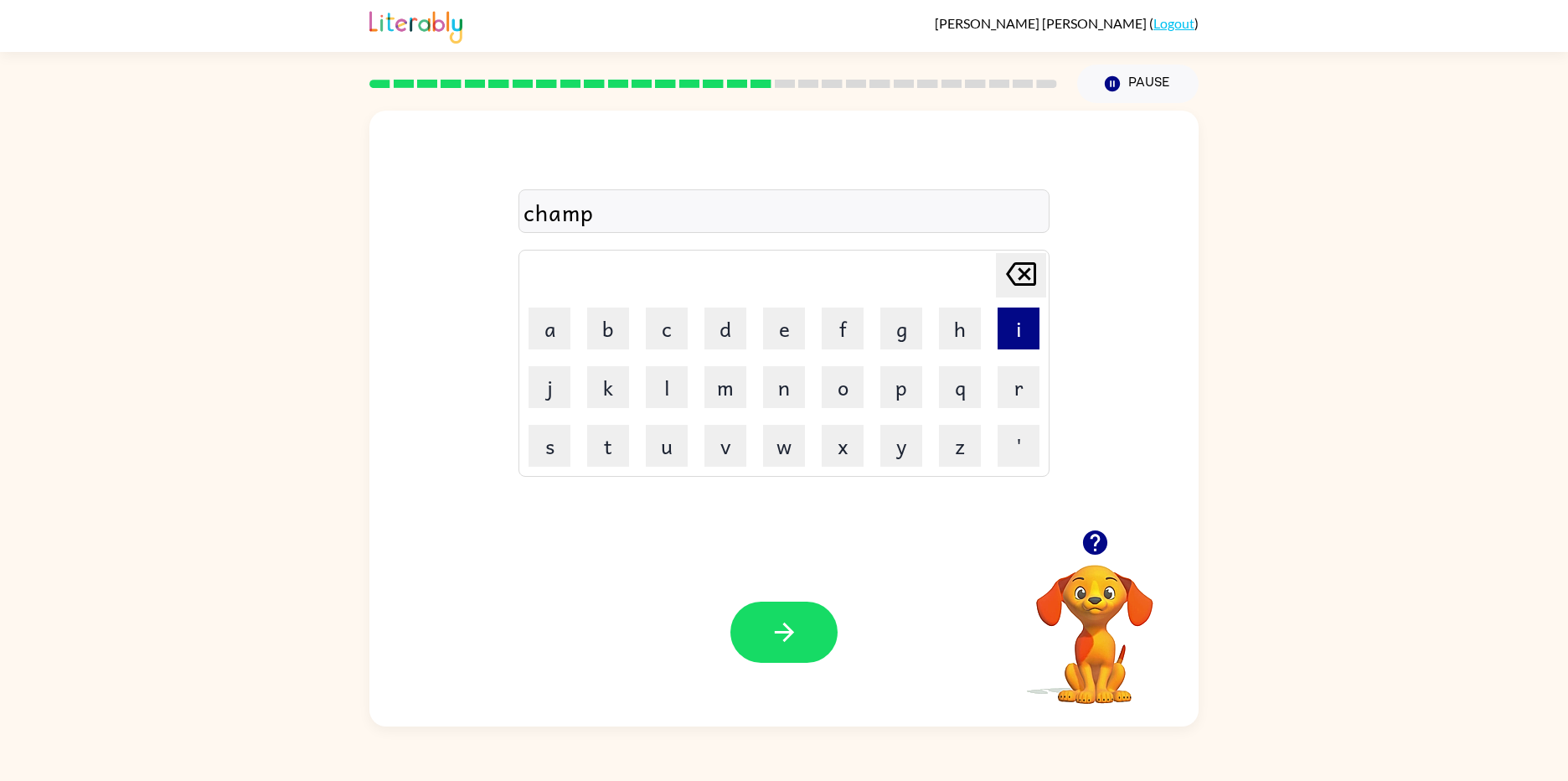
click at [1030, 321] on button "i" at bounding box center [1018, 328] width 42 height 42
click at [826, 403] on button "o" at bounding box center [842, 387] width 42 height 42
click at [784, 381] on button "n" at bounding box center [784, 387] width 42 height 42
click at [802, 635] on button "button" at bounding box center [784, 632] width 107 height 61
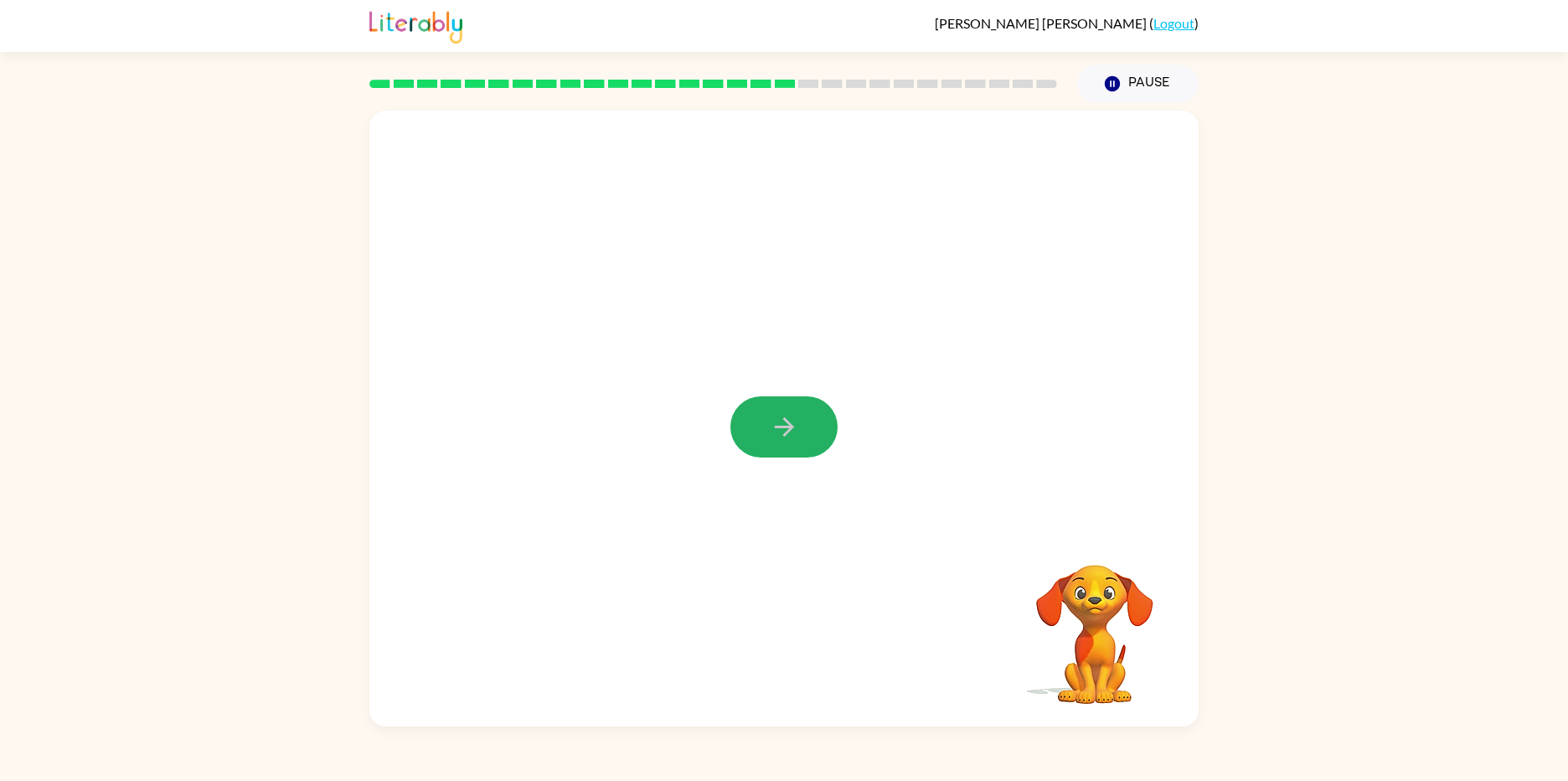
click at [770, 423] on icon "button" at bounding box center [784, 427] width 29 height 29
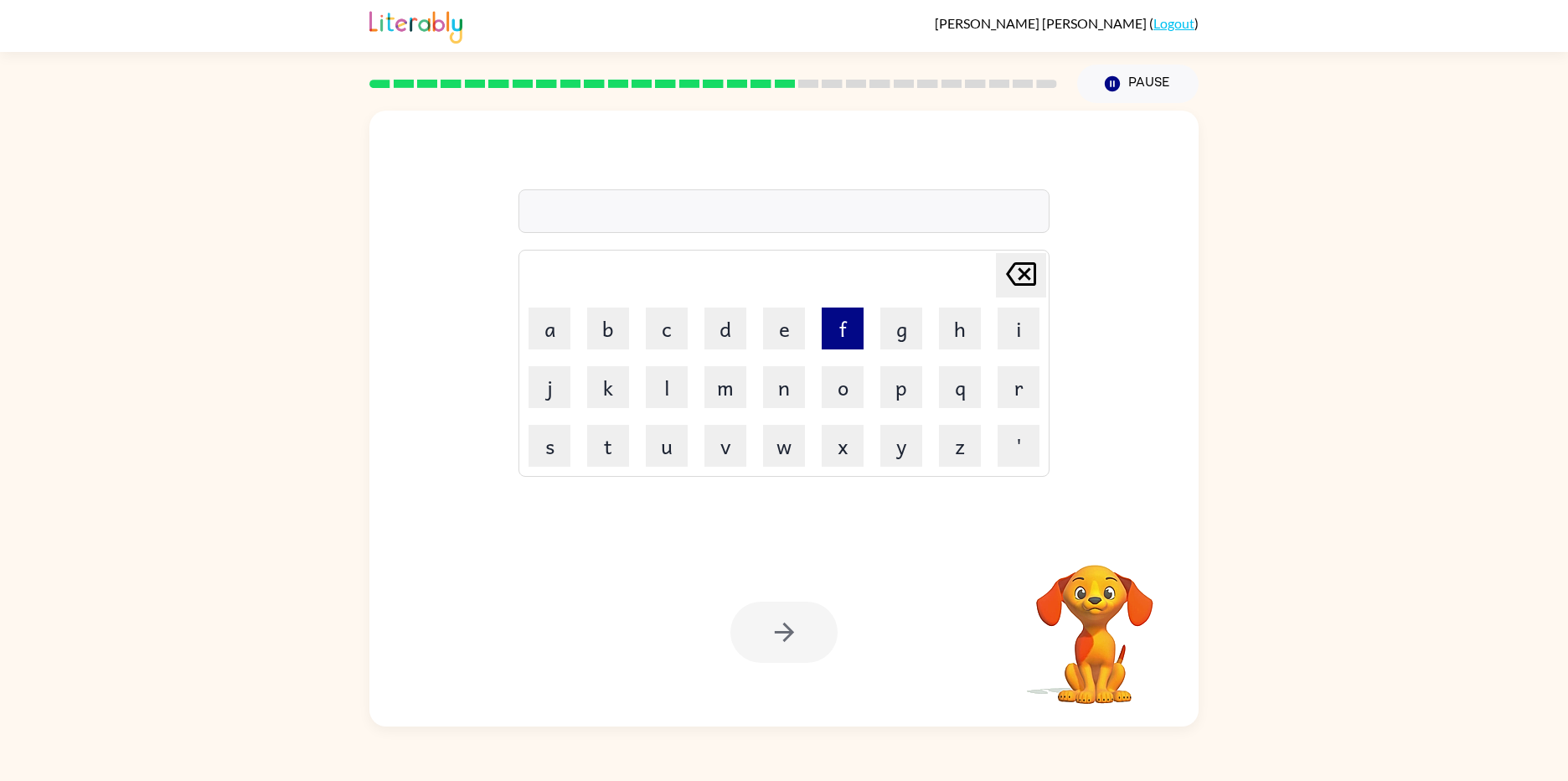
click at [851, 317] on button "f" at bounding box center [842, 328] width 42 height 42
click at [674, 385] on button "l" at bounding box center [666, 387] width 42 height 42
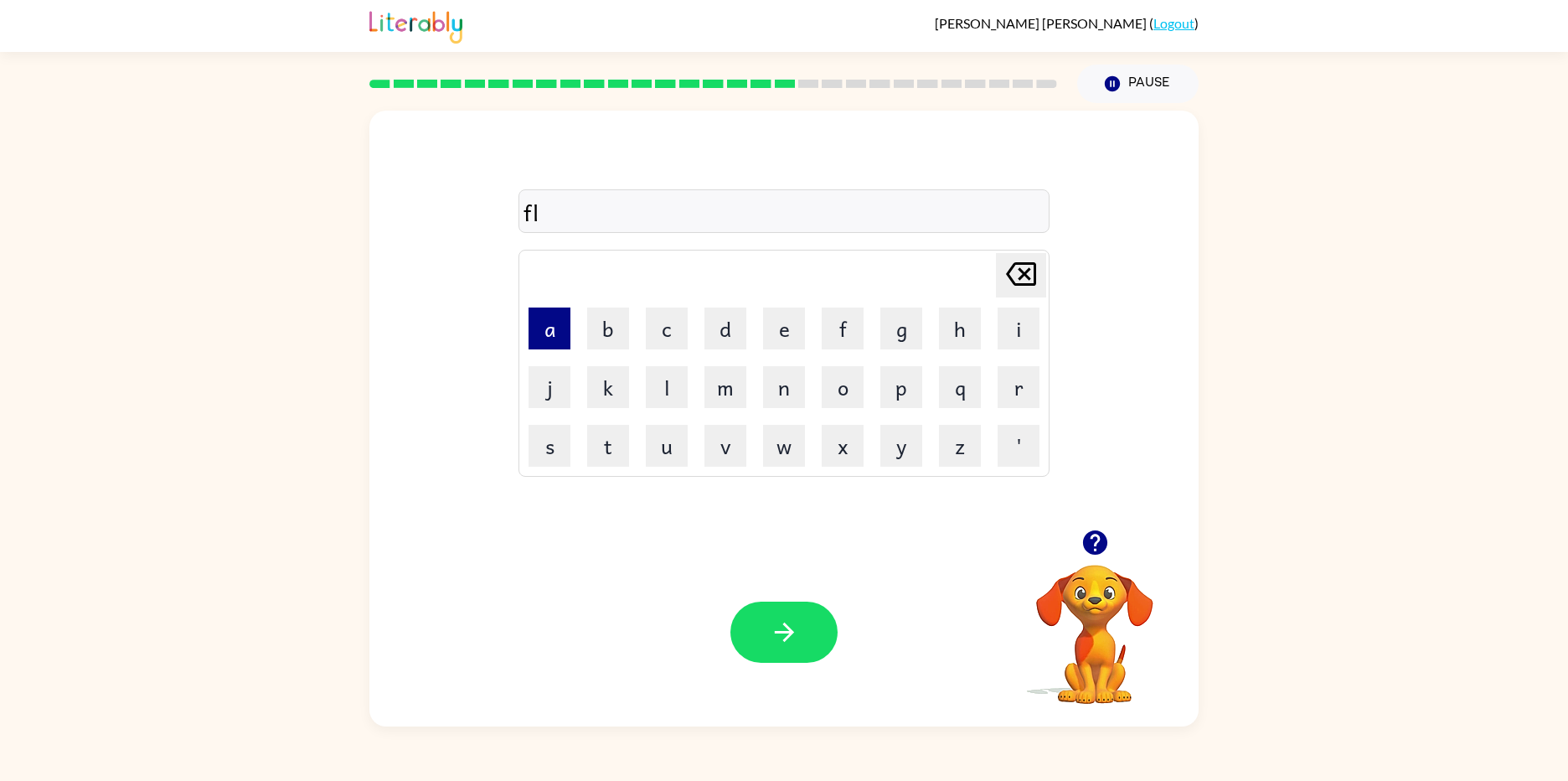
click at [562, 333] on button "a" at bounding box center [549, 328] width 42 height 42
click at [737, 334] on button "d" at bounding box center [725, 328] width 42 height 42
click at [768, 333] on button "e" at bounding box center [784, 328] width 42 height 42
click at [791, 612] on button "button" at bounding box center [784, 632] width 107 height 61
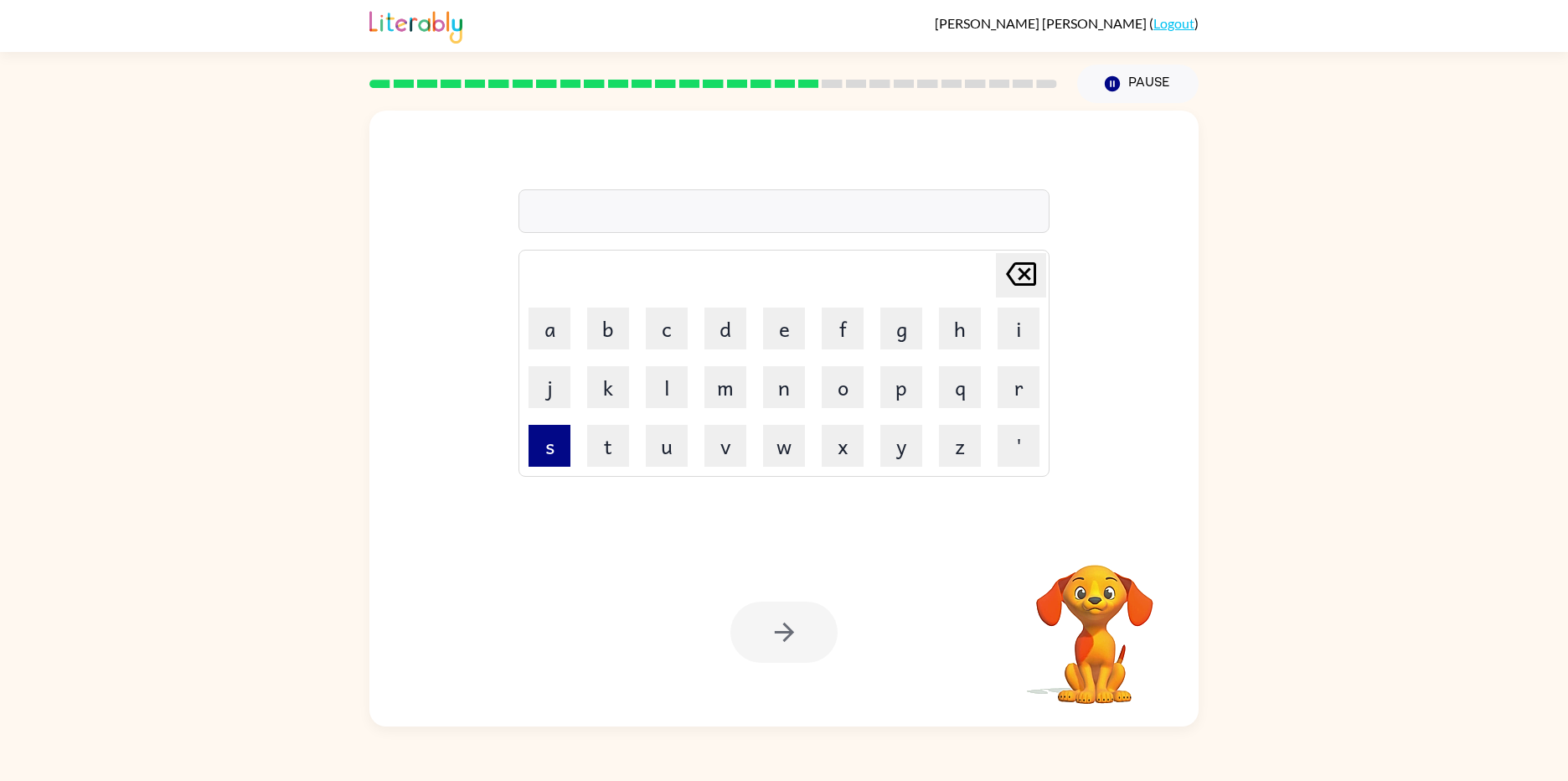
click at [565, 464] on button "s" at bounding box center [549, 445] width 42 height 42
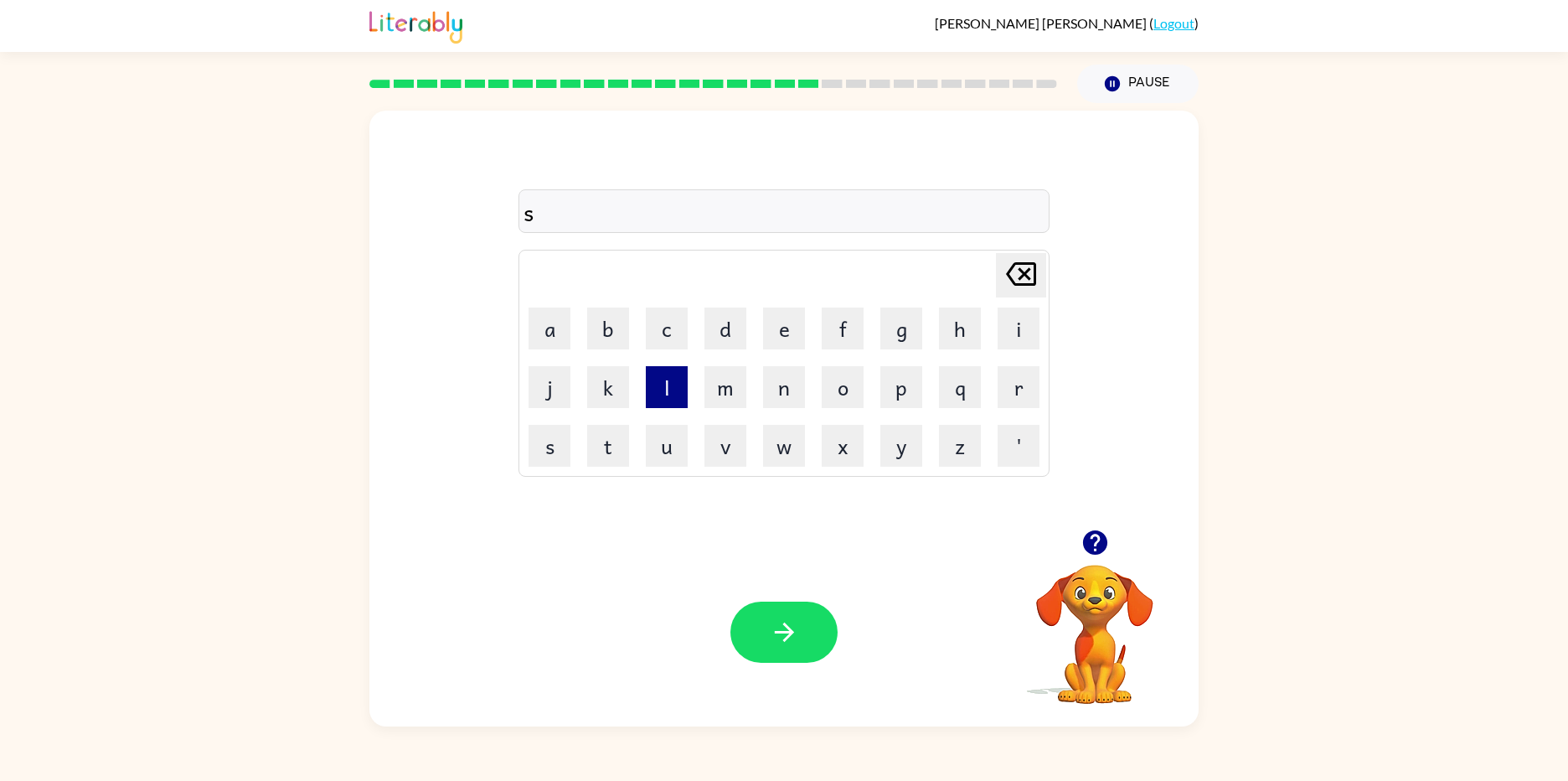
click at [678, 397] on button "l" at bounding box center [666, 387] width 42 height 42
click at [1027, 287] on icon "Delete Delete last character input" at bounding box center [1021, 273] width 40 height 40
click at [905, 404] on button "p" at bounding box center [901, 387] width 42 height 42
click at [678, 402] on button "l" at bounding box center [666, 387] width 42 height 42
click at [1036, 328] on button "i" at bounding box center [1018, 328] width 42 height 42
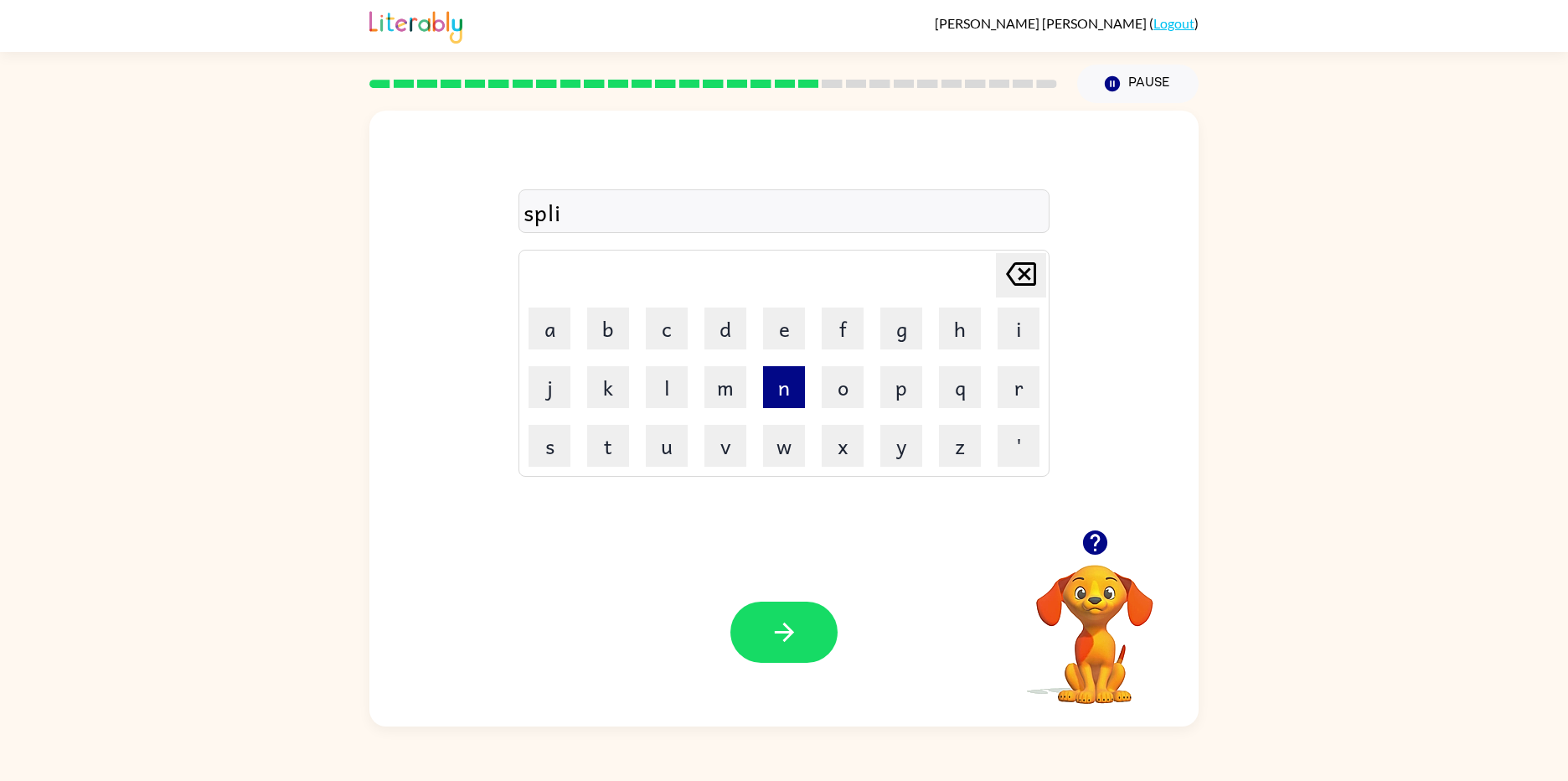
click at [775, 402] on button "n" at bounding box center [784, 387] width 42 height 42
click at [787, 638] on icon "button" at bounding box center [784, 632] width 19 height 19
click at [597, 446] on button "t" at bounding box center [608, 445] width 42 height 42
click at [1006, 394] on button "r" at bounding box center [1018, 387] width 42 height 42
click at [673, 434] on button "u" at bounding box center [666, 445] width 42 height 42
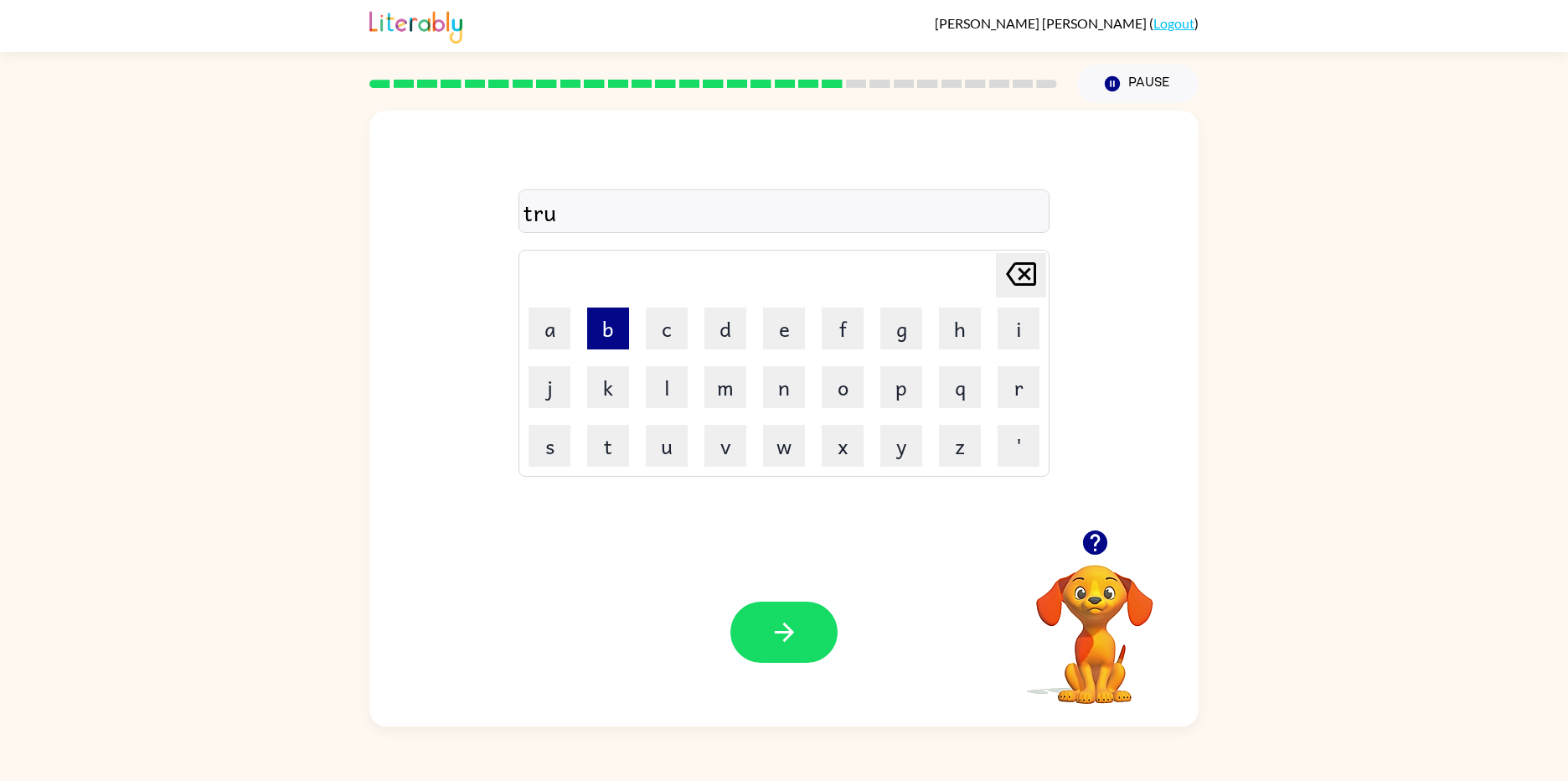
click at [622, 325] on button "b" at bounding box center [608, 328] width 42 height 42
click at [761, 621] on button "button" at bounding box center [784, 632] width 107 height 61
click at [912, 331] on button "g" at bounding box center [901, 328] width 42 height 42
click at [676, 391] on button "l" at bounding box center [666, 387] width 42 height 42
click at [667, 446] on button "u" at bounding box center [666, 445] width 42 height 42
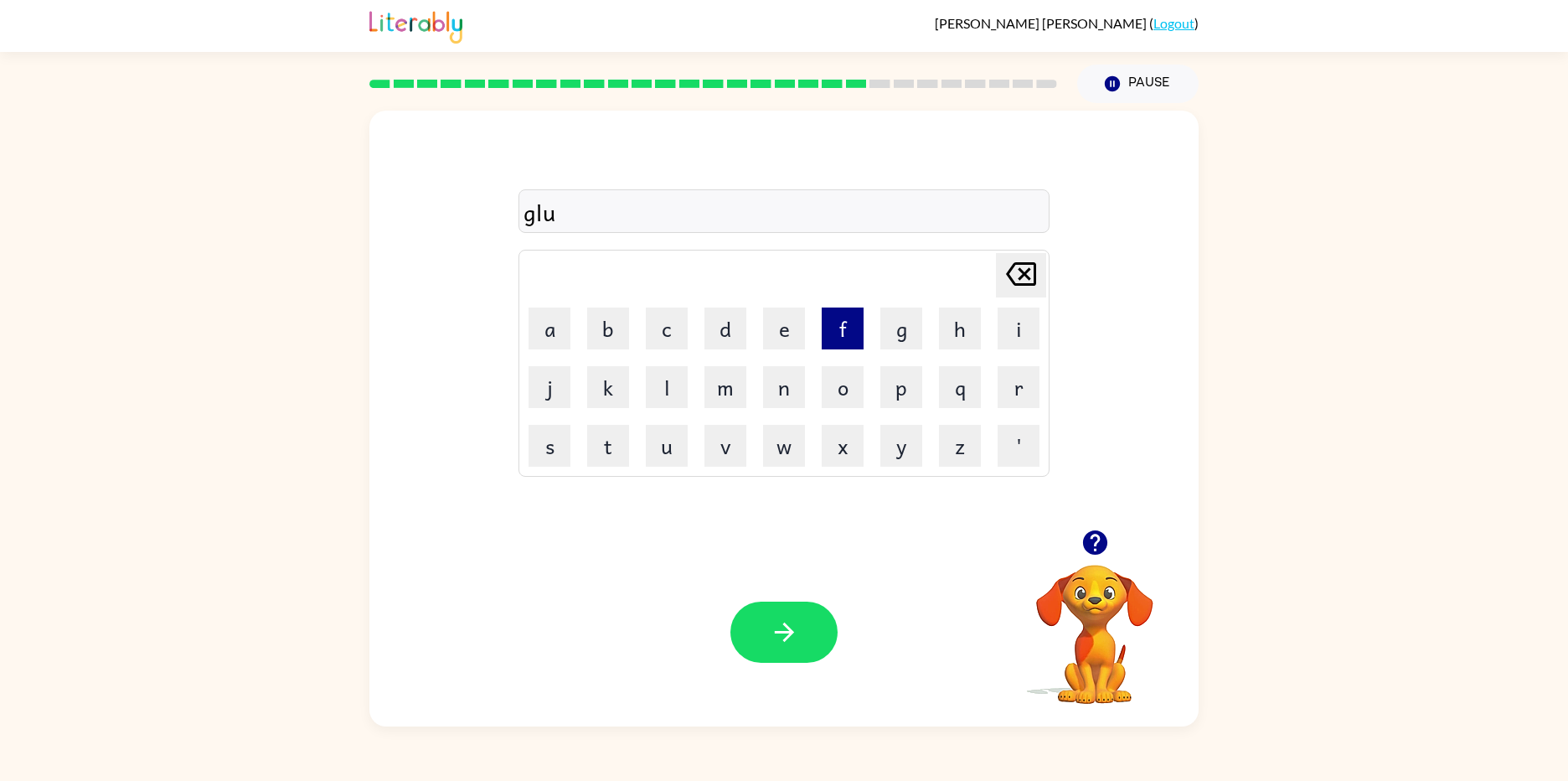
click at [852, 337] on button "f" at bounding box center [842, 328] width 42 height 42
drag, startPoint x: 800, startPoint y: 626, endPoint x: 790, endPoint y: 628, distance: 10.2
click at [794, 627] on button "button" at bounding box center [784, 632] width 107 height 61
click at [582, 331] on td "b" at bounding box center [608, 329] width 57 height 57
click at [615, 335] on button "b" at bounding box center [608, 328] width 42 height 42
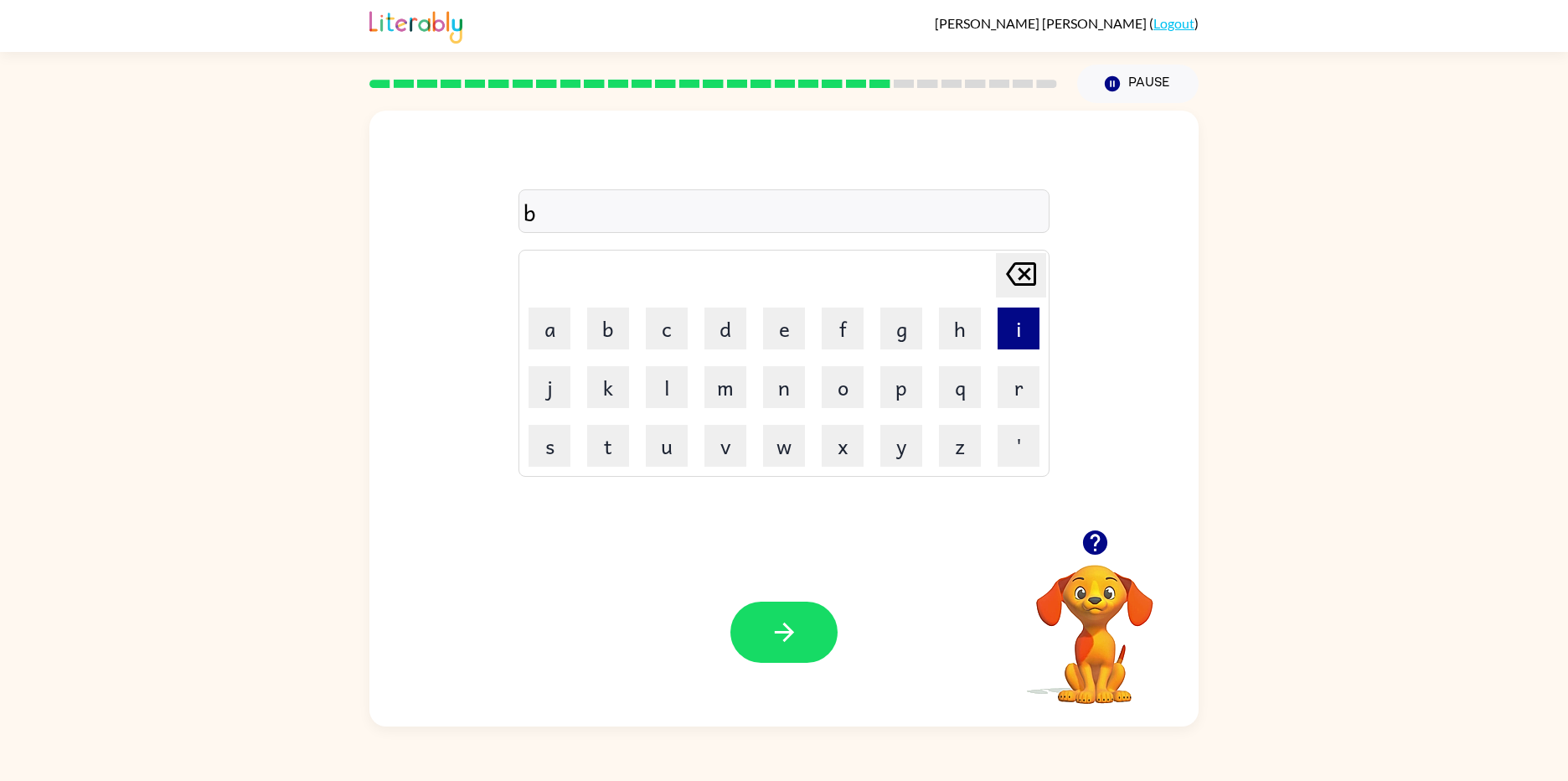
click at [1027, 331] on button "i" at bounding box center [1018, 328] width 42 height 42
click at [530, 464] on button "s" at bounding box center [549, 445] width 42 height 42
click at [977, 335] on button "h" at bounding box center [959, 328] width 42 height 42
drag, startPoint x: 811, startPoint y: 619, endPoint x: 804, endPoint y: 634, distance: 16.6
click at [804, 634] on button "button" at bounding box center [784, 632] width 107 height 61
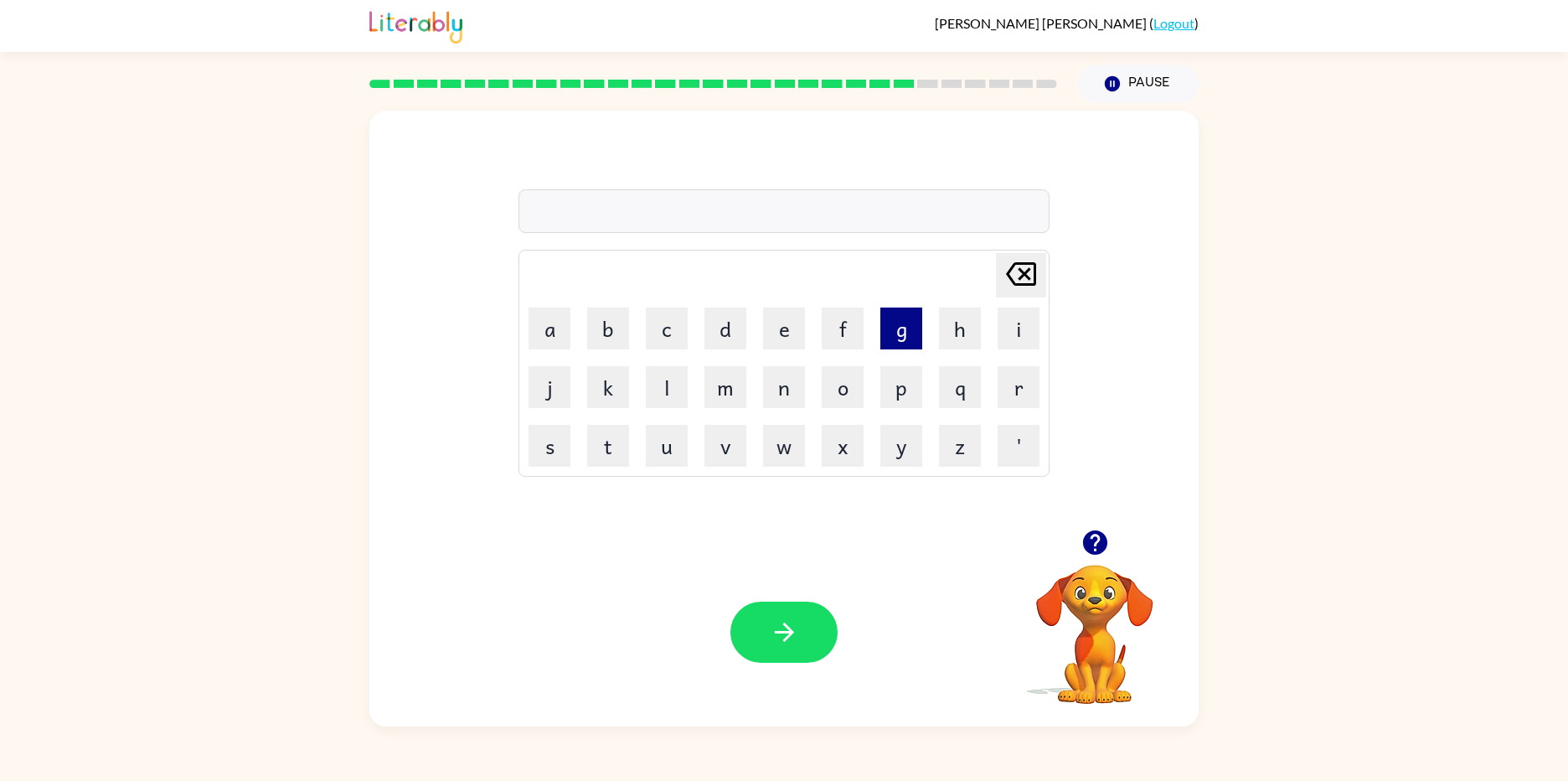
click at [917, 324] on button "g" at bounding box center [901, 328] width 42 height 42
click at [567, 325] on button "a" at bounding box center [549, 328] width 42 height 42
click at [828, 337] on button "f" at bounding box center [842, 328] width 42 height 42
click at [891, 455] on button "y" at bounding box center [901, 445] width 42 height 42
click at [759, 688] on div "Your browser must support playing .mp4 files to use Literably. Please try using…" at bounding box center [784, 632] width 829 height 189
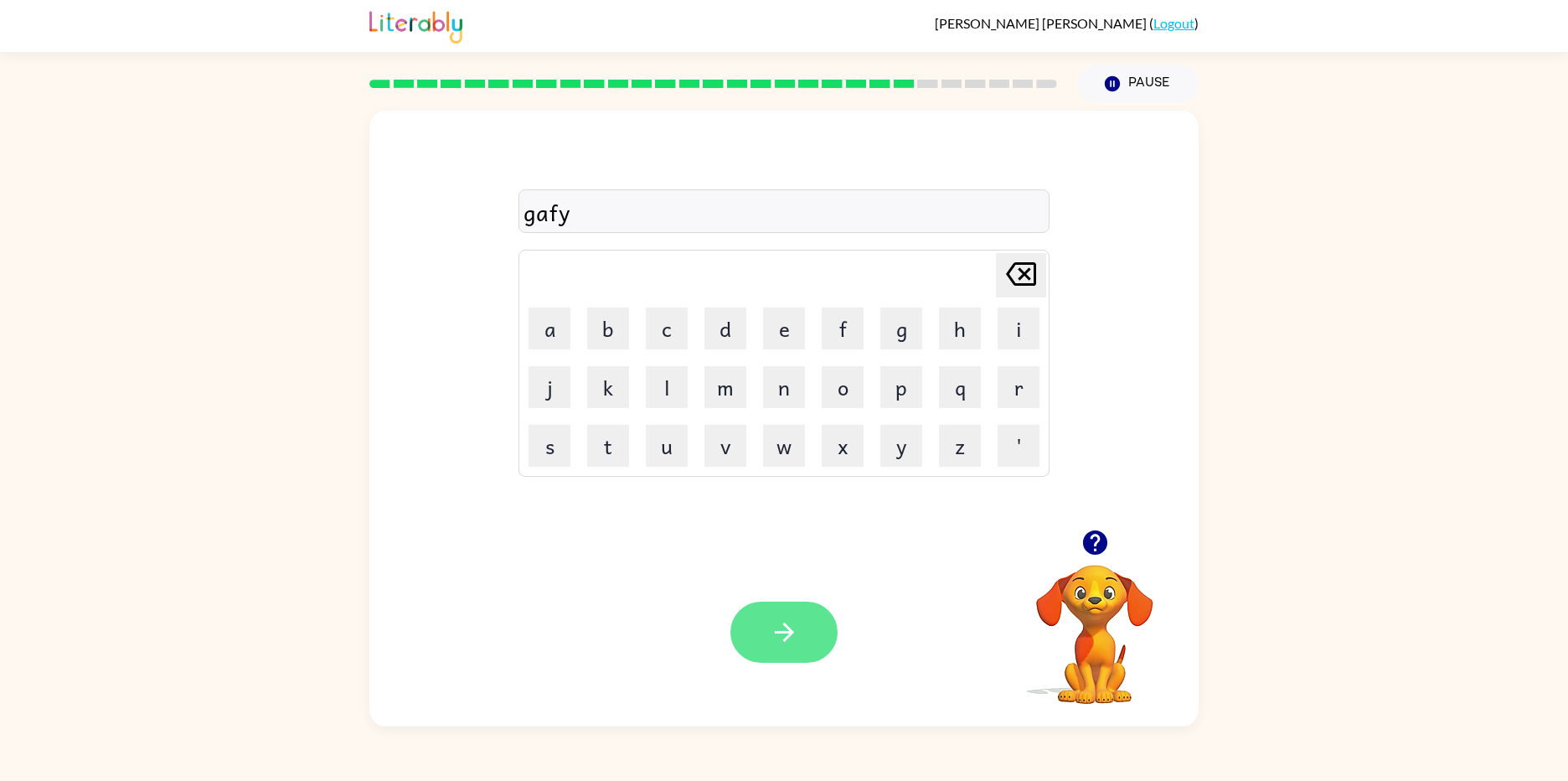
click at [785, 617] on button "button" at bounding box center [784, 632] width 107 height 61
click at [899, 379] on button "p" at bounding box center [901, 387] width 42 height 42
click at [683, 386] on button "l" at bounding box center [666, 387] width 42 height 42
click at [559, 324] on button "a" at bounding box center [549, 328] width 42 height 42
click at [551, 439] on button "s" at bounding box center [549, 445] width 42 height 42
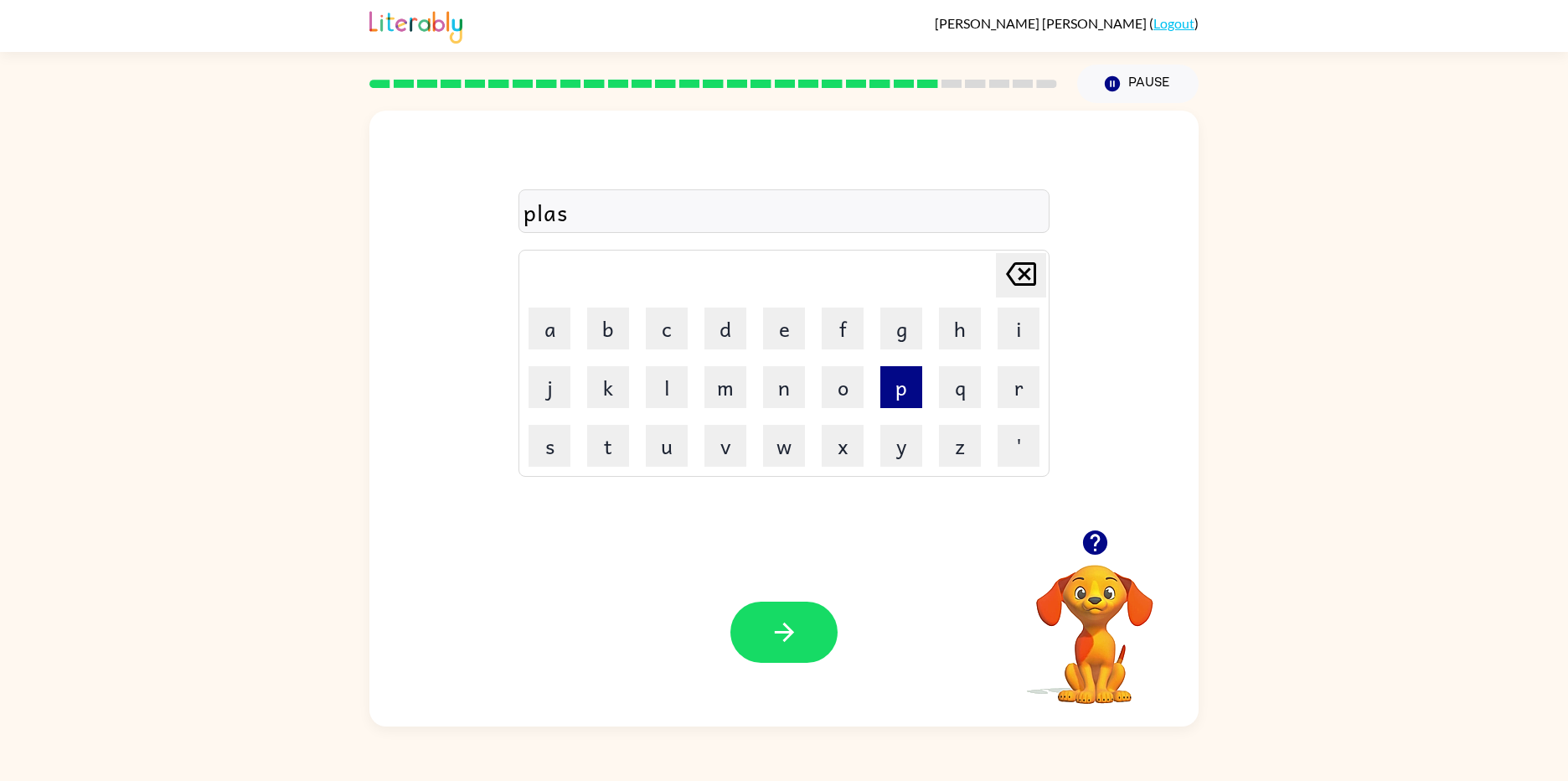
click at [914, 378] on button "p" at bounding box center [901, 387] width 42 height 42
click at [790, 621] on icon "button" at bounding box center [784, 632] width 29 height 29
click at [906, 352] on td "g" at bounding box center [901, 329] width 57 height 57
click at [979, 348] on button "h" at bounding box center [959, 328] width 42 height 42
click at [560, 337] on button "a" at bounding box center [549, 328] width 42 height 42
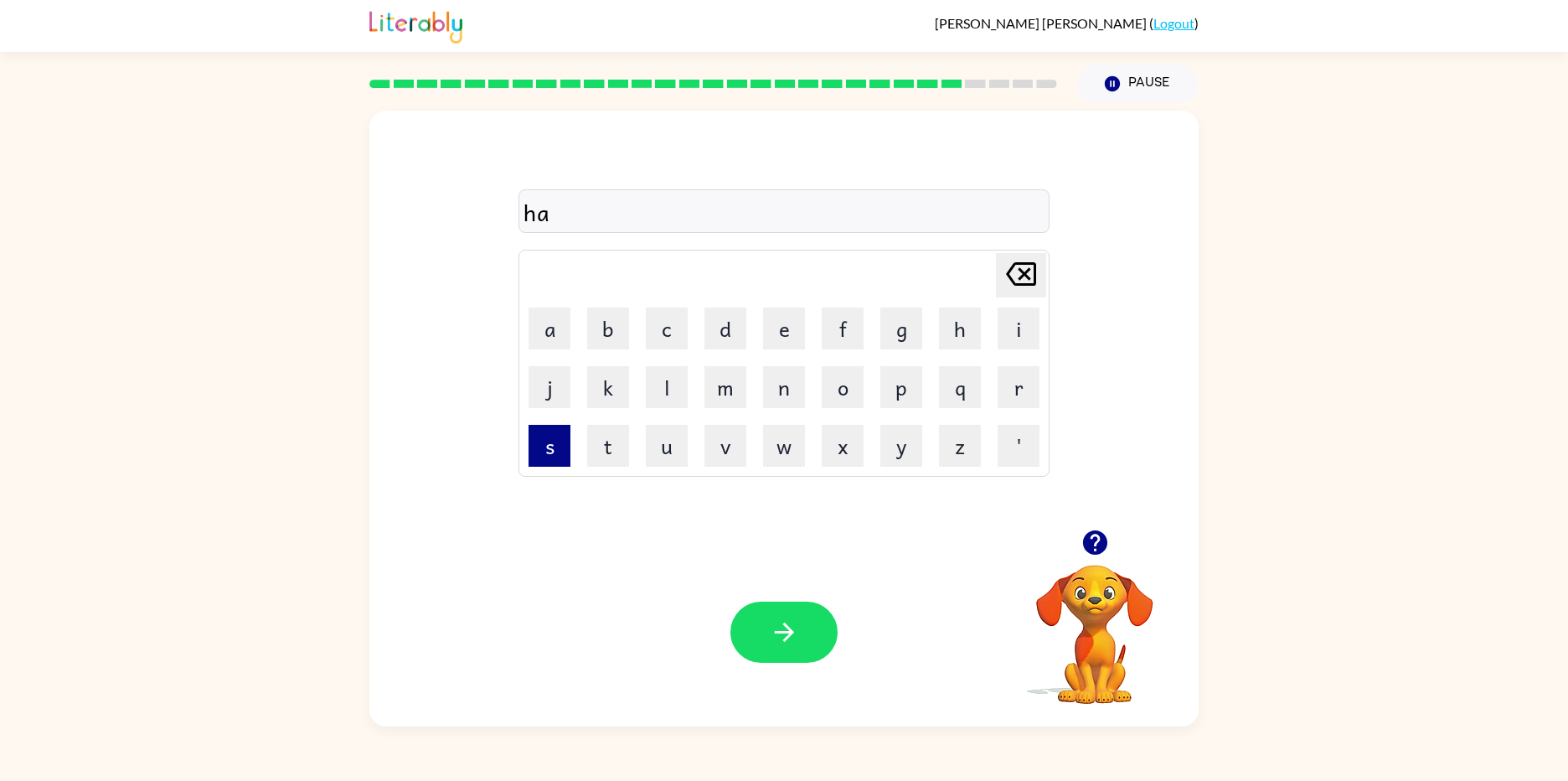
click at [556, 466] on button "s" at bounding box center [549, 445] width 42 height 42
click at [959, 320] on button "h" at bounding box center [959, 328] width 42 height 42
click at [796, 654] on button "button" at bounding box center [784, 632] width 107 height 61
click at [604, 463] on button "t" at bounding box center [608, 445] width 42 height 42
click at [552, 342] on button "a" at bounding box center [549, 328] width 42 height 42
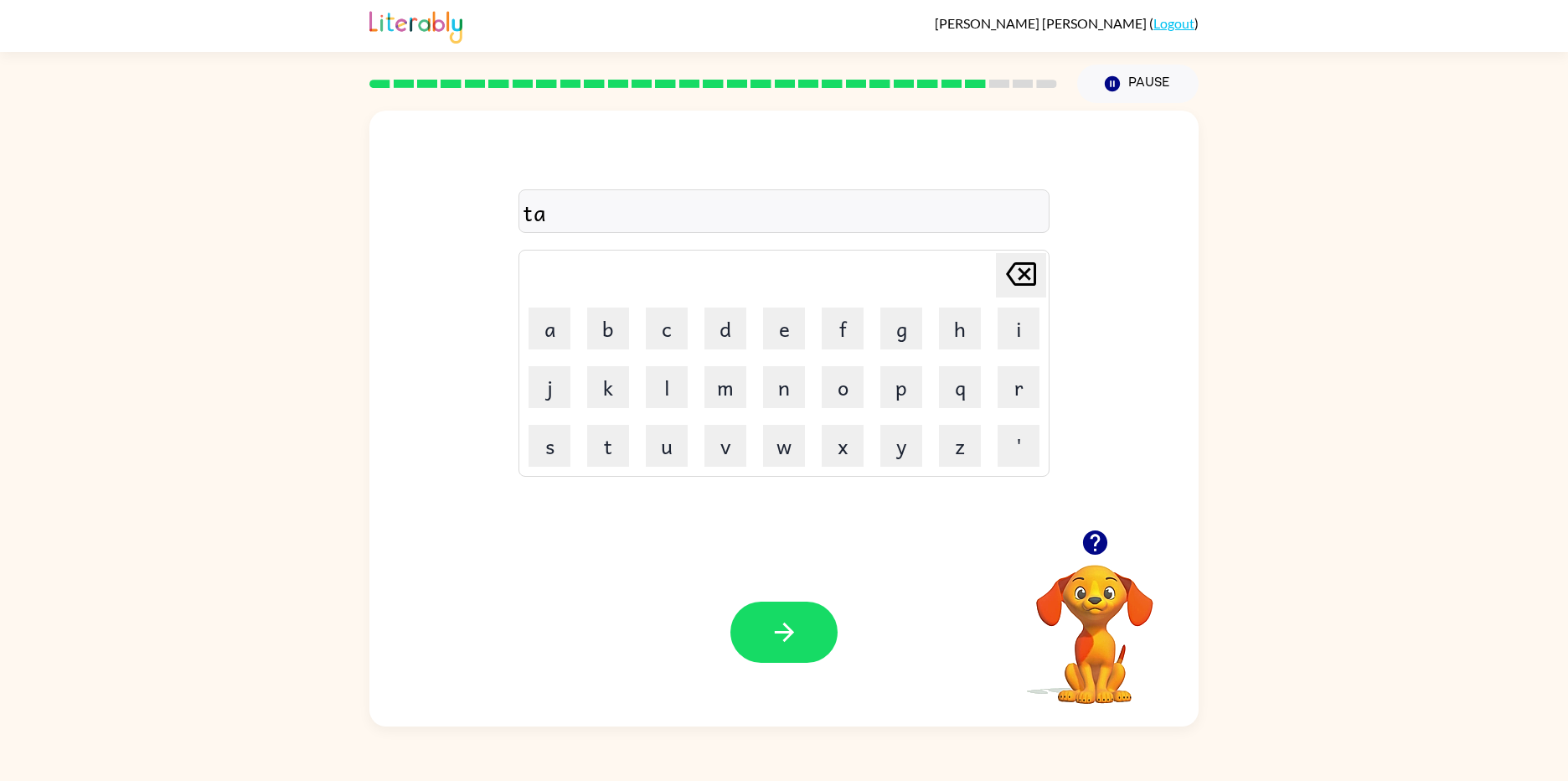
click at [855, 355] on td "f" at bounding box center [843, 329] width 57 height 57
click at [839, 348] on button "f" at bounding box center [842, 328] width 42 height 42
click at [814, 617] on button "button" at bounding box center [784, 632] width 107 height 61
click at [797, 440] on button "w" at bounding box center [784, 445] width 42 height 42
click at [773, 338] on button "e" at bounding box center [784, 328] width 42 height 42
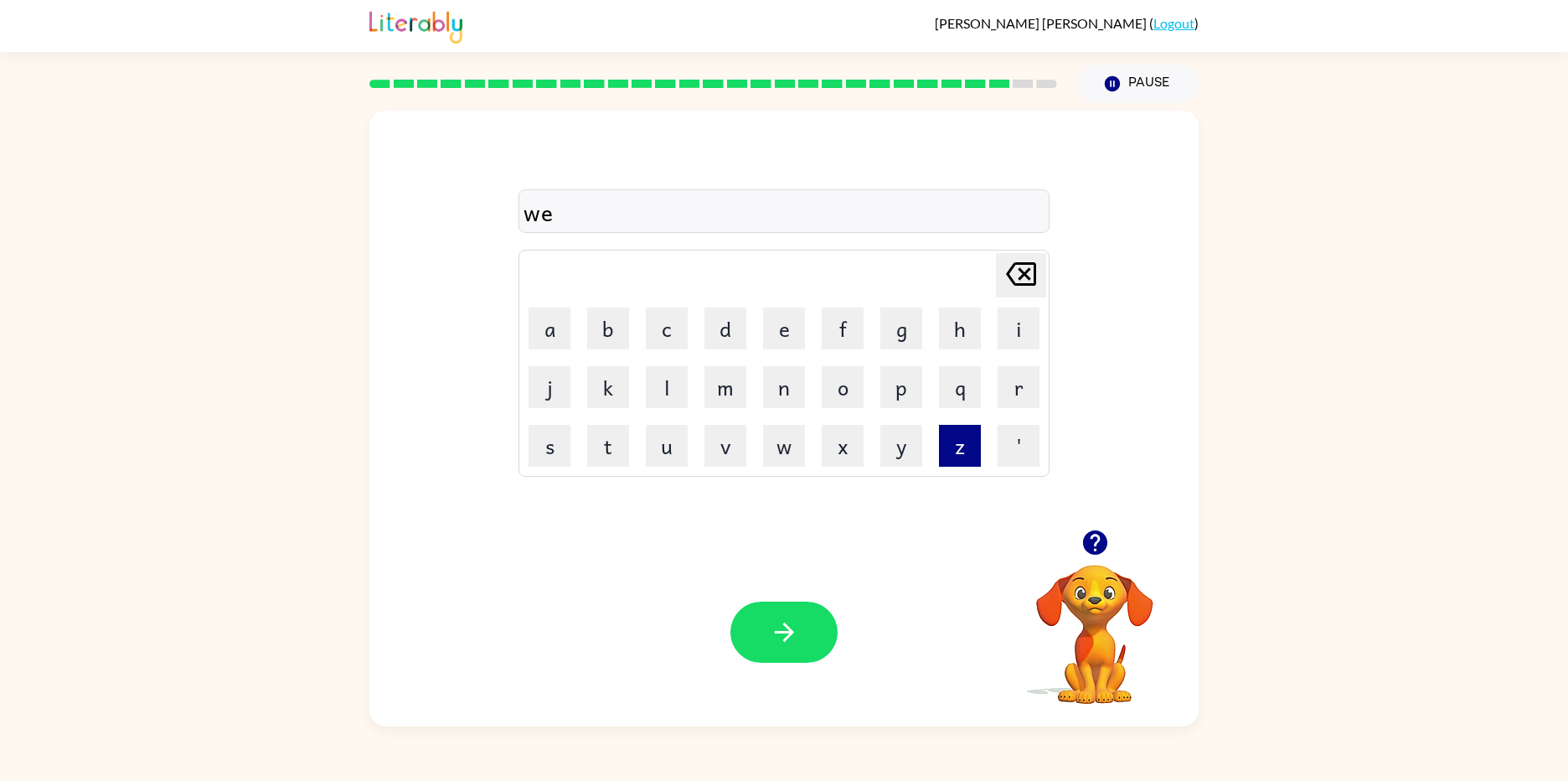
click at [970, 458] on button "z" at bounding box center [959, 445] width 42 height 42
click at [751, 627] on button "button" at bounding box center [784, 632] width 107 height 61
click at [961, 461] on button "z" at bounding box center [959, 445] width 42 height 42
click at [845, 383] on button "o" at bounding box center [842, 387] width 42 height 42
click at [837, 333] on button "f" at bounding box center [842, 328] width 42 height 42
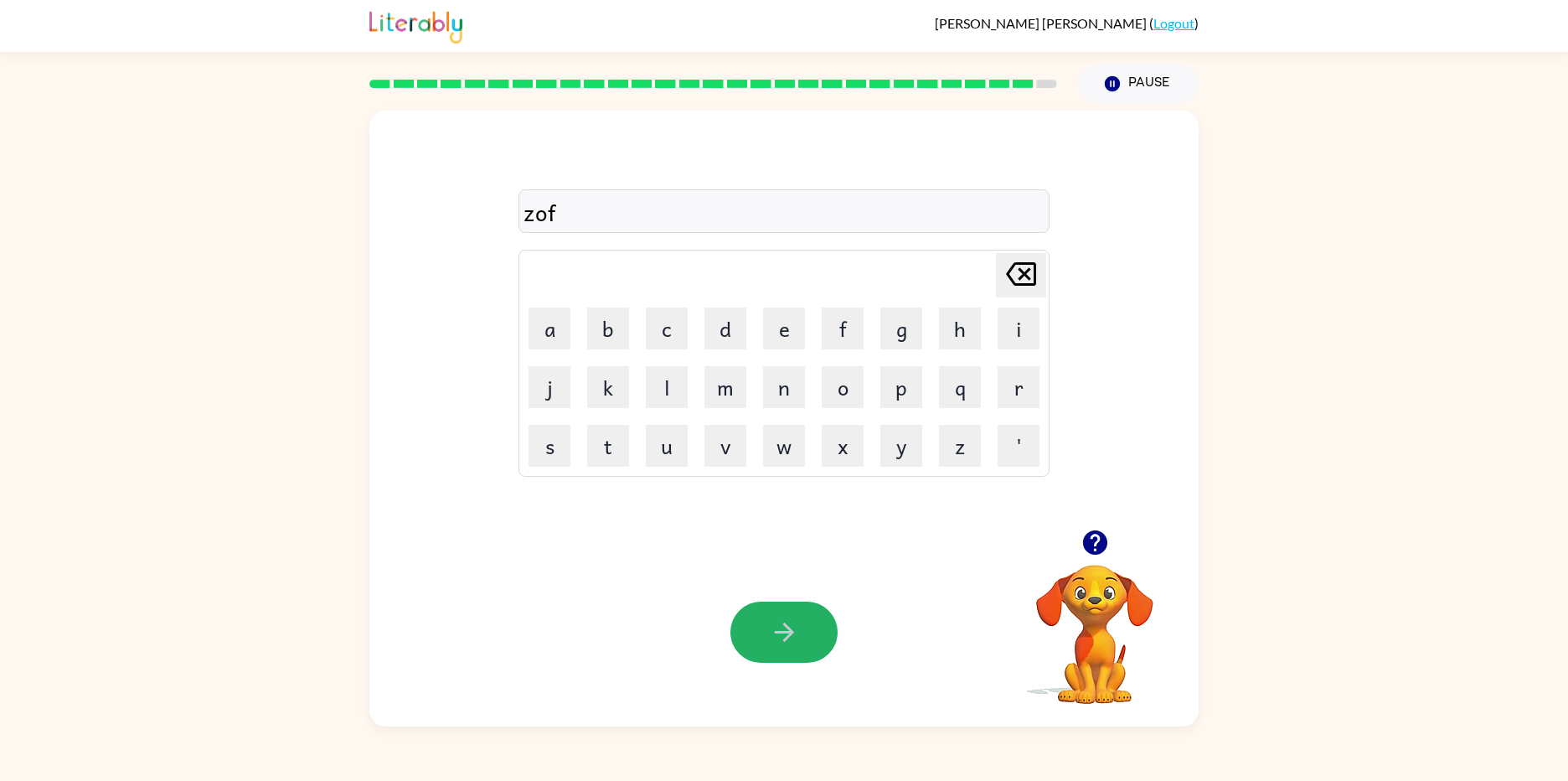
drag, startPoint x: 810, startPoint y: 631, endPoint x: 783, endPoint y: 665, distance: 43.4
click at [783, 665] on div "Your browser must support playing .mp4 files to use Literably. Please try using…" at bounding box center [784, 632] width 829 height 189
click at [783, 642] on icon "button" at bounding box center [784, 632] width 29 height 29
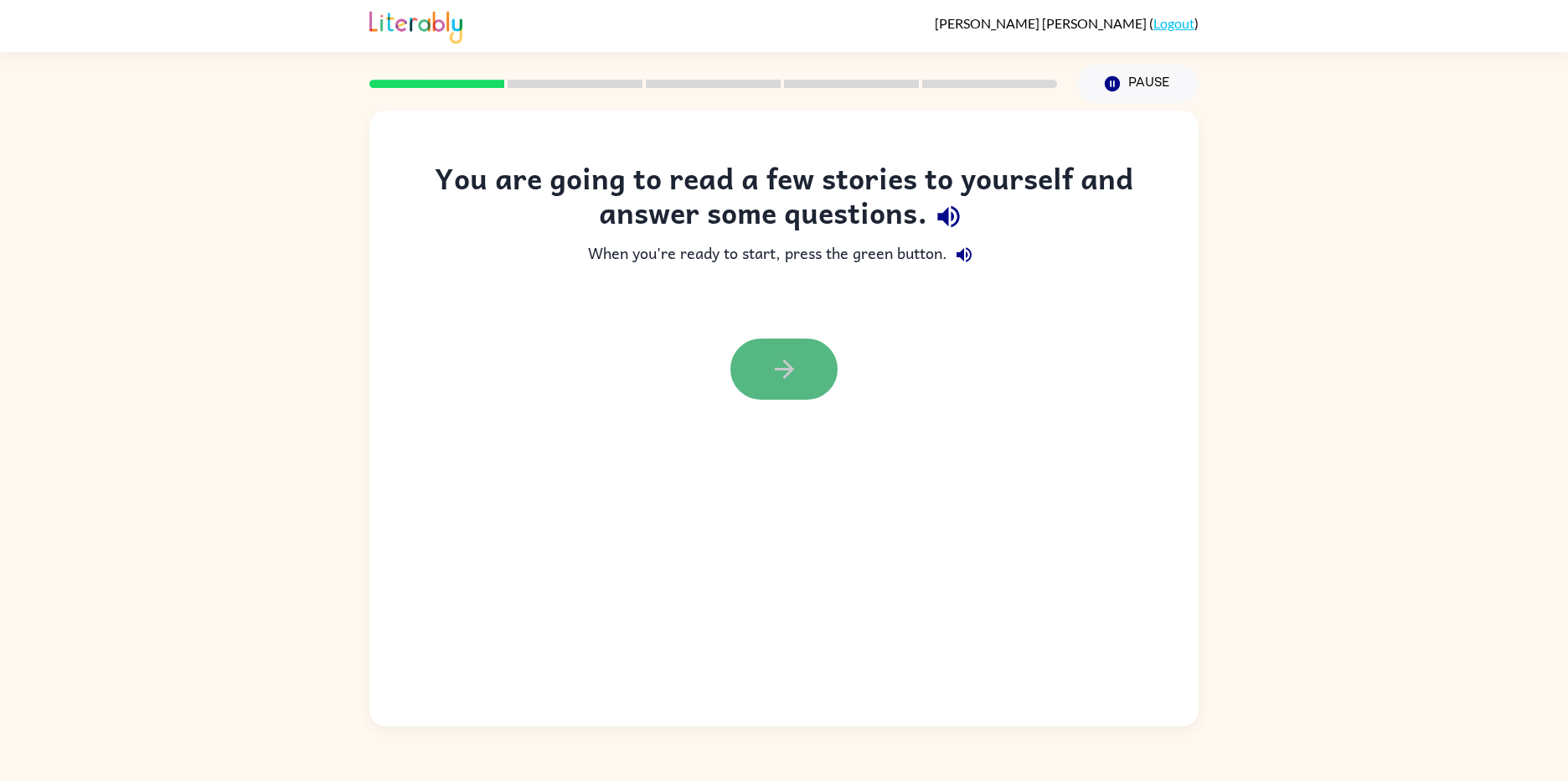
click at [799, 360] on button "button" at bounding box center [784, 369] width 107 height 61
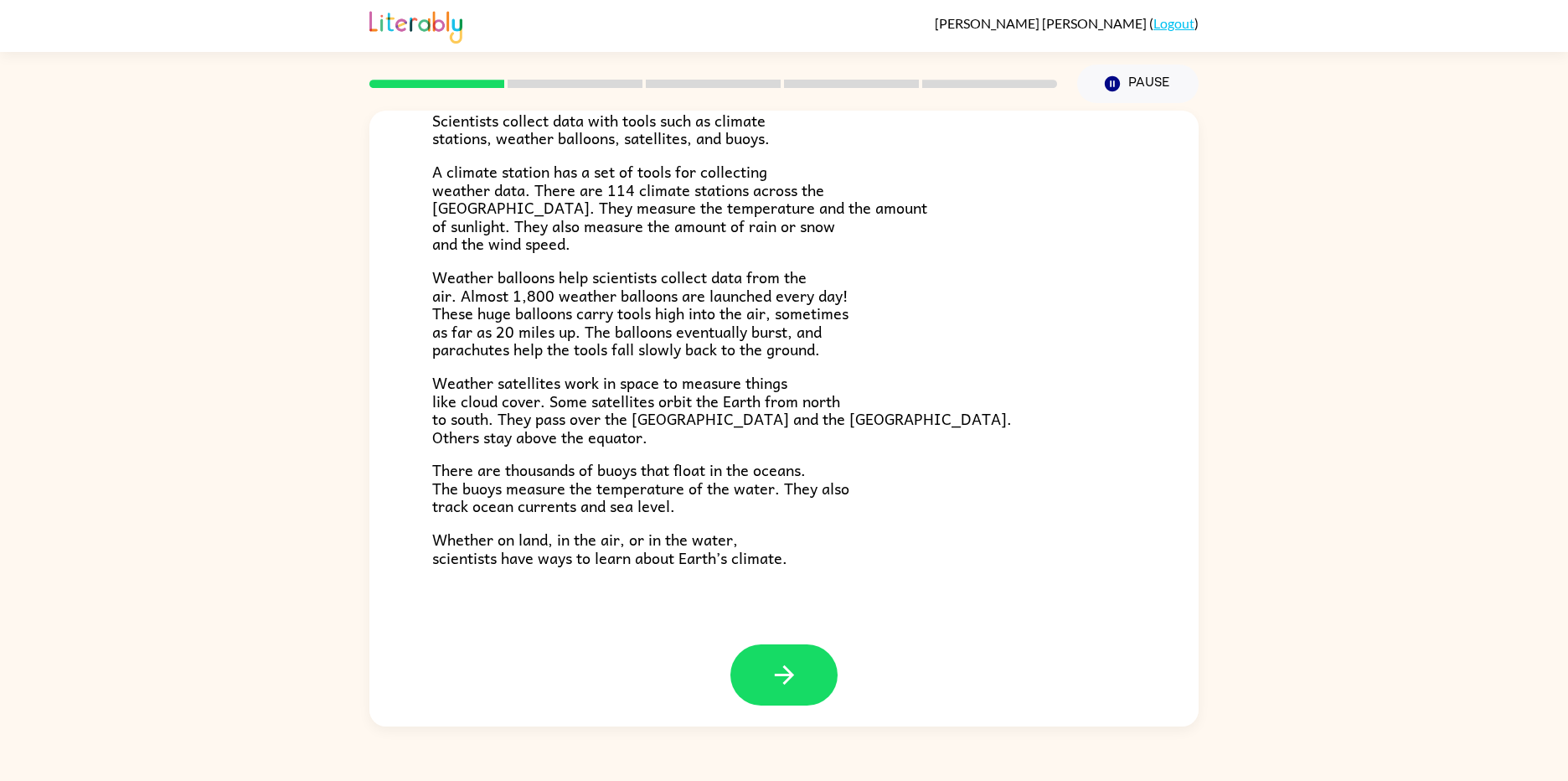
scroll to position [331, 0]
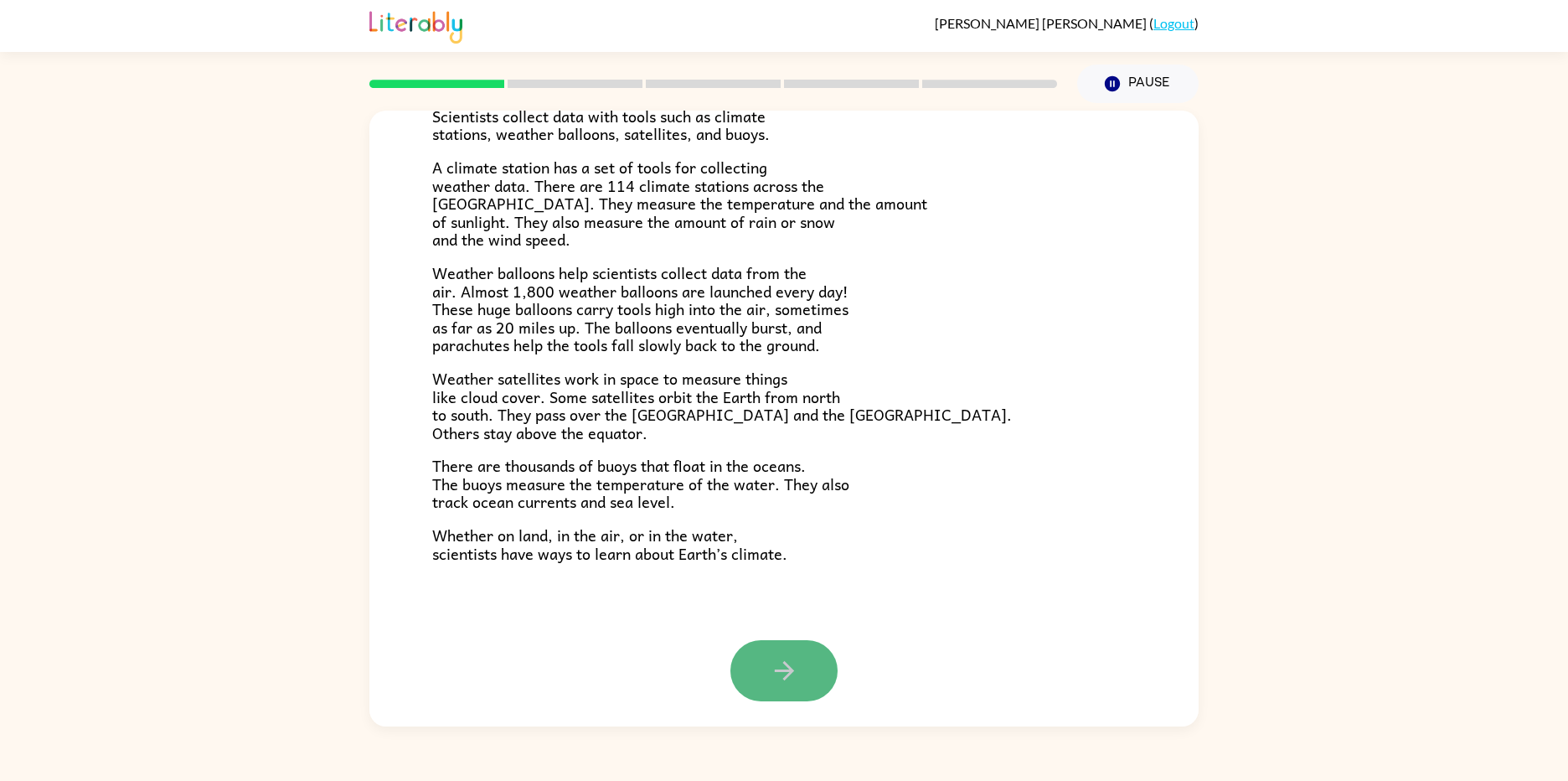
click at [800, 659] on button "button" at bounding box center [784, 670] width 107 height 61
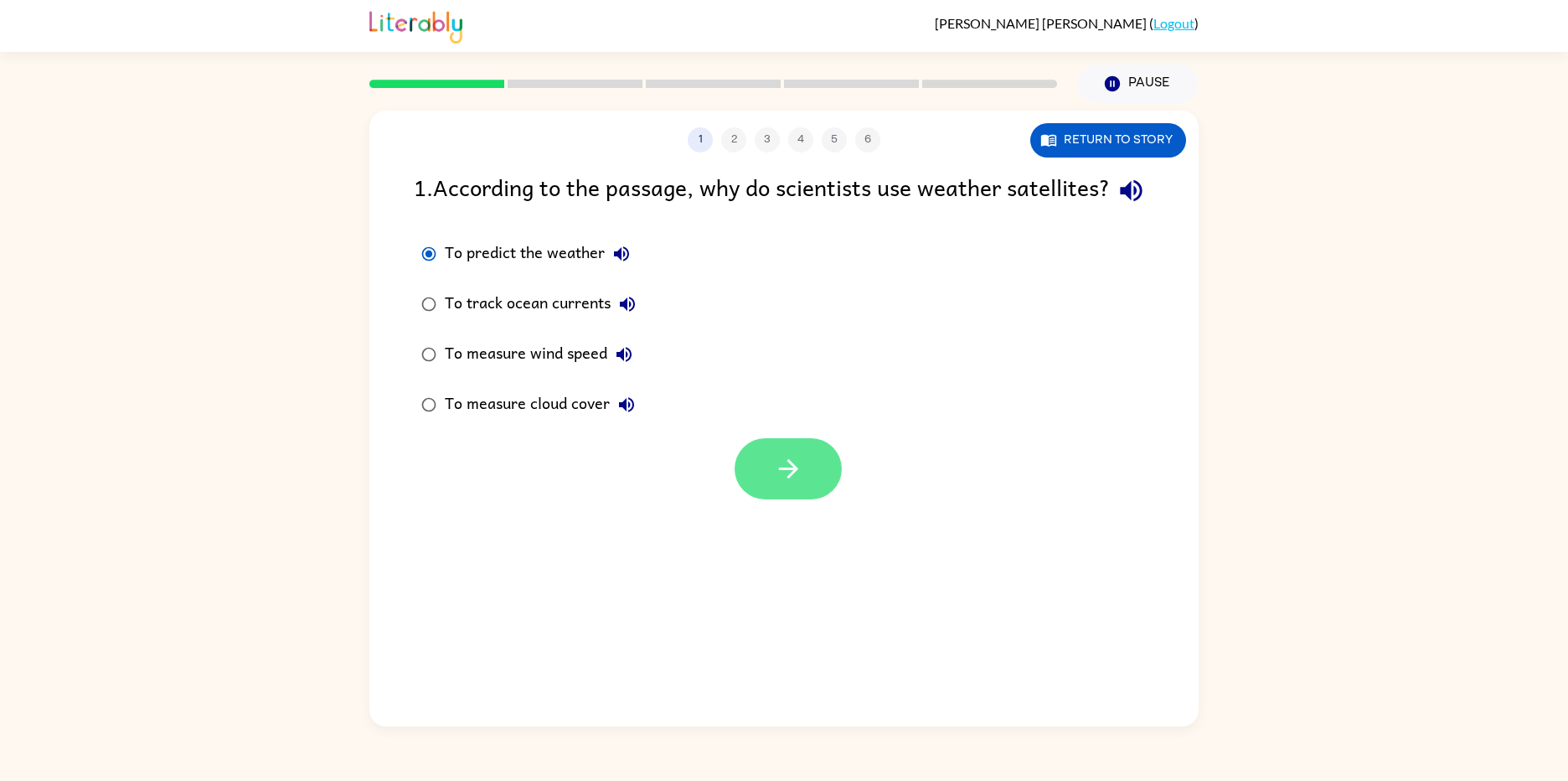
click at [781, 483] on icon "button" at bounding box center [788, 469] width 29 height 29
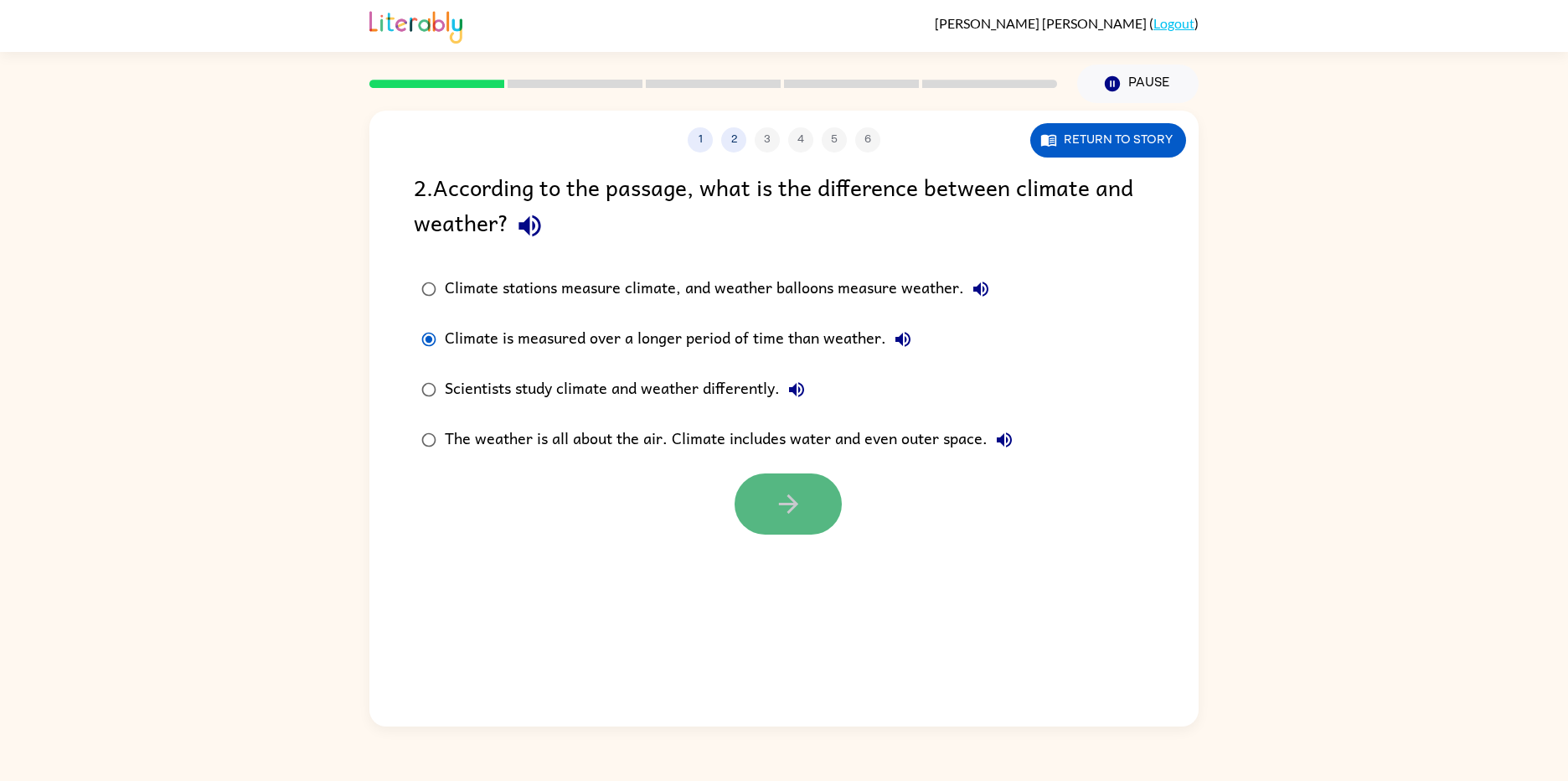
click at [761, 483] on button "button" at bounding box center [788, 504] width 107 height 61
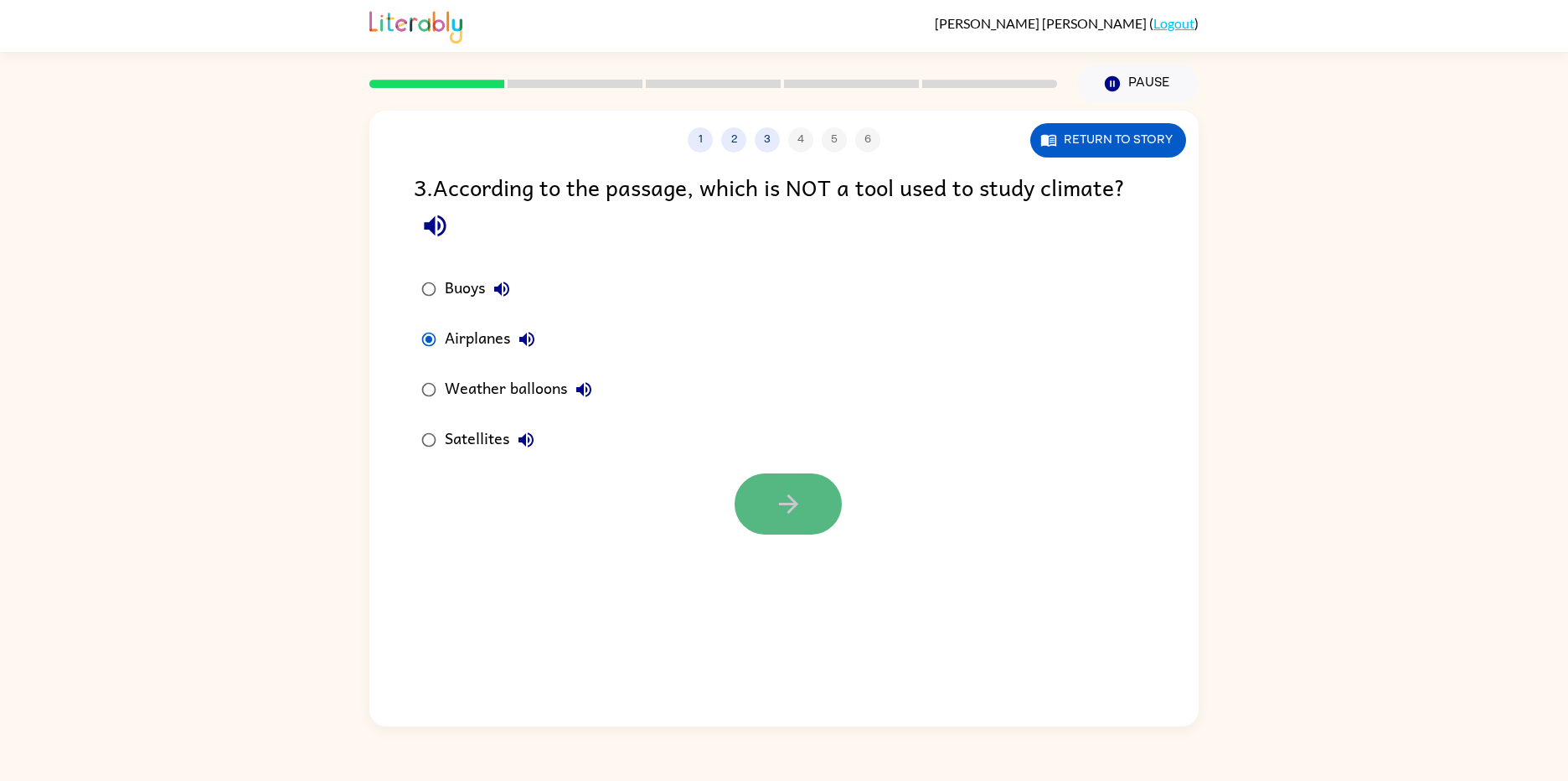
click at [786, 503] on icon "button" at bounding box center [788, 504] width 29 height 29
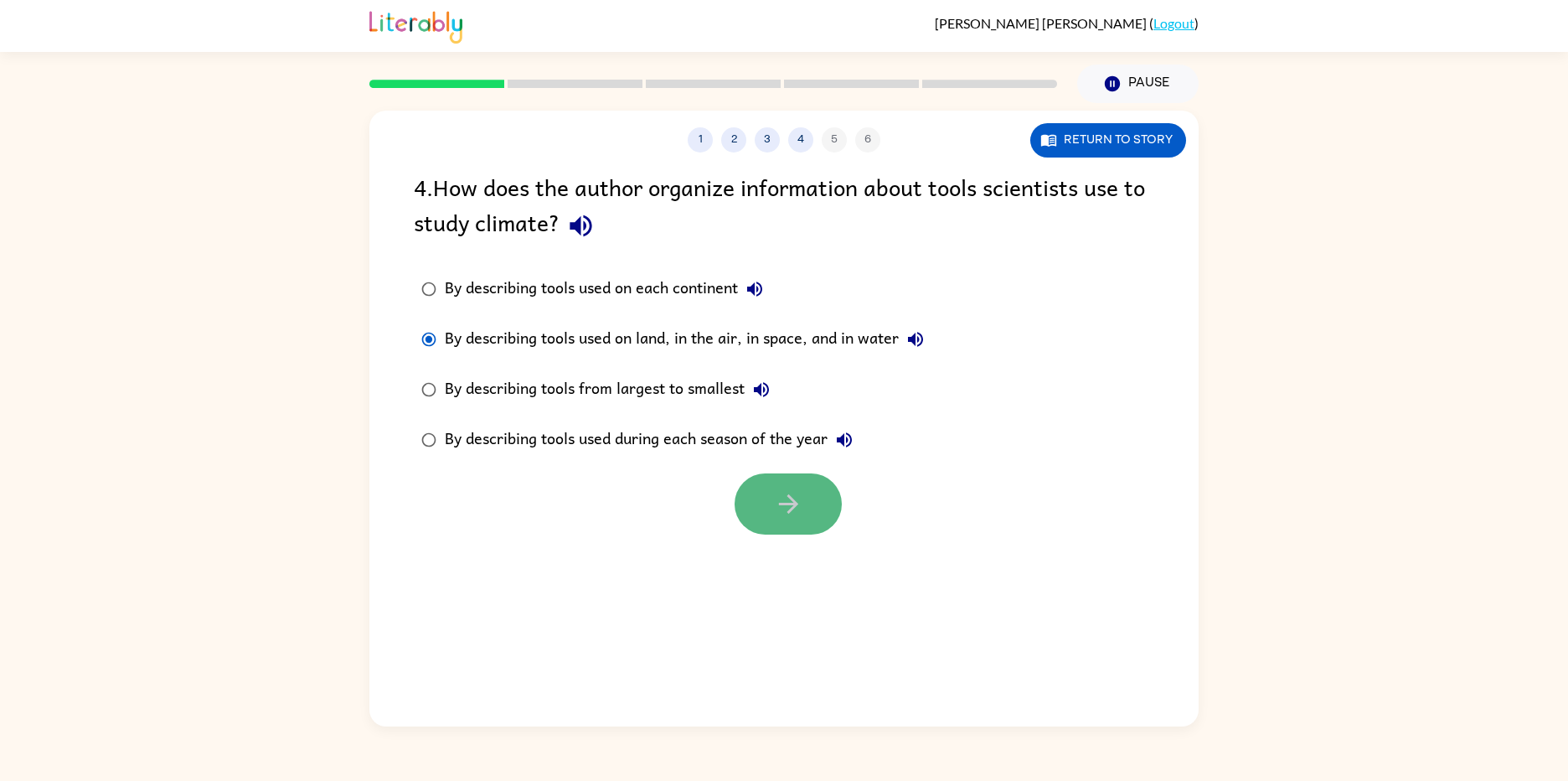
click at [757, 488] on button "button" at bounding box center [788, 504] width 107 height 61
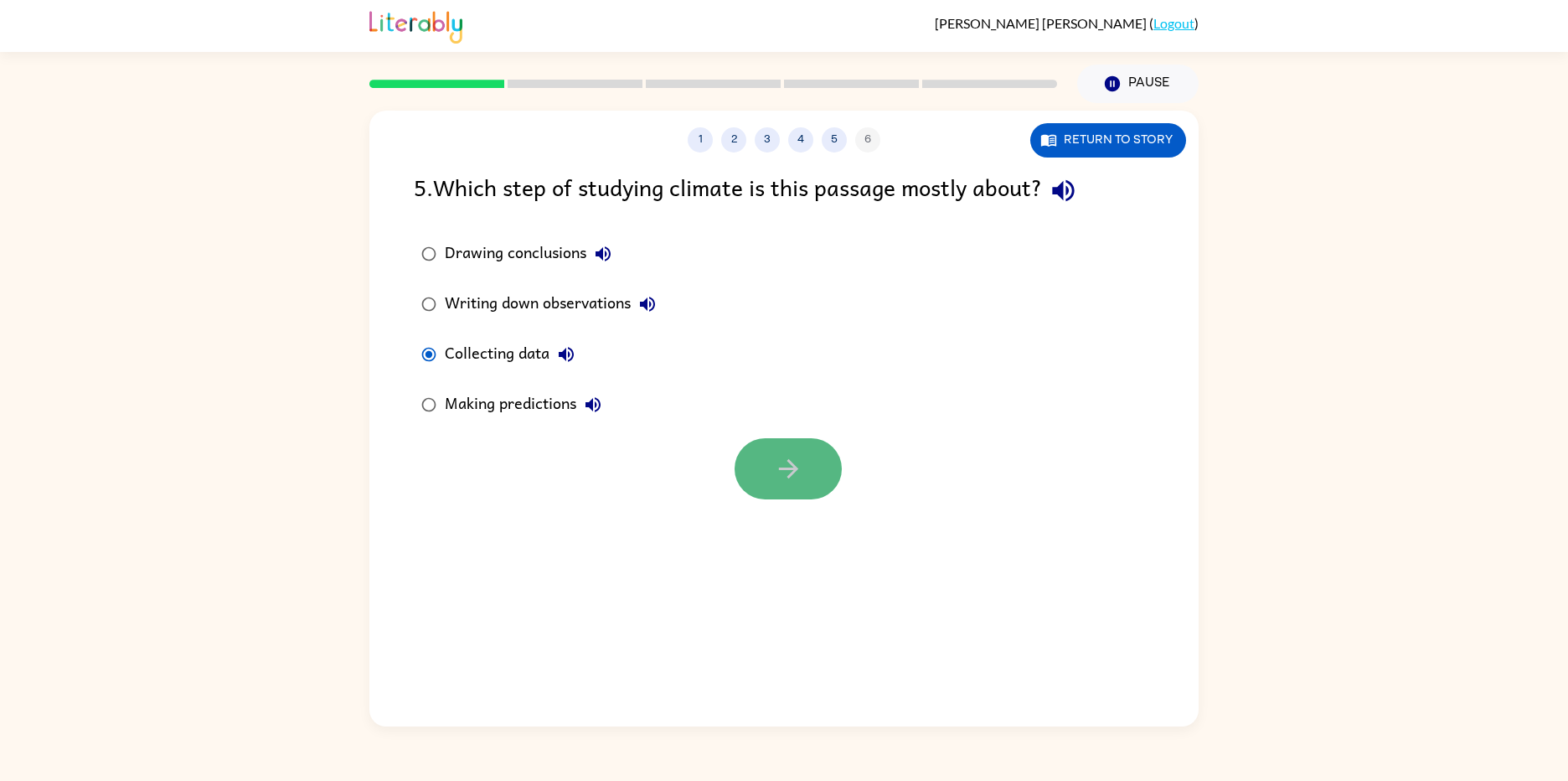
click at [783, 477] on icon "button" at bounding box center [788, 469] width 29 height 29
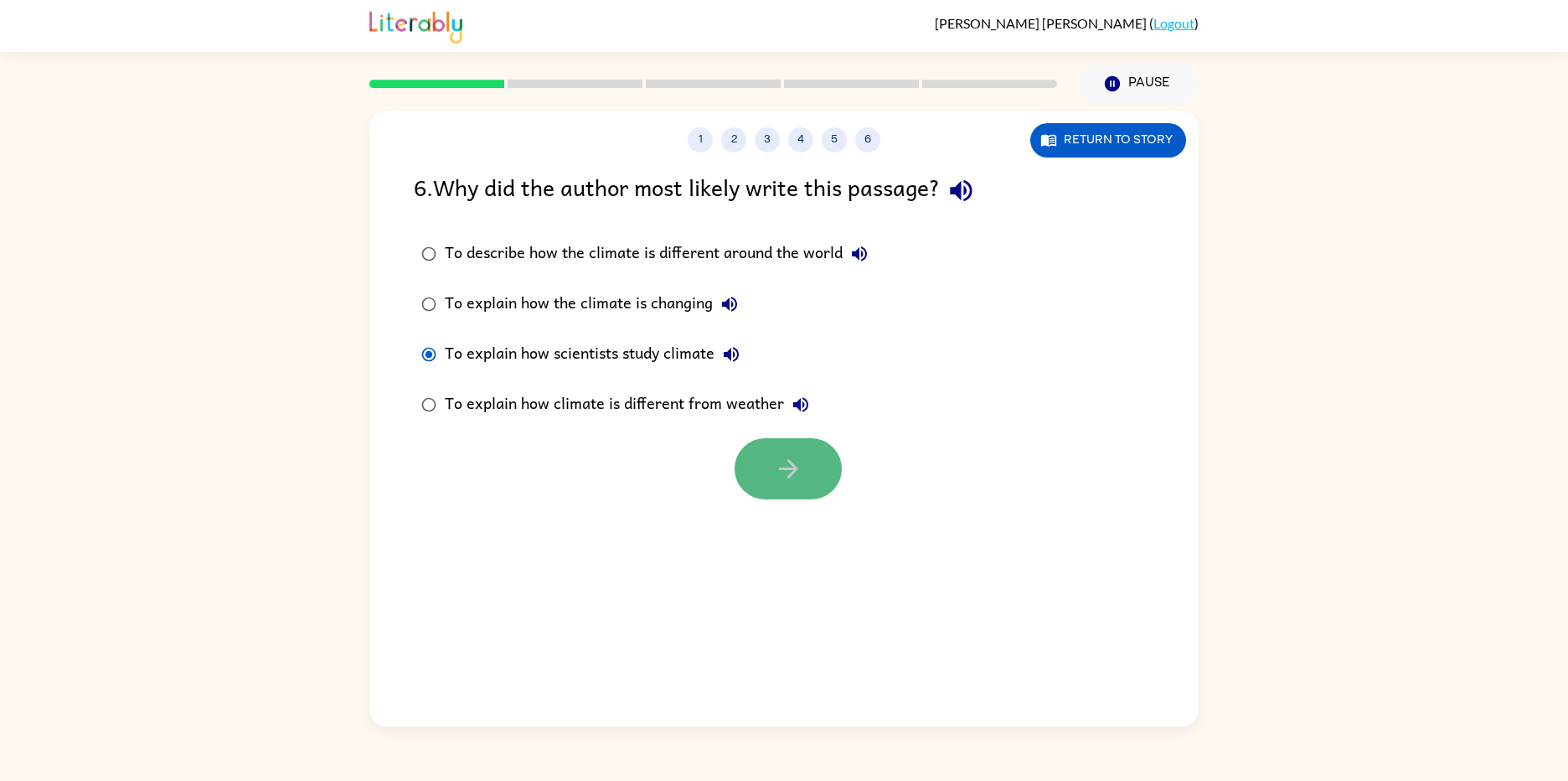
click at [786, 464] on icon "button" at bounding box center [788, 469] width 29 height 29
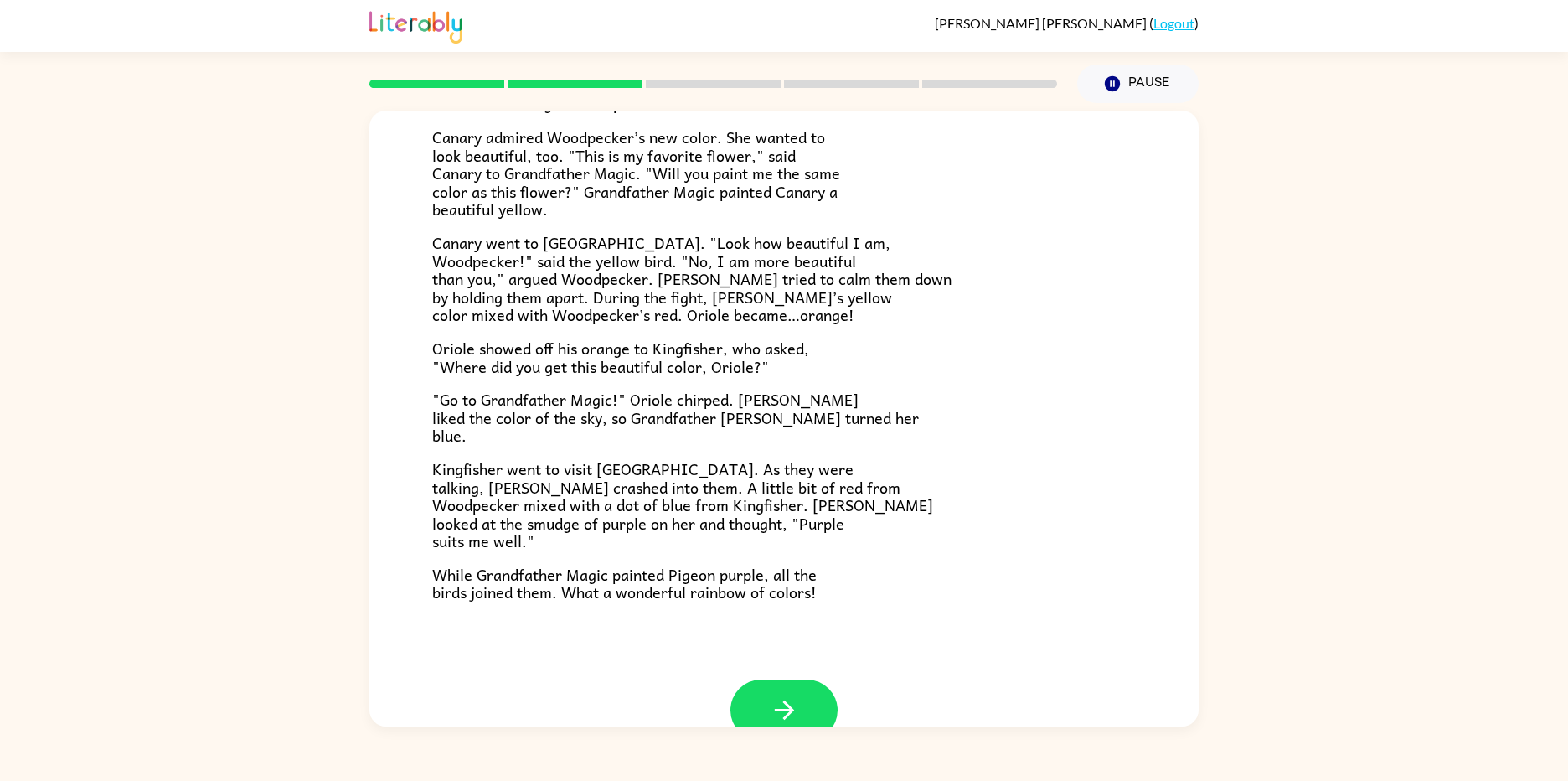
scroll to position [295, 0]
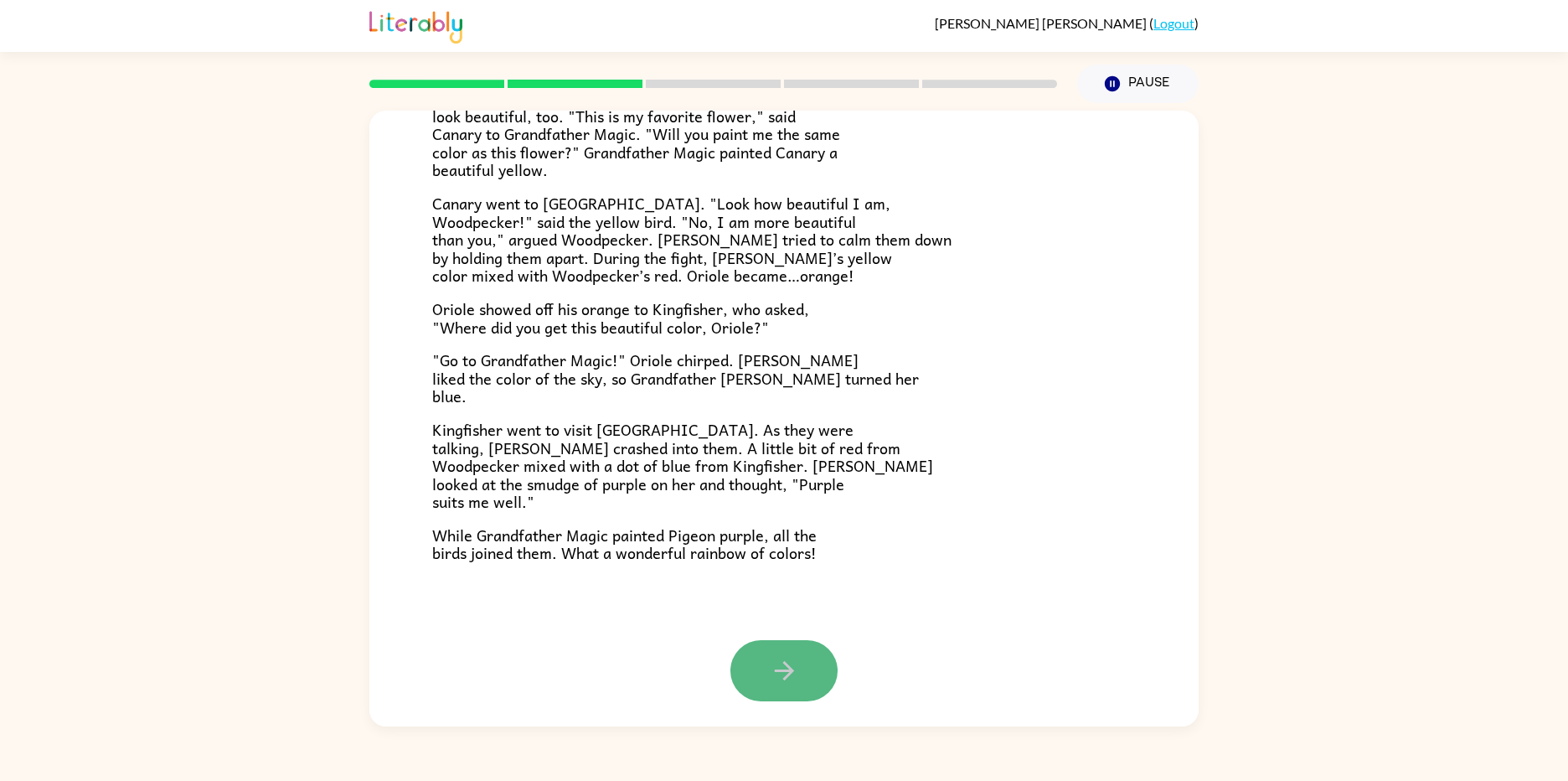
click at [779, 658] on icon "button" at bounding box center [784, 671] width 29 height 29
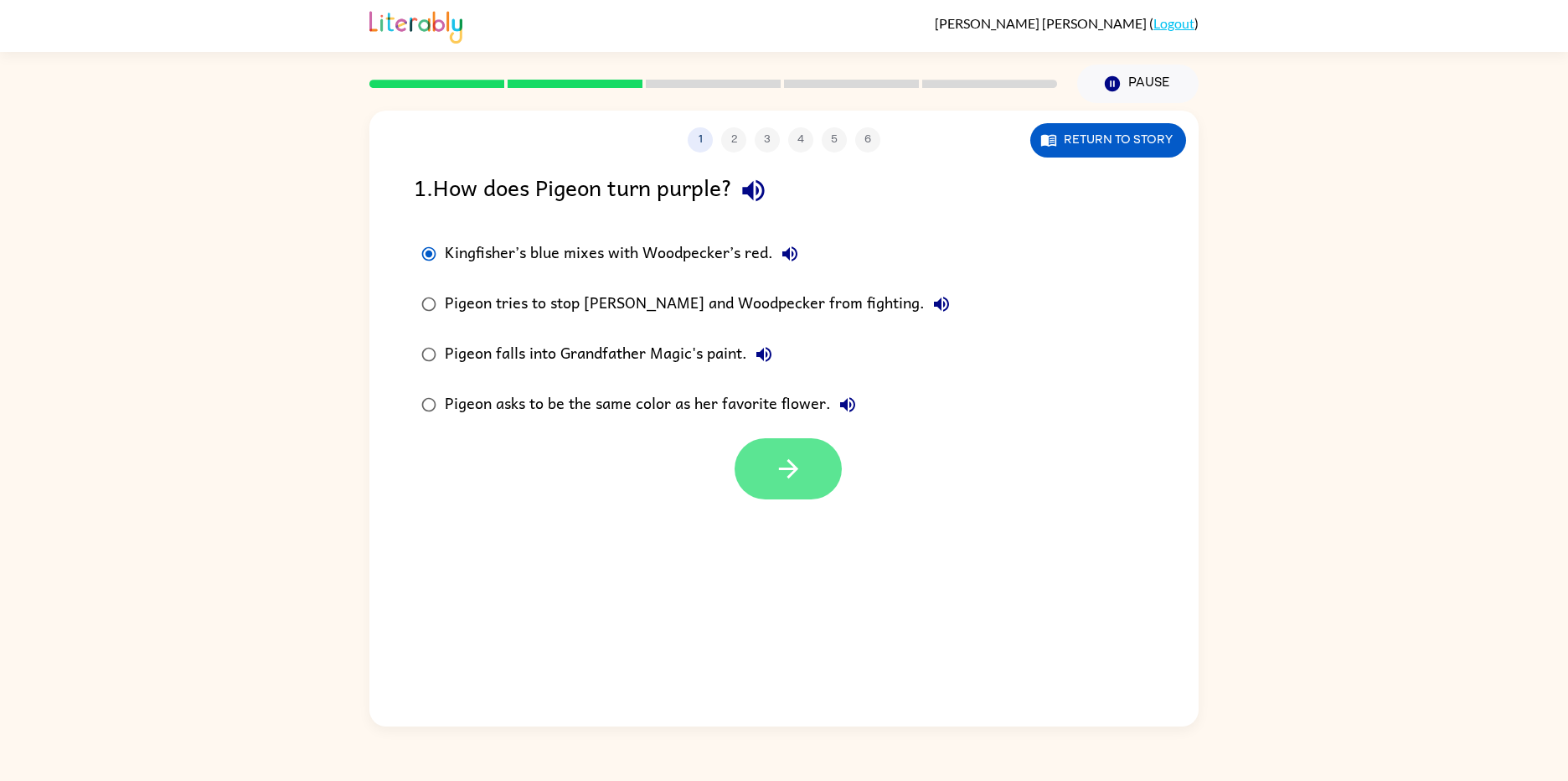
click at [761, 464] on button "button" at bounding box center [788, 469] width 107 height 61
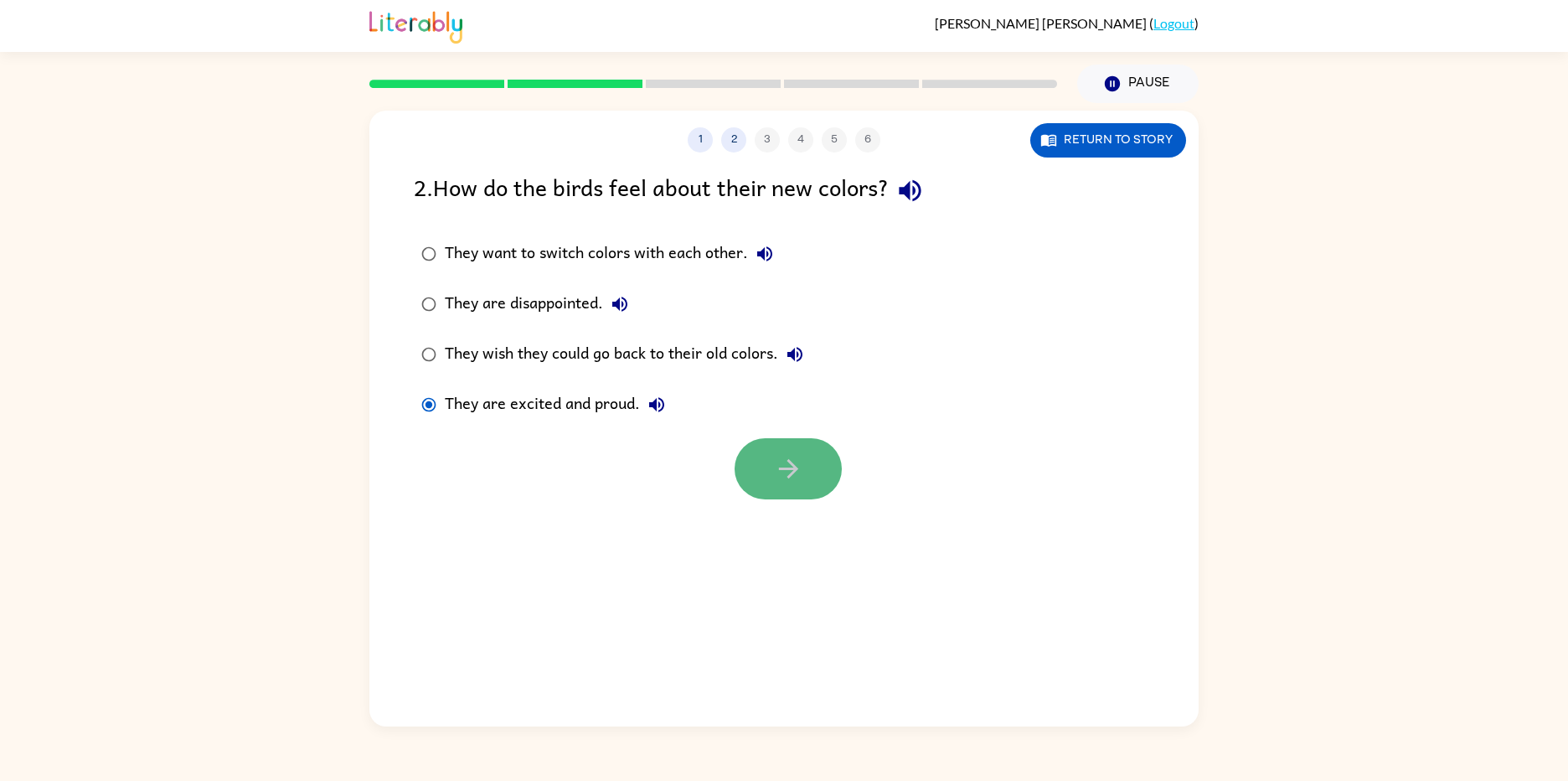
click at [832, 447] on button "button" at bounding box center [788, 469] width 107 height 61
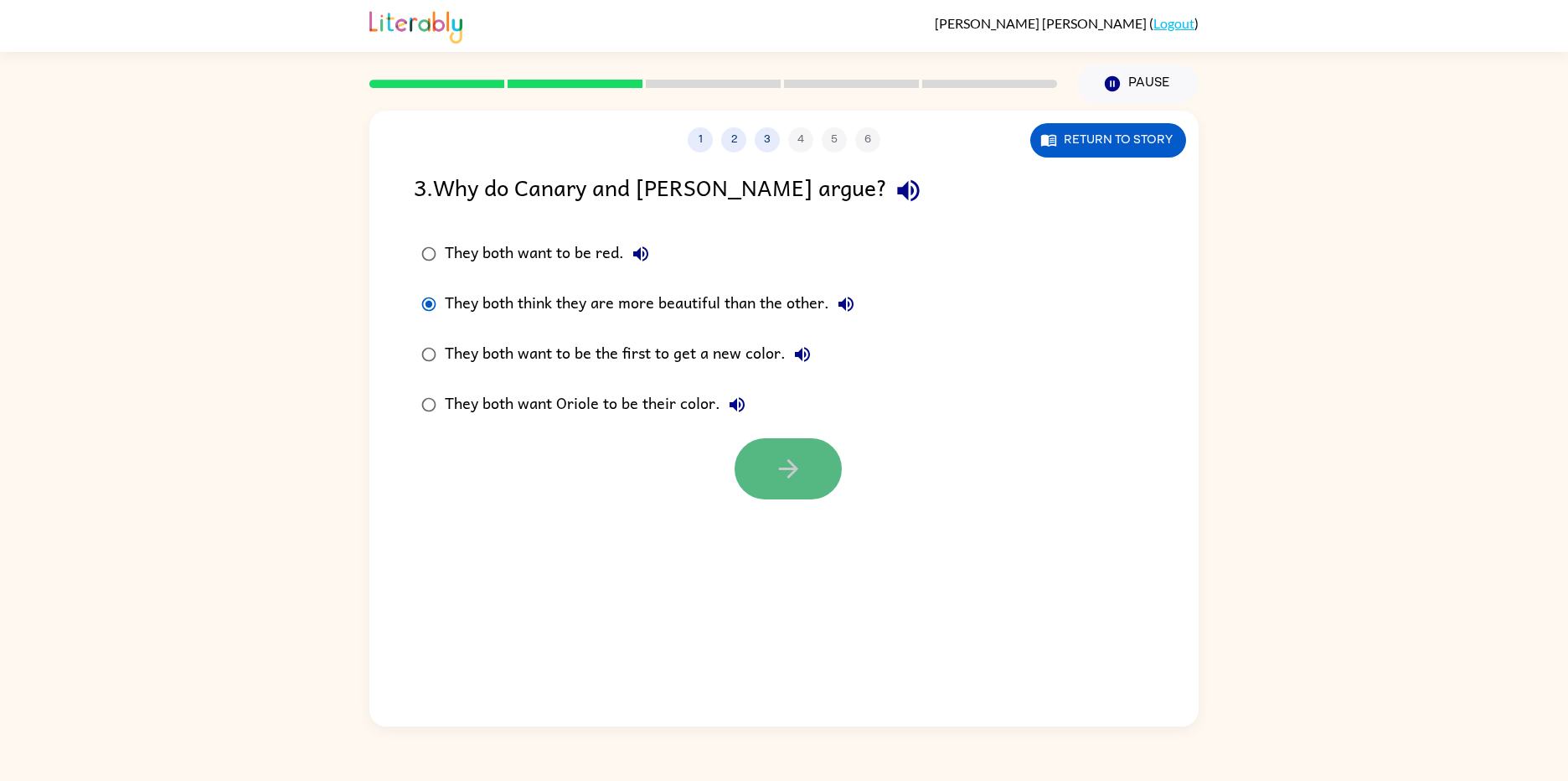
click at [764, 464] on button "button" at bounding box center [788, 469] width 107 height 61
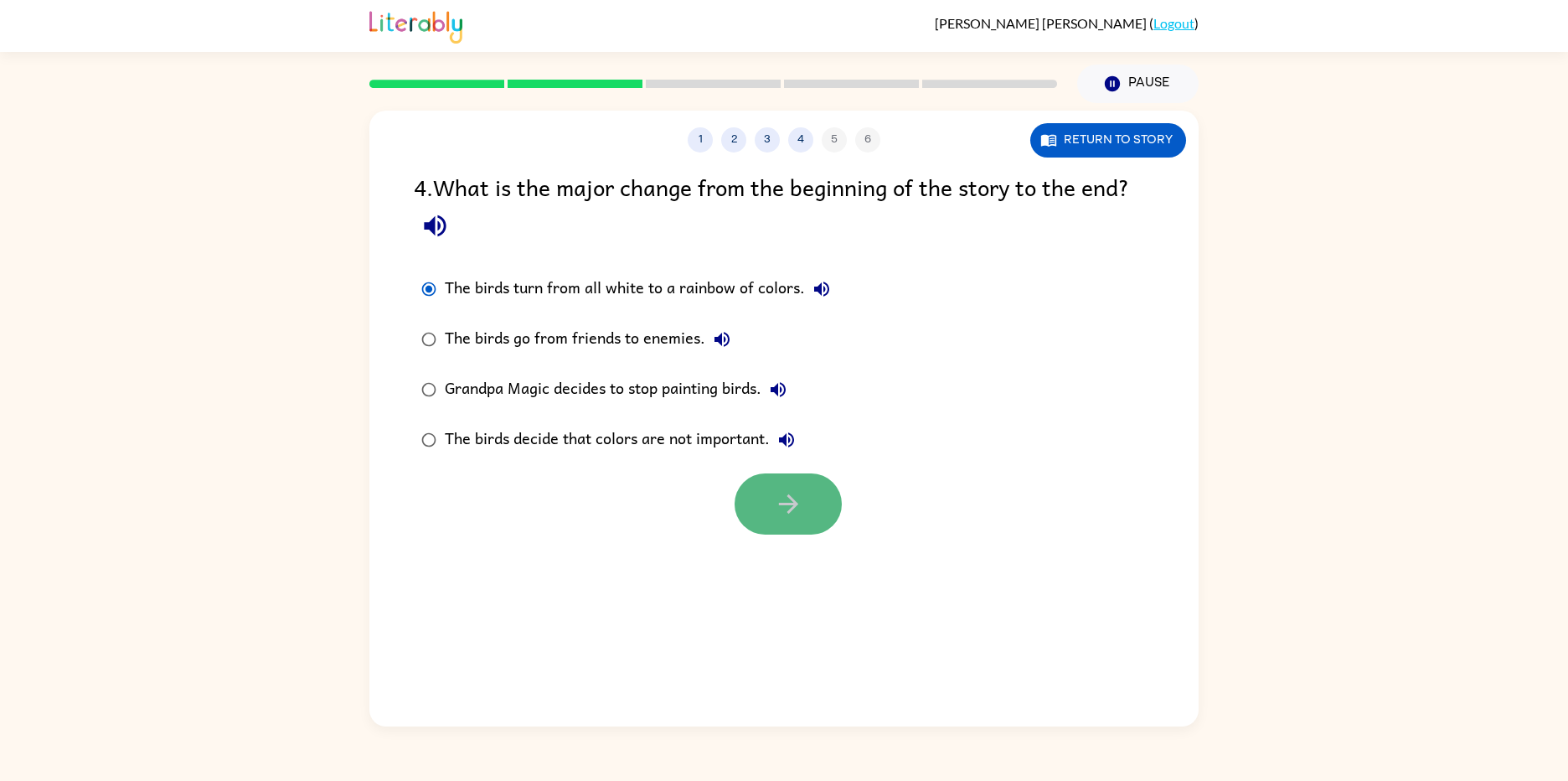
click at [765, 502] on button "button" at bounding box center [788, 504] width 107 height 61
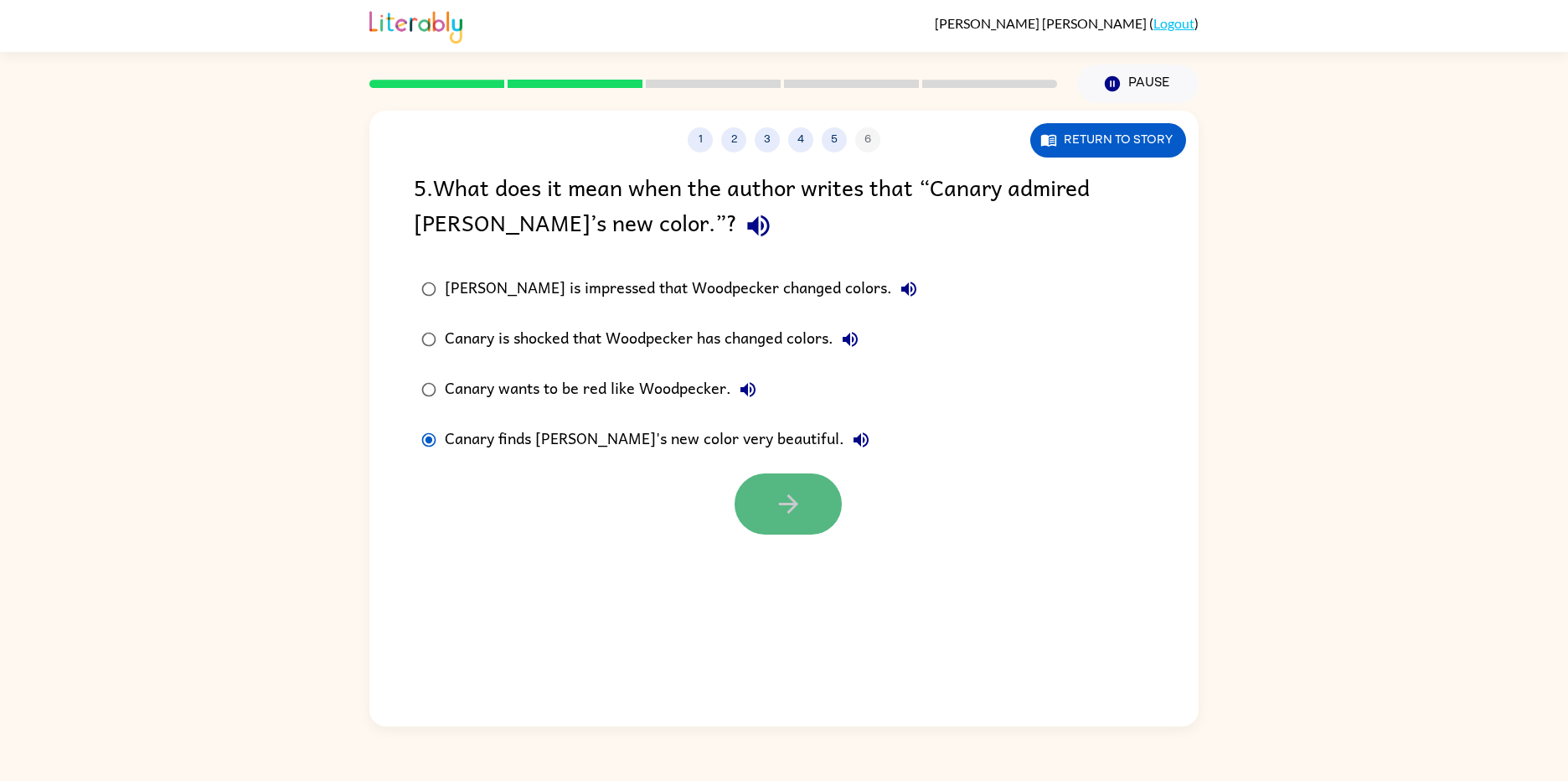
click at [750, 487] on button "button" at bounding box center [788, 504] width 107 height 61
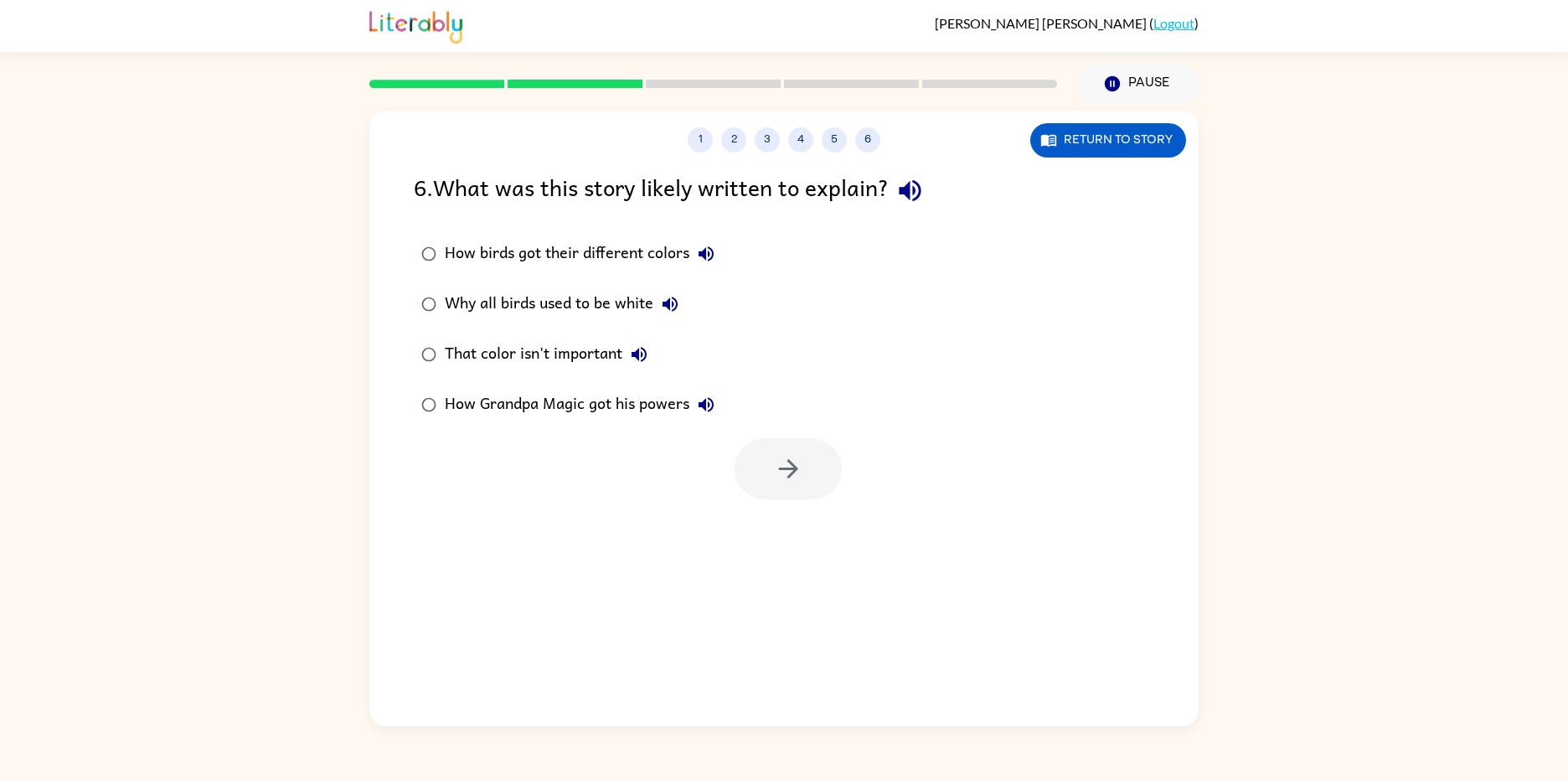
click at [427, 235] on label "How birds got their different colors" at bounding box center [568, 254] width 327 height 51
click at [821, 465] on button "button" at bounding box center [788, 469] width 107 height 61
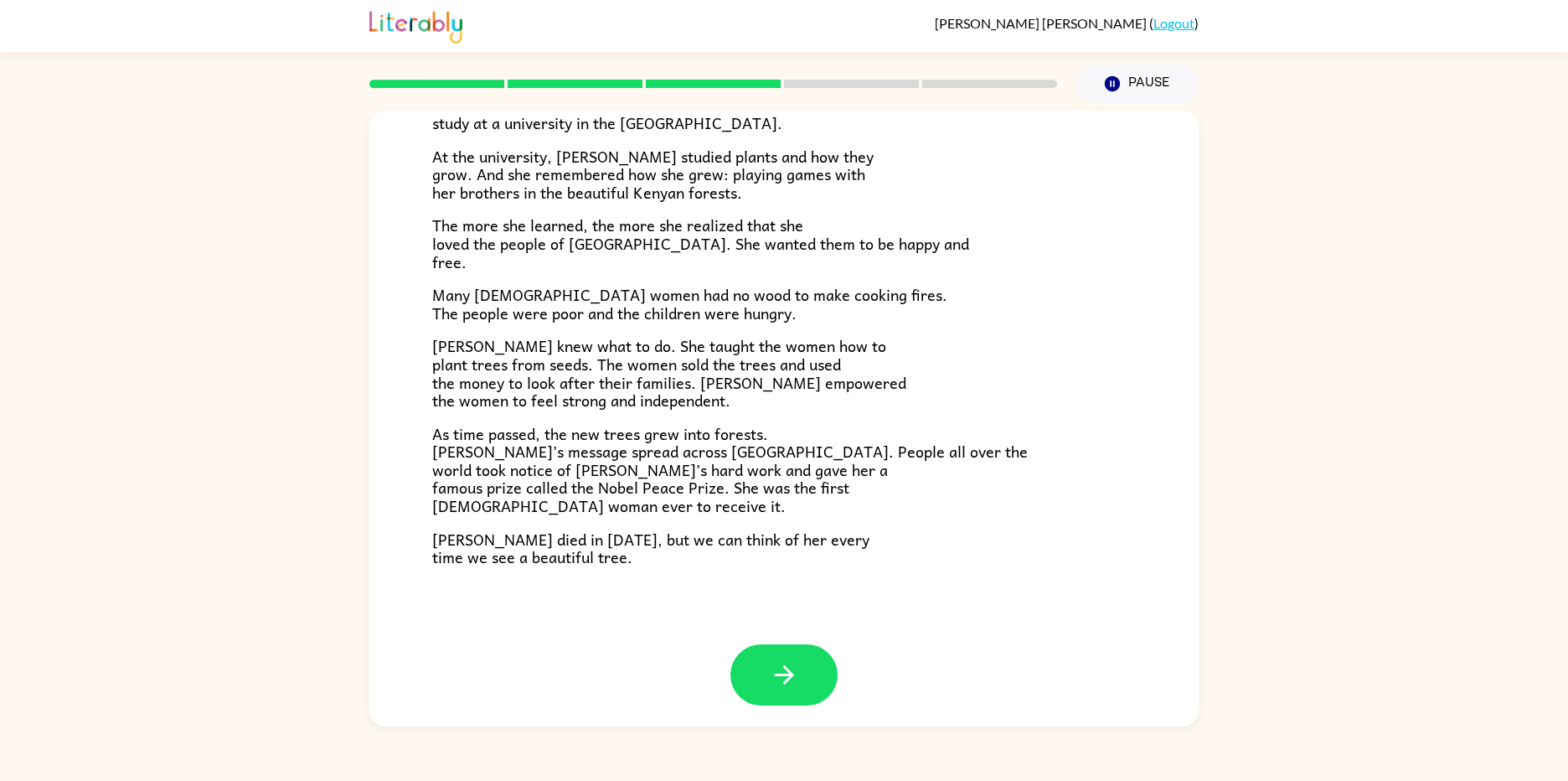
scroll to position [335, 0]
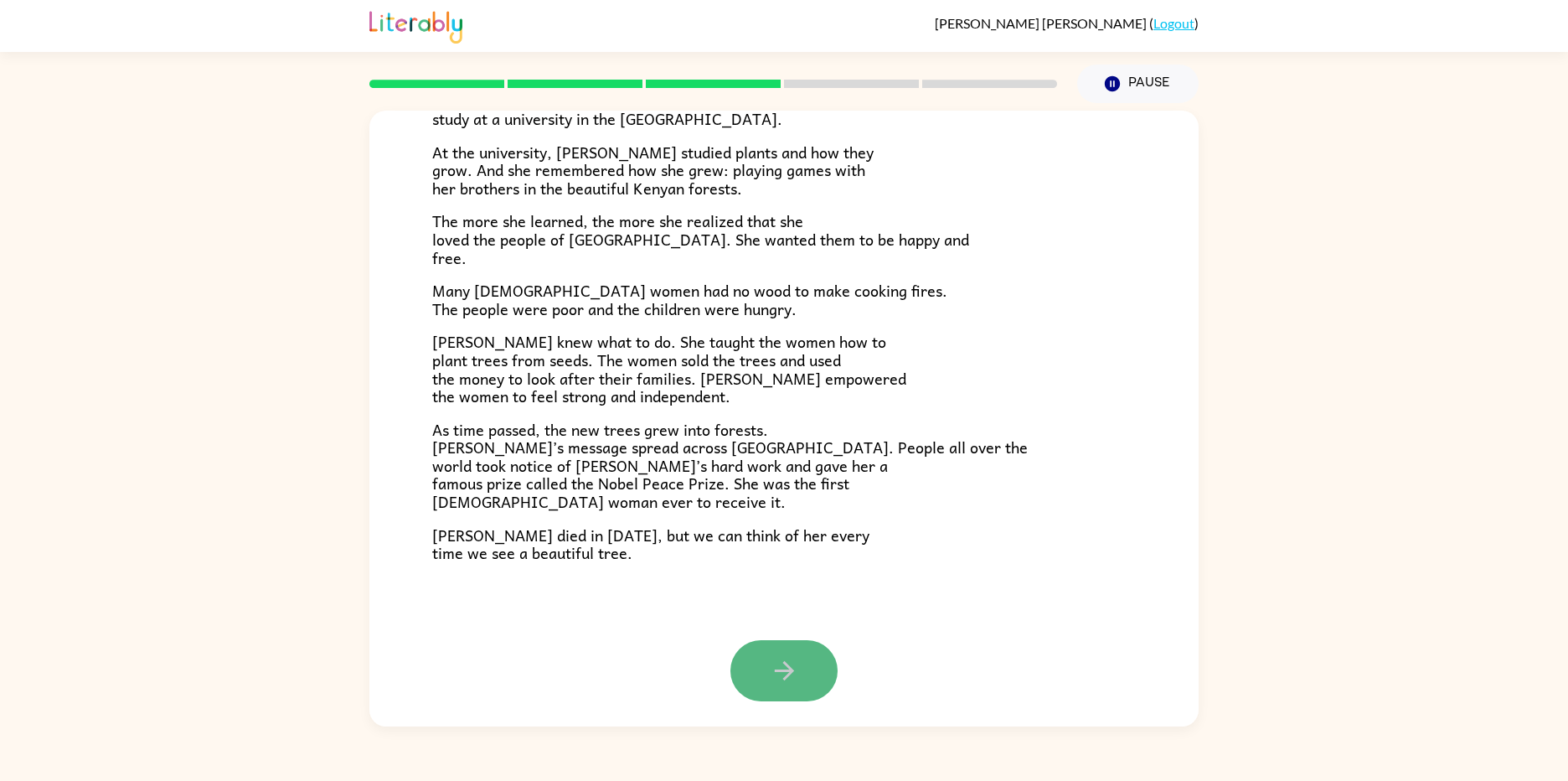
click at [770, 667] on icon "button" at bounding box center [784, 671] width 29 height 29
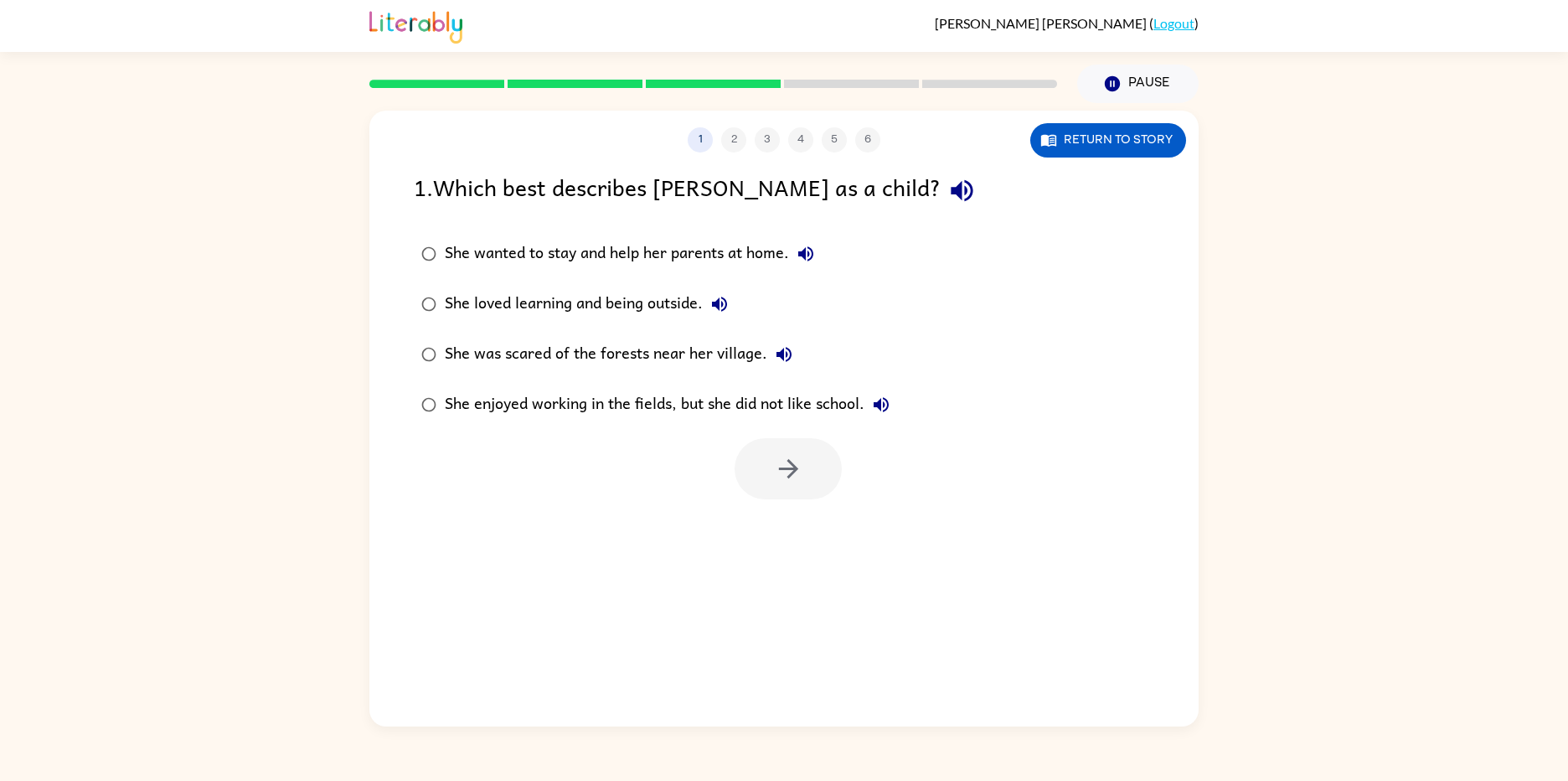
scroll to position [0, 0]
click at [787, 483] on icon "button" at bounding box center [788, 469] width 29 height 29
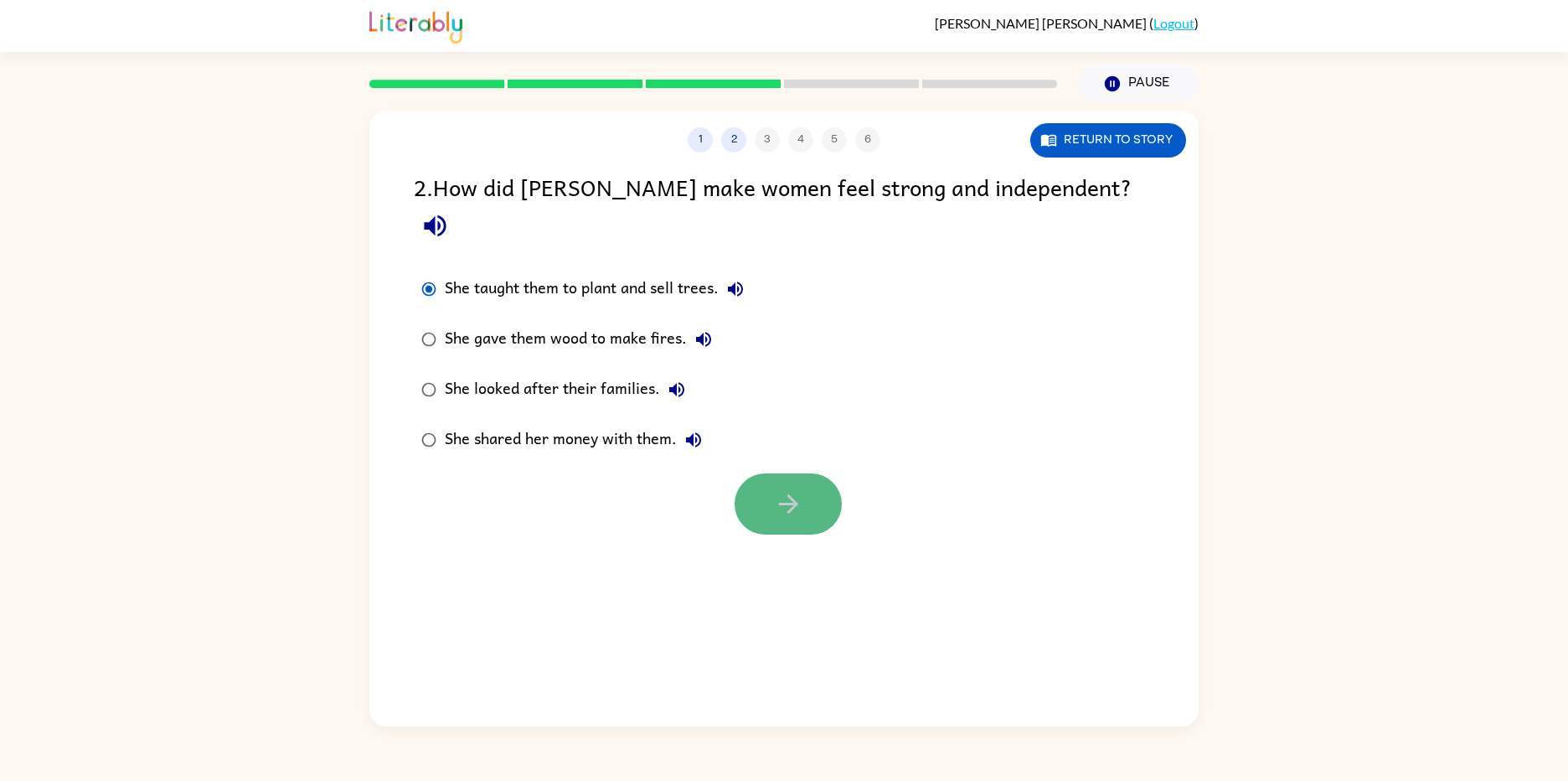
click at [838, 477] on button "button" at bounding box center [788, 504] width 107 height 61
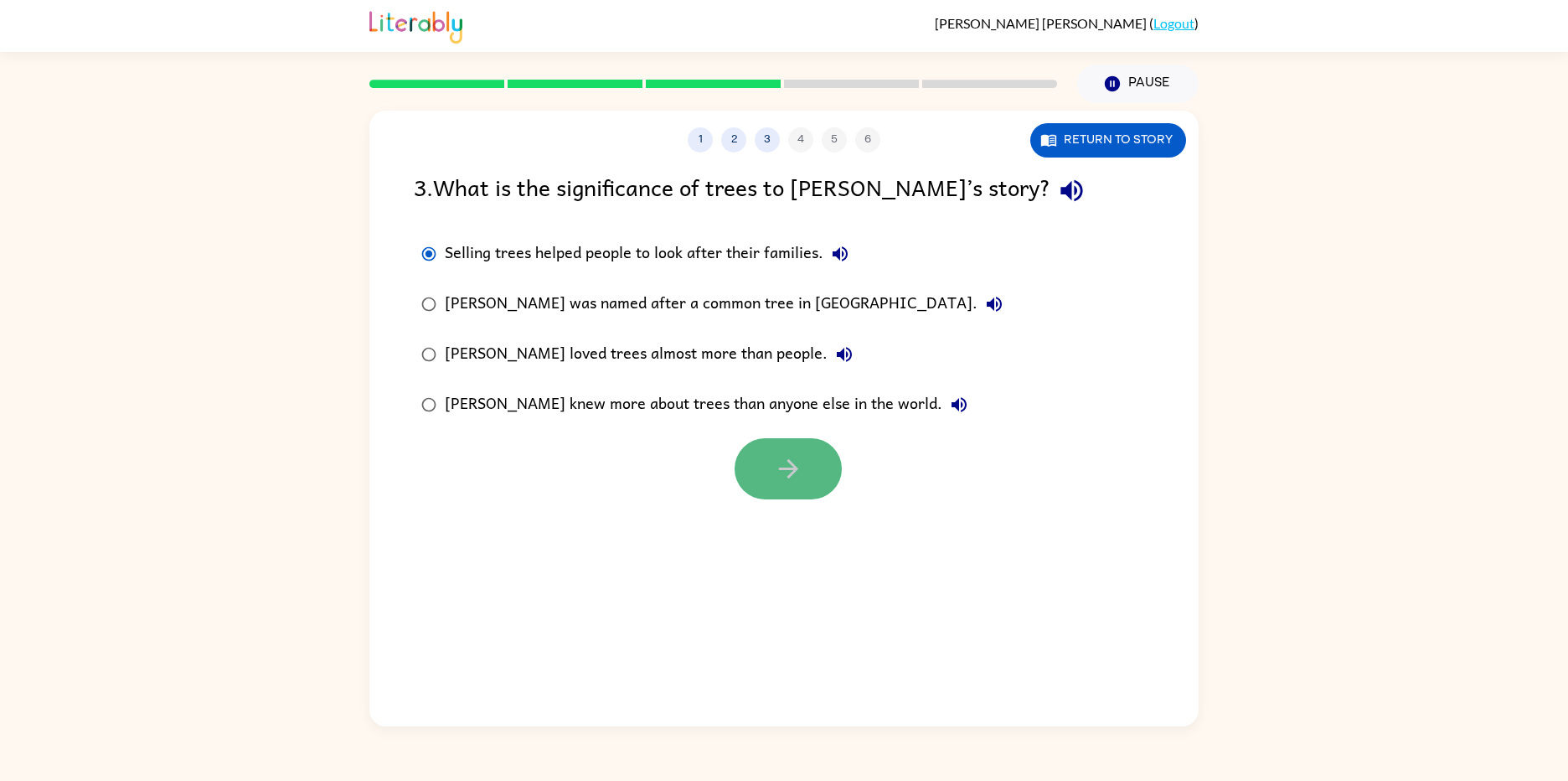
click at [806, 458] on button "button" at bounding box center [788, 469] width 107 height 61
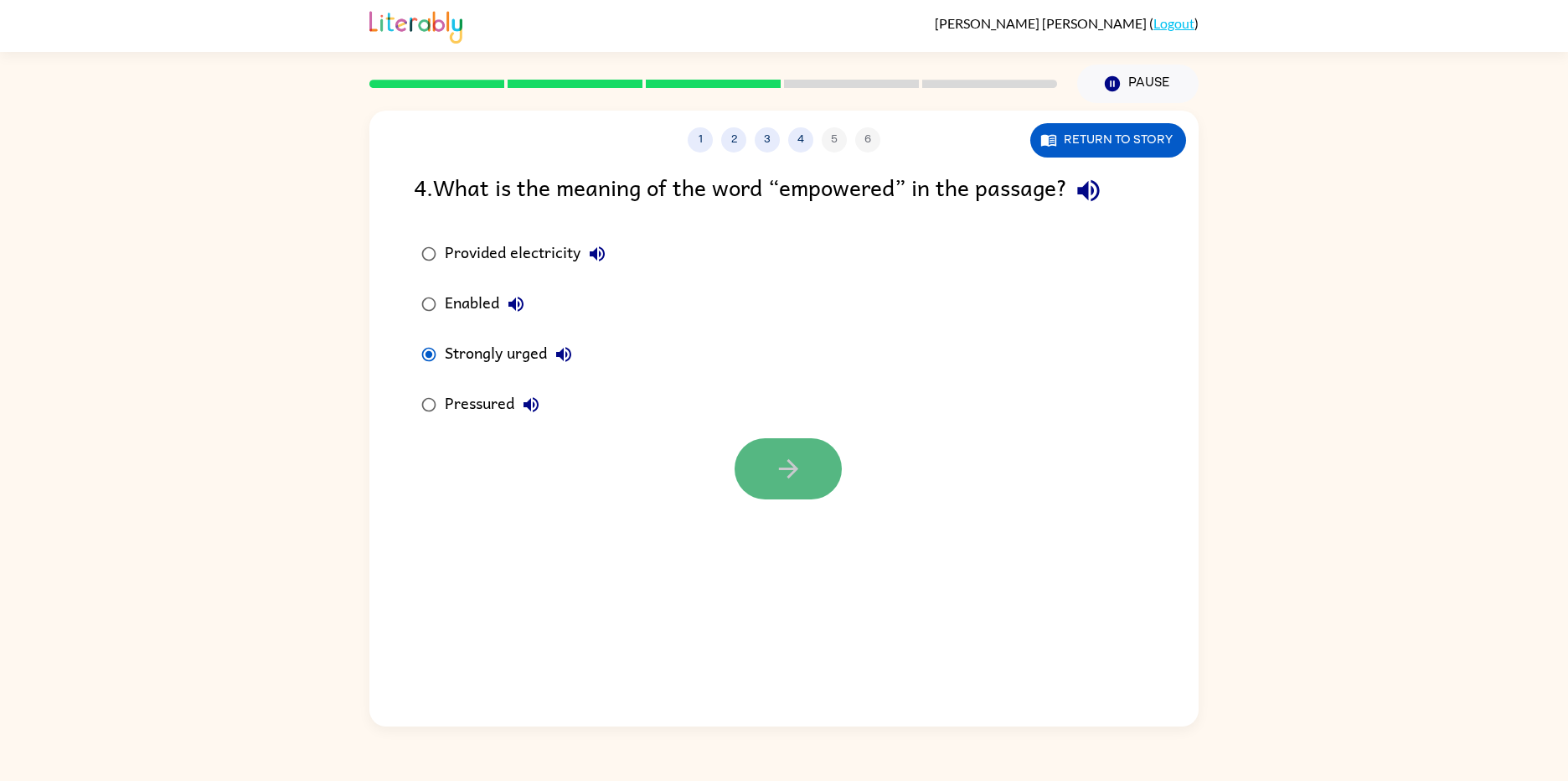
click at [784, 500] on button "button" at bounding box center [788, 469] width 107 height 61
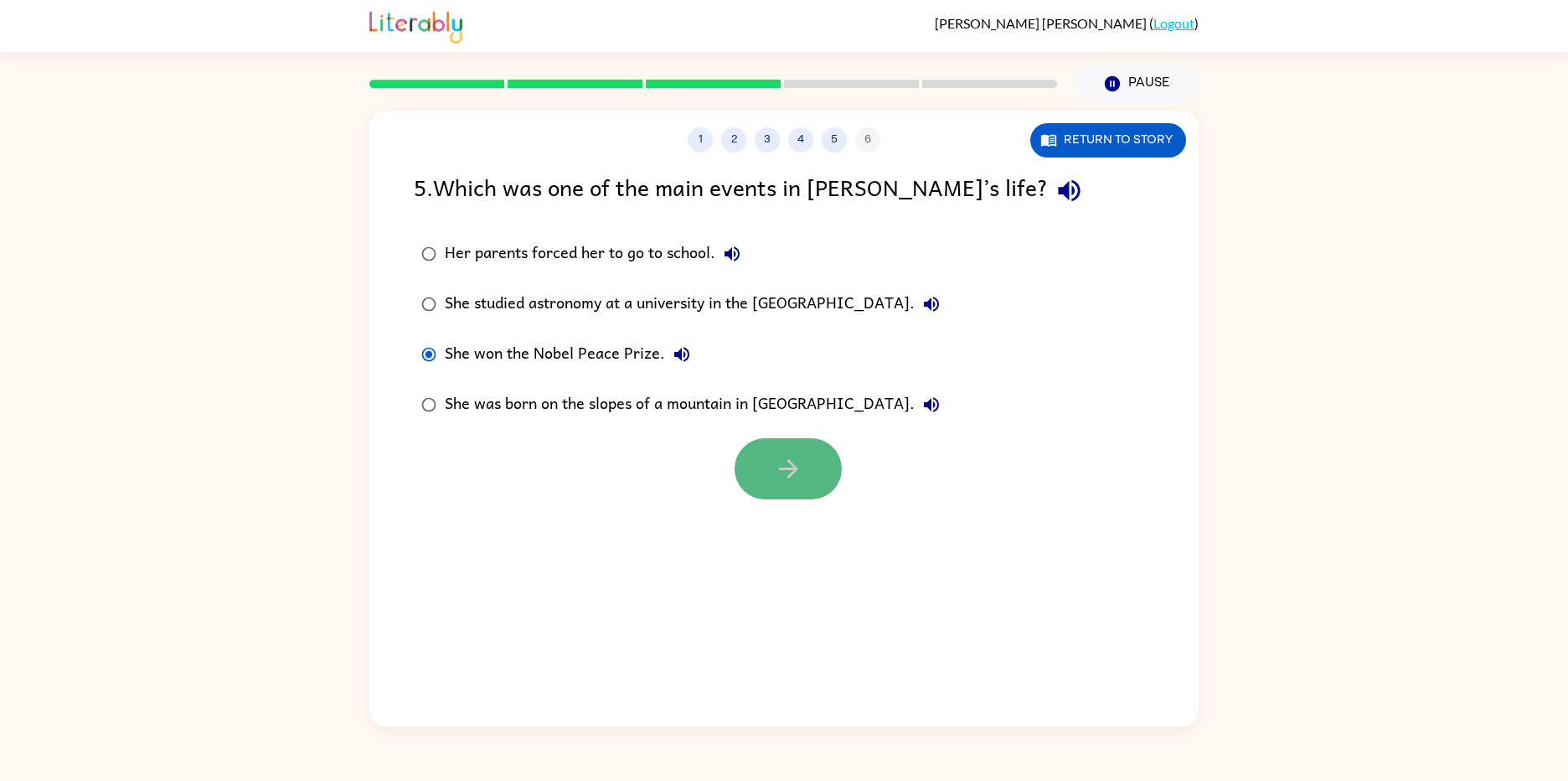
click at [776, 482] on icon "button" at bounding box center [788, 469] width 29 height 29
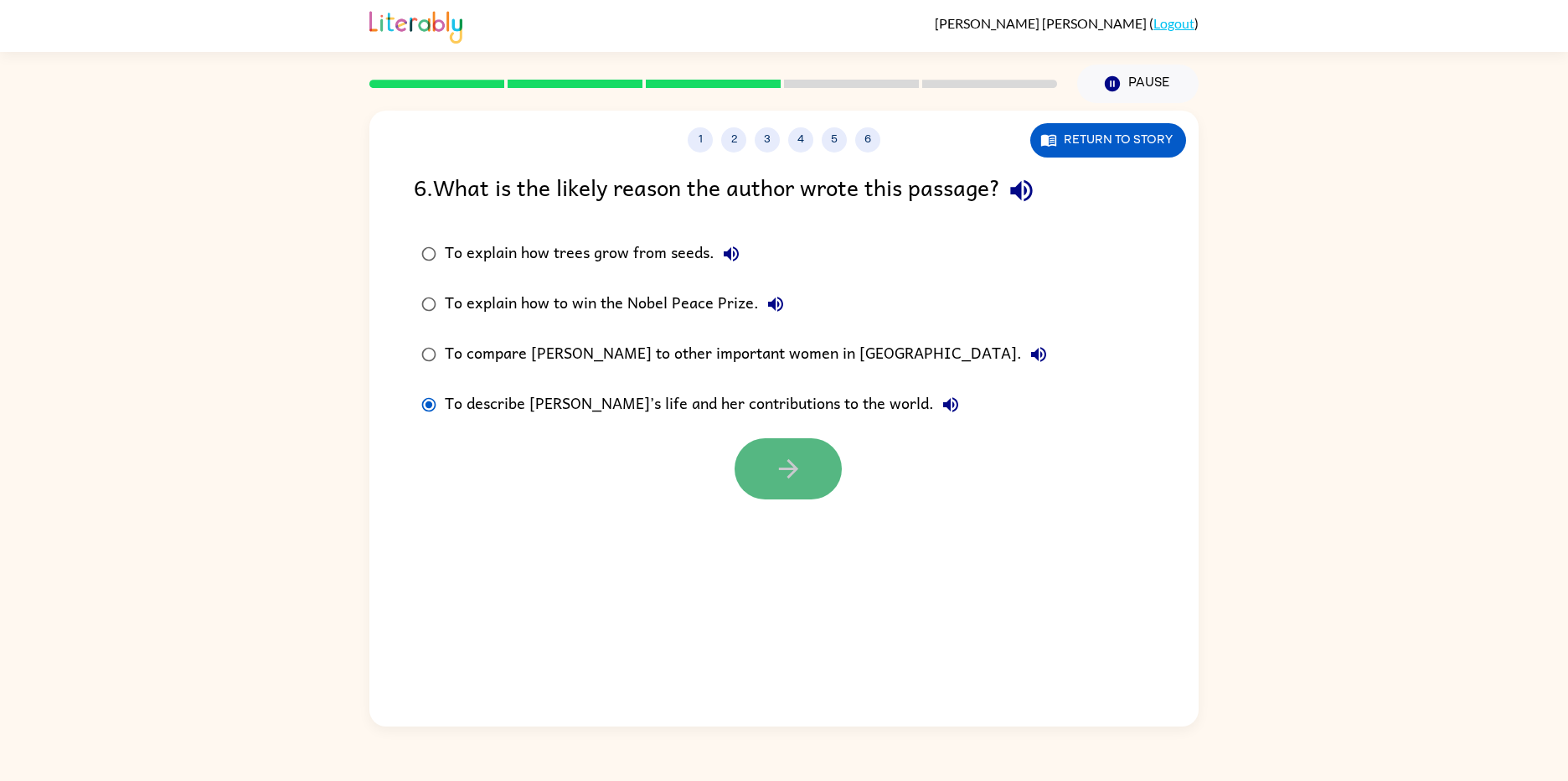
click at [743, 457] on button "button" at bounding box center [788, 469] width 107 height 61
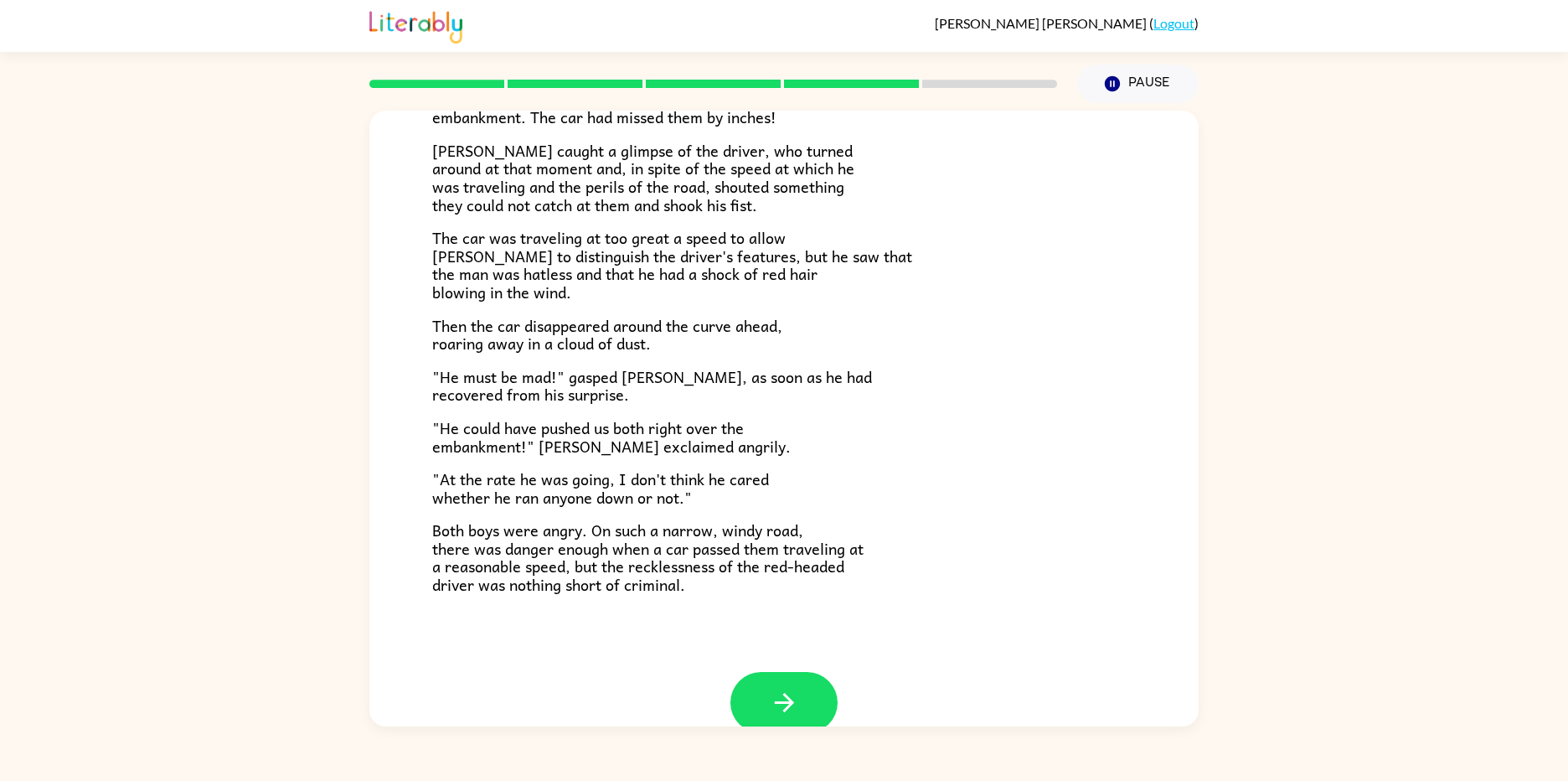
scroll to position [302, 0]
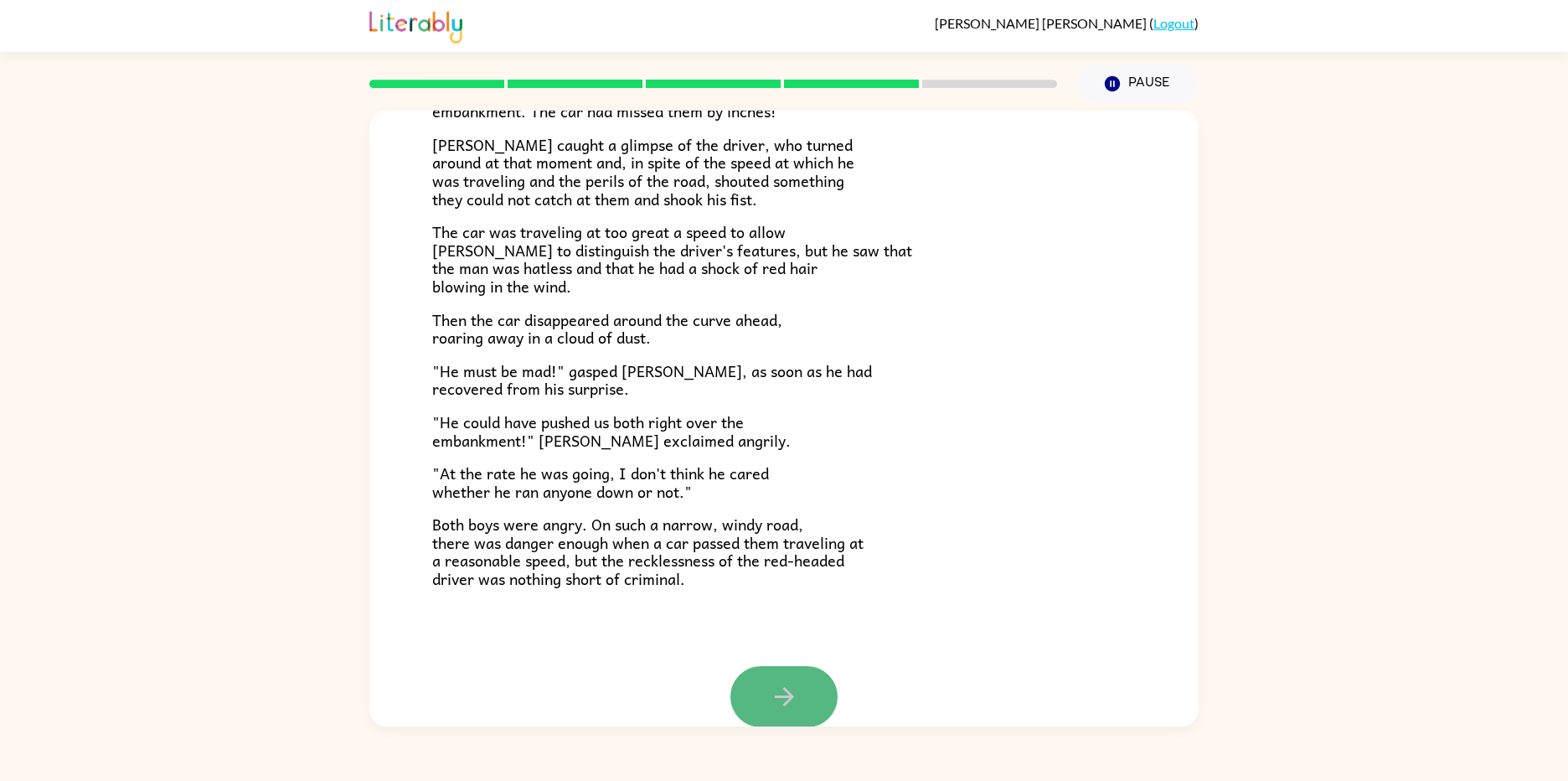
click at [770, 683] on icon "button" at bounding box center [784, 697] width 29 height 29
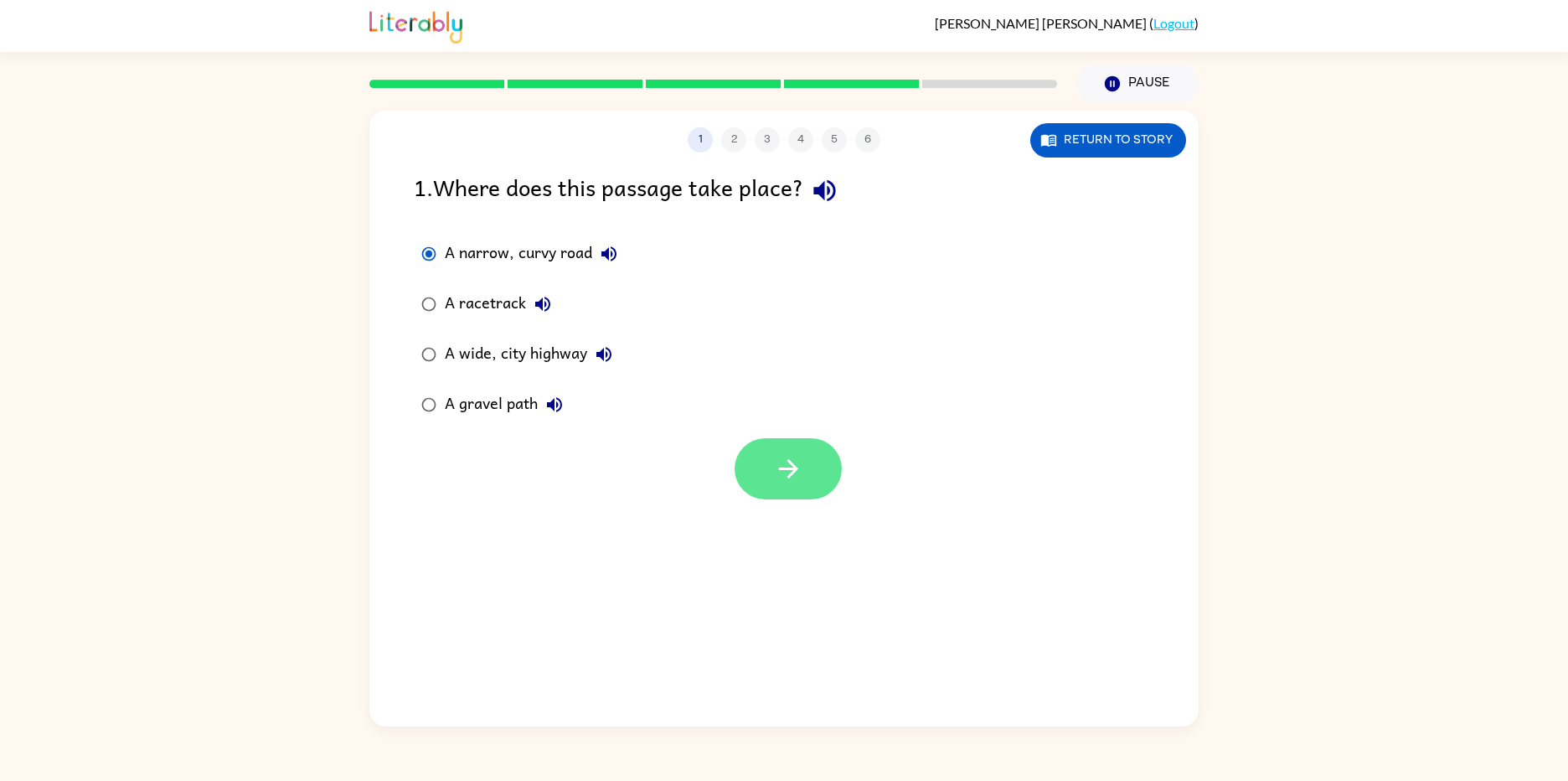
drag, startPoint x: 779, startPoint y: 468, endPoint x: 789, endPoint y: 470, distance: 10.2
click at [789, 470] on icon "button" at bounding box center [788, 469] width 29 height 29
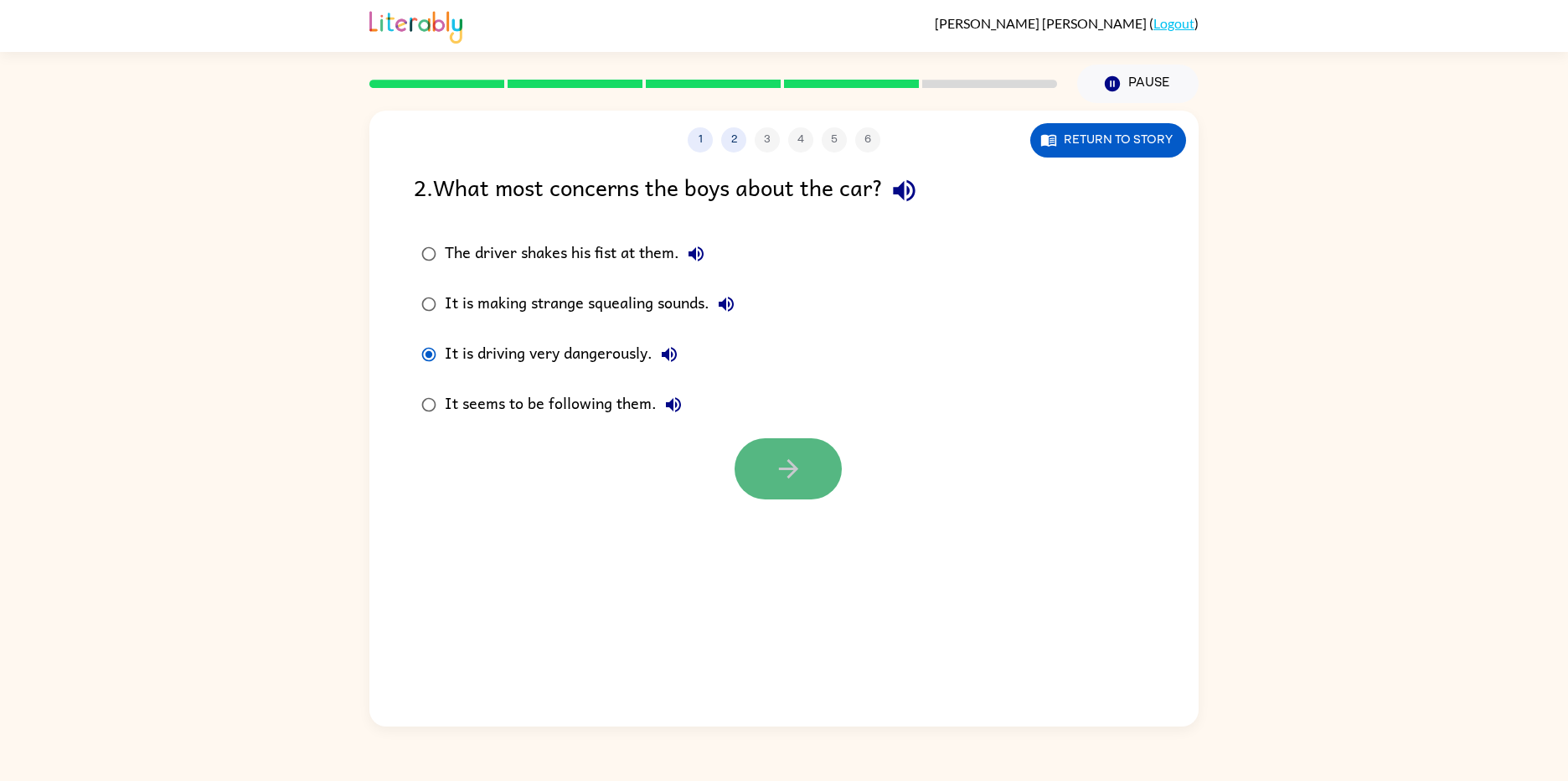
click at [803, 482] on button "button" at bounding box center [788, 469] width 107 height 61
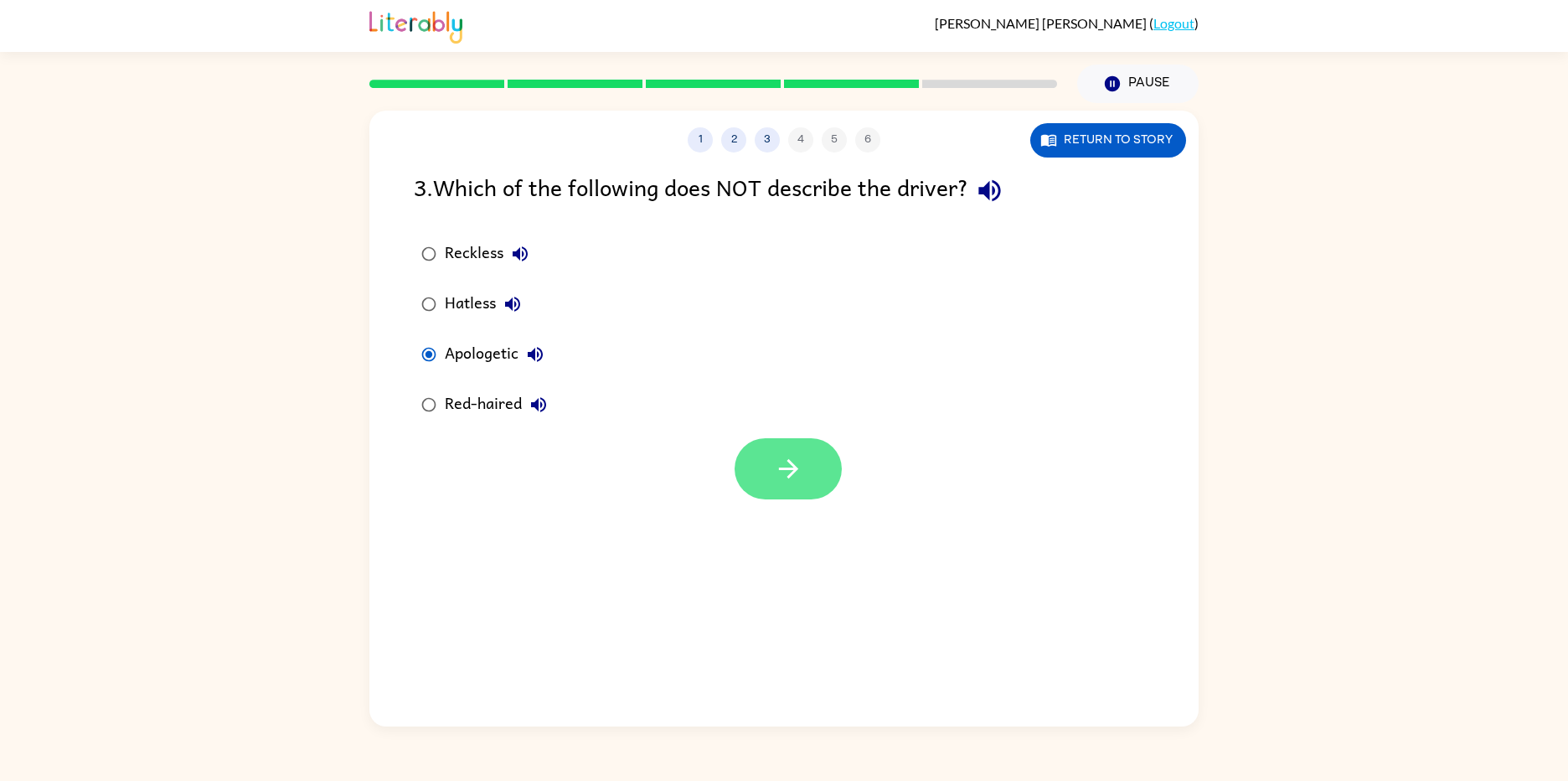
click at [765, 469] on button "button" at bounding box center [788, 469] width 107 height 61
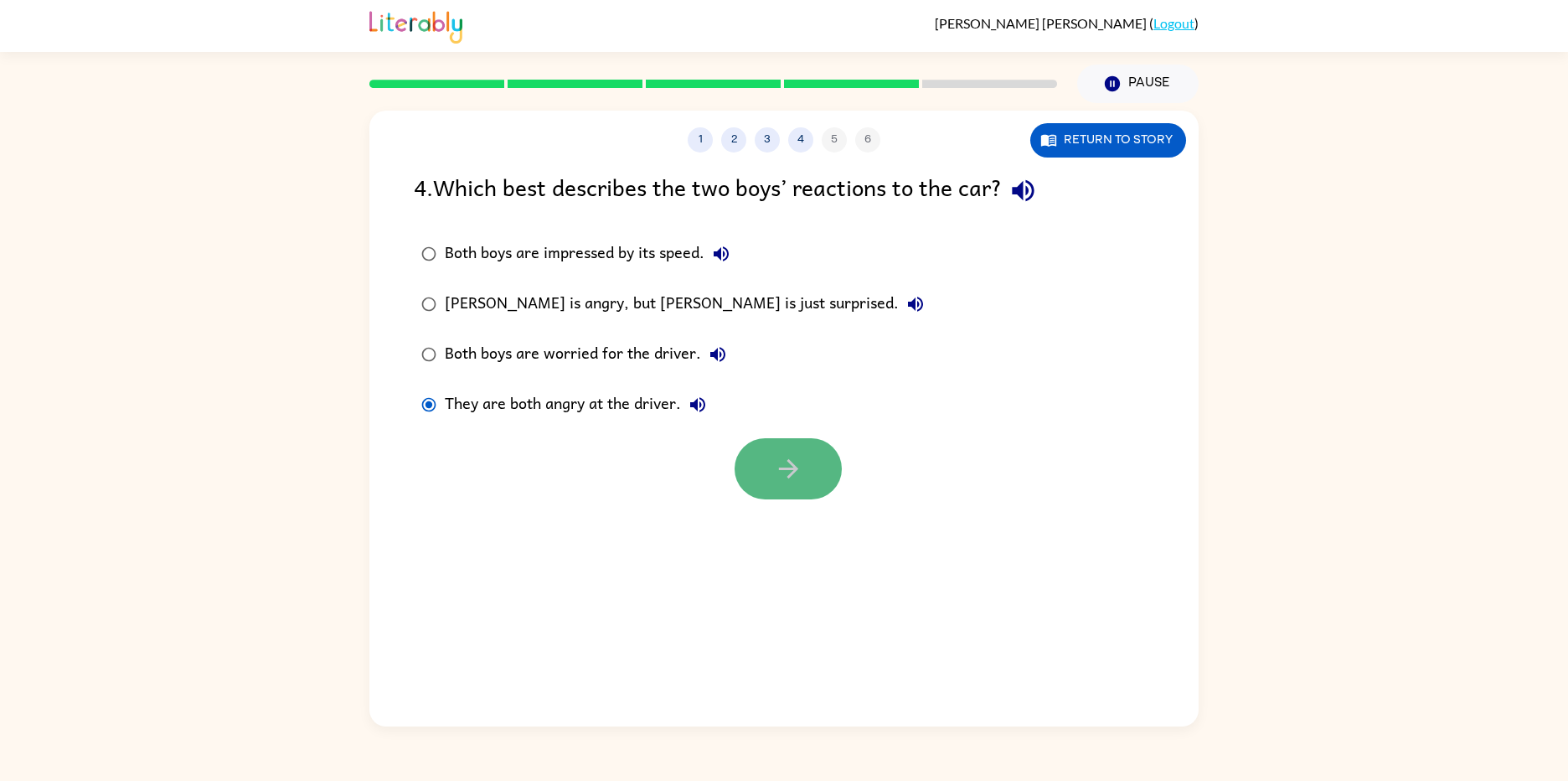
drag, startPoint x: 788, startPoint y: 455, endPoint x: 819, endPoint y: 447, distance: 32.0
click at [819, 447] on button "button" at bounding box center [788, 469] width 107 height 61
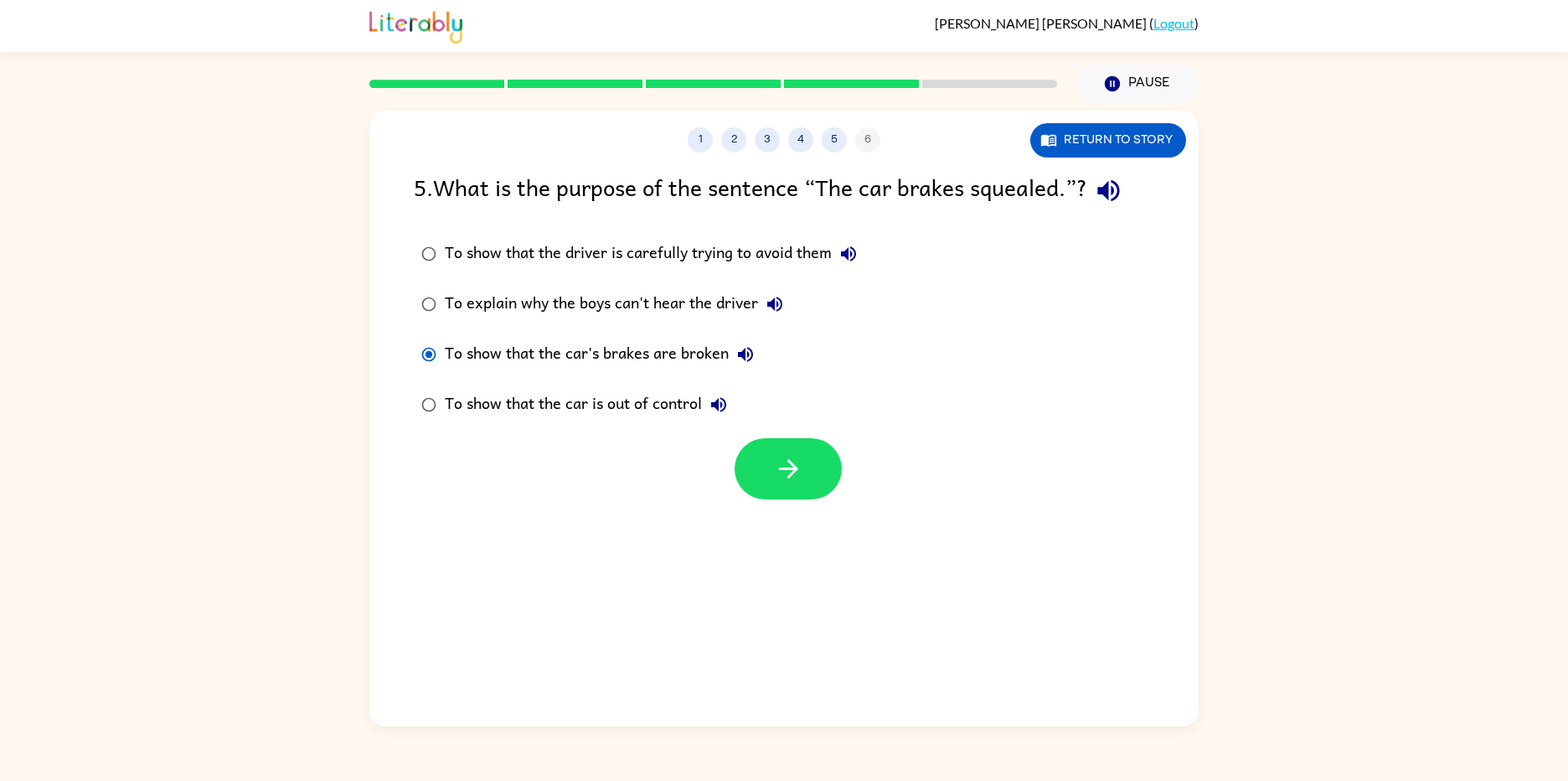
click at [777, 428] on label "To show that the car is out of control" at bounding box center [639, 405] width 470 height 51
click at [784, 462] on icon "button" at bounding box center [788, 469] width 29 height 29
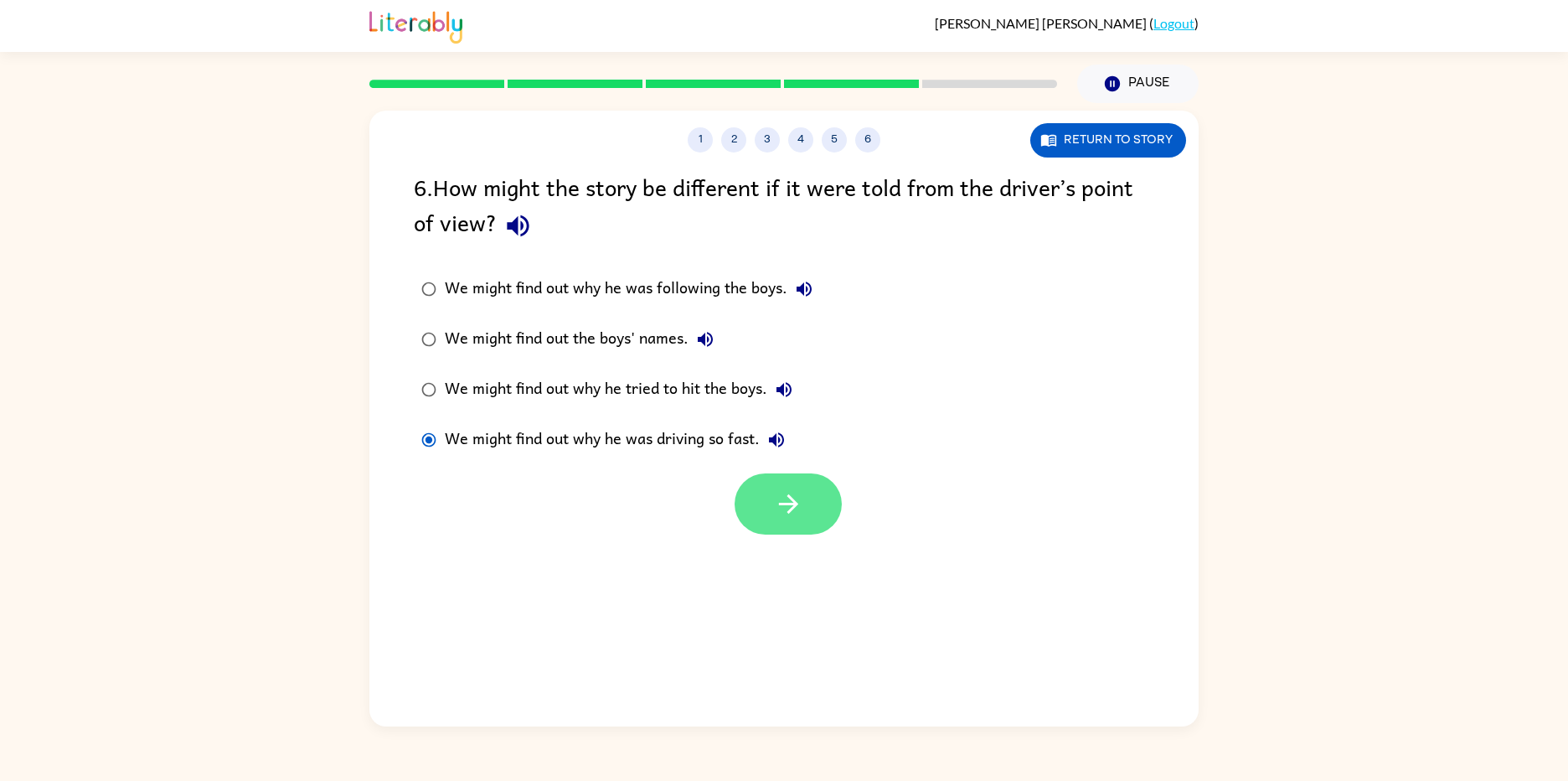
drag, startPoint x: 804, startPoint y: 464, endPoint x: 790, endPoint y: 490, distance: 29.5
click at [790, 490] on div "6 . How might the story be different if it were told from the driver’s point of…" at bounding box center [784, 352] width 829 height 366
click at [790, 490] on icon "button" at bounding box center [788, 504] width 29 height 29
